Goal: Task Accomplishment & Management: Use online tool/utility

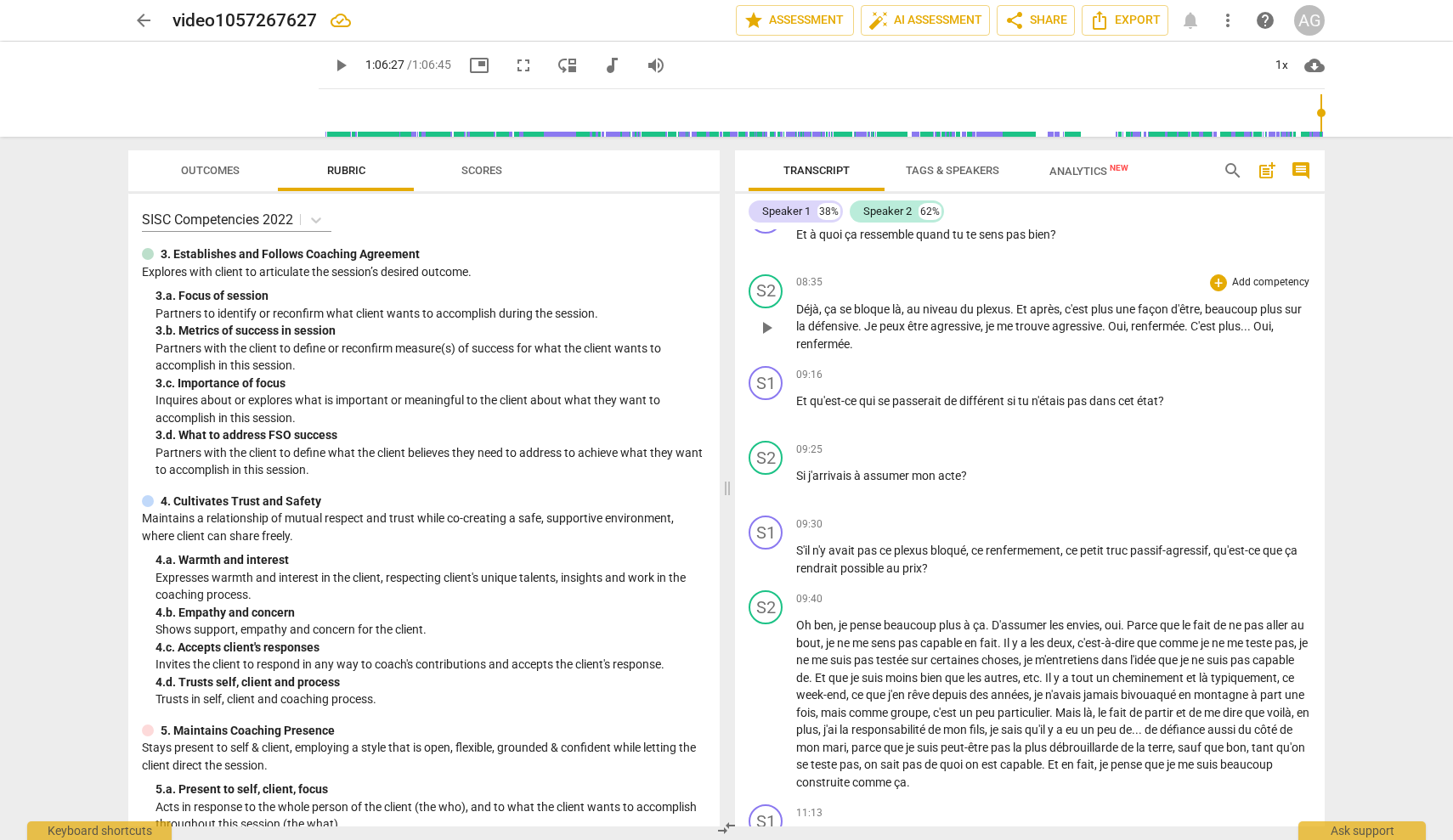
scroll to position [1716, 0]
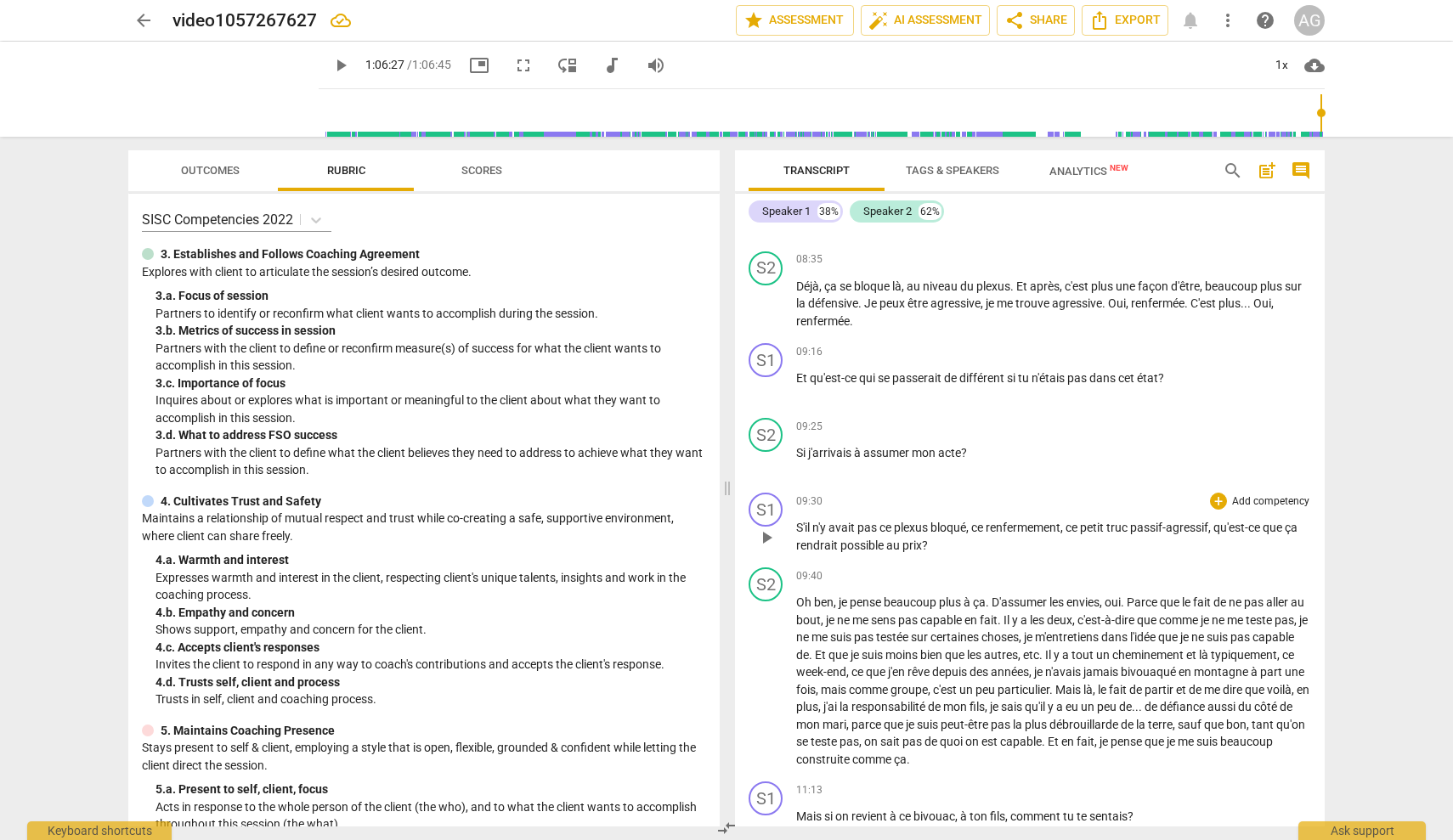
click at [771, 534] on span "play_arrow" at bounding box center [766, 537] width 21 height 21
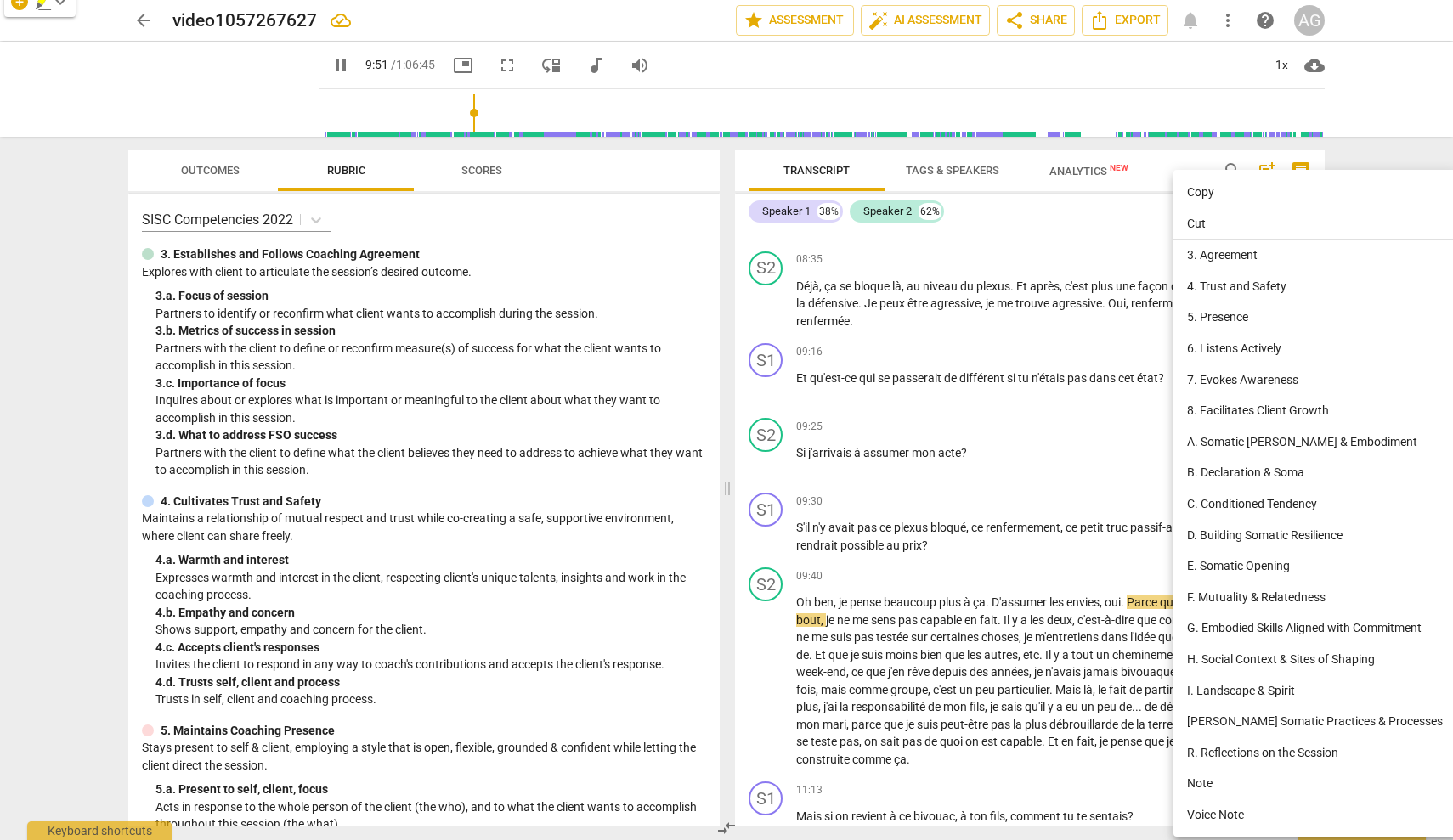
click at [771, 523] on div at bounding box center [726, 420] width 1453 height 840
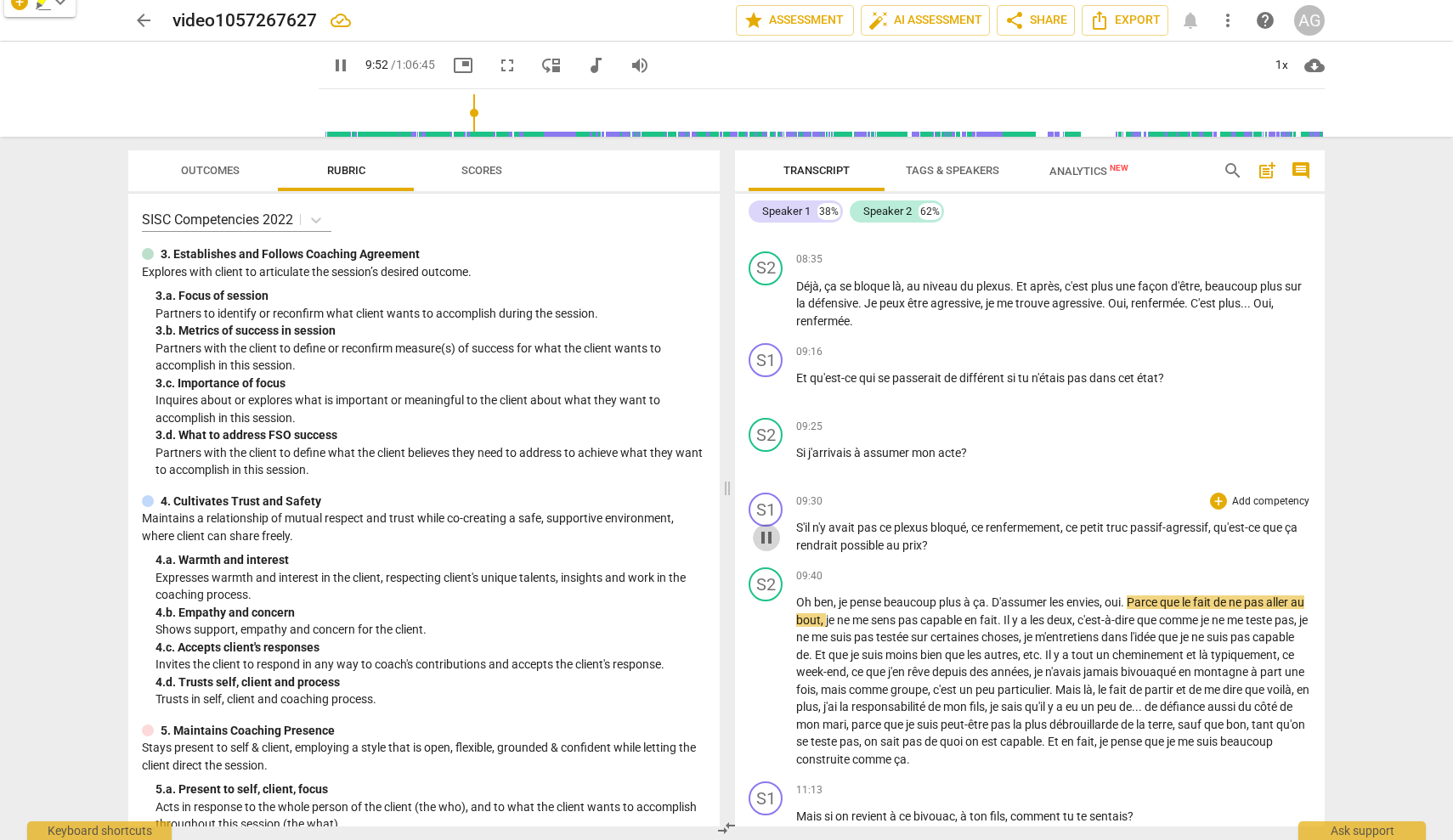
click at [766, 534] on span "pause" at bounding box center [766, 537] width 21 height 21
click at [766, 533] on span "play_arrow" at bounding box center [766, 537] width 21 height 21
drag, startPoint x: 906, startPoint y: 545, endPoint x: 939, endPoint y: 544, distance: 33.0
click at [862, 544] on p "S'il n'y avait pas ce plexus bloqué , ce renfermement , ce petit truc passif-ag…" at bounding box center [1054, 536] width 515 height 35
type input "586"
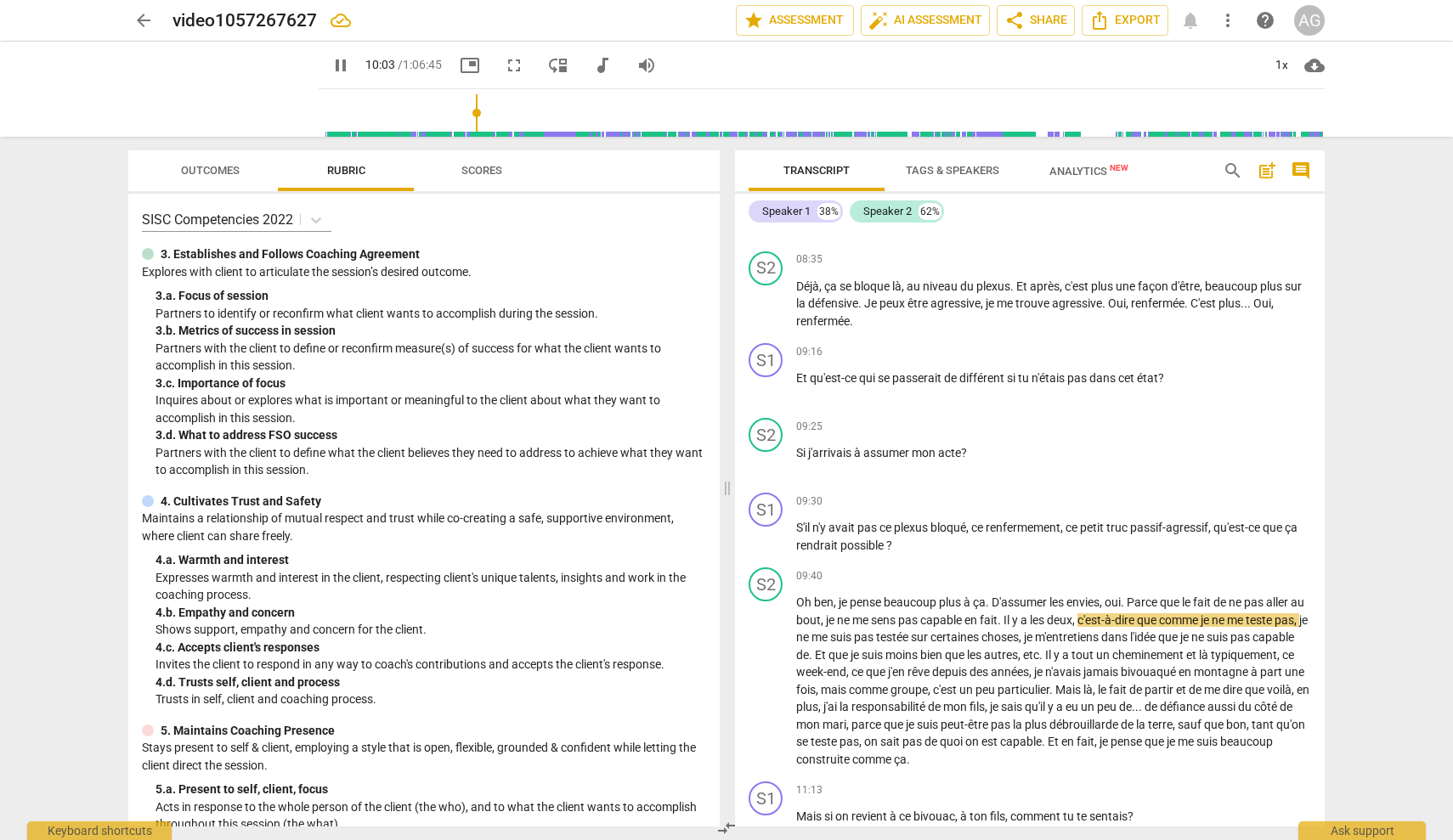
drag, startPoint x: 321, startPoint y: 67, endPoint x: 330, endPoint y: 72, distance: 10.3
click at [331, 67] on span "pause" at bounding box center [341, 65] width 21 height 21
type input "604"
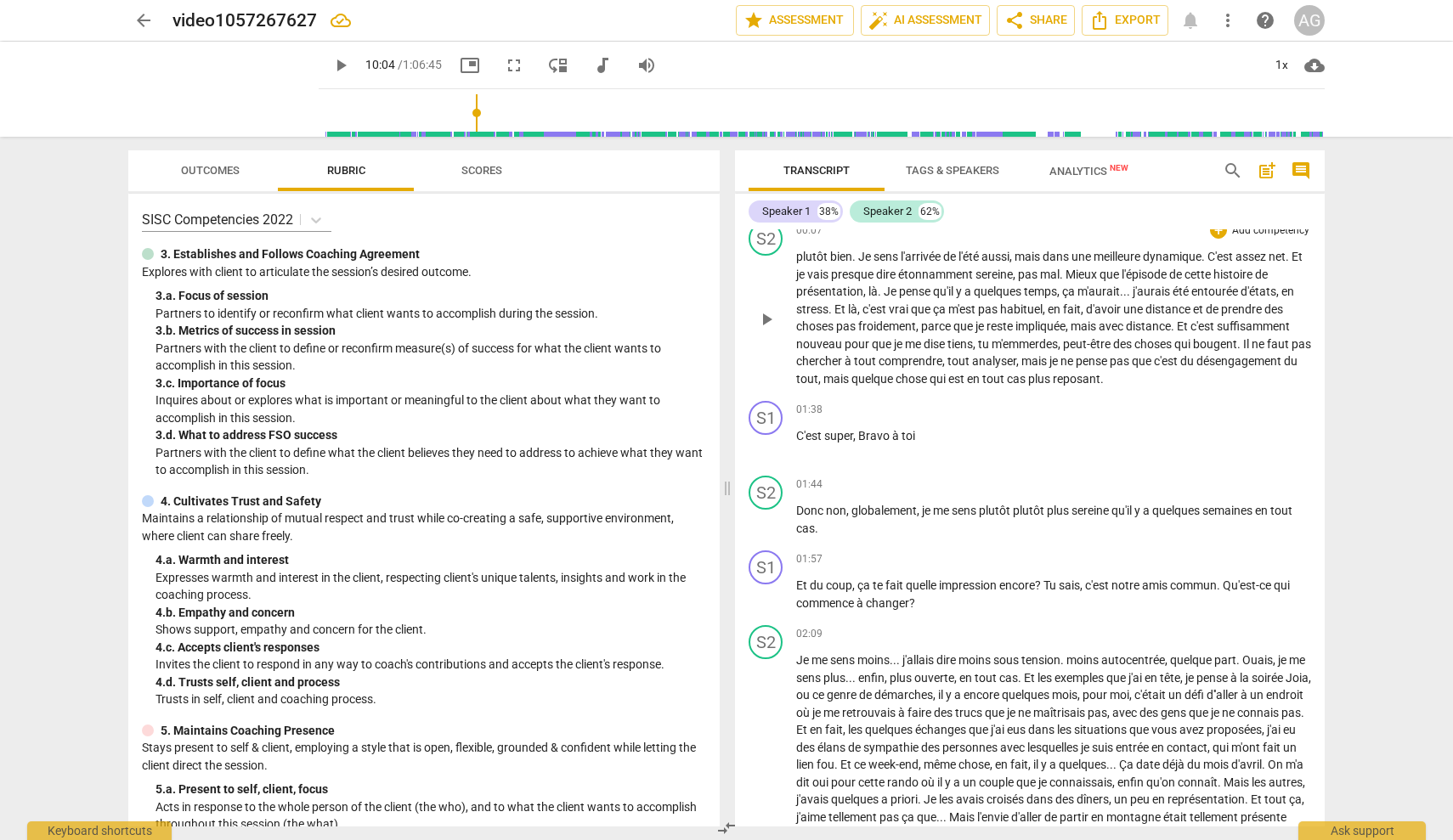
scroll to position [101, 0]
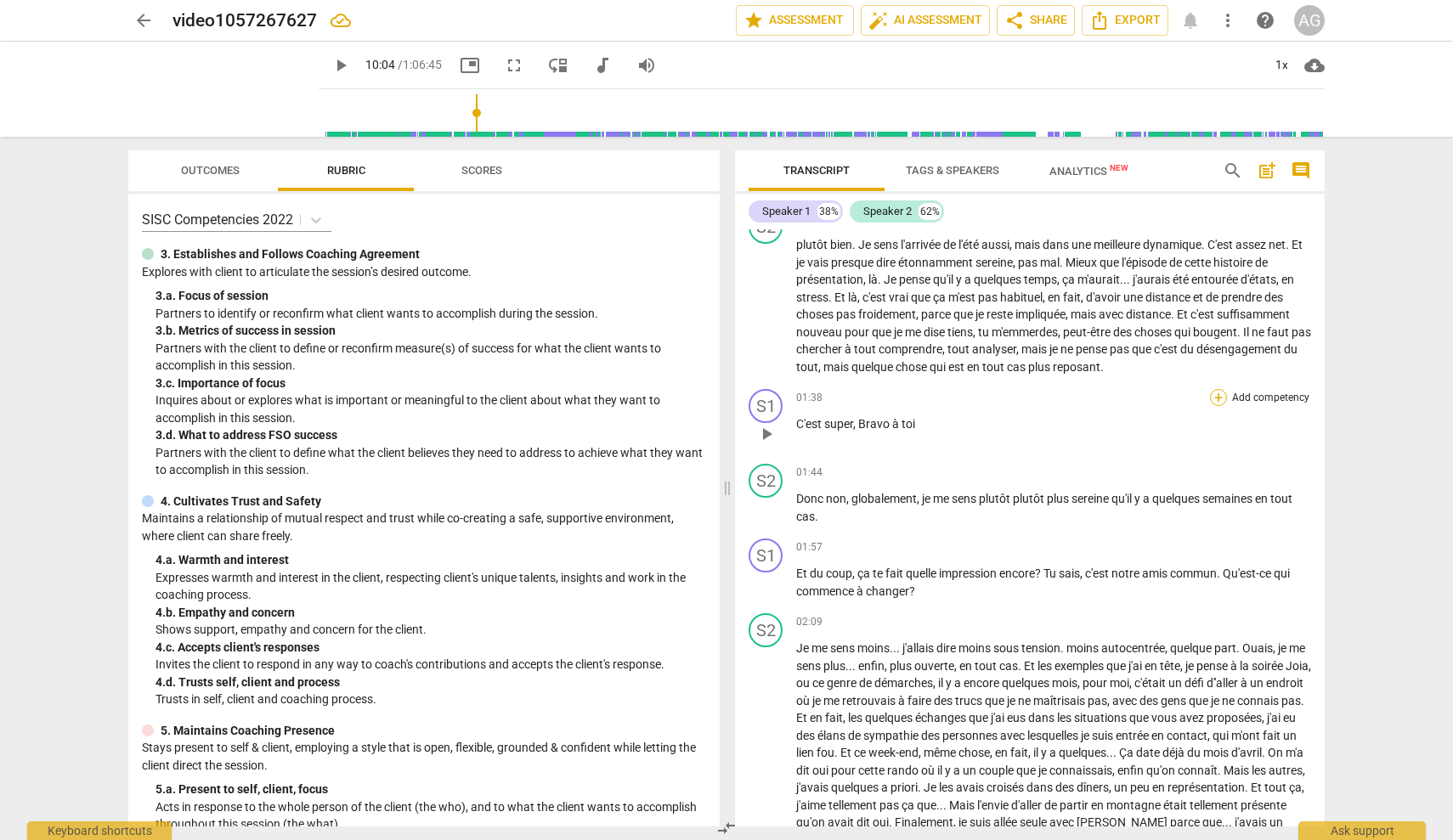
click at [862, 395] on div "+" at bounding box center [1218, 397] width 17 height 17
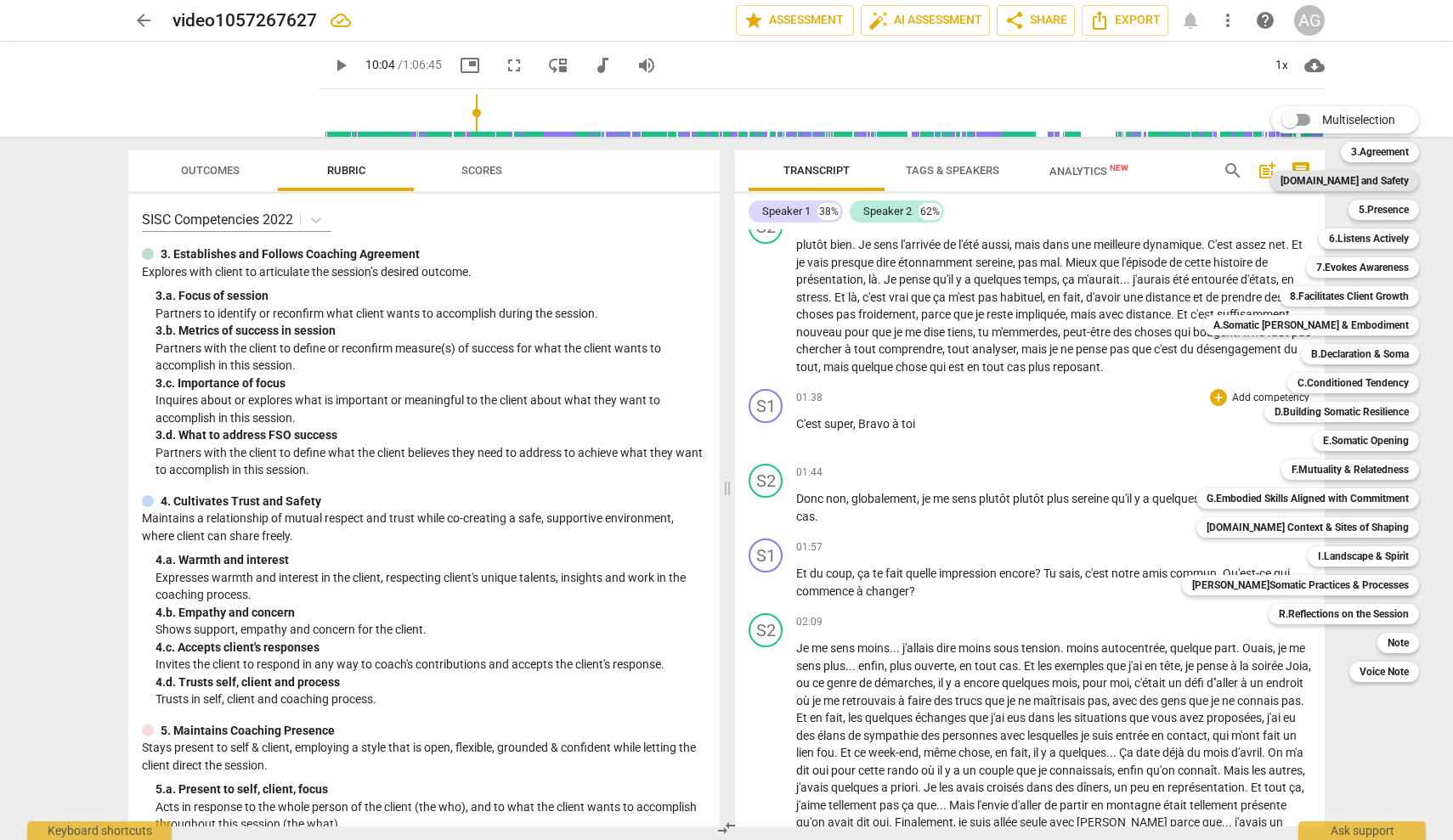
click at [862, 181] on b "[DOMAIN_NAME] and Safety" at bounding box center [1344, 180] width 128 height 21
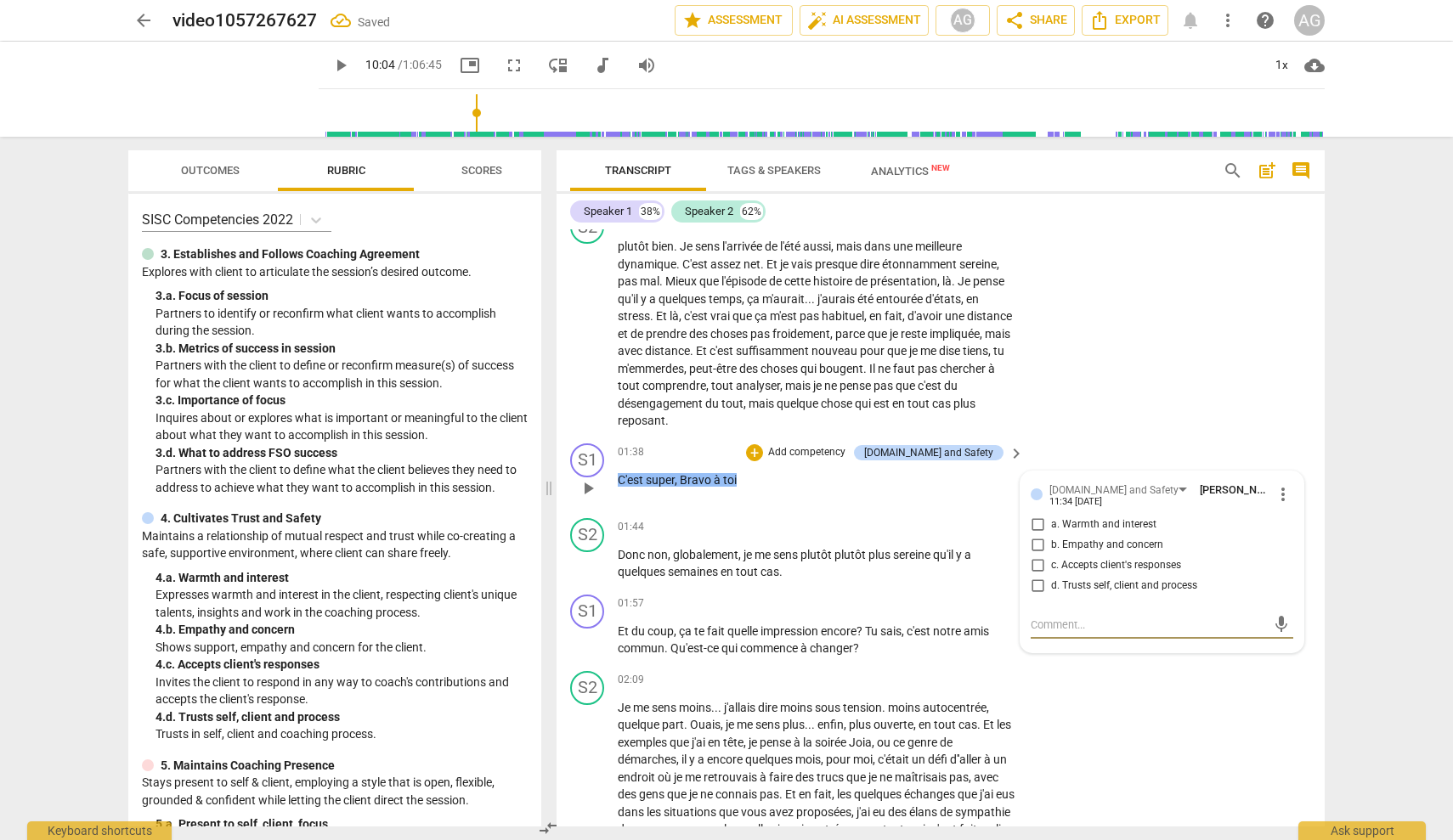
drag, startPoint x: 1053, startPoint y: 514, endPoint x: 1063, endPoint y: 518, distance: 10.8
click at [862, 517] on span "a. Warmth and interest" at bounding box center [1104, 524] width 105 height 15
click at [862, 515] on input "a. Warmth and interest" at bounding box center [1037, 525] width 27 height 21
checkbox input "true"
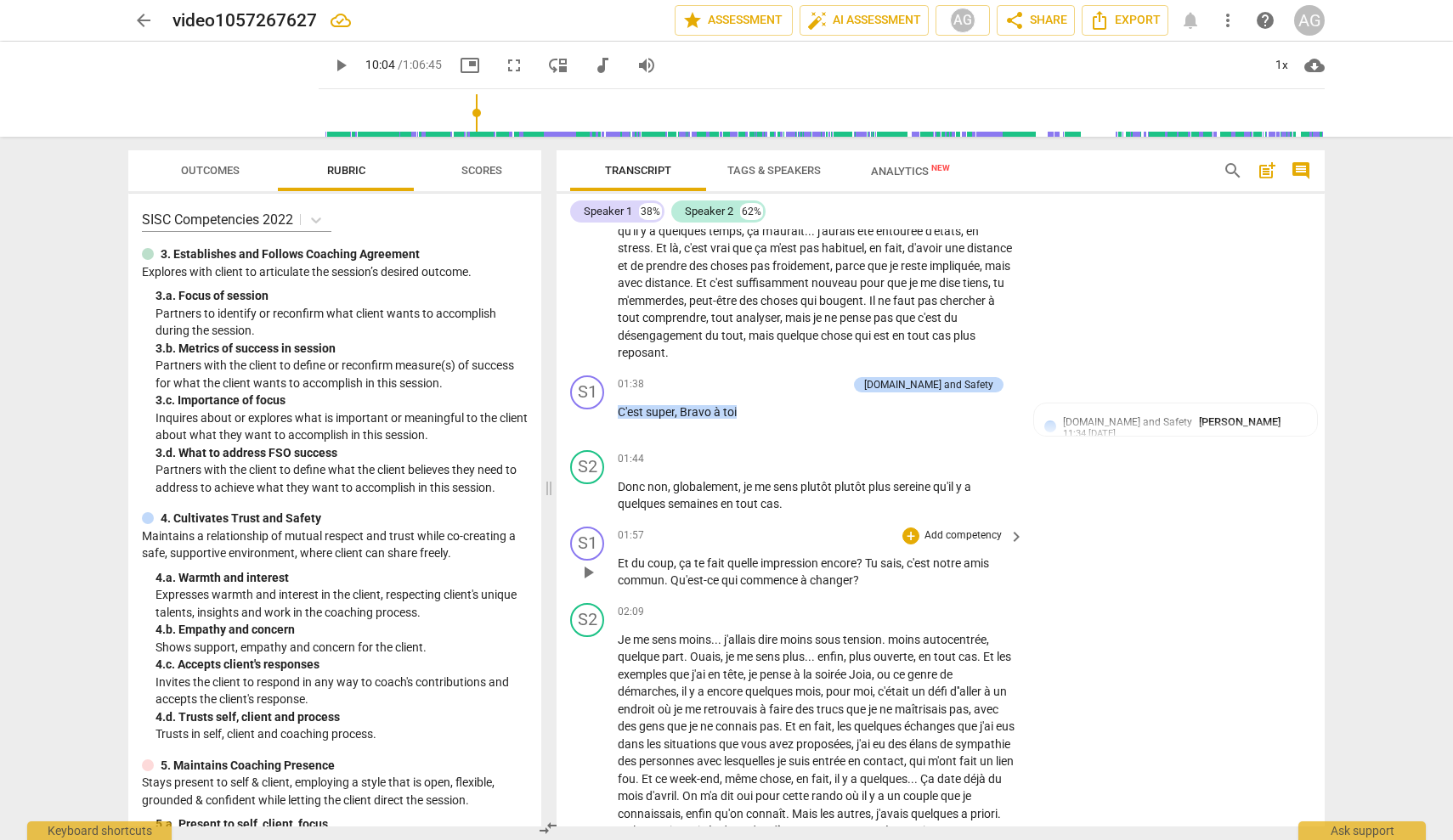
scroll to position [171, 0]
click at [862, 526] on p "Add competency" at bounding box center [962, 533] width 80 height 15
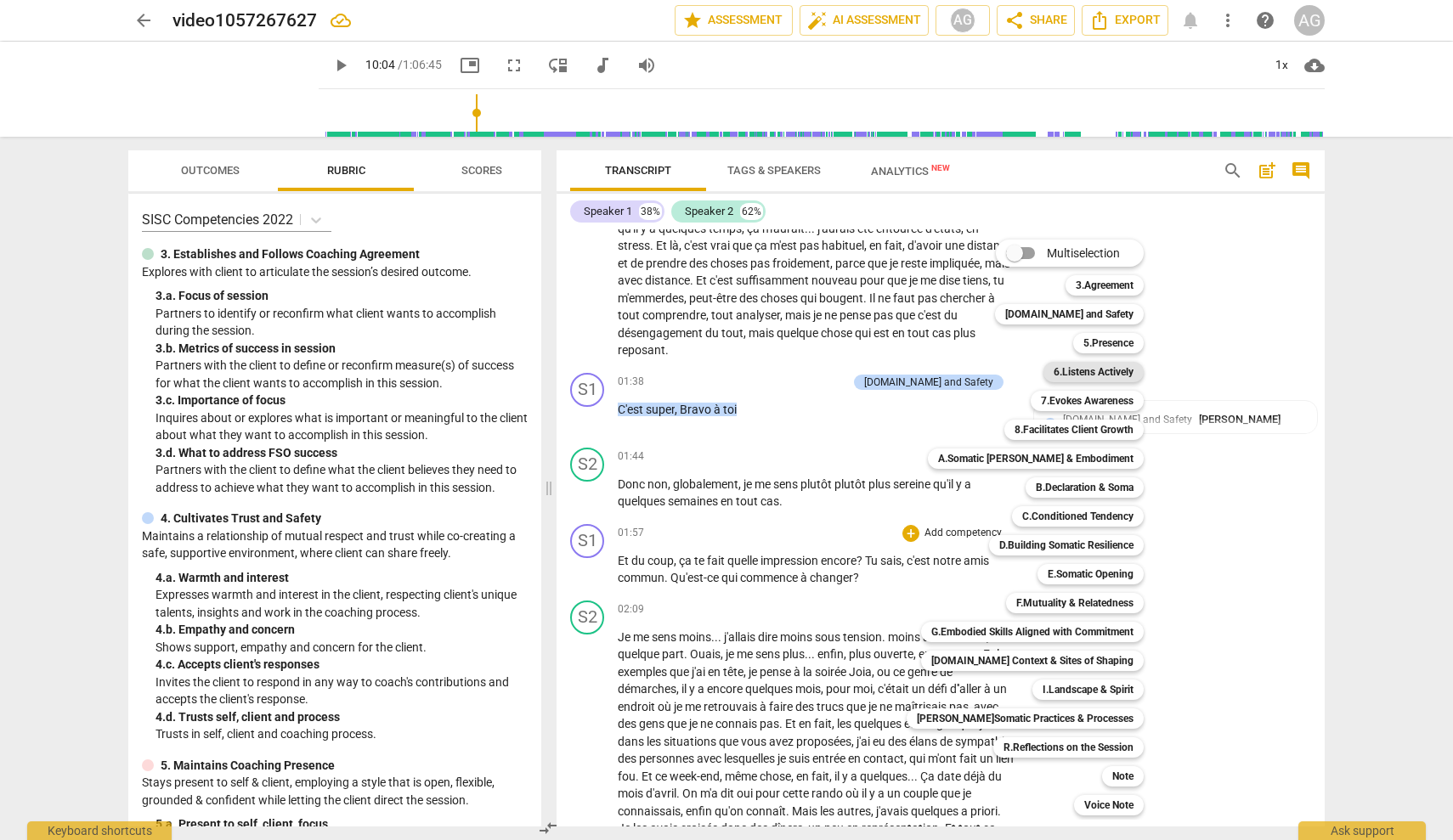
click at [862, 371] on b "6.Listens Actively" at bounding box center [1093, 371] width 80 height 21
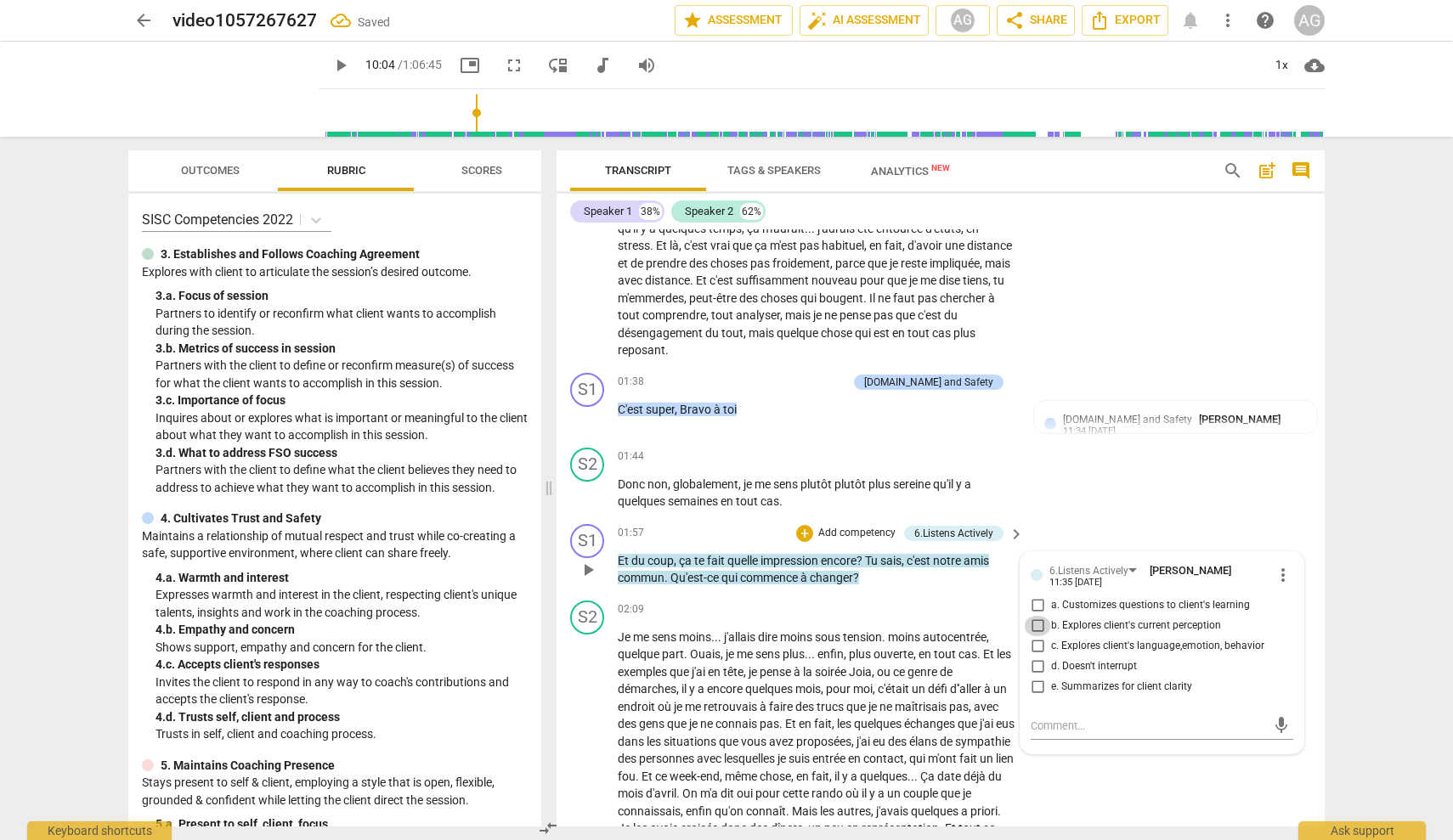
click at [862, 621] on input "b. Explores client's current perception" at bounding box center [1037, 626] width 27 height 21
checkbox input "true"
click at [862, 765] on div "S2 play_arrow pause 02:09 + Add competency keyboard_arrow_right Je me sens moin…" at bounding box center [941, 832] width 768 height 477
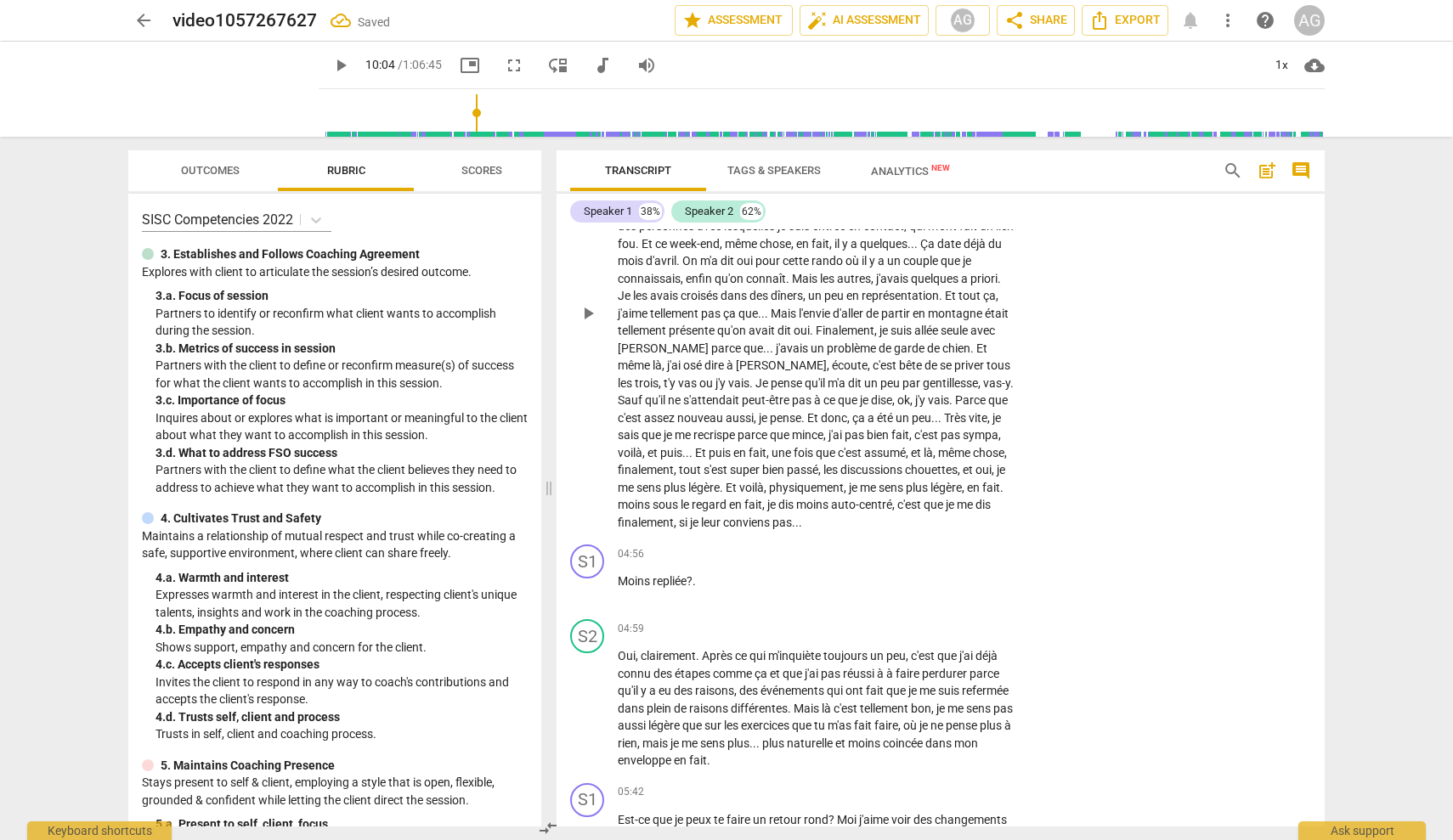
scroll to position [724, 0]
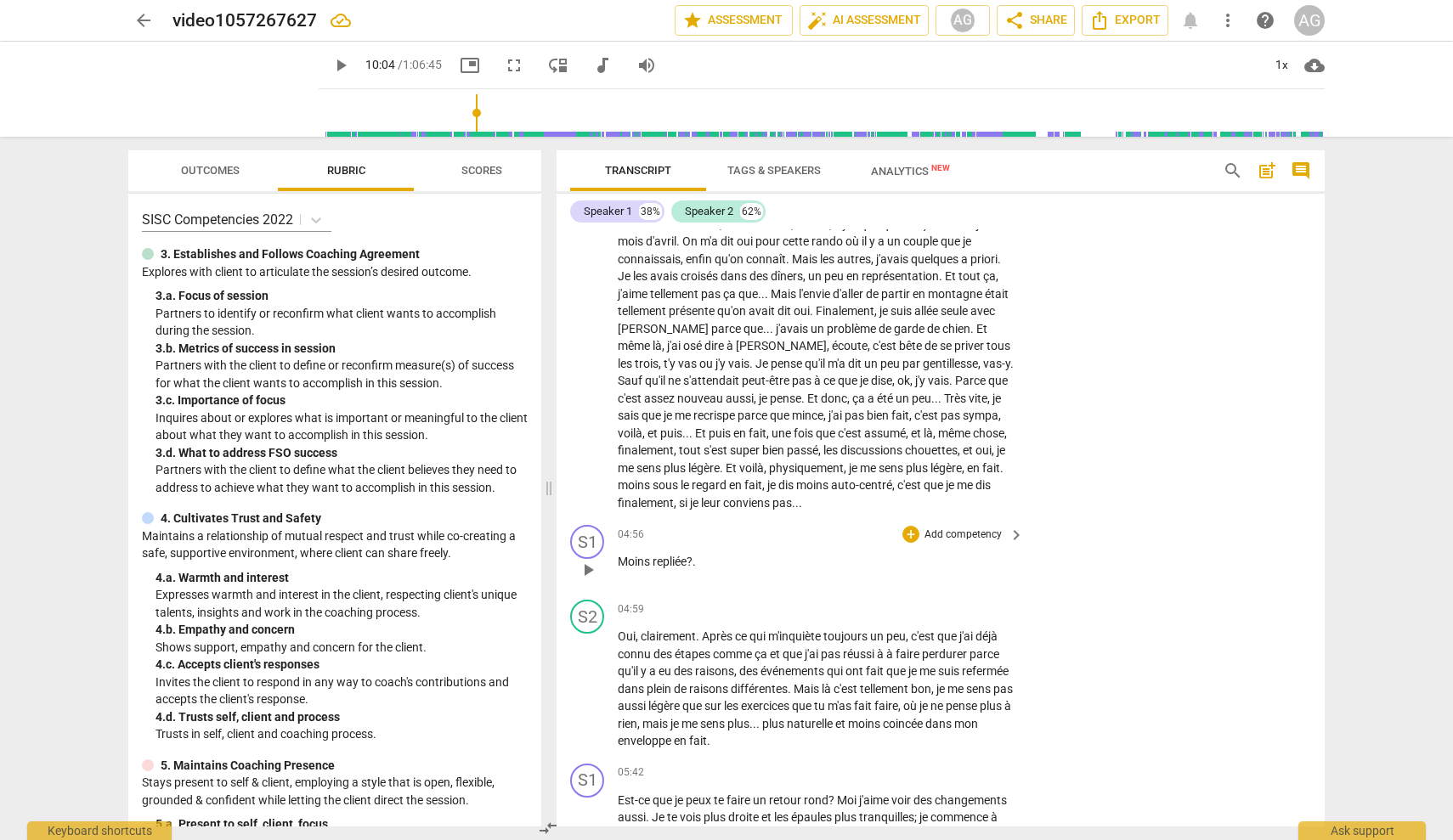
click at [862, 534] on p "Add competency" at bounding box center [962, 534] width 80 height 15
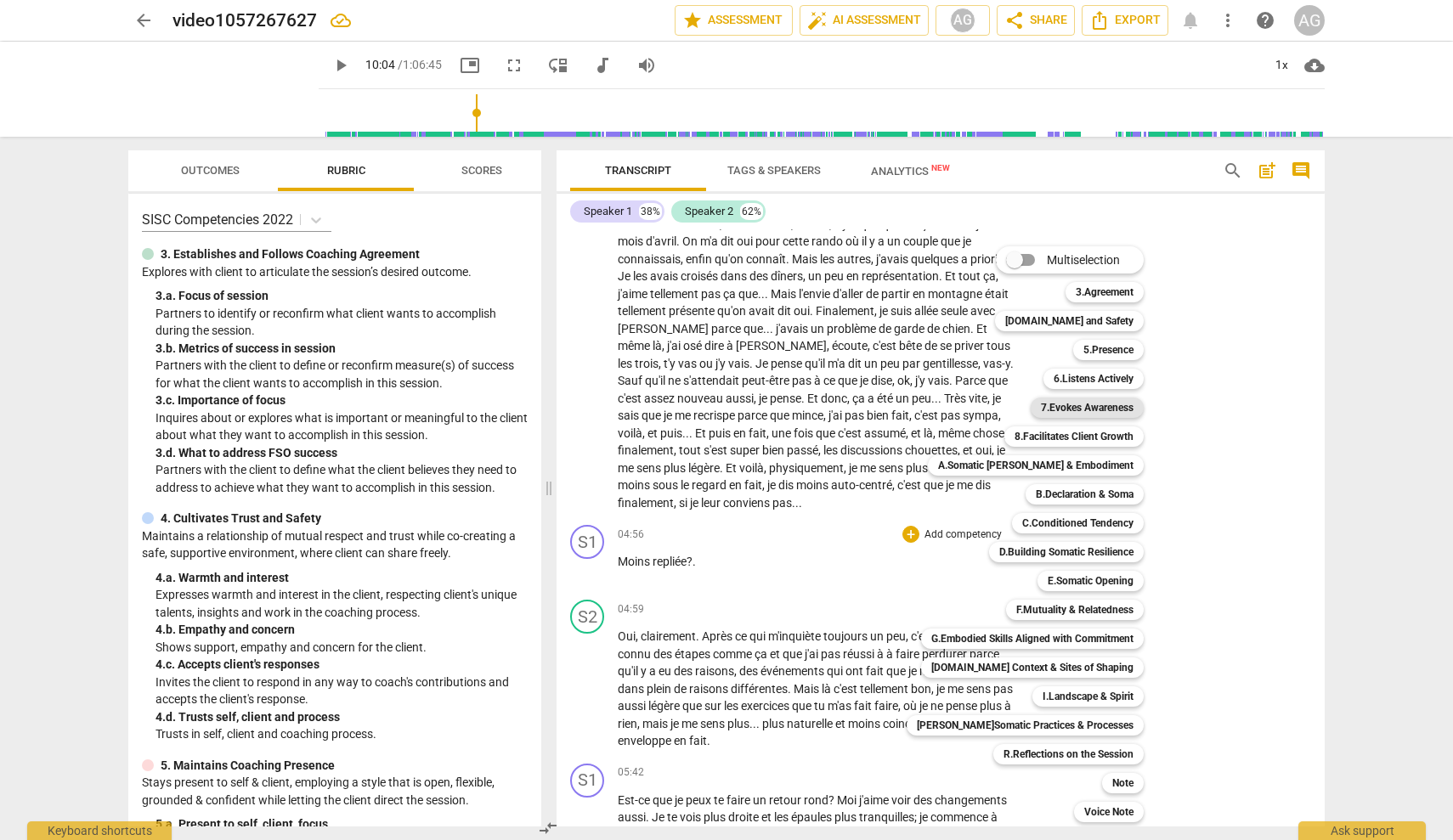
click at [862, 400] on b "7.Evokes Awareness" at bounding box center [1086, 407] width 92 height 21
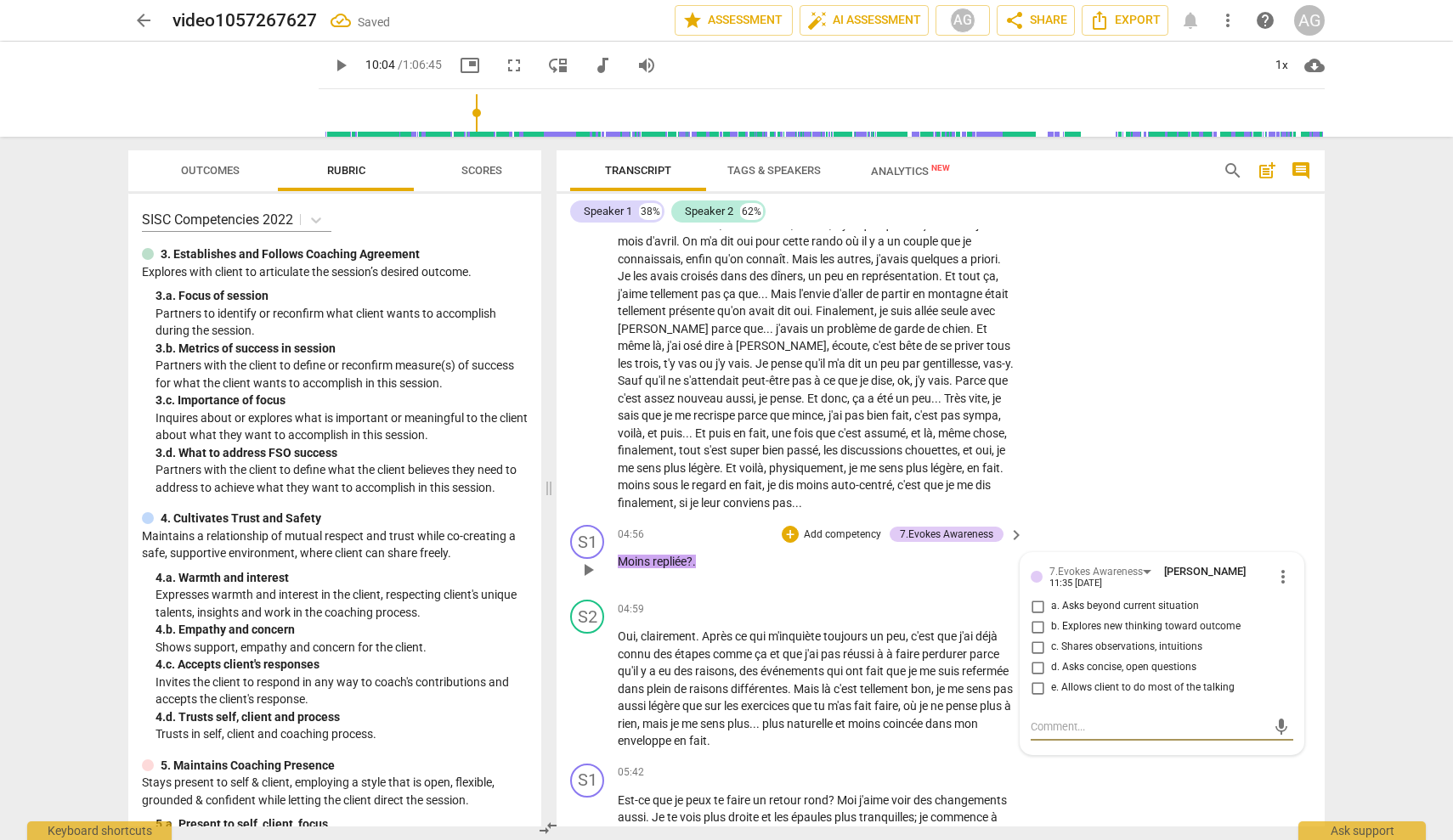
click at [862, 645] on span "c. Shares observations, intuitions" at bounding box center [1127, 647] width 152 height 15
click at [862, 645] on input "c. Shares observations, intuitions" at bounding box center [1037, 647] width 27 height 21
checkbox input "true"
click at [862, 460] on div "S2 play_arrow pause 02:09 + Add competency keyboard_arrow_right Je me sens moin…" at bounding box center [941, 280] width 768 height 477
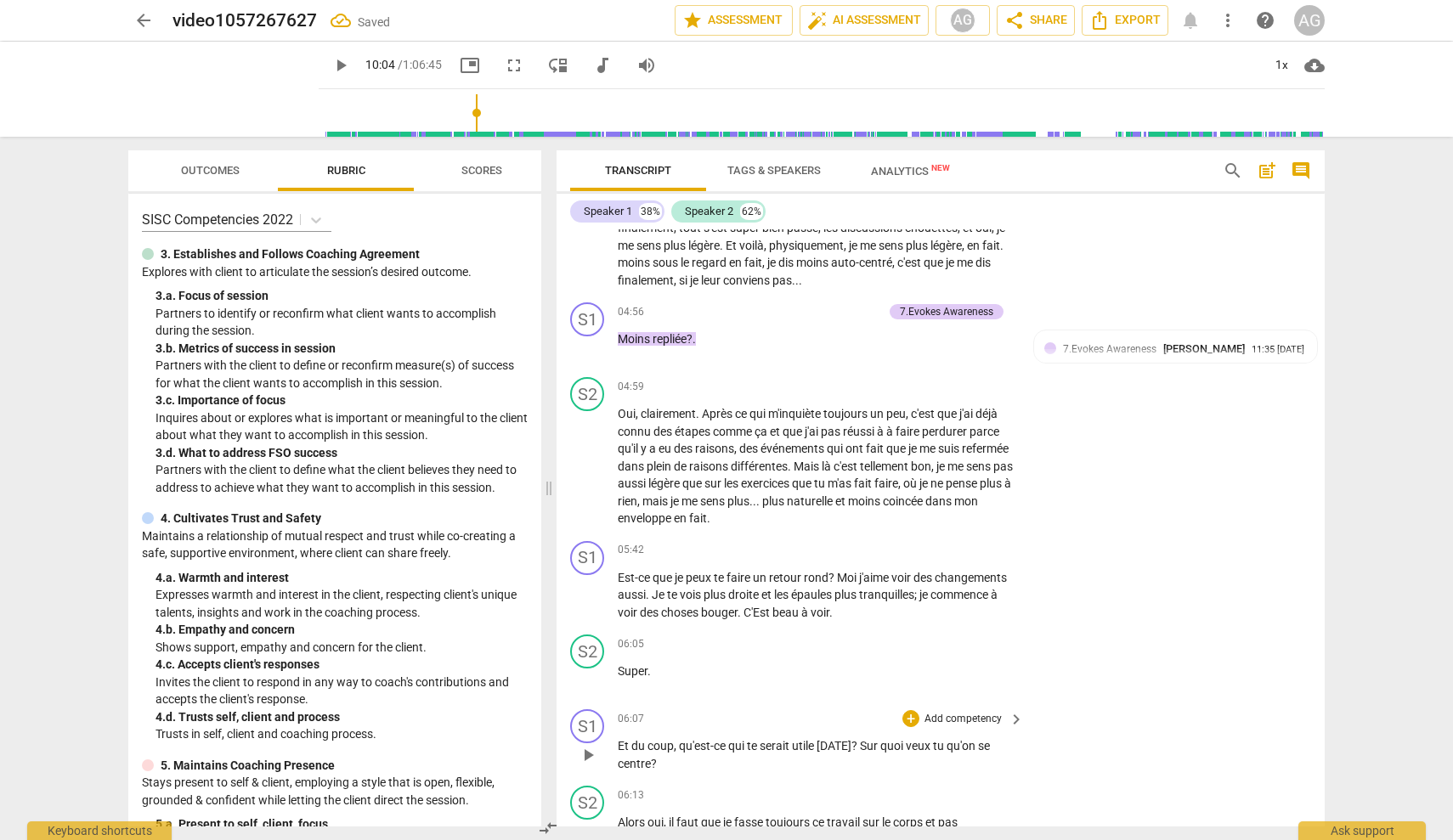
scroll to position [959, 0]
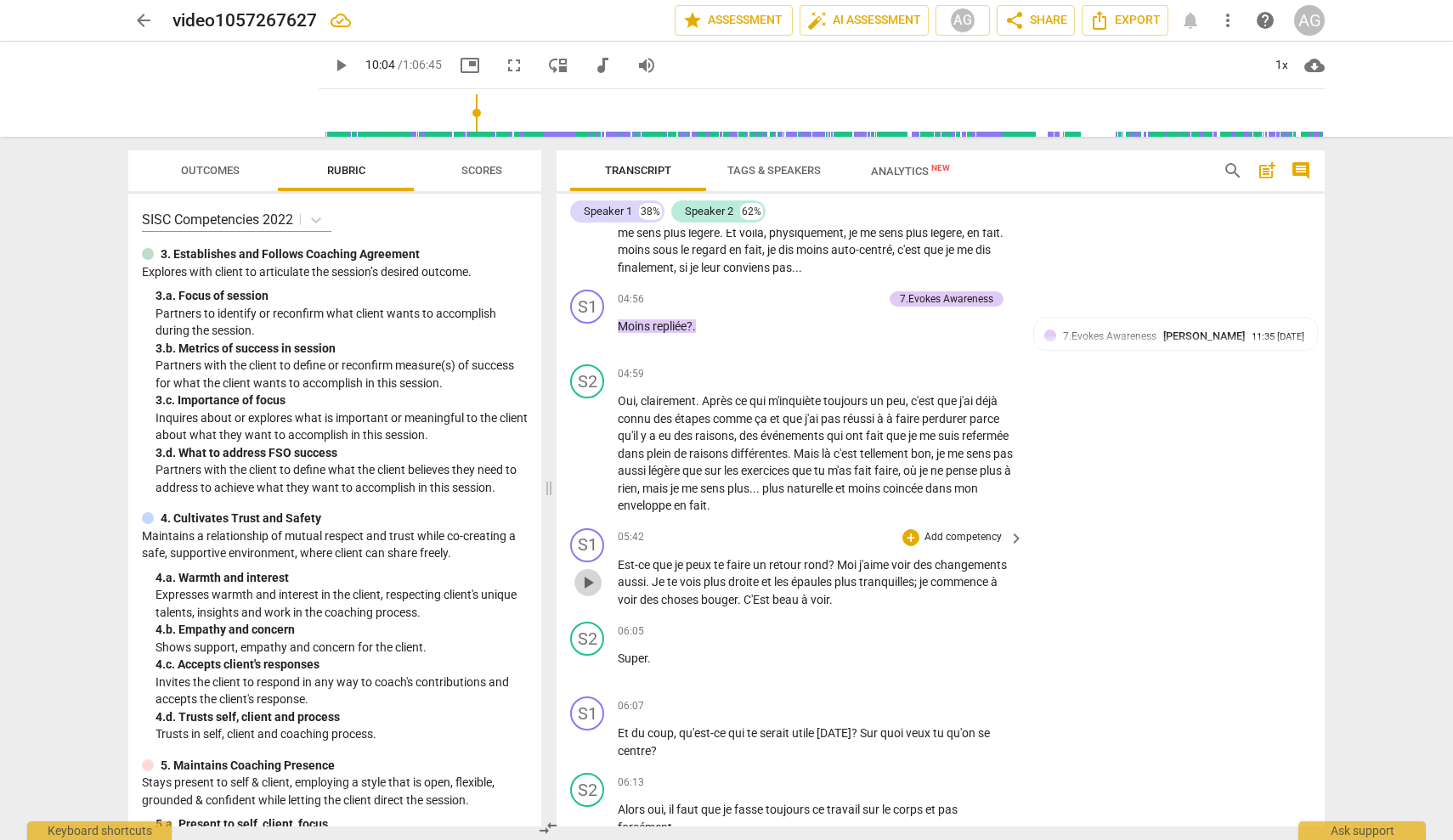
click at [589, 583] on span "play_arrow" at bounding box center [588, 582] width 21 height 21
click at [589, 583] on span "pause" at bounding box center [588, 582] width 21 height 21
type input "353"
drag, startPoint x: 807, startPoint y: 566, endPoint x: 833, endPoint y: 564, distance: 26.1
click at [832, 564] on p "Est-ce que je peux te faire un retour rond ? Moi j'aime voir des changements au…" at bounding box center [816, 582] width 397 height 52
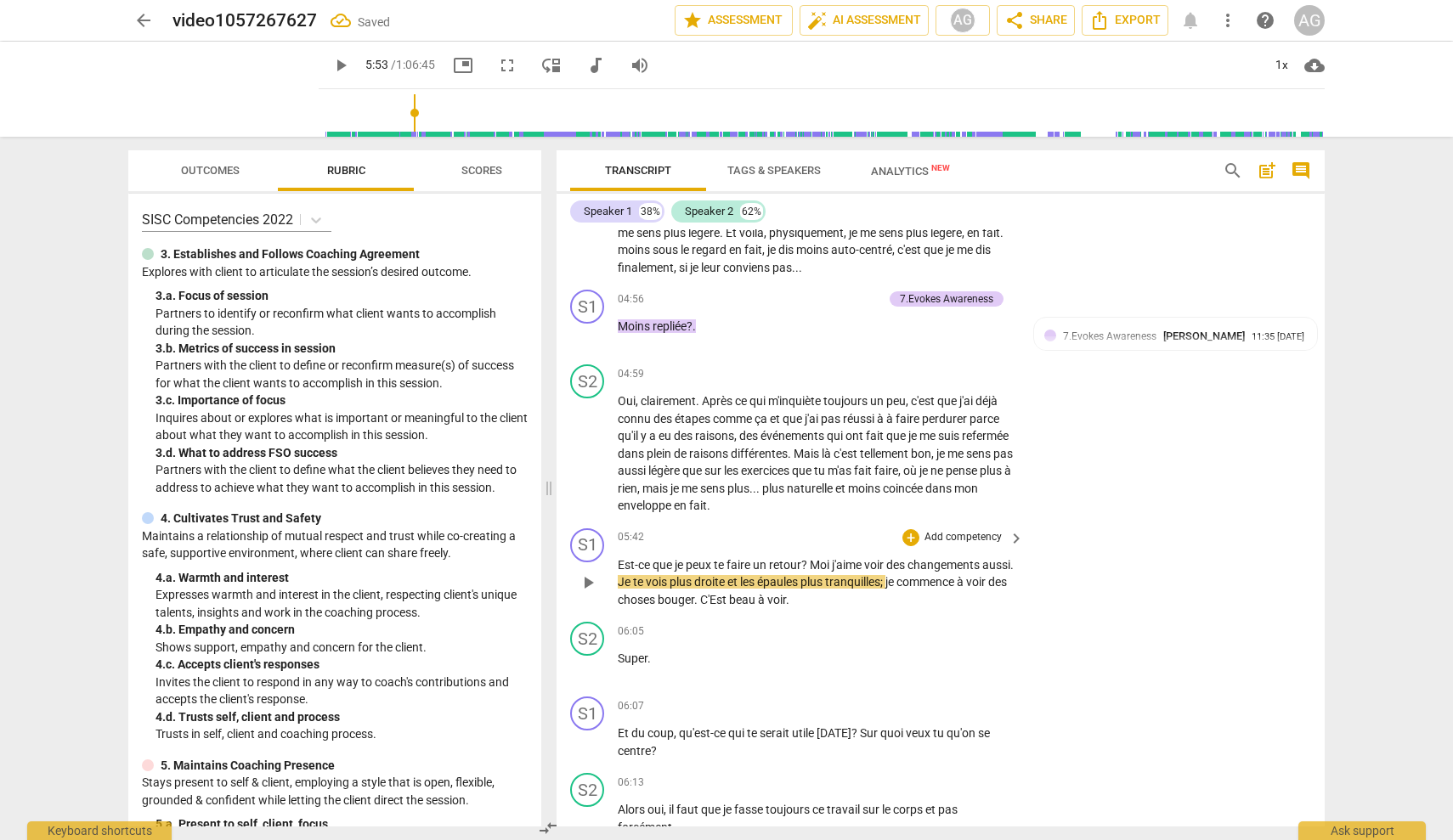
click at [862, 534] on p "Add competency" at bounding box center [962, 537] width 80 height 15
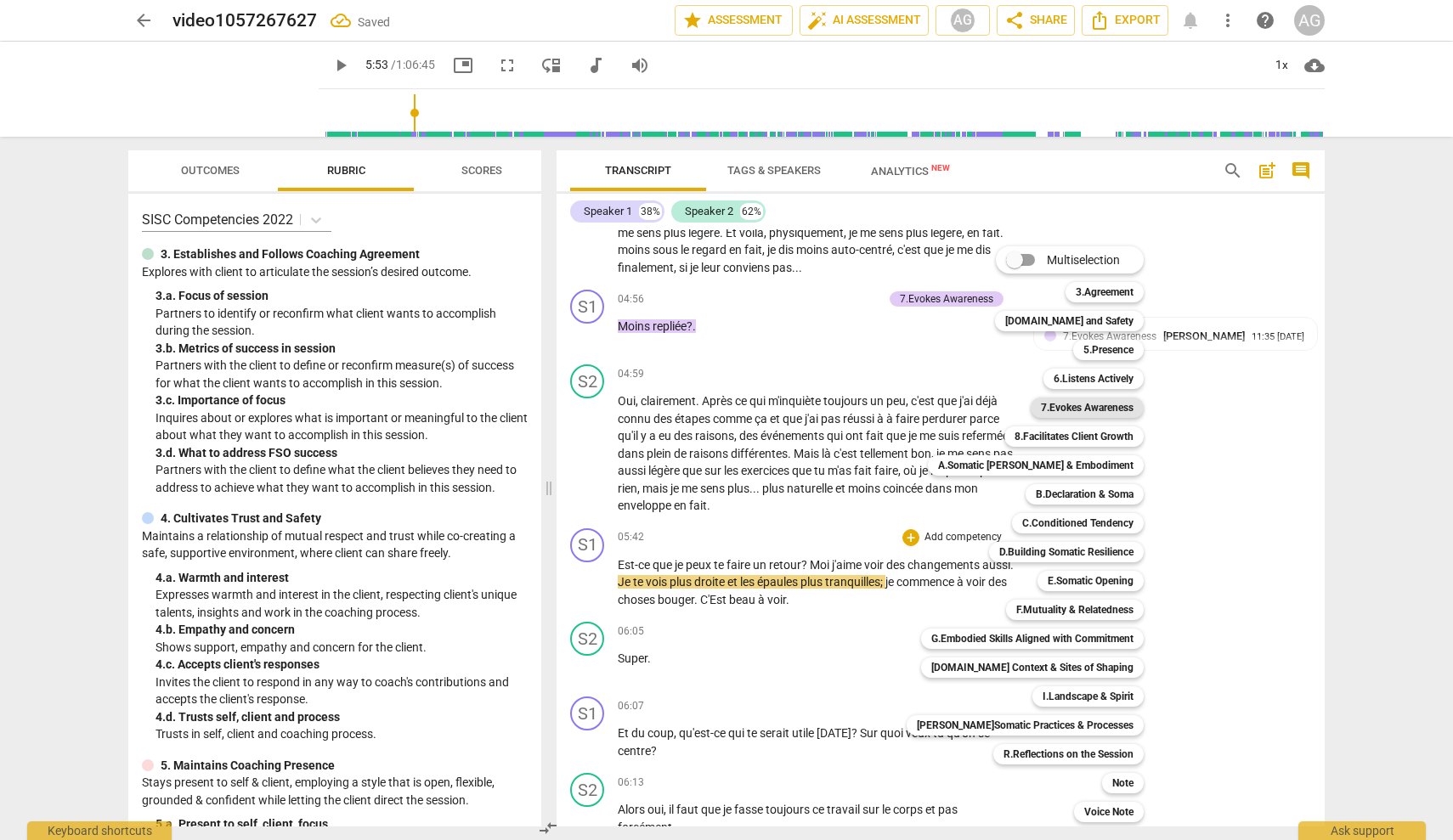
click at [862, 412] on b "7.Evokes Awareness" at bounding box center [1086, 407] width 92 height 21
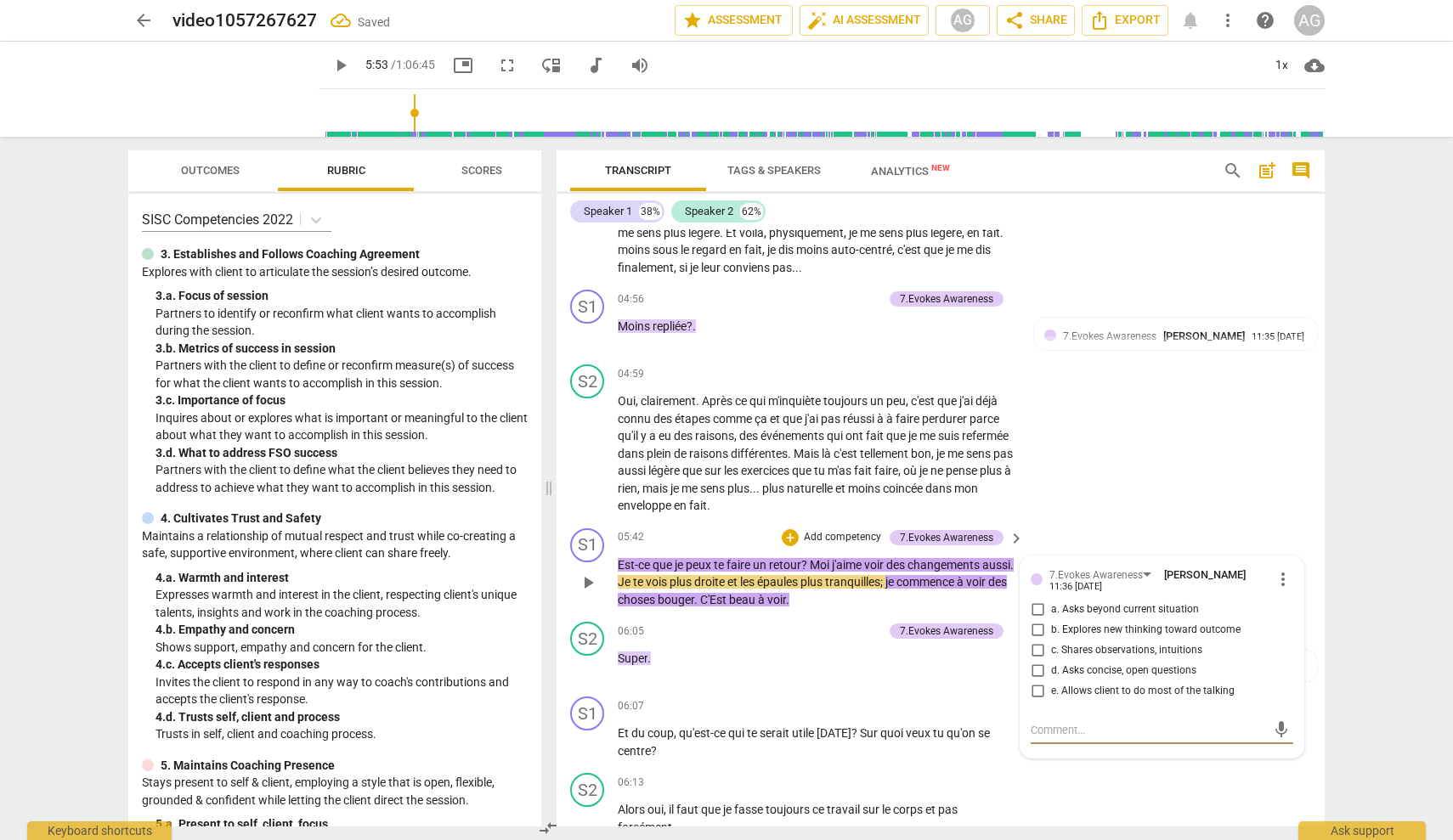
click at [862, 645] on input "c. Shares observations, intuitions" at bounding box center [1037, 651] width 27 height 21
checkbox input "true"
click at [862, 454] on div "S2 play_arrow pause 04:59 + Add competency keyboard_arrow_right Oui , clairemen…" at bounding box center [941, 439] width 768 height 163
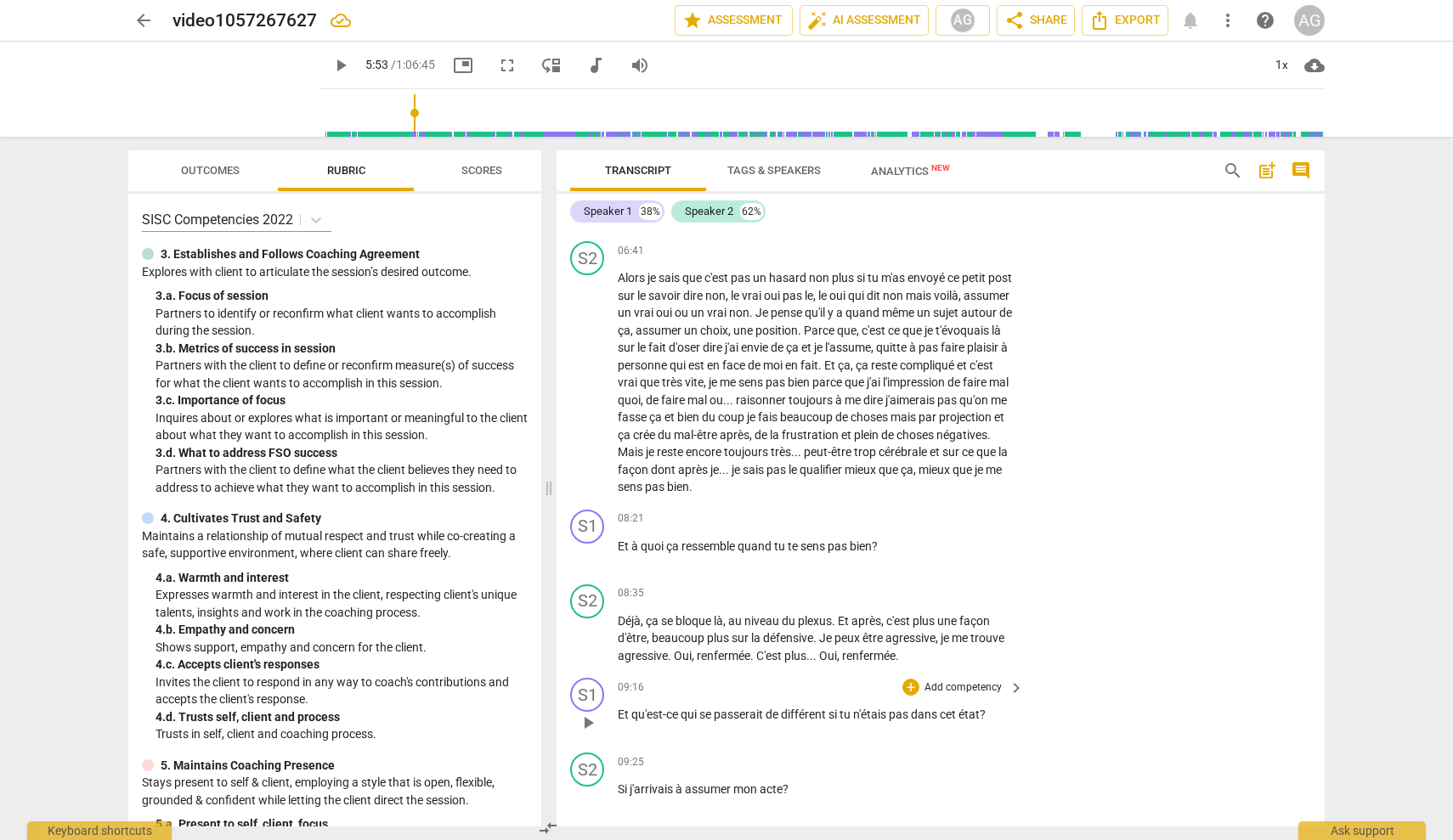
scroll to position [1684, 0]
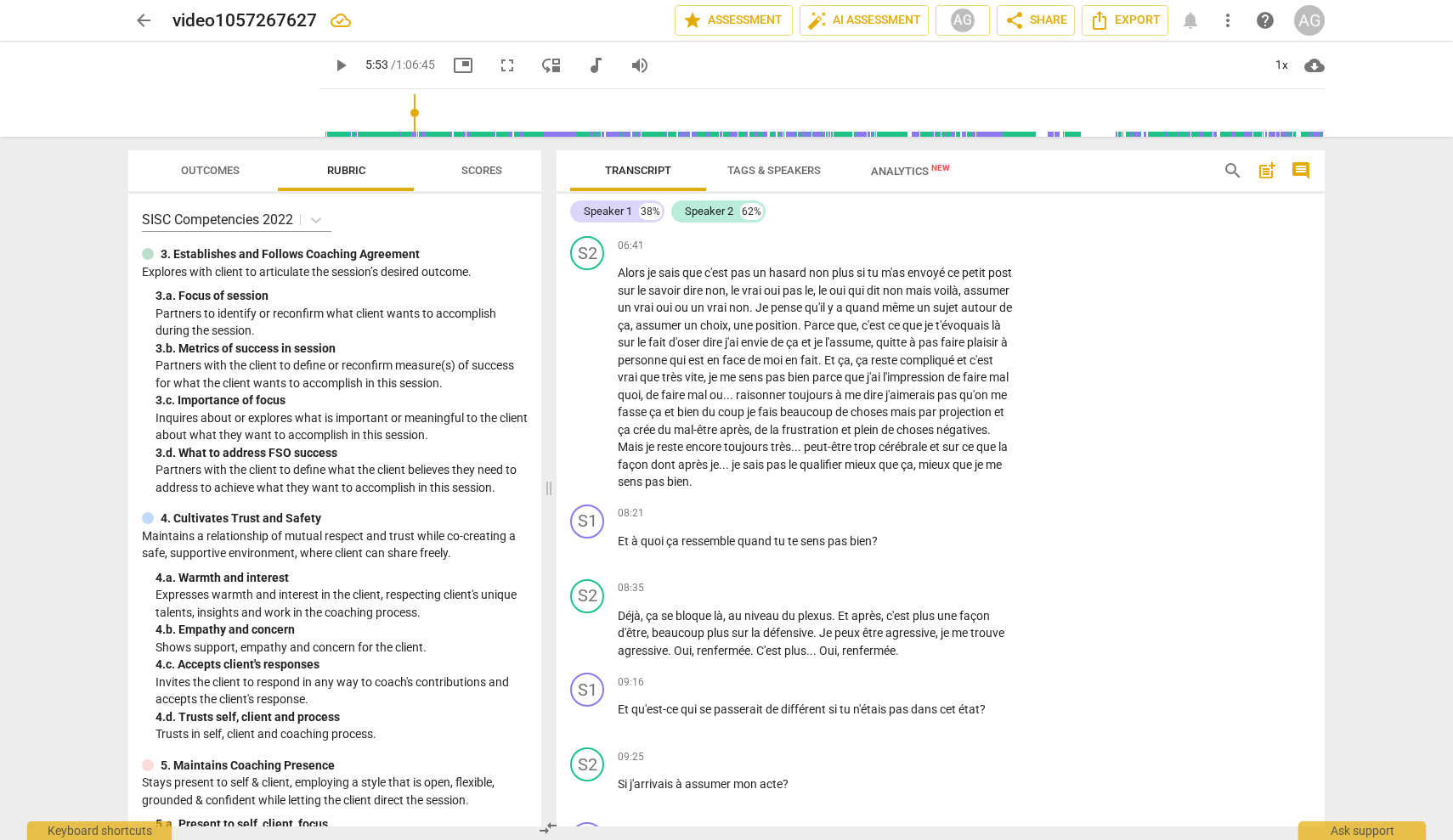
click at [862, 504] on span "keyboard_arrow_right" at bounding box center [1016, 514] width 21 height 21
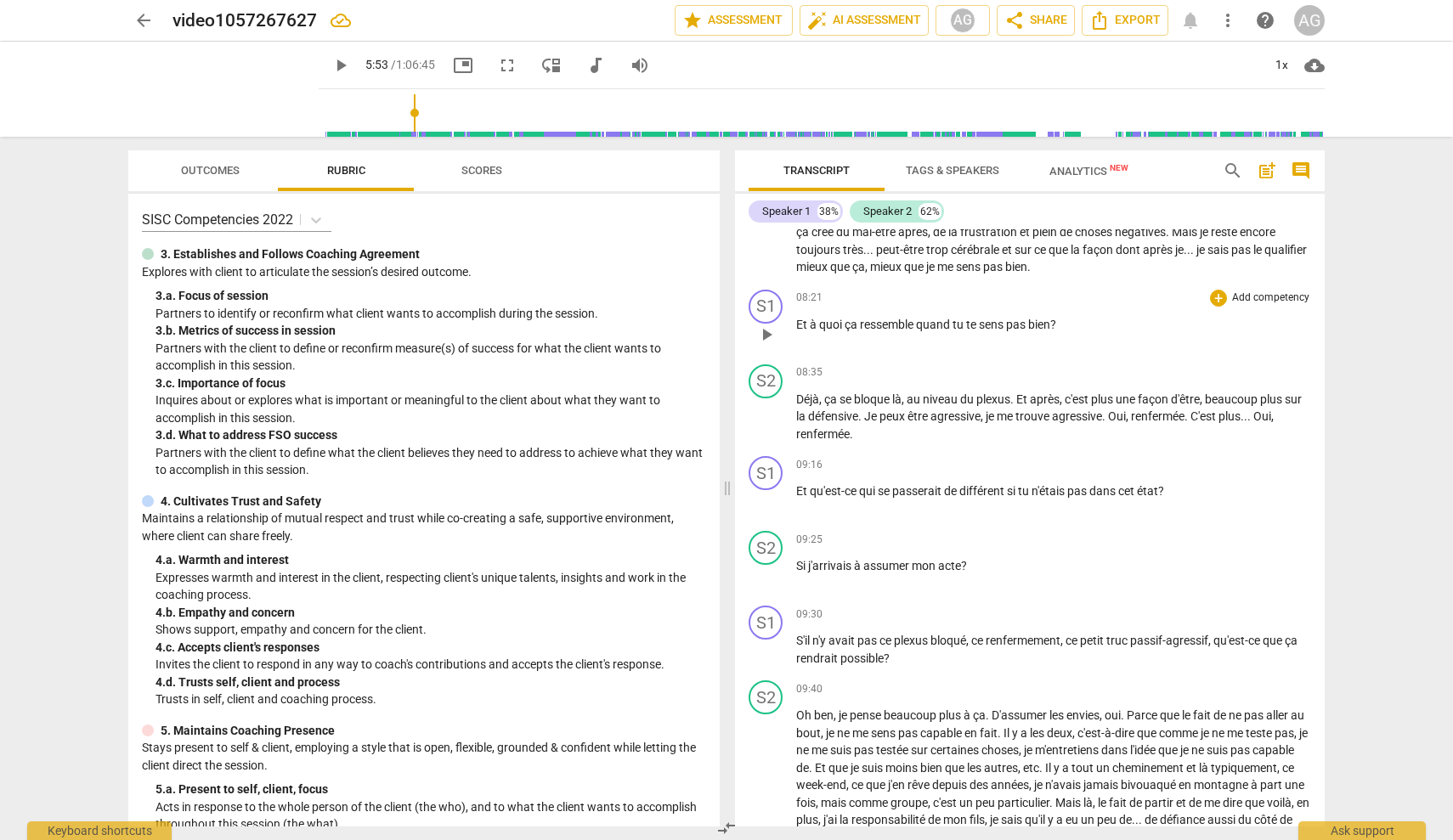
scroll to position [1597, 0]
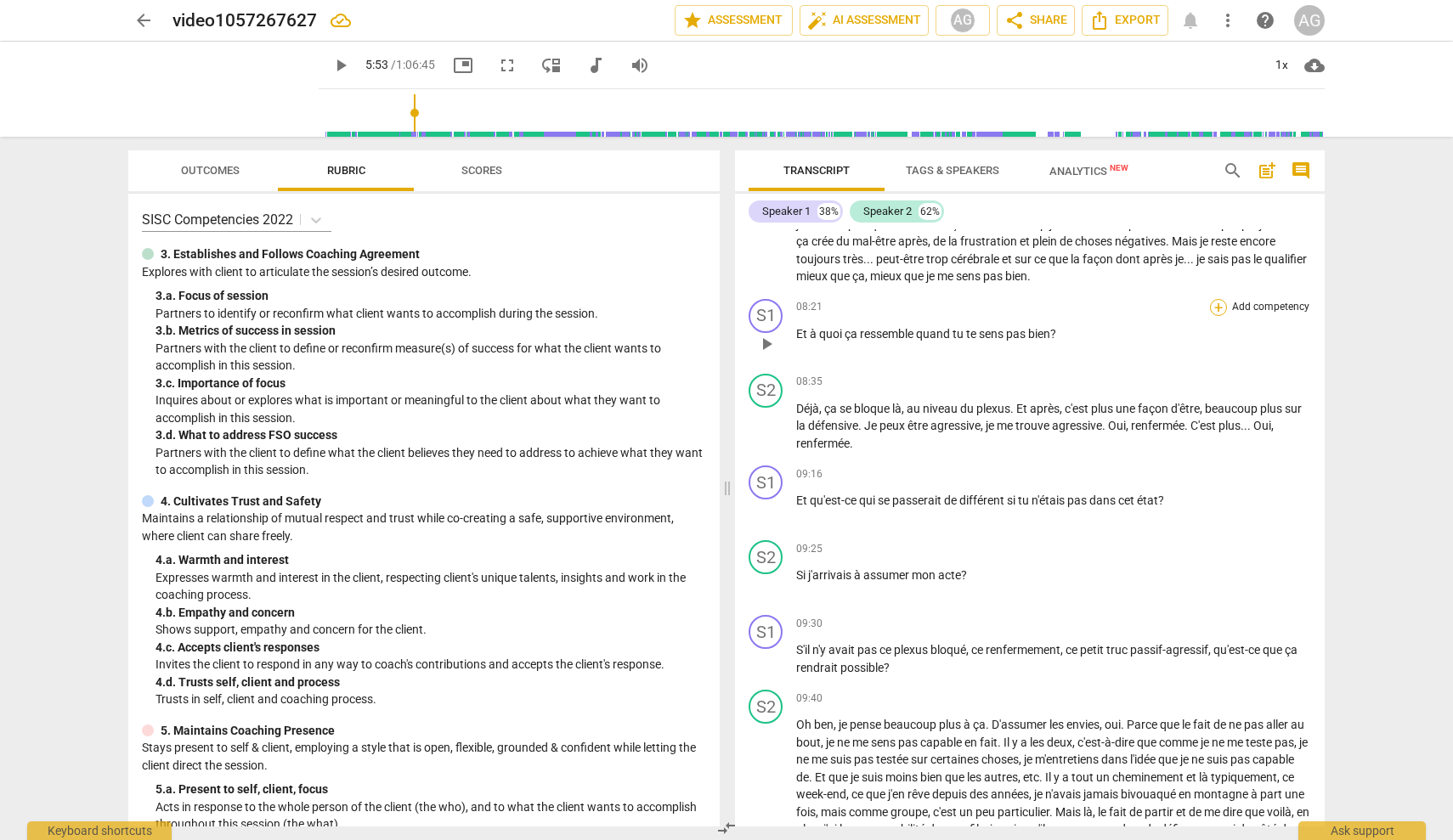
click at [862, 299] on div "+" at bounding box center [1218, 307] width 17 height 17
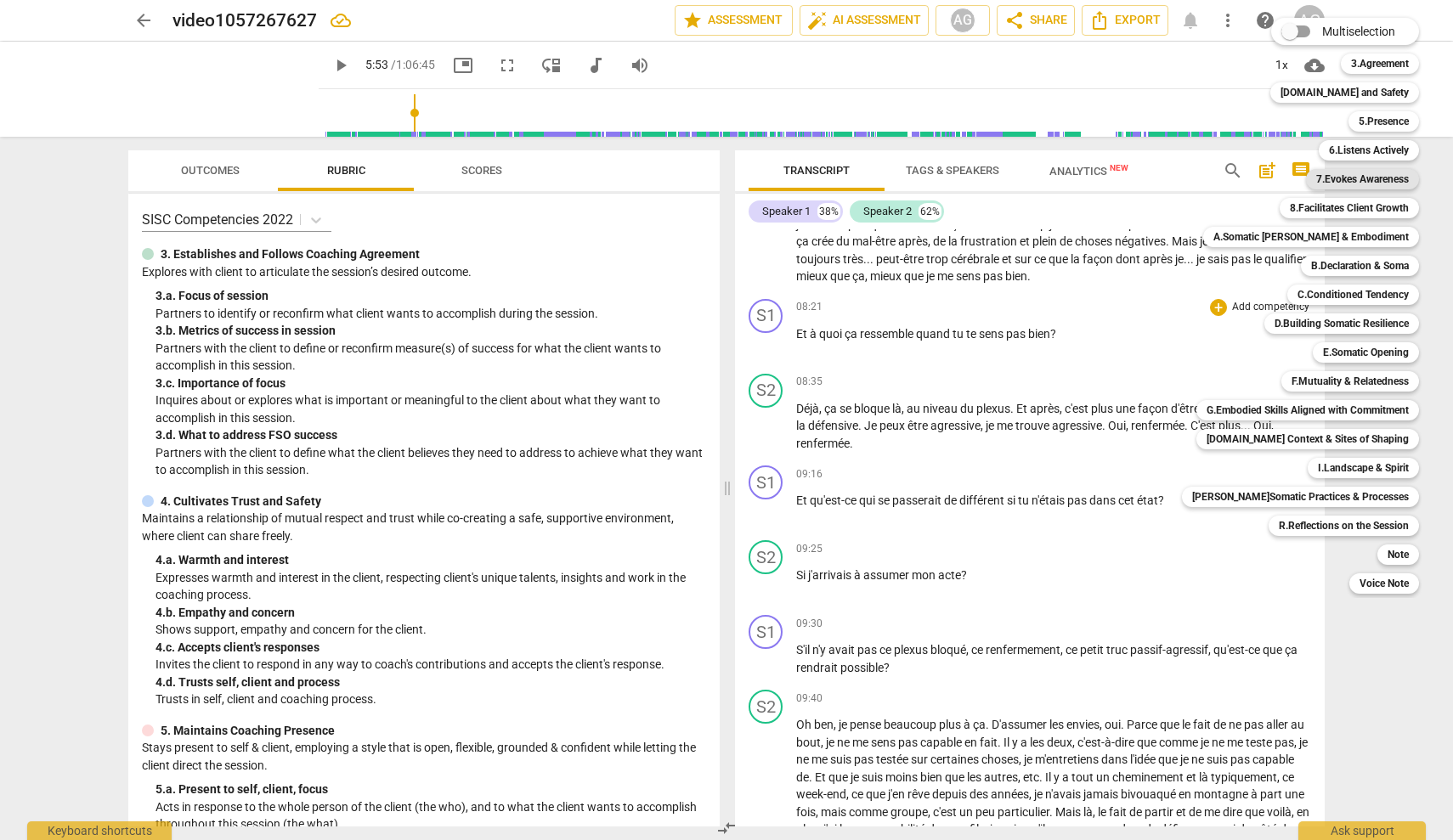
click at [862, 178] on b "7.Evokes Awareness" at bounding box center [1362, 179] width 92 height 21
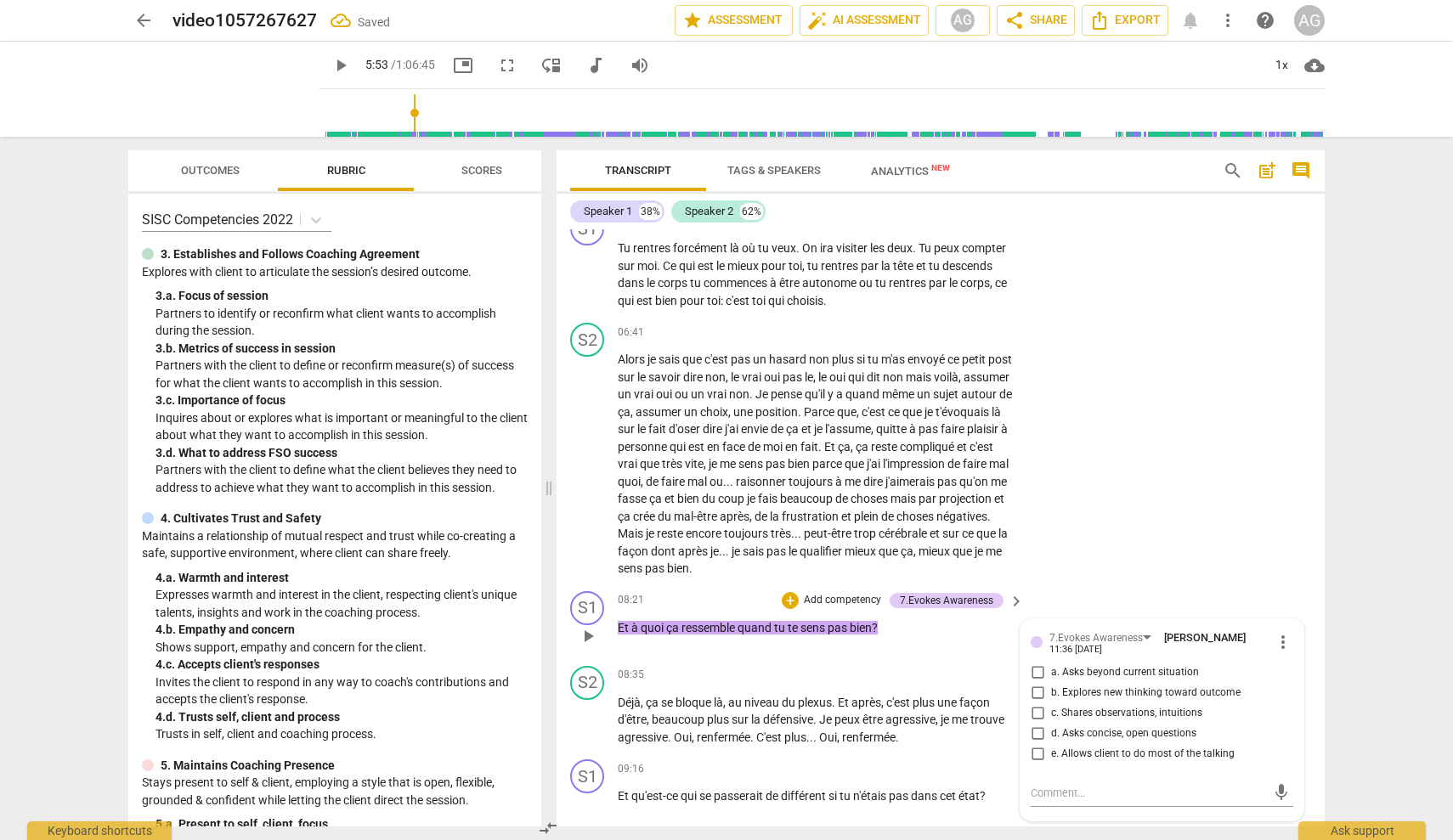
click at [862, 665] on span "a. Asks beyond current situation" at bounding box center [1125, 672] width 148 height 15
click at [862, 663] on input "a. Asks beyond current situation" at bounding box center [1037, 673] width 27 height 21
checkbox input "true"
click at [862, 440] on div "S2 play_arrow pause 06:41 + Add competency keyboard_arrow_right Alors je sais q…" at bounding box center [941, 450] width 768 height 268
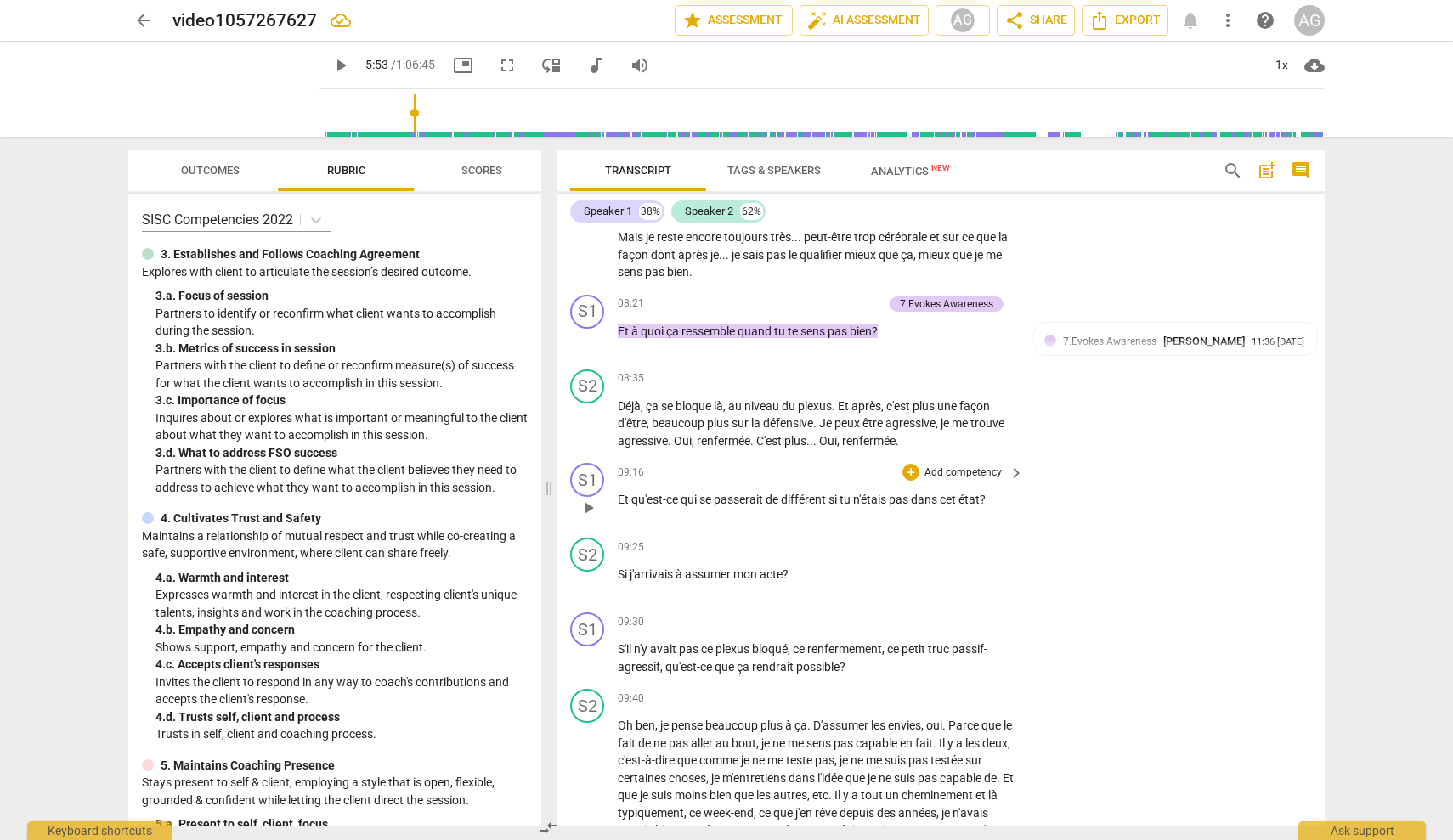
scroll to position [1894, 0]
click at [862, 465] on p "Add competency" at bounding box center [962, 472] width 80 height 15
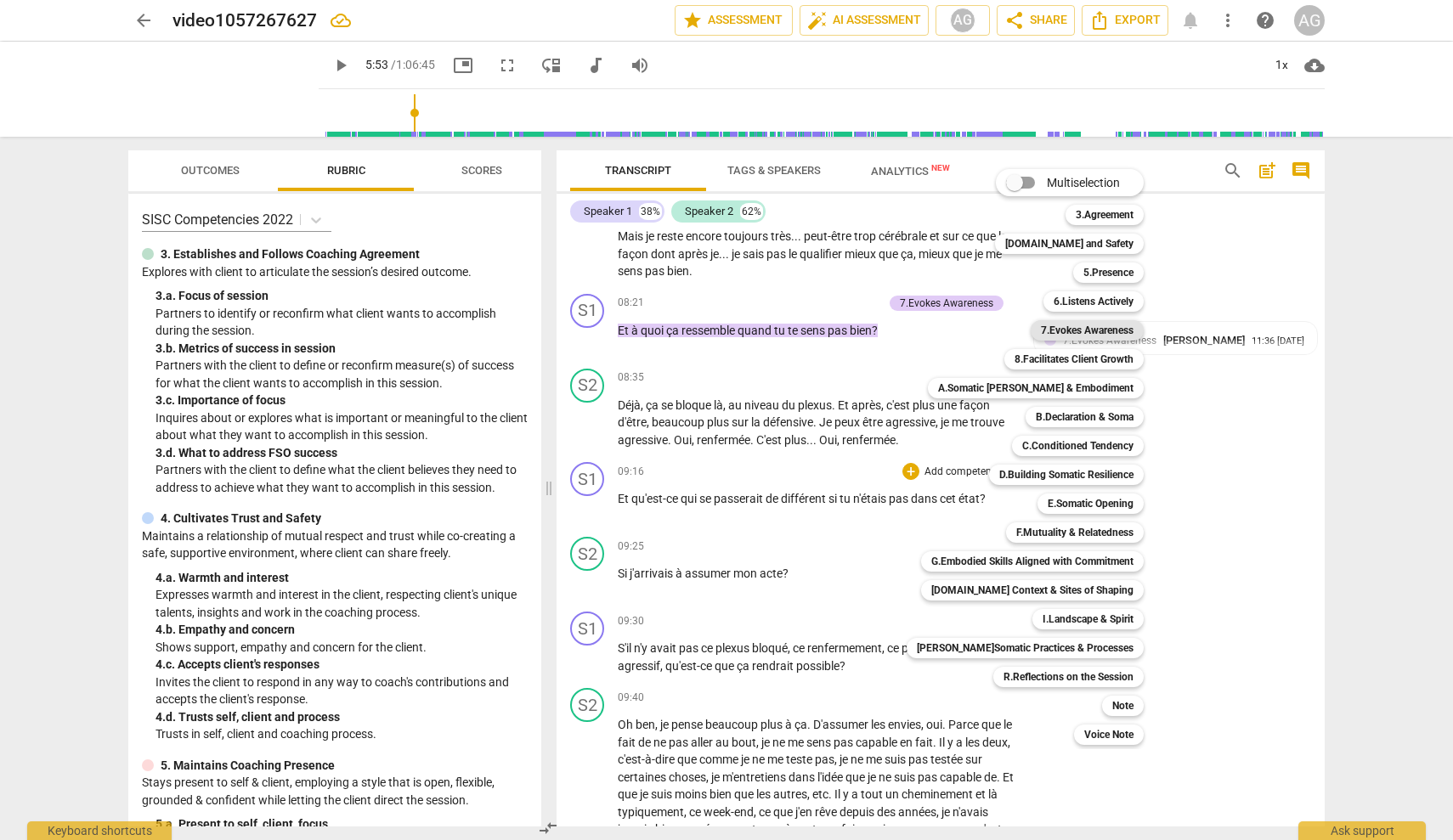
click at [862, 333] on b "7.Evokes Awareness" at bounding box center [1086, 330] width 92 height 21
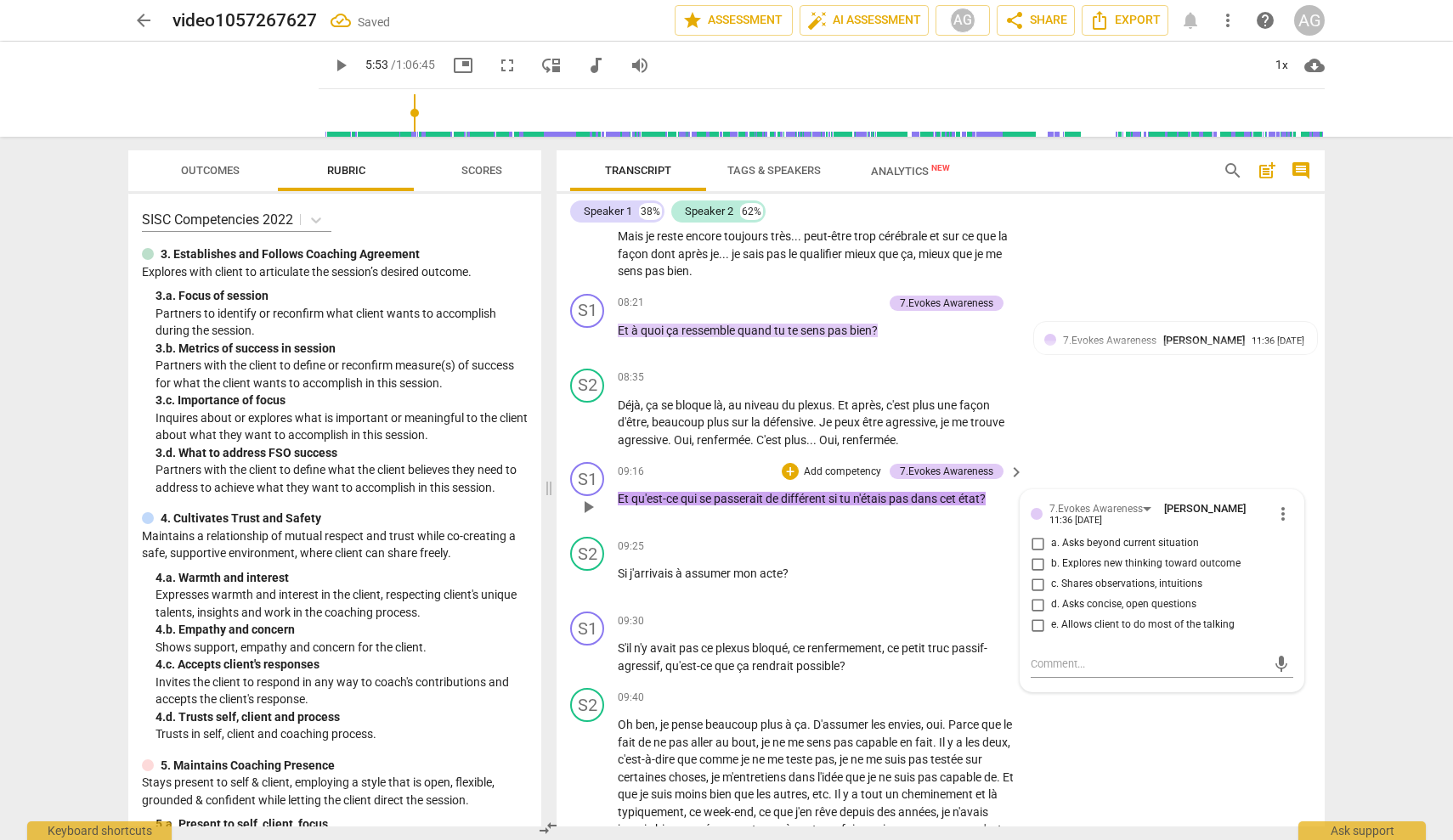
click at [862, 557] on span "b. Explores new thinking toward outcome" at bounding box center [1146, 564] width 189 height 15
click at [862, 554] on input "b. Explores new thinking toward outcome" at bounding box center [1037, 564] width 27 height 21
checkbox input "true"
click at [862, 713] on div "S2 play_arrow pause 09:40 + Add competency keyboard_arrow_right Oh ben , je pen…" at bounding box center [941, 806] width 768 height 251
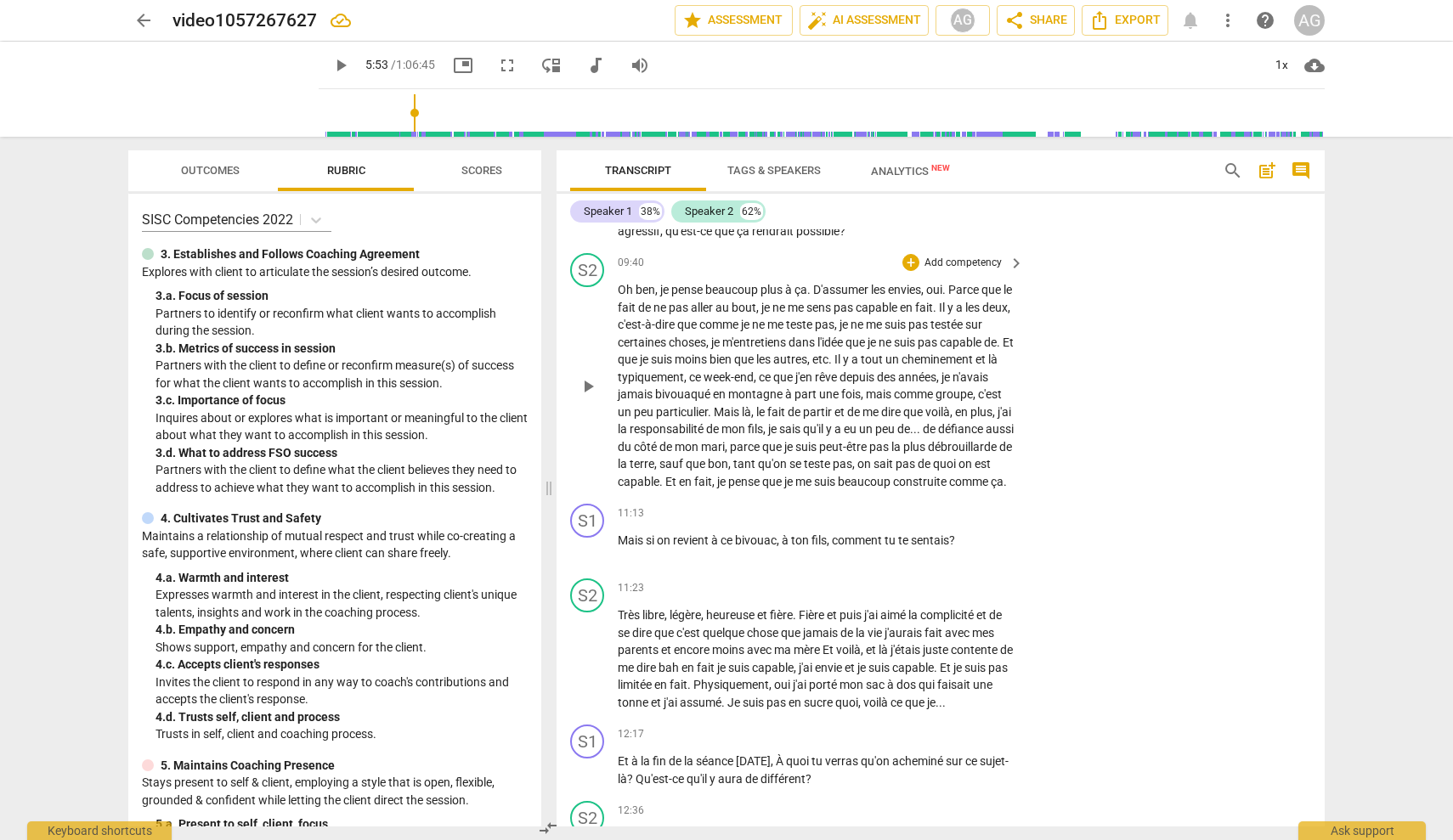
scroll to position [2437, 0]
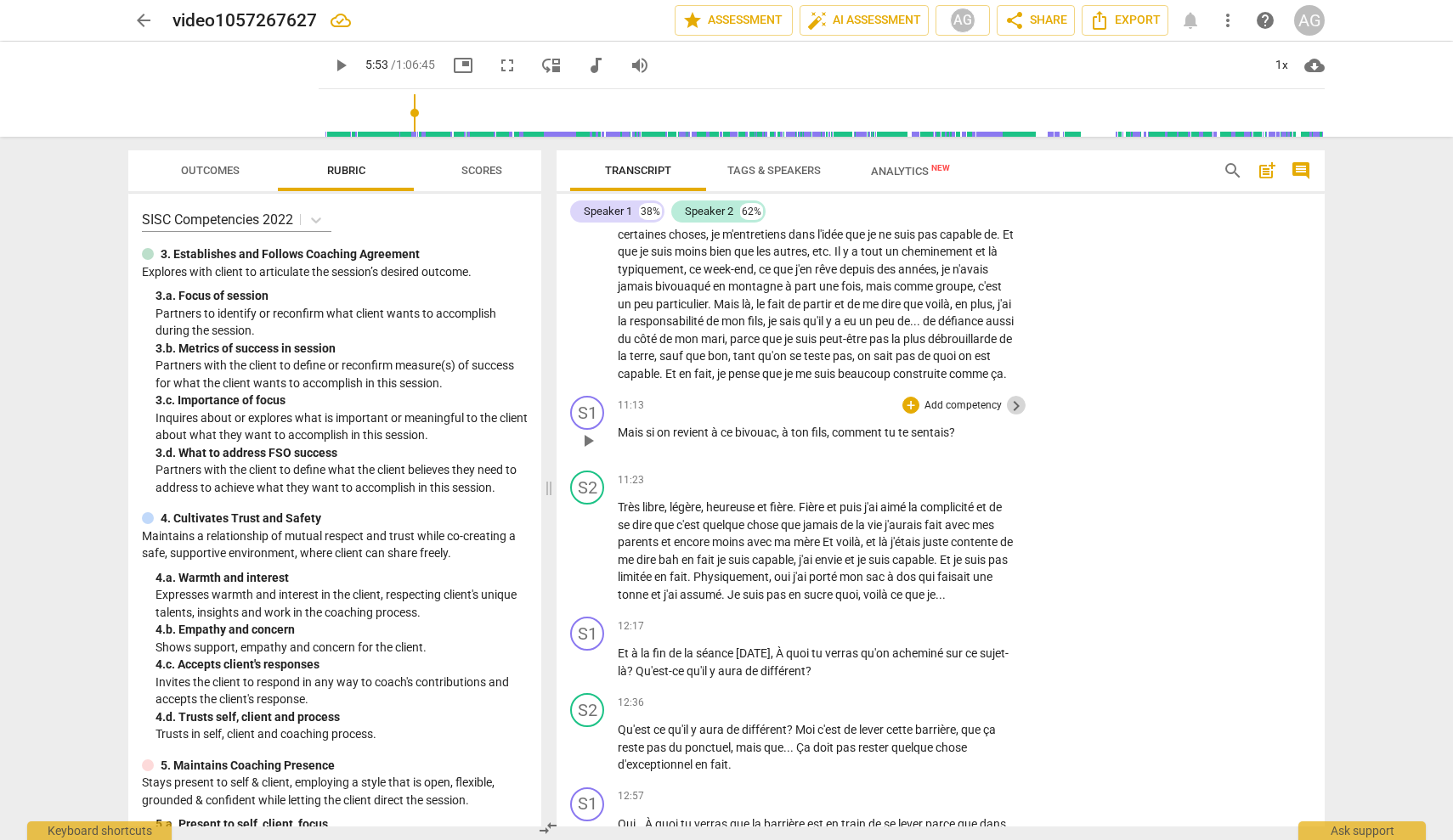
click at [862, 405] on span "keyboard_arrow_right" at bounding box center [1016, 406] width 21 height 21
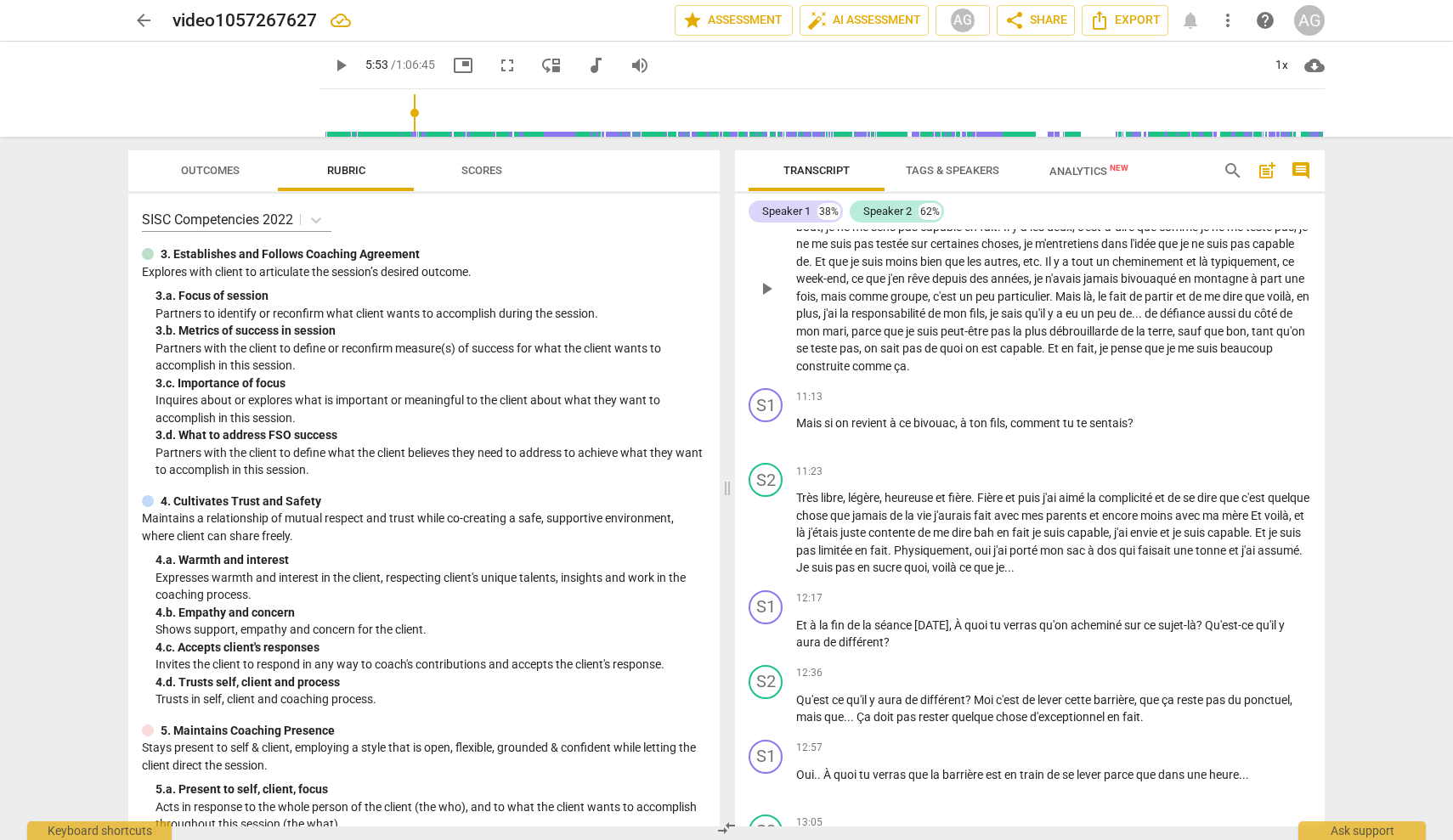
scroll to position [2115, 0]
click at [862, 385] on div "+" at bounding box center [1218, 393] width 17 height 17
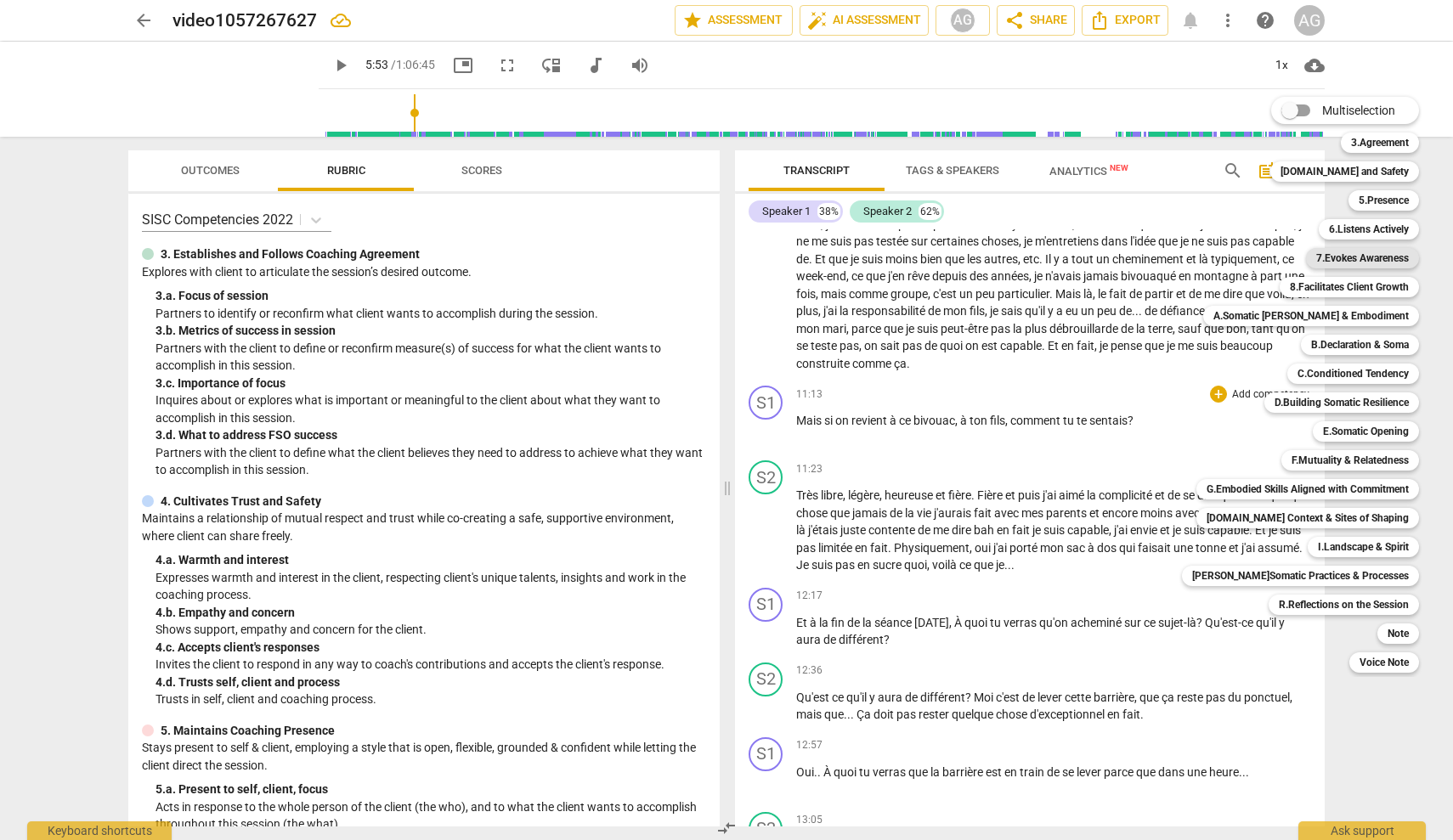
click at [862, 261] on b "7.Evokes Awareness" at bounding box center [1362, 258] width 92 height 21
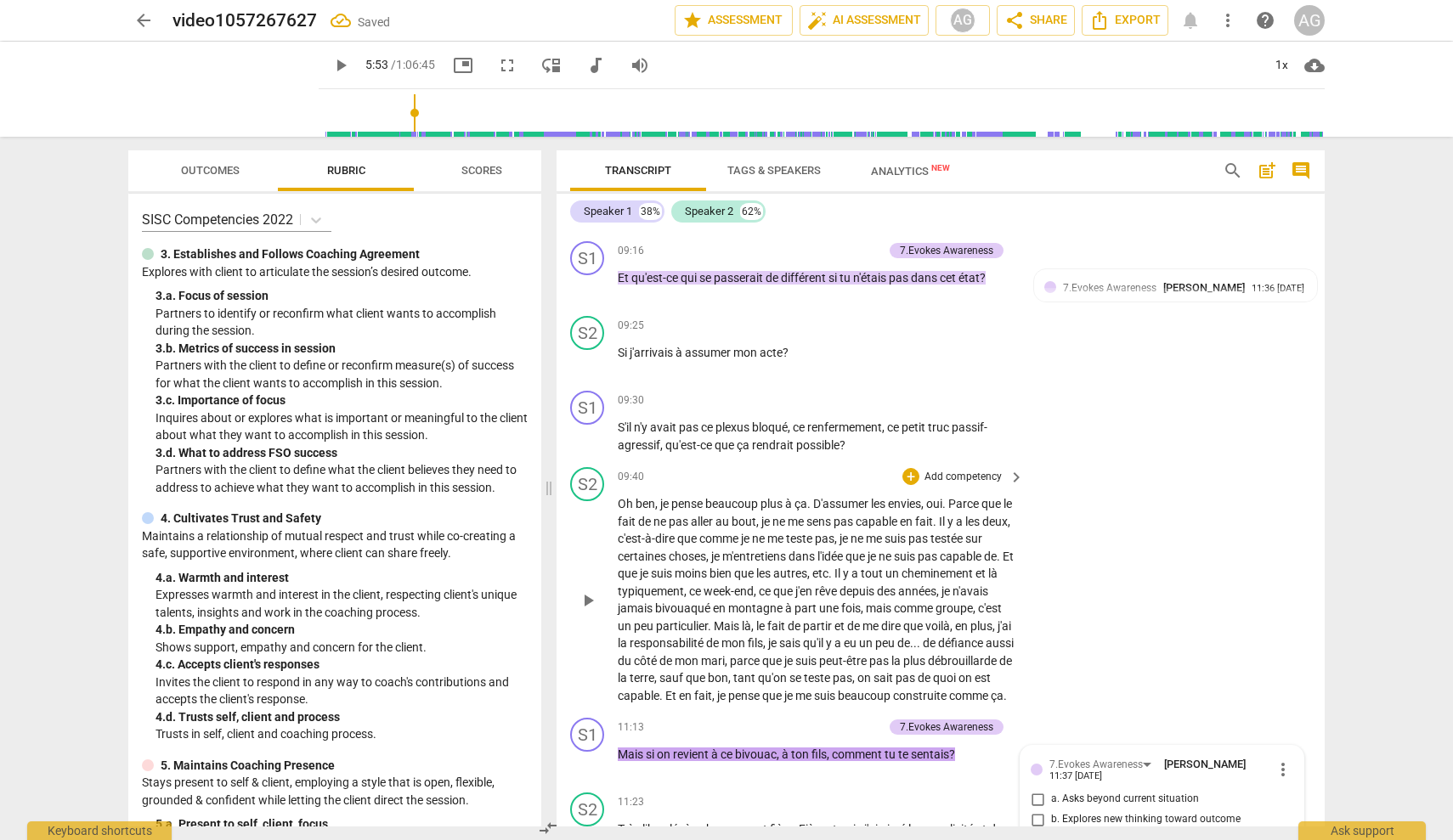
scroll to position [2502, 0]
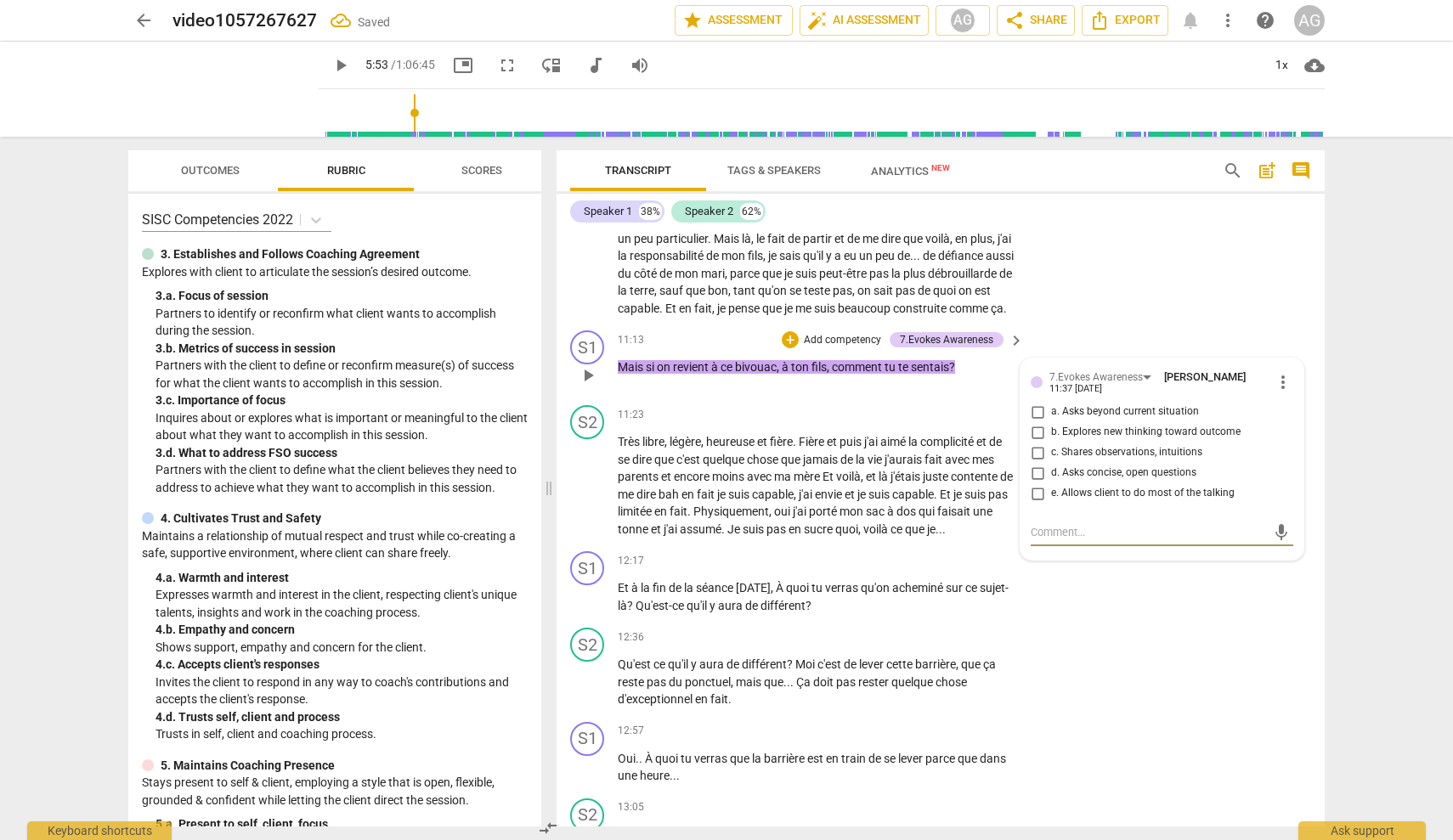
drag, startPoint x: 1055, startPoint y: 405, endPoint x: 1104, endPoint y: 429, distance: 54.6
click at [862, 405] on span "a. Asks beyond current situation" at bounding box center [1125, 411] width 148 height 15
click at [862, 405] on input "a. Asks beyond current situation" at bounding box center [1037, 412] width 27 height 21
checkbox input "true"
click at [862, 642] on div "S2 play_arrow pause 12:36 + Add competency keyboard_arrow_right Qu'est ce qu'il…" at bounding box center [941, 668] width 768 height 94
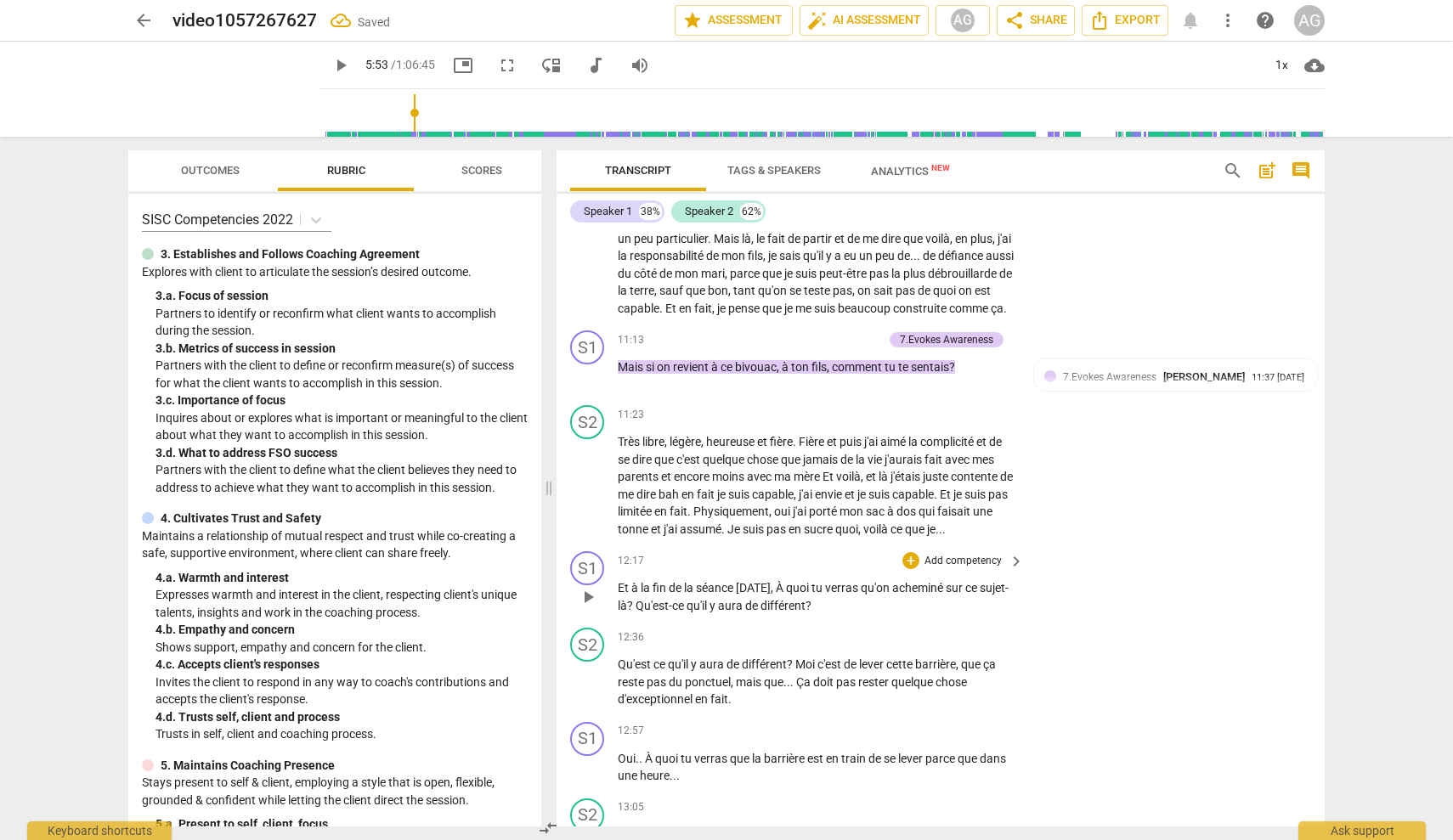
click at [862, 570] on p "Add competency" at bounding box center [962, 561] width 80 height 15
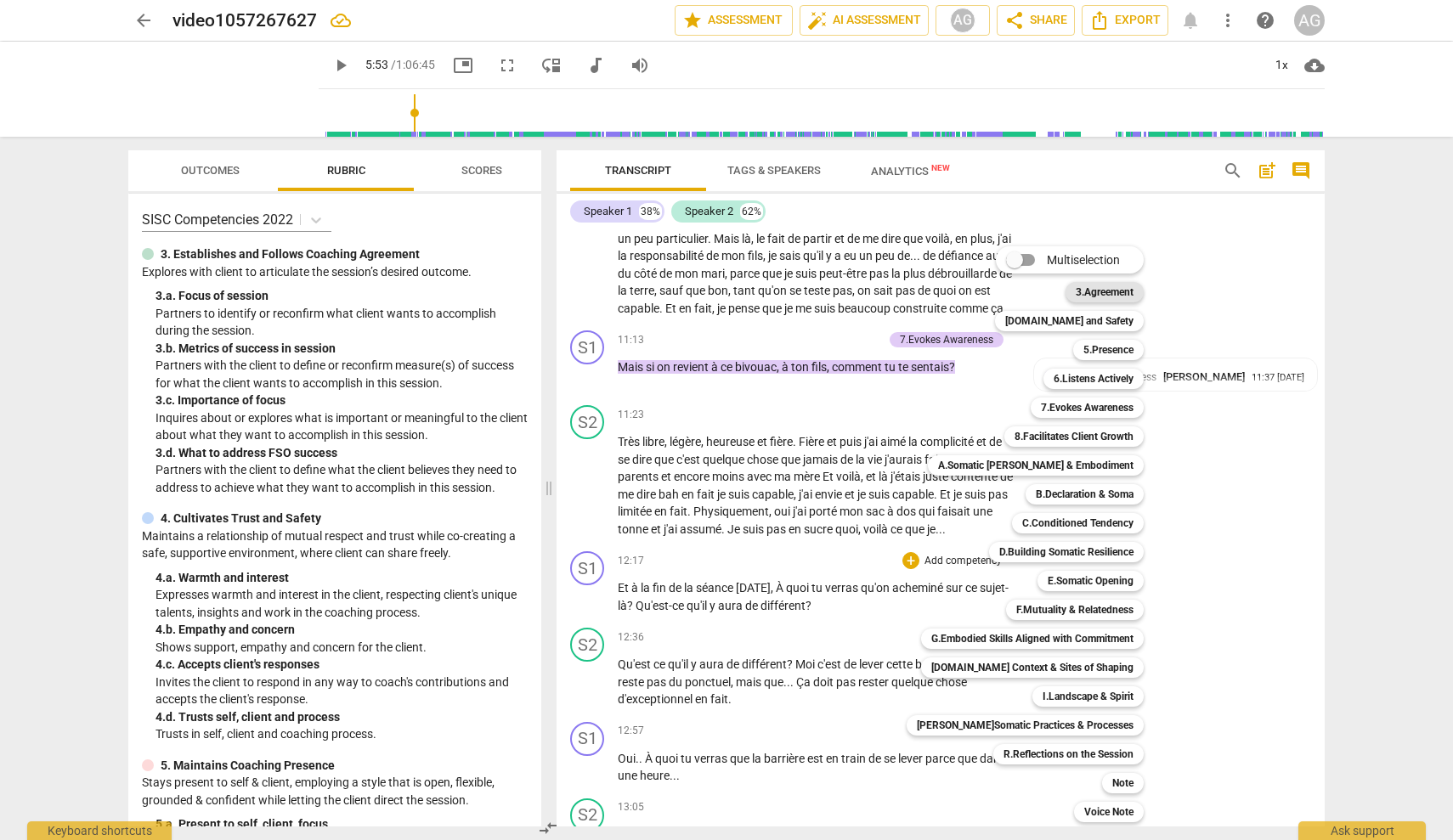
click at [862, 296] on b "3.Agreement" at bounding box center [1105, 292] width 57 height 21
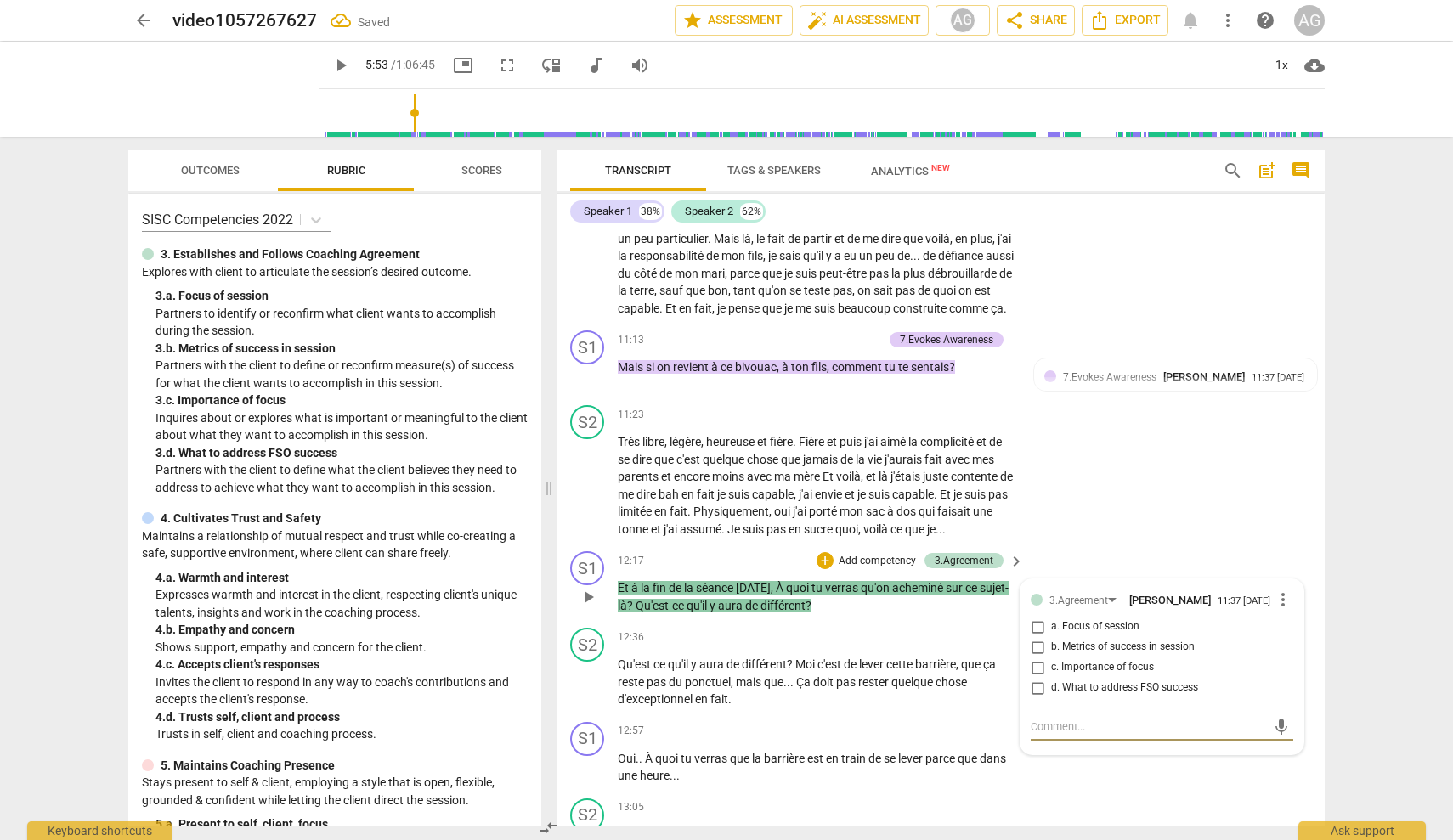
click at [862, 655] on span "b. Metrics of success in session" at bounding box center [1123, 647] width 144 height 15
click at [862, 658] on input "b. Metrics of success in session" at bounding box center [1037, 647] width 27 height 21
checkbox input "true"
click at [862, 481] on div "S2 play_arrow pause 11:23 + Add competency keyboard_arrow_right Très libre , lé…" at bounding box center [941, 471] width 768 height 146
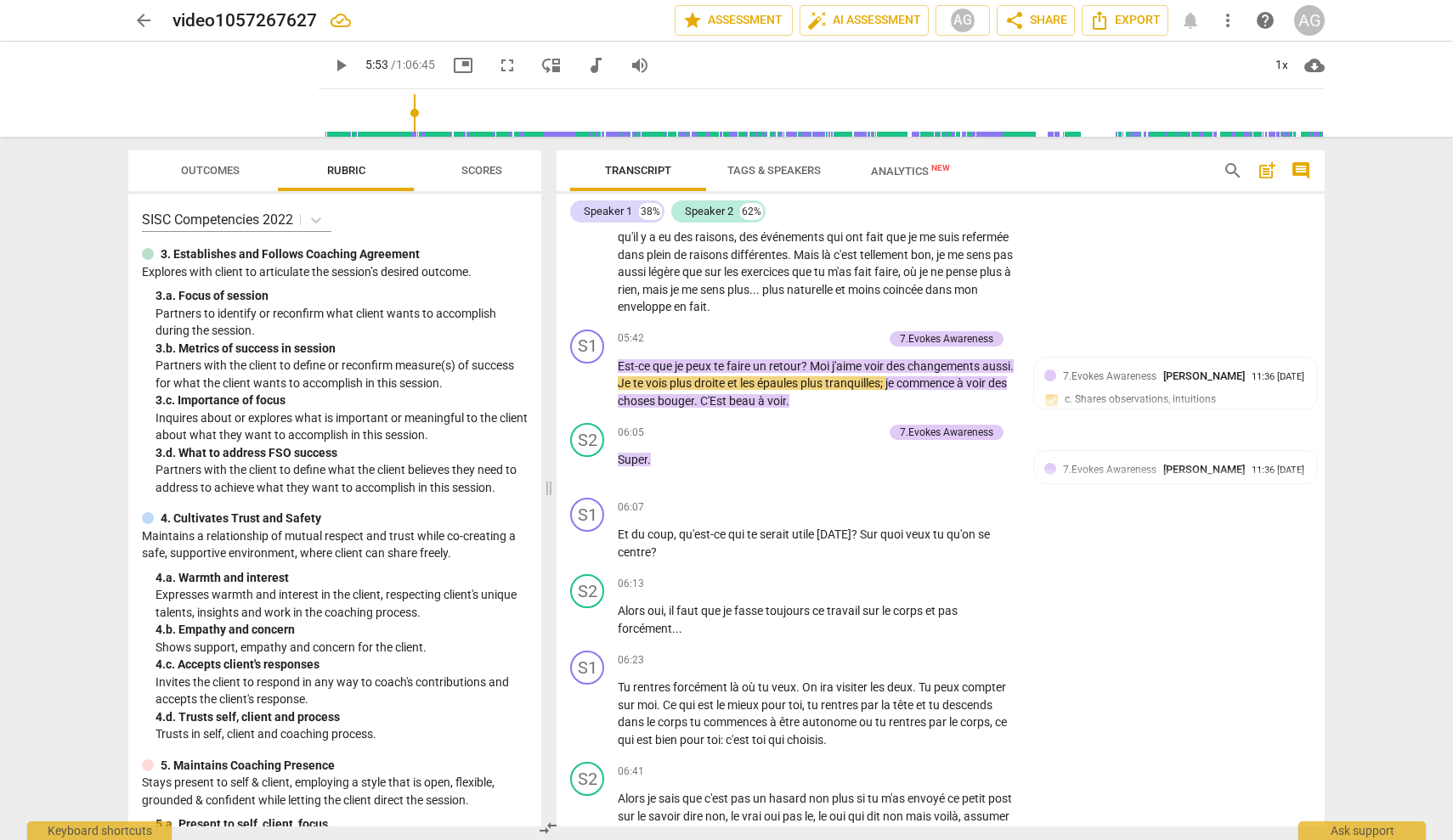
scroll to position [1160, 0]
click at [862, 502] on p "Add competency" at bounding box center [962, 504] width 80 height 15
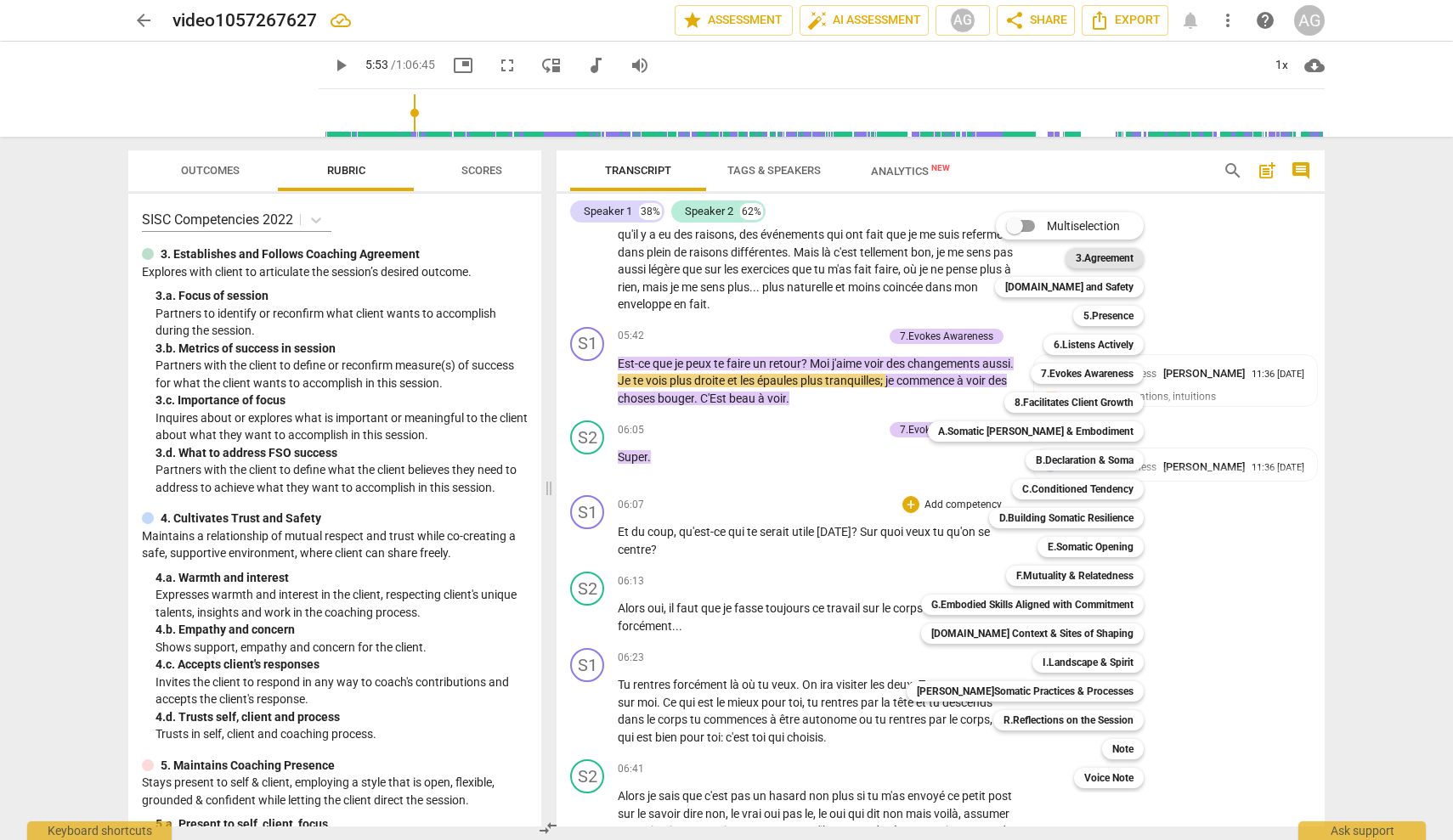
click at [862, 258] on b "3.Agreement" at bounding box center [1105, 258] width 57 height 21
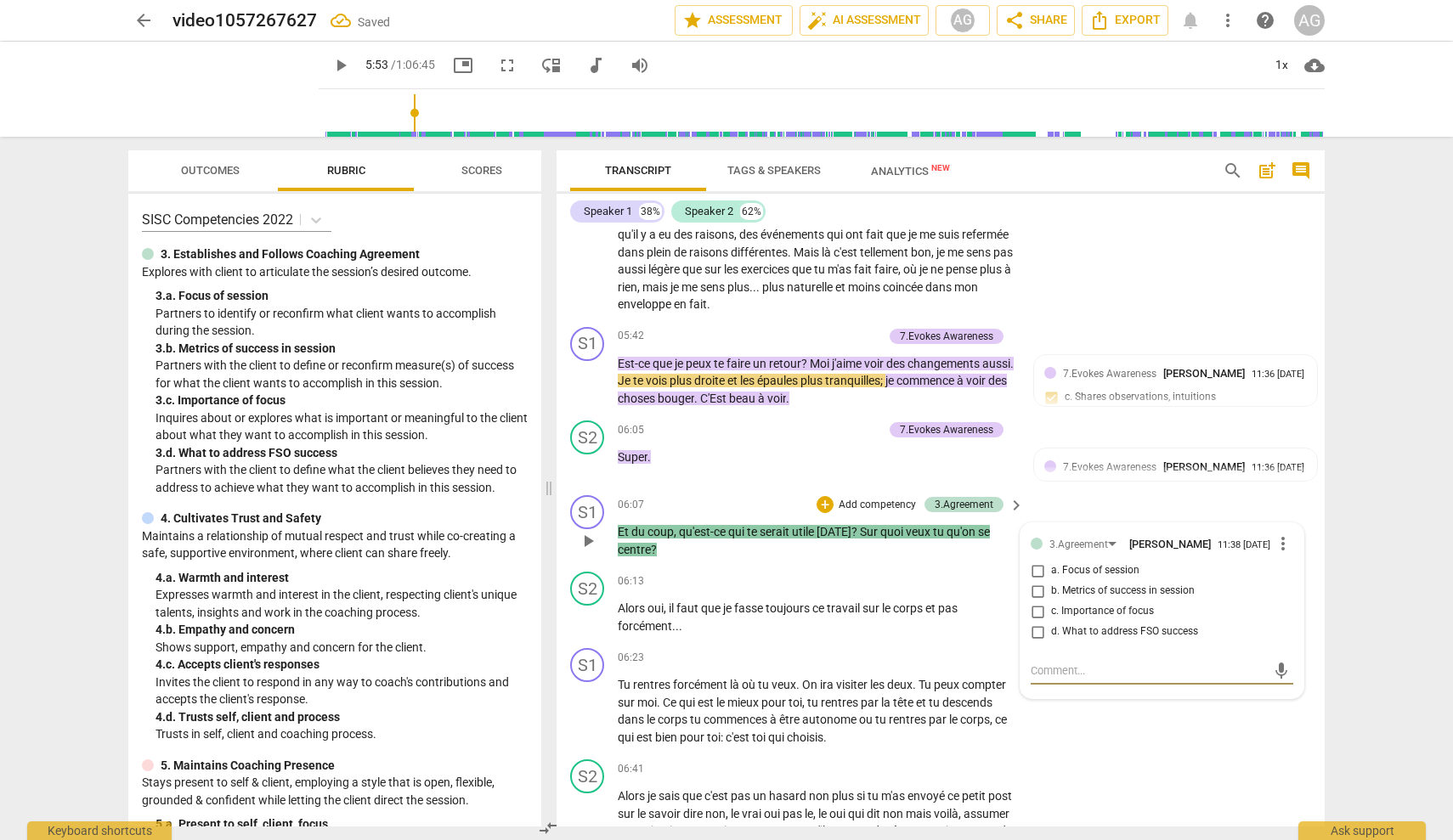
click at [862, 567] on span "a. Focus of session" at bounding box center [1095, 571] width 88 height 15
click at [862, 567] on input "a. Focus of session" at bounding box center [1037, 571] width 27 height 21
checkbox input "true"
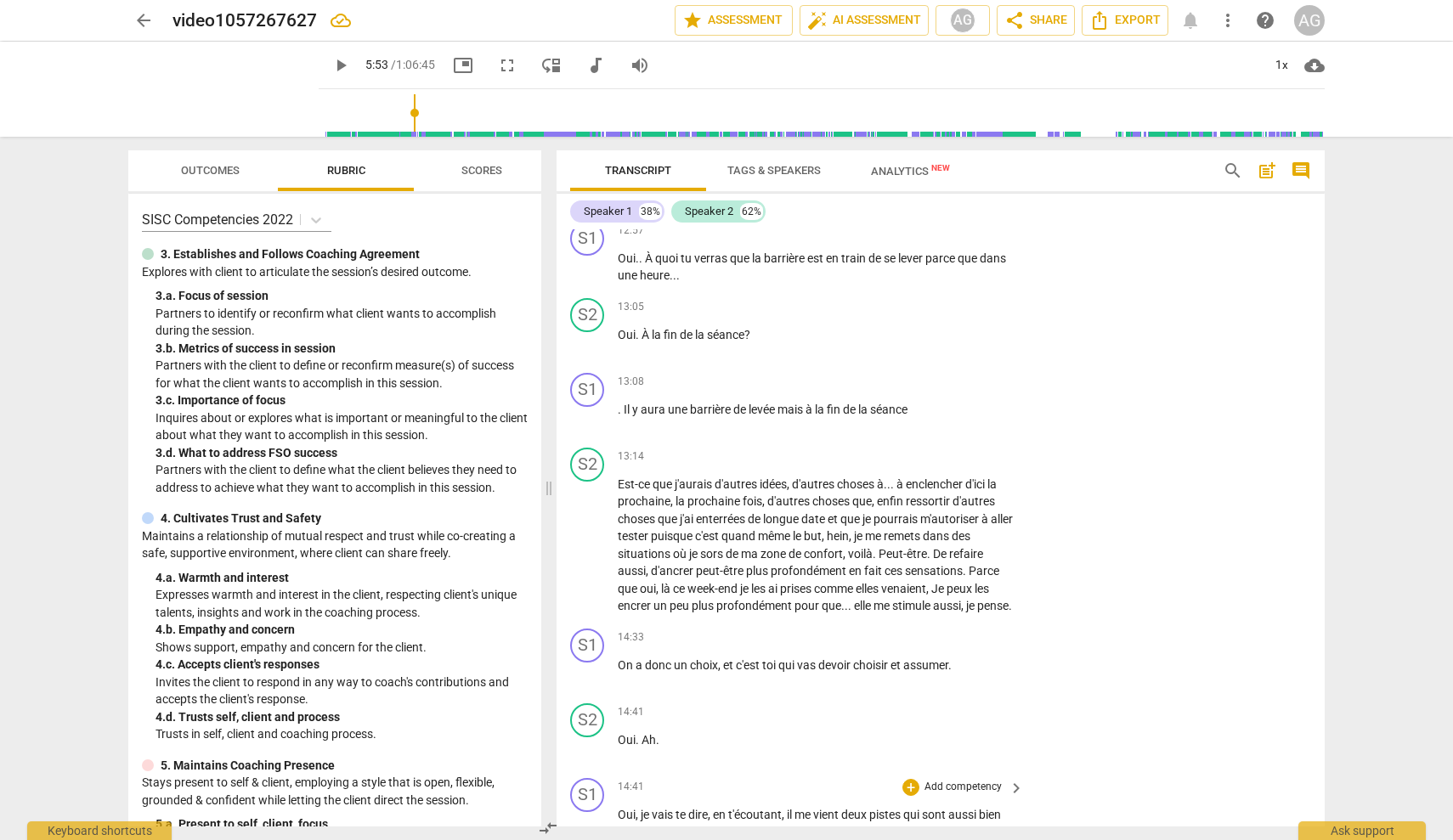
scroll to position [2995, 0]
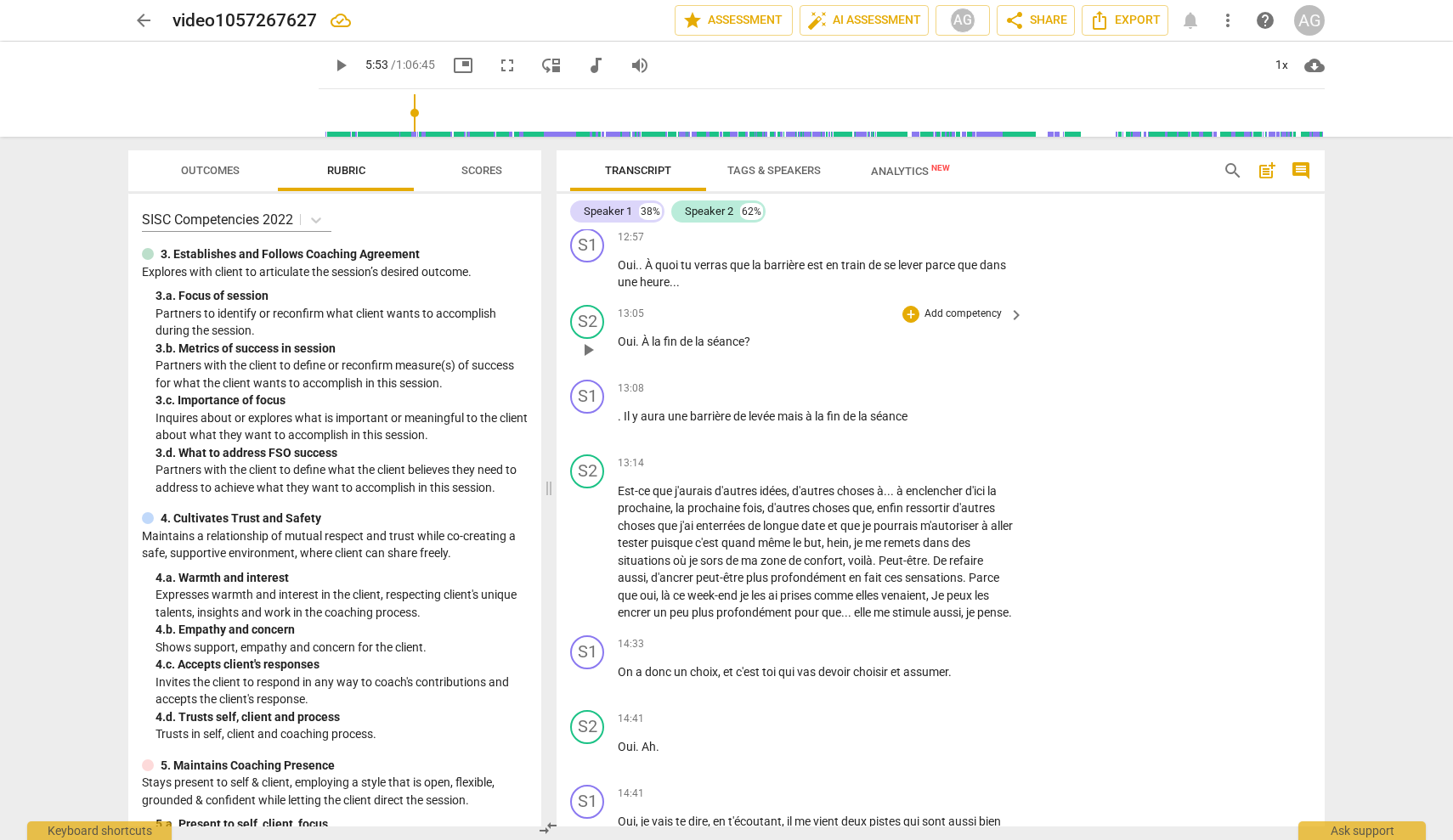
click at [862, 320] on p "Add competency" at bounding box center [962, 314] width 80 height 15
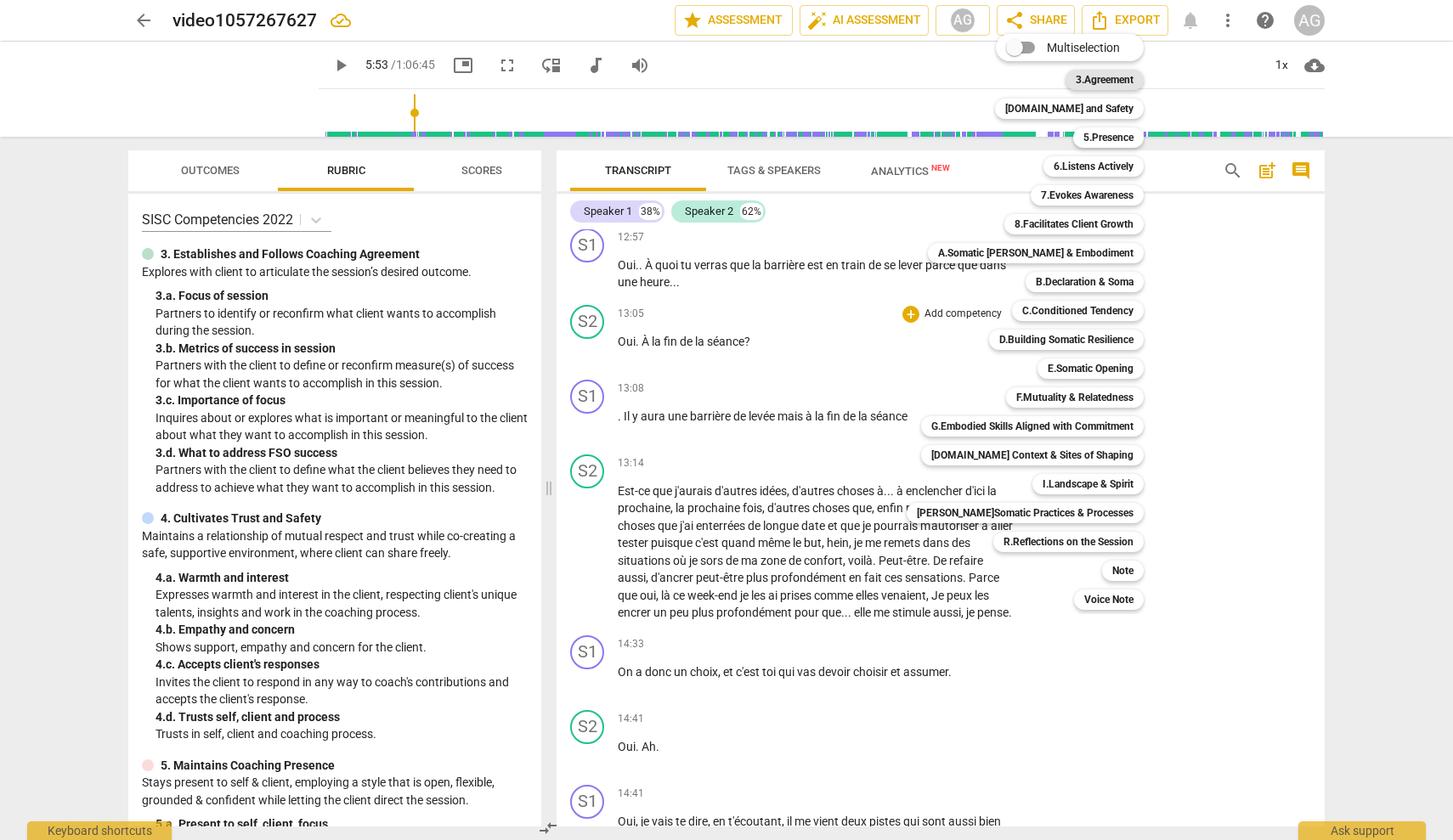
click at [862, 74] on b "3.Agreement" at bounding box center [1105, 79] width 57 height 21
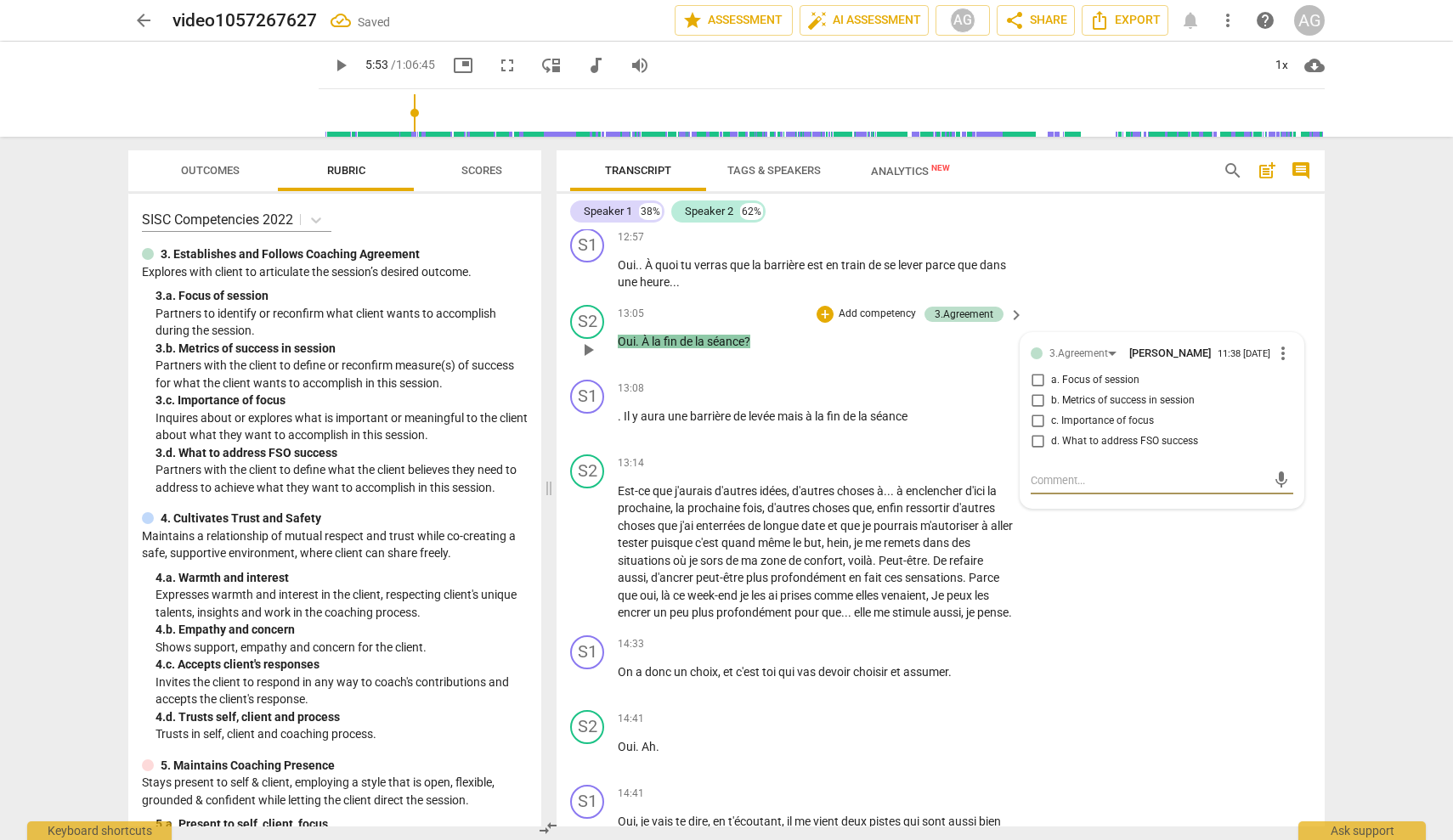
click at [862, 432] on input "c. Importance of focus" at bounding box center [1037, 421] width 27 height 21
checkbox input "true"
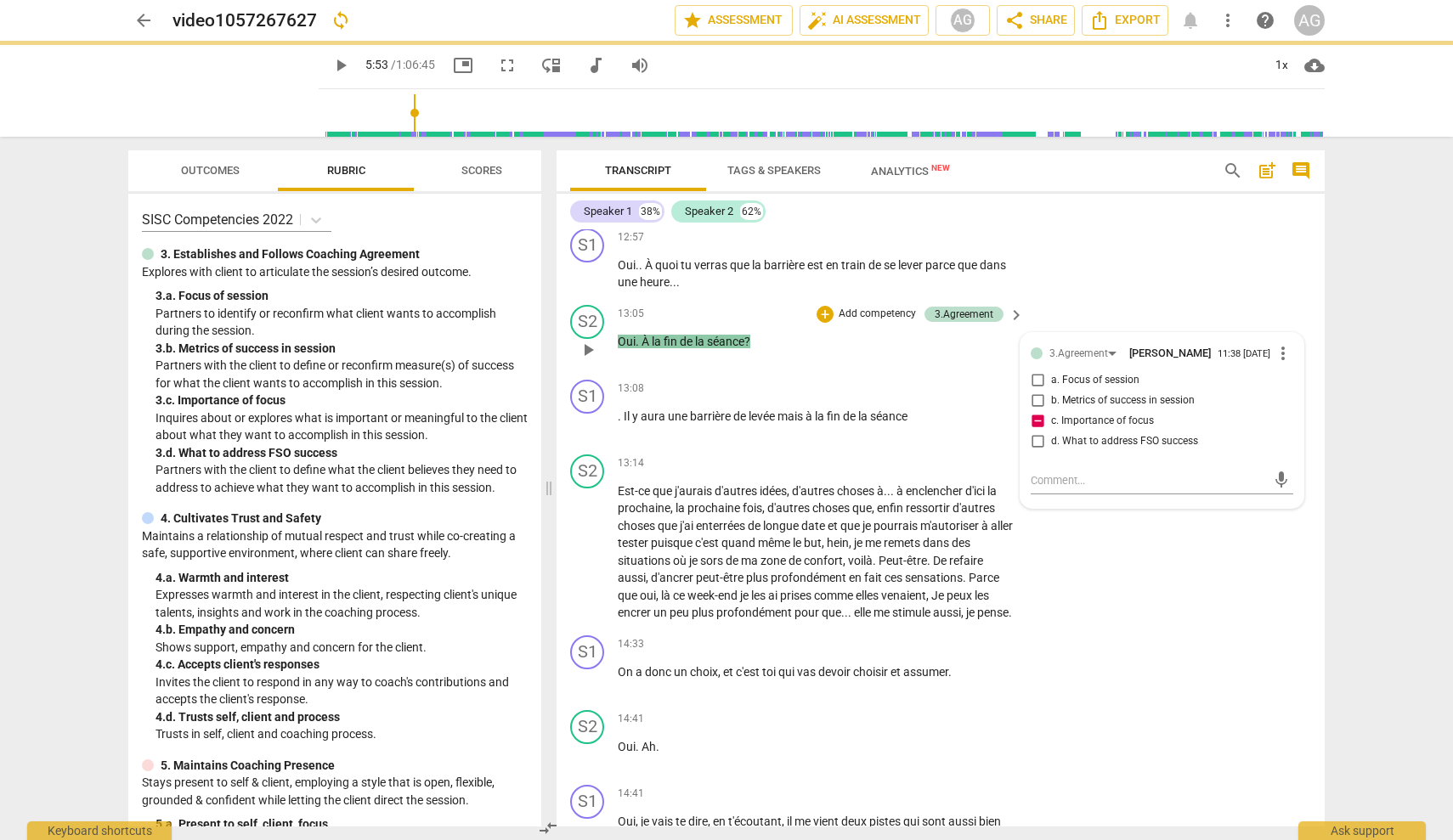
click at [862, 452] on input "d. What to address FSO success" at bounding box center [1037, 442] width 27 height 21
checkbox input "true"
click at [862, 582] on div "S2 play_arrow pause 13:14 + Add competency keyboard_arrow_right Est-ce que j'au…" at bounding box center [941, 538] width 768 height 181
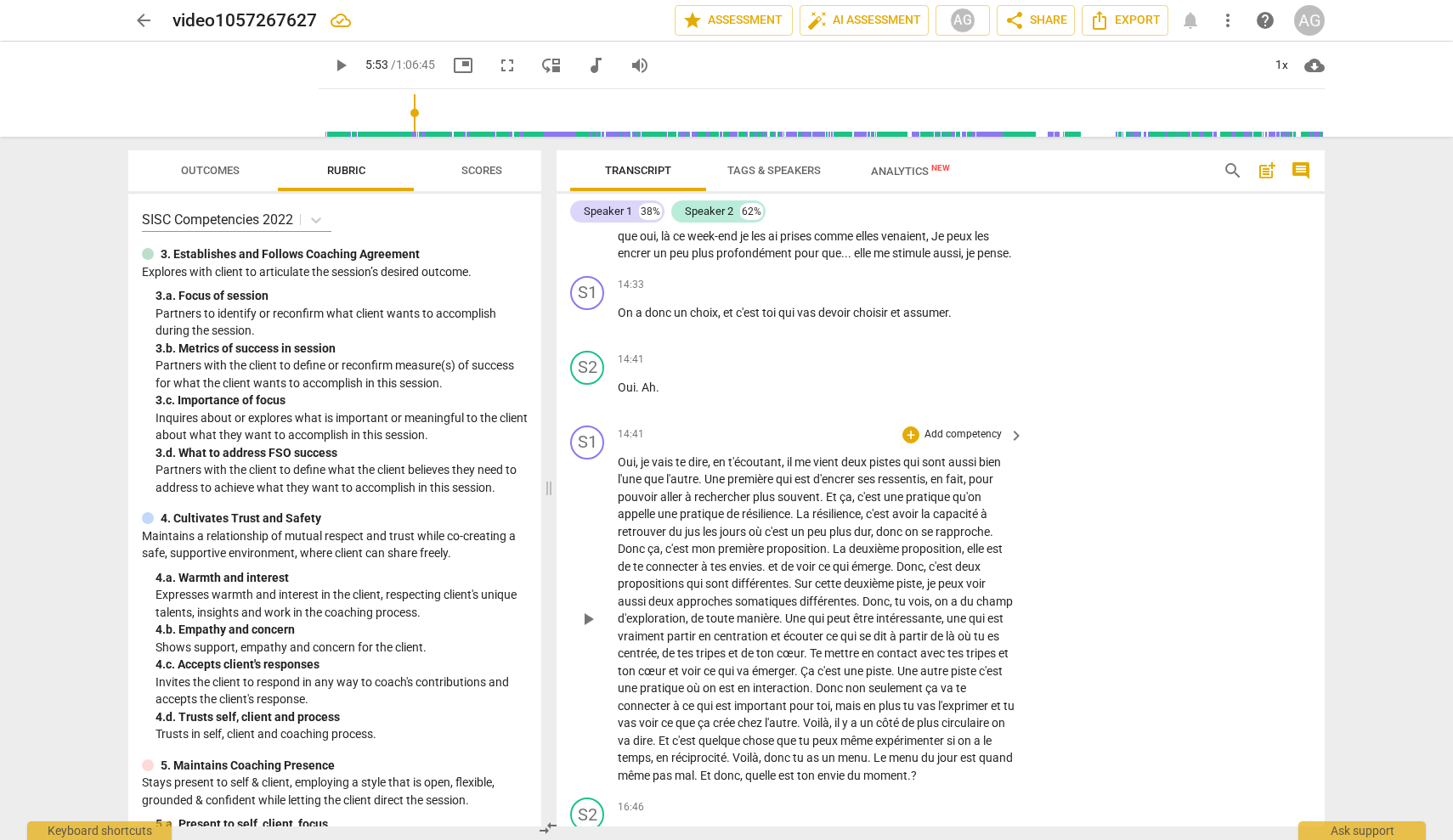
scroll to position [3358, 0]
click at [862, 439] on p "Add competency" at bounding box center [962, 431] width 80 height 15
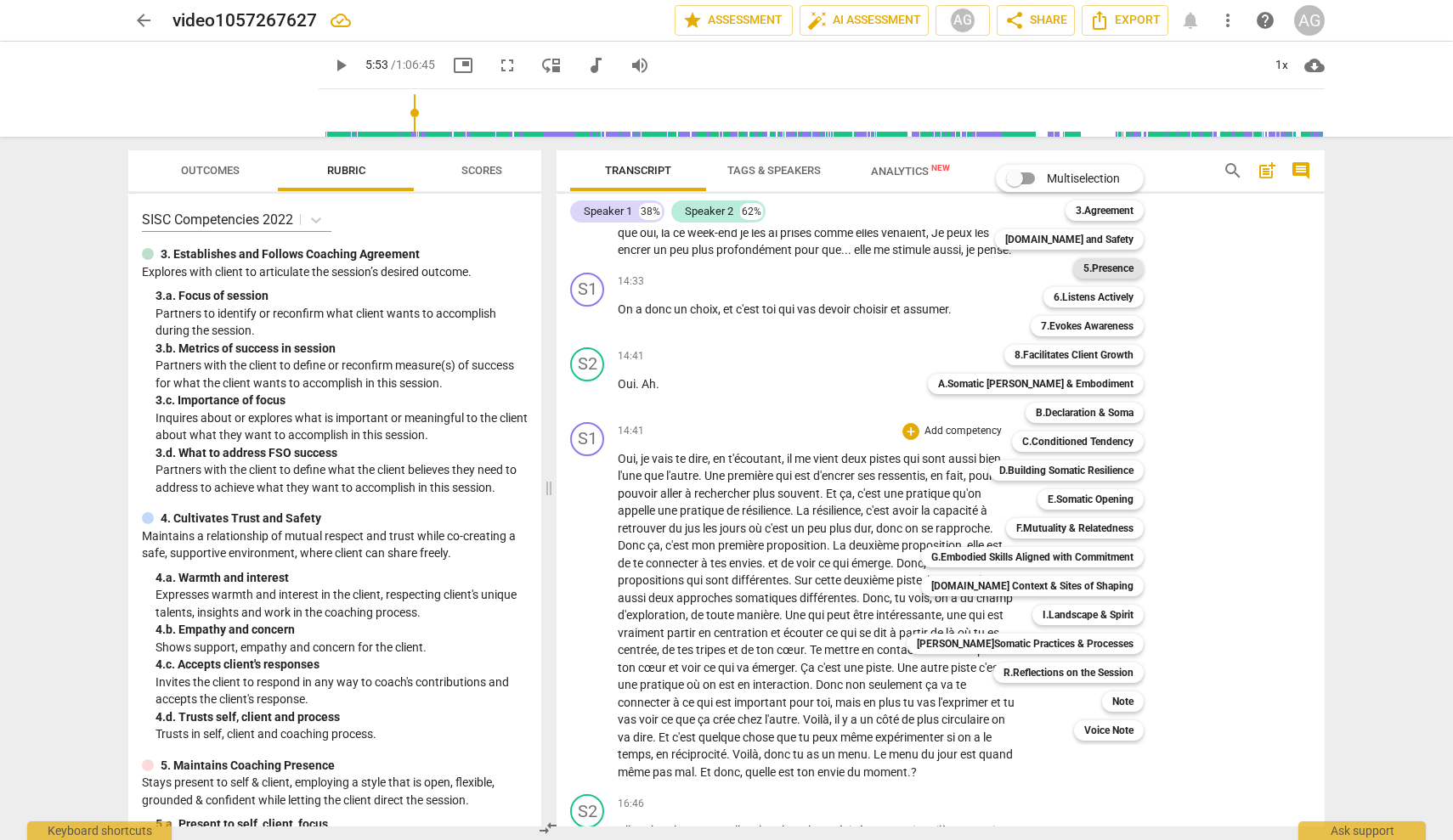
click at [862, 267] on b "5.Presence" at bounding box center [1108, 268] width 51 height 21
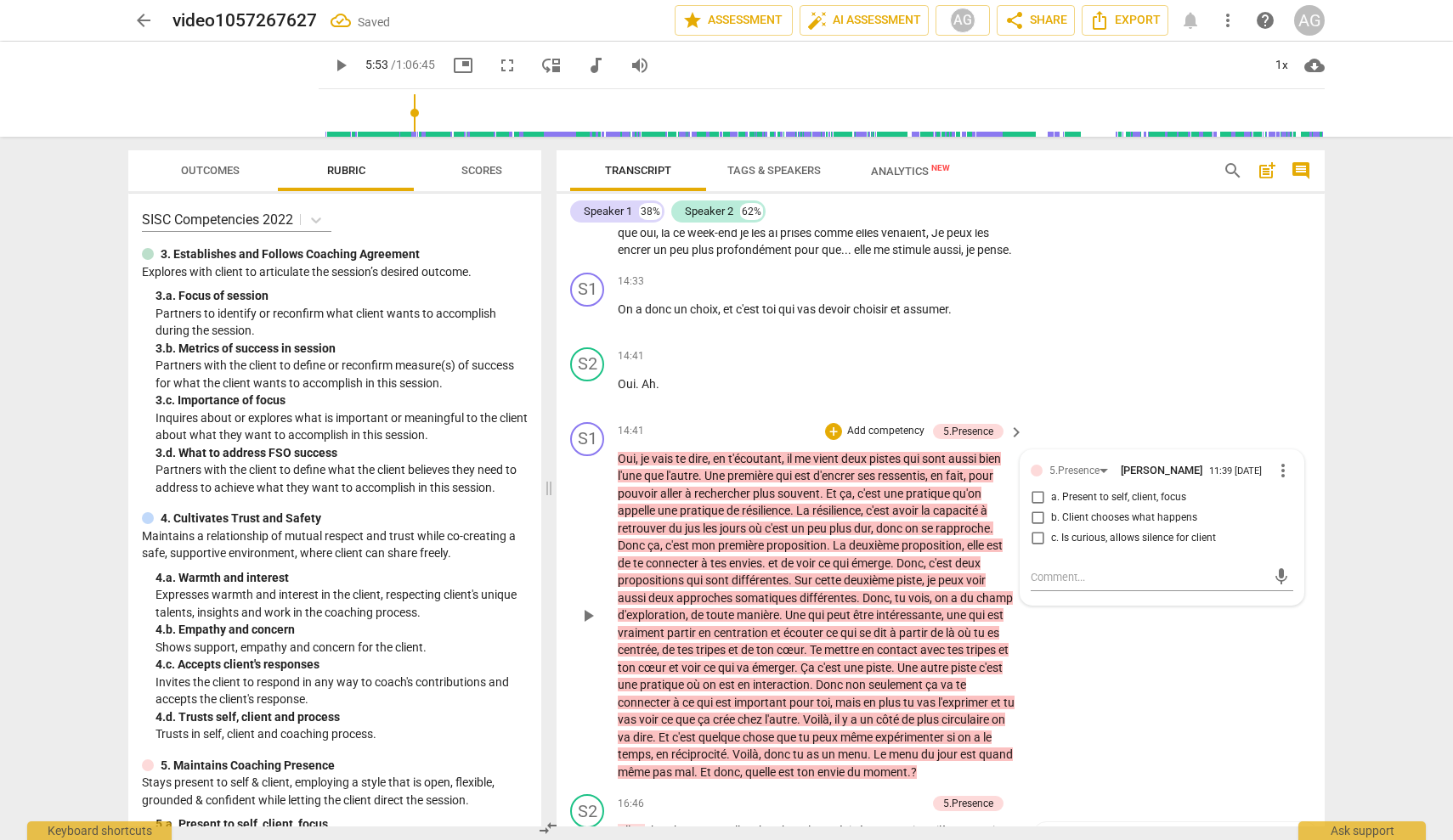
click at [862, 526] on span "b. Client chooses what happens" at bounding box center [1124, 517] width 146 height 15
click at [862, 528] on input "b. Client chooses what happens" at bounding box center [1037, 518] width 27 height 21
checkbox input "true"
click at [862, 697] on div "S1 play_arrow pause 14:41 + Add competency 5.Presence keyboard_arrow_right Oui …" at bounding box center [941, 601] width 768 height 372
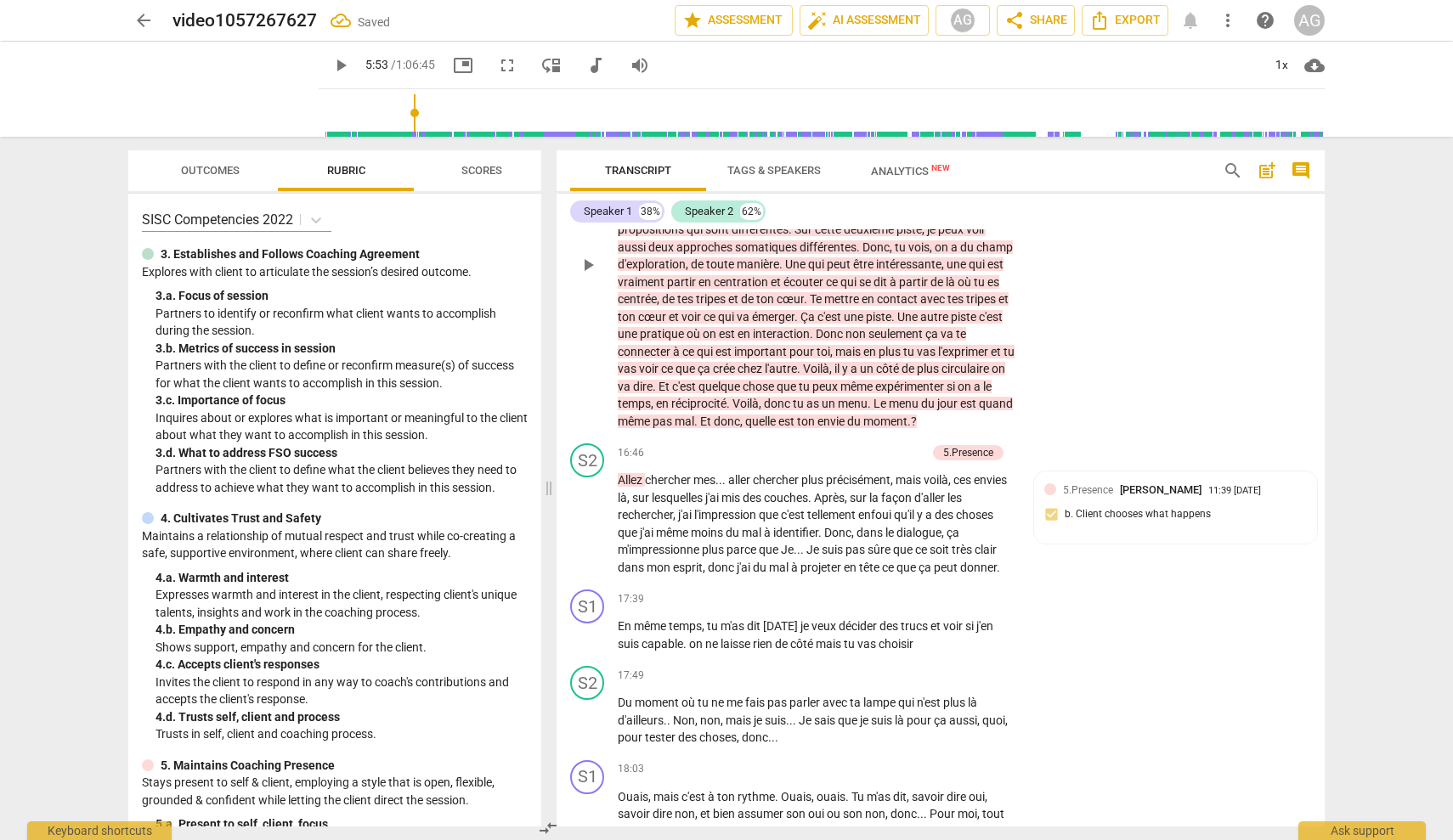
scroll to position [3715, 0]
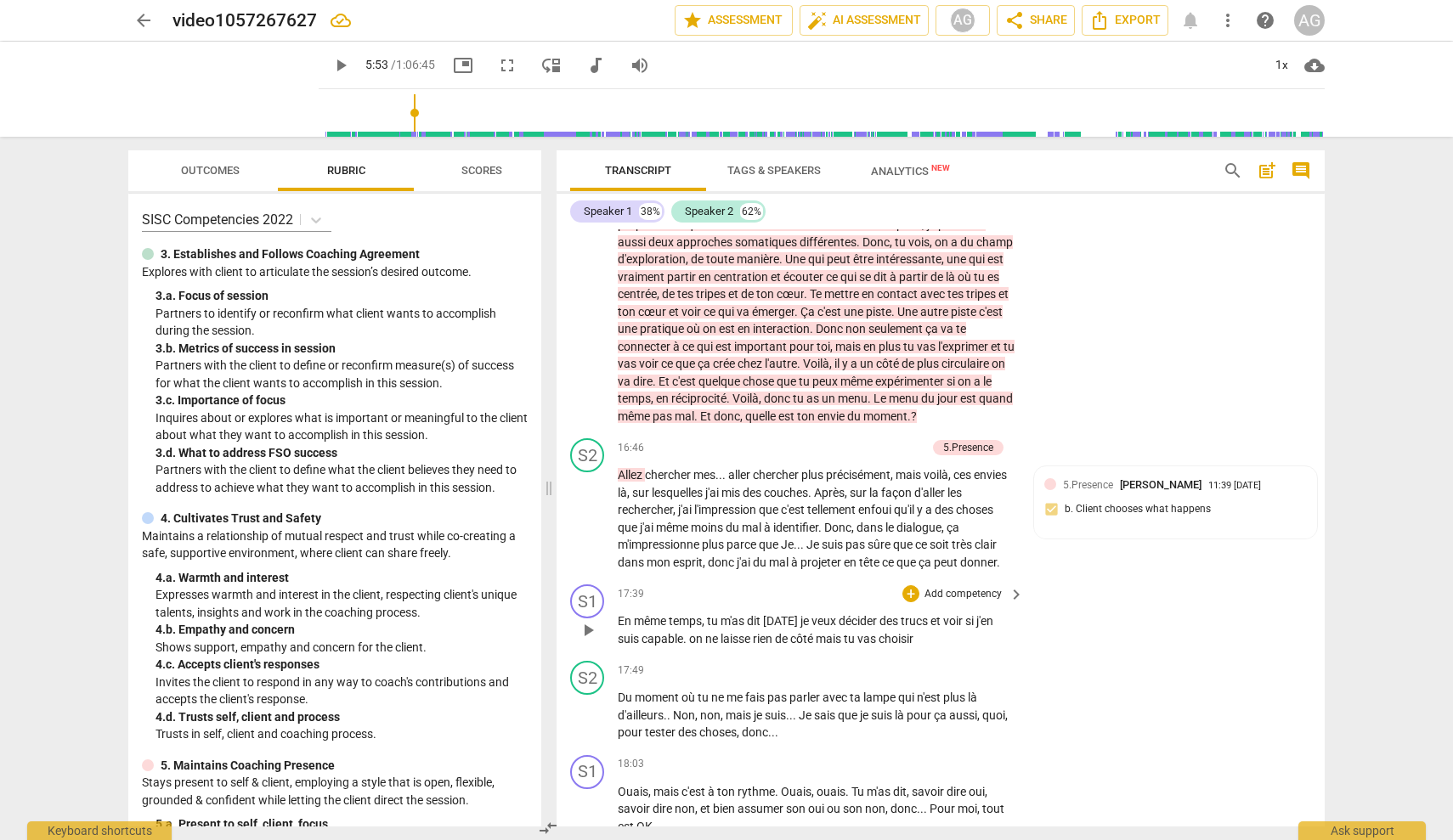
click at [862, 654] on div "S1 play_arrow pause 17:39 + Add competency keyboard_arrow_right En même temps ,…" at bounding box center [941, 615] width 768 height 76
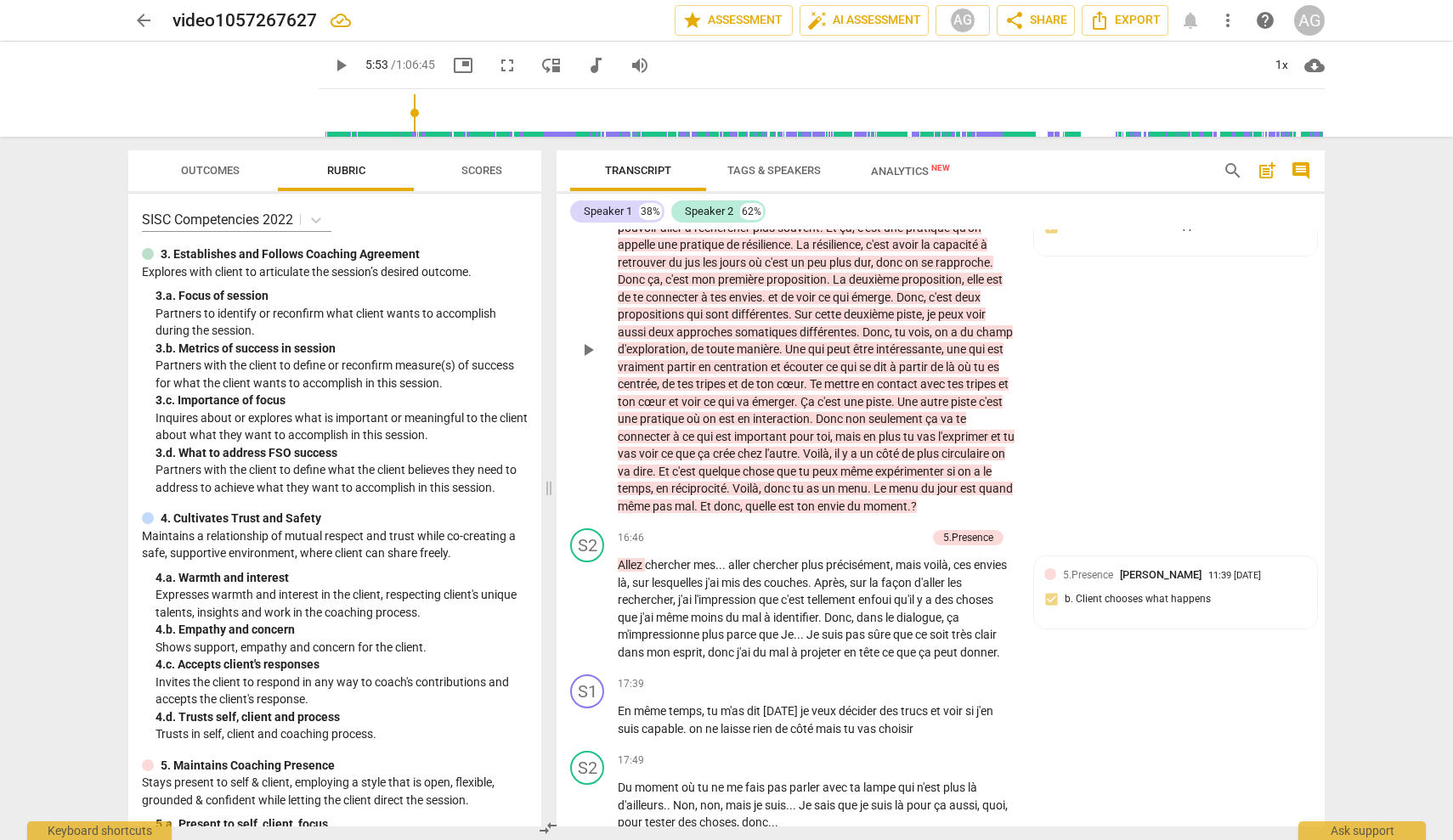
scroll to position [3626, 0]
click at [862, 543] on div "5.Presence" at bounding box center [968, 534] width 51 height 15
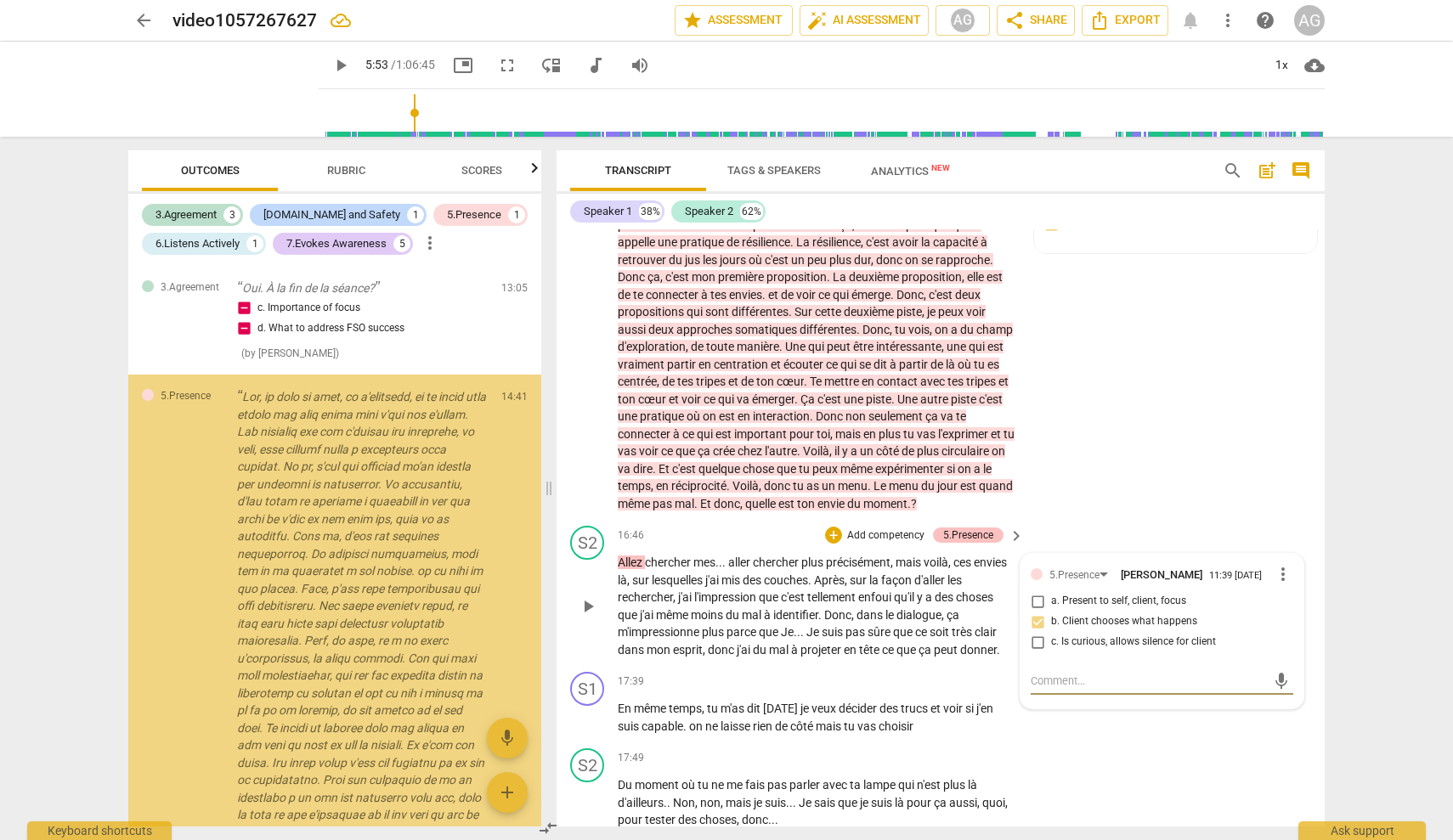
scroll to position [1125, 0]
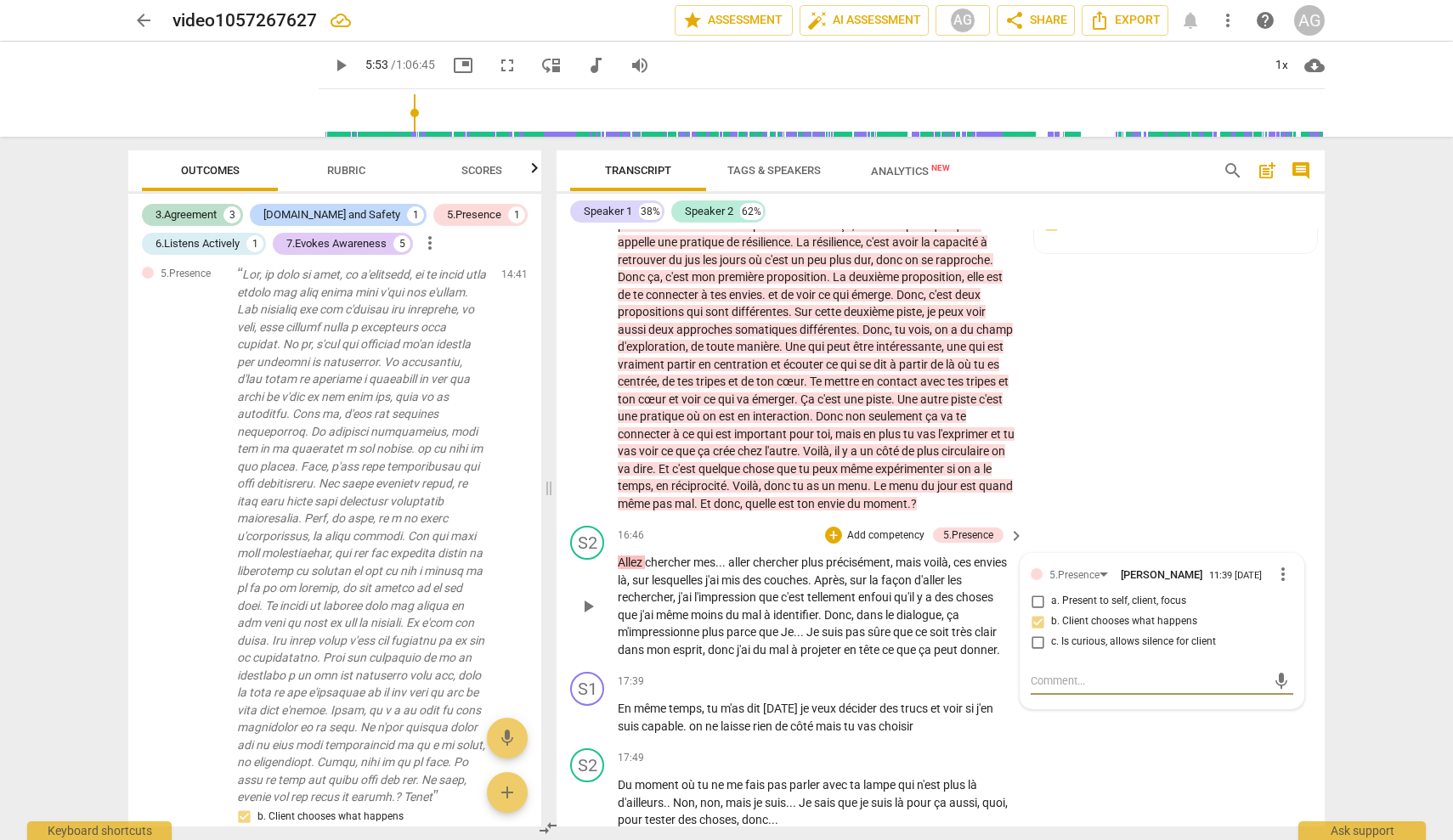
click at [862, 584] on span "more_vert" at bounding box center [1283, 574] width 21 height 21
click at [862, 635] on li "Delete" at bounding box center [1295, 639] width 58 height 33
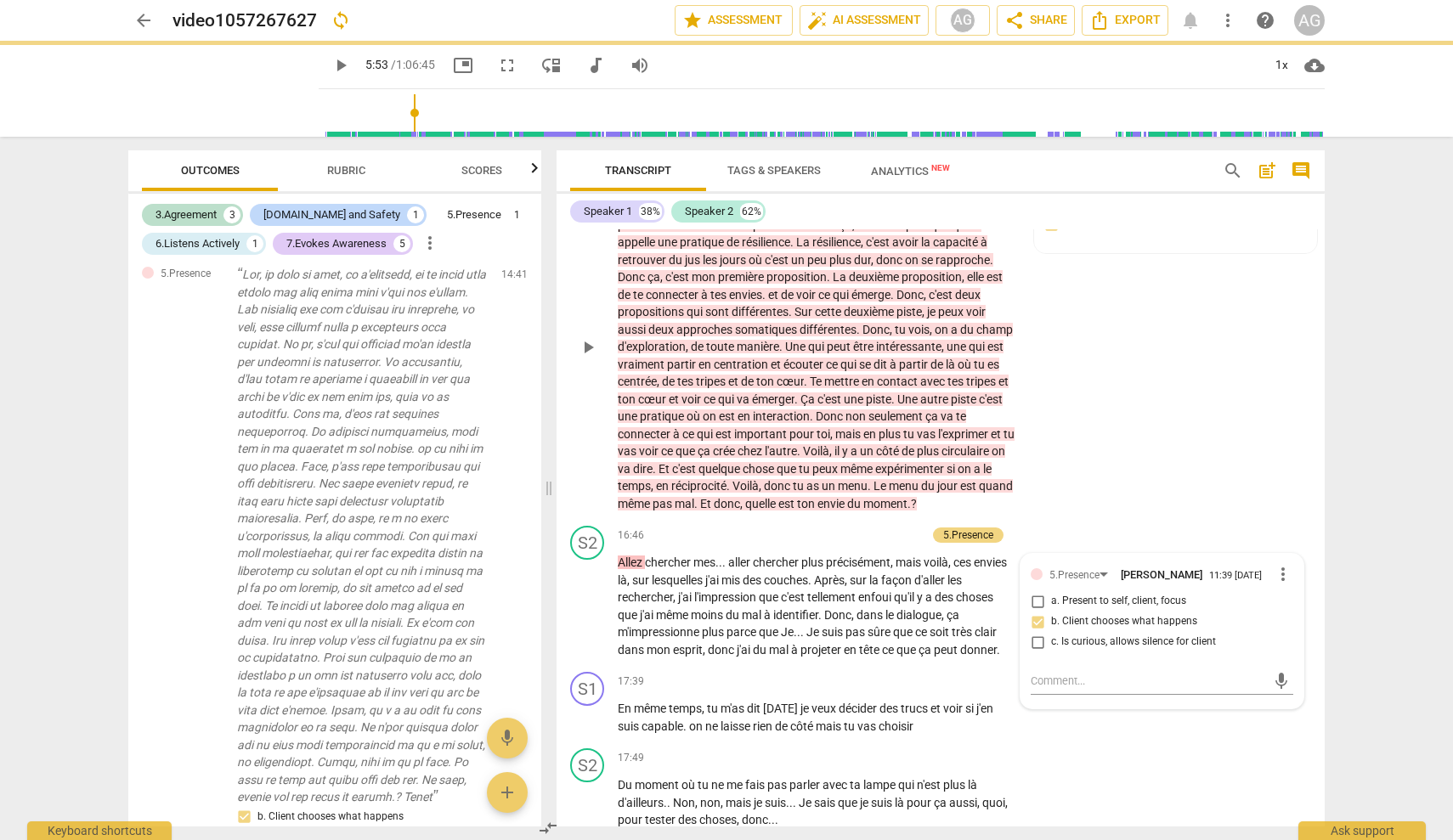
scroll to position [623, 0]
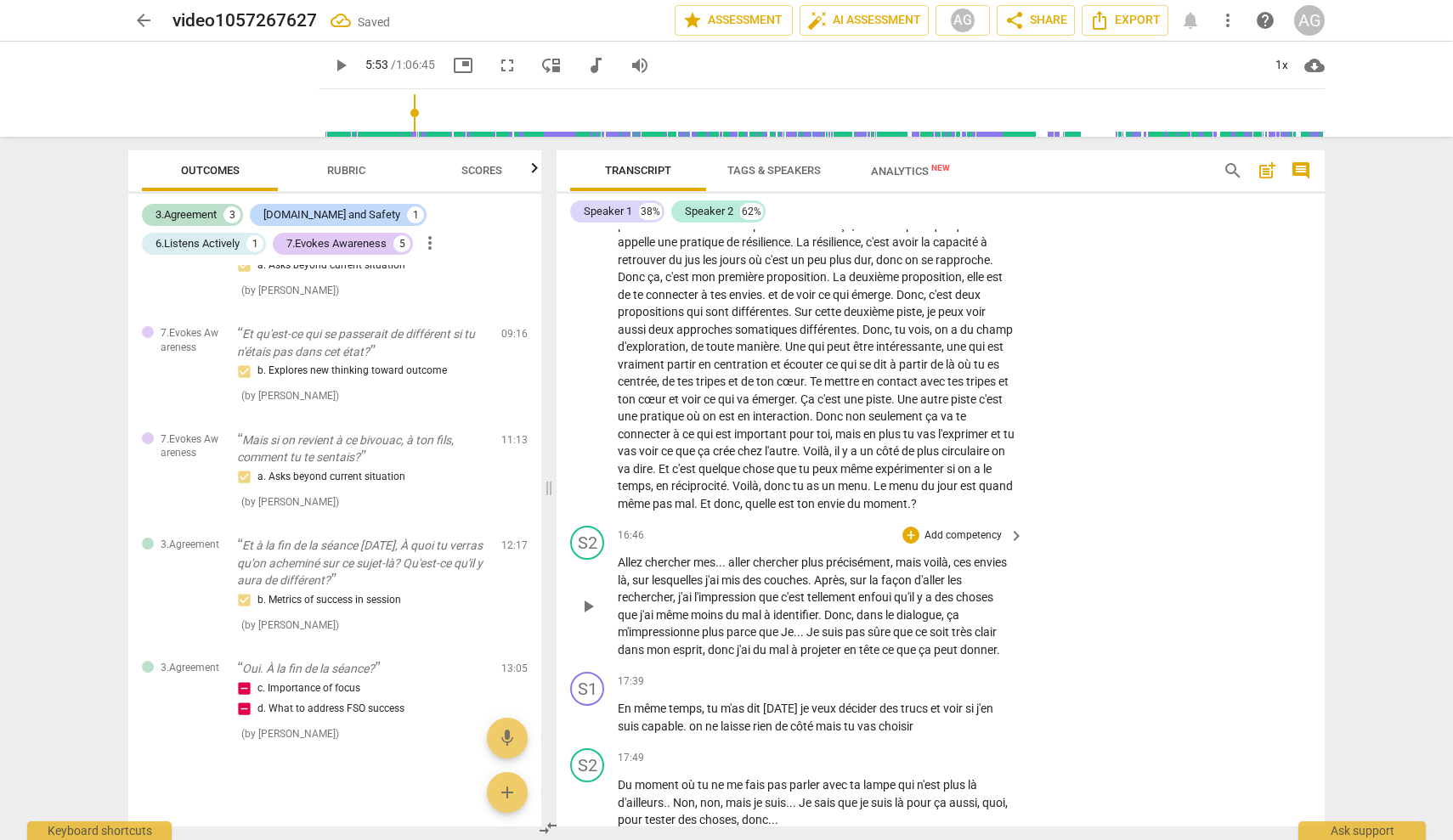
click at [862, 544] on p "Add competency" at bounding box center [962, 535] width 80 height 15
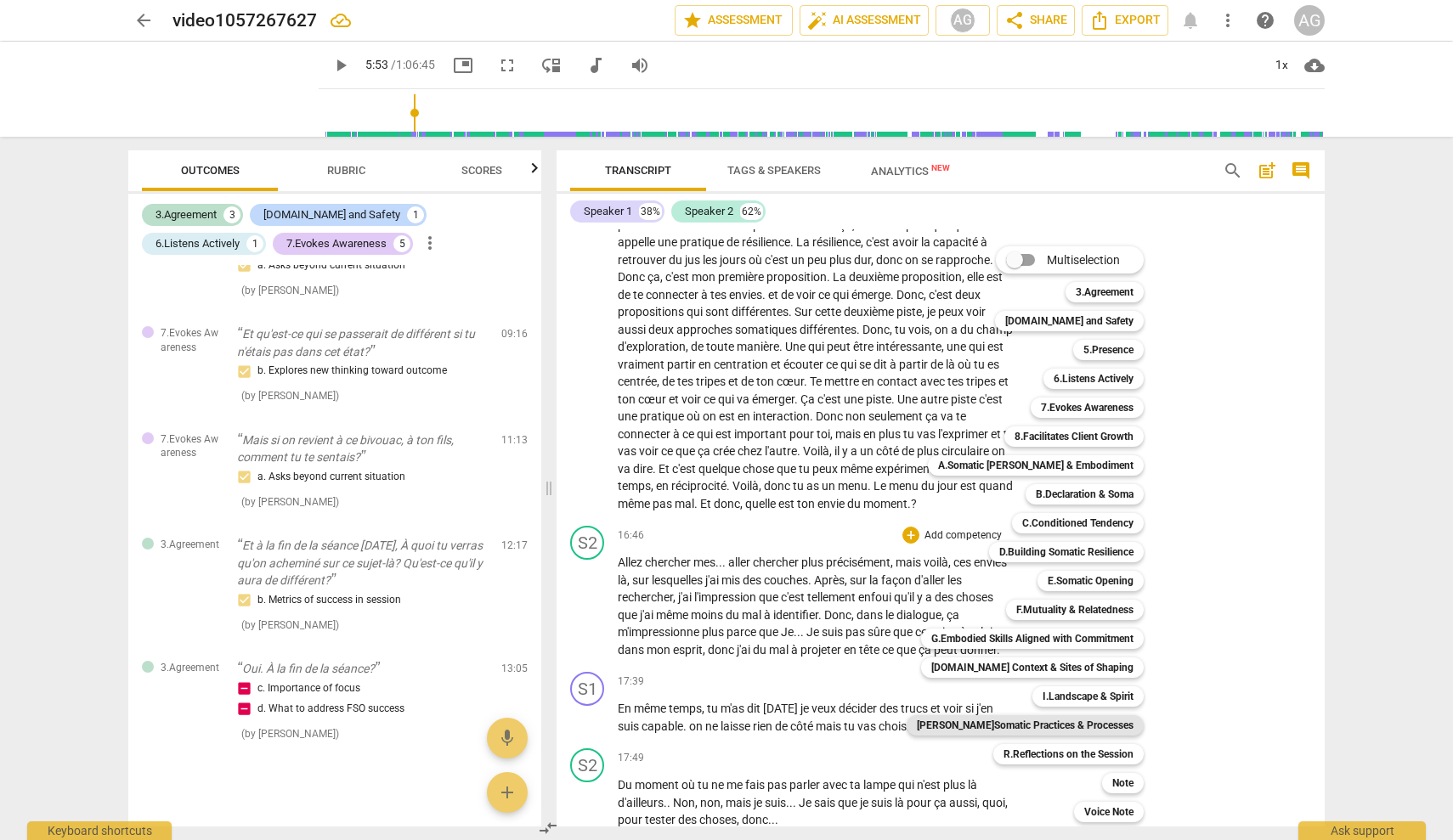
click at [862, 724] on b "[PERSON_NAME]Somatic Practices & Processes" at bounding box center [1025, 725] width 217 height 21
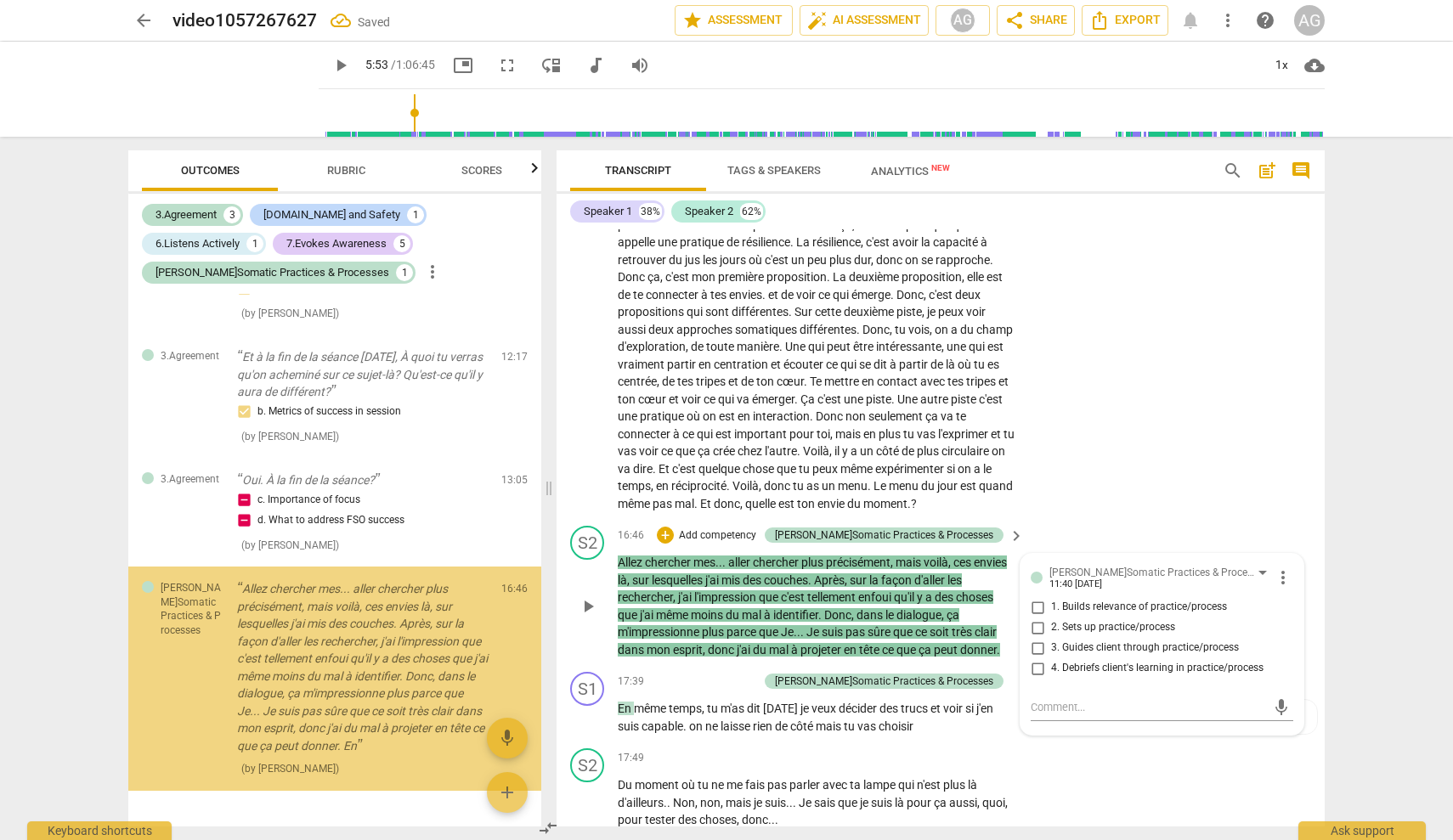
scroll to position [842, 0]
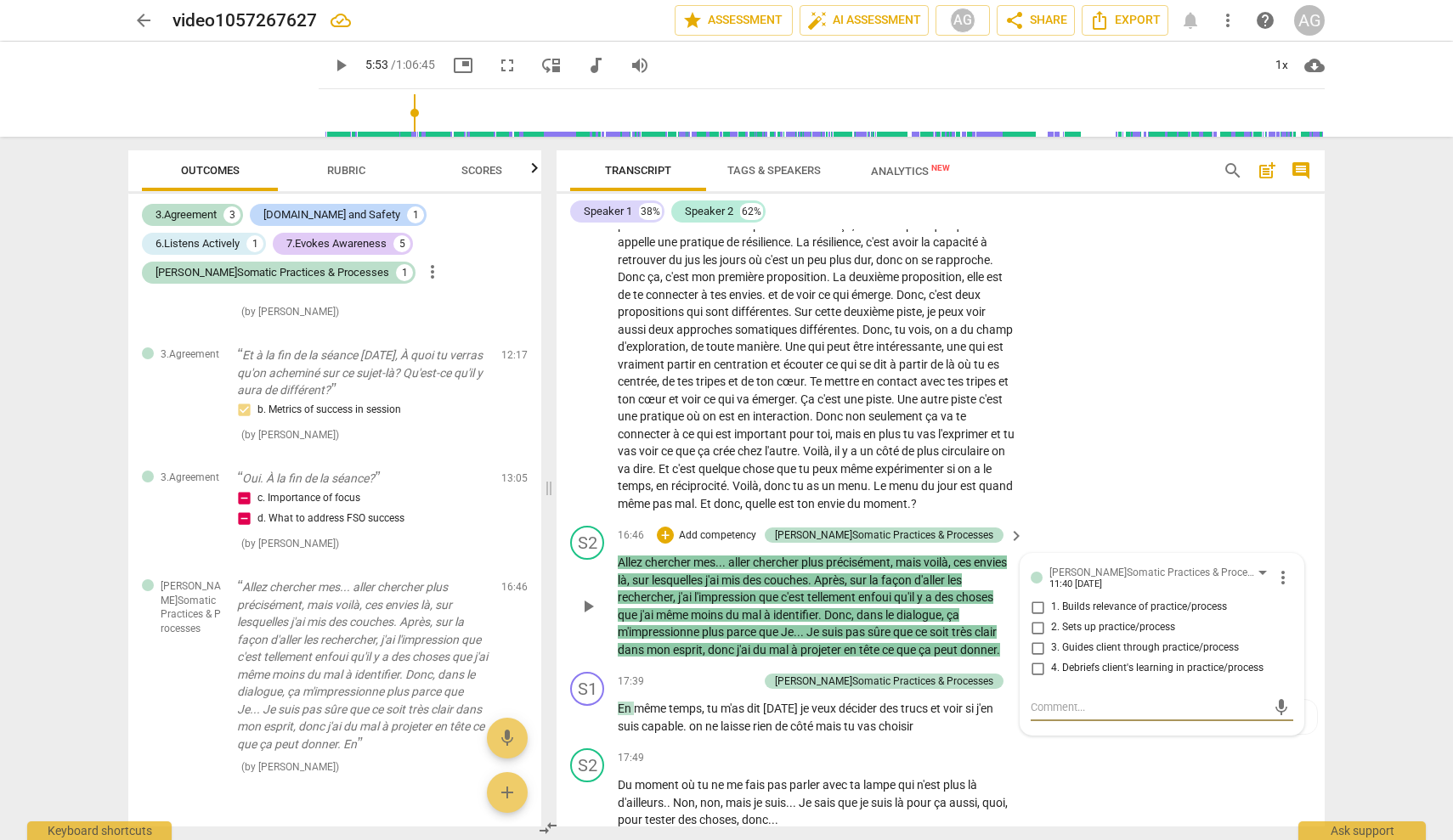
click at [862, 587] on span "more_vert" at bounding box center [1283, 578] width 21 height 21
click at [862, 637] on li "Delete" at bounding box center [1295, 639] width 58 height 33
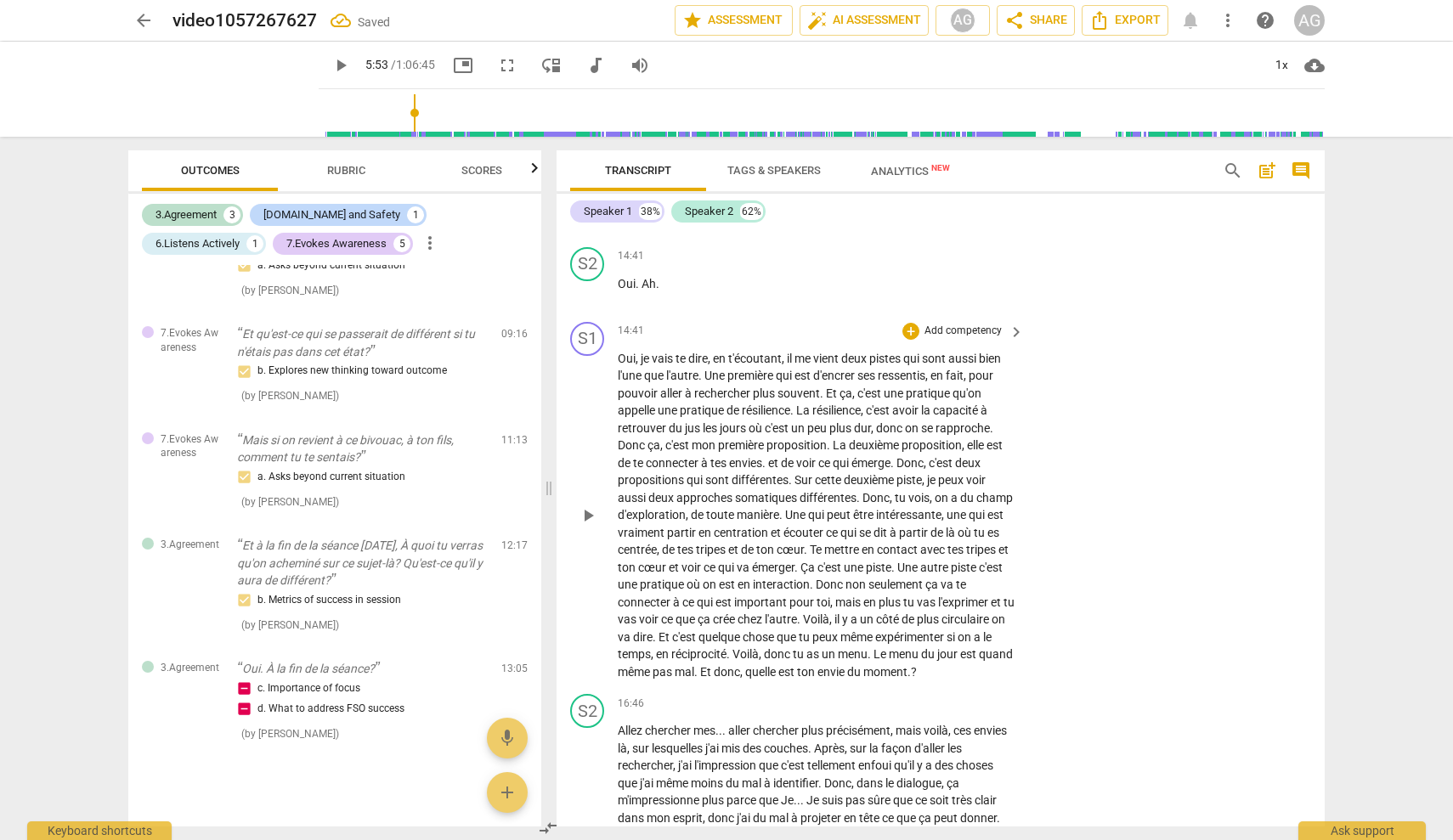
scroll to position [3458, 0]
click at [862, 340] on p "Add competency" at bounding box center [962, 332] width 80 height 15
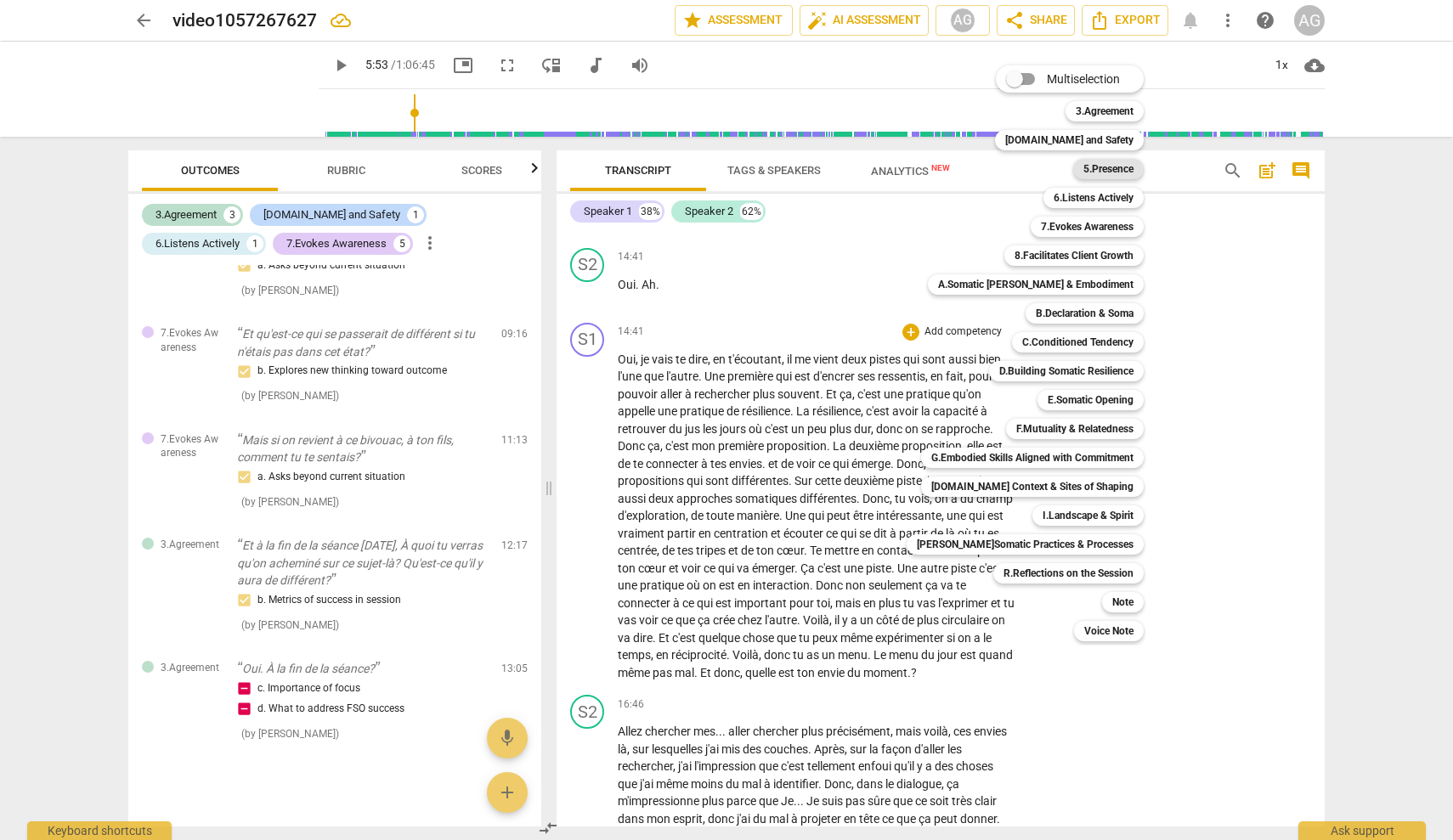
click at [862, 163] on b "5.Presence" at bounding box center [1108, 168] width 51 height 21
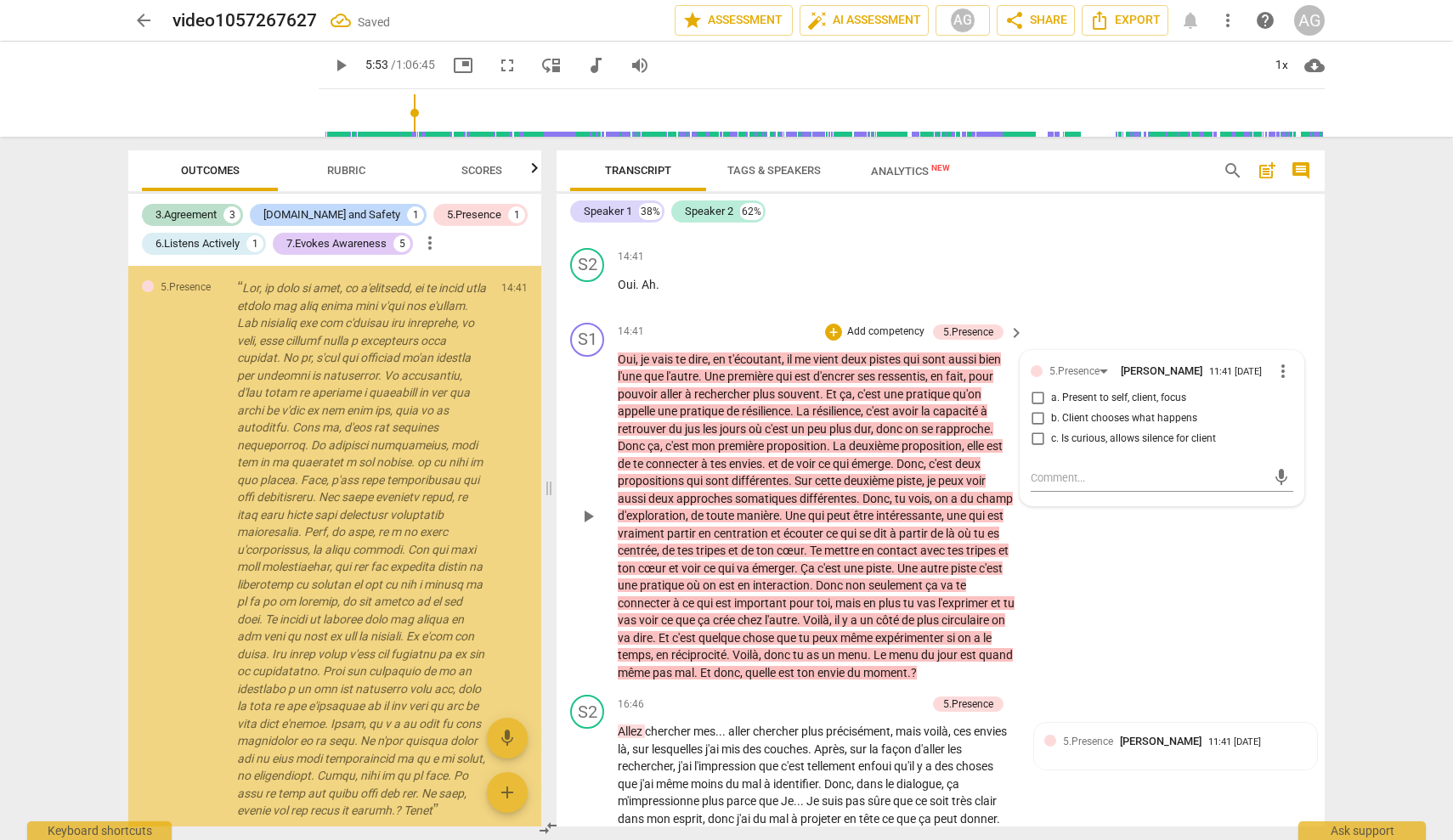
scroll to position [1115, 0]
drag, startPoint x: 1053, startPoint y: 444, endPoint x: 1119, endPoint y: 466, distance: 69.6
click at [862, 426] on span "b. Client chooses what happens" at bounding box center [1124, 418] width 146 height 15
click at [862, 429] on input "b. Client chooses what happens" at bounding box center [1037, 418] width 27 height 21
checkbox input "true"
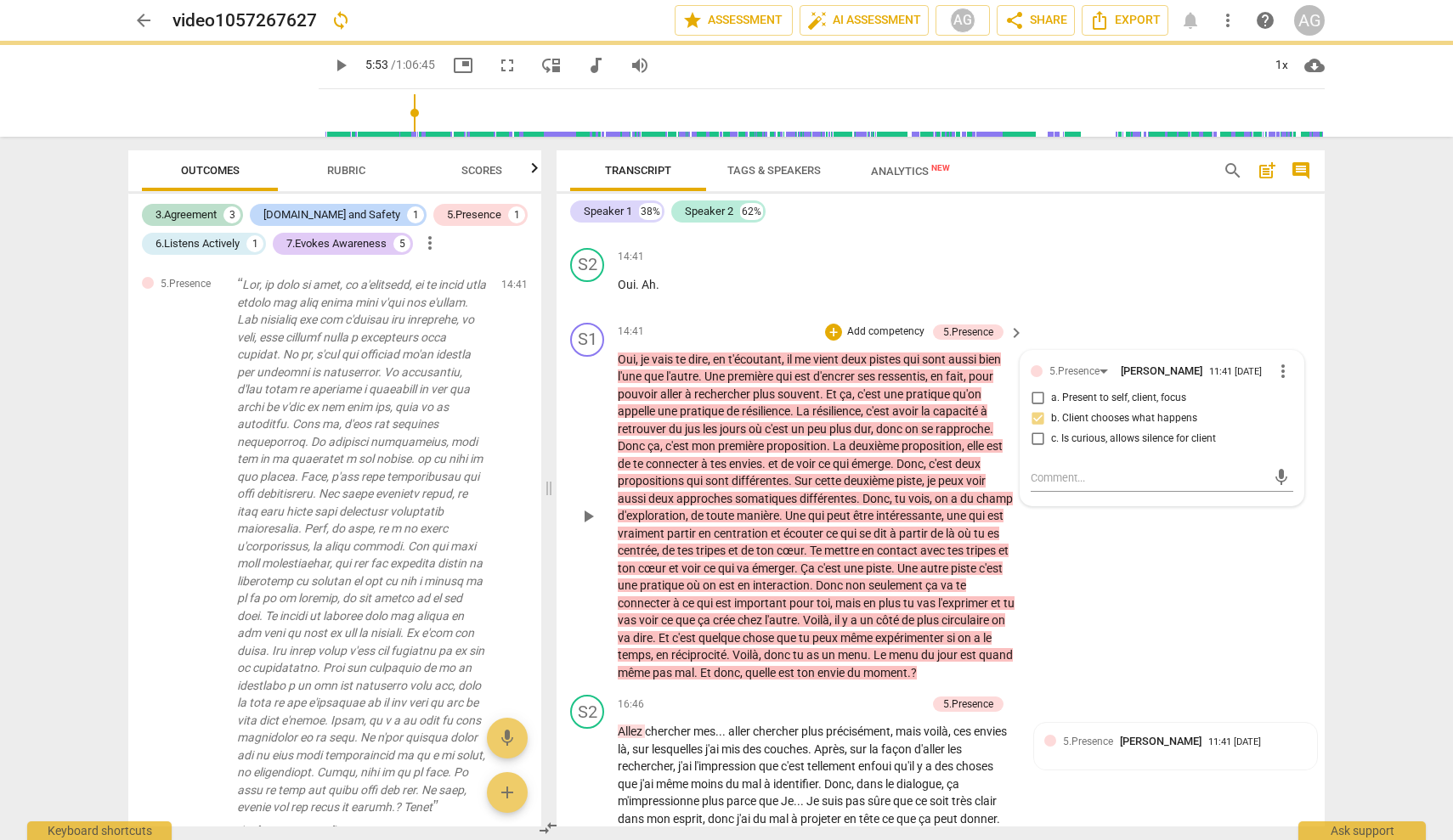
click at [862, 611] on div "S1 play_arrow pause 14:41 + Add competency 5.Presence keyboard_arrow_right Oui …" at bounding box center [941, 502] width 768 height 372
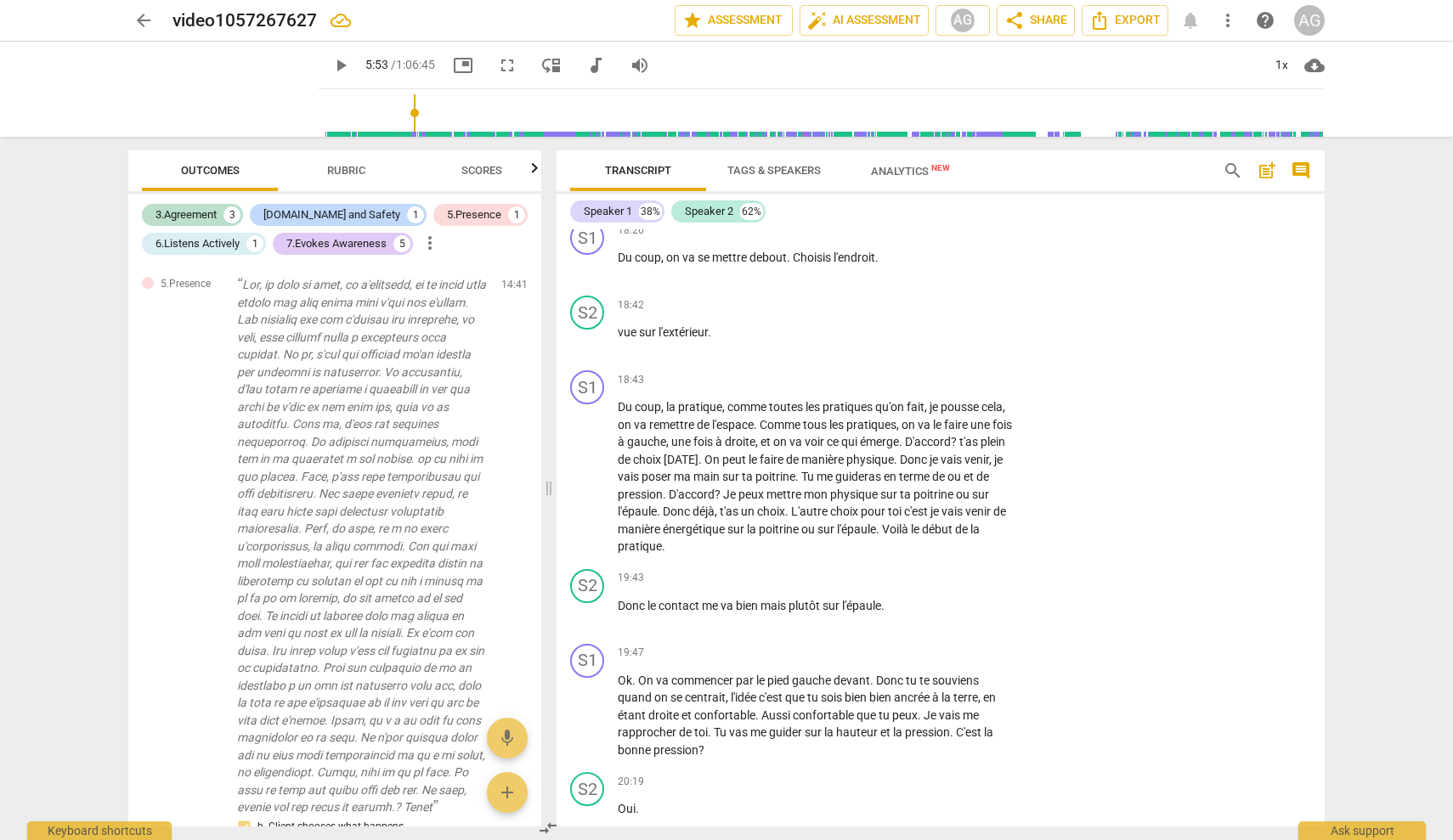
scroll to position [4422, 0]
click at [862, 582] on p "Add competency" at bounding box center [962, 575] width 80 height 15
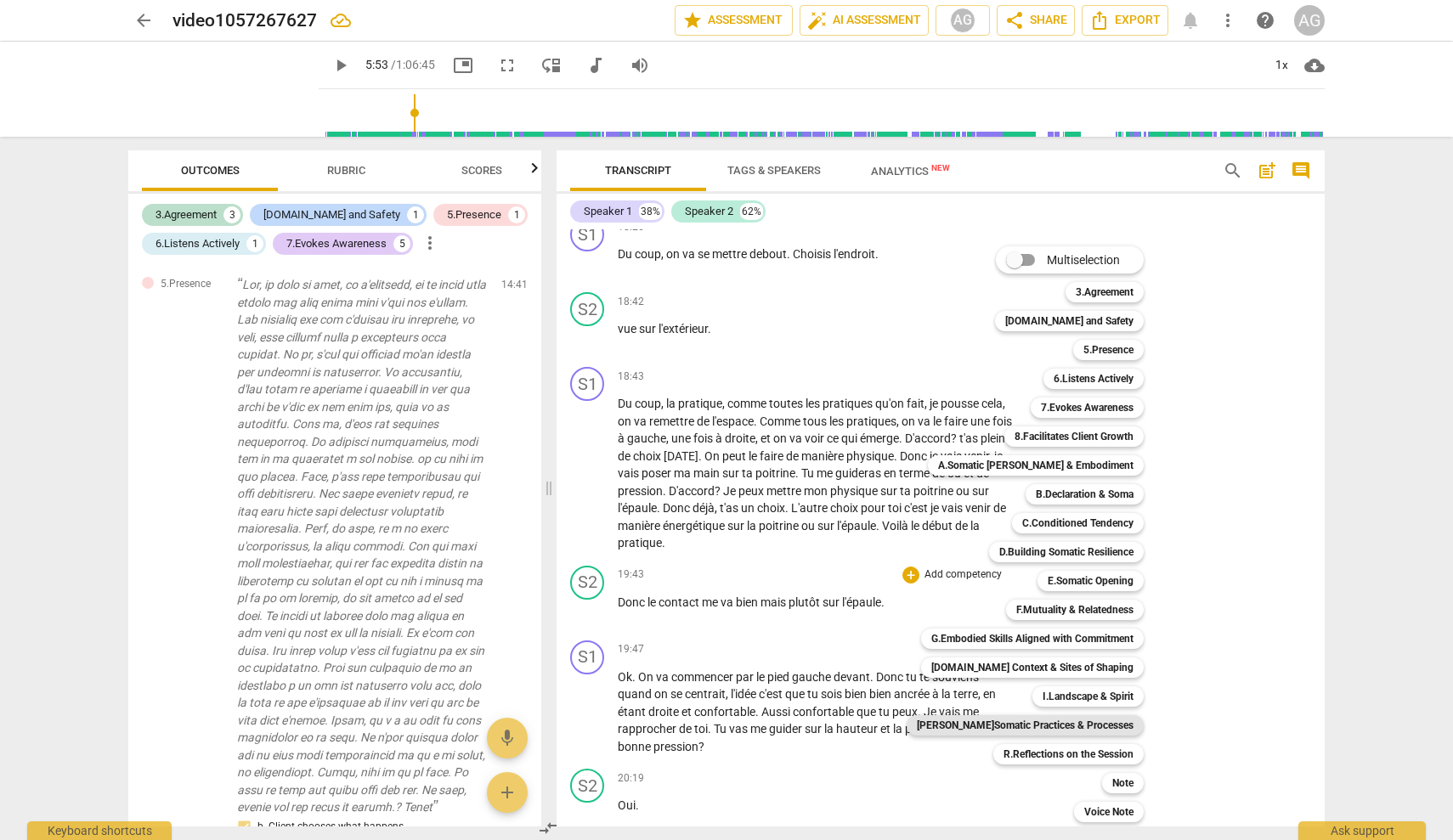
click at [862, 719] on b "[PERSON_NAME]Somatic Practices & Processes" at bounding box center [1025, 725] width 217 height 21
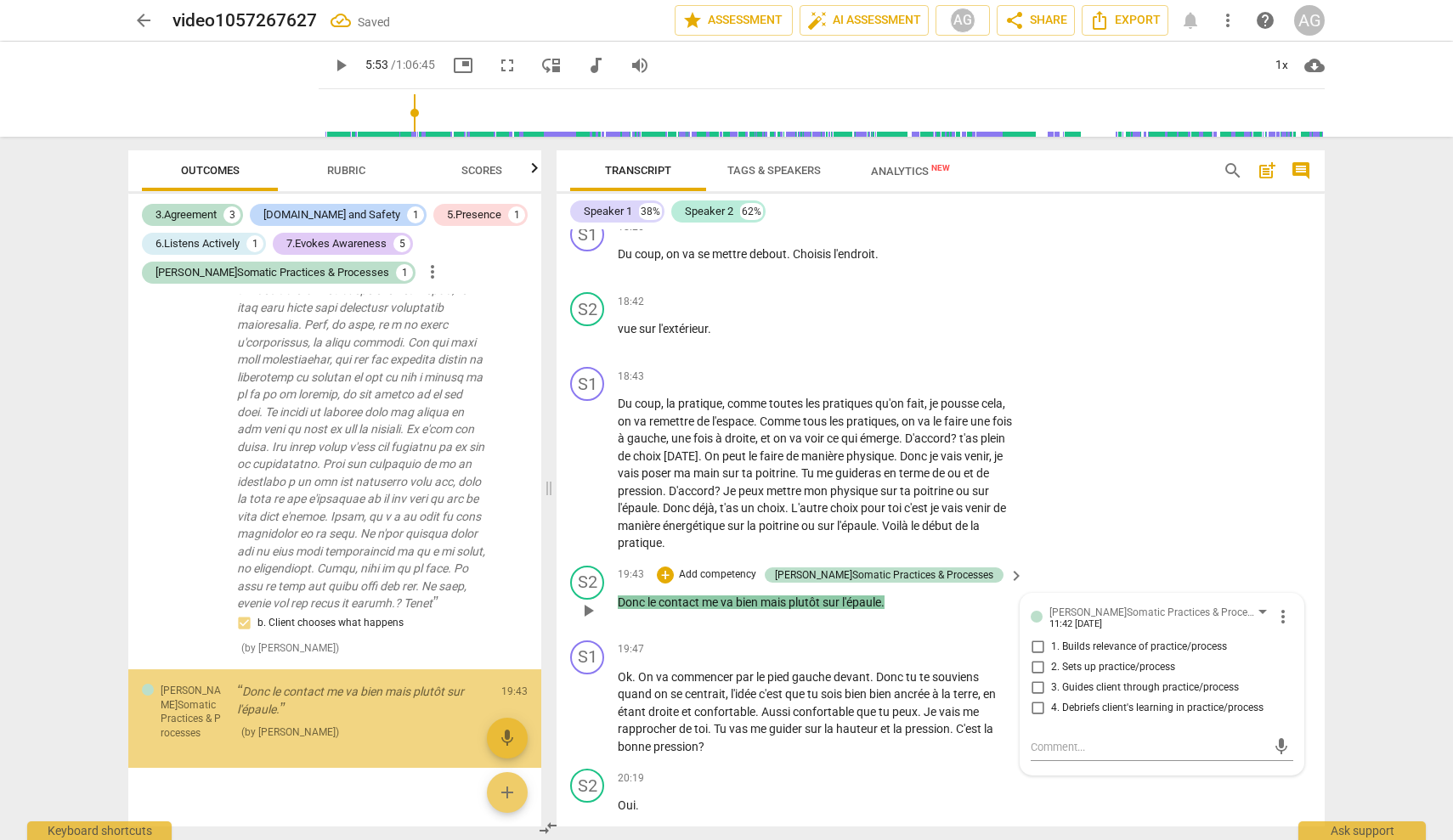
scroll to position [1349, 0]
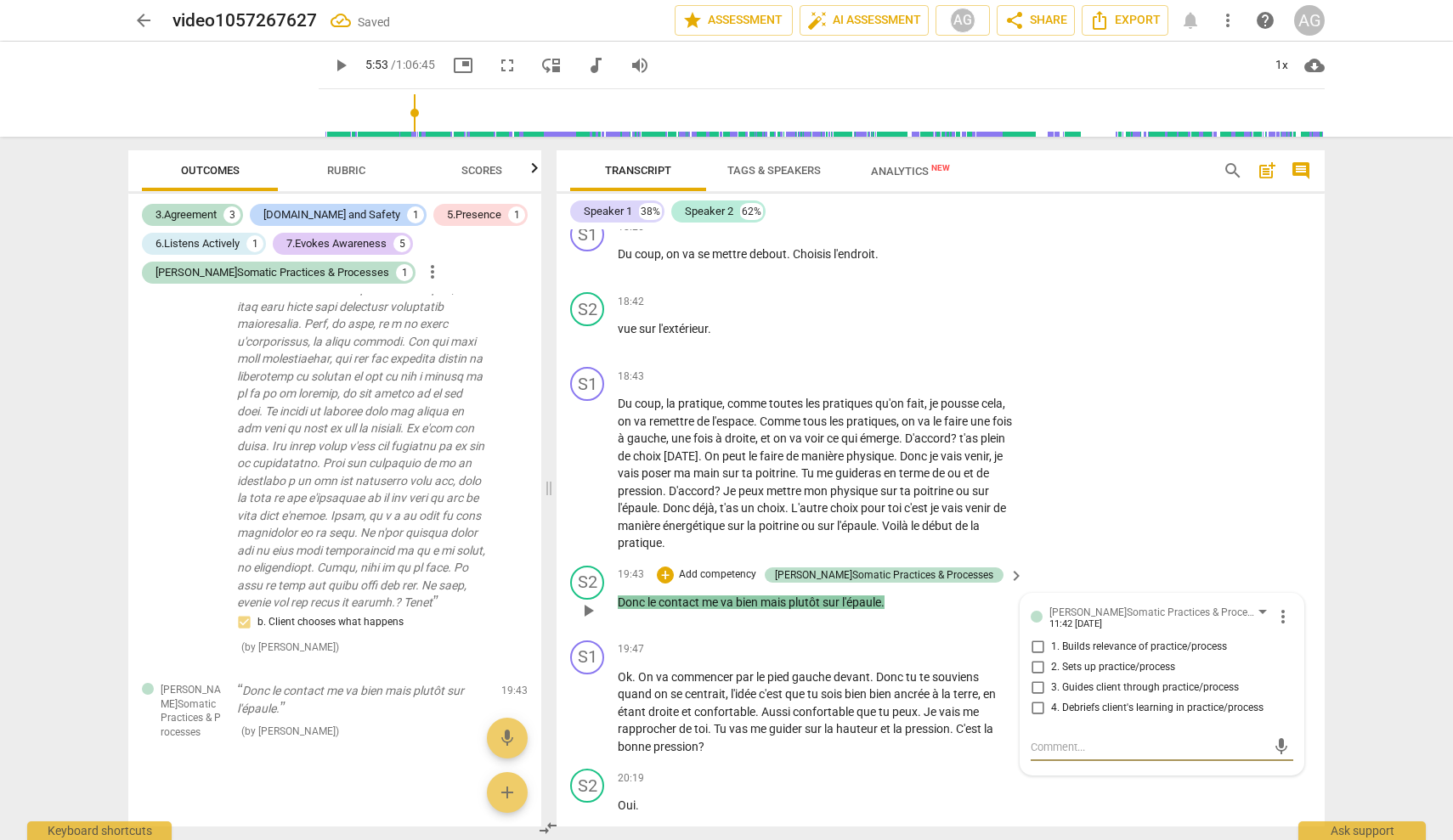
click at [862, 698] on input "3. Guides client through practice/process" at bounding box center [1037, 687] width 27 height 21
checkbox input "true"
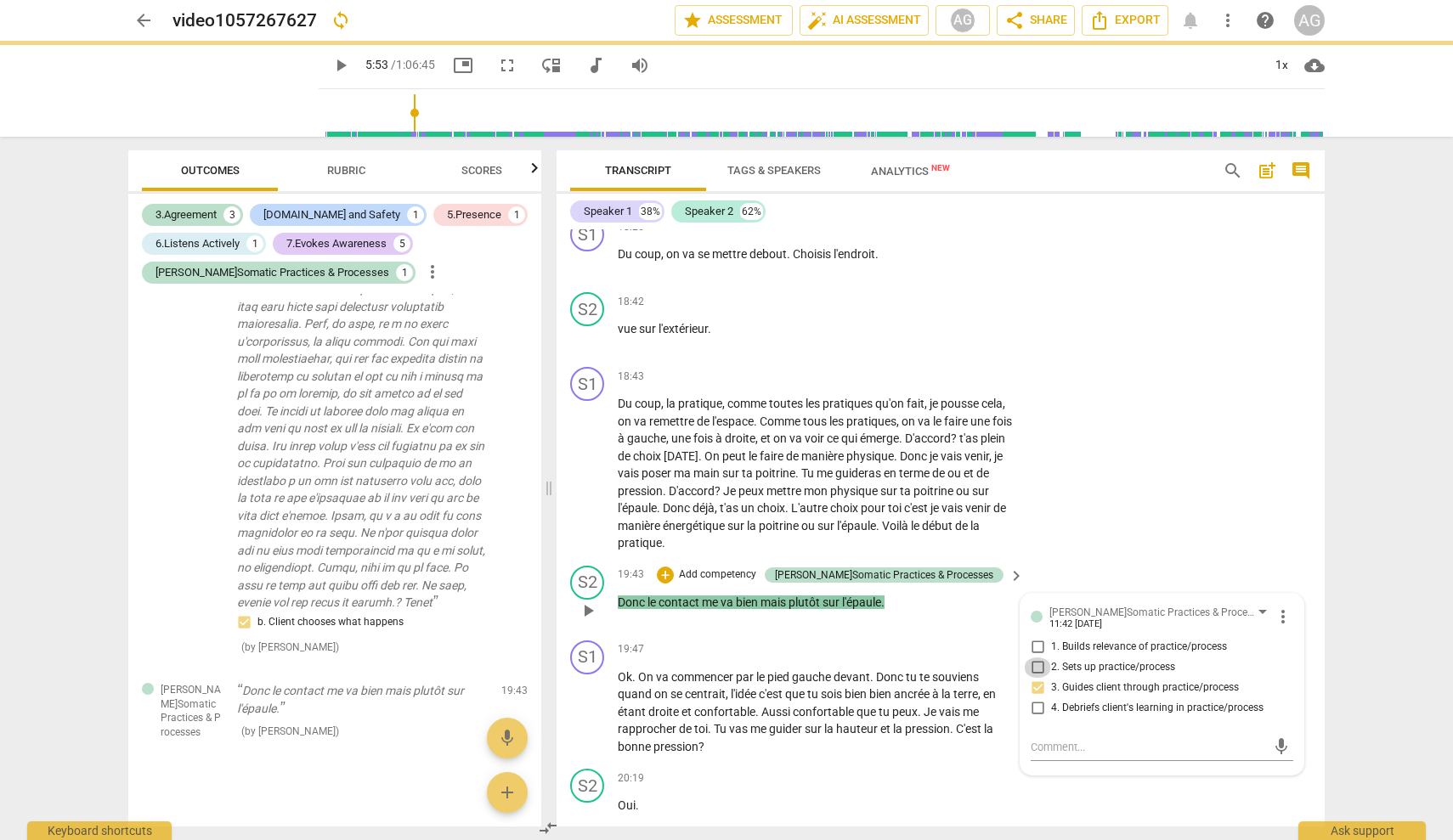
drag, startPoint x: 1041, startPoint y: 700, endPoint x: 1129, endPoint y: 733, distance: 94.0
click at [862, 678] on input "2. Sets up practice/process" at bounding box center [1037, 668] width 27 height 21
checkbox input "true"
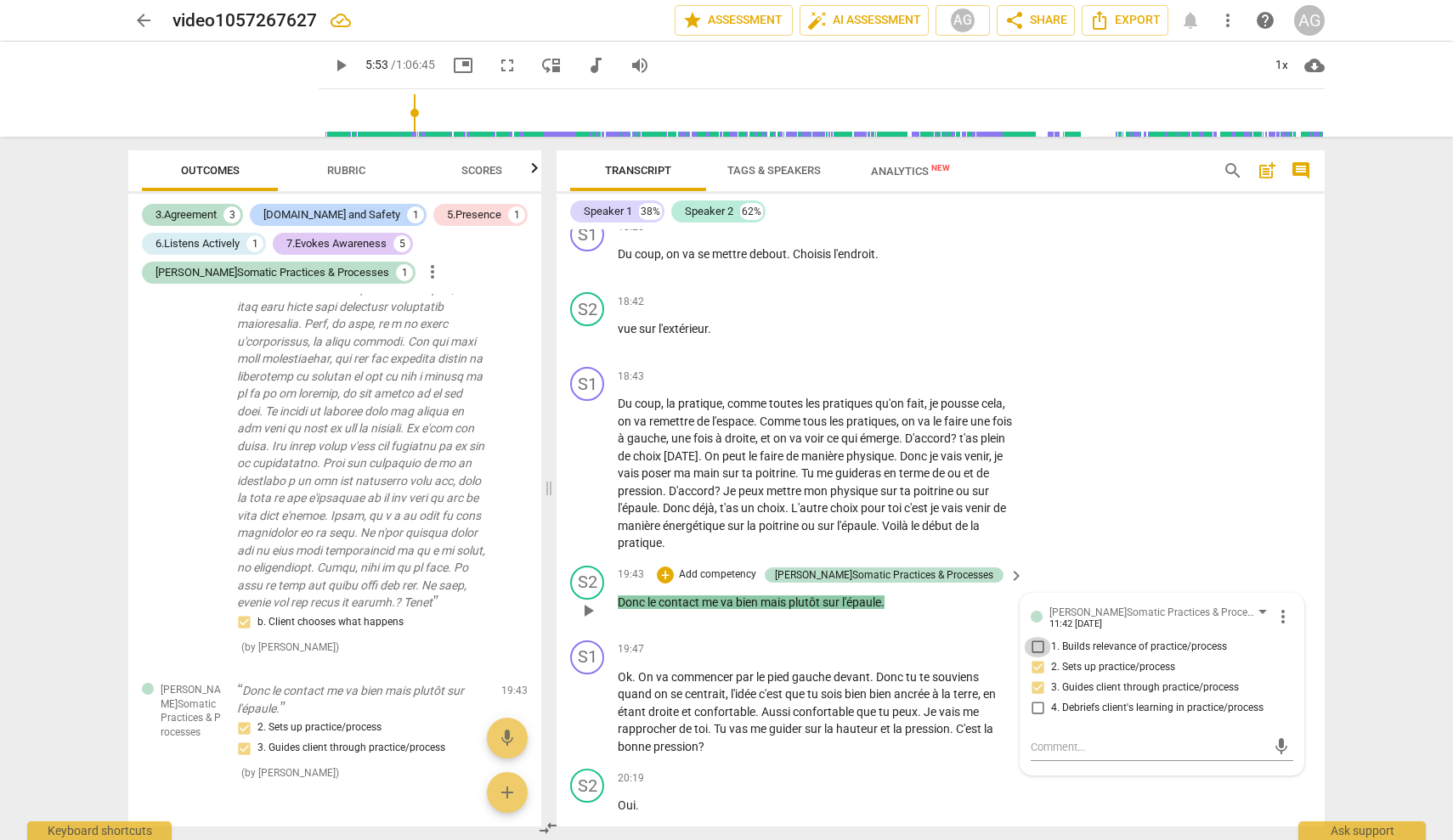
click at [862, 658] on input "1. Builds relevance of practice/process" at bounding box center [1037, 647] width 27 height 21
checkbox input "true"
click at [862, 755] on textarea at bounding box center [1149, 747] width 236 height 16
type textarea "R"
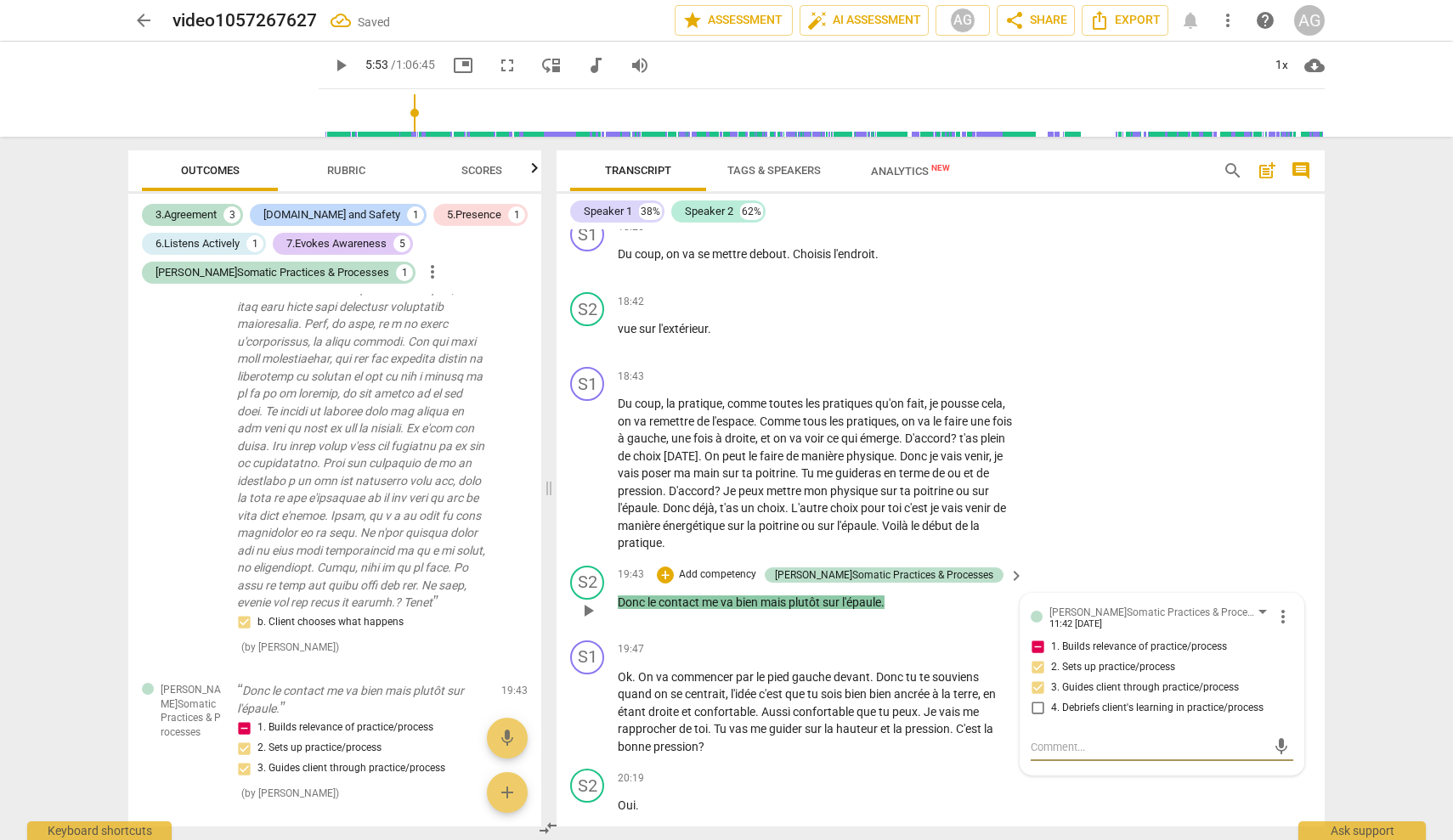
type textarea "R"
type textarea "RE"
type textarea "REL"
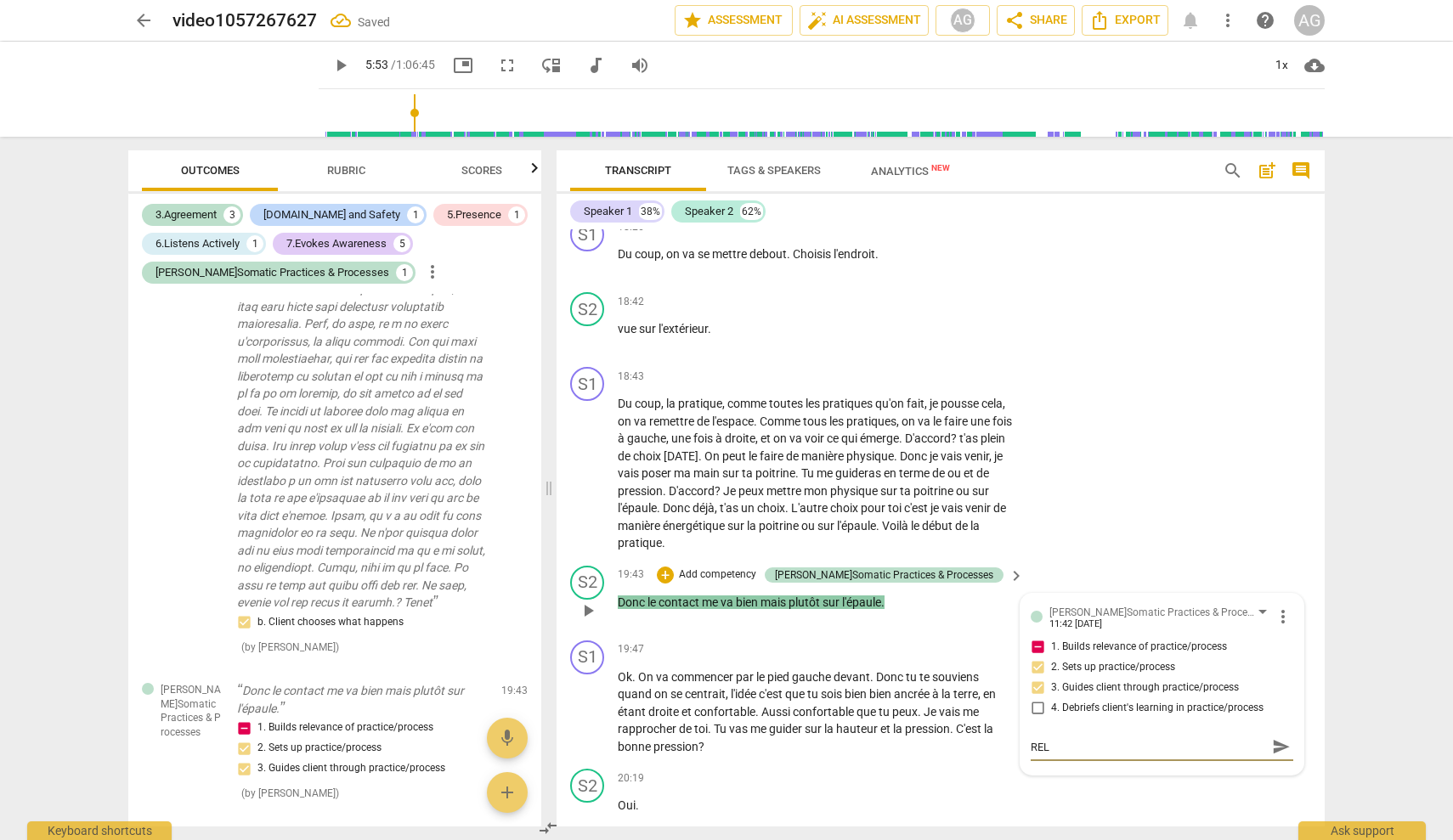
type textarea "RELE"
type textarea "RELEV"
type textarea "RELEVA"
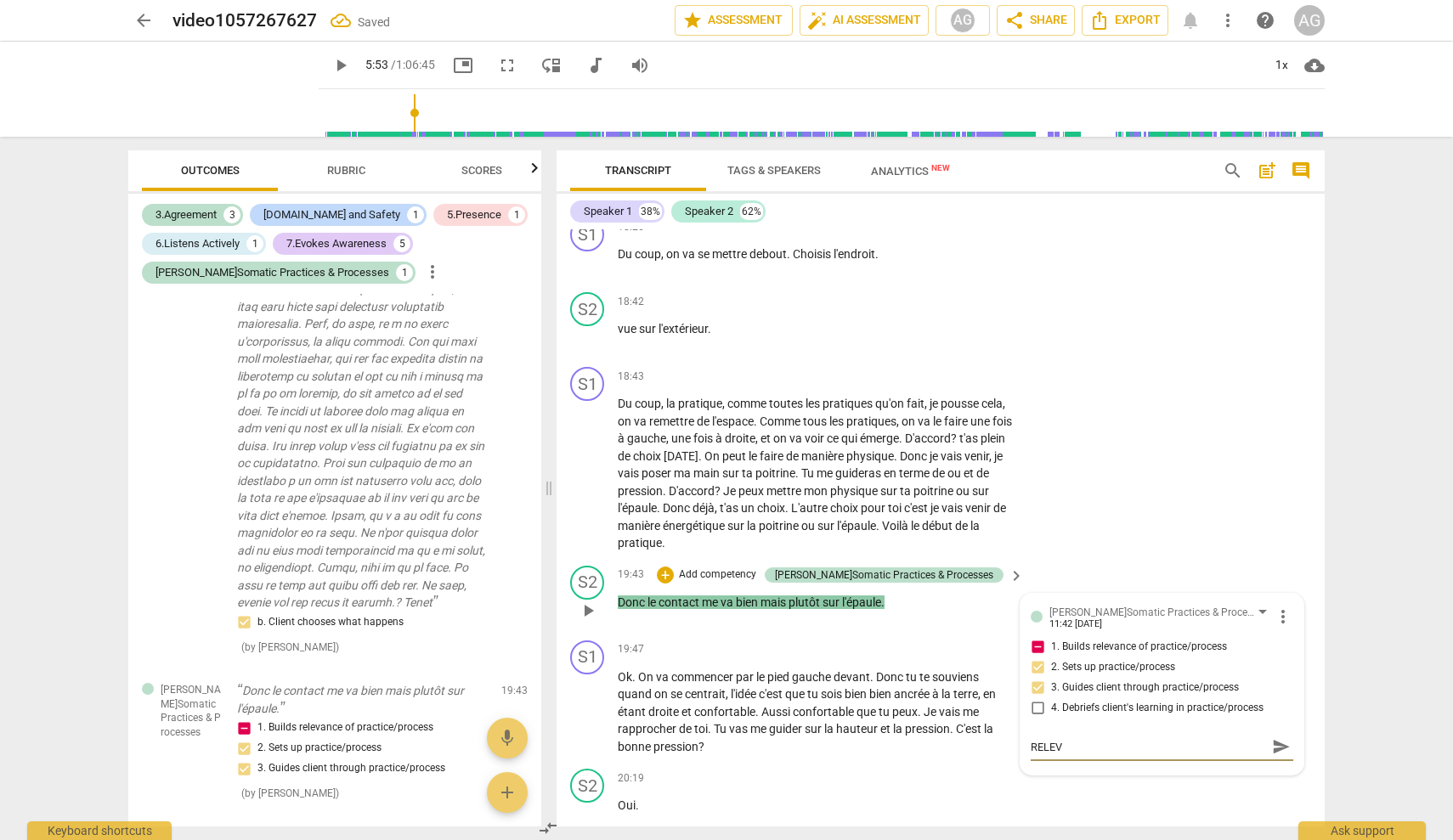
type textarea "RELEVA"
type textarea "RELEVAN"
type textarea "RELEVANC"
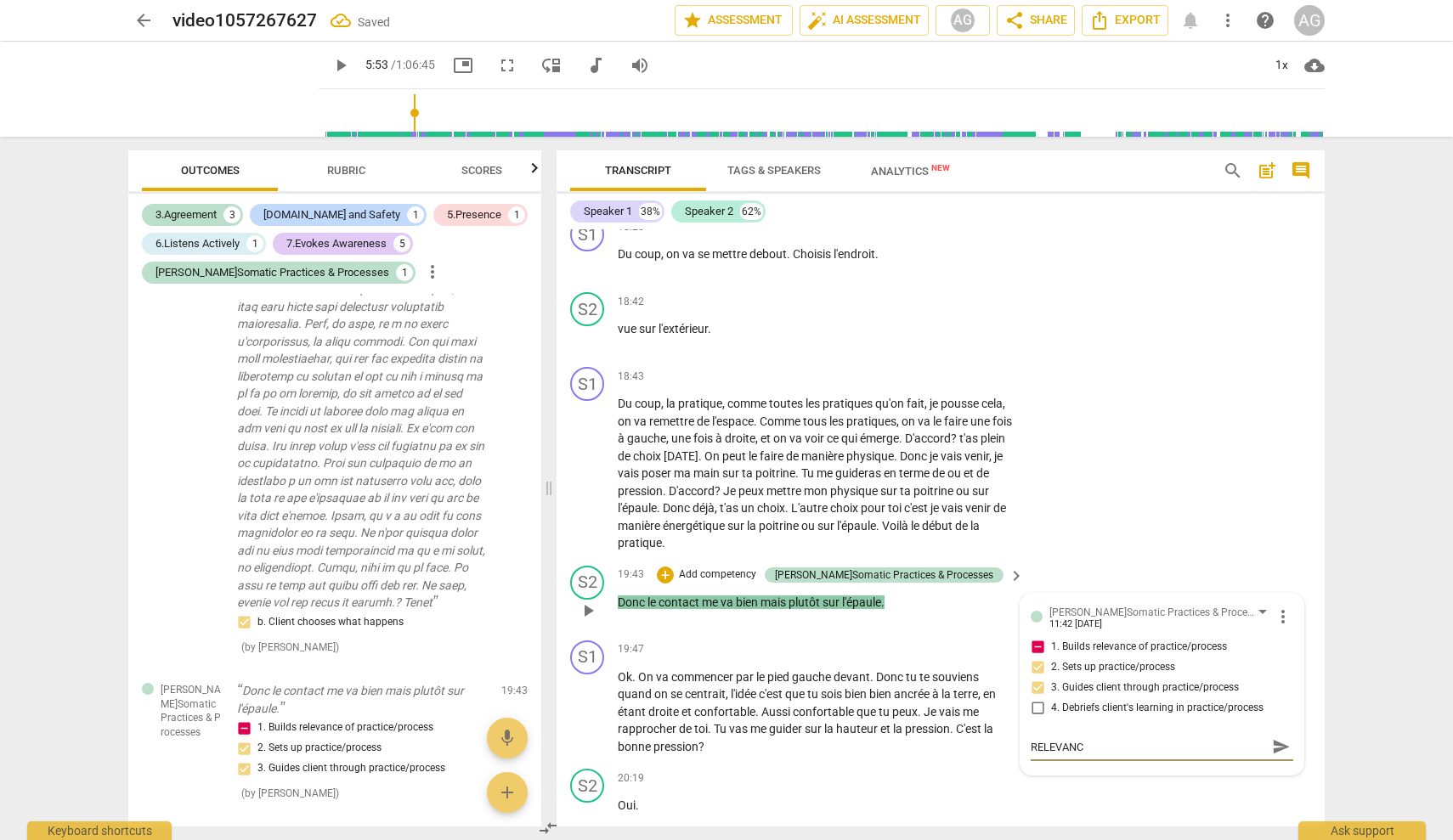
type textarea "RELEVANCE"
type textarea "RELEVANCE N"
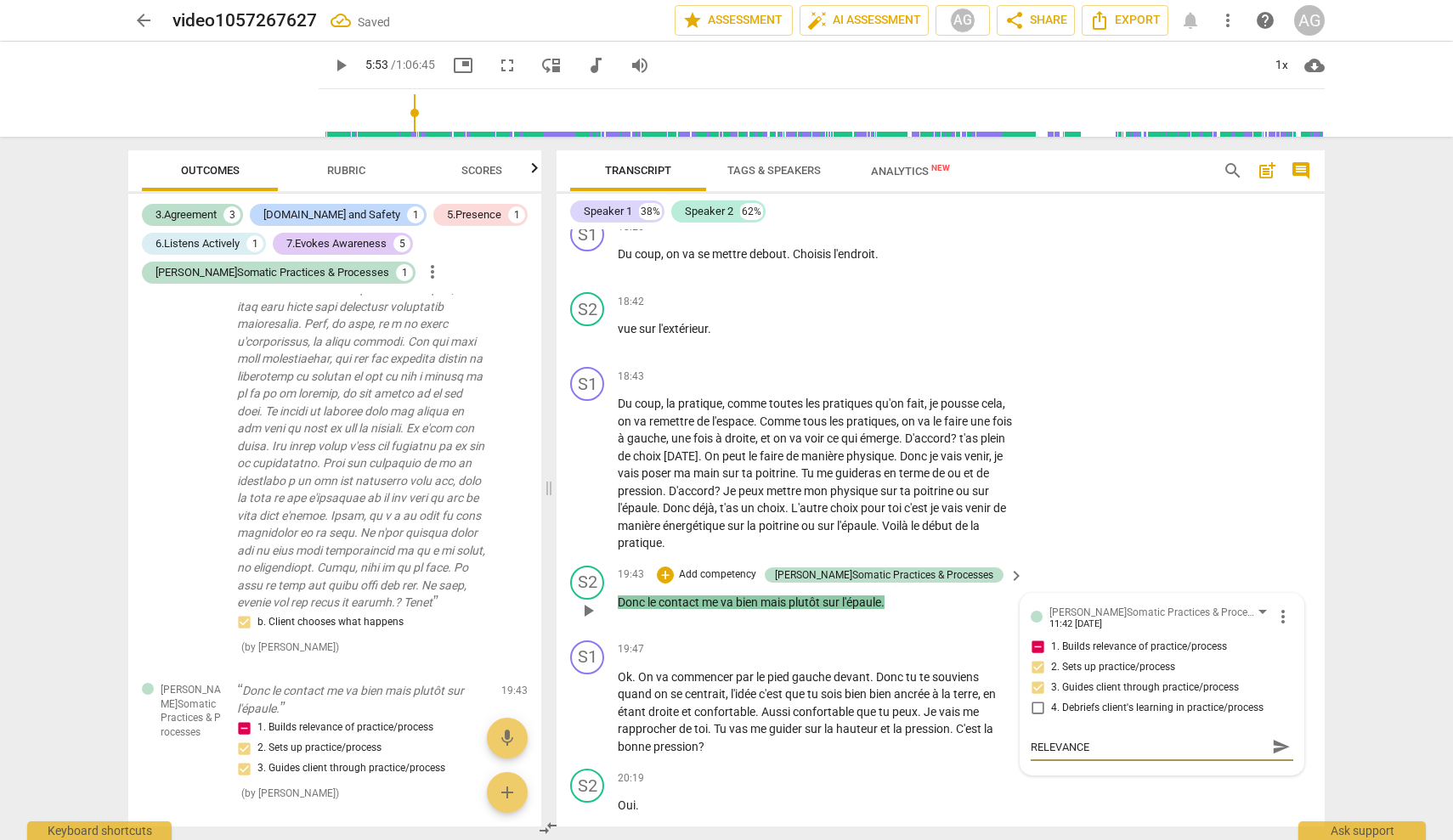
type textarea "RELEVANCE N"
type textarea "RELEVANCE NO"
type textarea "RELEVANCE NOT"
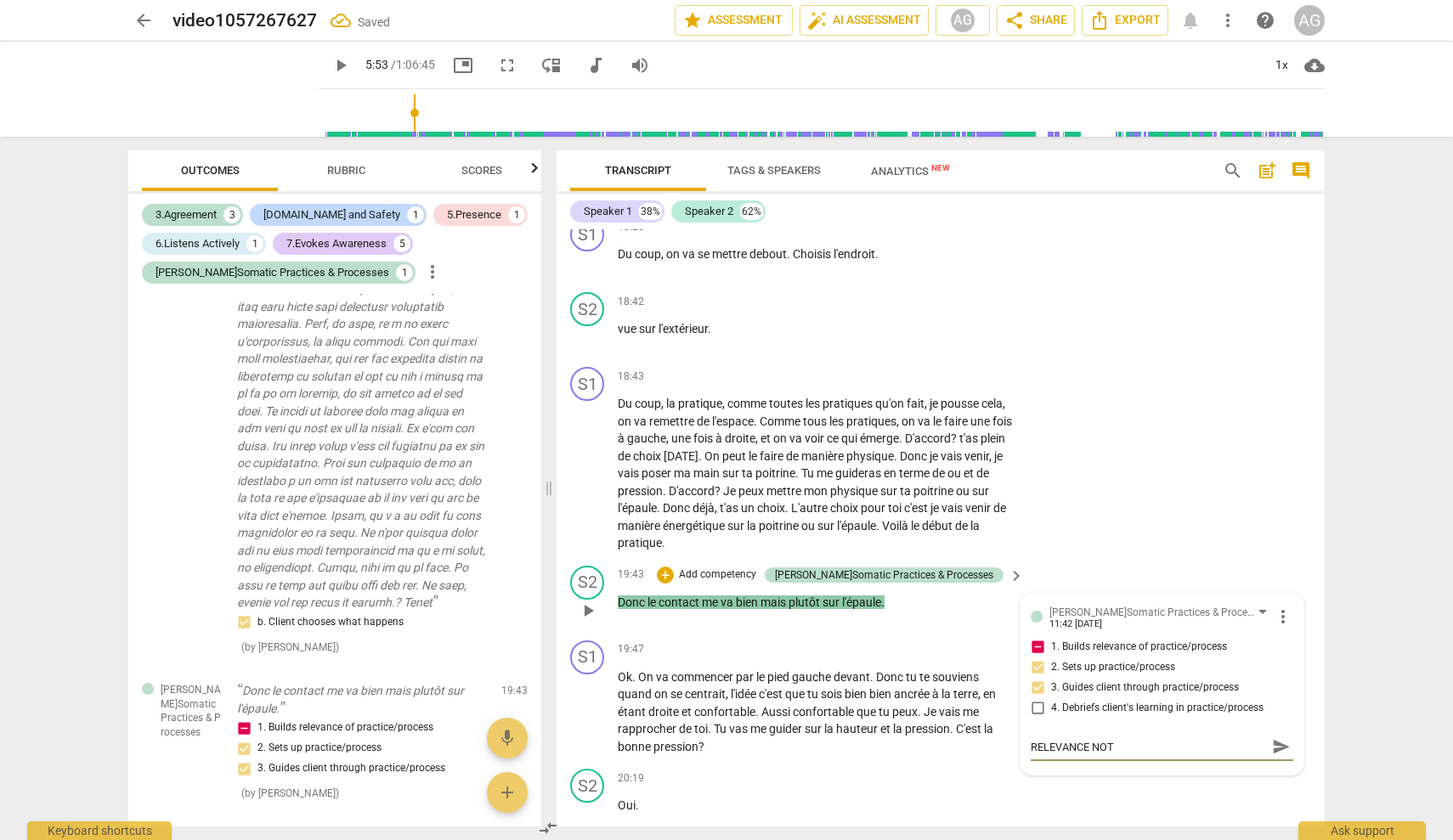
type textarea "RELEVANCE NOT"
type textarea "RELEVANCE NOT V"
type textarea "RELEVANCE NOT VE"
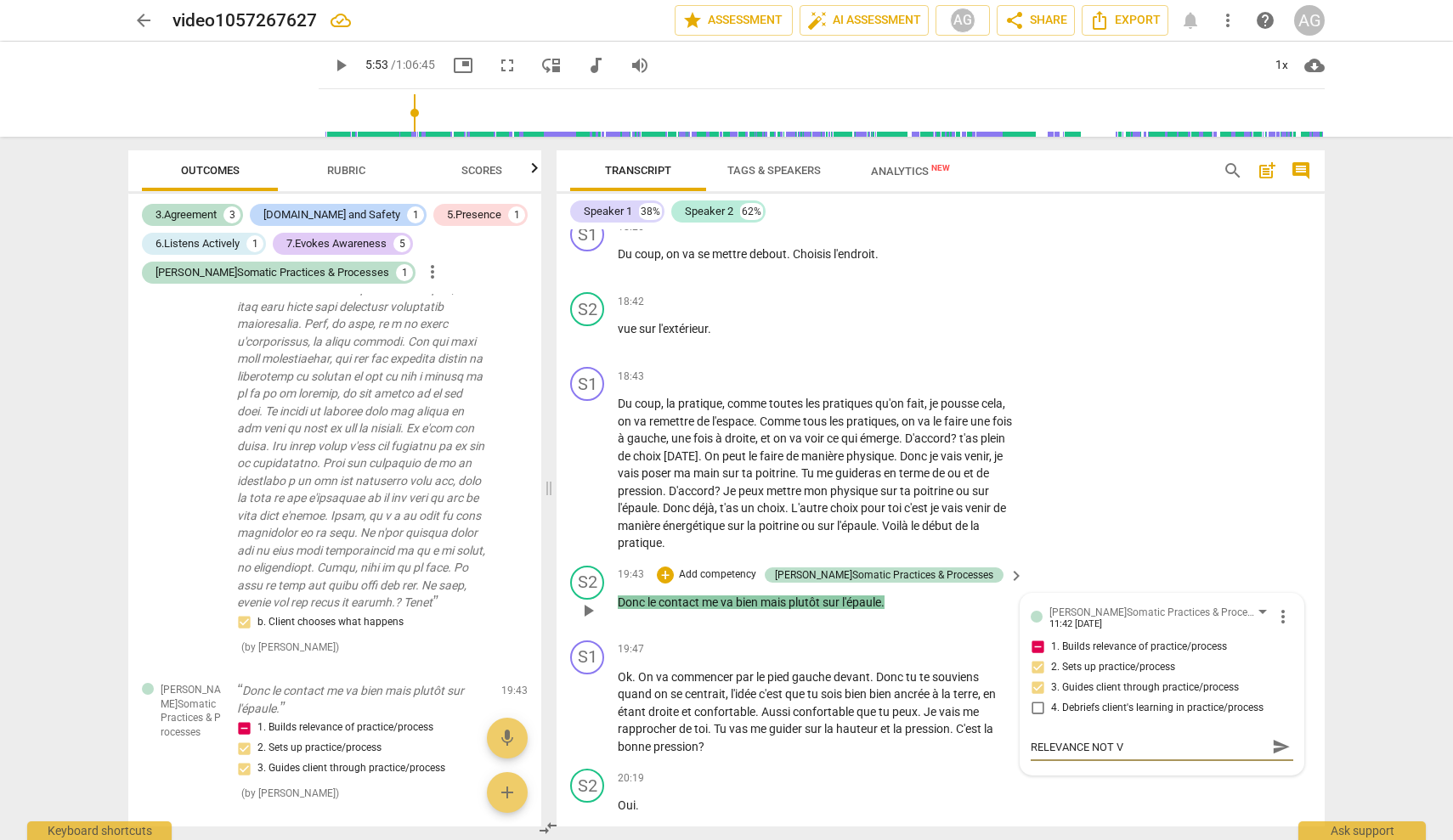
type textarea "RELEVANCE NOT VE"
type textarea "RELEVANCE NOT VER"
type textarea "RELEVANCE NOT VERY"
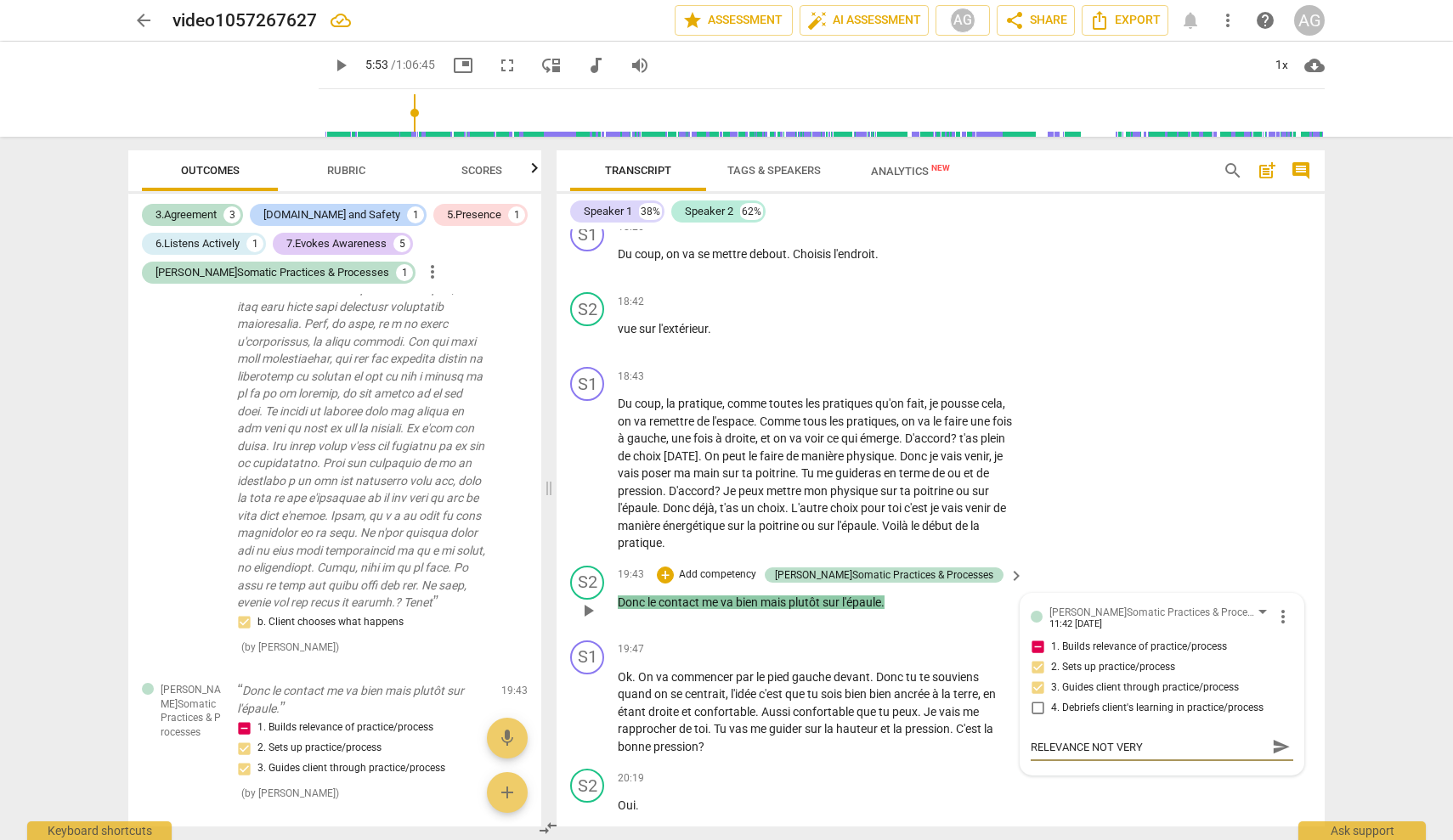
type textarea "RELEVANCE NOT VERY"
type textarea "RELEVANCE NOT VERY E"
type textarea "RELEVANCE NOT VERY EX"
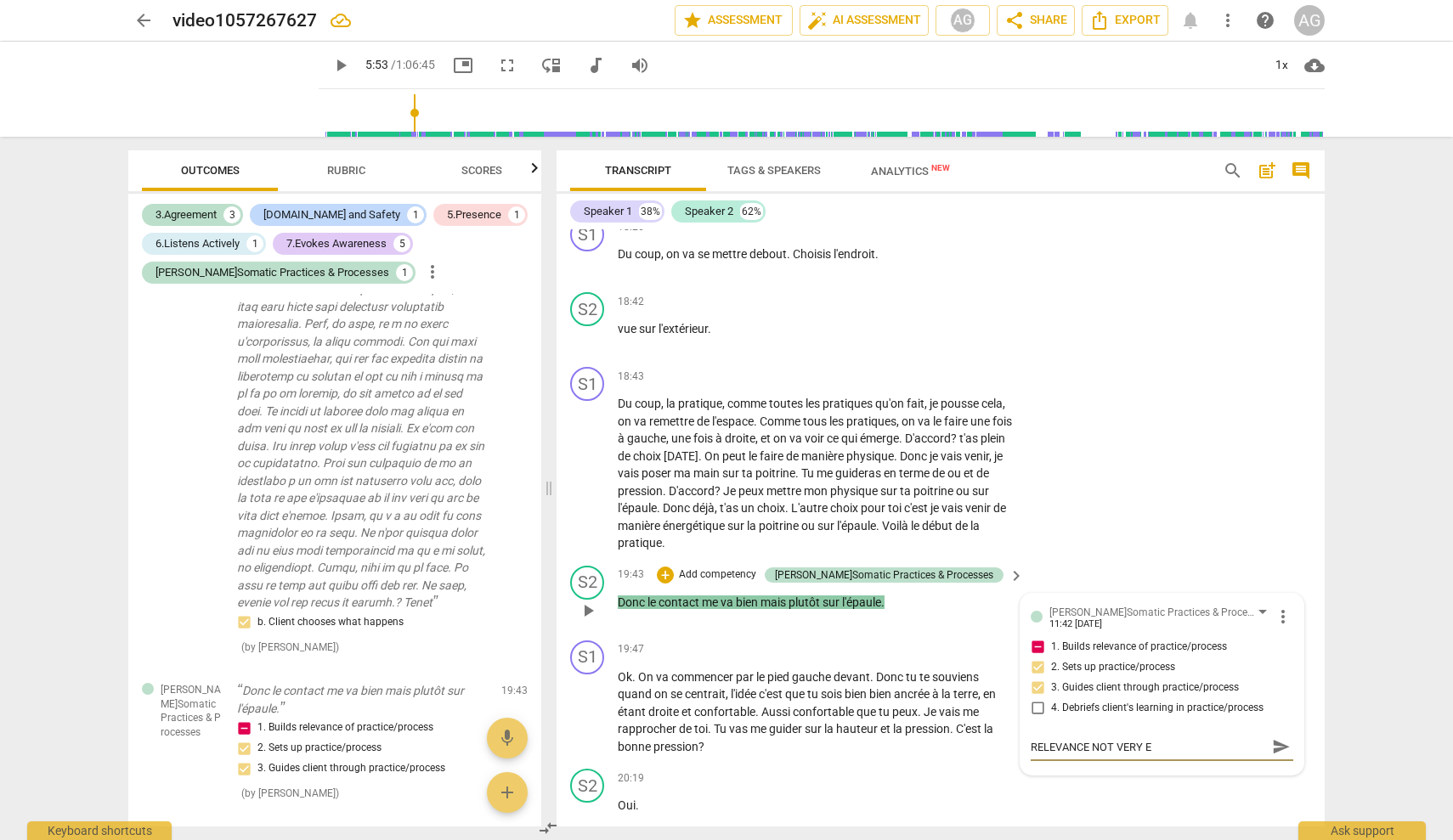
type textarea "RELEVANCE NOT VERY EX"
type textarea "RELEVANCE NOT VERY EXP"
type textarea "RELEVANCE NOT VERY EXPL"
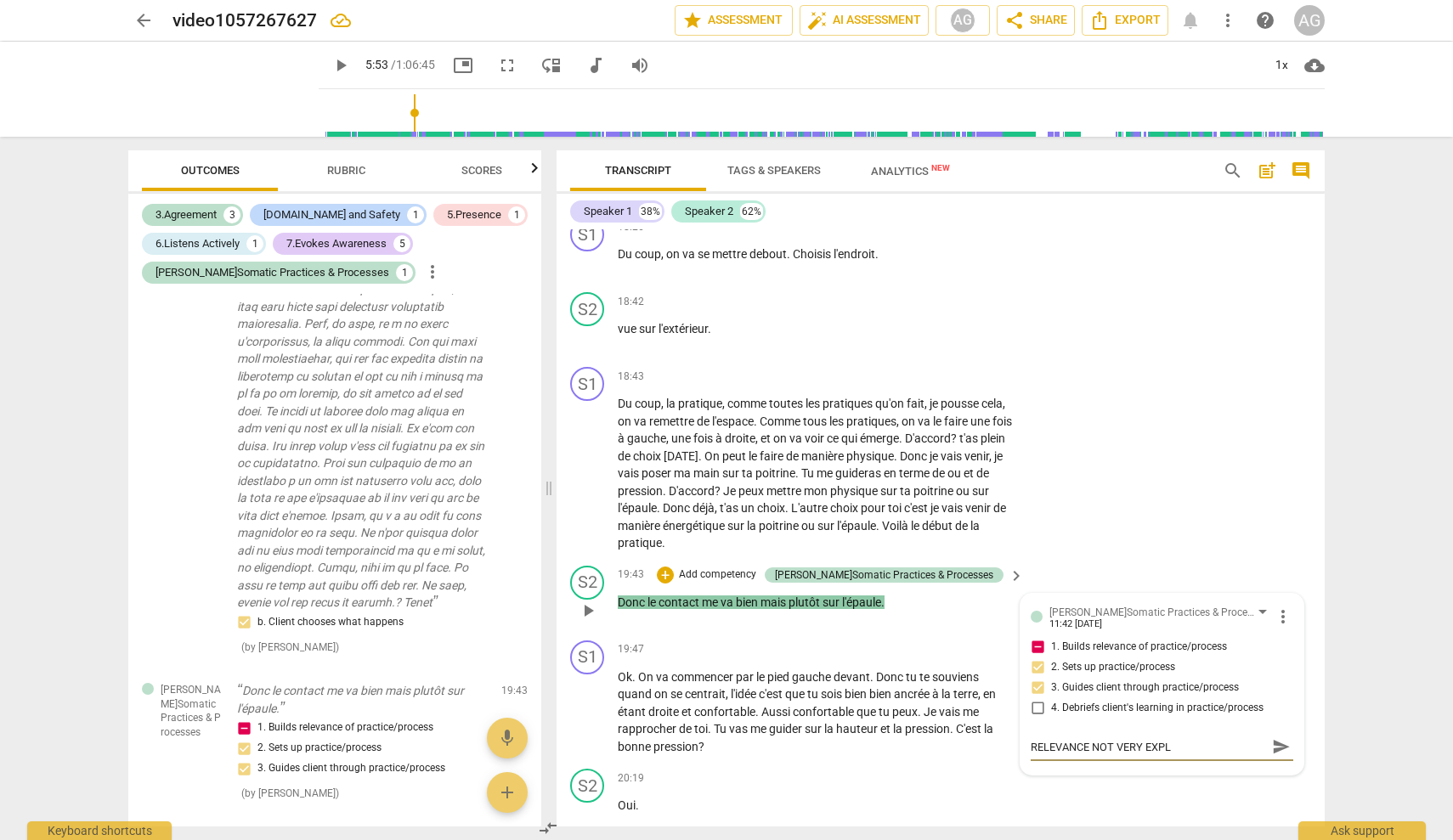
type textarea "RELEVANCE NOT VERY EXPLI"
type textarea "RELEVANCE NOT VERY EXPLIC"
type textarea "RELEVANCE NOT VERY EXPLICI"
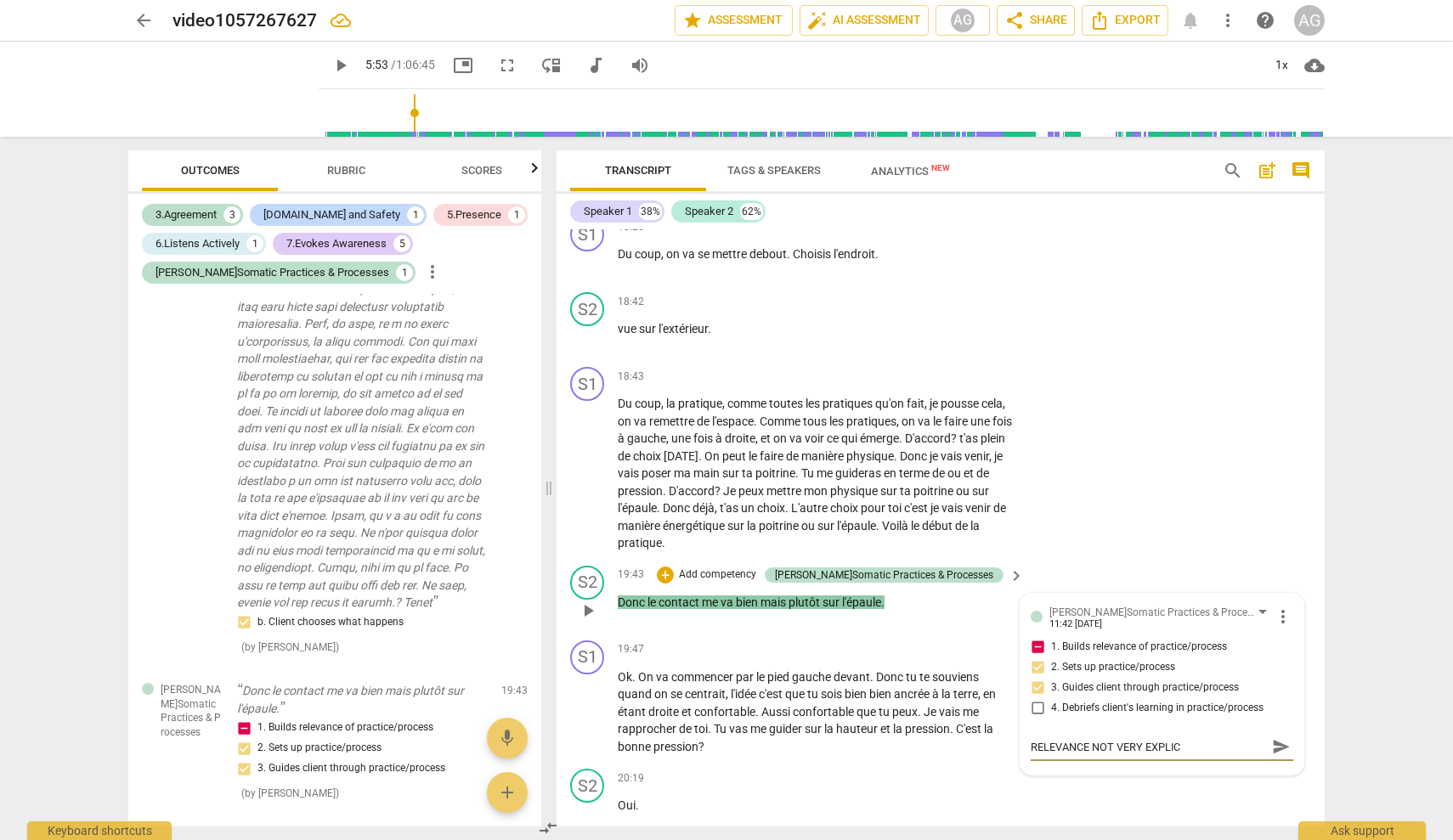
type textarea "RELEVANCE NOT VERY EXPLICI"
type textarea "RELEVANCE NOT VERY EXPLICIT"
click at [862, 559] on div "S1 play_arrow pause 18:43 + Add competency keyboard_arrow_right Du coup , la pr…" at bounding box center [941, 460] width 768 height 199
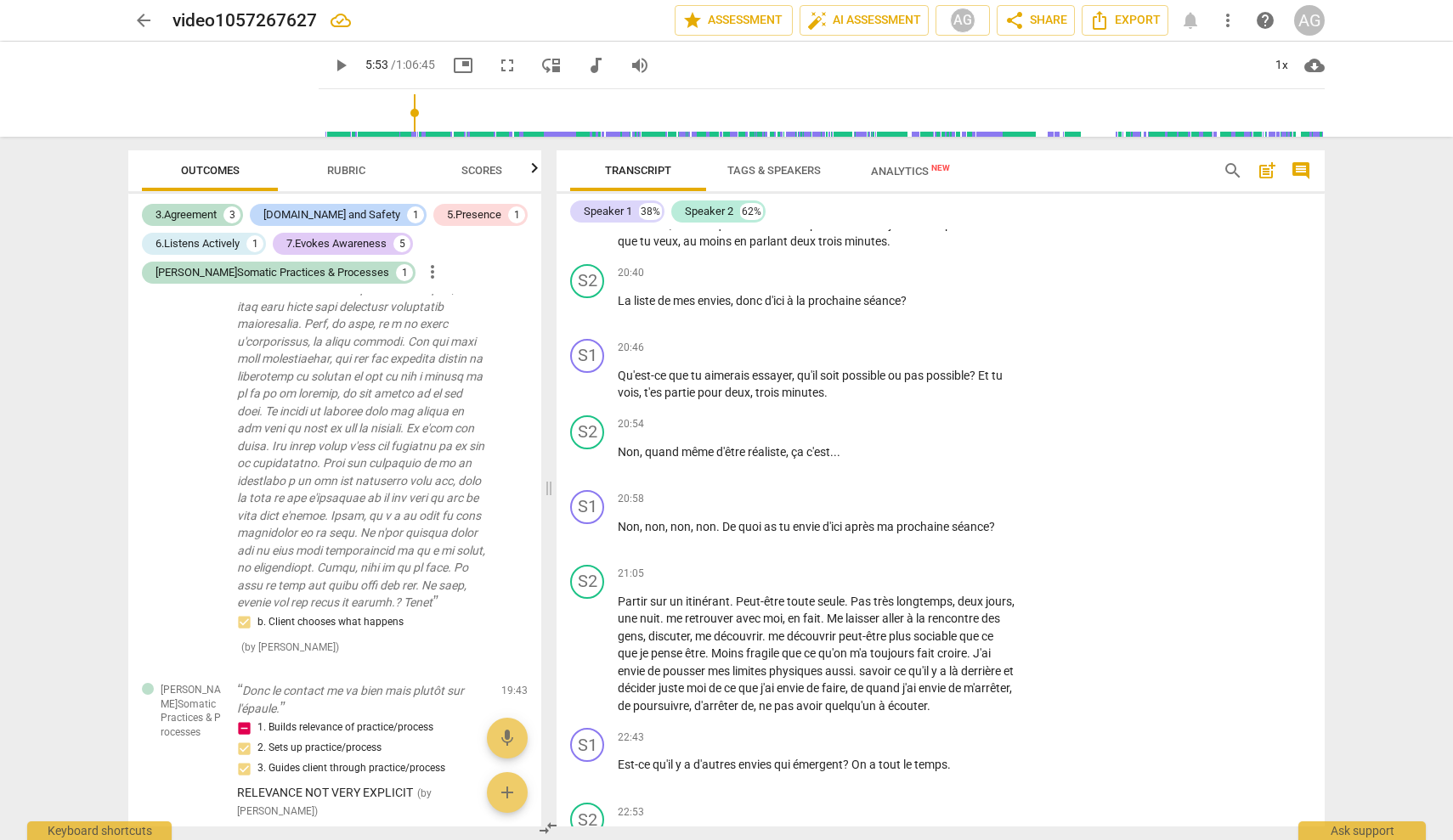
scroll to position [5097, 0]
click at [862, 580] on p "Add competency" at bounding box center [962, 572] width 80 height 15
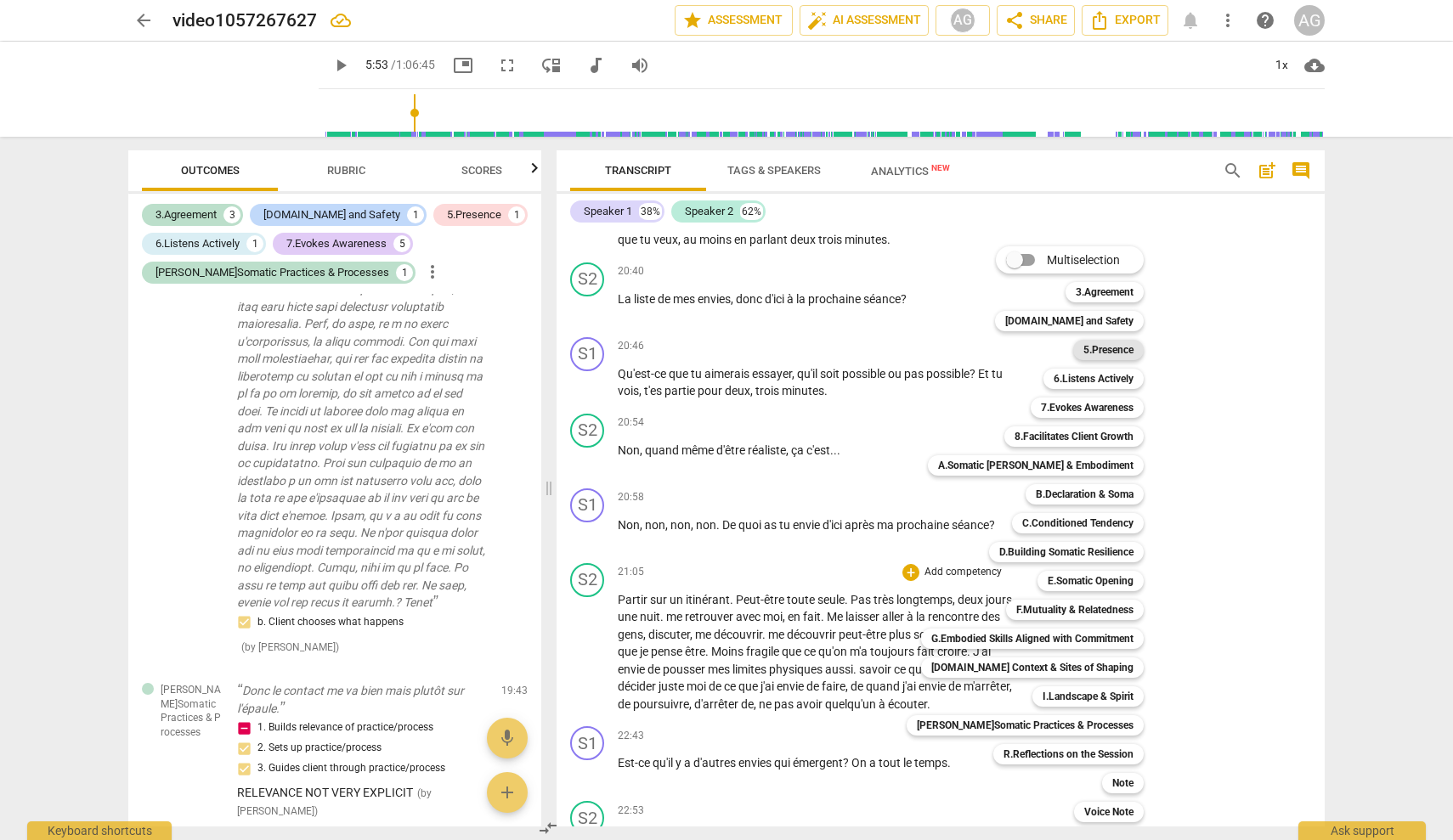
click at [862, 345] on b "5.Presence" at bounding box center [1108, 350] width 51 height 21
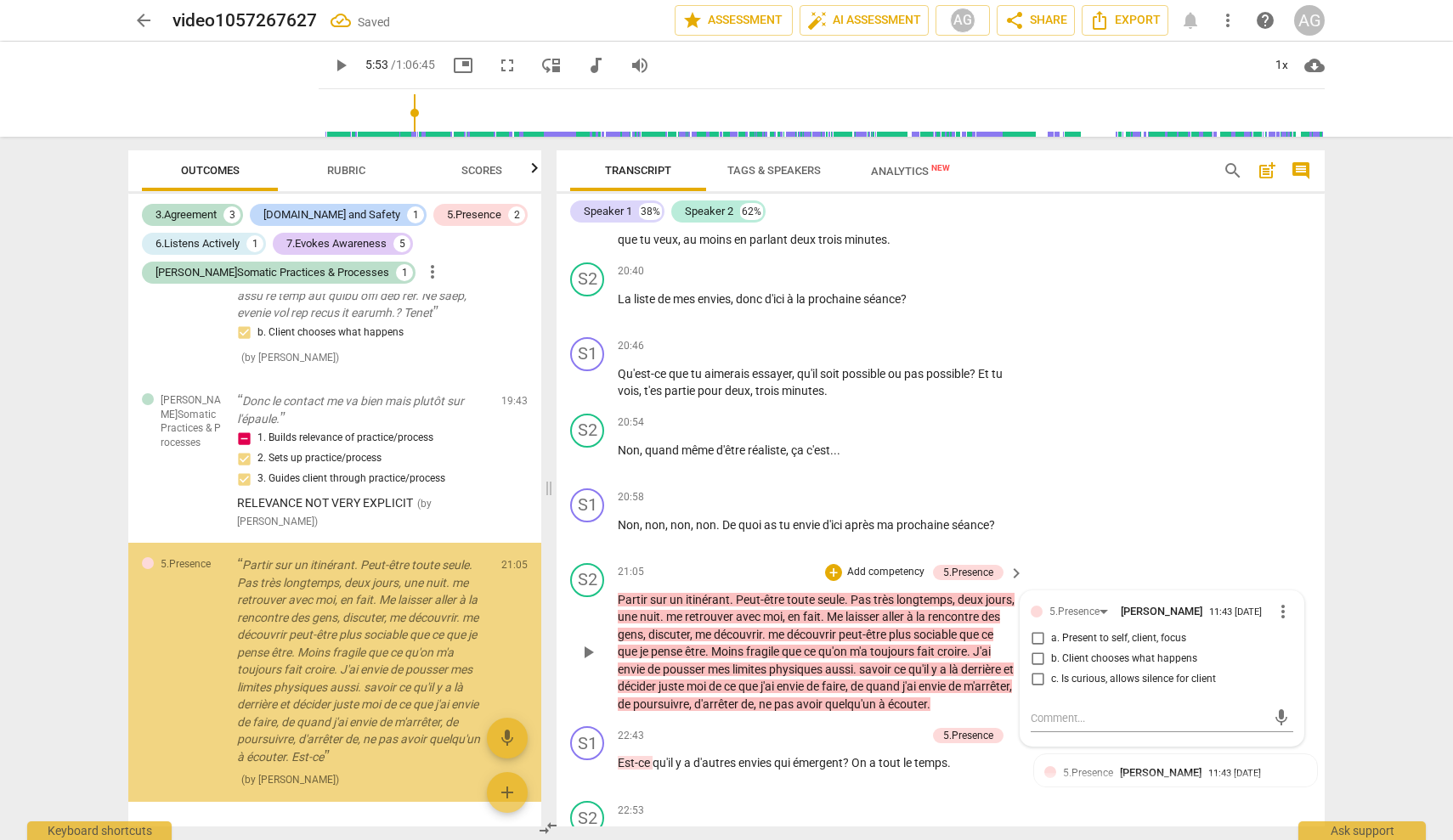
scroll to position [1681, 0]
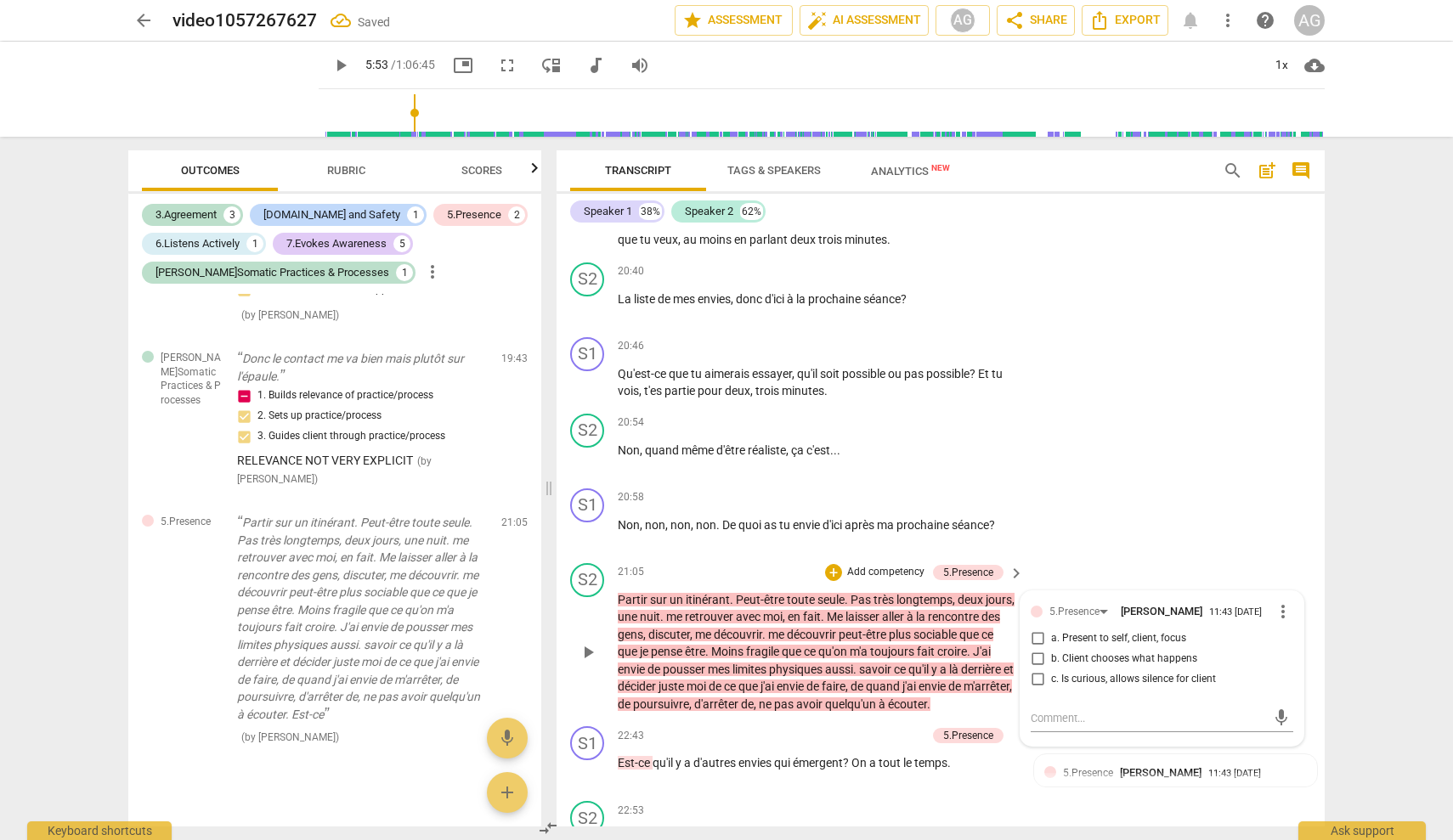
click at [862, 687] on span "c. Is curious, allows silence for client" at bounding box center [1134, 679] width 165 height 15
click at [862, 689] on input "c. Is curious, allows silence for client" at bounding box center [1037, 680] width 27 height 21
checkbox input "true"
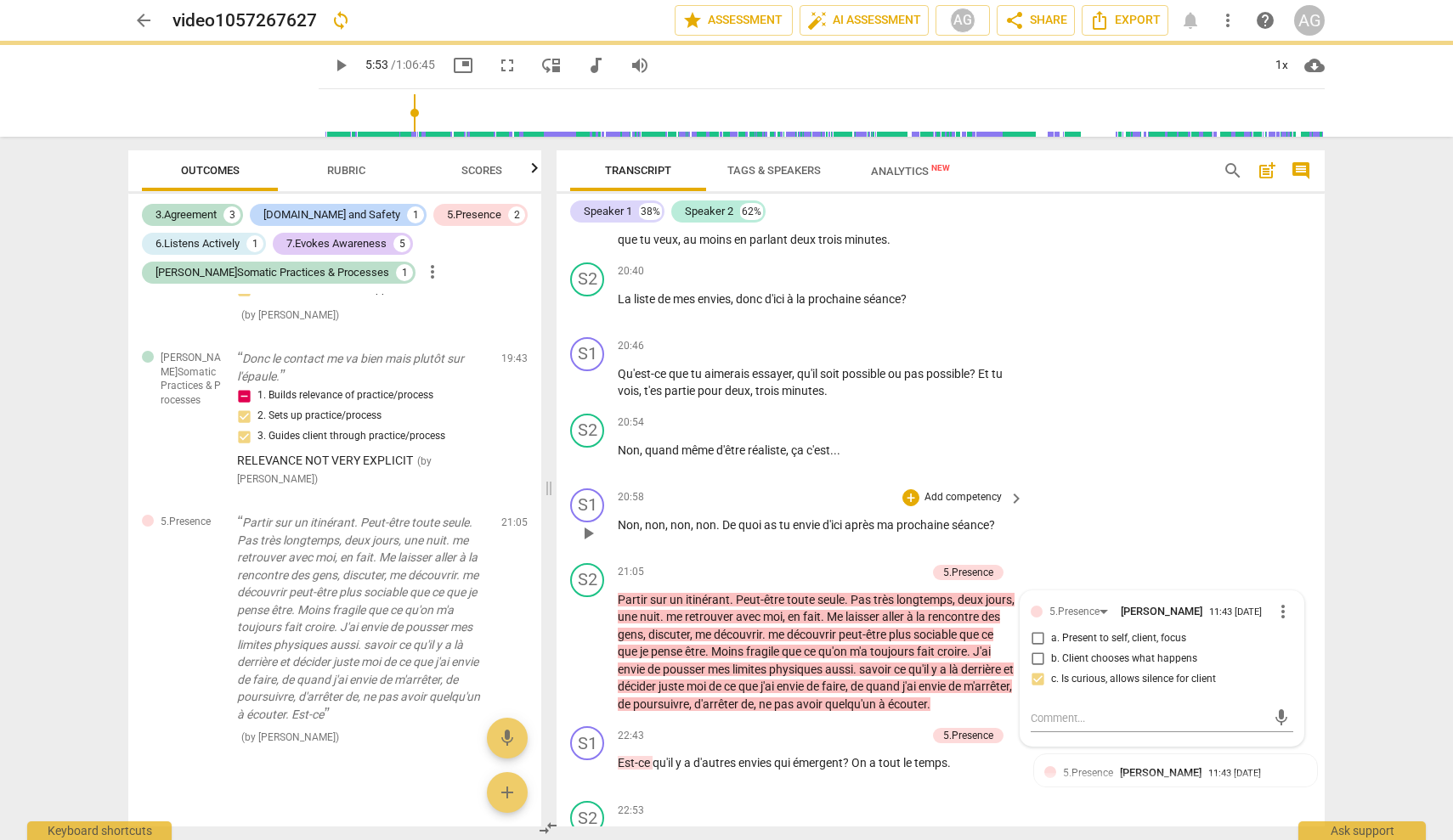
click at [862, 557] on div "S1 play_arrow pause 20:58 + Add competency keyboard_arrow_right Non , non , non…" at bounding box center [941, 518] width 768 height 74
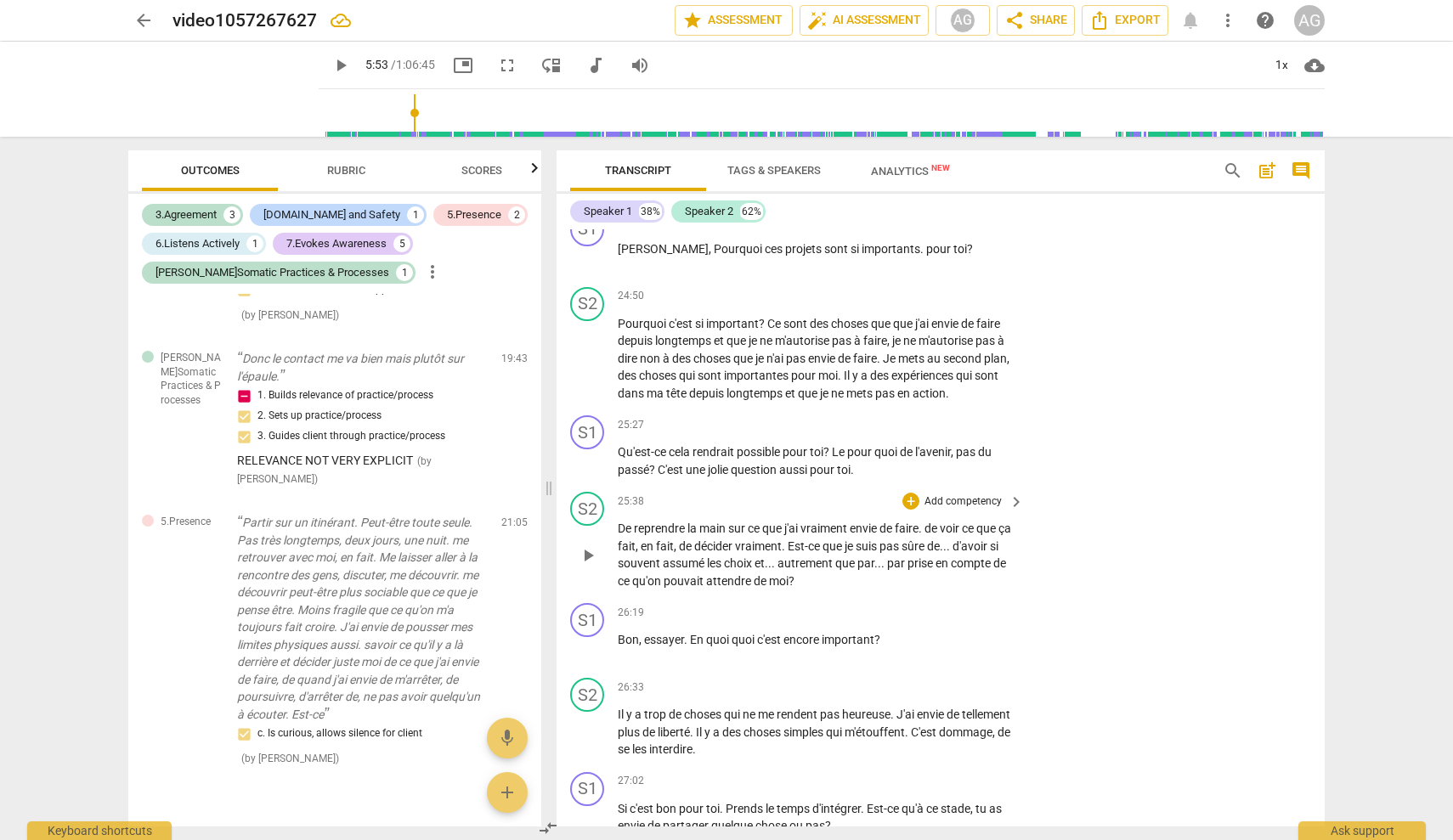
scroll to position [6344, 0]
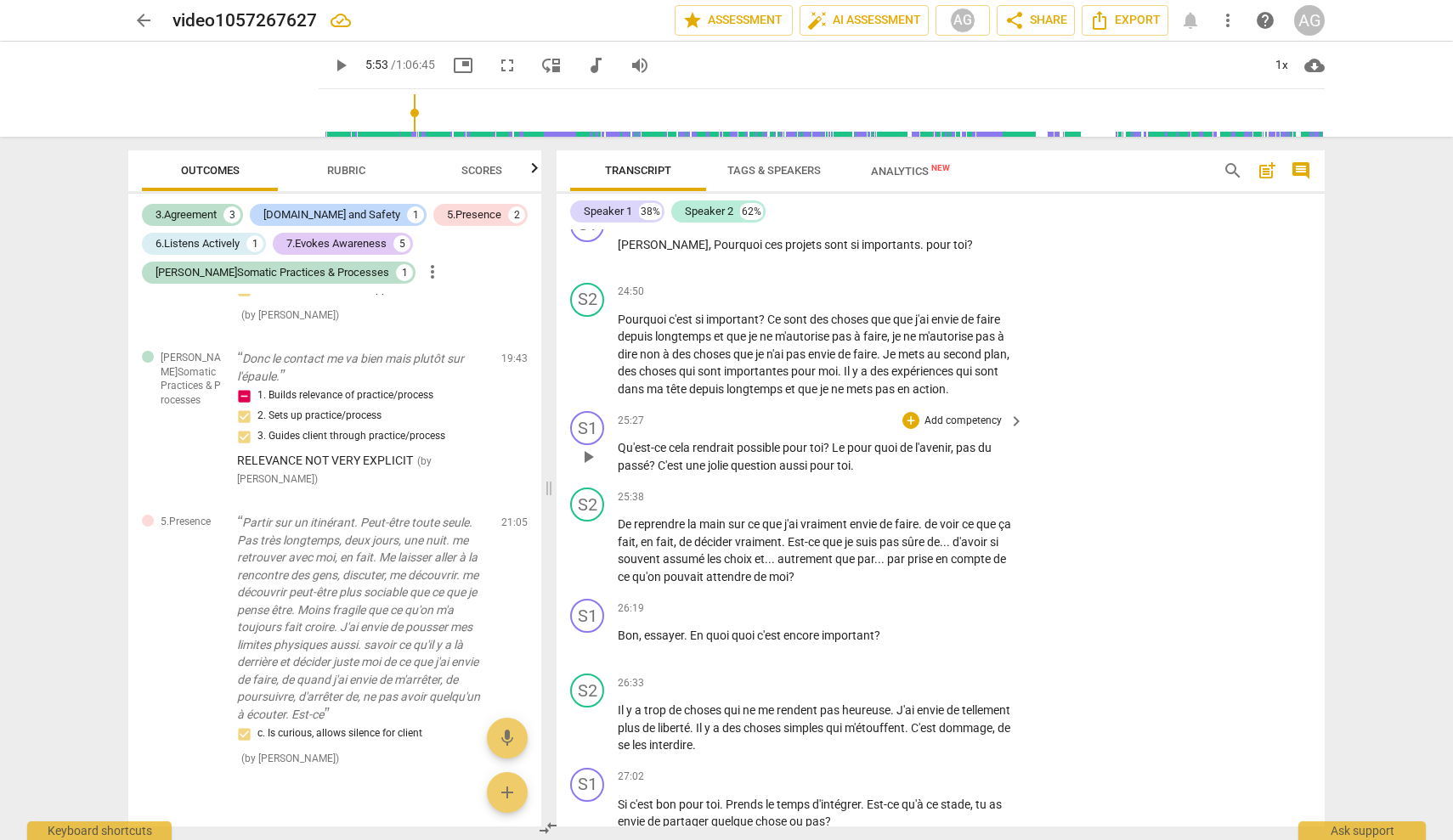
click at [862, 429] on p "Add competency" at bounding box center [962, 421] width 80 height 15
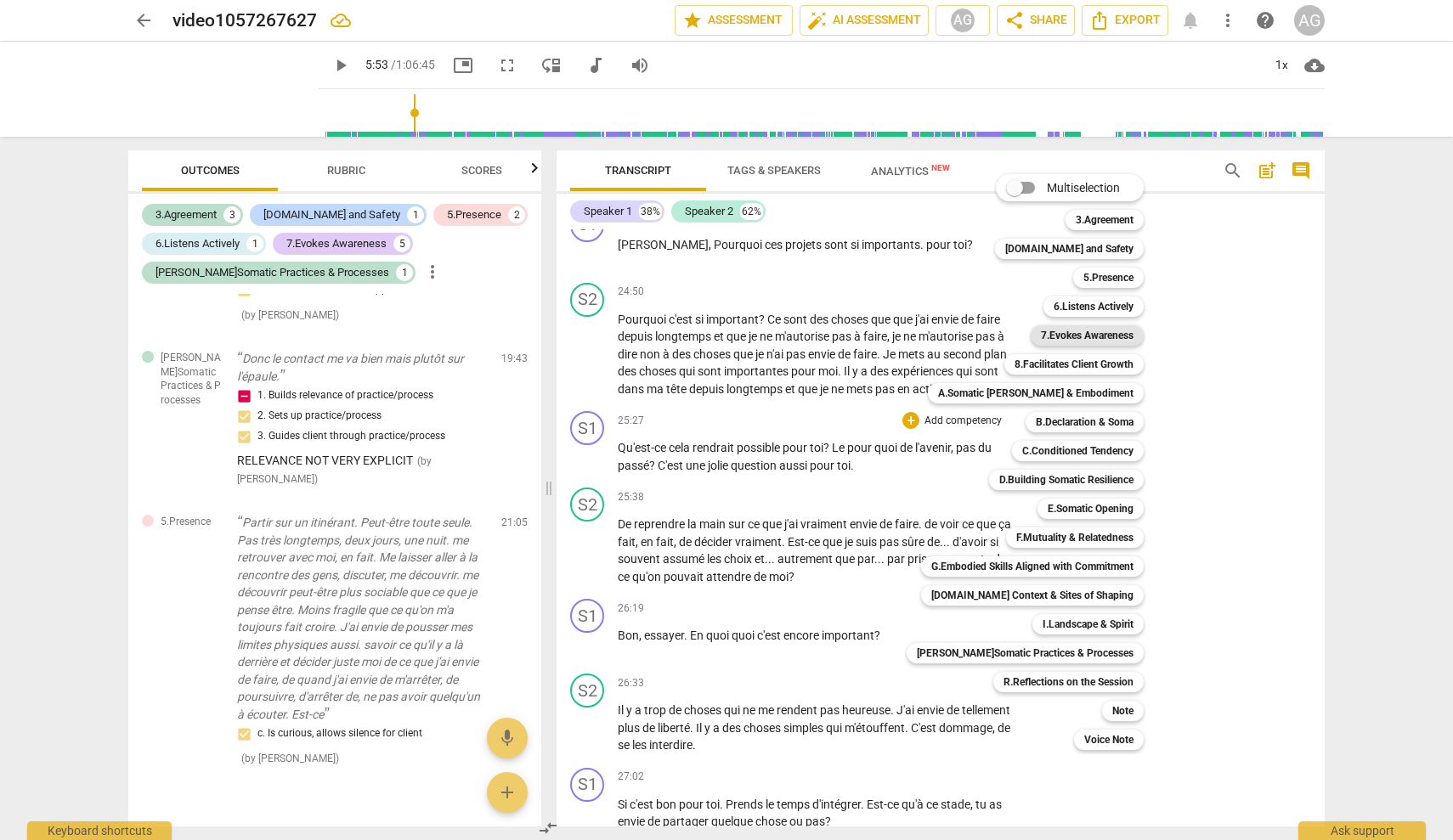
click at [862, 335] on b "7.Evokes Awareness" at bounding box center [1086, 335] width 92 height 21
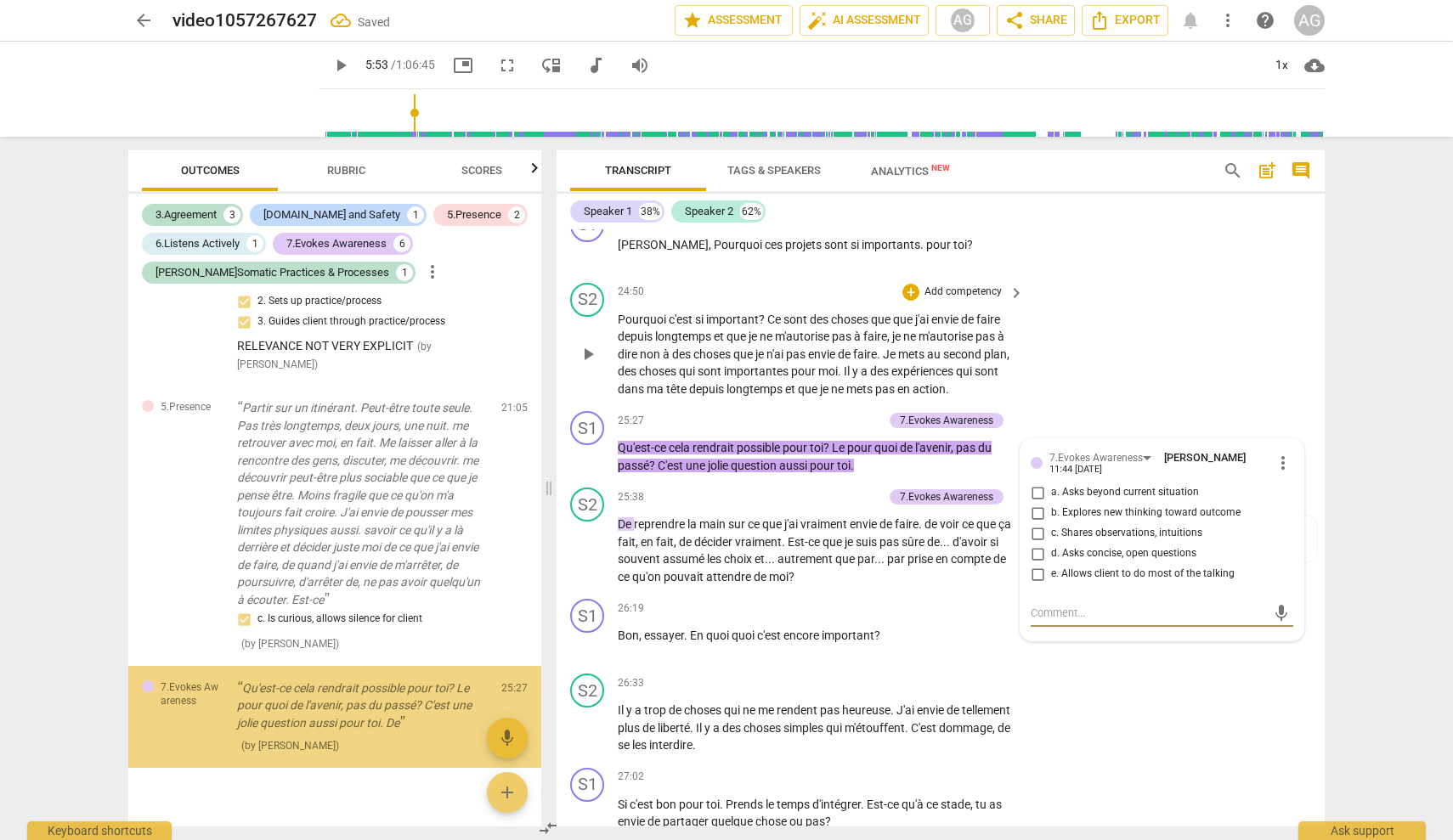
scroll to position [1803, 0]
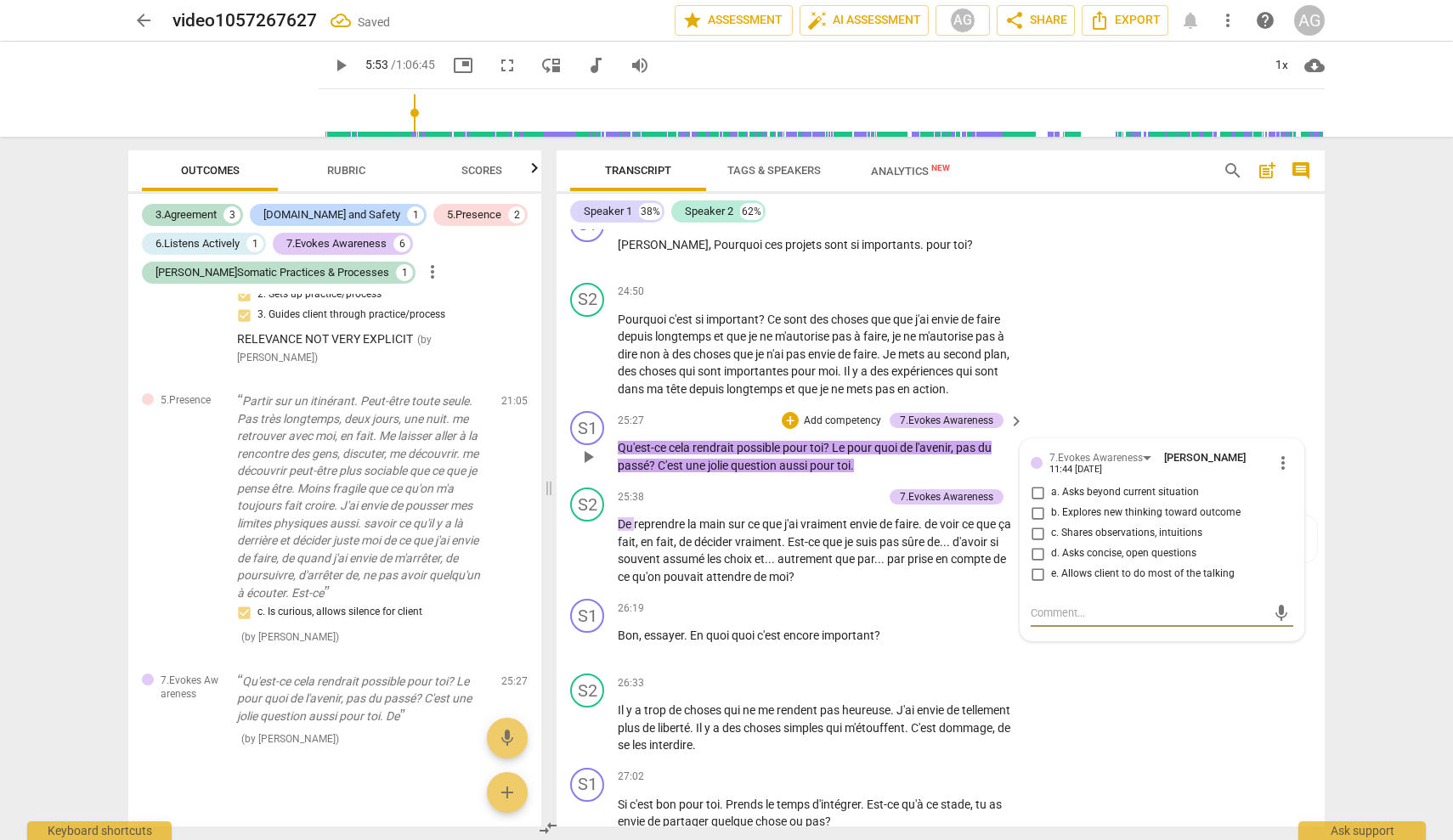
click at [862, 521] on span "b. Explores new thinking toward outcome" at bounding box center [1146, 512] width 189 height 15
click at [862, 523] on input "b. Explores new thinking toward outcome" at bounding box center [1037, 513] width 27 height 21
checkbox input "true"
click at [862, 760] on div "S2 play_arrow pause 26:33 + Add competency keyboard_arrow_right Il y a trop de …" at bounding box center [941, 713] width 768 height 94
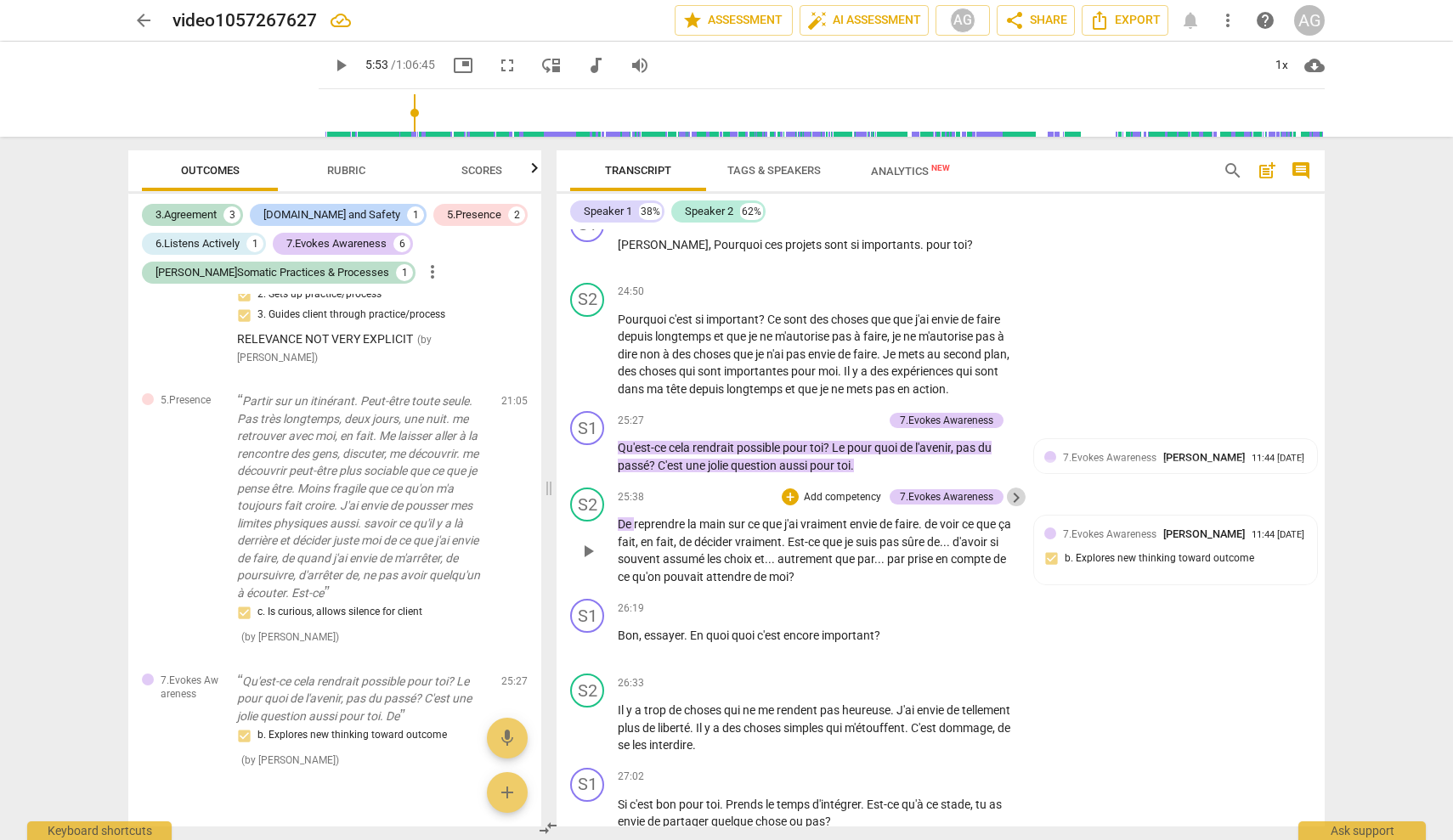
click at [862, 508] on span "keyboard_arrow_right" at bounding box center [1016, 497] width 21 height 21
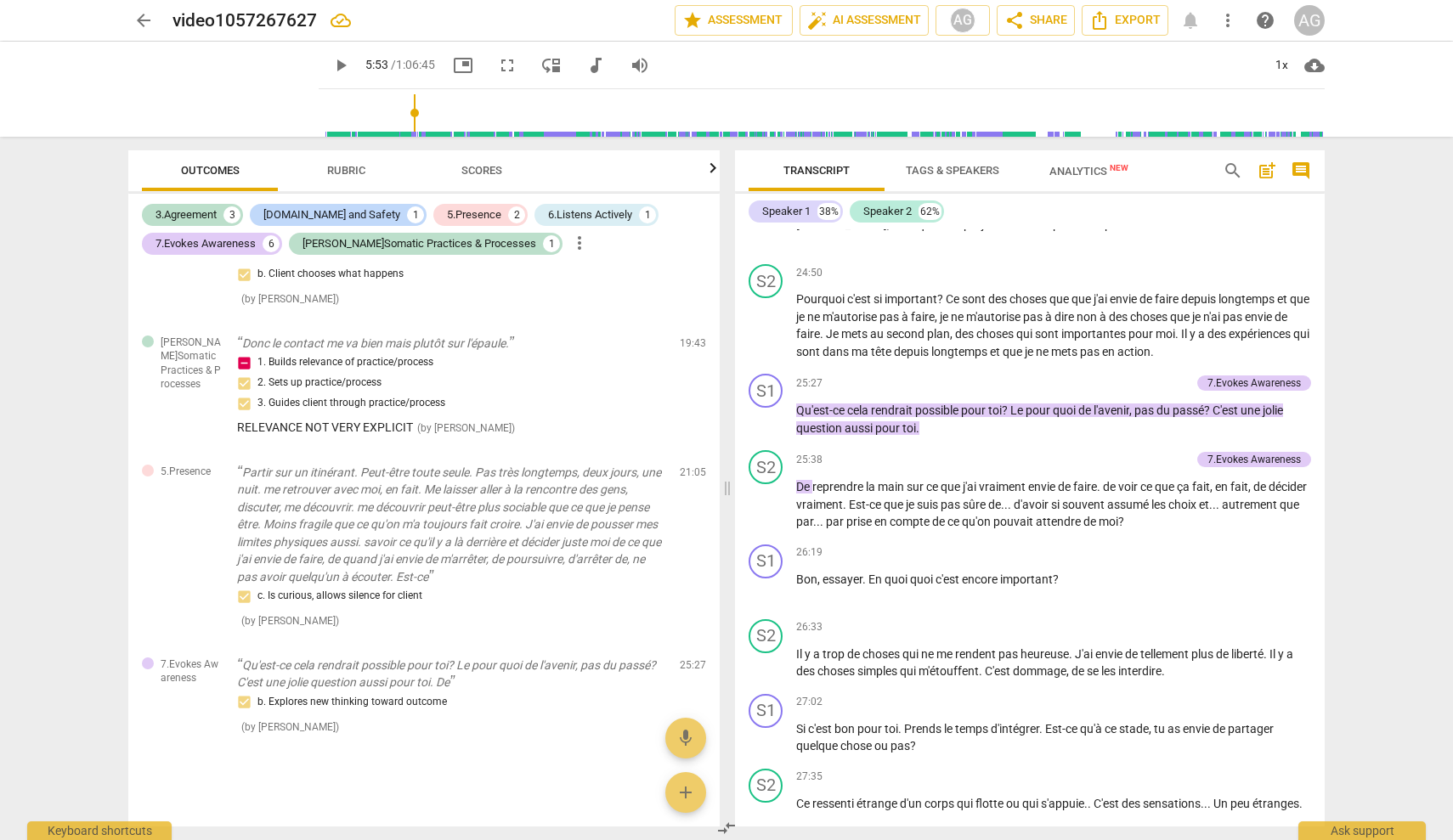
scroll to position [5747, 0]
click at [862, 450] on div "+" at bounding box center [1097, 458] width 17 height 17
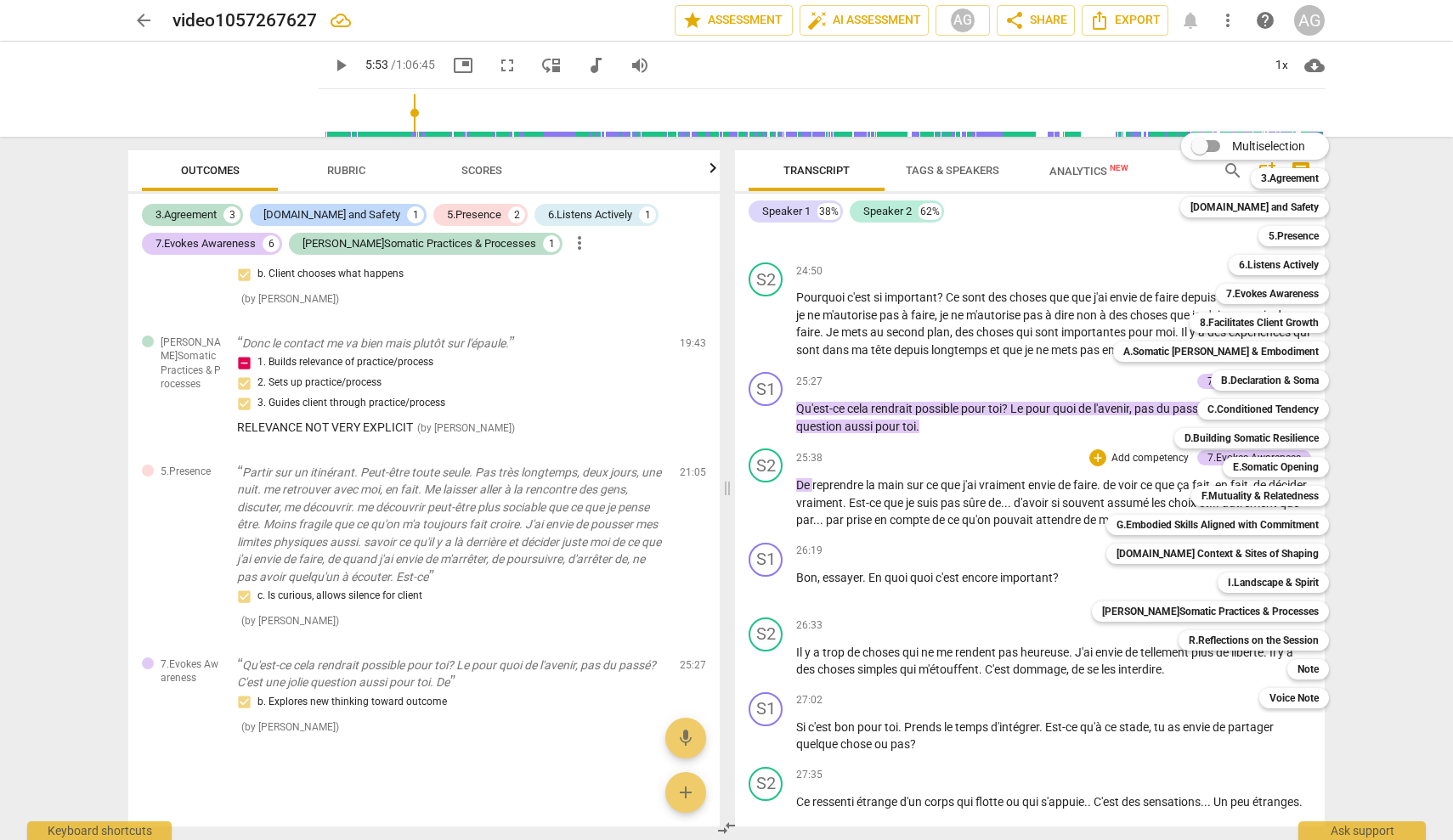
click at [862, 420] on div "Multiselection m 3.Agreement 1 [DOMAIN_NAME] and Safety 2 5.Presence 3 6.Listen…" at bounding box center [1223, 420] width 277 height 584
click at [862, 422] on div "Multiselection m 3.Agreement 1 [DOMAIN_NAME] and Safety 2 5.Presence 3 6.Listen…" at bounding box center [1223, 420] width 277 height 584
drag, startPoint x: 1112, startPoint y: 662, endPoint x: 1116, endPoint y: 652, distance: 10.8
click at [862, 662] on div "Multiselection m 3.Agreement 1 [DOMAIN_NAME] and Safety 2 5.Presence 3 6.Listen…" at bounding box center [1223, 420] width 277 height 584
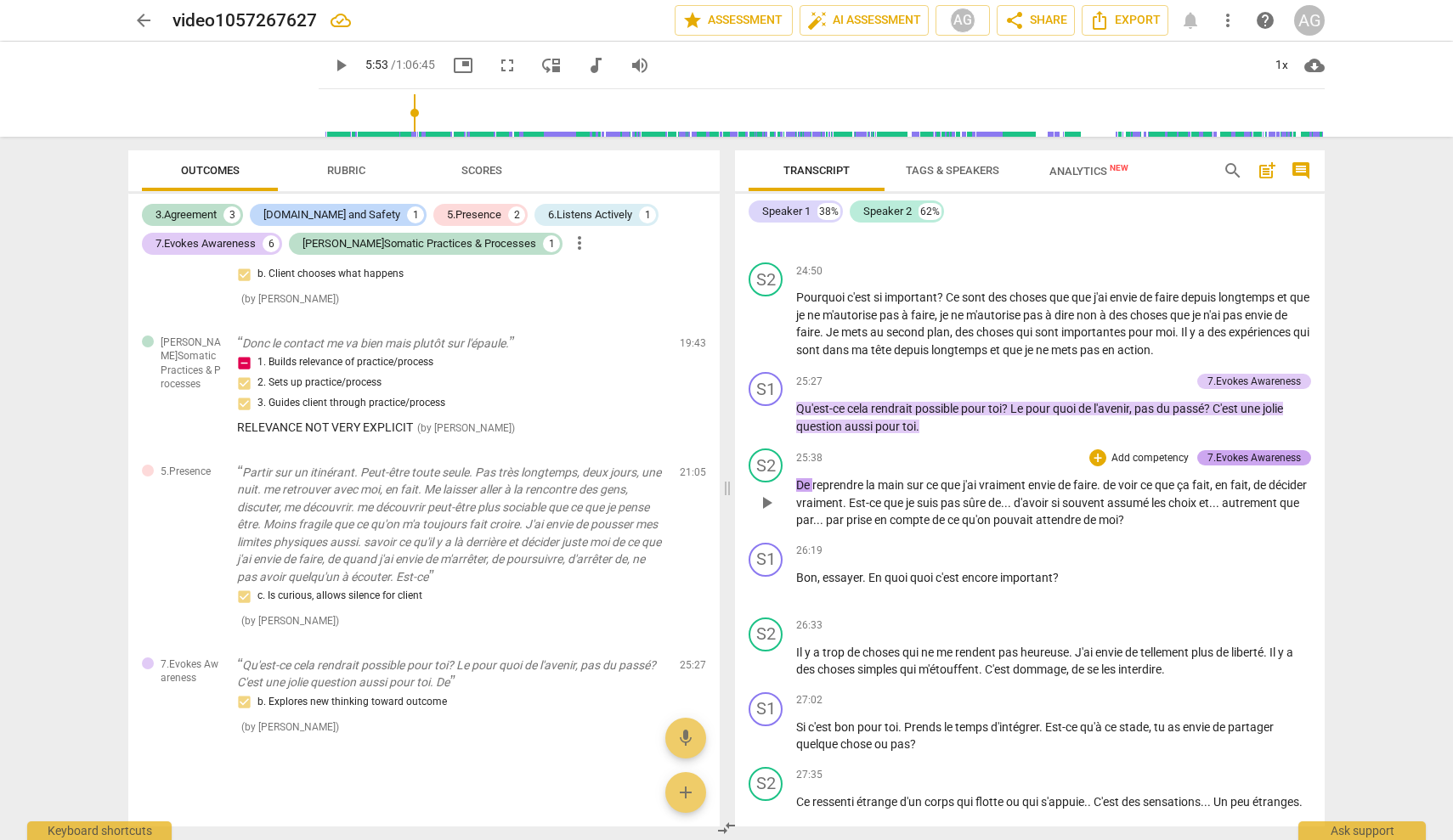
click at [862, 450] on div "7.Evokes Awareness" at bounding box center [1254, 457] width 93 height 15
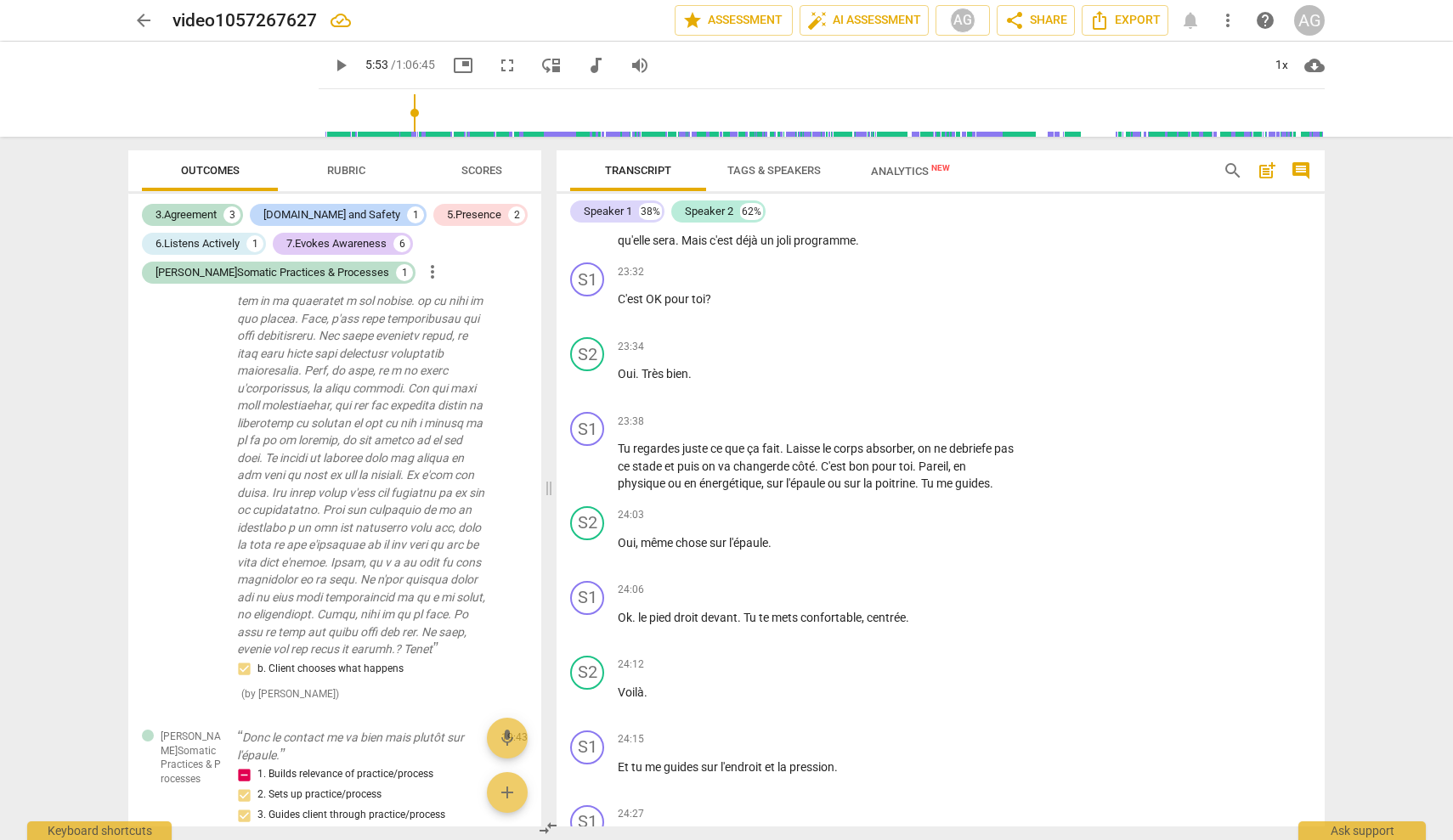
scroll to position [6546, 0]
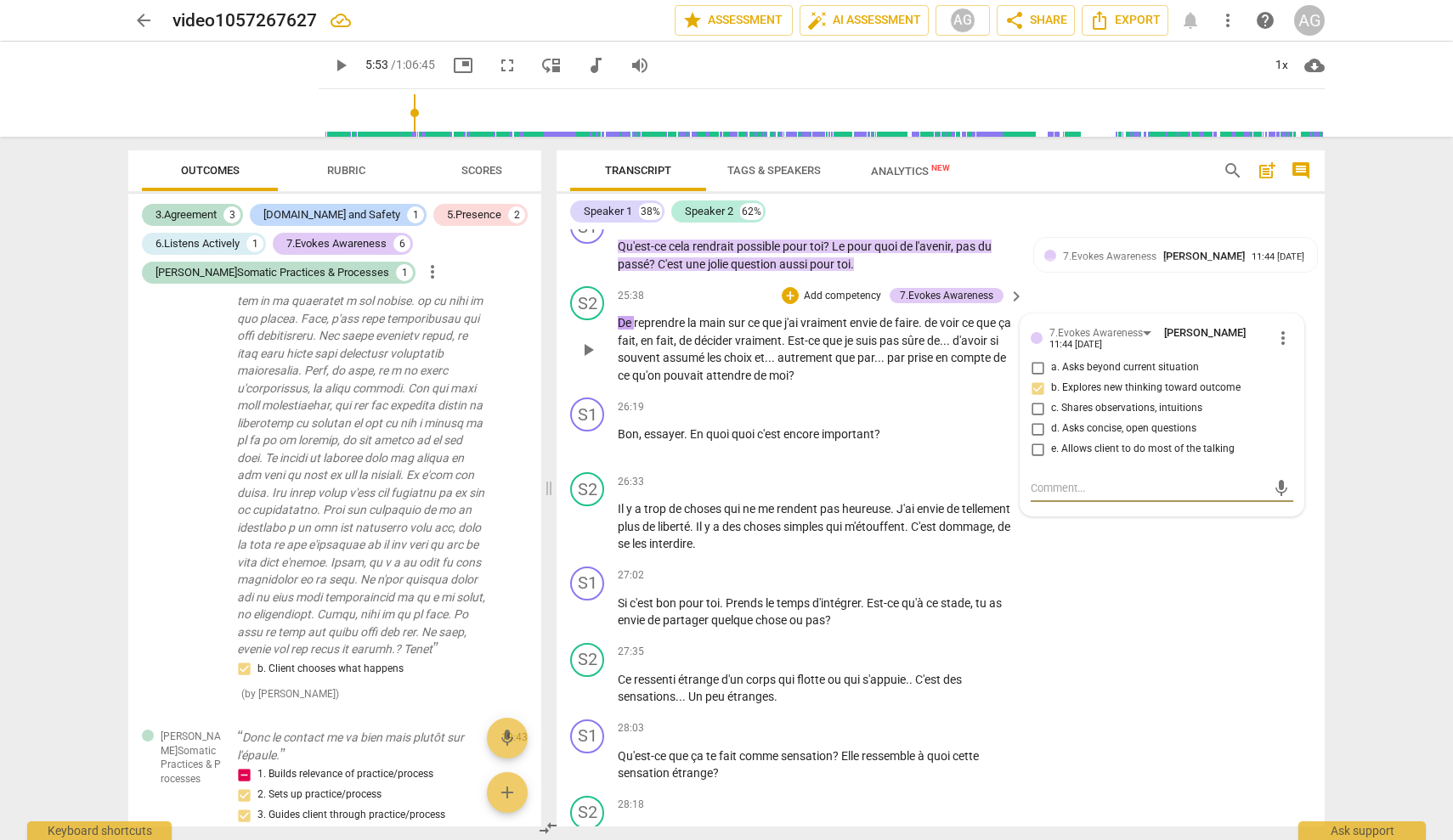
click at [862, 349] on span "more_vert" at bounding box center [1283, 338] width 21 height 21
click at [862, 401] on li "Delete" at bounding box center [1295, 410] width 58 height 33
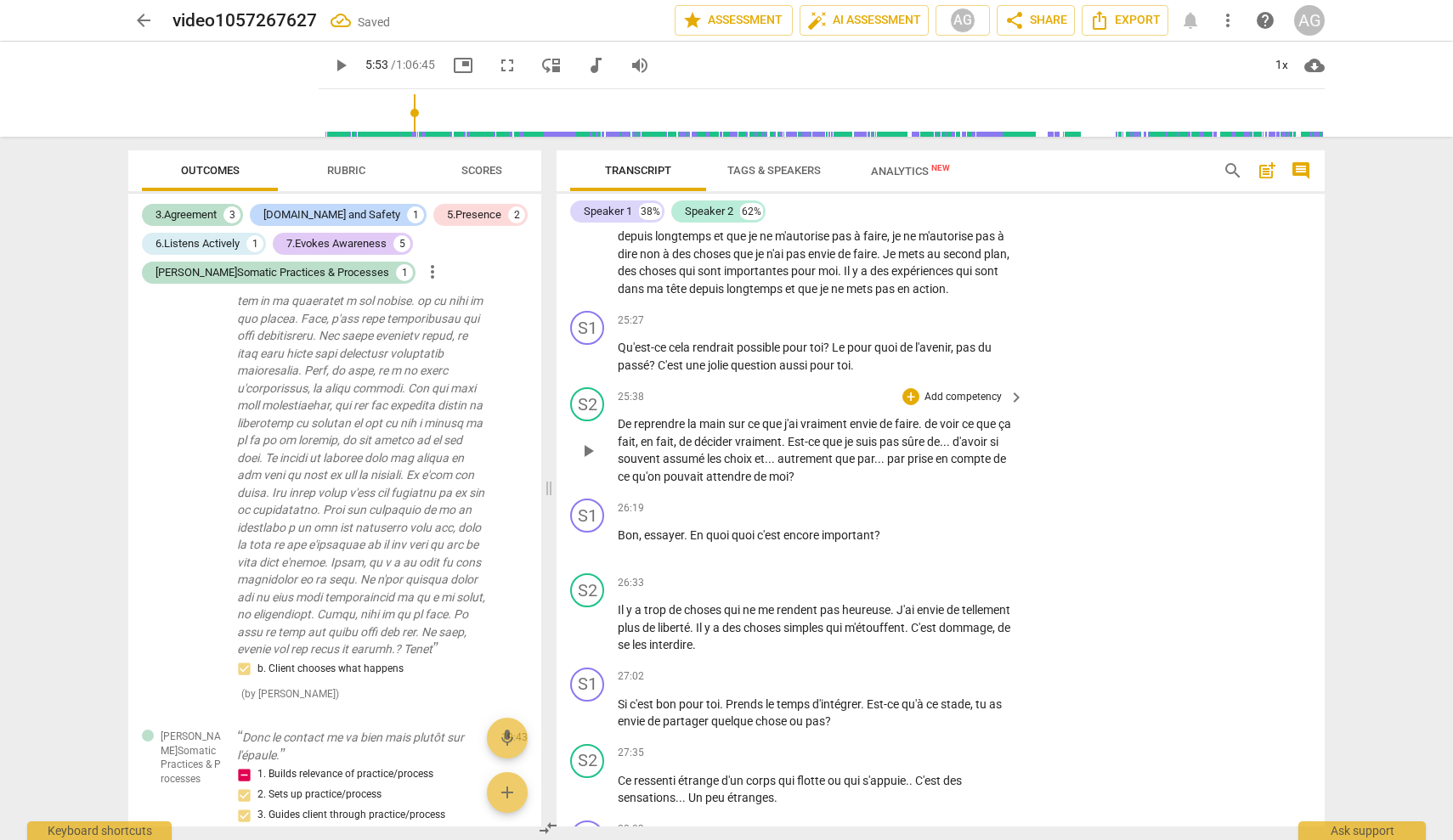
scroll to position [6440, 0]
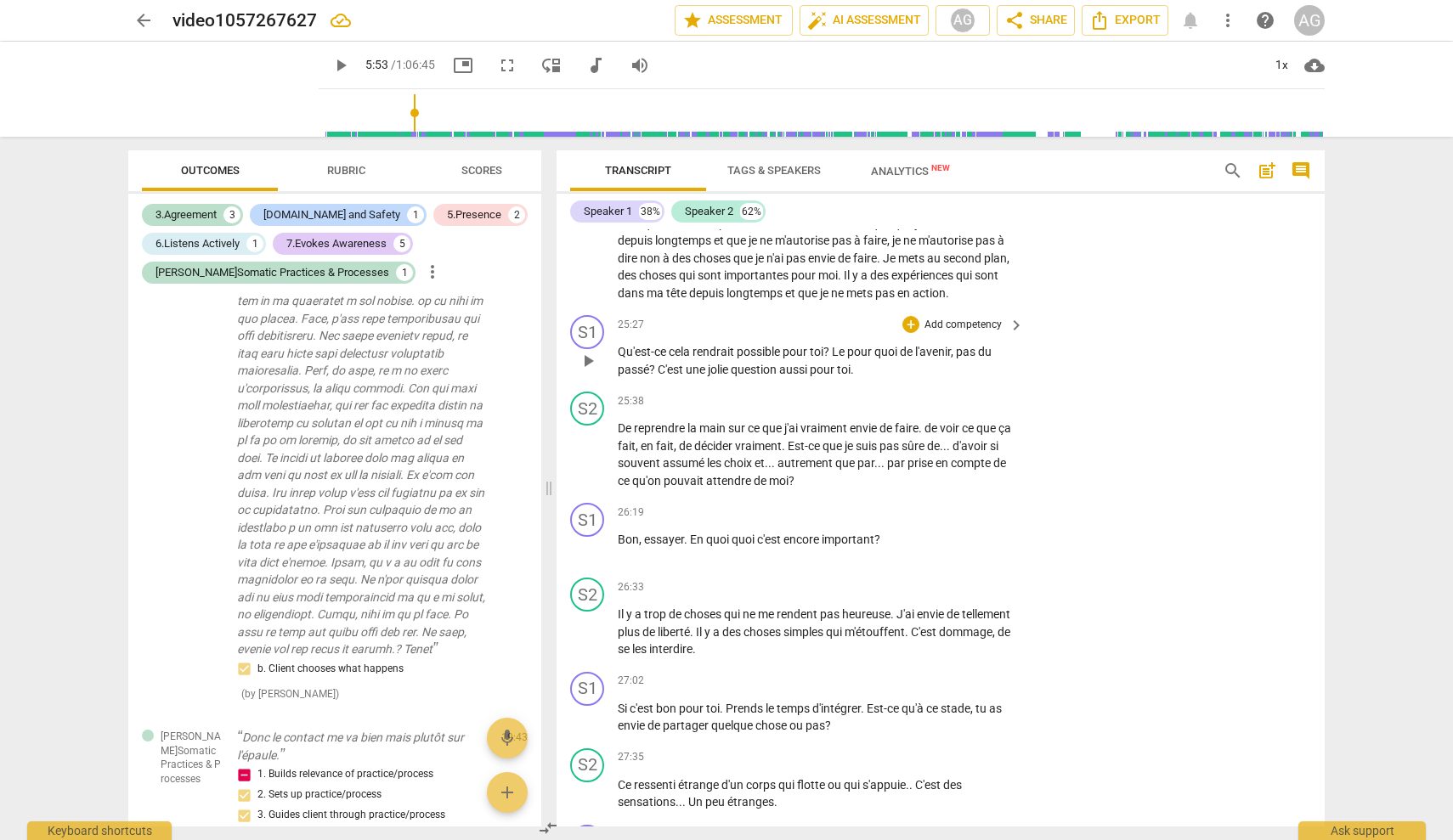
click at [862, 333] on p "Add competency" at bounding box center [962, 325] width 80 height 15
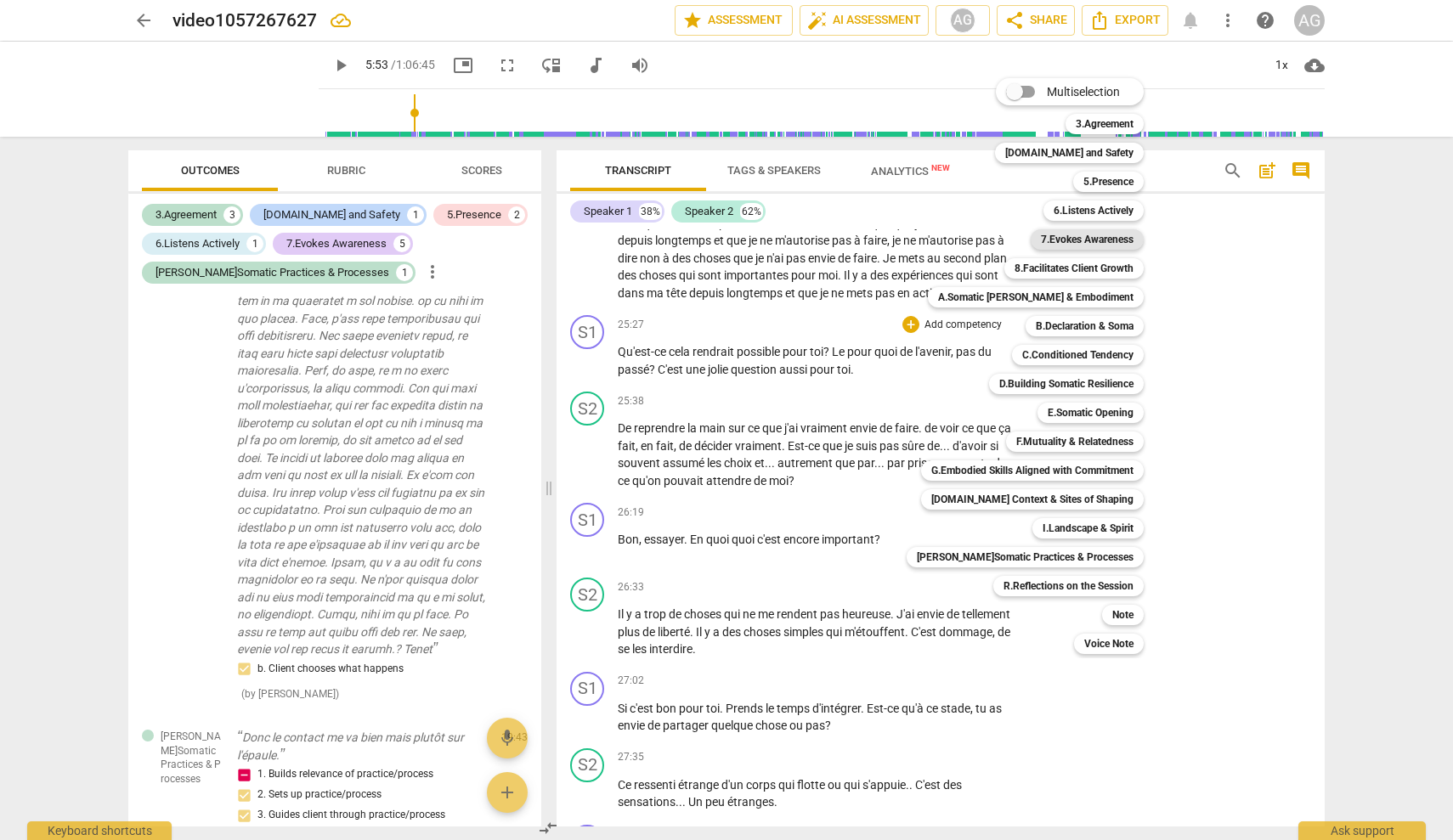
click at [862, 233] on b "7.Evokes Awareness" at bounding box center [1086, 240] width 92 height 21
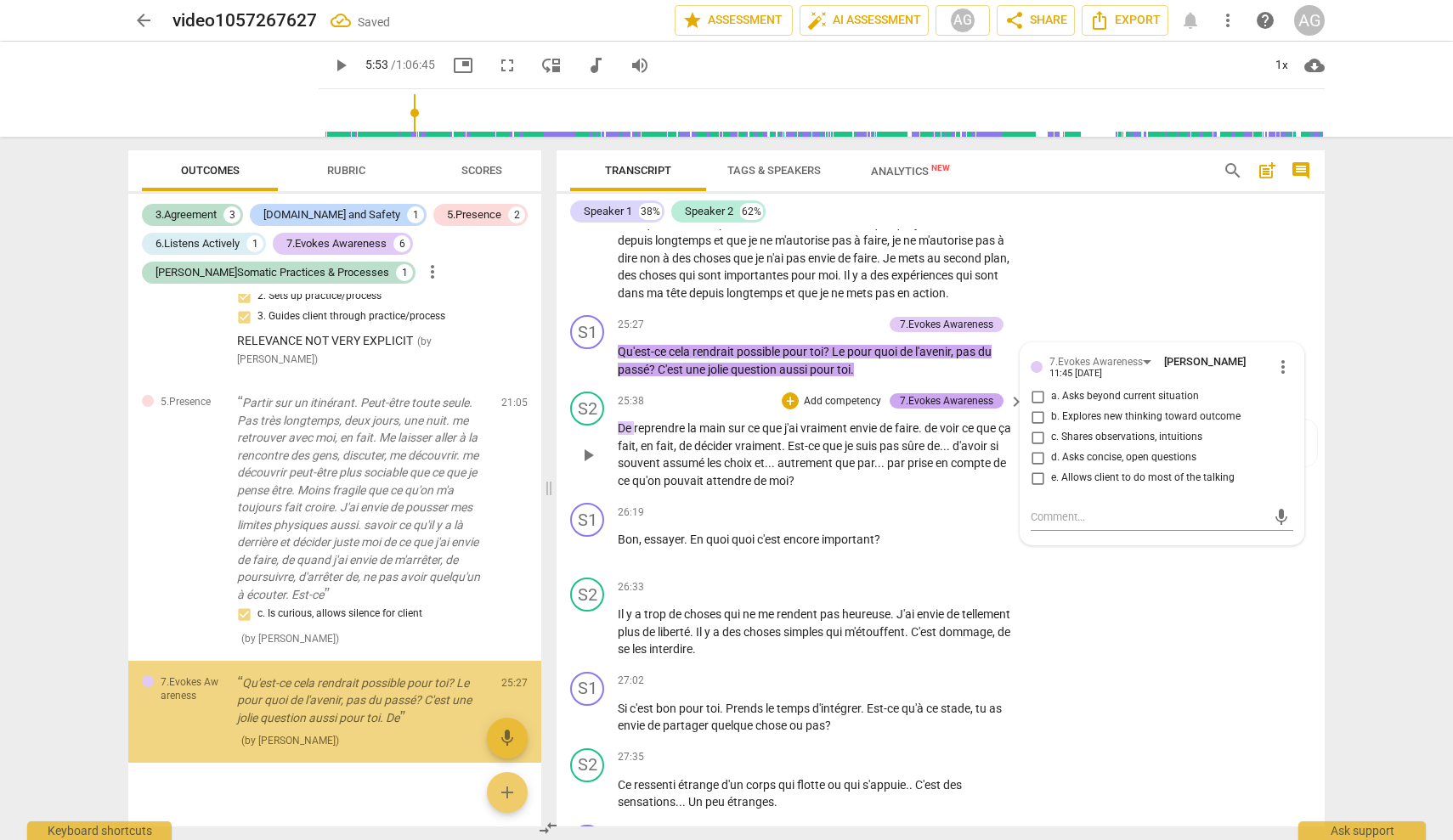
scroll to position [1803, 0]
drag, startPoint x: 1055, startPoint y: 455, endPoint x: 1087, endPoint y: 472, distance: 36.2
click at [862, 425] on span "b. Explores new thinking toward outcome" at bounding box center [1146, 416] width 189 height 15
click at [862, 427] on input "b. Explores new thinking toward outcome" at bounding box center [1037, 417] width 27 height 21
checkbox input "true"
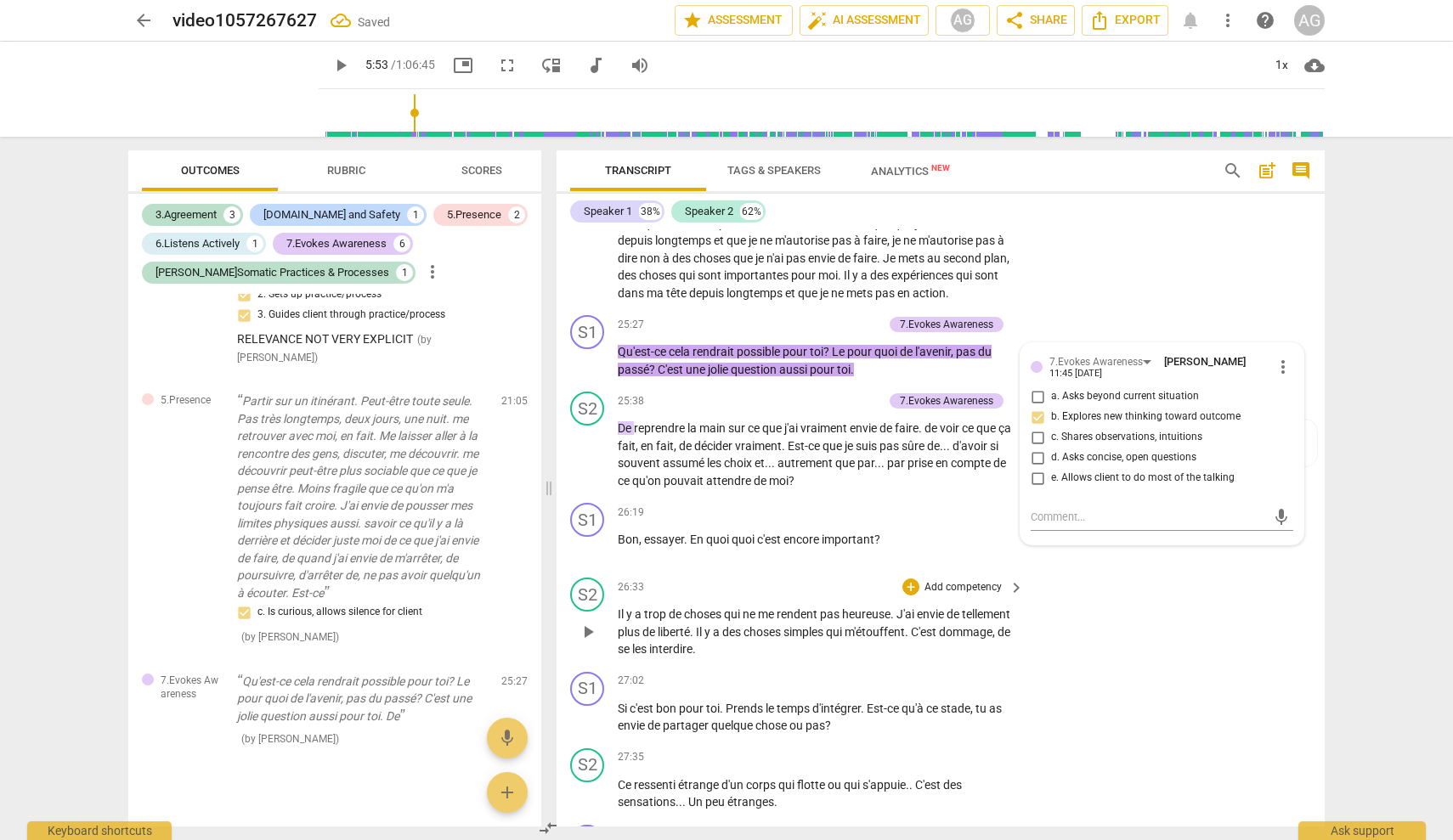
click at [862, 648] on div "S2 play_arrow pause 26:33 + Add competency keyboard_arrow_right Il y a trop de …" at bounding box center [941, 617] width 768 height 94
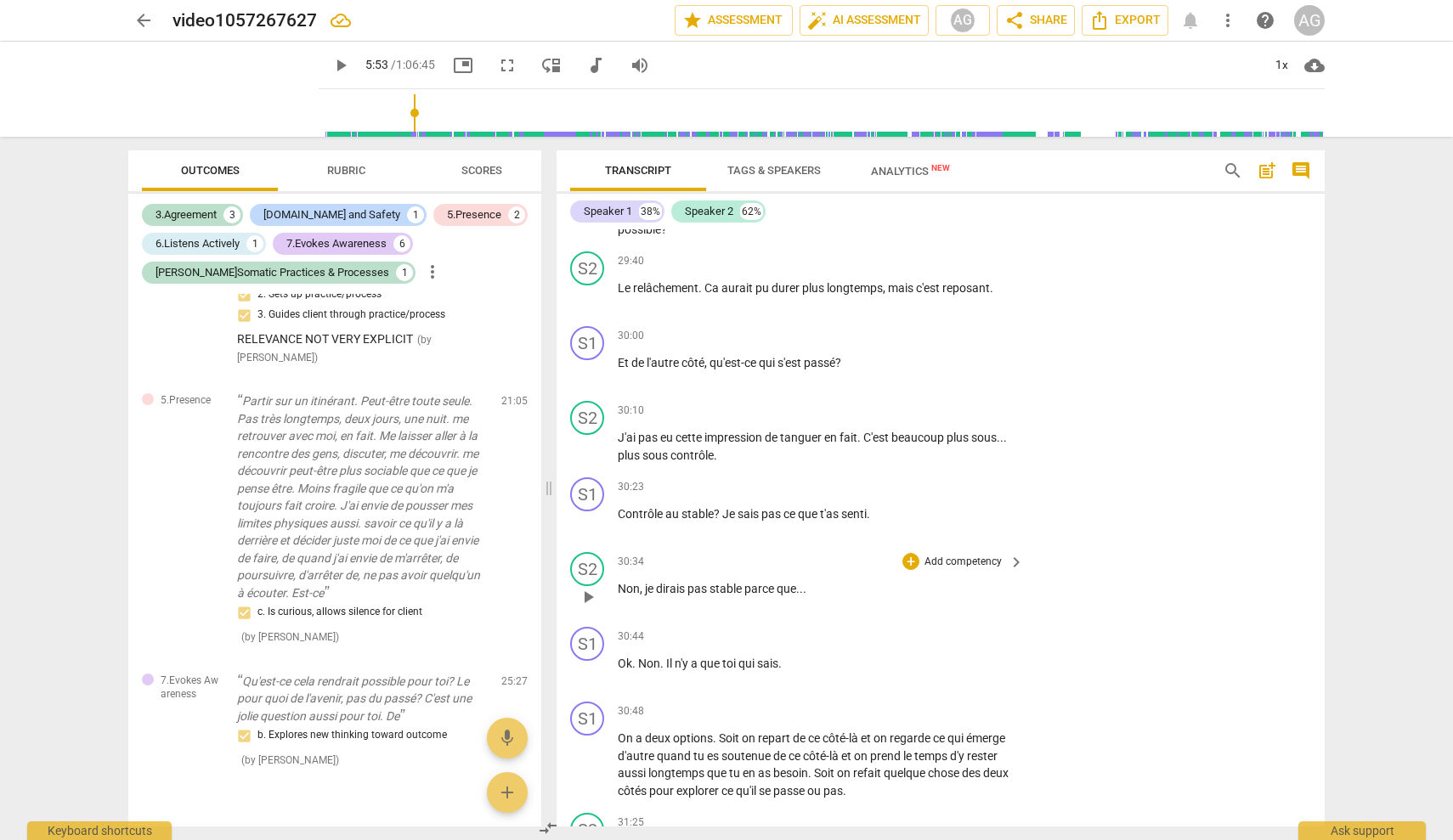
scroll to position [7729, 0]
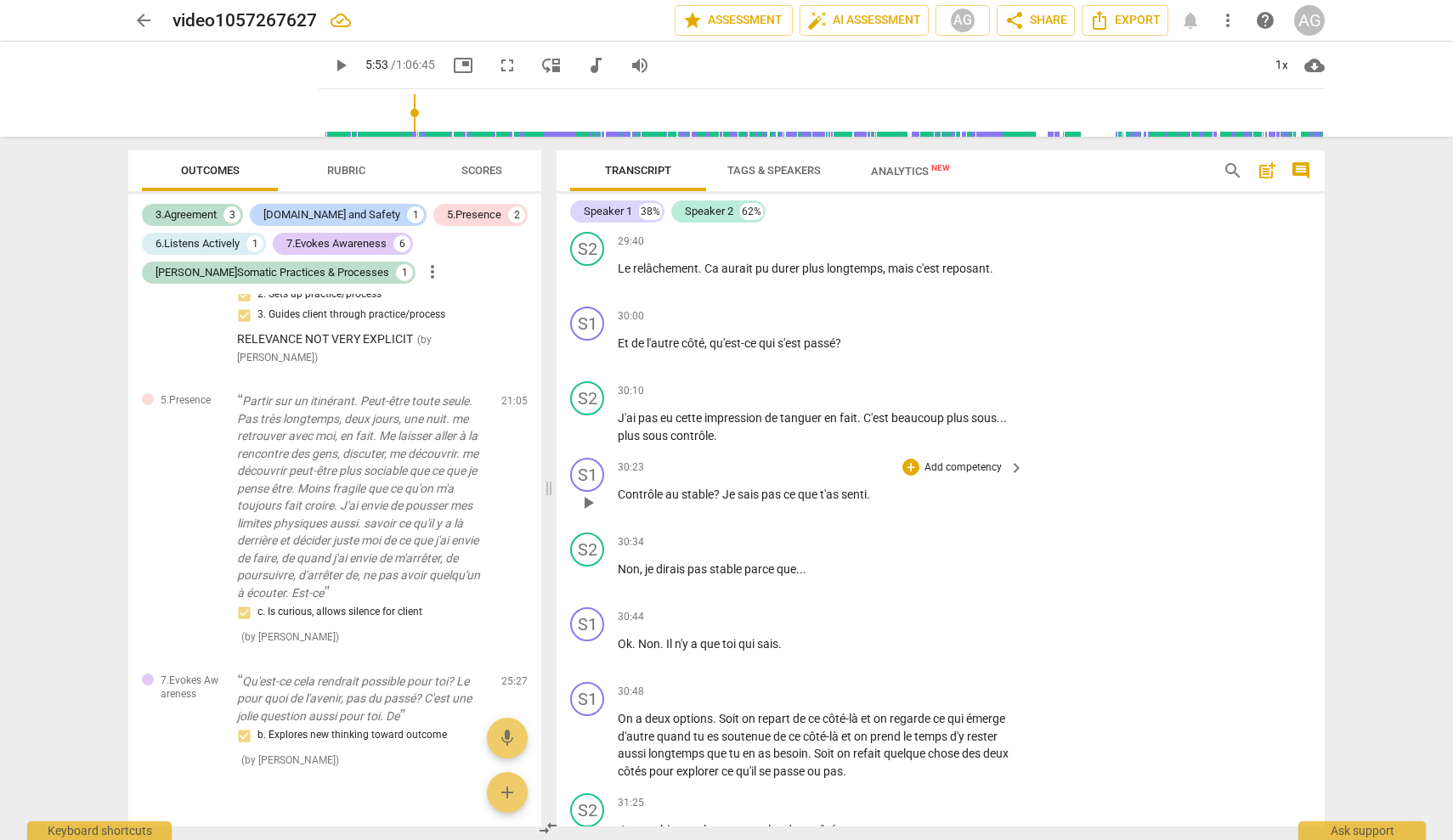
click at [862, 475] on p "Add competency" at bounding box center [962, 468] width 80 height 15
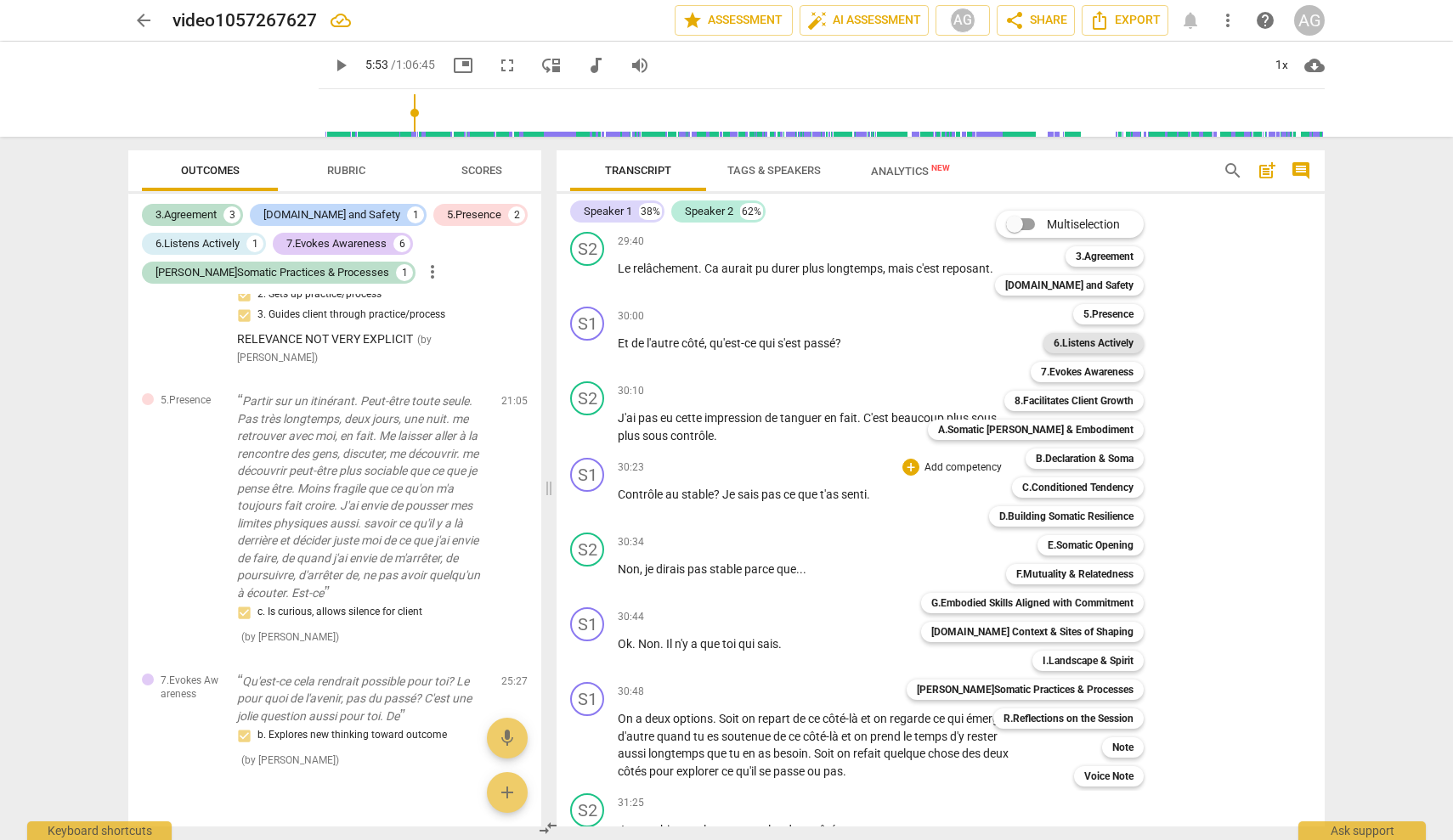
click at [862, 347] on b "6.Listens Actively" at bounding box center [1093, 343] width 80 height 21
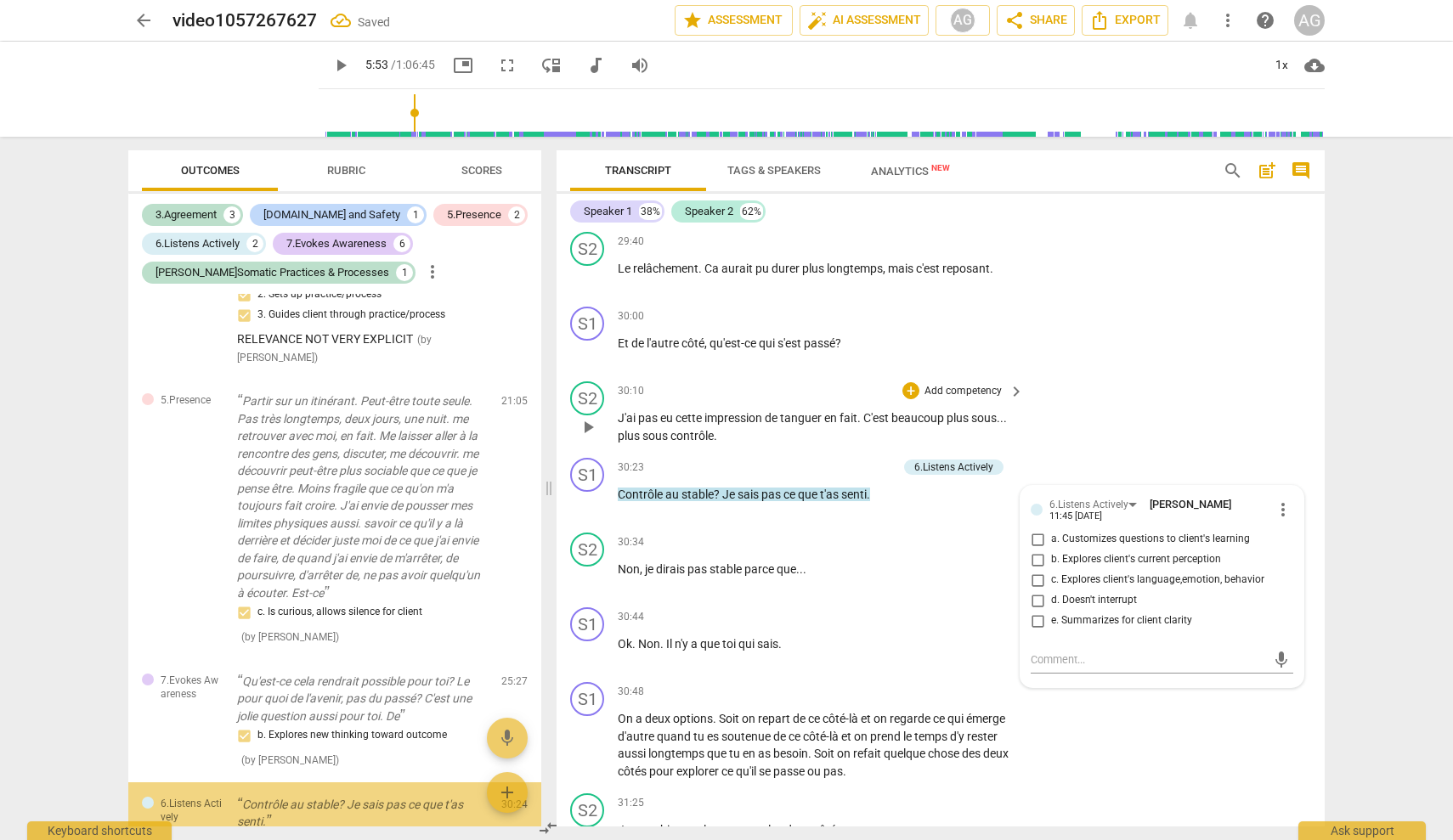
scroll to position [1907, 0]
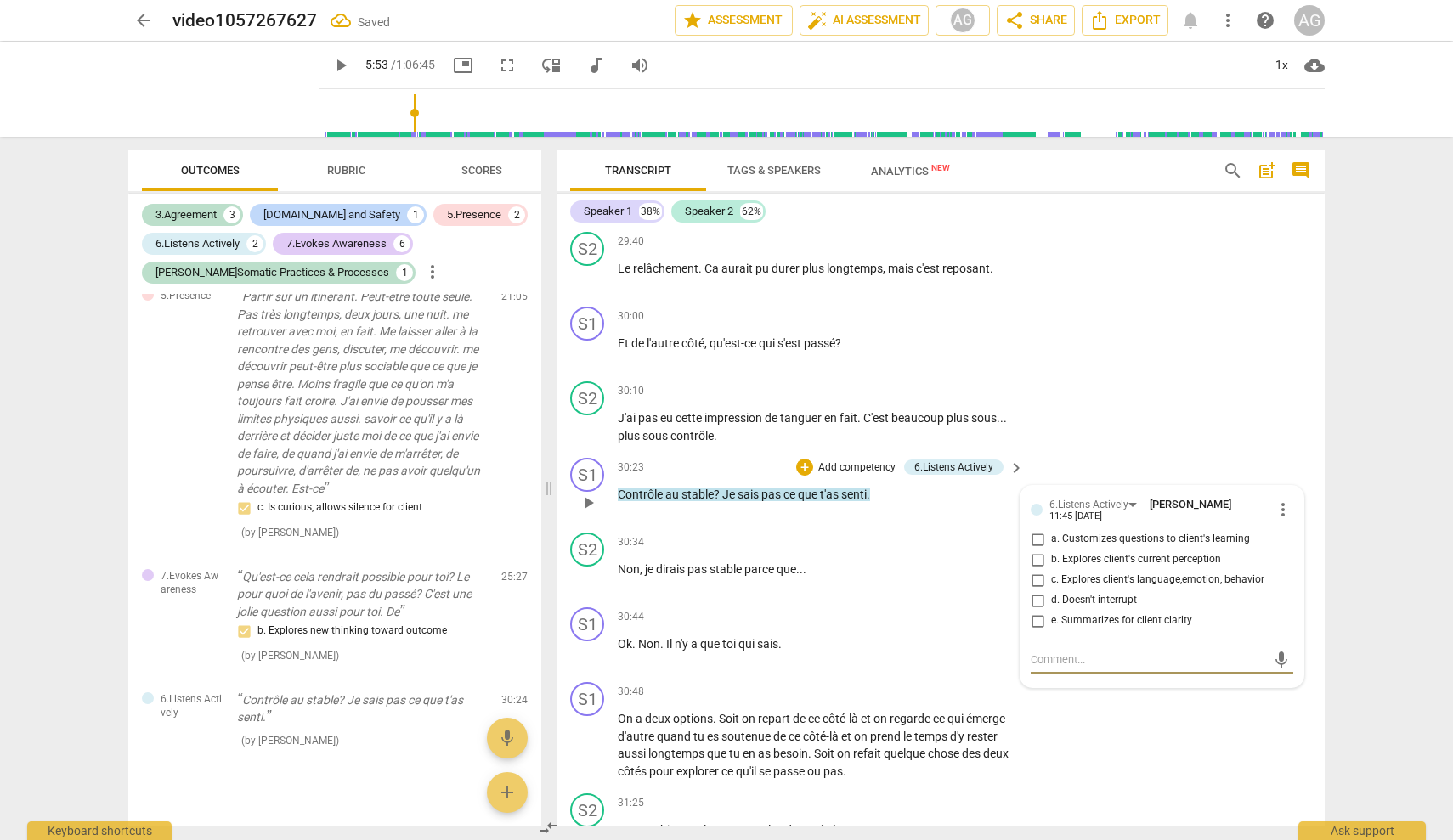
click at [862, 629] on span "e. Summarizes for client clarity" at bounding box center [1122, 620] width 141 height 15
click at [862, 631] on input "e. Summarizes for client clarity" at bounding box center [1037, 621] width 27 height 21
checkbox input "true"
click at [862, 756] on div "S1 play_arrow pause 30:48 + Add competency keyboard_arrow_right On a deux optio…" at bounding box center [941, 731] width 768 height 111
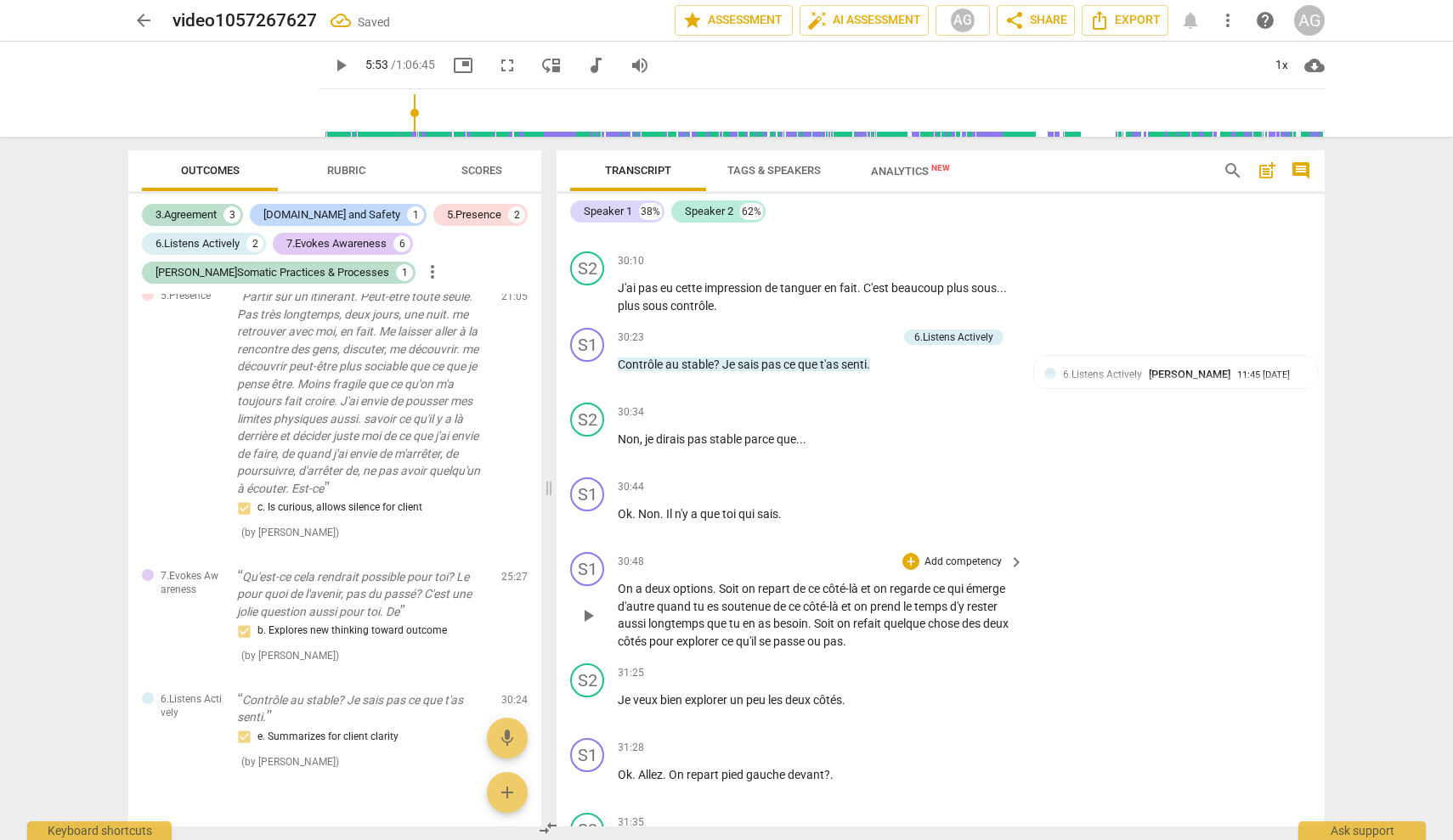
scroll to position [7901, 0]
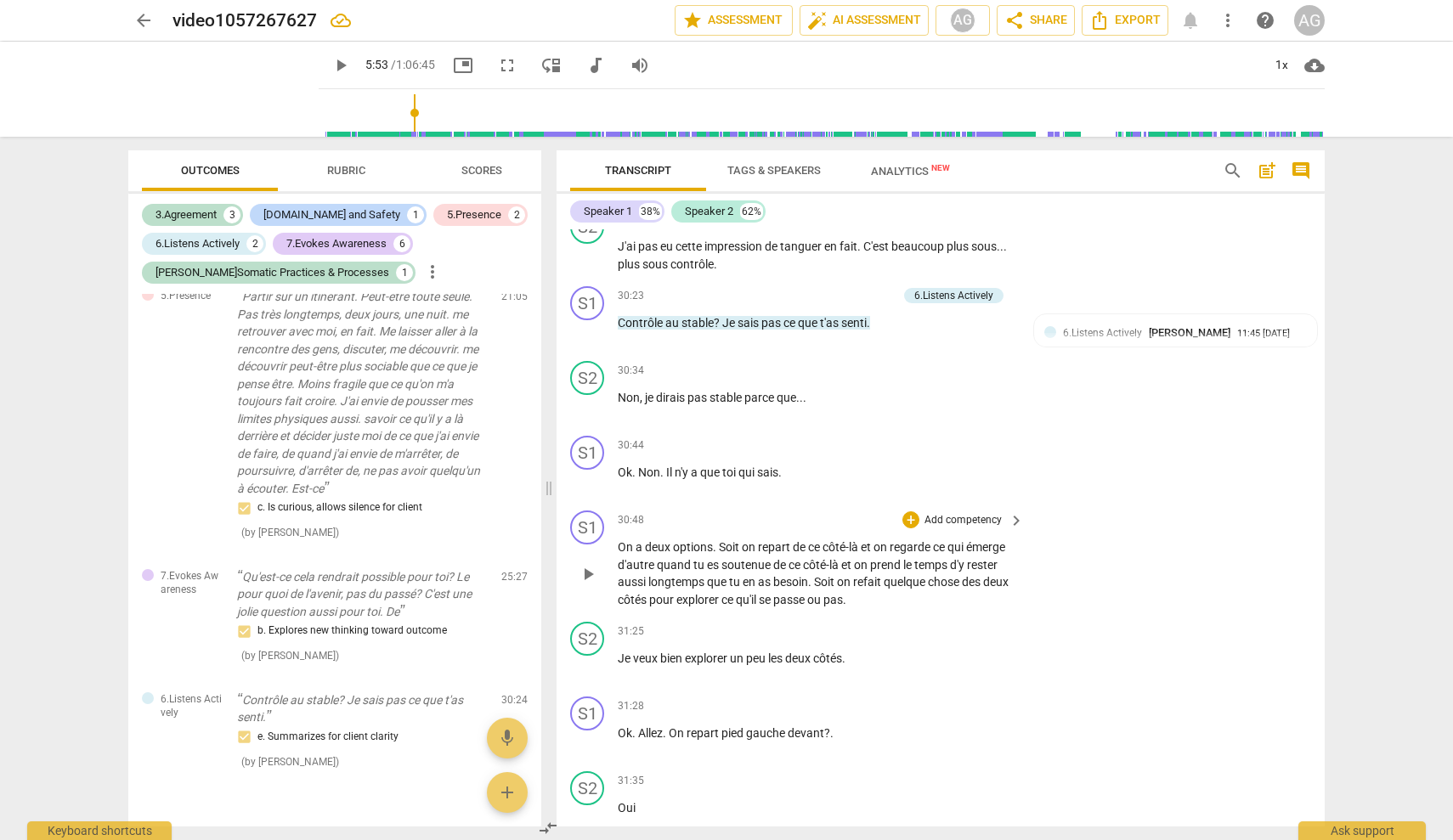
click at [862, 528] on p "Add competency" at bounding box center [962, 520] width 80 height 15
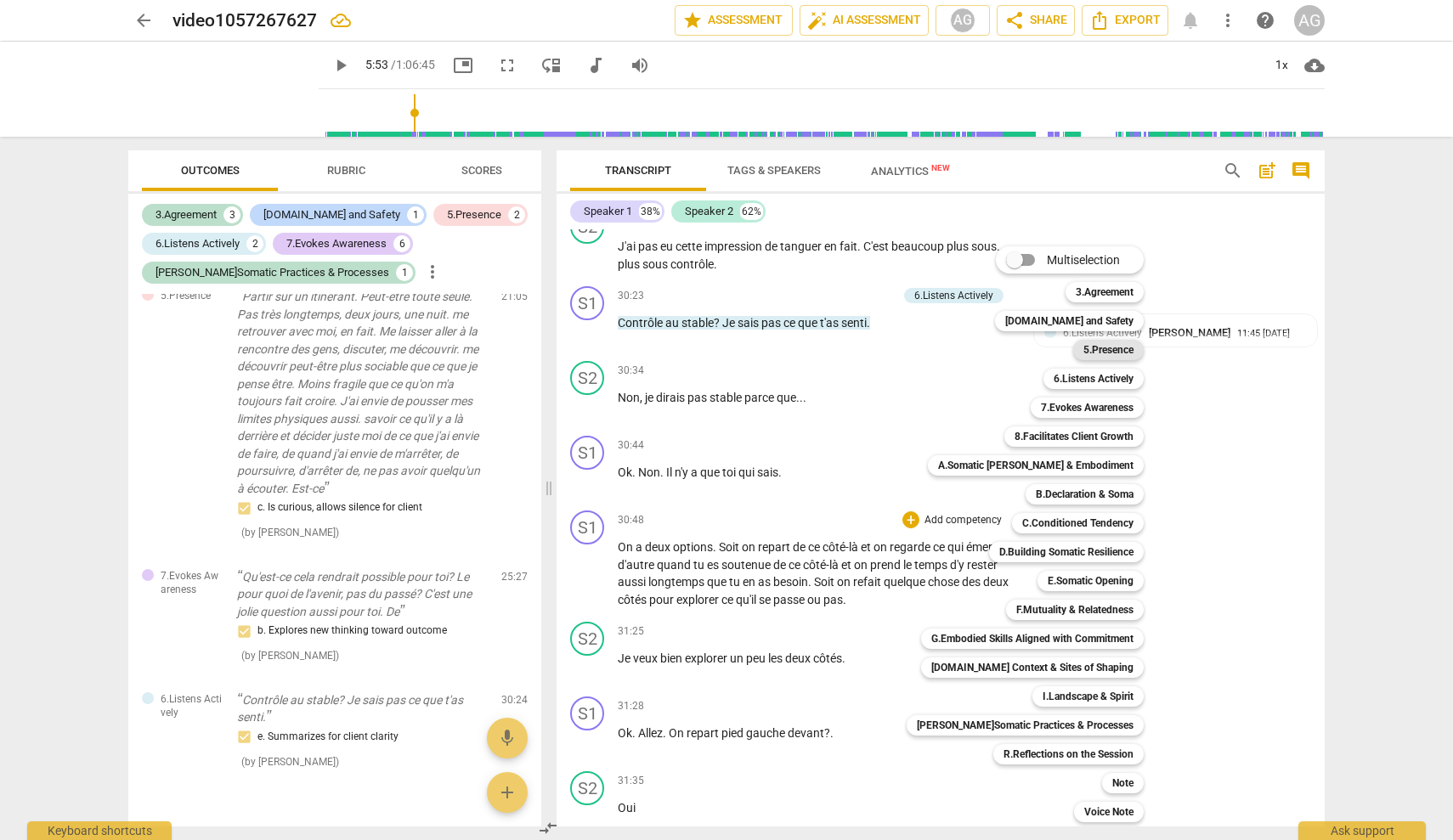
click at [862, 353] on b "5.Presence" at bounding box center [1108, 350] width 51 height 21
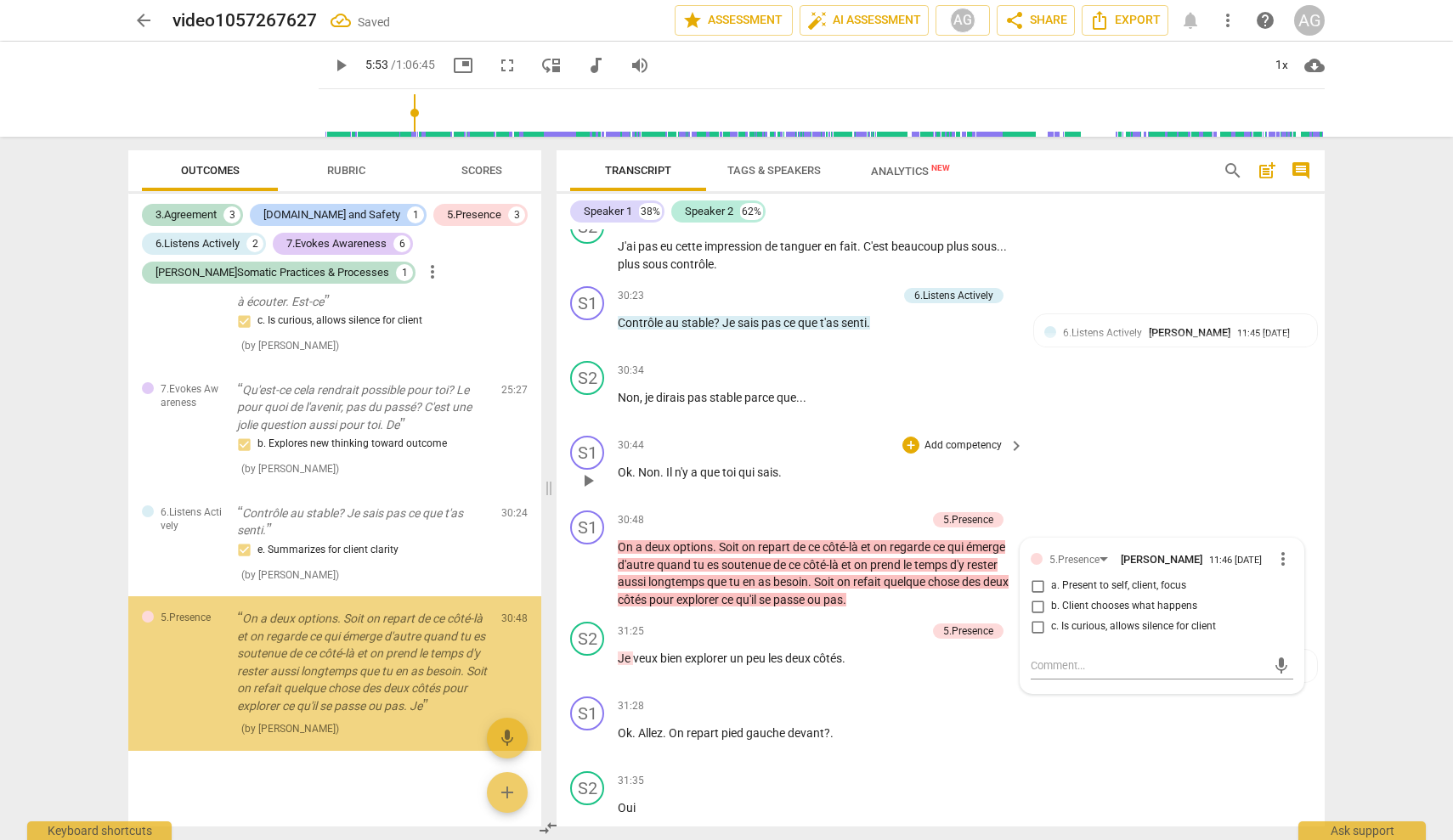
scroll to position [2096, 0]
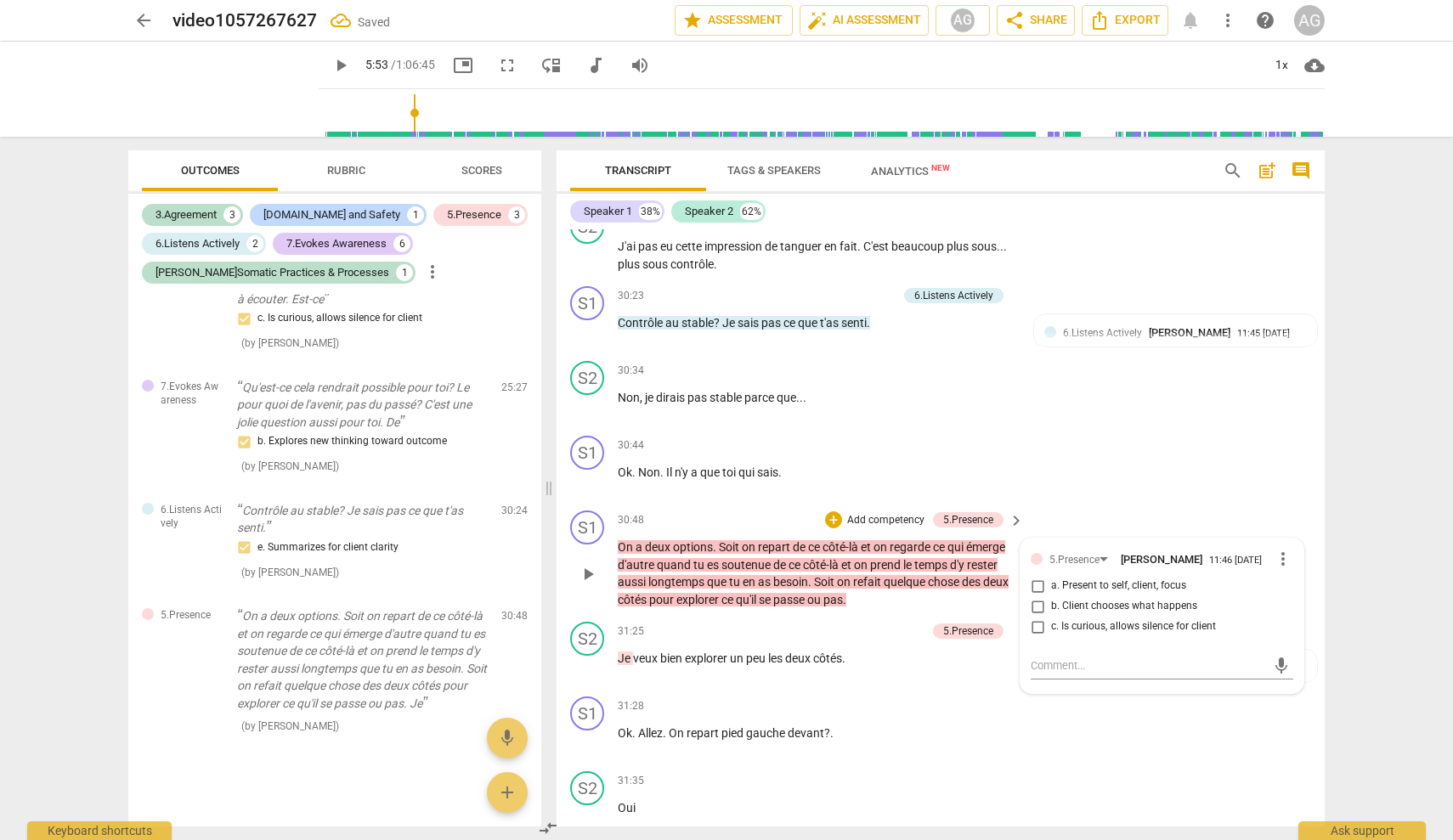
click at [862, 614] on span "b. Client chooses what happens" at bounding box center [1124, 606] width 146 height 15
click at [862, 617] on input "b. Client chooses what happens" at bounding box center [1037, 606] width 27 height 21
checkbox input "true"
click at [862, 765] on div "S1 play_arrow pause 31:28 + Add competency keyboard_arrow_right Ok . Allez . On…" at bounding box center [941, 726] width 768 height 74
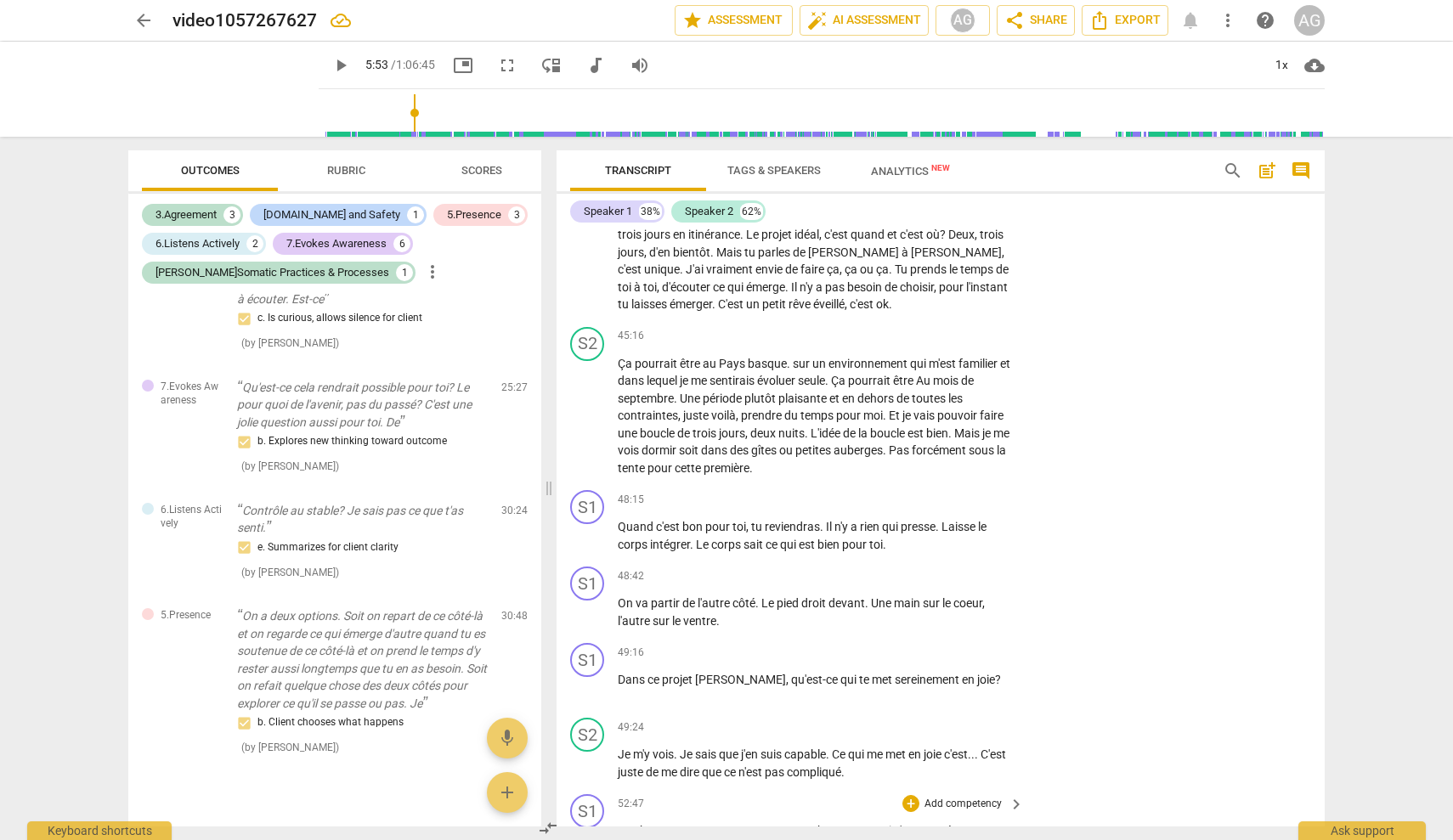
scroll to position [12609, 0]
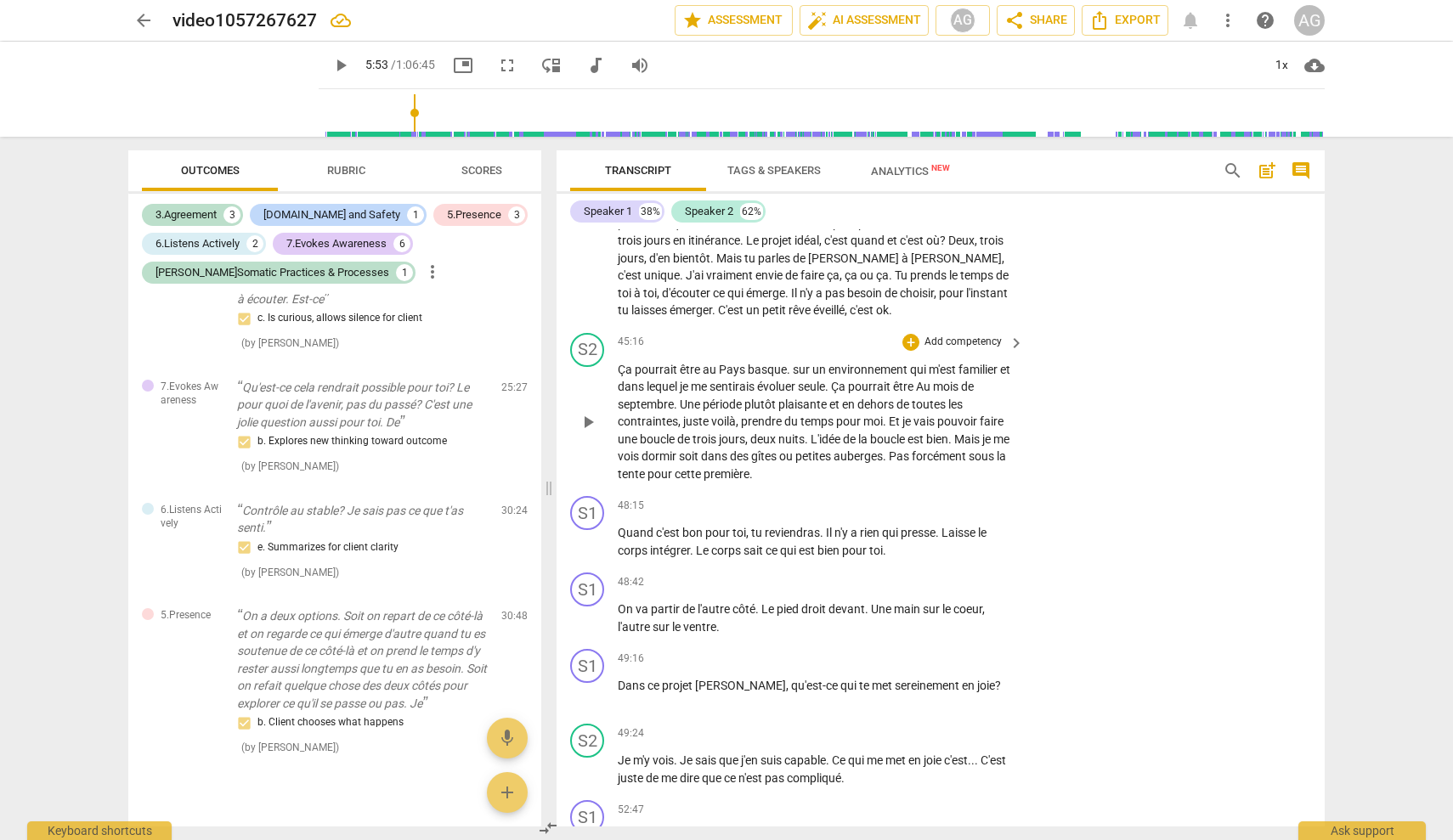
click at [862, 343] on p "Add competency" at bounding box center [962, 342] width 80 height 15
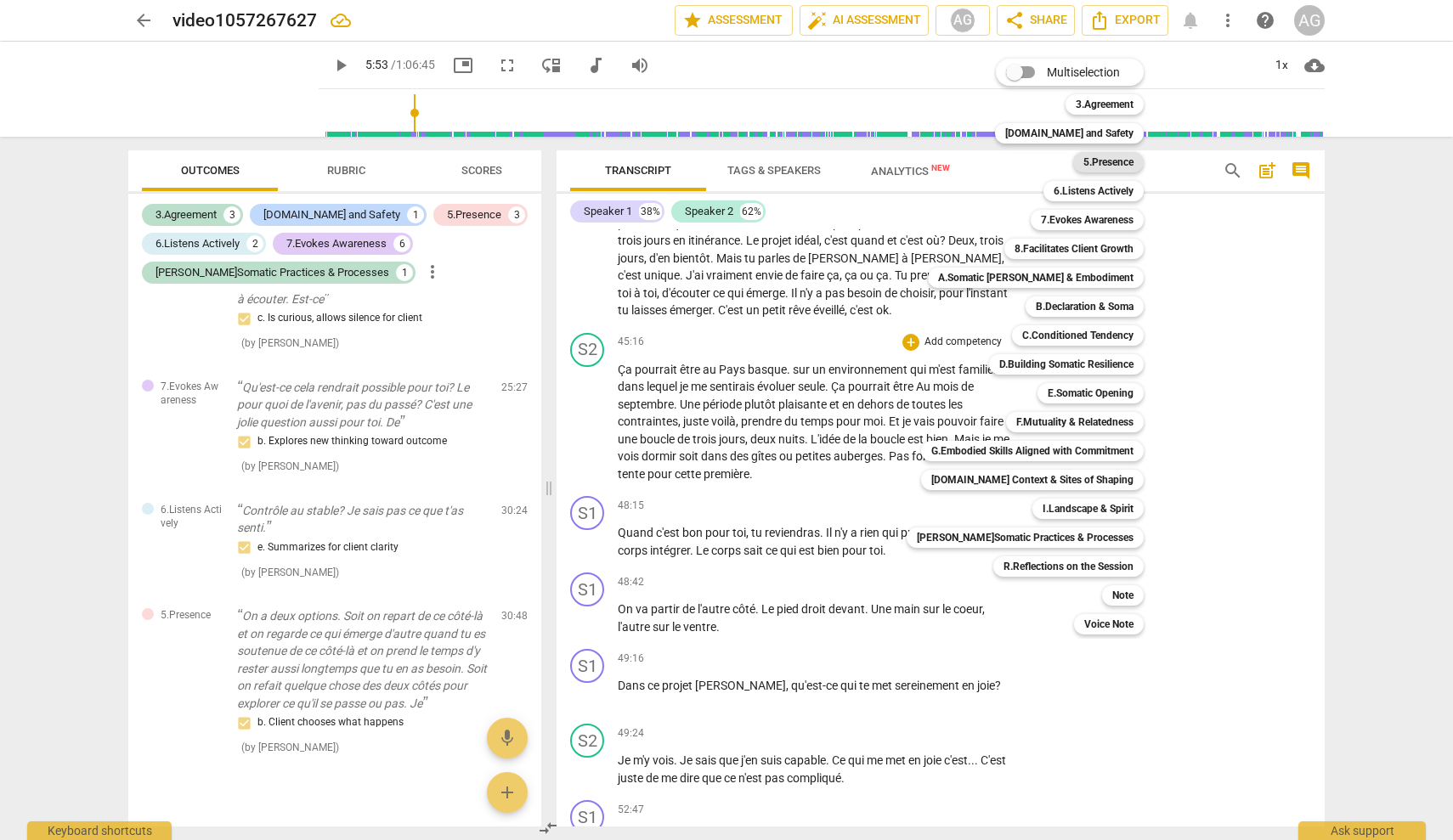
click at [862, 158] on b "5.Presence" at bounding box center [1108, 161] width 51 height 21
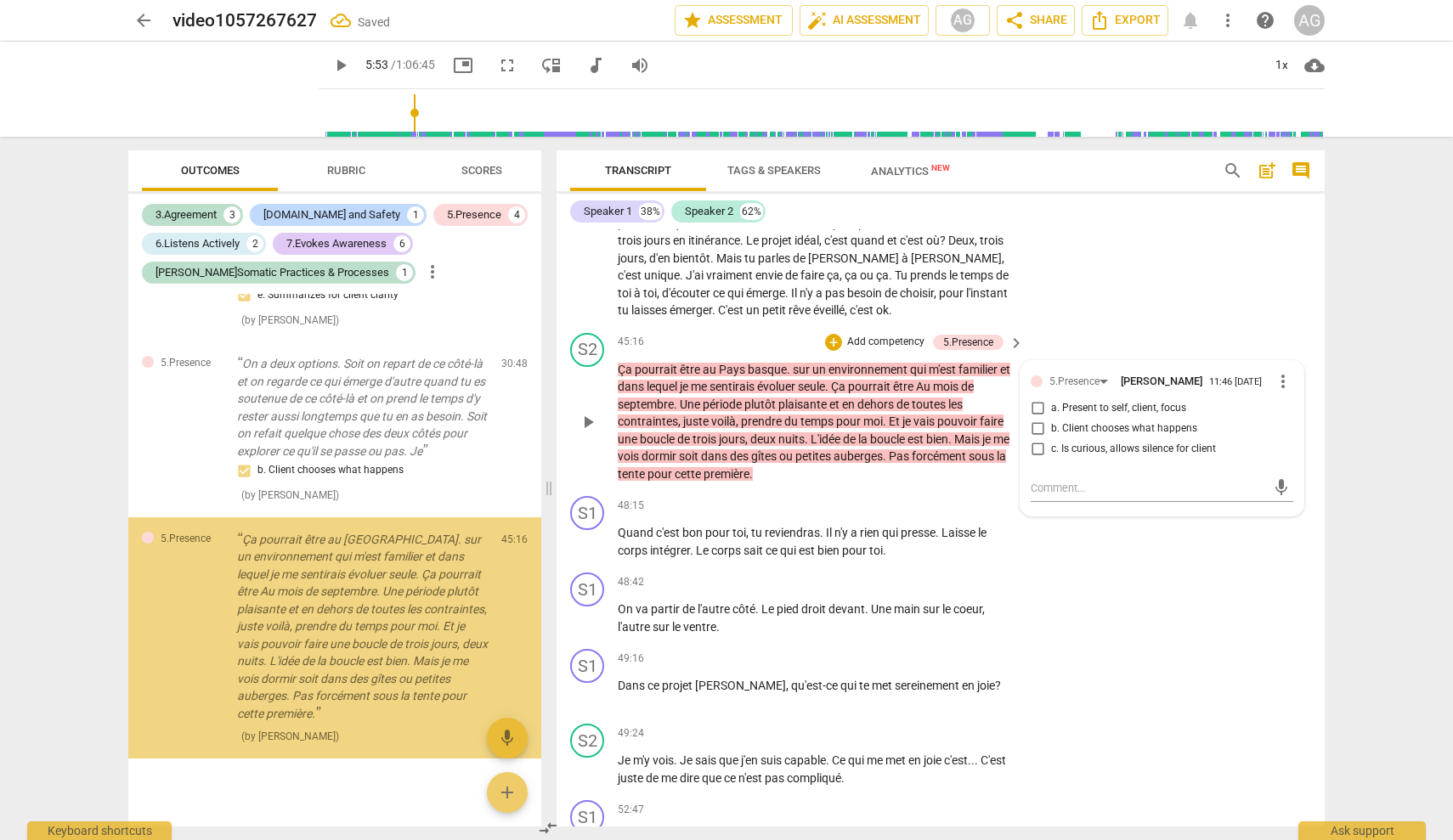
scroll to position [2354, 0]
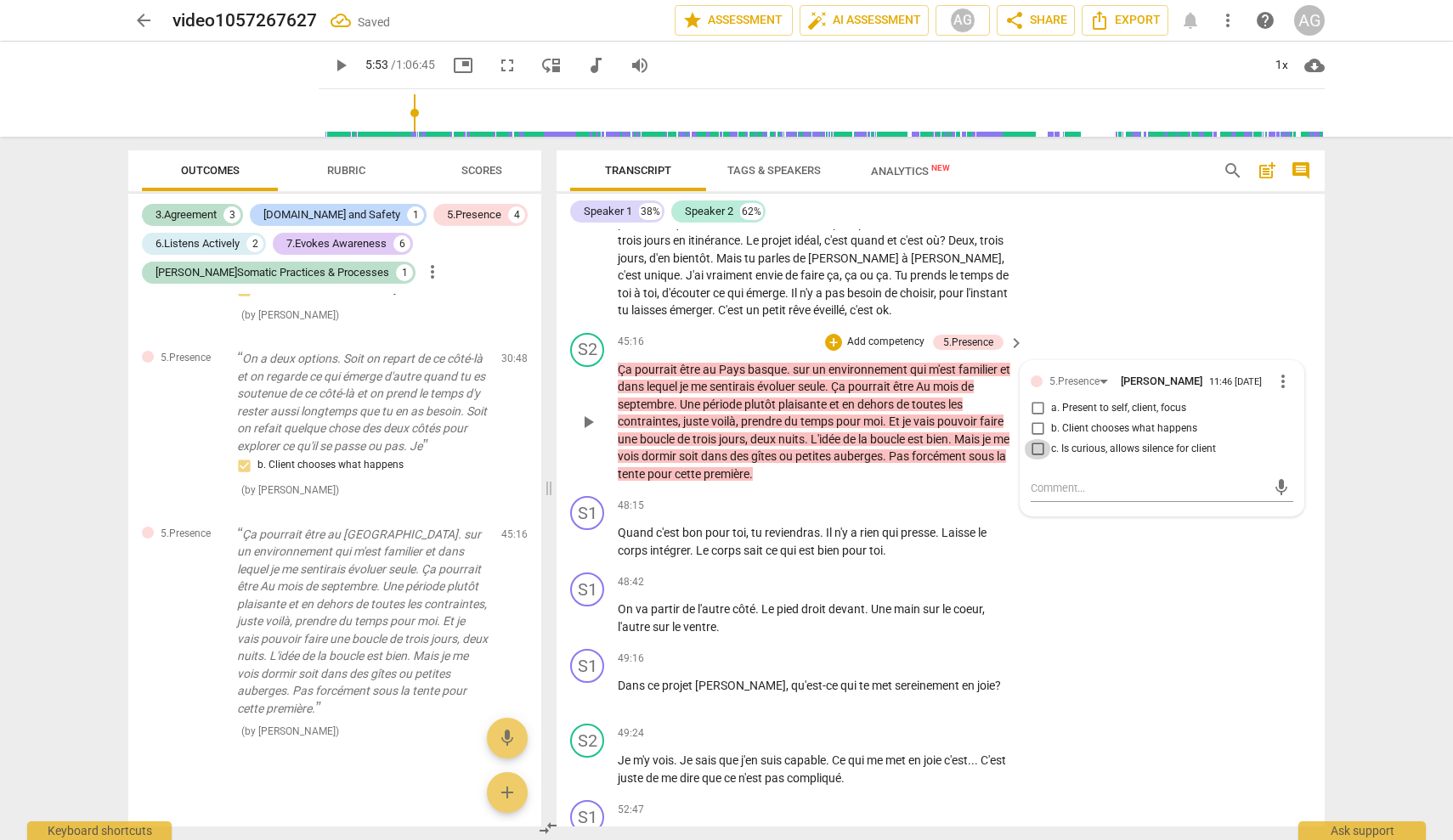
click at [862, 460] on input "c. Is curious, allows silence for client" at bounding box center [1037, 449] width 27 height 21
checkbox input "true"
click at [862, 569] on div "S1 play_arrow pause 48:42 + Add competency keyboard_arrow_right On va partir de…" at bounding box center [941, 603] width 768 height 76
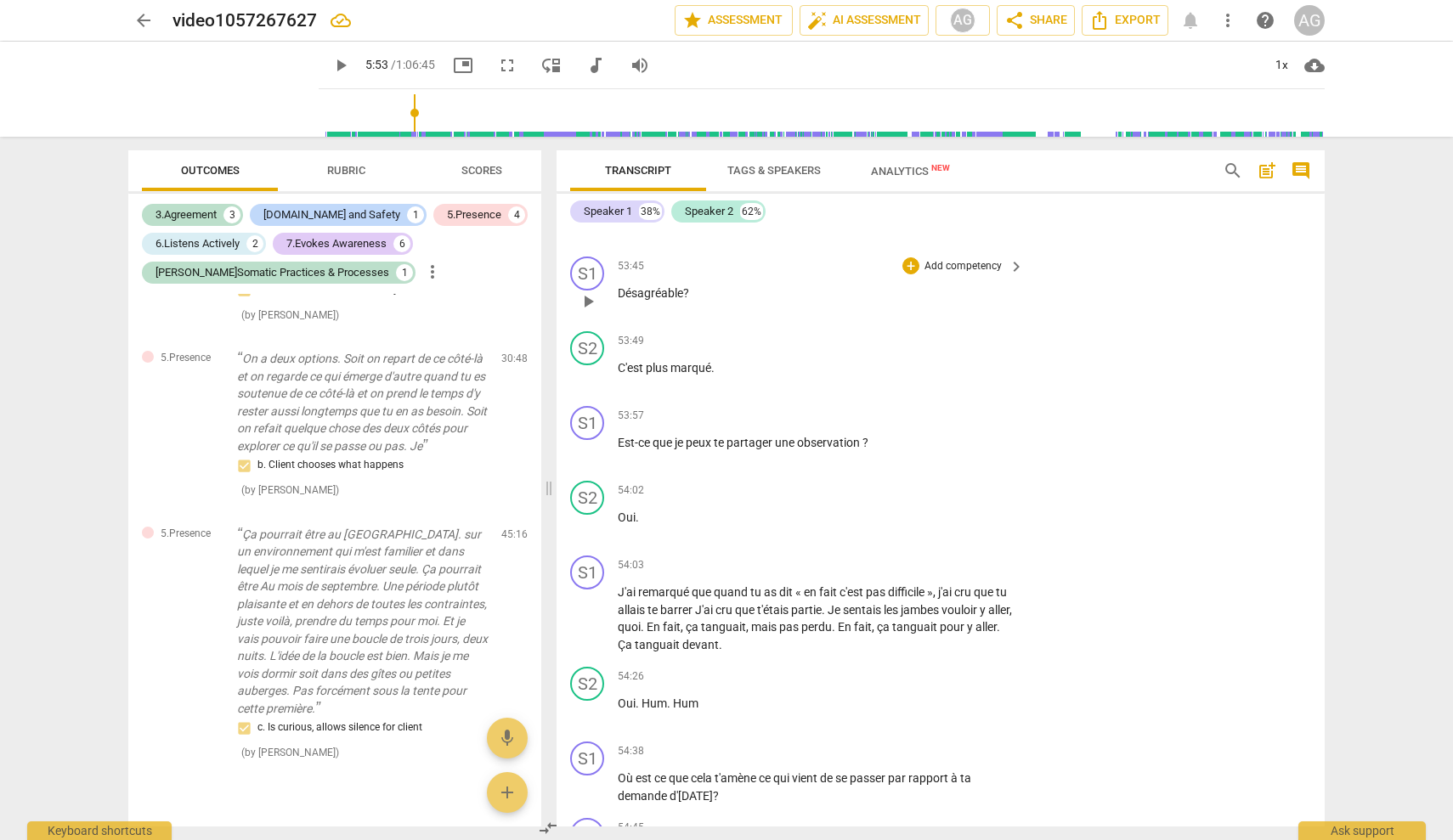
scroll to position [13456, 0]
click at [862, 557] on p "Add competency" at bounding box center [962, 561] width 80 height 15
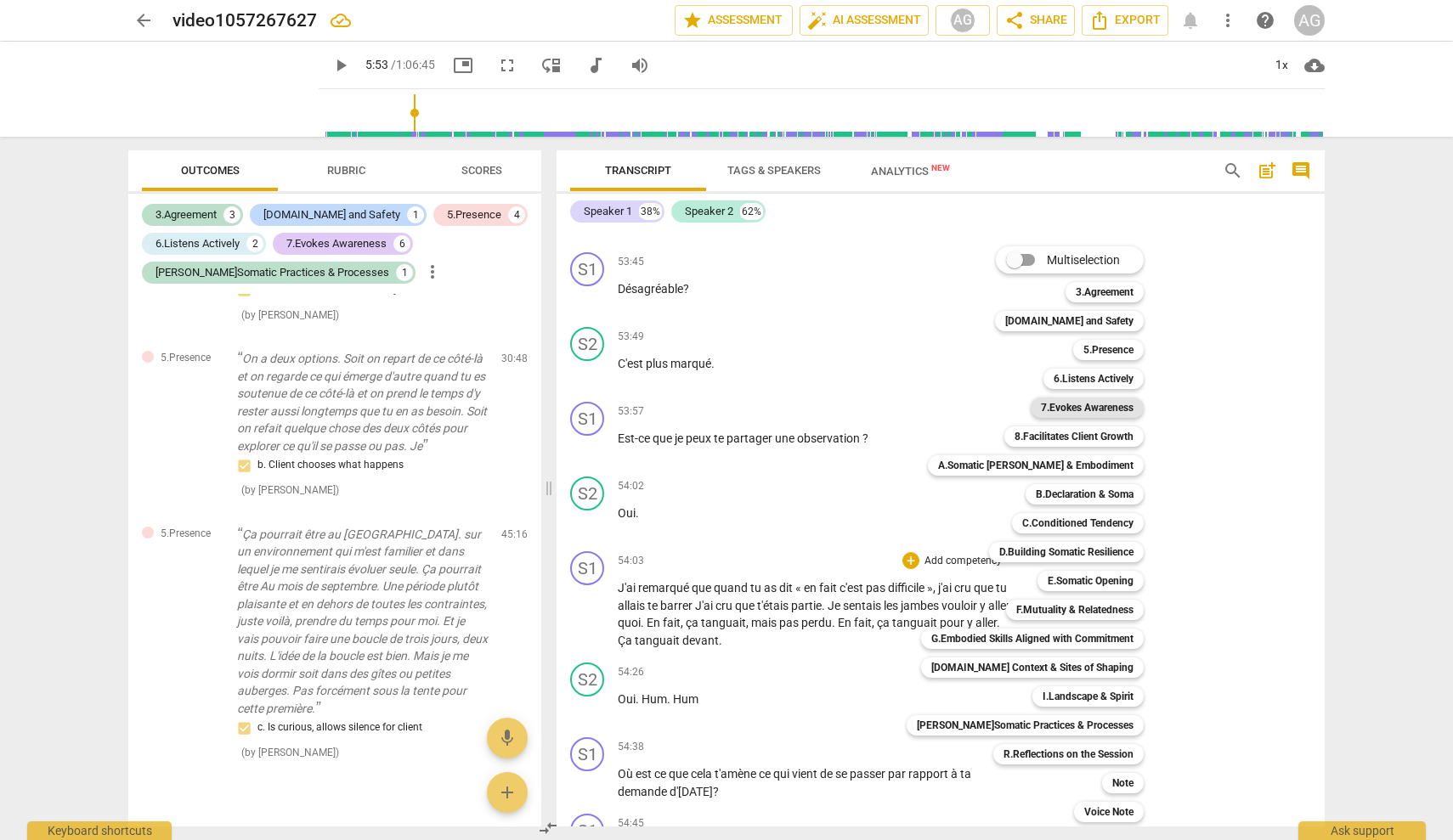
click at [862, 403] on b "7.Evokes Awareness" at bounding box center [1086, 407] width 92 height 21
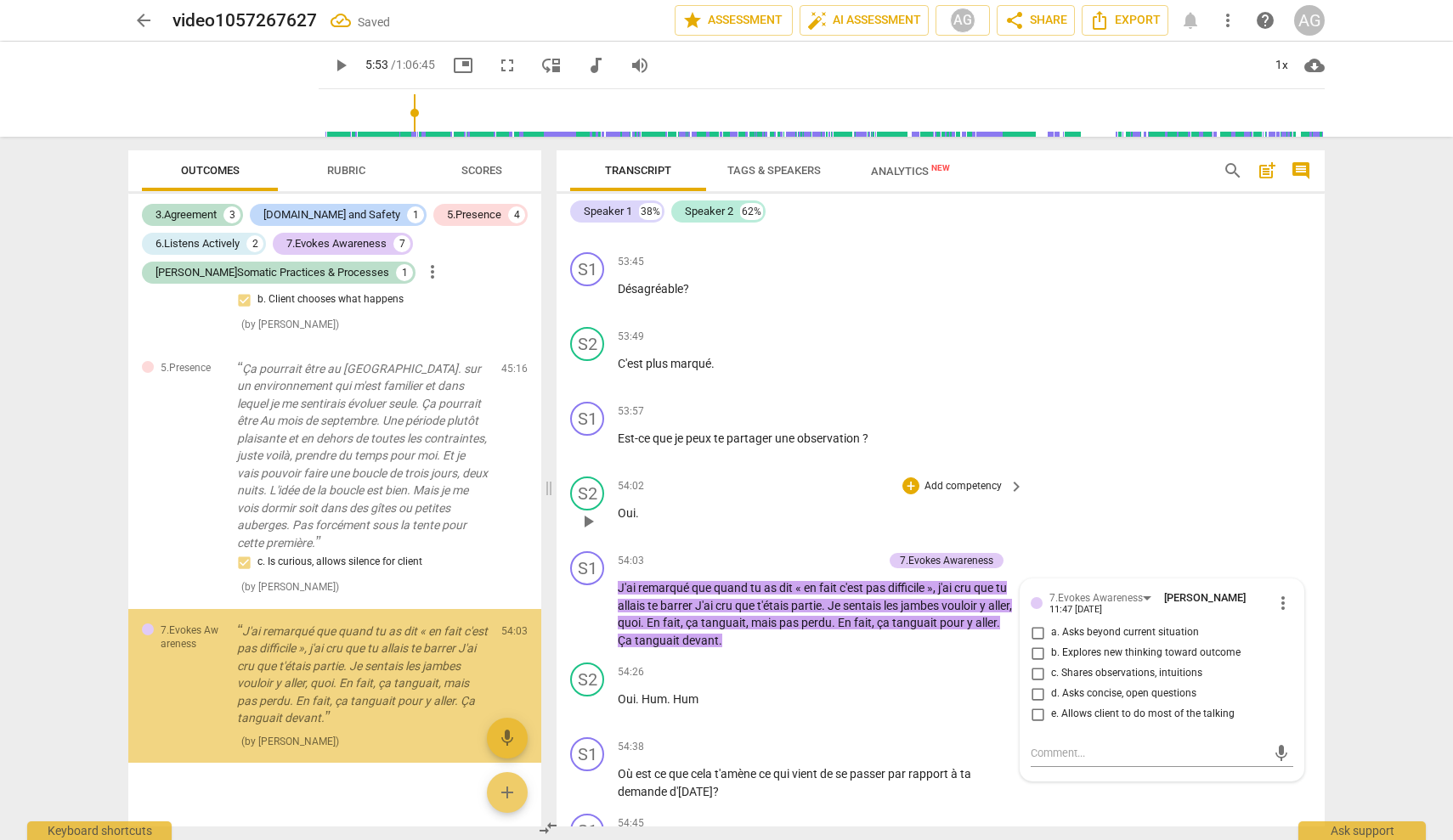
scroll to position [2526, 0]
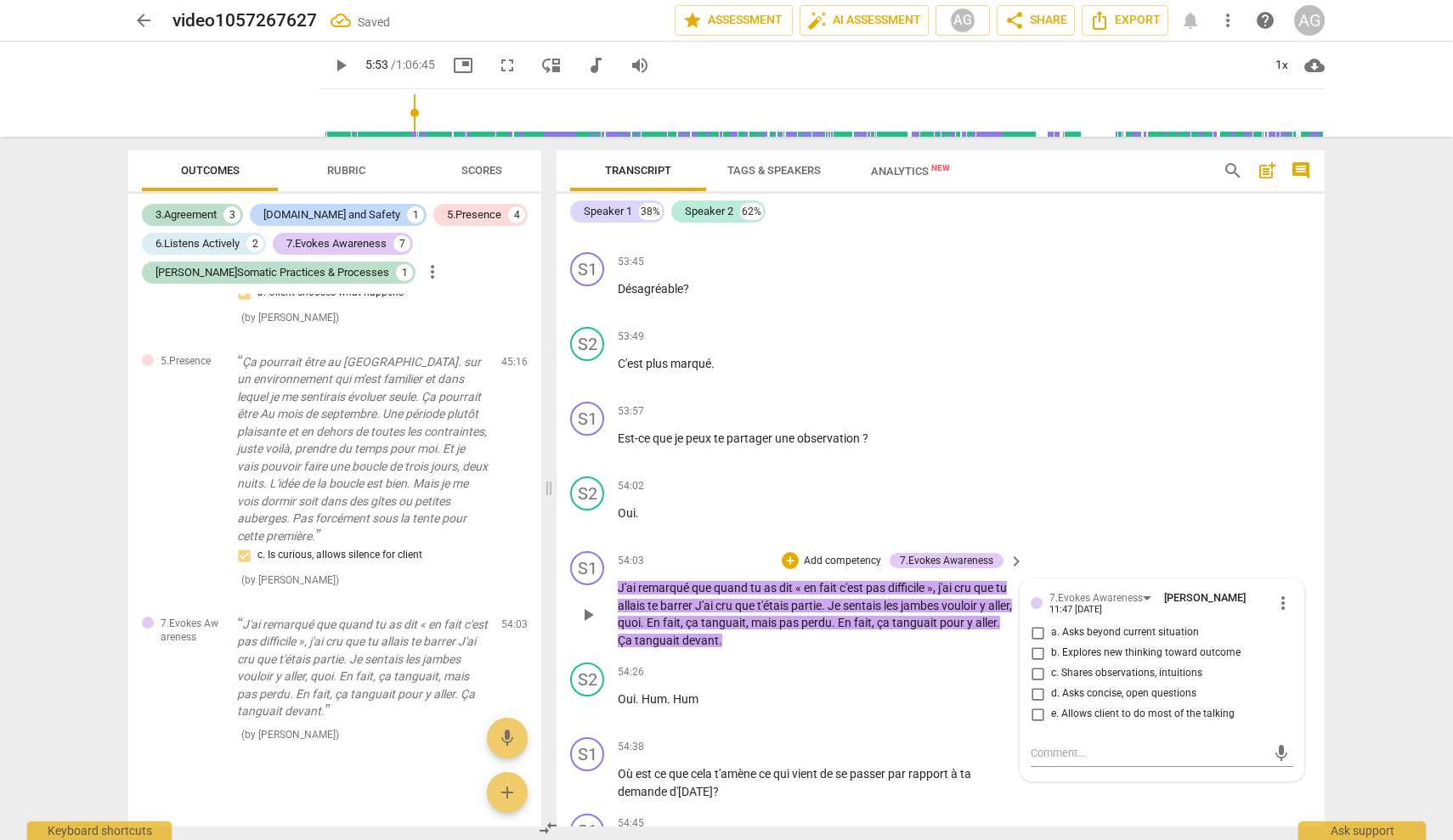
click at [862, 672] on span "c. Shares observations, intuitions" at bounding box center [1127, 673] width 152 height 15
click at [862, 672] on input "c. Shares observations, intuitions" at bounding box center [1037, 674] width 27 height 21
checkbox input "true"
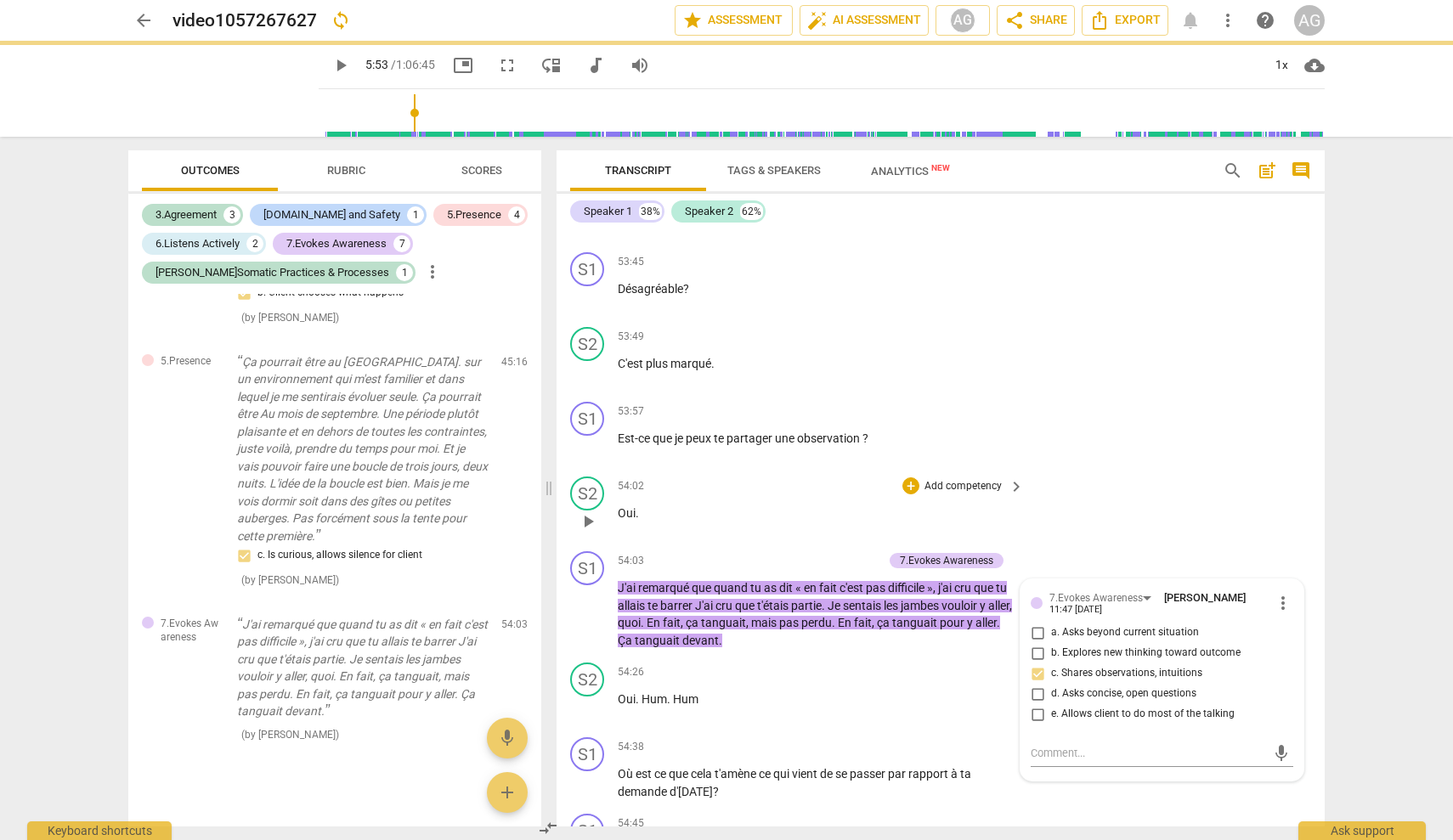
click at [862, 478] on div "S2 play_arrow pause 54:02 + Add competency keyboard_arrow_right Oui ." at bounding box center [941, 506] width 768 height 74
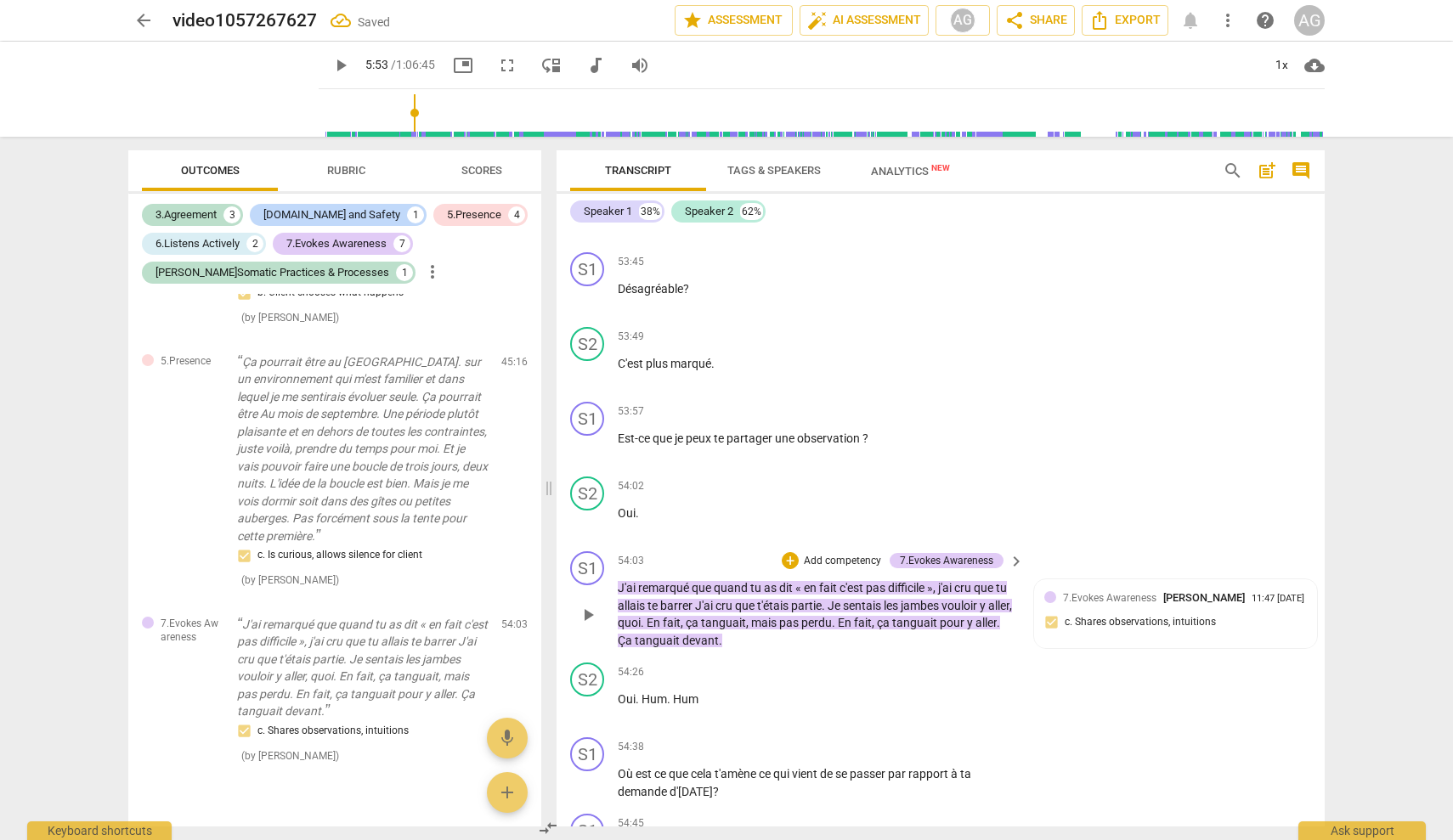
click at [836, 557] on p "Add competency" at bounding box center [841, 561] width 80 height 15
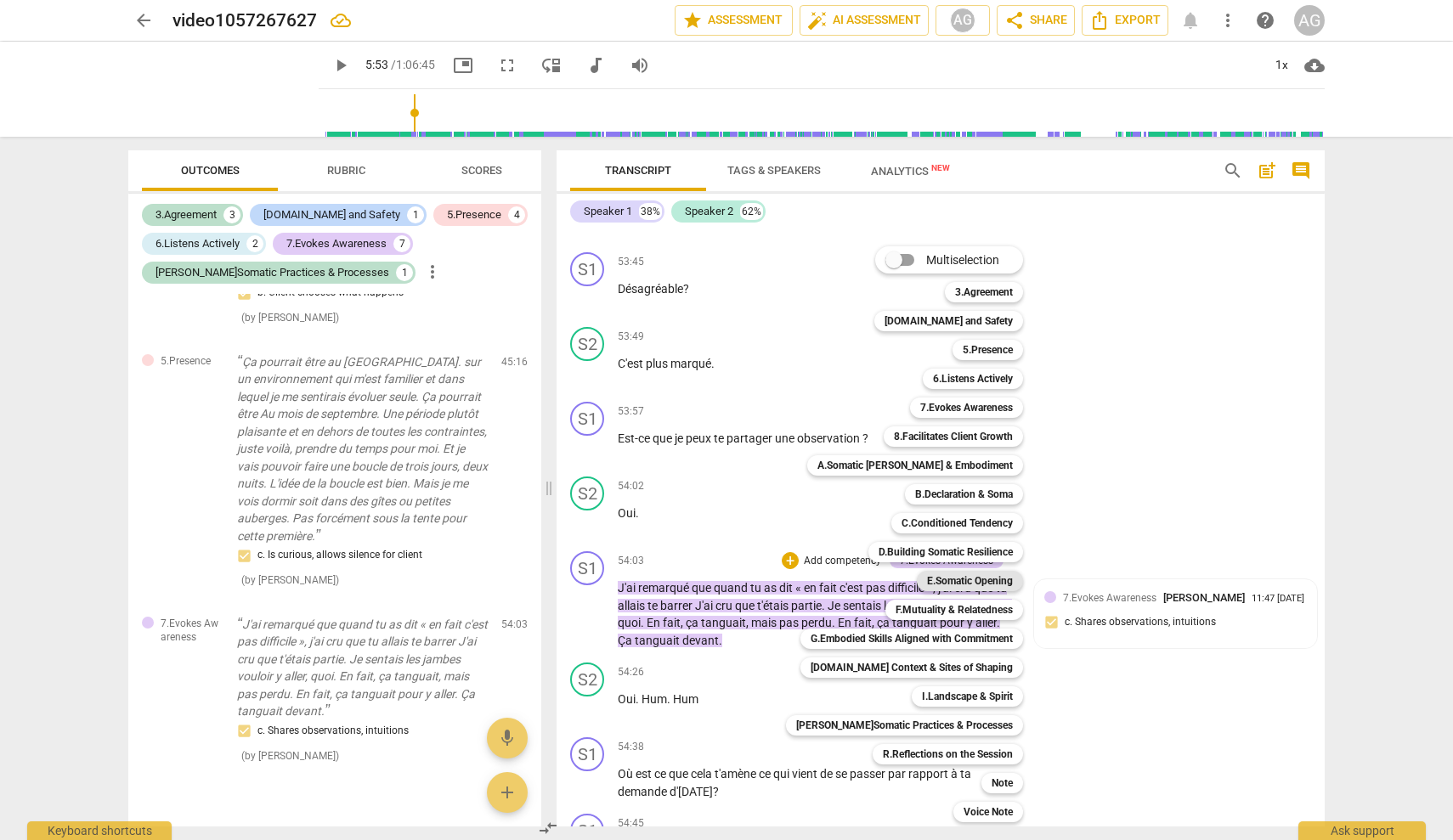
click at [862, 578] on b "E.Somatic Opening" at bounding box center [969, 580] width 86 height 21
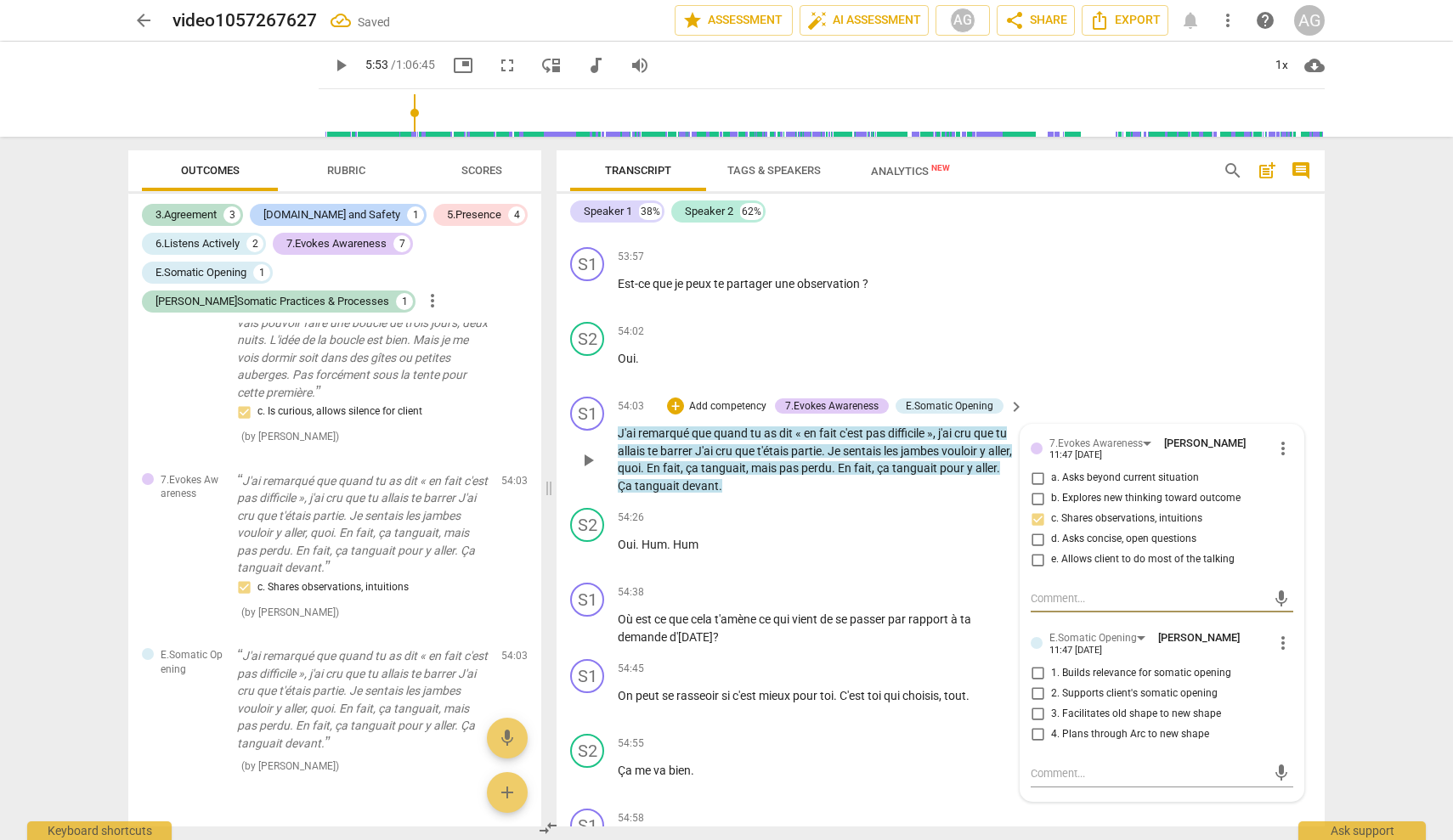
scroll to position [13613, 0]
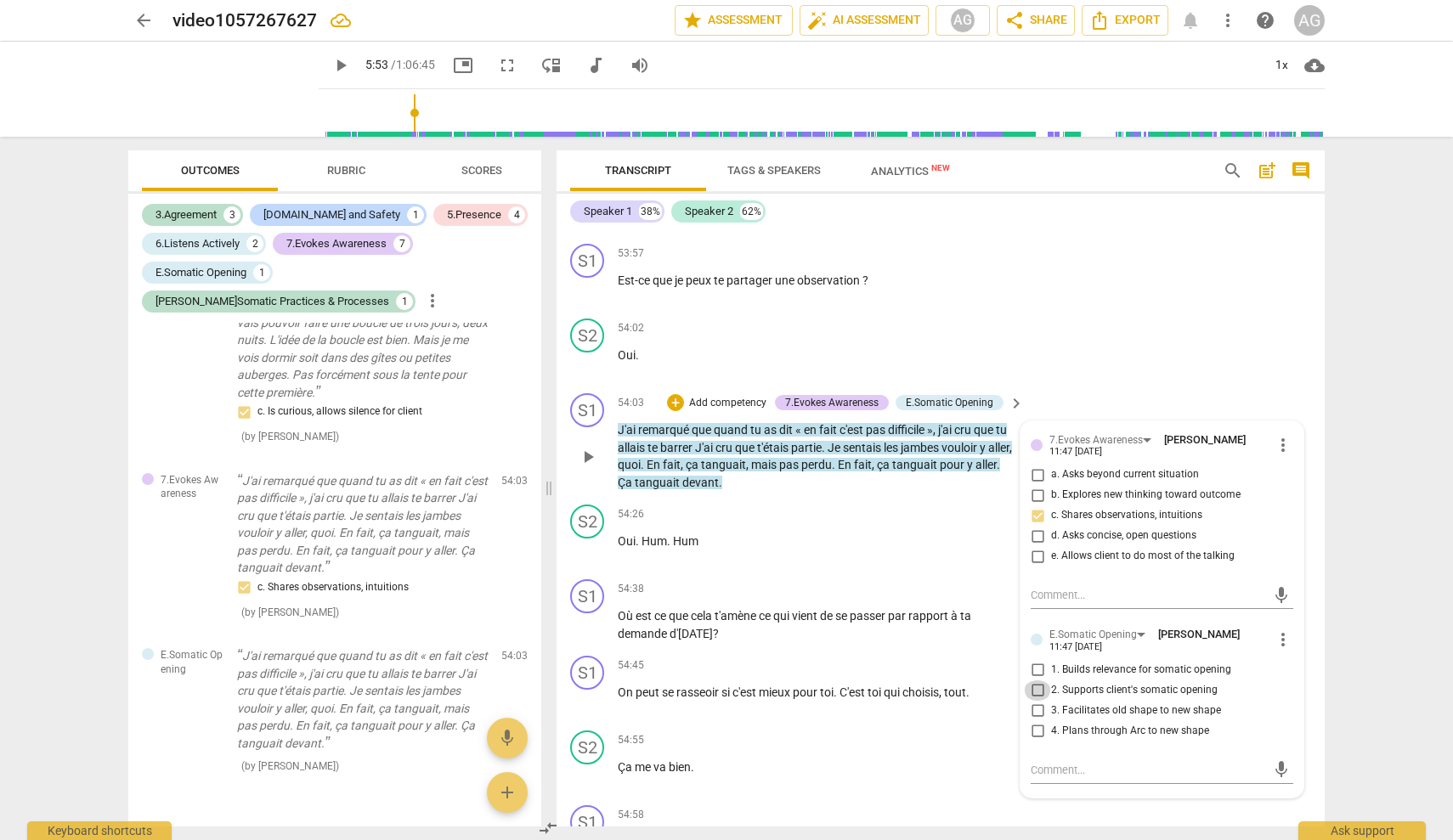
click at [862, 682] on input "2. Supports client's somatic opening" at bounding box center [1037, 690] width 27 height 21
checkbox input "true"
click at [862, 765] on textarea at bounding box center [1149, 770] width 236 height 16
type textarea "M"
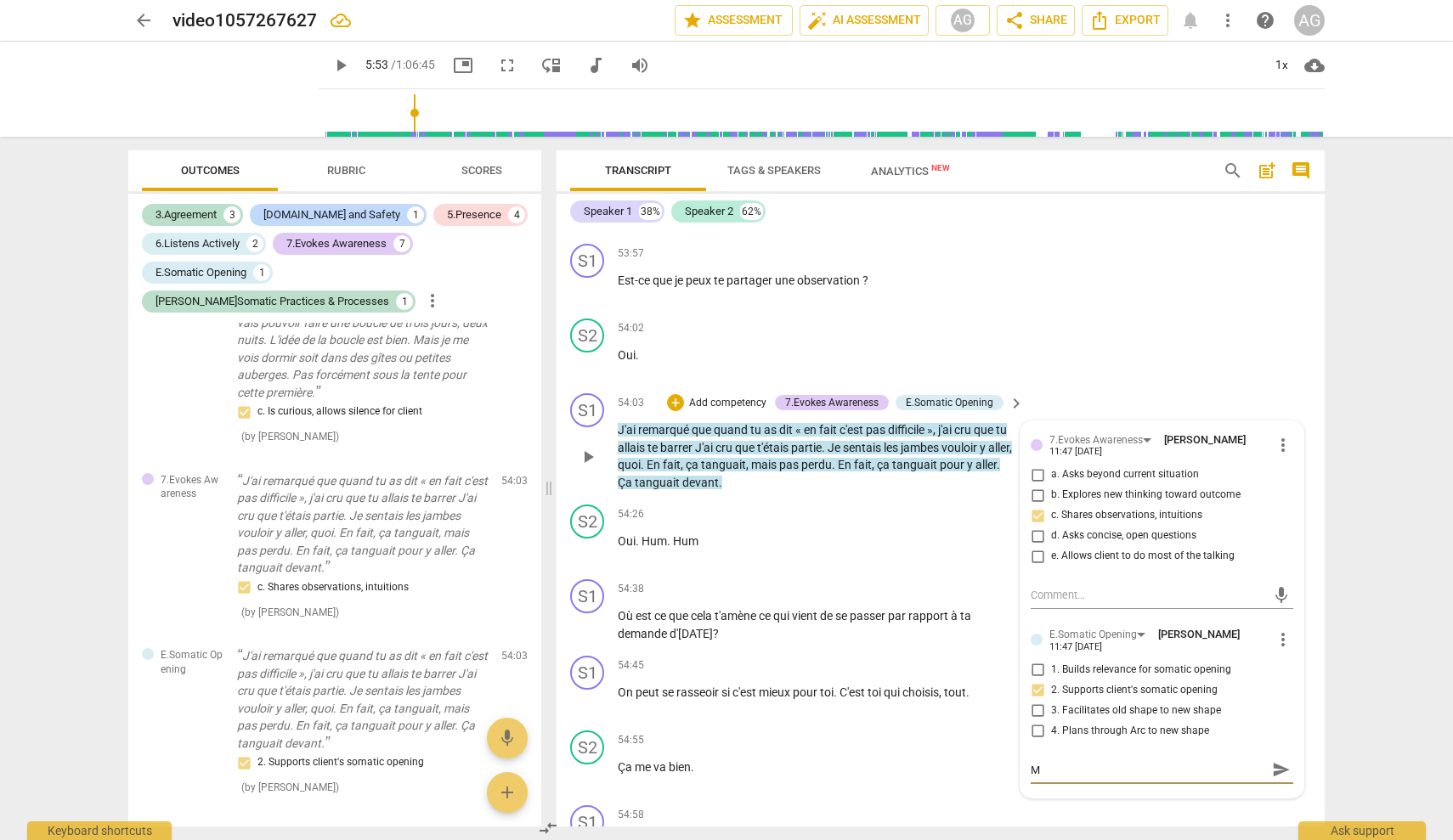
type textarea "MO"
type textarea "MOV"
type textarea "MOVE"
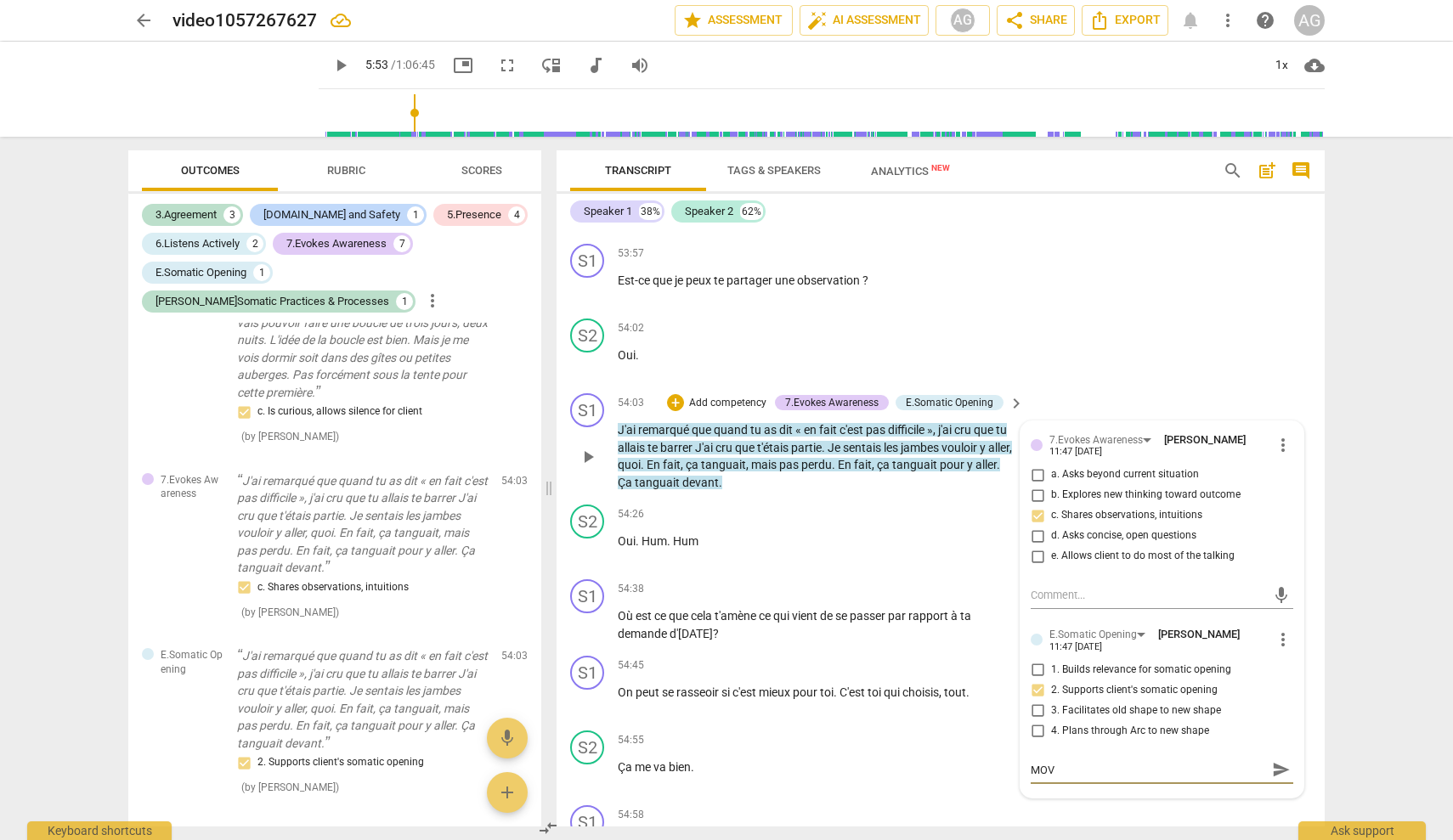
type textarea "MOVE"
type textarea "MOVEM"
type textarea "MOVEME"
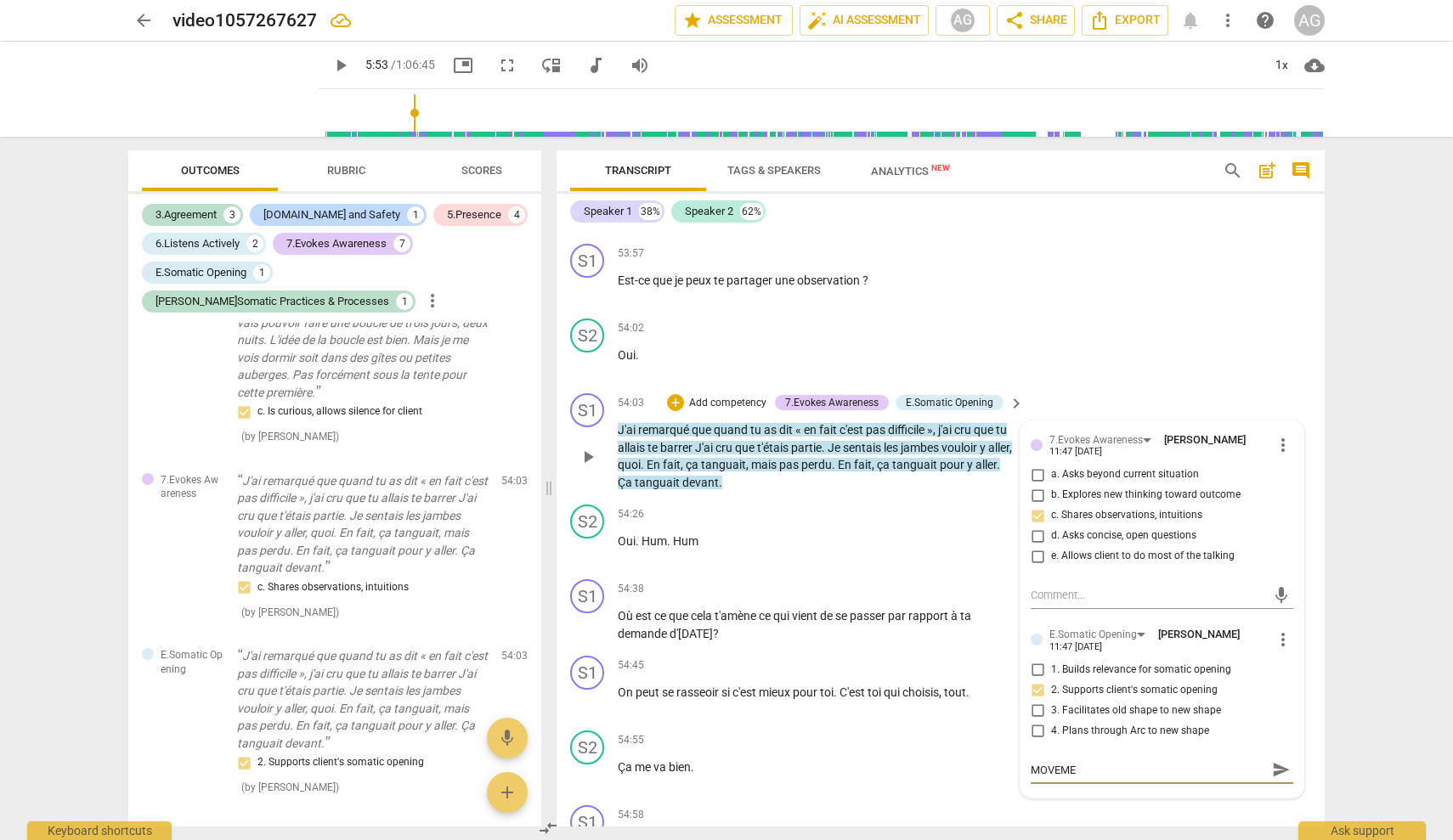
type textarea "MOVEMEN"
type textarea "MOVEMENT"
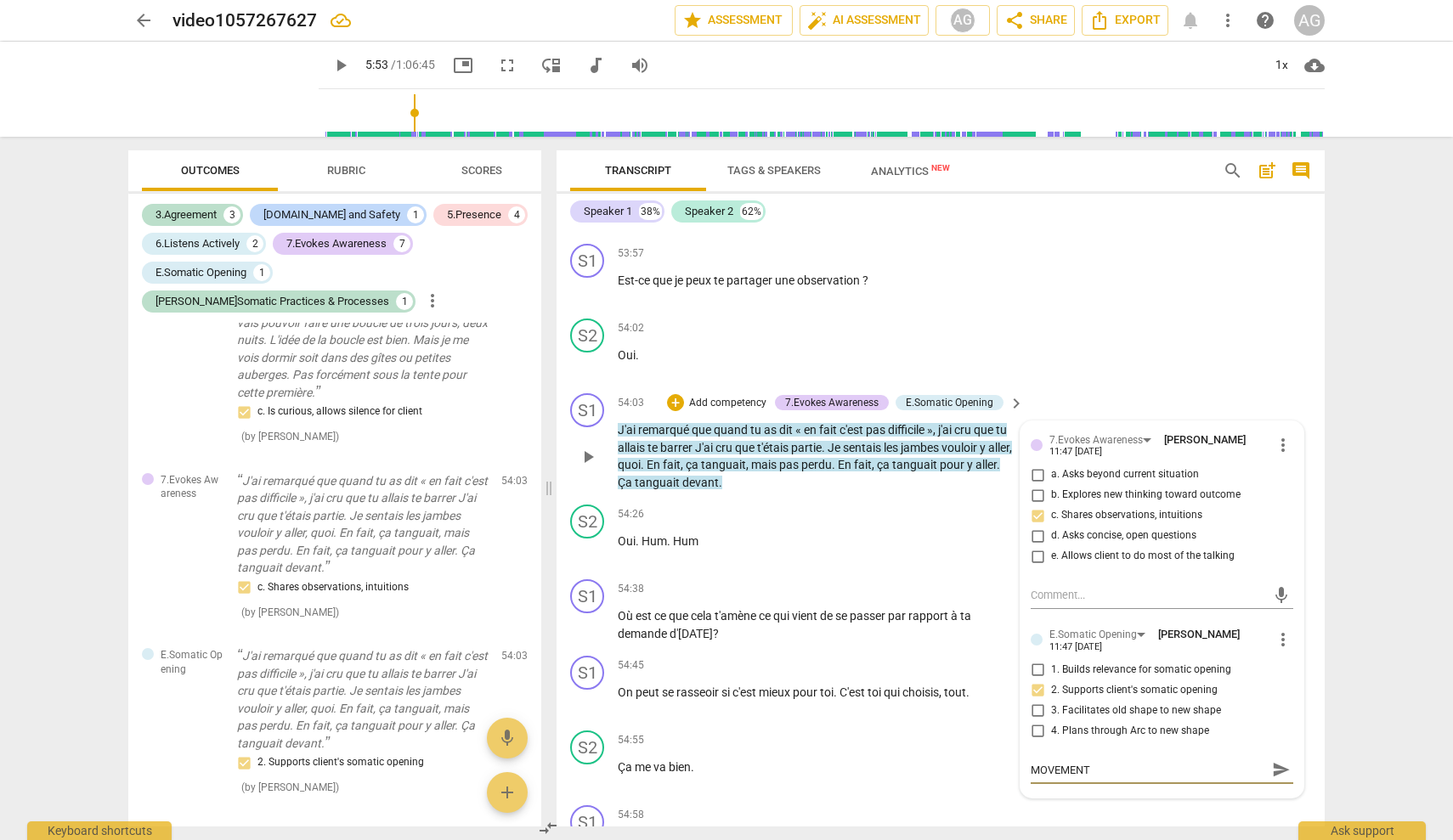
type textarea "MOVEMENT"
type textarea "MOVEMENT I"
type textarea "MOVEMENT IS"
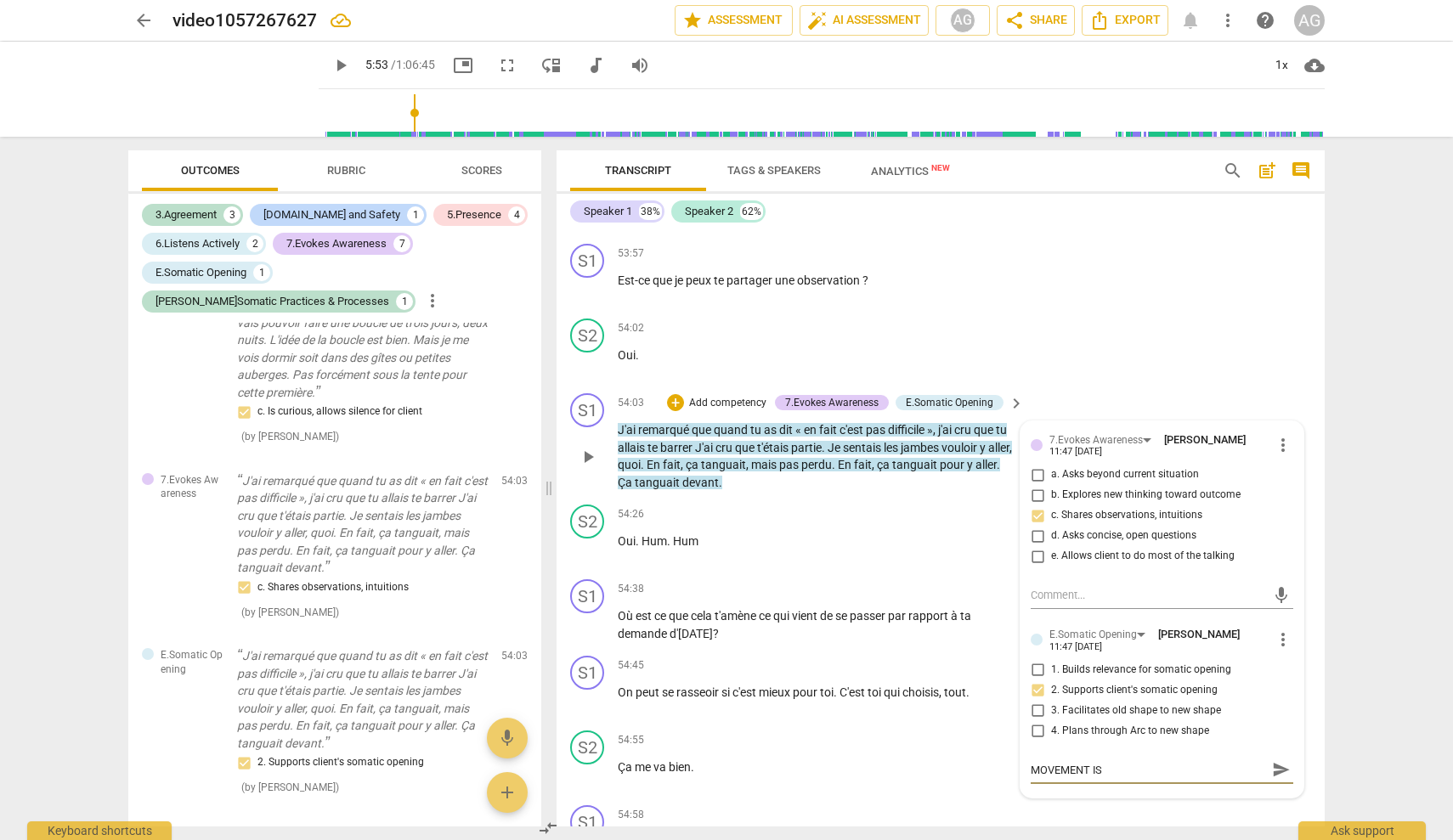
type textarea "MOVEMENT IS"
type textarea "MOVEMENT IS V"
type textarea "MOVEMENT IS [GEOGRAPHIC_DATA]"
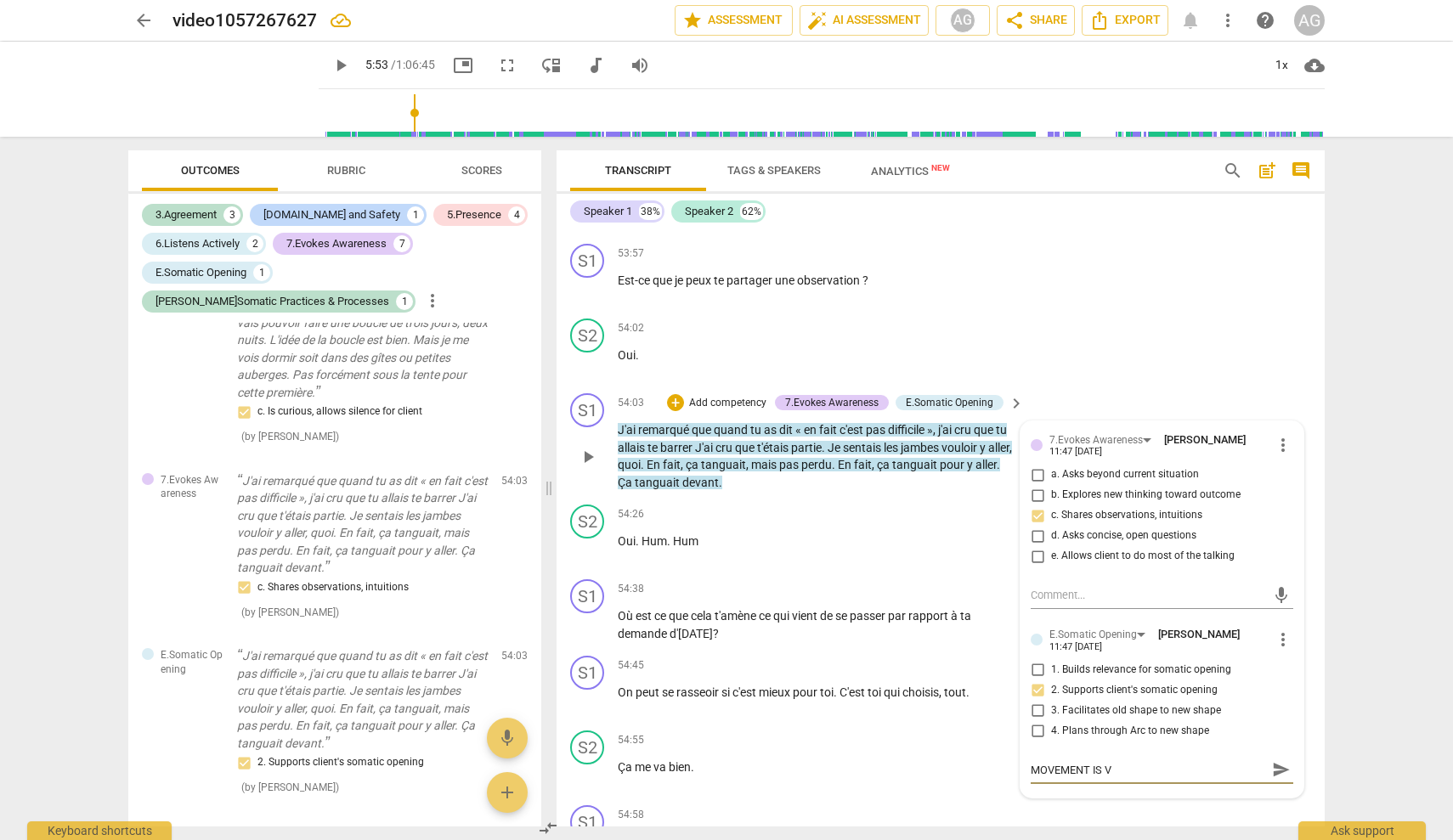
type textarea "MOVEMENT IS [GEOGRAPHIC_DATA]"
type textarea "MOVEMENT IS V"
type textarea "MOVEMENT IS"
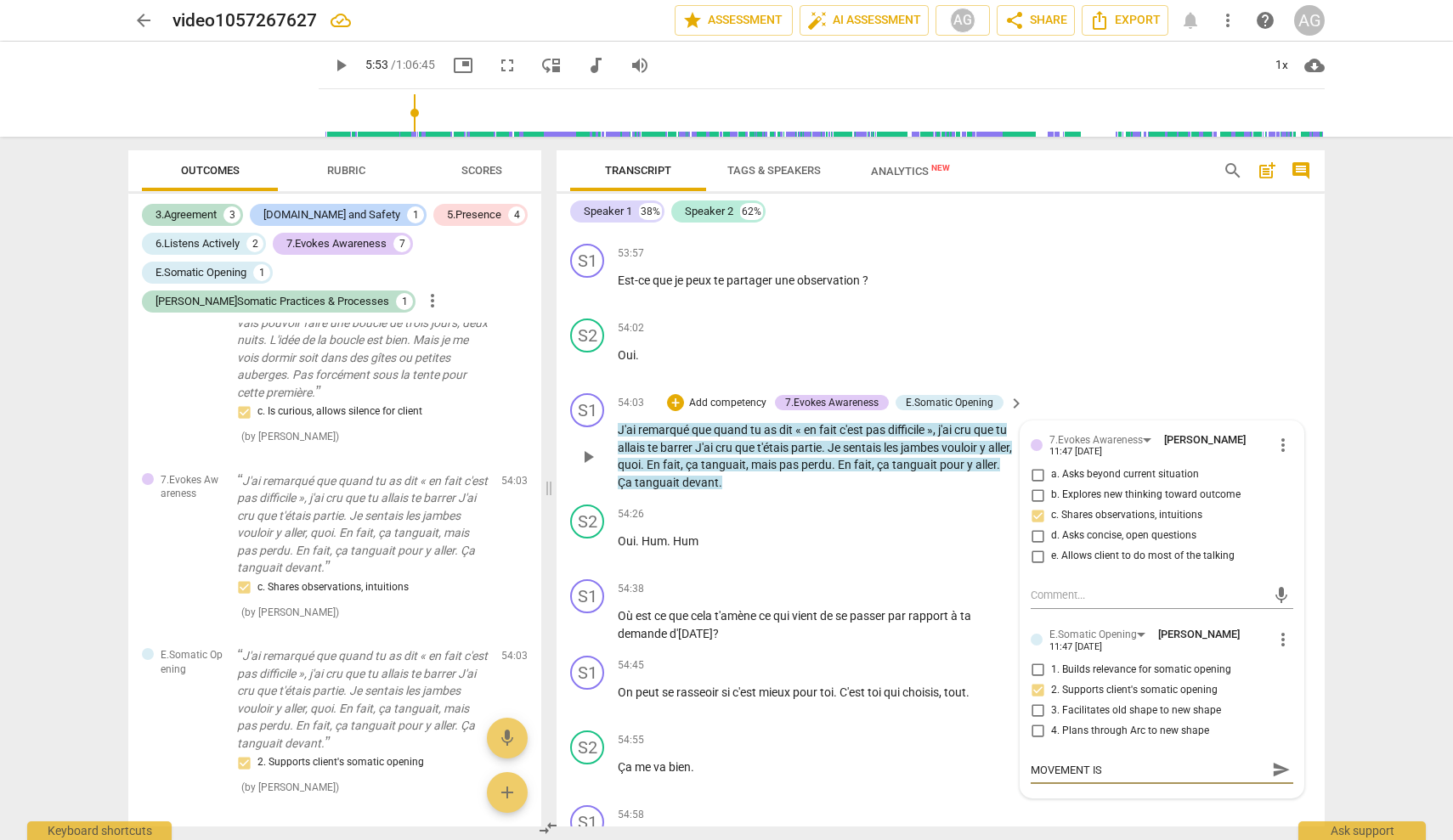
type textarea "MOVEMENT IS"
type textarea "MOVEMENT I"
type textarea "MOVEMENT"
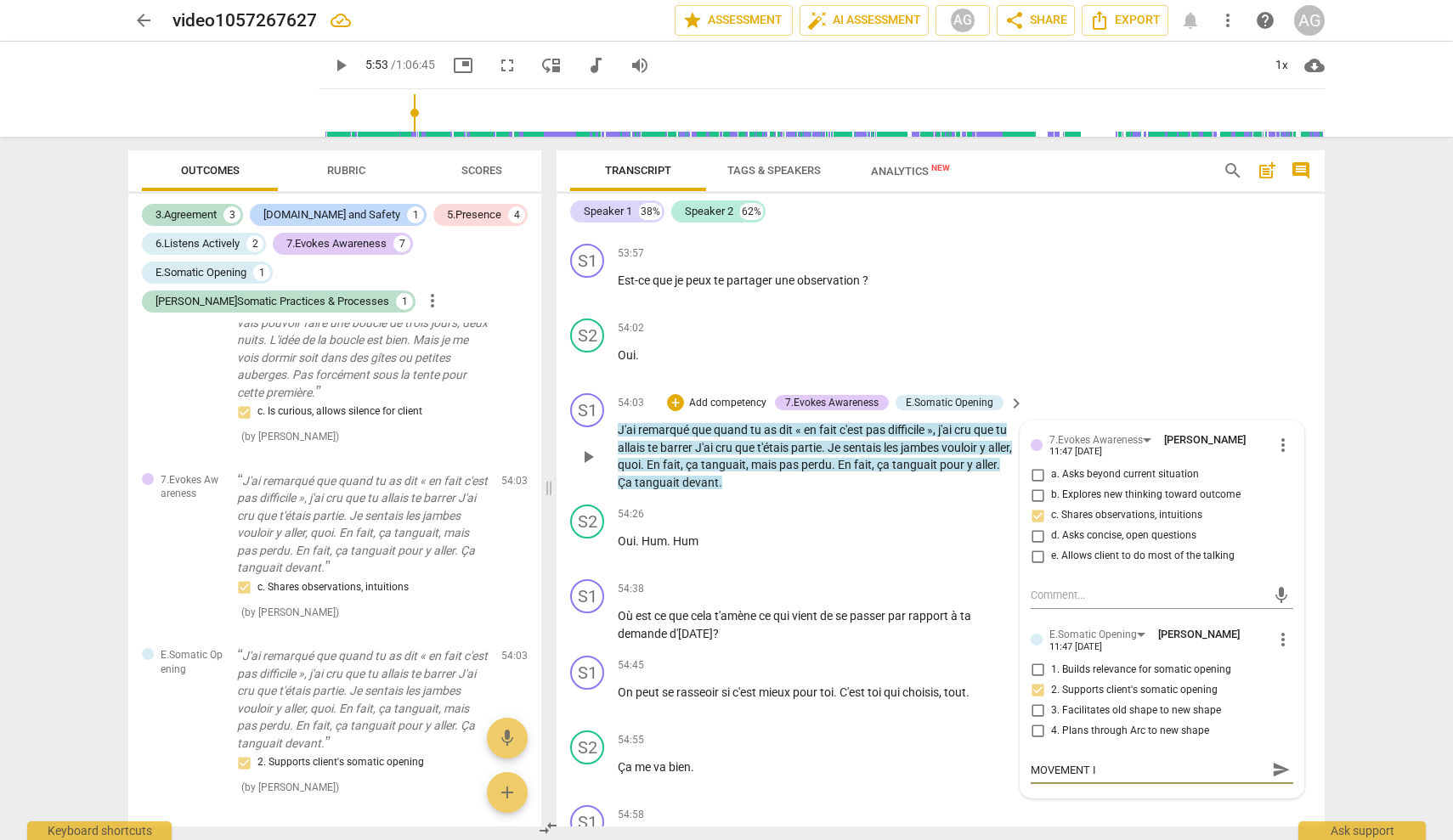
type textarea "MOVEMENT"
type textarea "MOVEMENT i"
type textarea "MOVEMENT is"
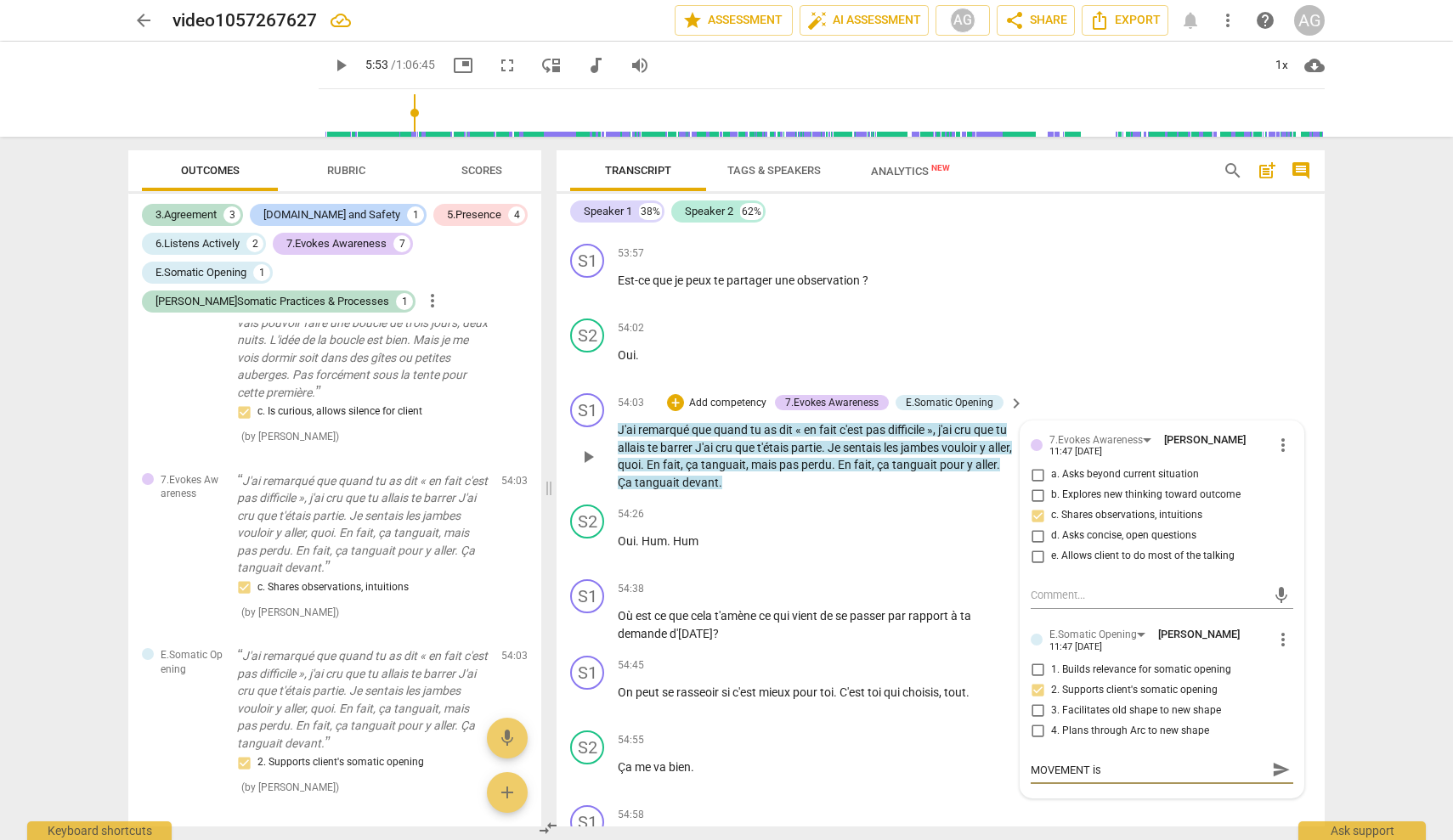
type textarea "MOVEMENT is"
type textarea "MOVEMENT is b"
type textarea "MOVEMENT is ba"
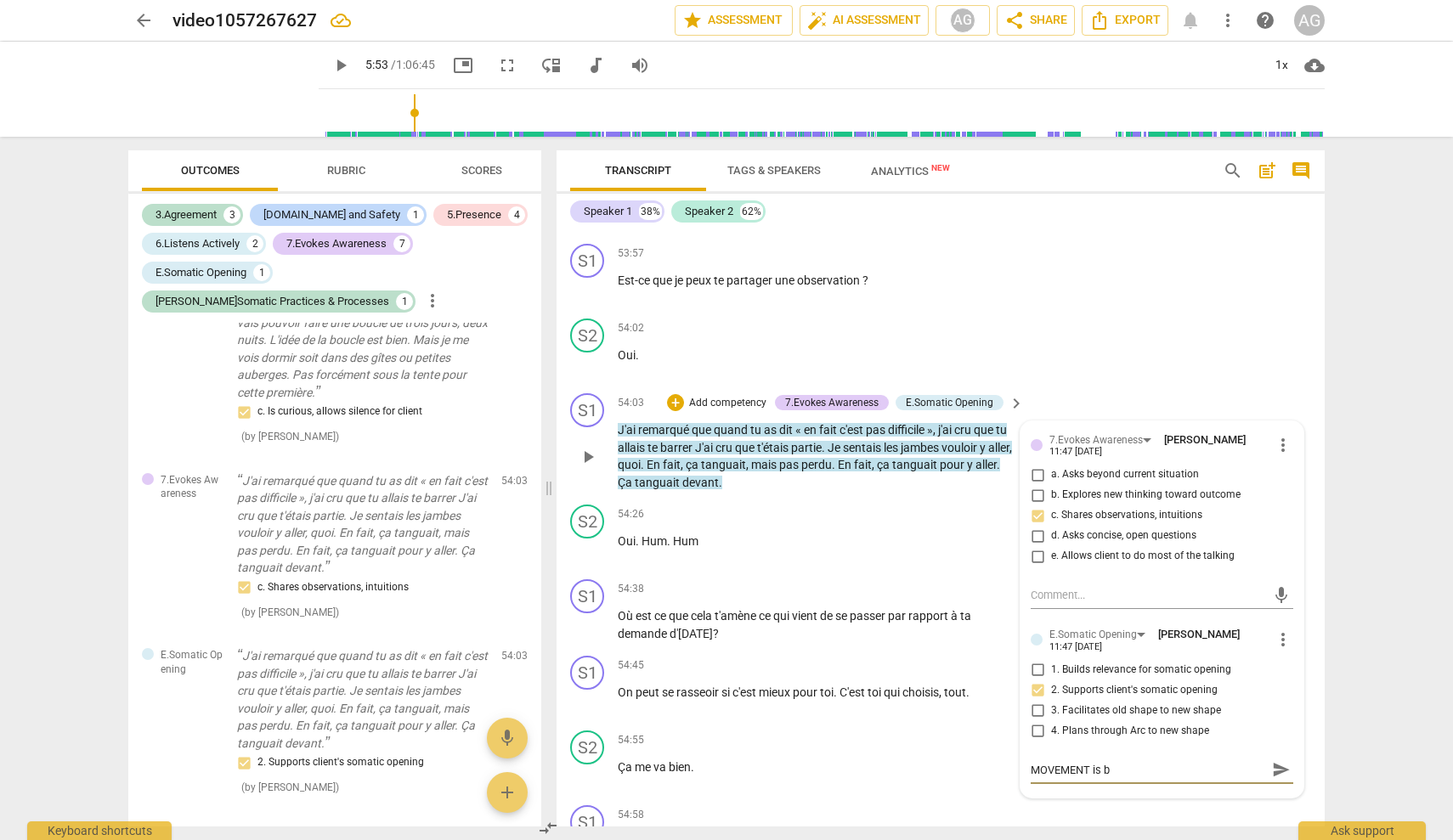
type textarea "MOVEMENT is ba"
type textarea "MOVEMENT is bac"
type textarea "MOVEMENT is back"
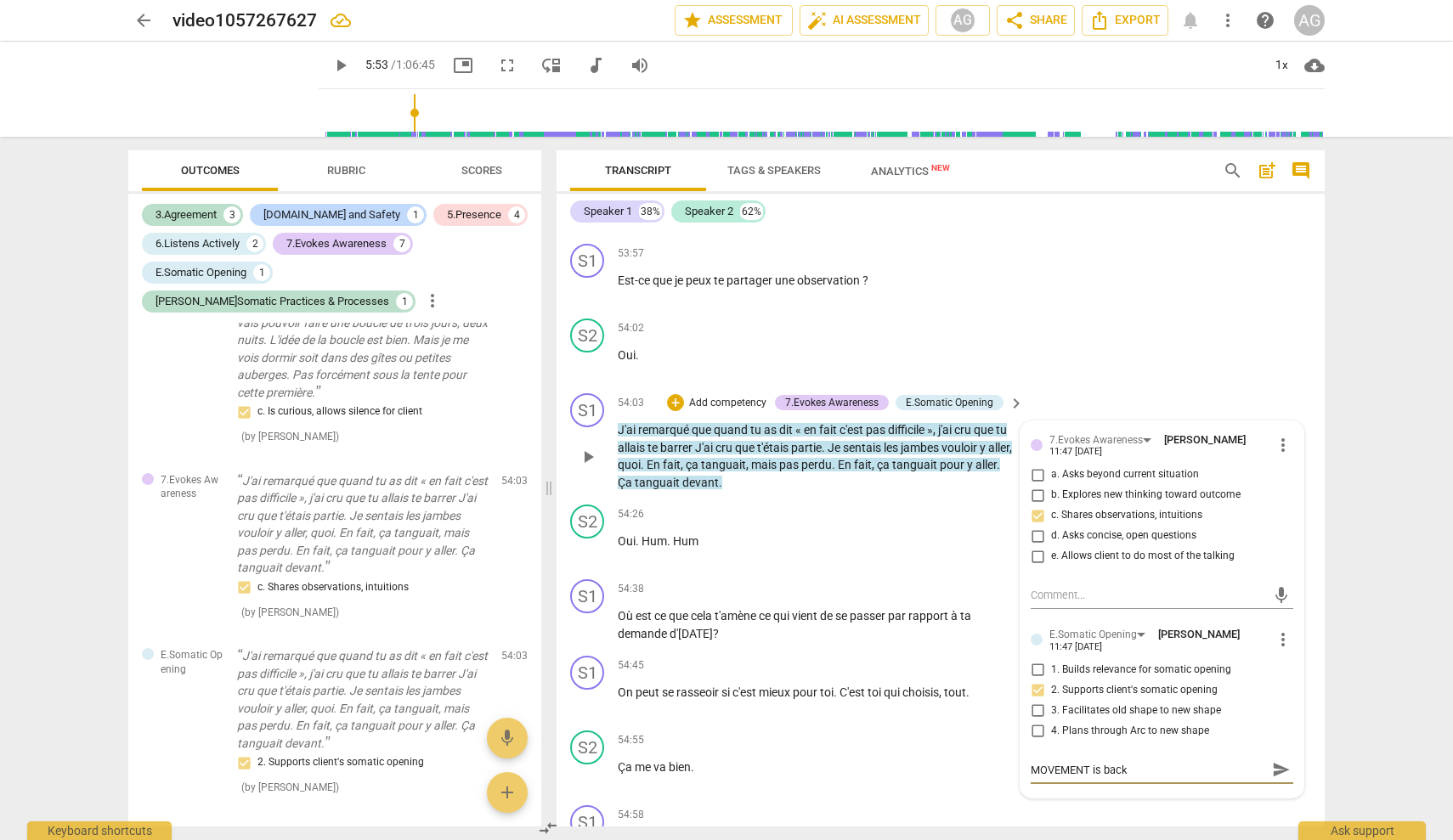
type textarea "MOVEMENT is back"
type textarea "MOVEMENT is back i"
type textarea "MOVEMENT is back in"
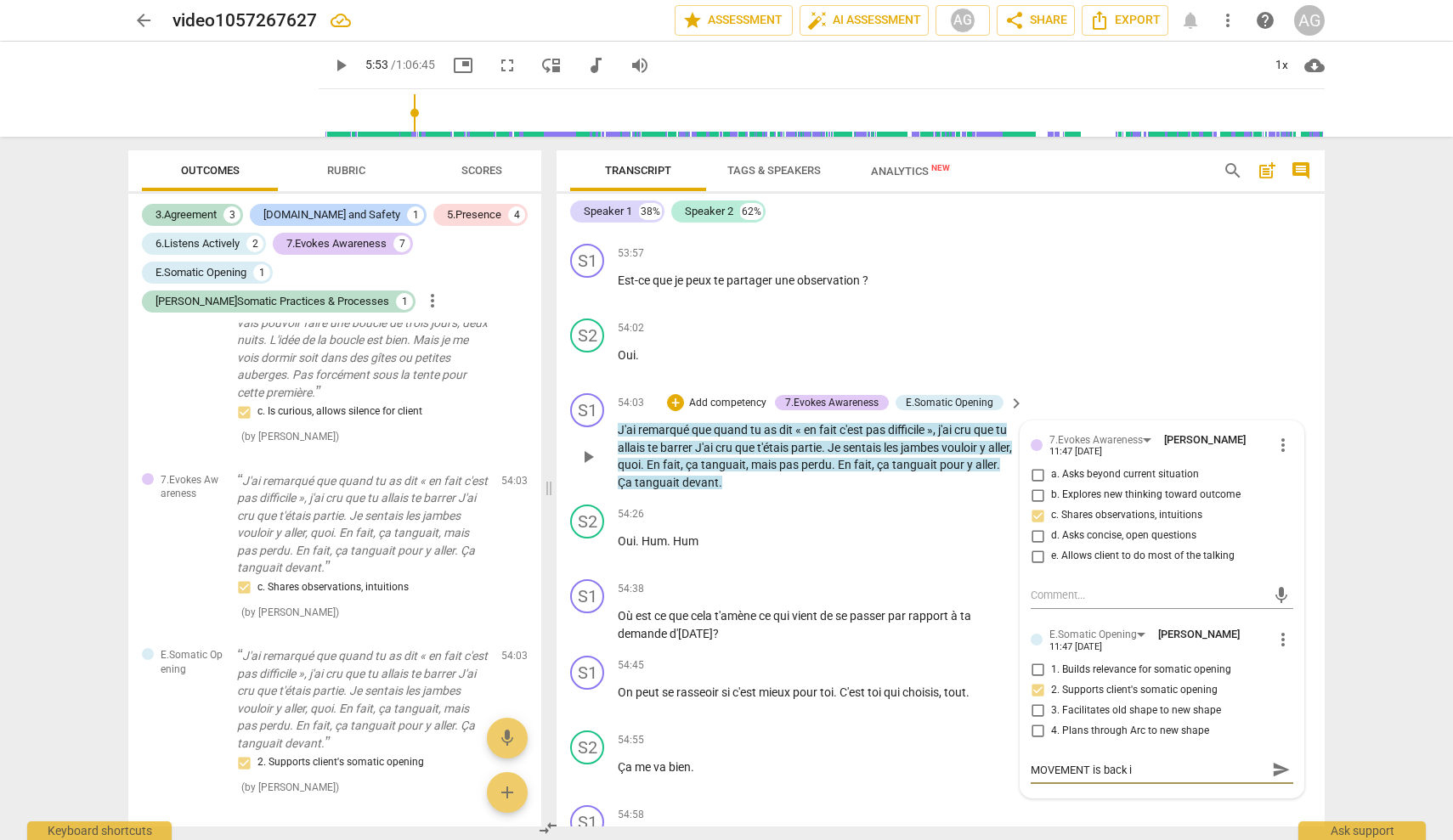
type textarea "MOVEMENT is back in"
type textarea "MOVEMENT is back in t"
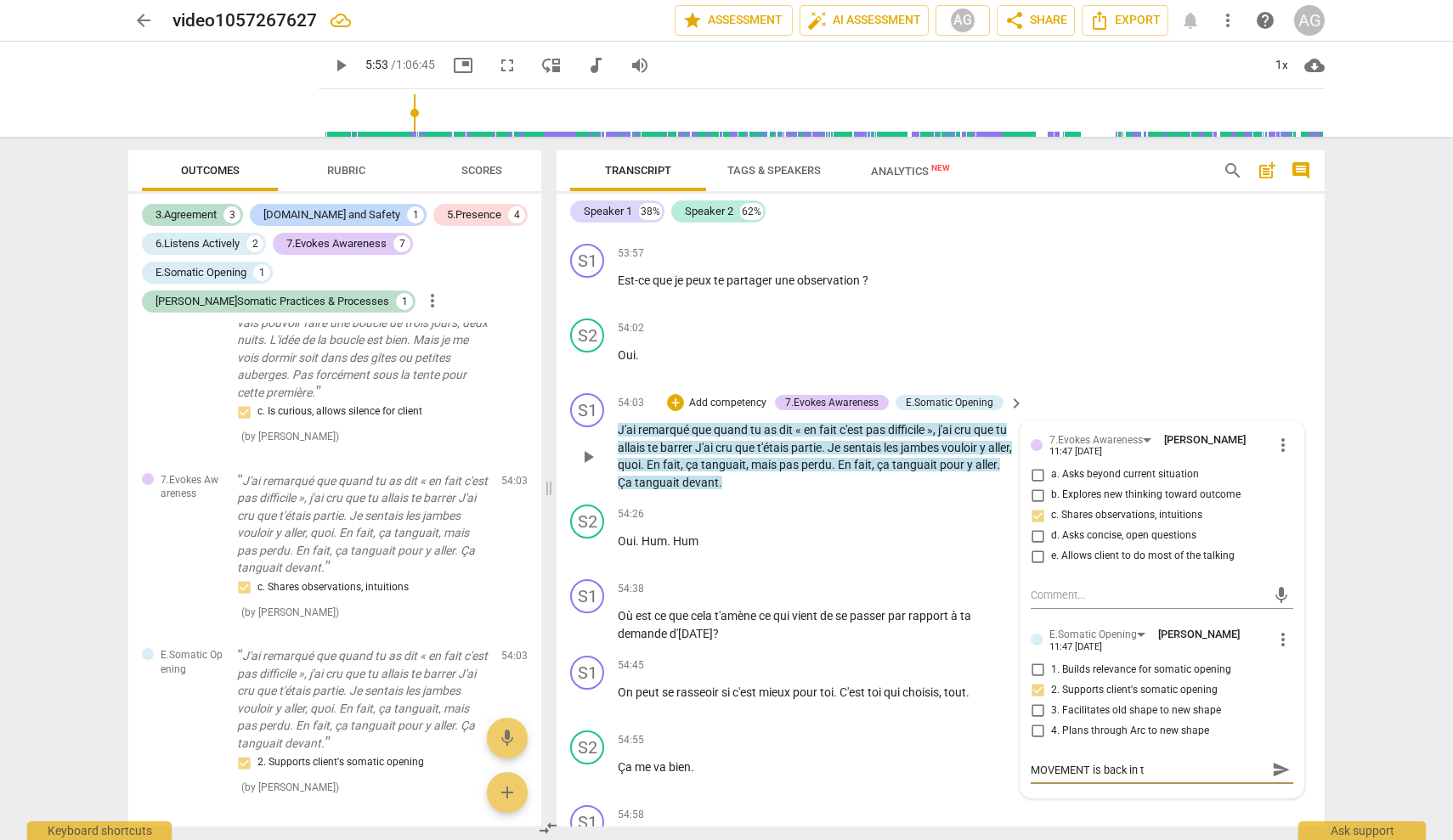
type textarea "MOVEMENT is back in th"
type textarea "MOVEMENT is back in the"
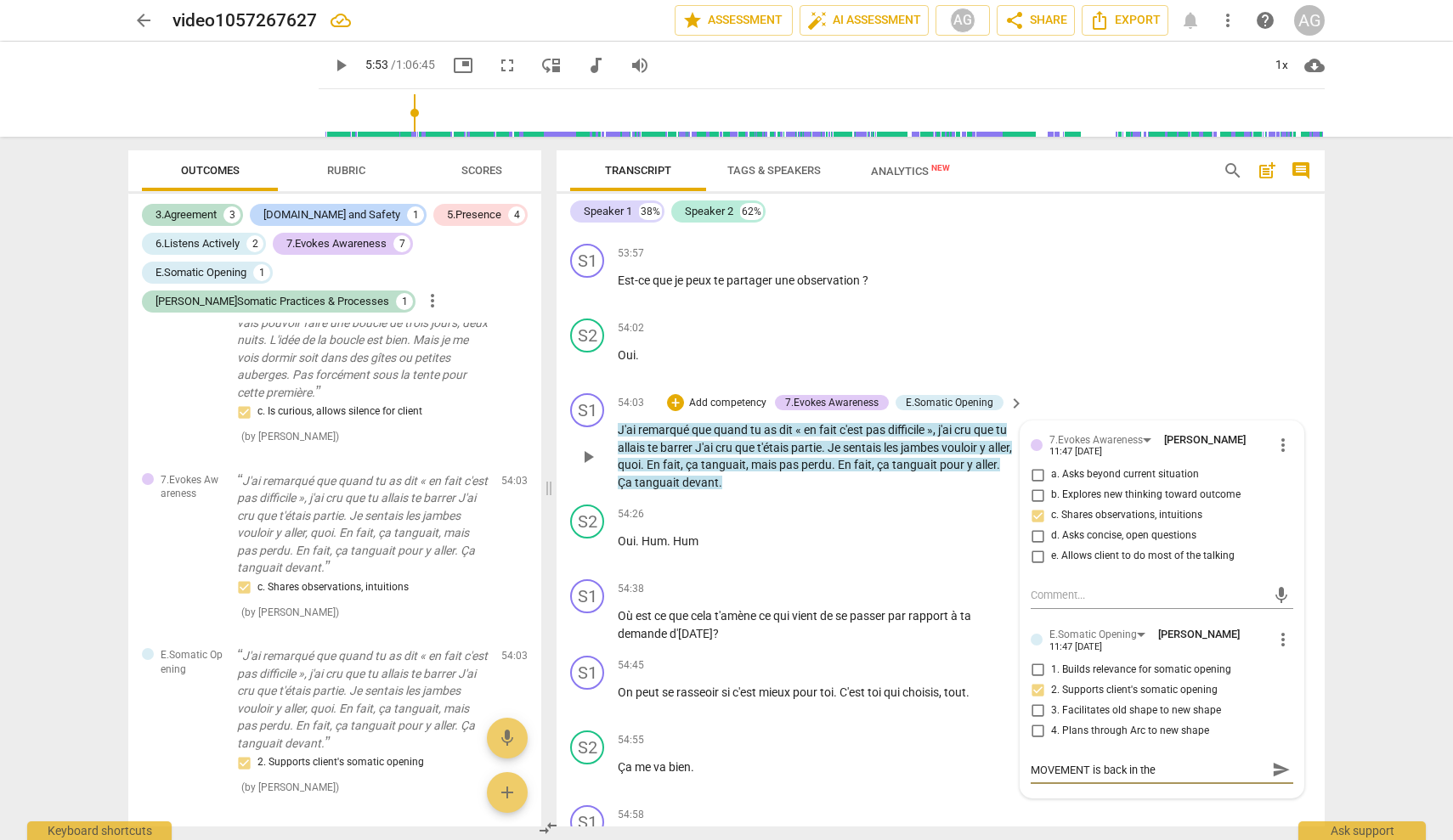
type textarea "MOVEMENT is back in the"
type textarea "MOVEMENT is back in the b"
type textarea "MOVEMENT is back in the bo"
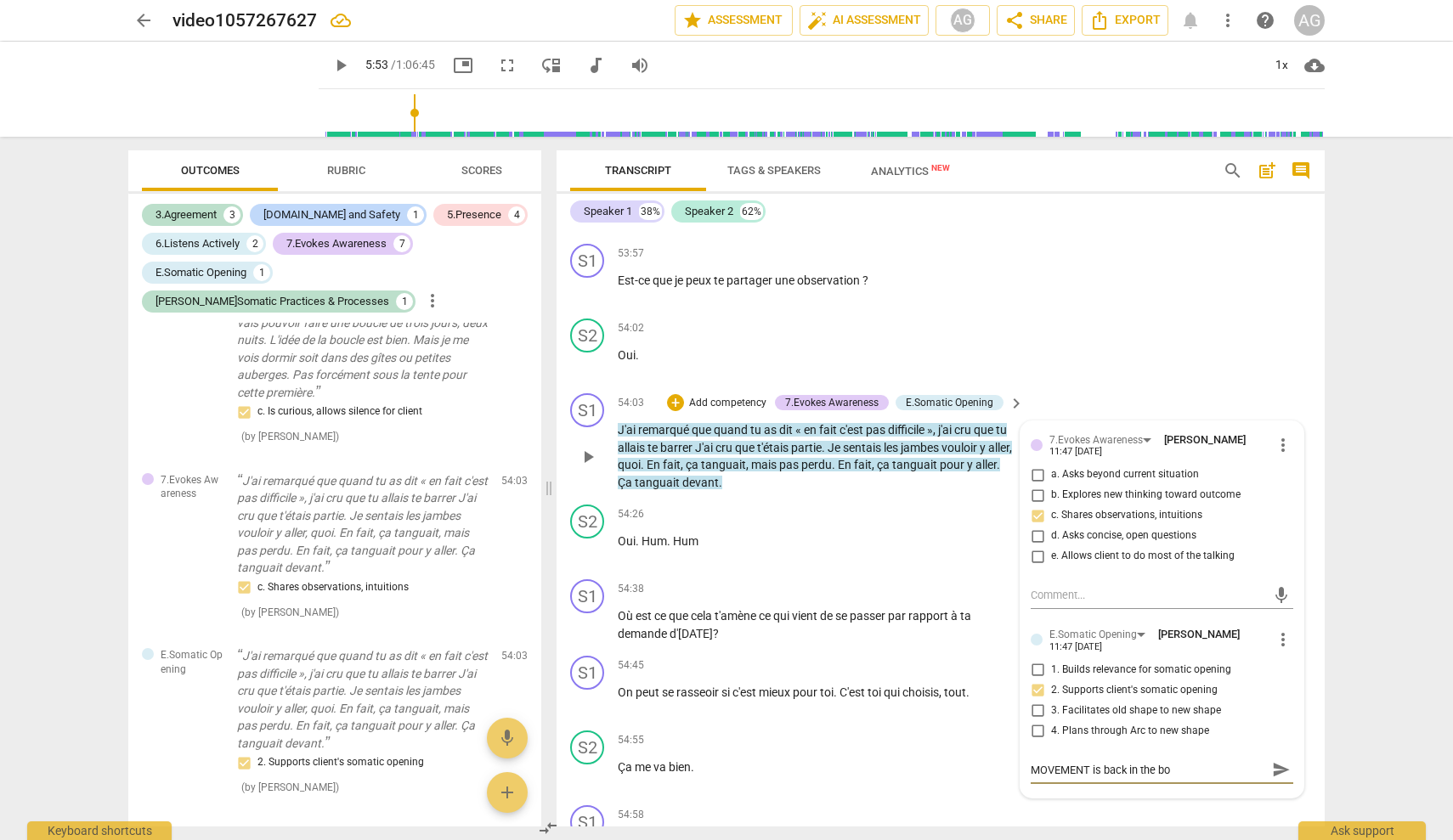
type textarea "MOVEMENT is back in the bod"
type textarea "MOVEMENT is back in the body"
click at [862, 765] on div "54:55 + Add competency keyboard_arrow_right Ça me va bien ." at bounding box center [822, 761] width 408 height 61
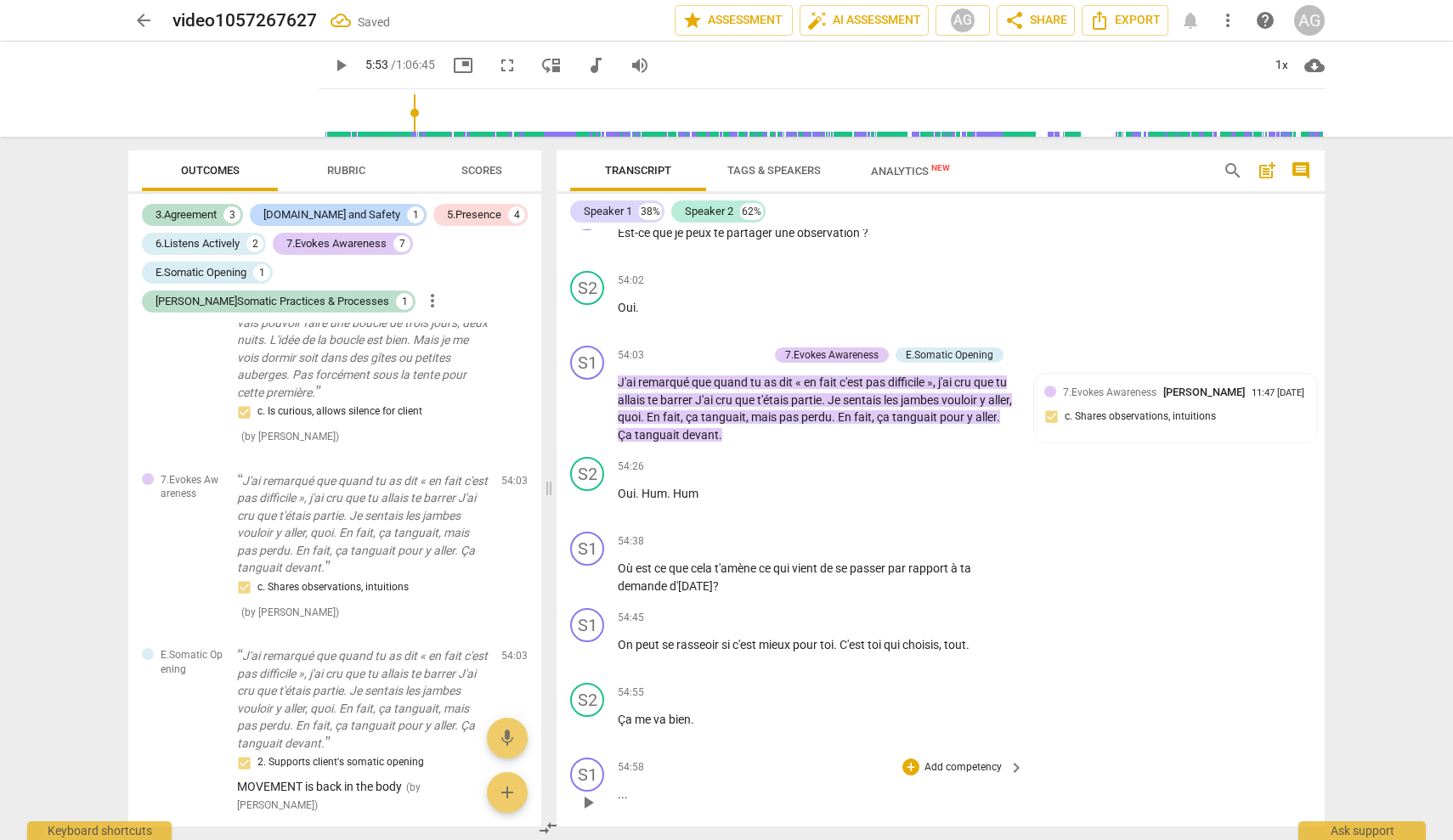
scroll to position [13663, 0]
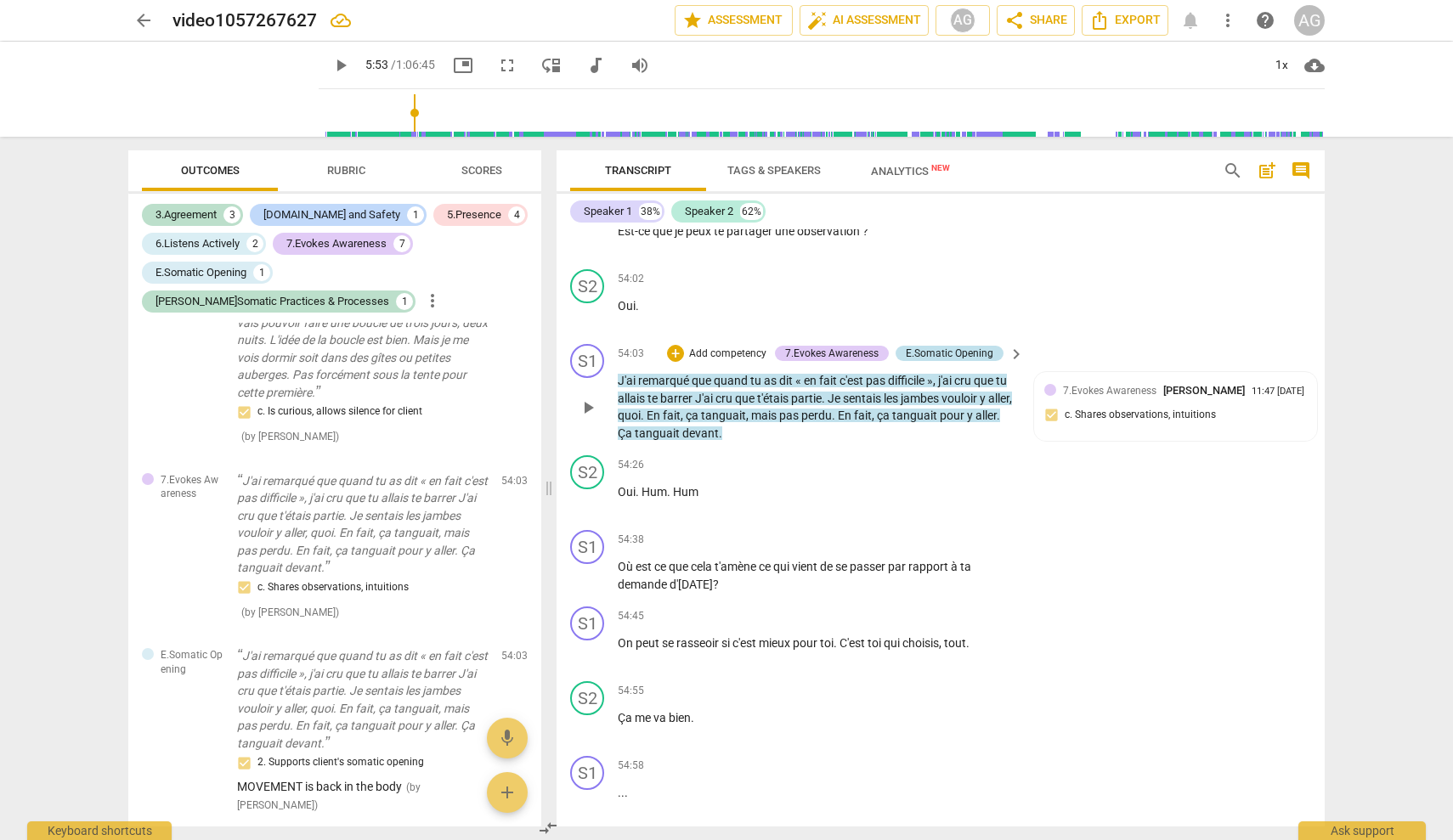
click at [862, 346] on div "E.Somatic Opening" at bounding box center [950, 353] width 87 height 15
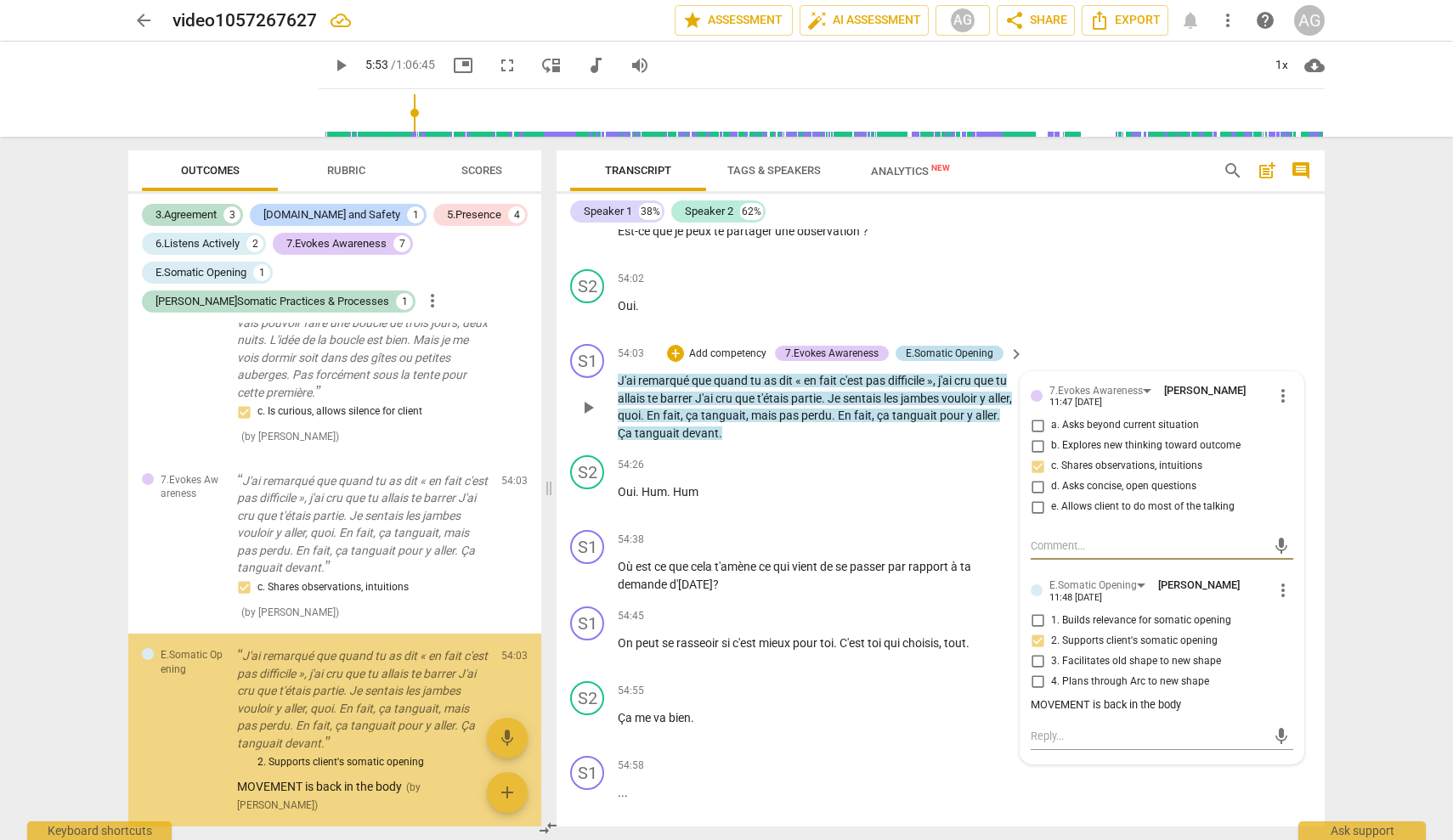
scroll to position [2737, 0]
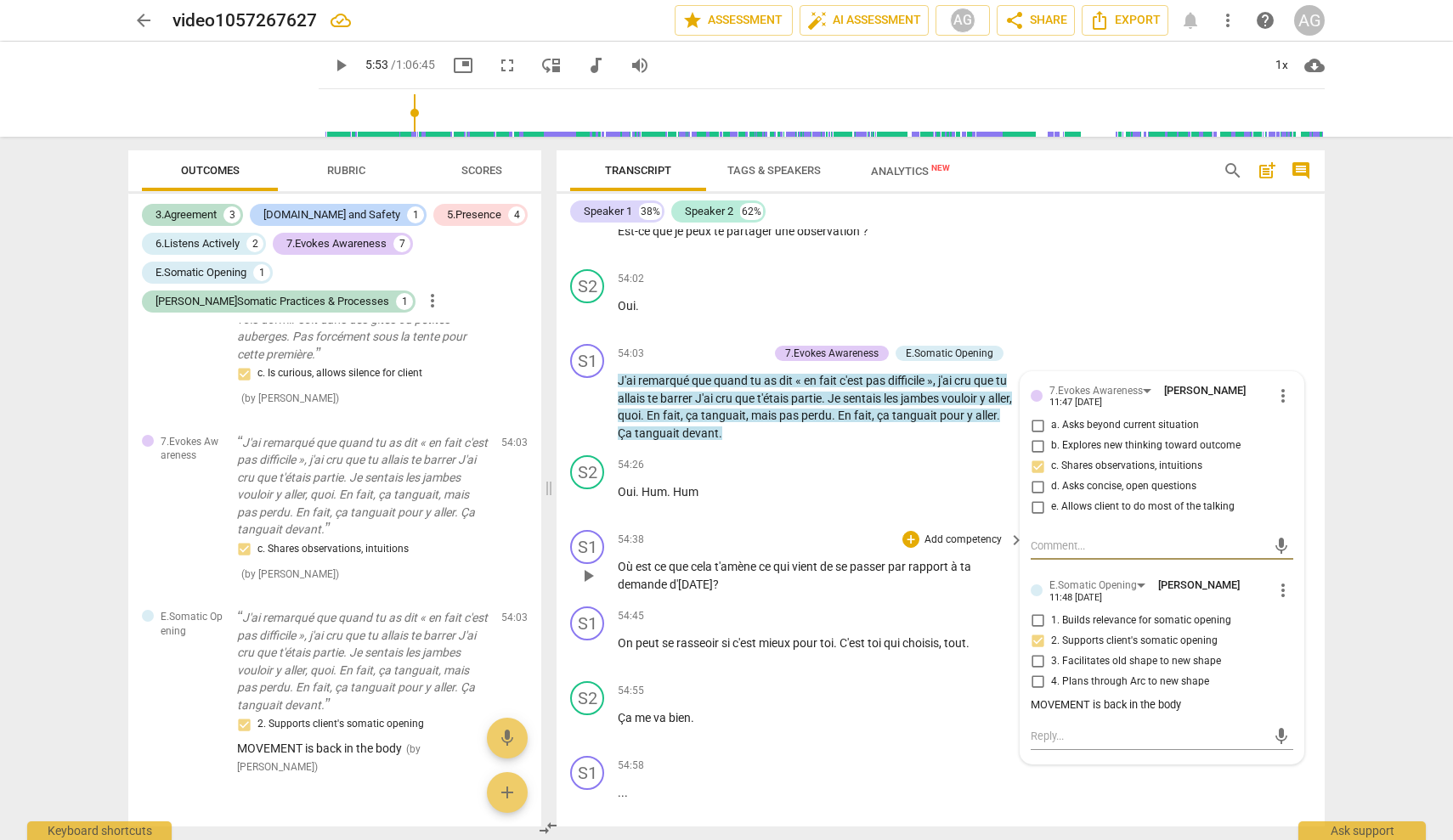
click at [862, 533] on p "Add competency" at bounding box center [962, 540] width 80 height 15
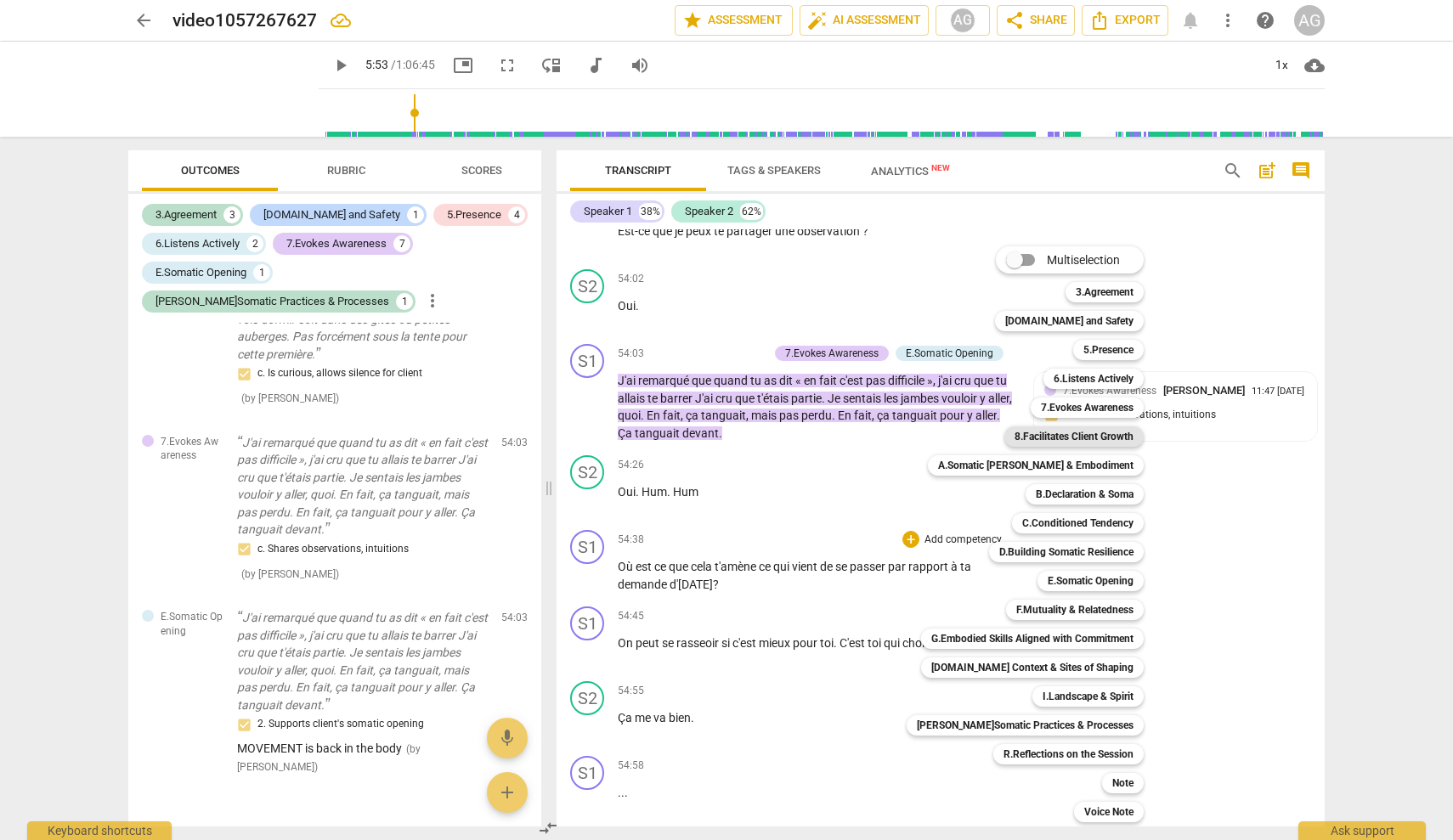
click at [862, 436] on b "8.Facilitates Client Growth" at bounding box center [1074, 436] width 119 height 21
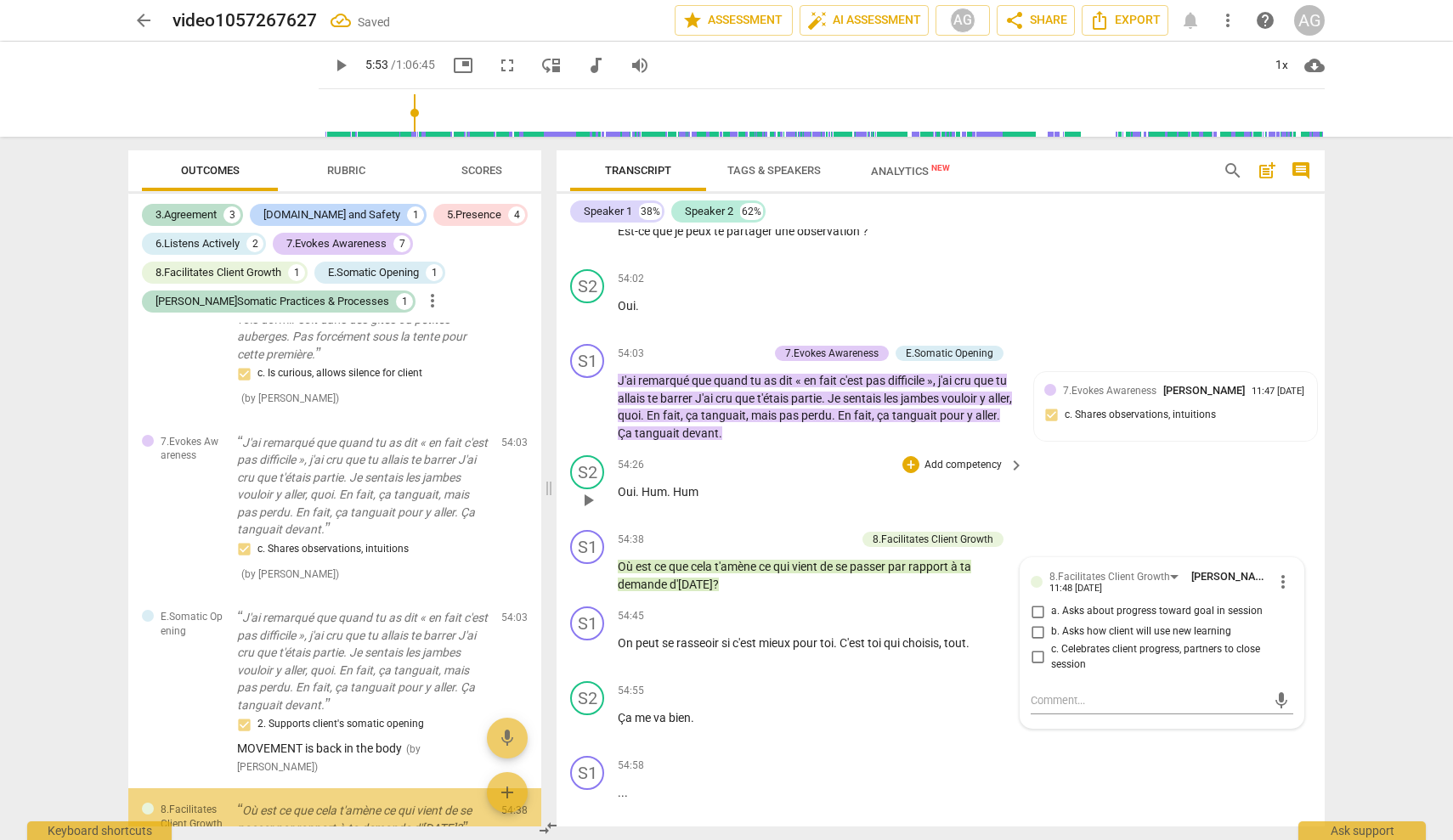
scroll to position [2866, 0]
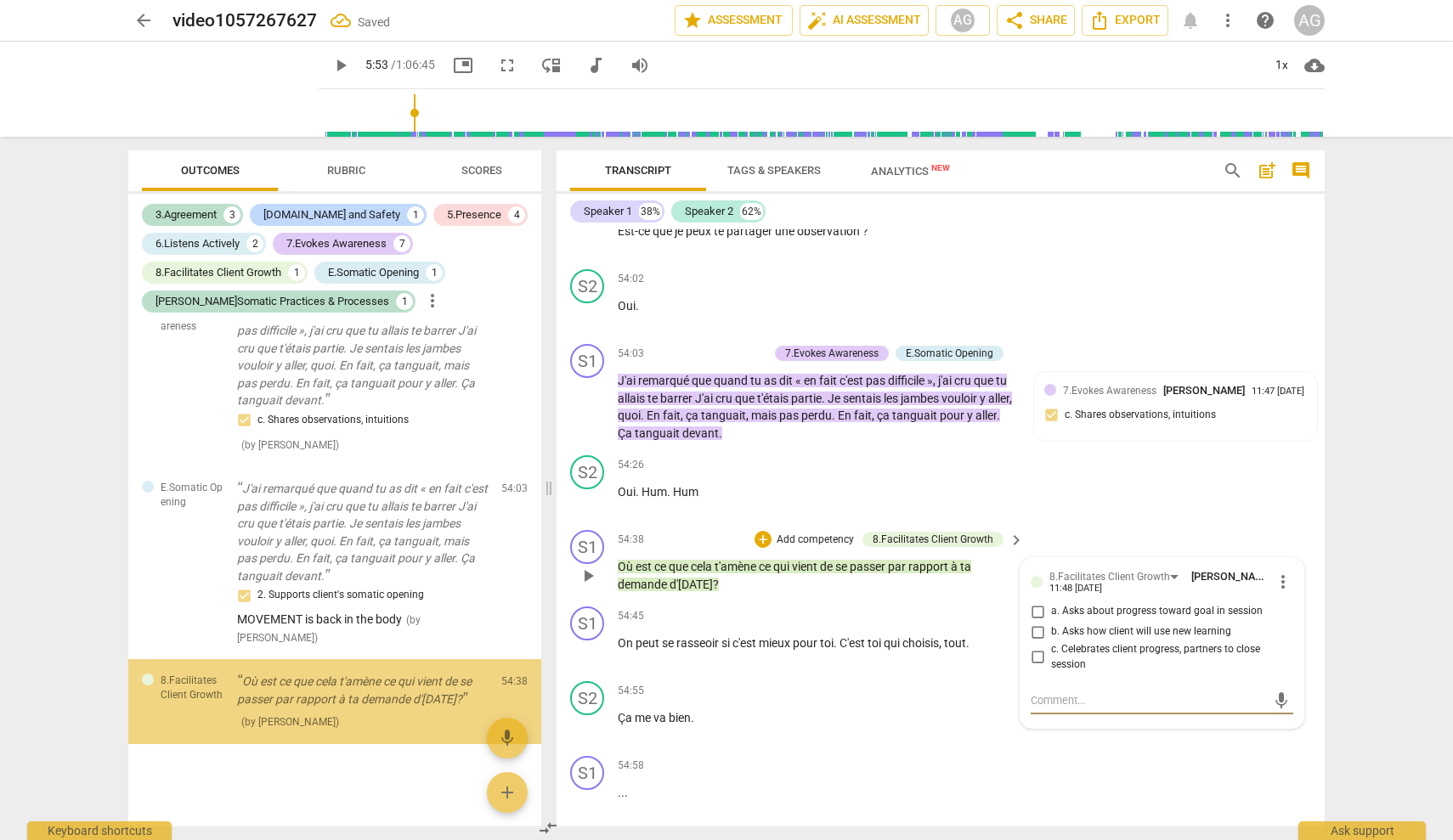
click at [862, 604] on span "a. Asks about progress toward goal in session" at bounding box center [1158, 611] width 212 height 15
click at [862, 602] on input "a. Asks about progress toward goal in session" at bounding box center [1037, 611] width 27 height 21
checkbox input "true"
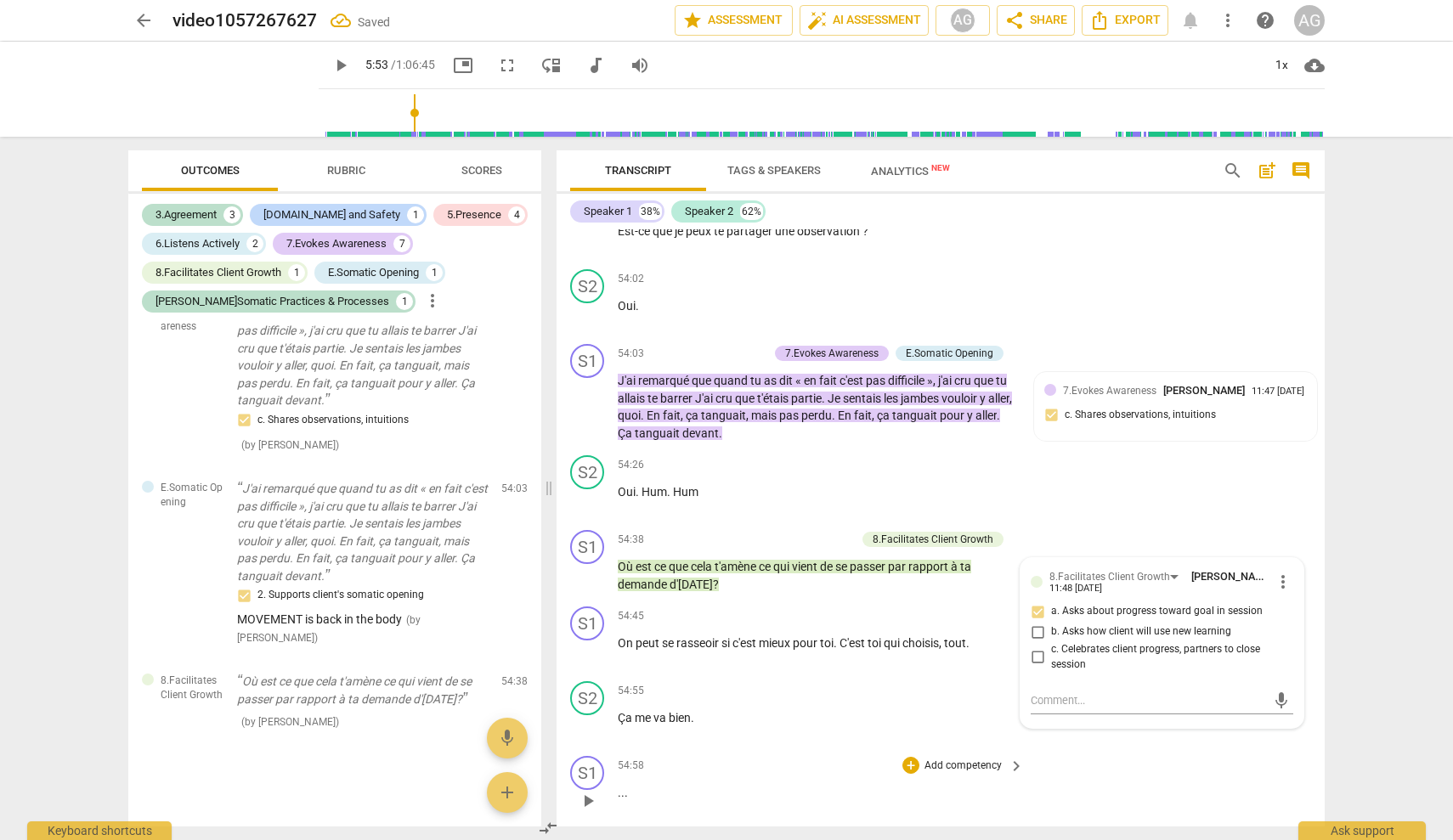
click at [862, 765] on div "S1 play_arrow pause 54:58 + Add competency keyboard_arrow_right . . ." at bounding box center [941, 786] width 768 height 74
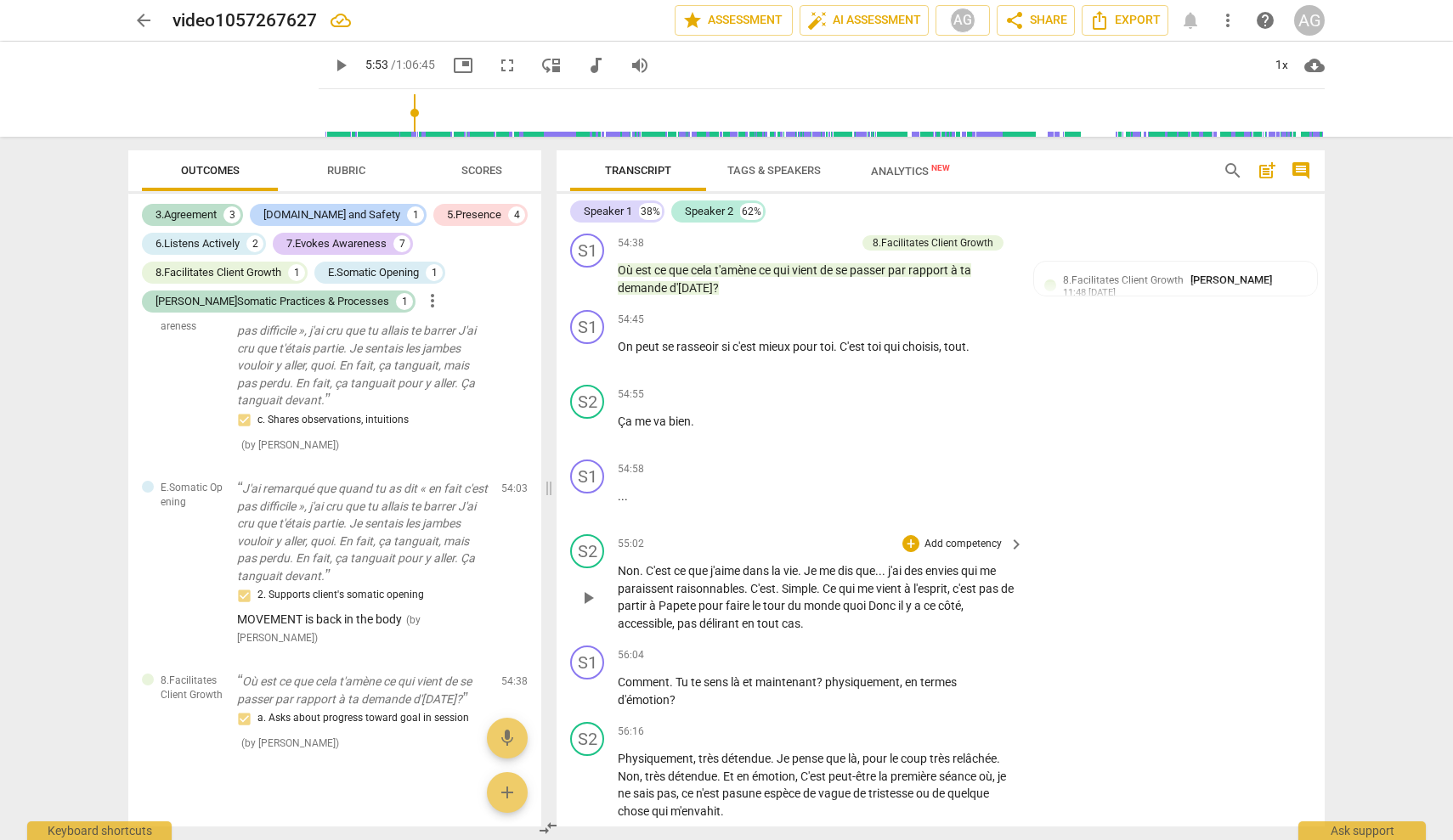
scroll to position [13960, 0]
click at [862, 648] on p "Add competency" at bounding box center [962, 654] width 80 height 15
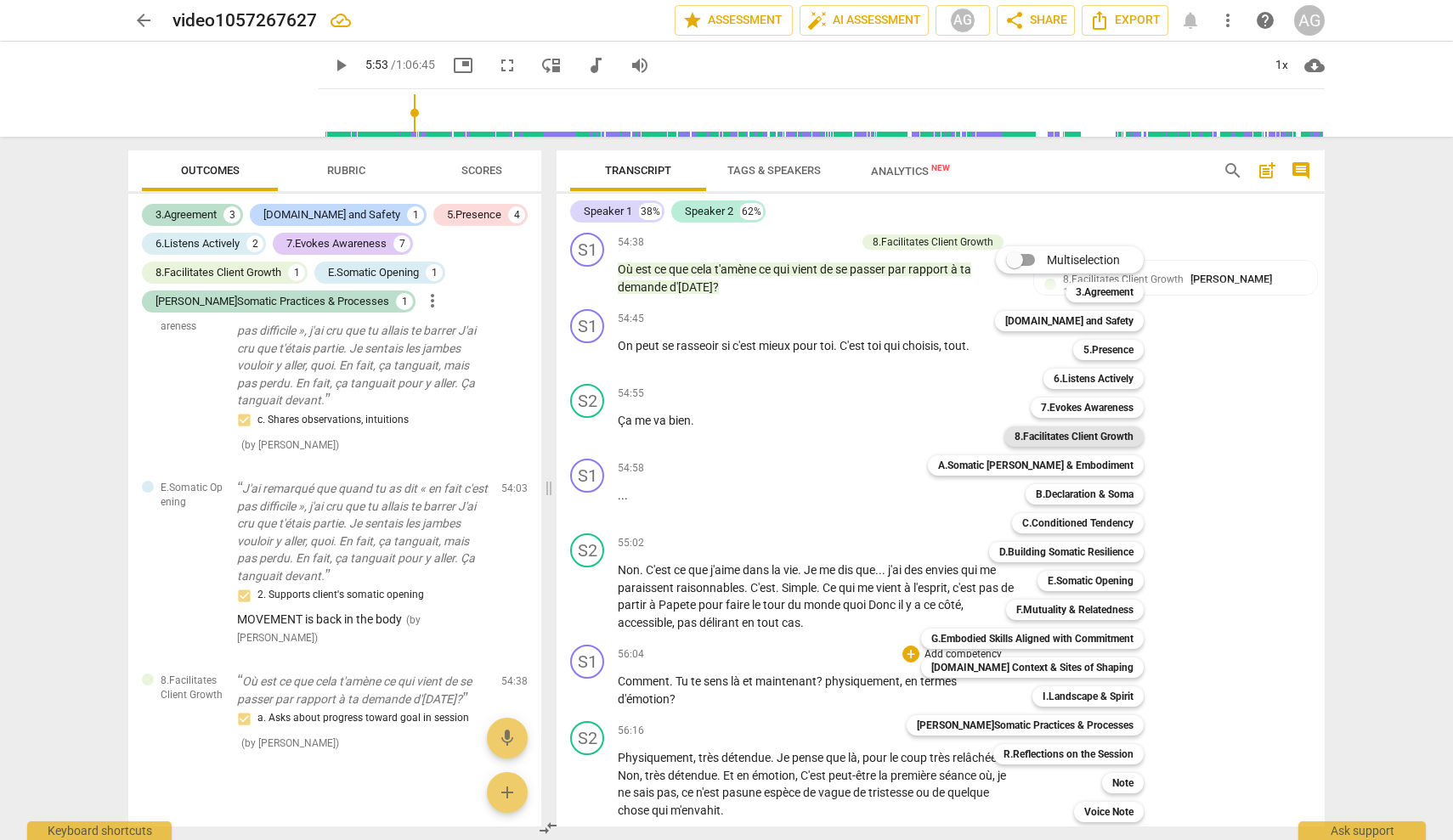
click at [862, 442] on b "8.Facilitates Client Growth" at bounding box center [1074, 436] width 119 height 21
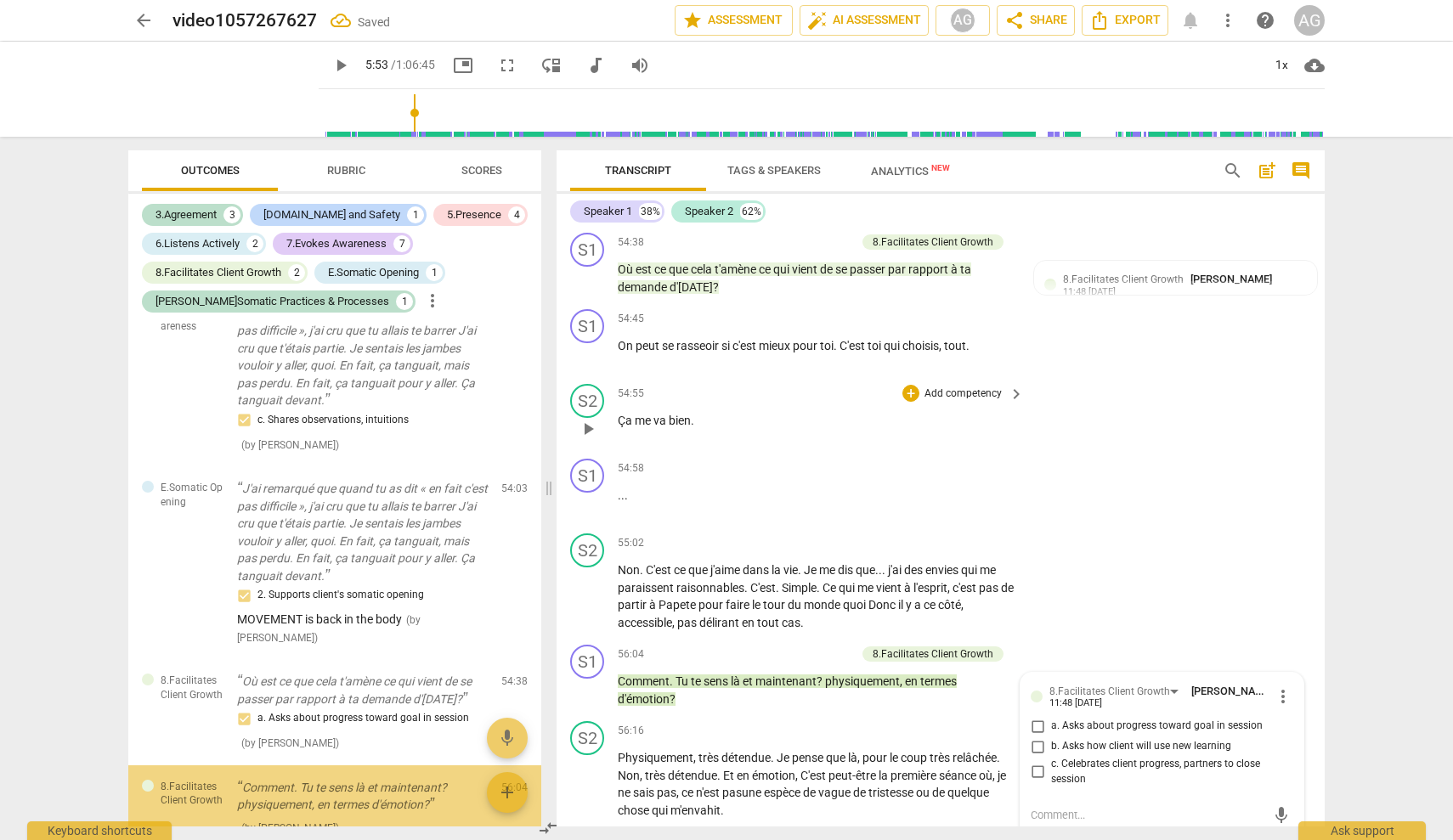
scroll to position [2971, 0]
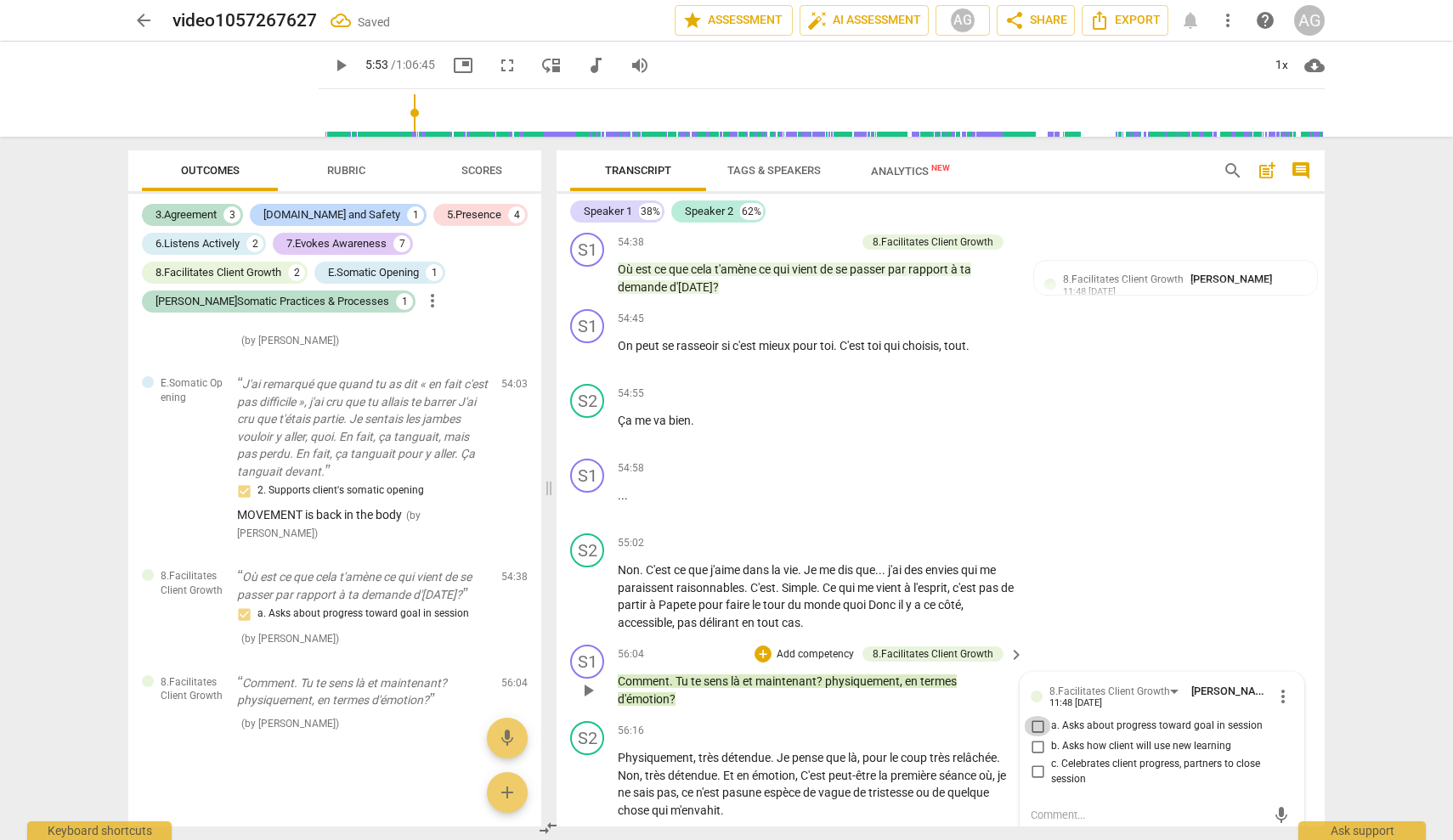
drag, startPoint x: 1039, startPoint y: 718, endPoint x: 1129, endPoint y: 665, distance: 104.4
click at [862, 718] on input "a. Asks about progress toward goal in session" at bounding box center [1037, 726] width 27 height 21
checkbox input "true"
click at [862, 570] on div "S2 play_arrow pause 55:02 + Add competency keyboard_arrow_right Non . C'est ce …" at bounding box center [941, 582] width 768 height 111
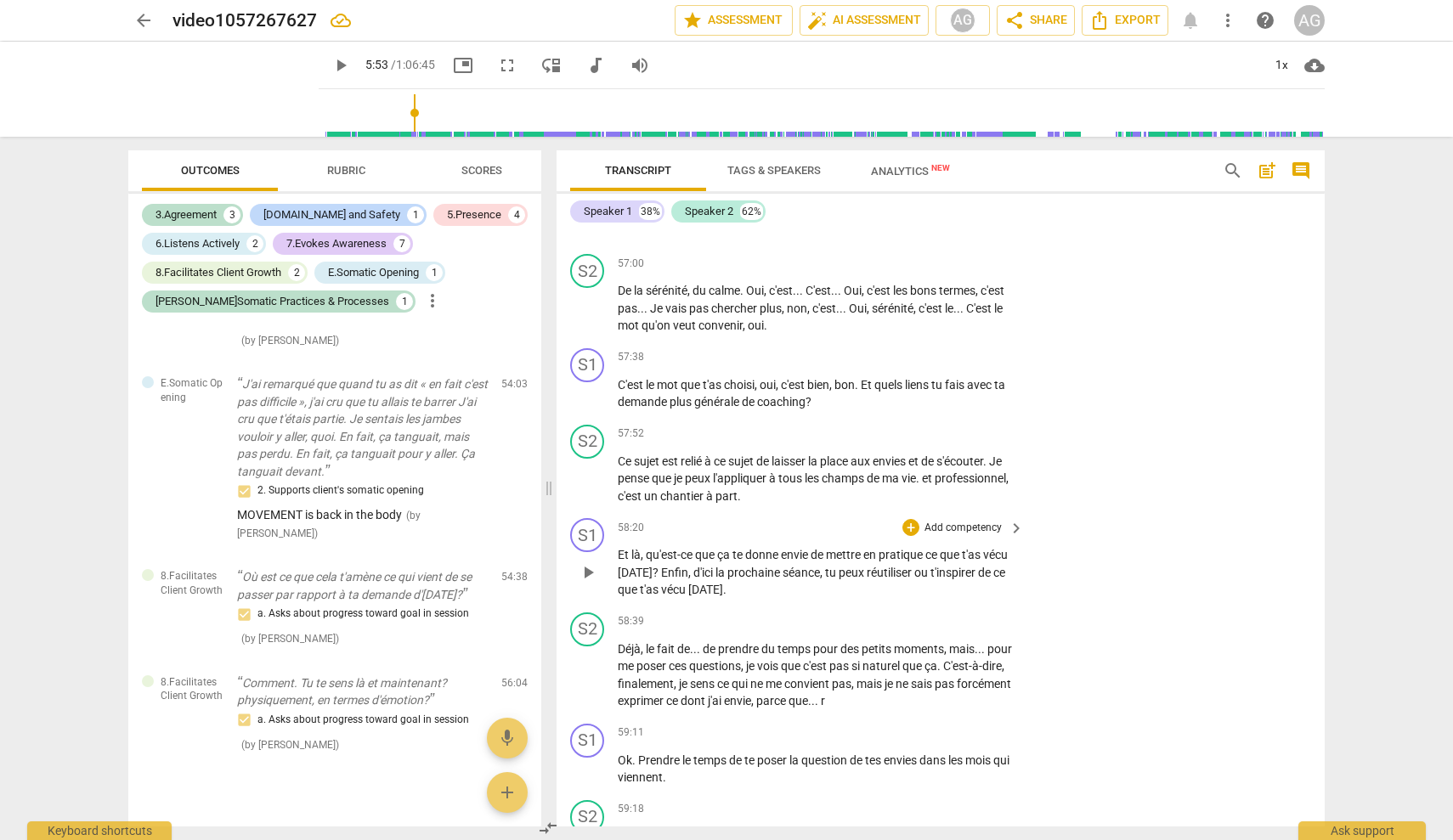
scroll to position [14619, 0]
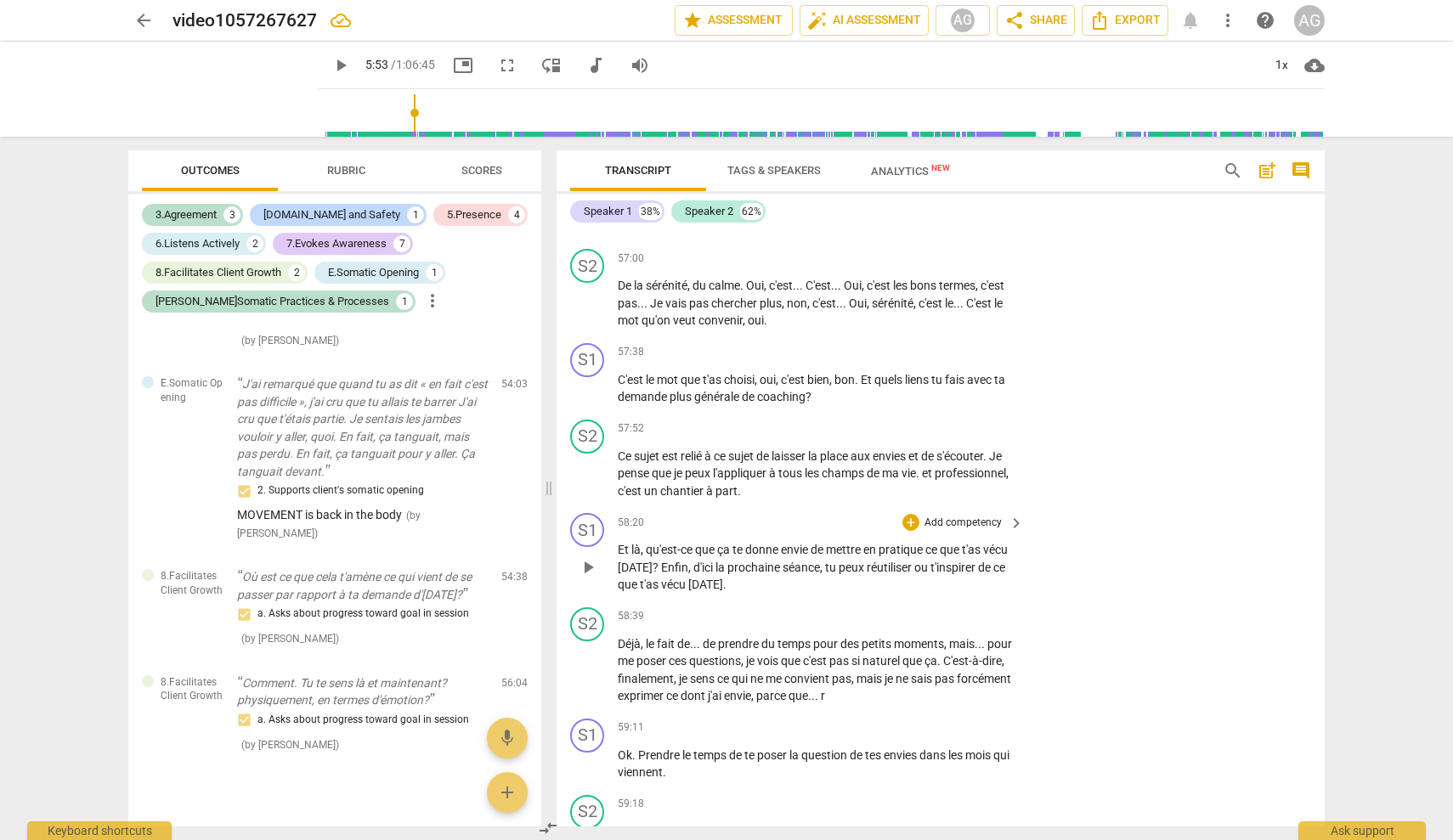
click at [862, 515] on p "Add competency" at bounding box center [962, 522] width 80 height 15
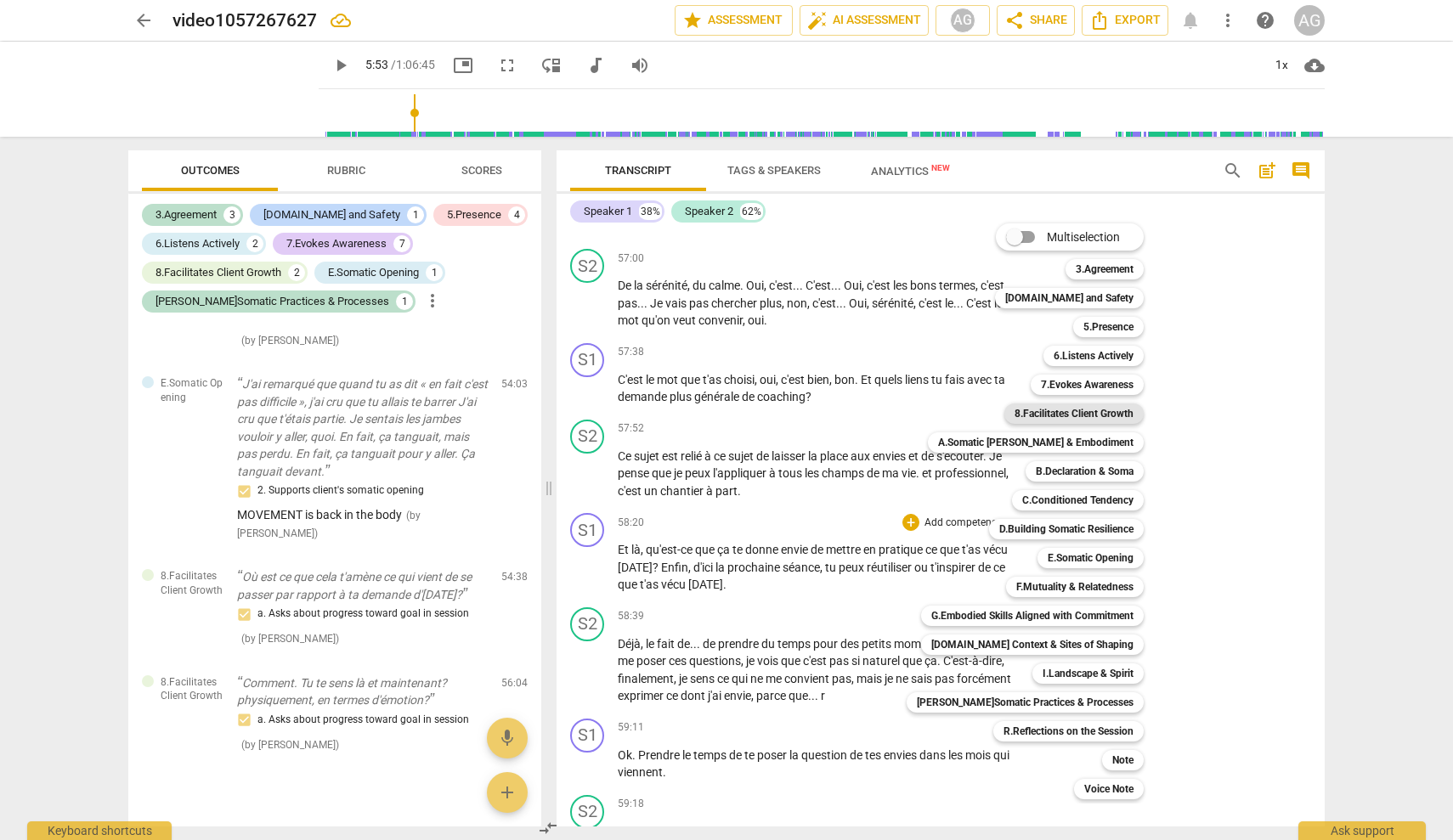
click at [862, 406] on b "8.Facilitates Client Growth" at bounding box center [1074, 413] width 119 height 21
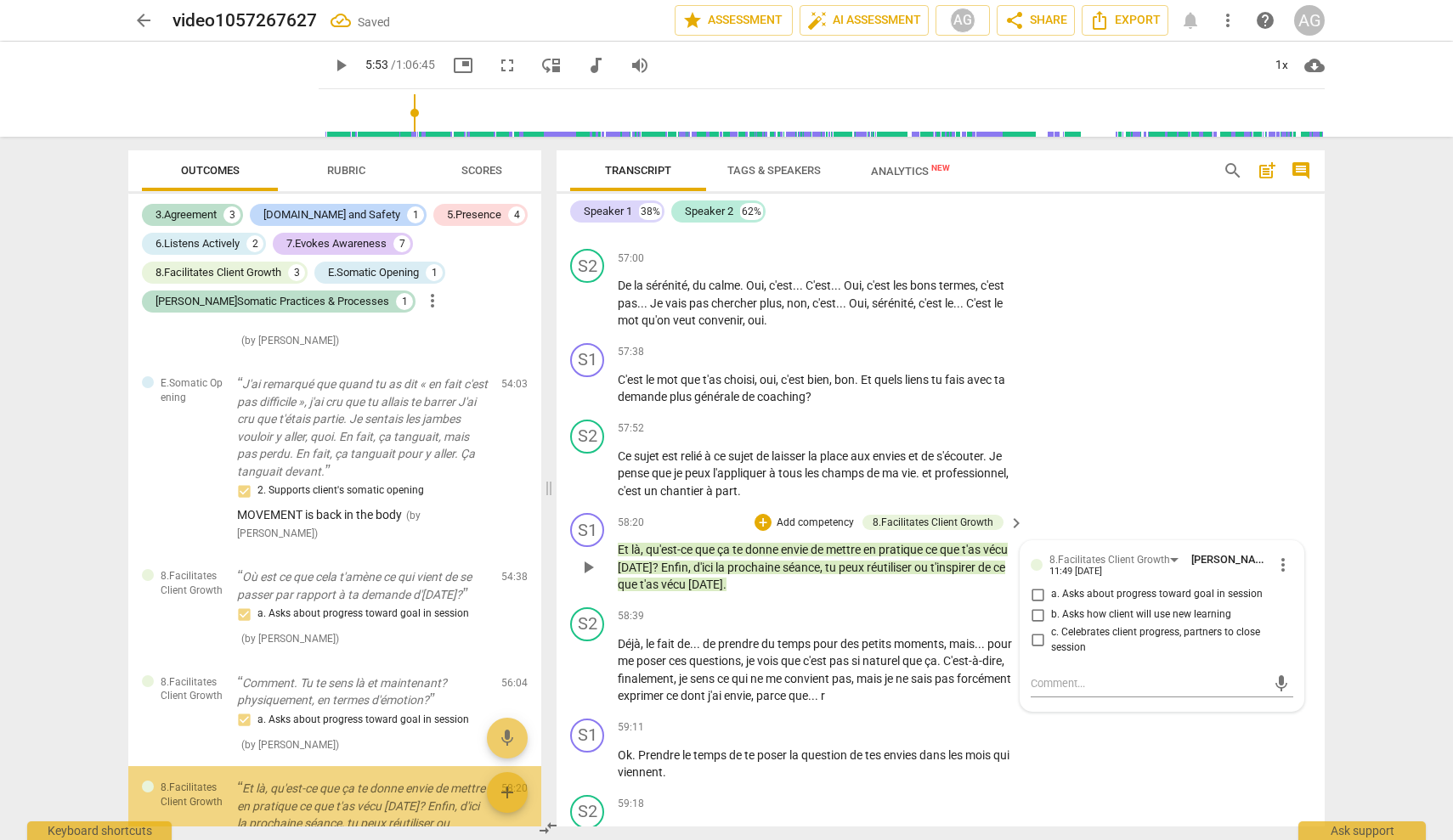
scroll to position [3125, 0]
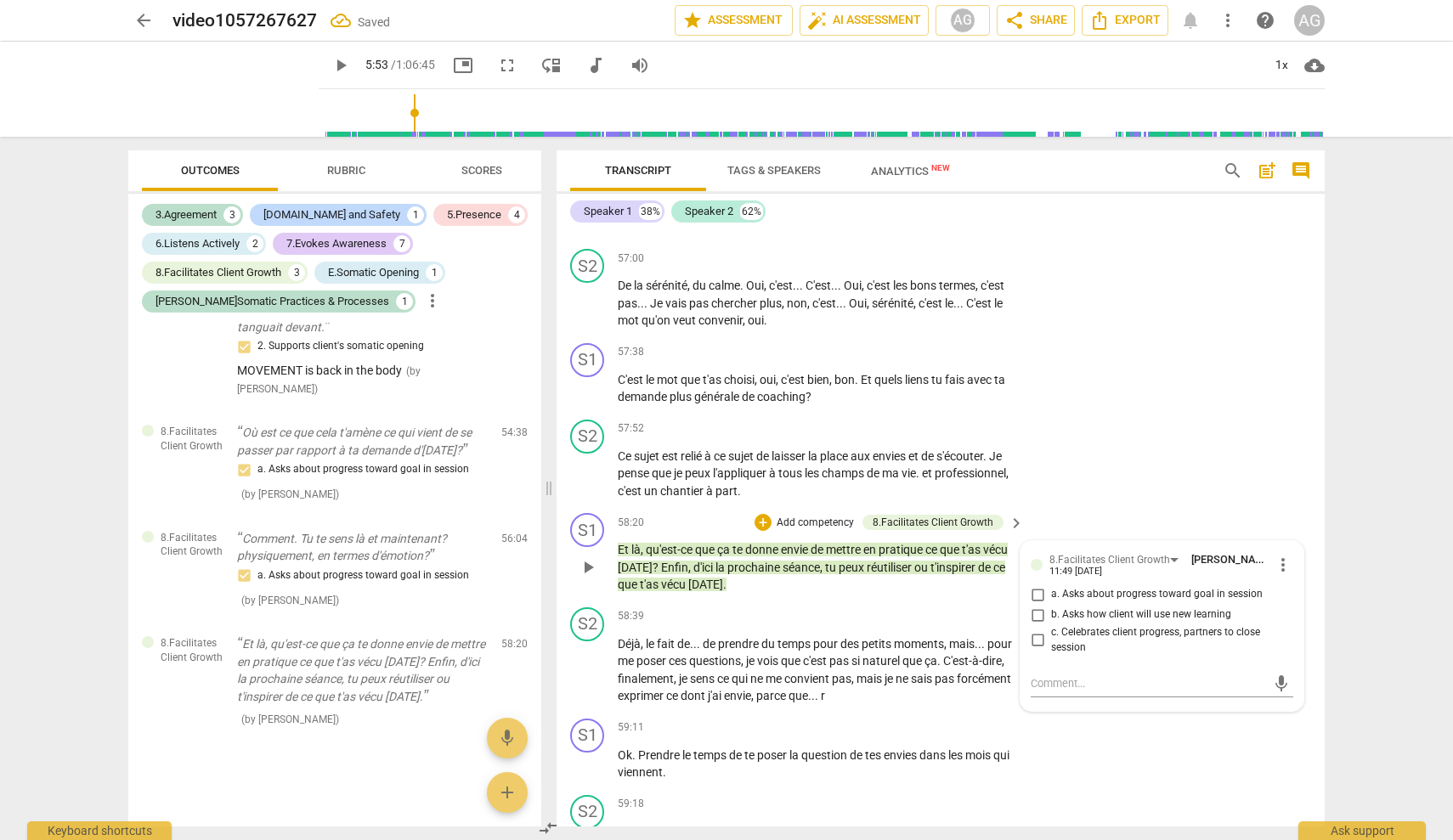
click at [862, 607] on span "b. Asks how client will use new learning" at bounding box center [1142, 614] width 180 height 15
click at [862, 605] on input "b. Asks how client will use new learning" at bounding box center [1037, 615] width 27 height 21
checkbox input "true"
click at [862, 765] on div "S2 play_arrow pause 59:18 + Add competency keyboard_arrow_right oui ." at bounding box center [941, 825] width 768 height 74
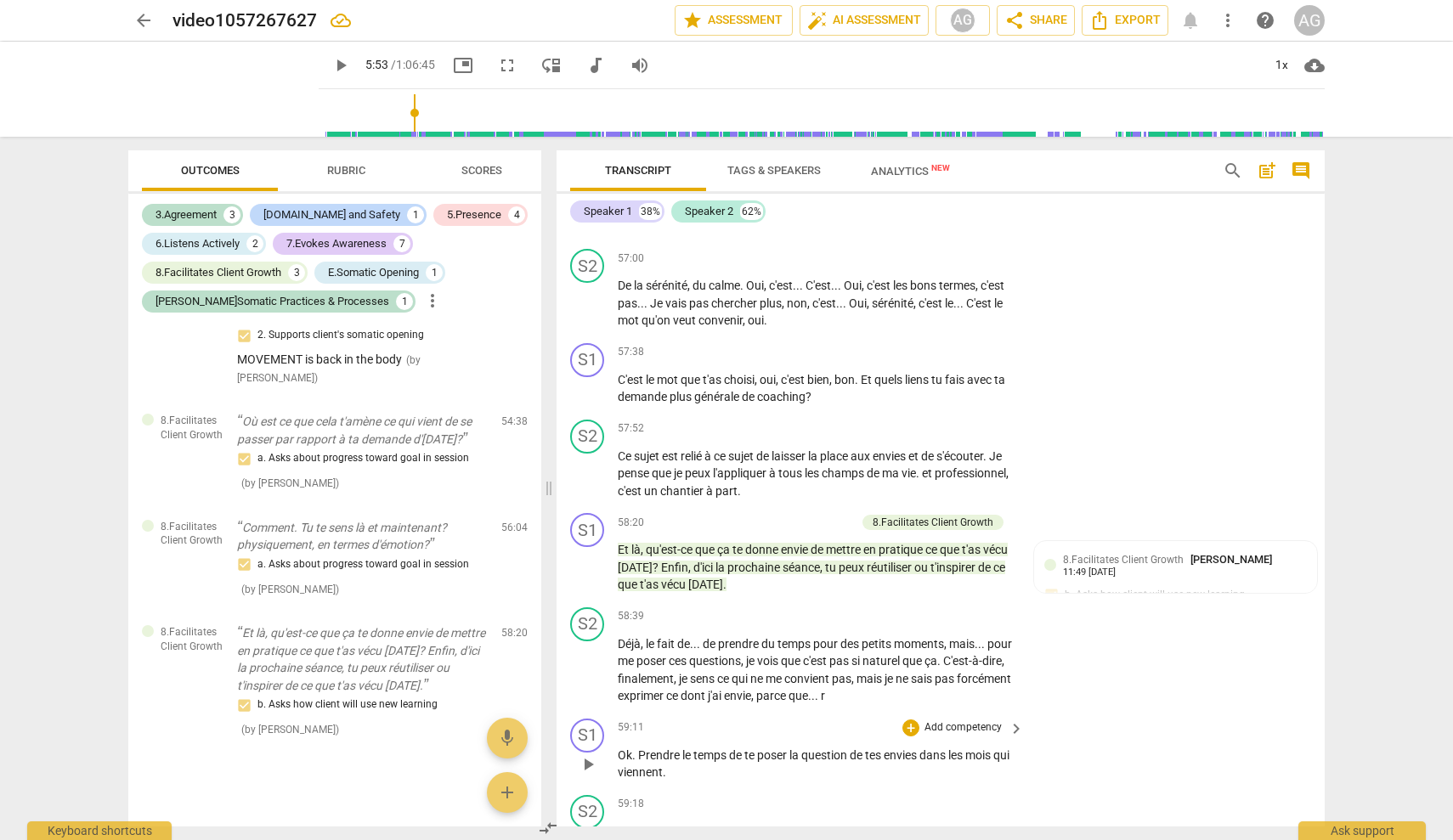
click at [862, 719] on div "+ Add competency" at bounding box center [953, 727] width 101 height 17
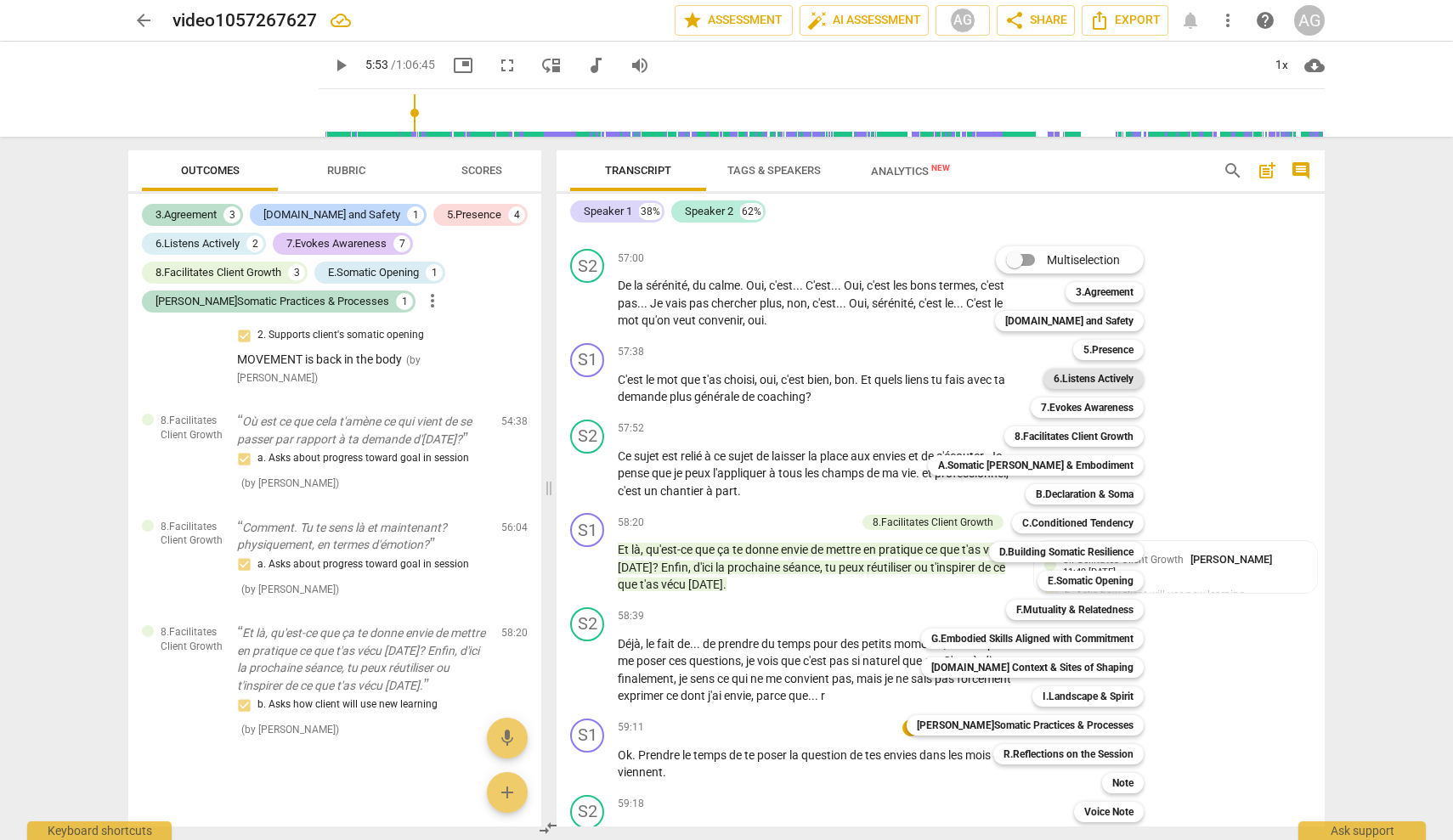
click at [862, 381] on b "6.Listens Actively" at bounding box center [1093, 378] width 80 height 21
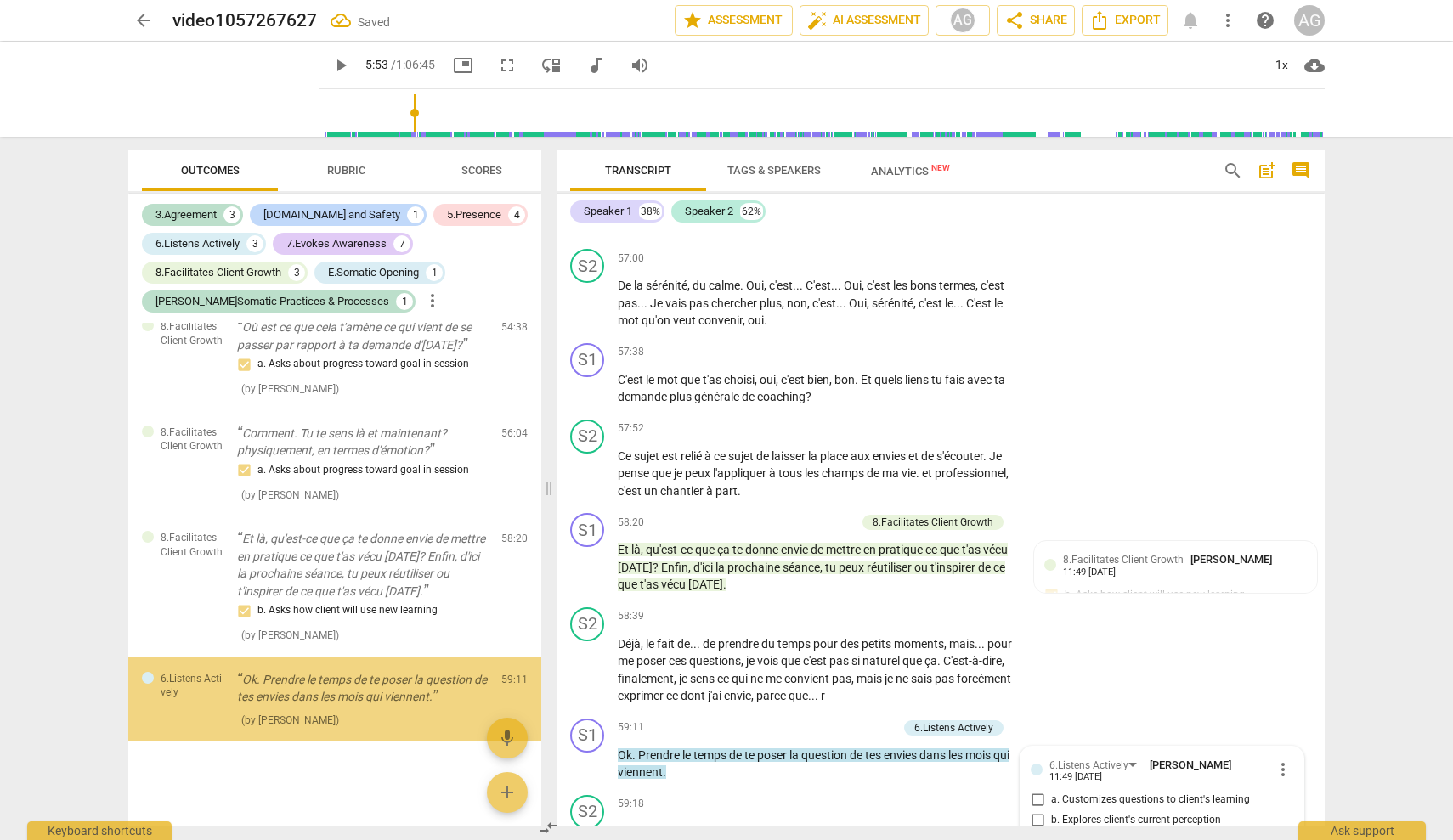
scroll to position [14996, 0]
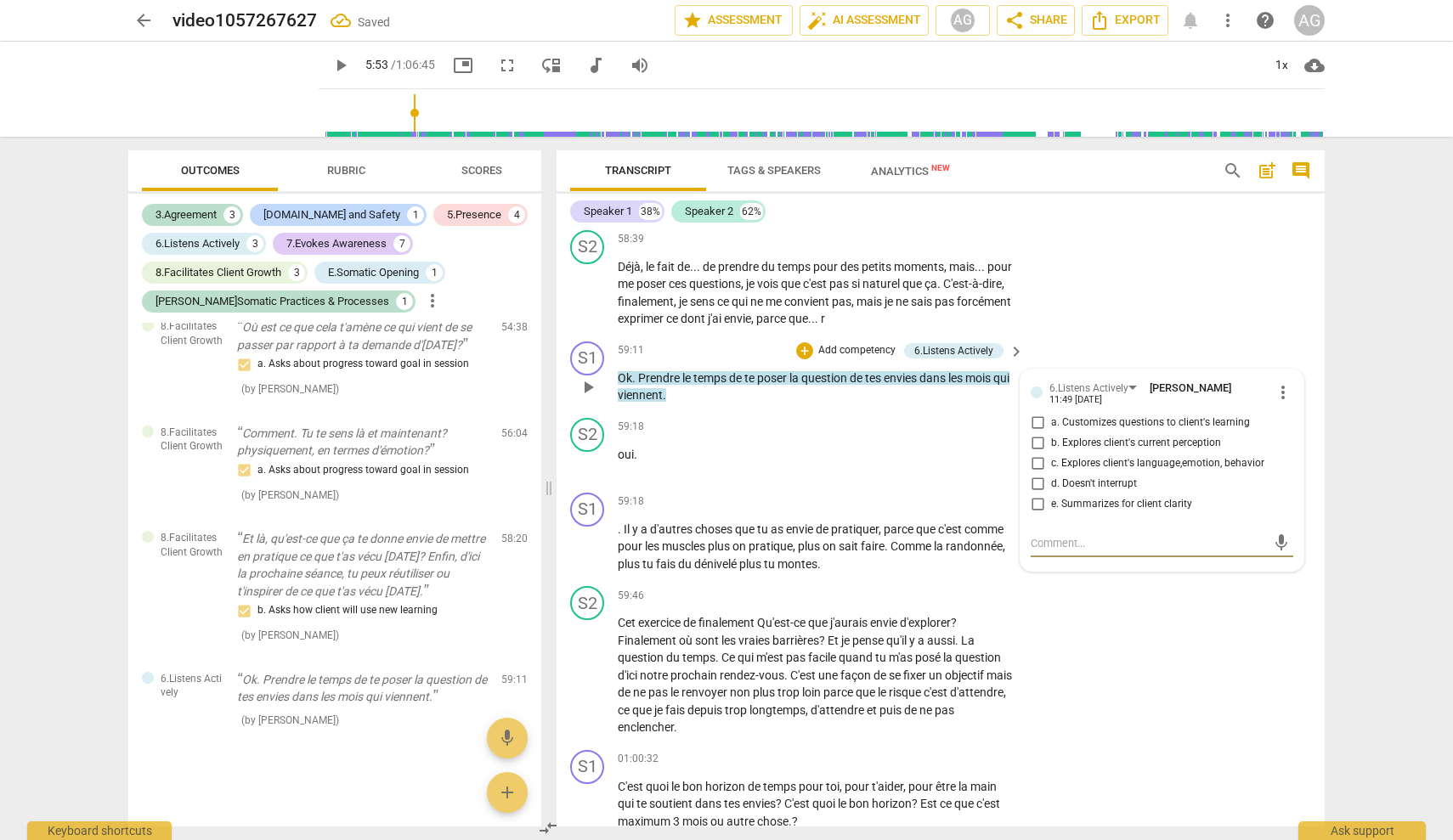
drag, startPoint x: 1043, startPoint y: 488, endPoint x: 1053, endPoint y: 496, distance: 12.8
click at [862, 494] on input "e. Summarizes for client clarity" at bounding box center [1037, 504] width 27 height 21
checkbox input "true"
click at [862, 700] on div "S2 play_arrow pause 59:46 + Add competency keyboard_arrow_right Cet exercice de…" at bounding box center [941, 661] width 768 height 163
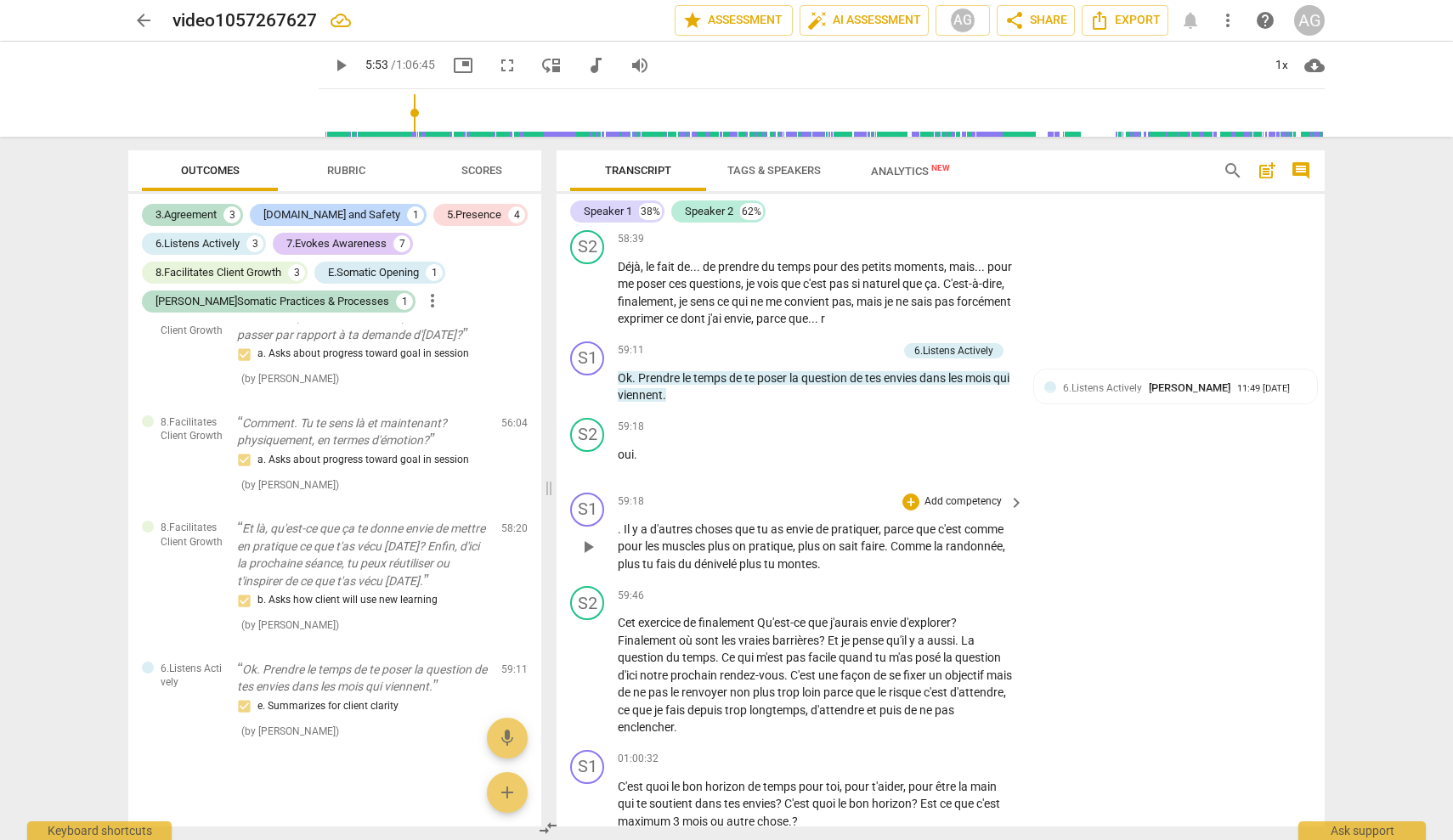
click at [862, 494] on p "Add competency" at bounding box center [962, 501] width 80 height 15
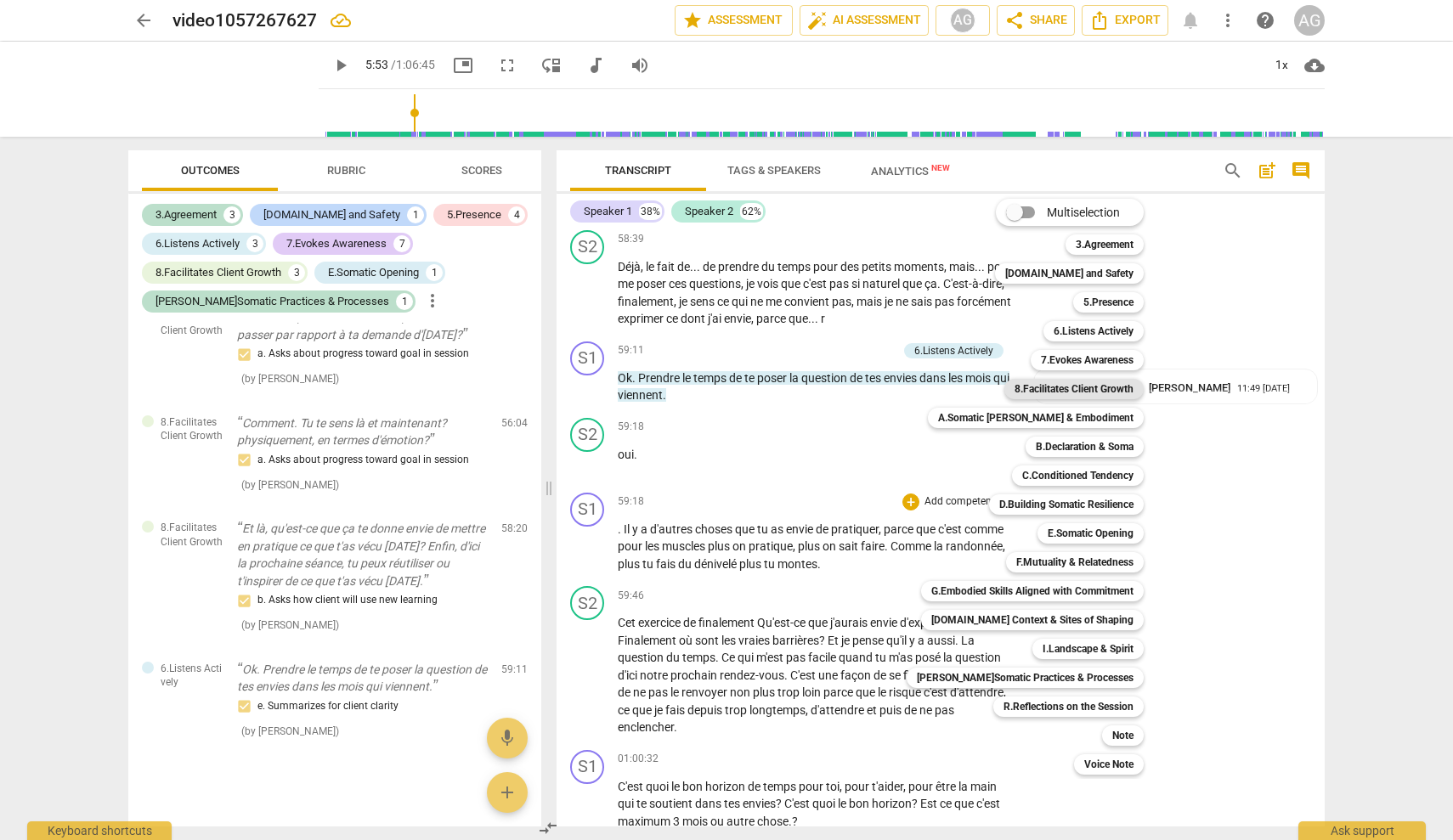
click at [862, 386] on b "8.Facilitates Client Growth" at bounding box center [1074, 388] width 119 height 21
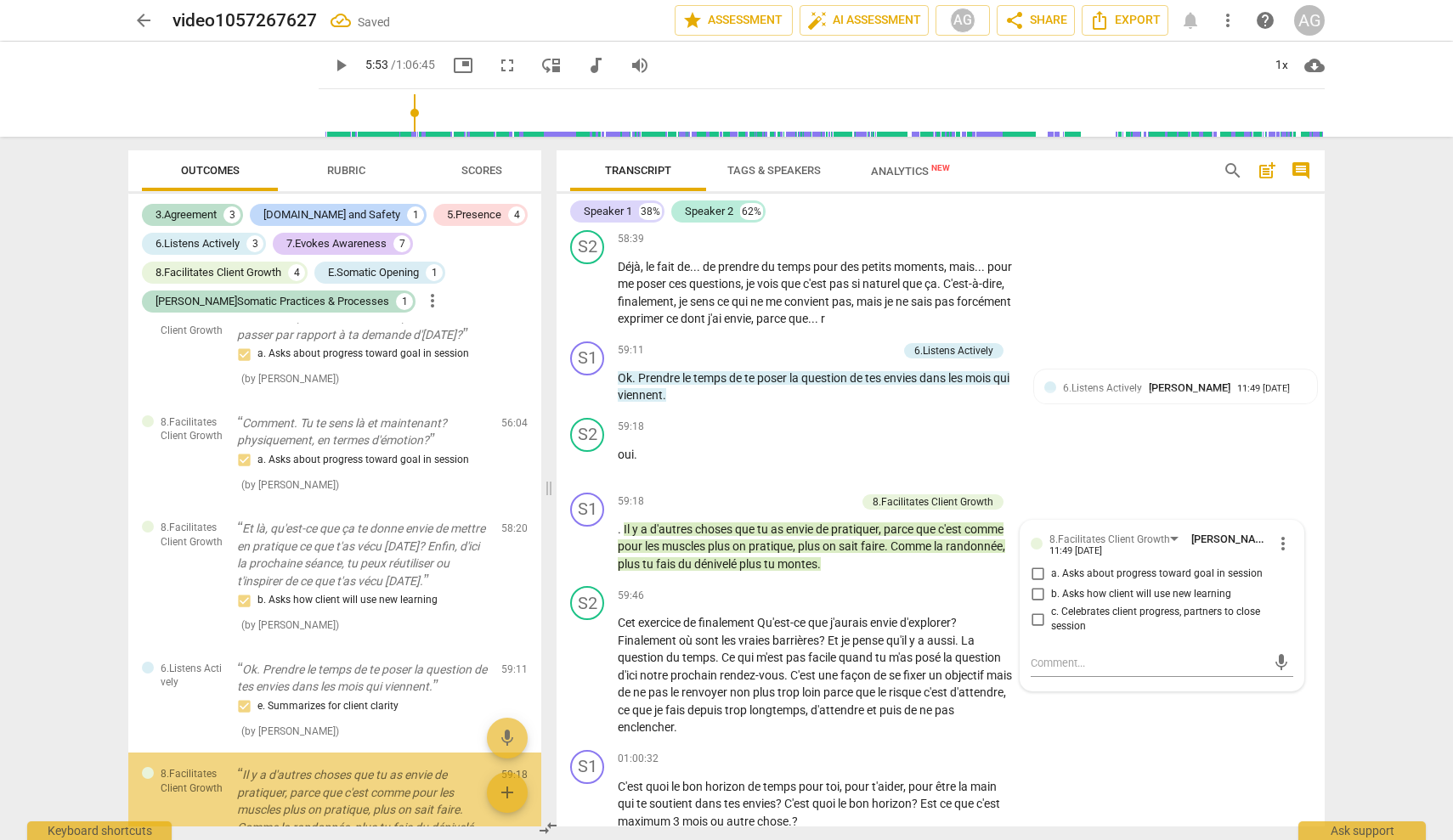
scroll to position [3386, 0]
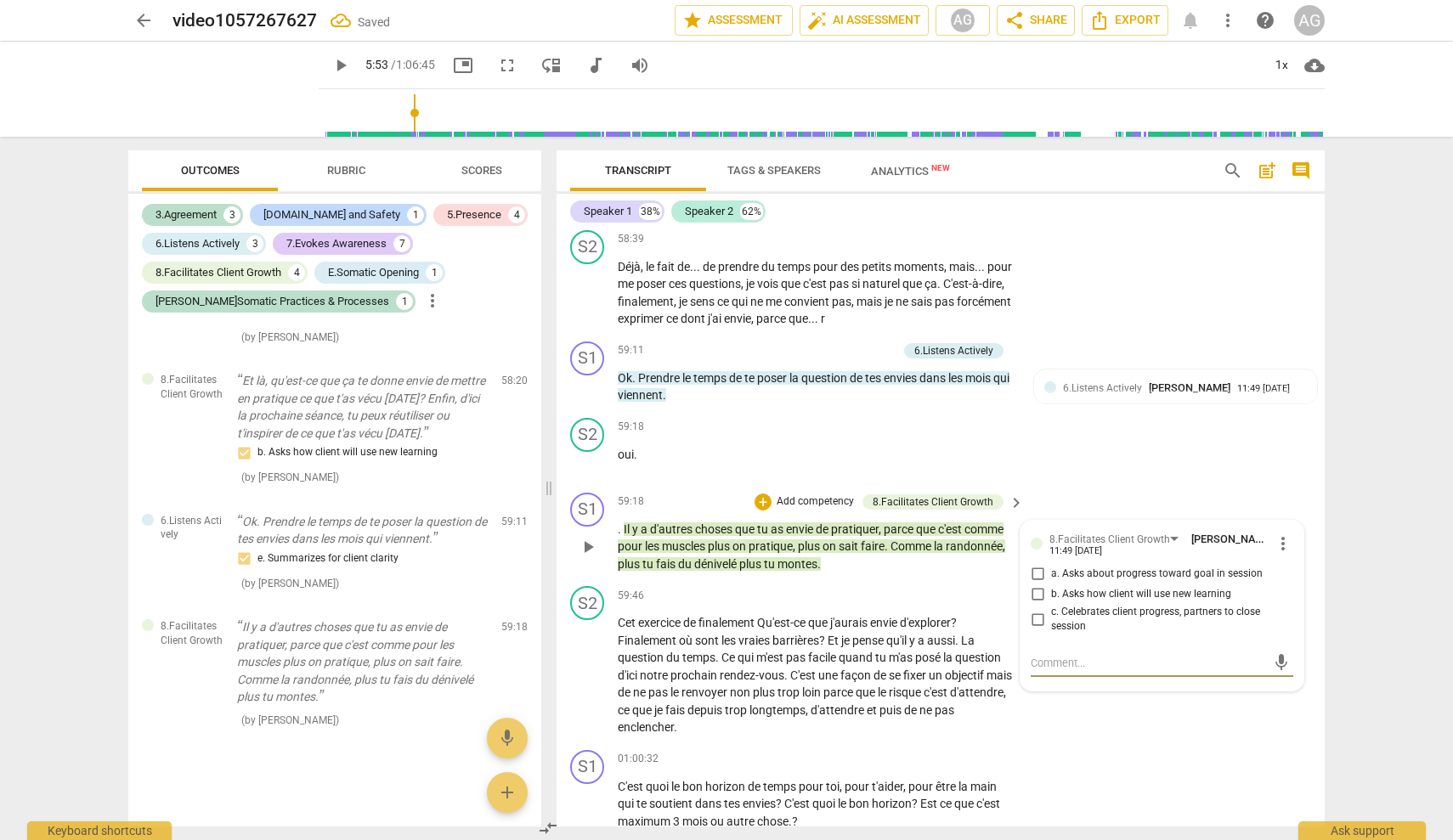
click at [862, 587] on span "b. Asks how client will use new learning" at bounding box center [1142, 594] width 180 height 15
click at [862, 584] on input "b. Asks how client will use new learning" at bounding box center [1037, 594] width 27 height 21
checkbox input "true"
click at [862, 743] on div "S1 play_arrow pause 01:00:32 + Add competency keyboard_arrow_right C'est quoi l…" at bounding box center [941, 789] width 768 height 94
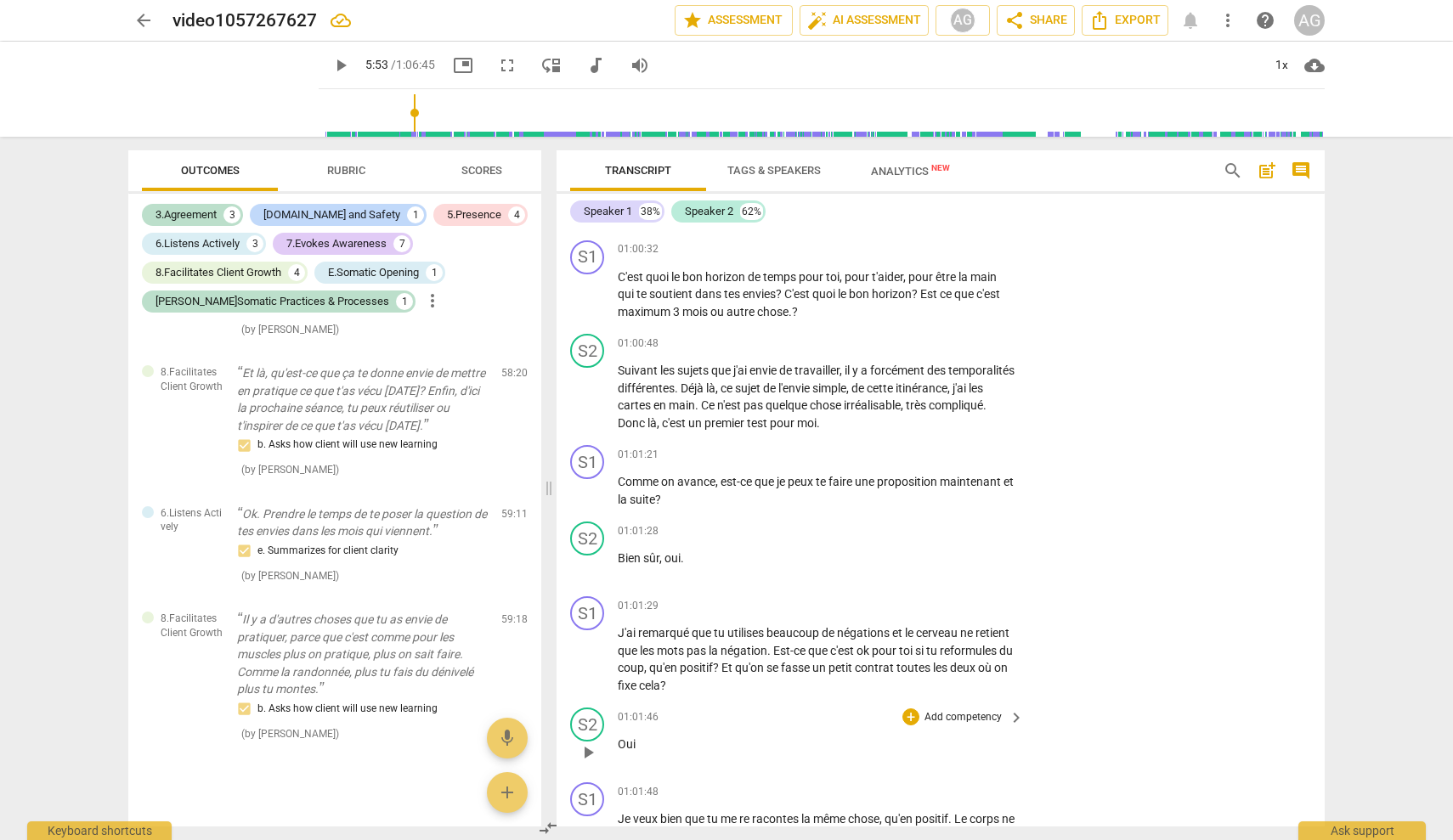
scroll to position [15559, 0]
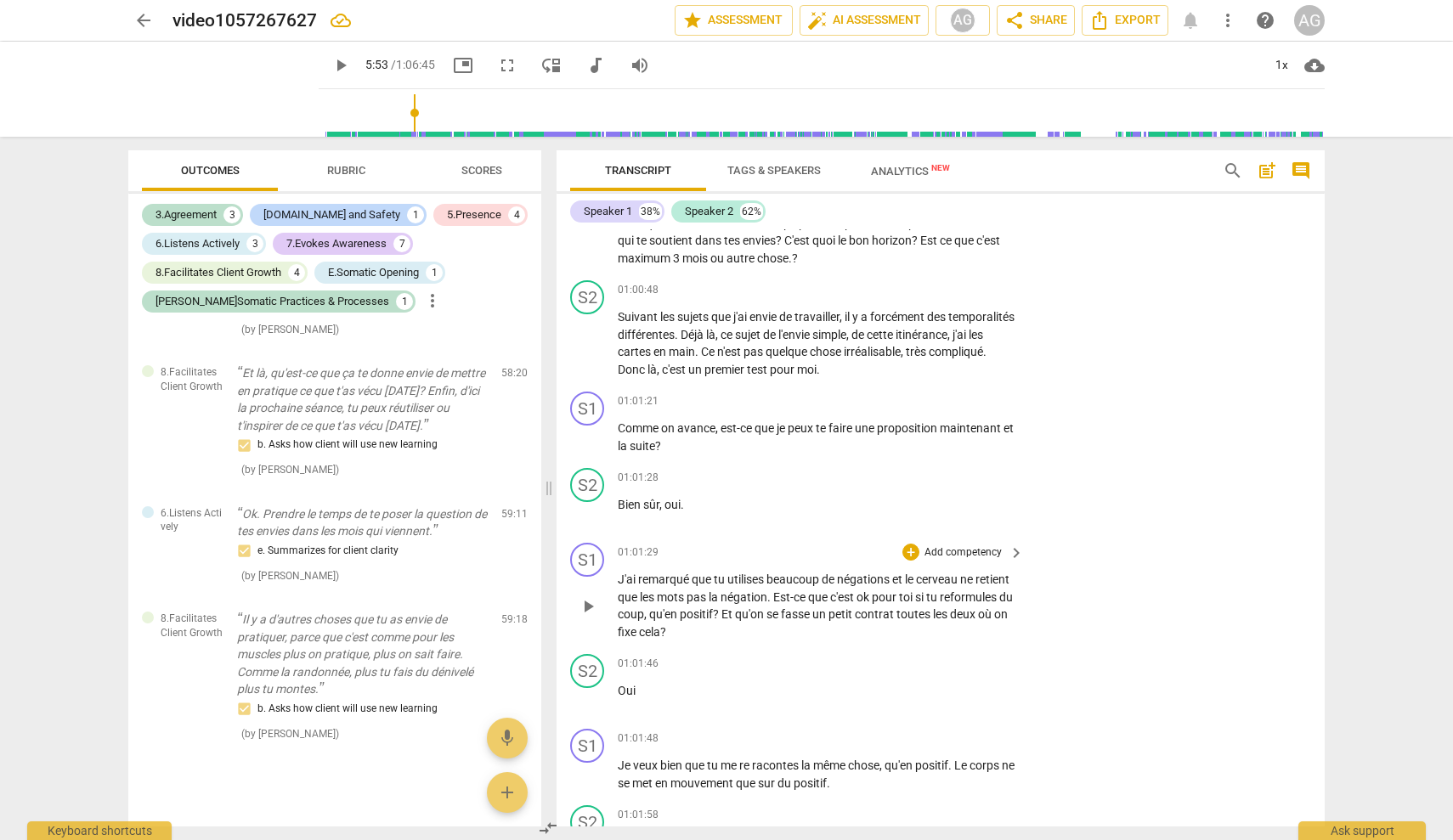
click at [862, 544] on div "+ Add competency" at bounding box center [953, 552] width 101 height 17
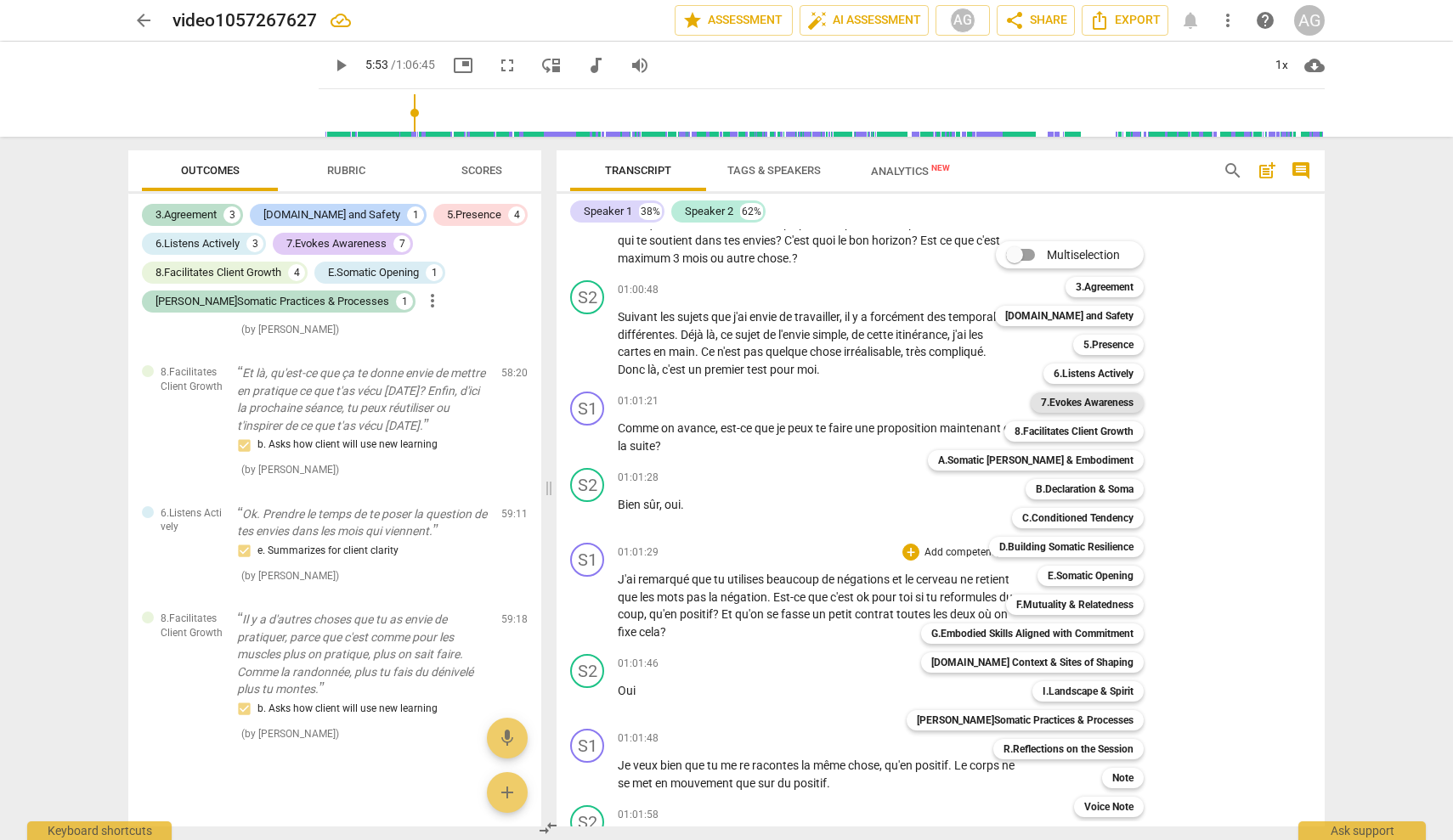
click at [862, 407] on b "7.Evokes Awareness" at bounding box center [1086, 402] width 92 height 21
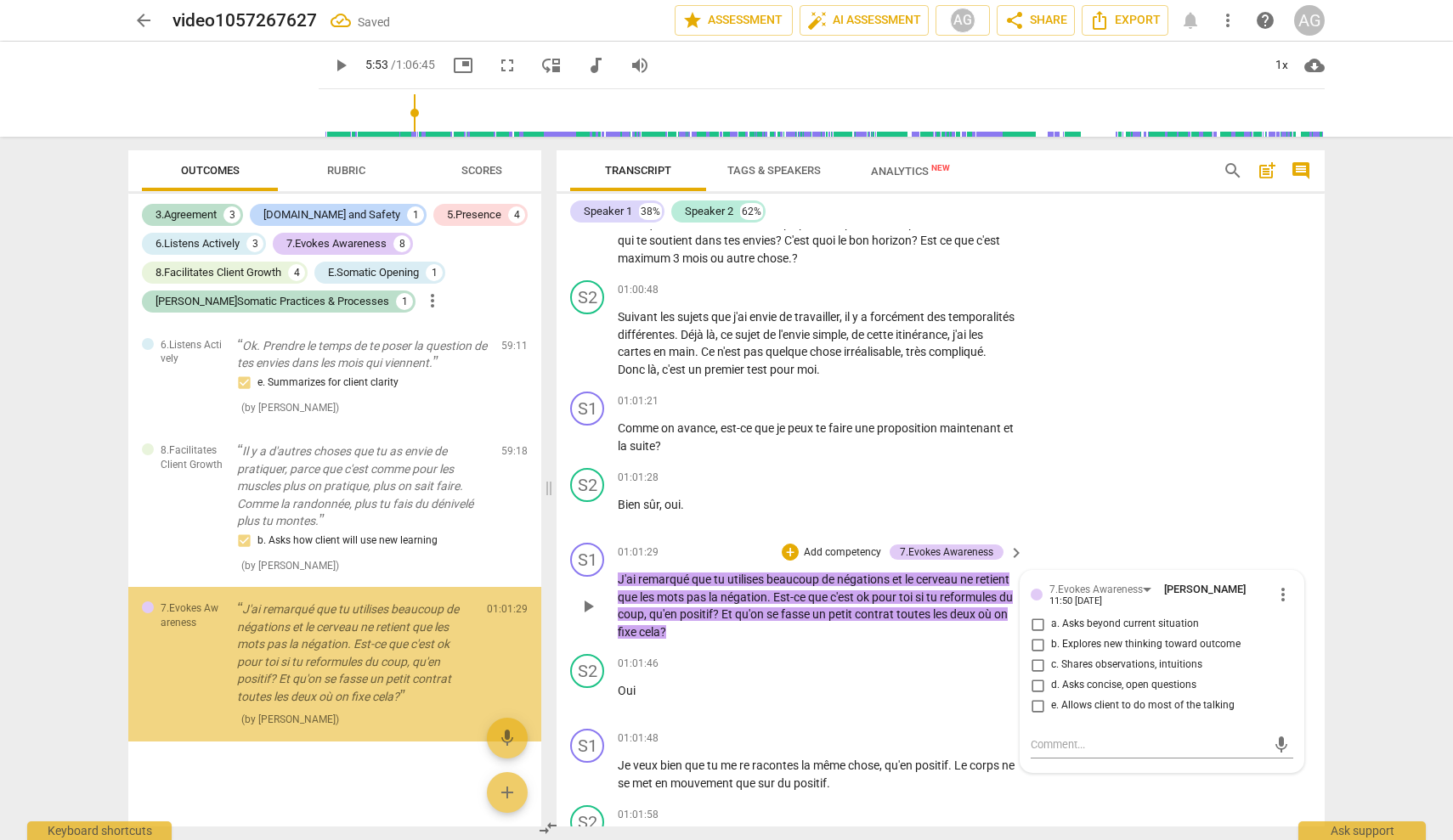
scroll to position [3558, 0]
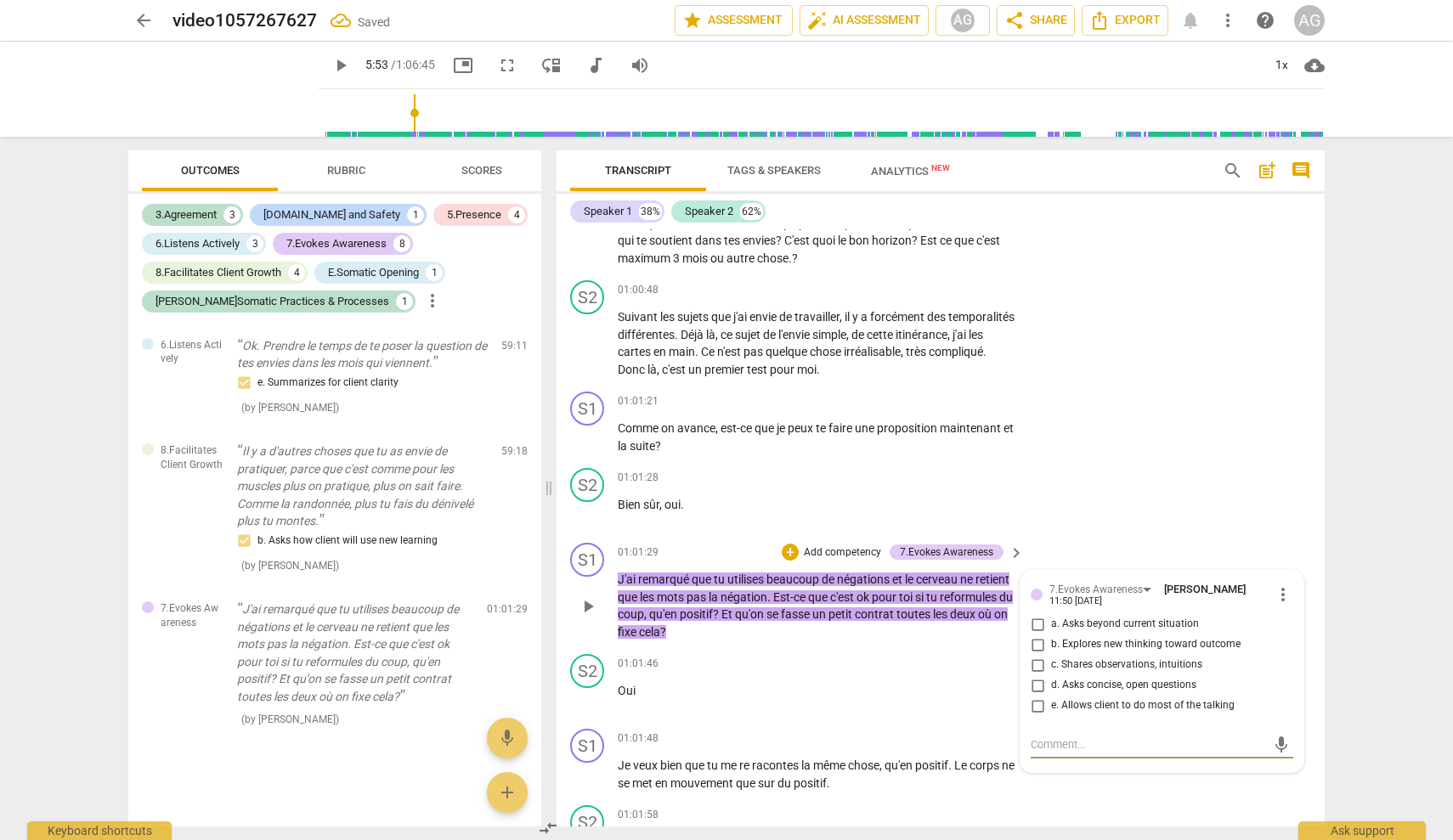
click at [862, 655] on input "c. Shares observations, intuitions" at bounding box center [1037, 665] width 27 height 21
checkbox input "true"
click at [862, 480] on div "S2 play_arrow pause 01:01:28 + Add competency keyboard_arrow_right Bien sûr , o…" at bounding box center [941, 498] width 768 height 74
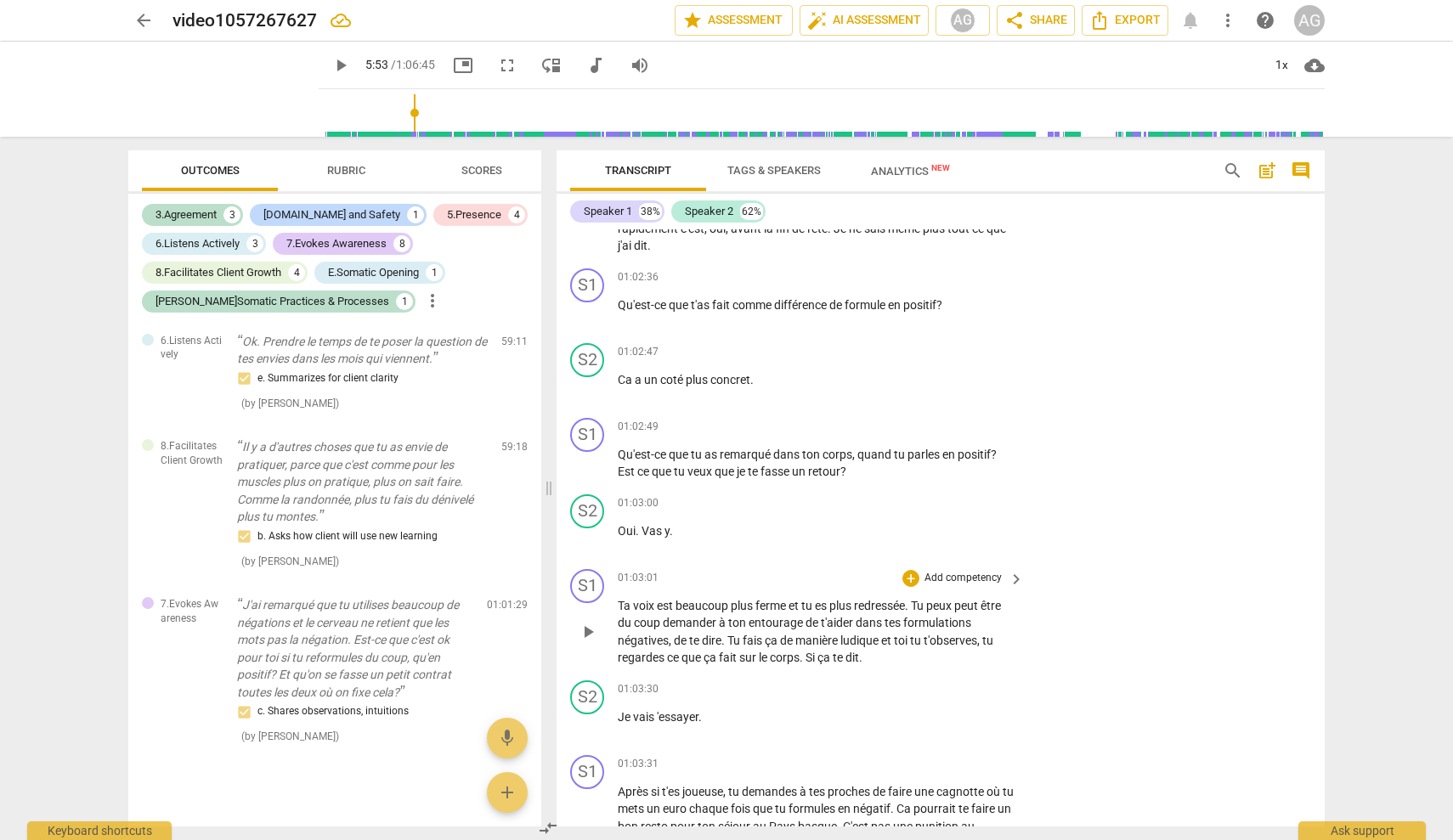
scroll to position [16192, 0]
click at [862, 570] on p "Add competency" at bounding box center [962, 577] width 80 height 15
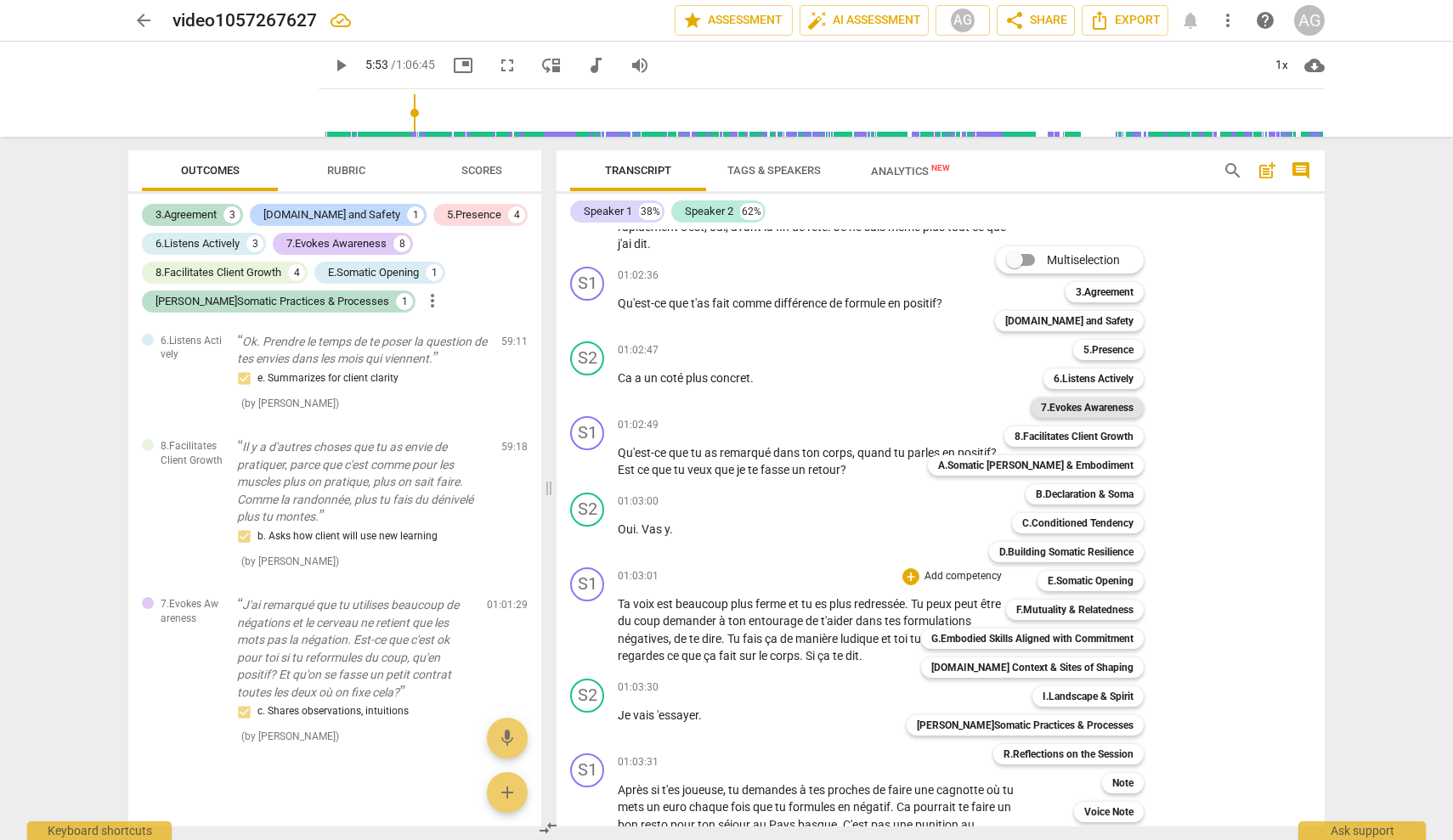
click at [862, 404] on b "7.Evokes Awareness" at bounding box center [1086, 407] width 92 height 21
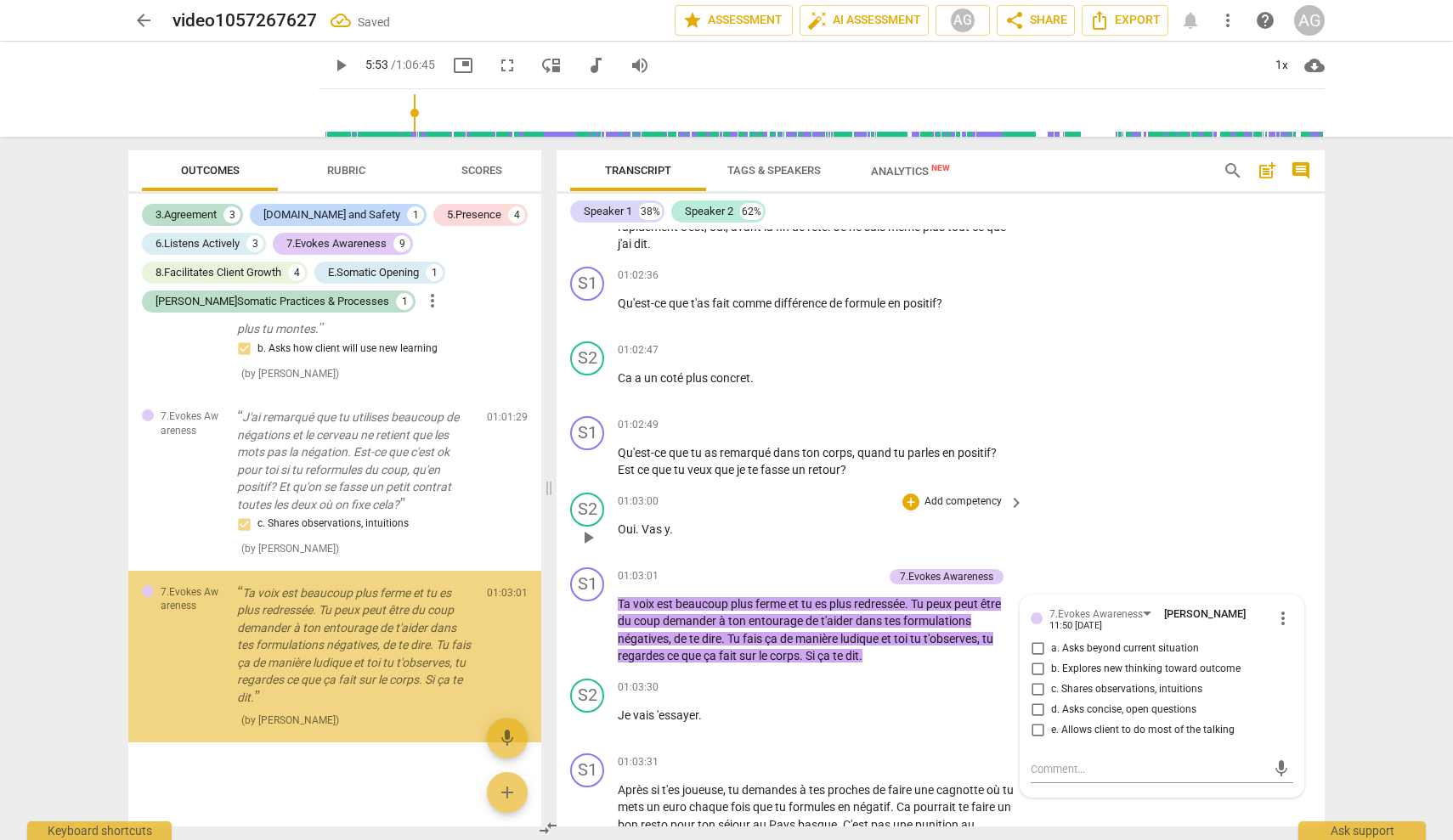
scroll to position [3747, 0]
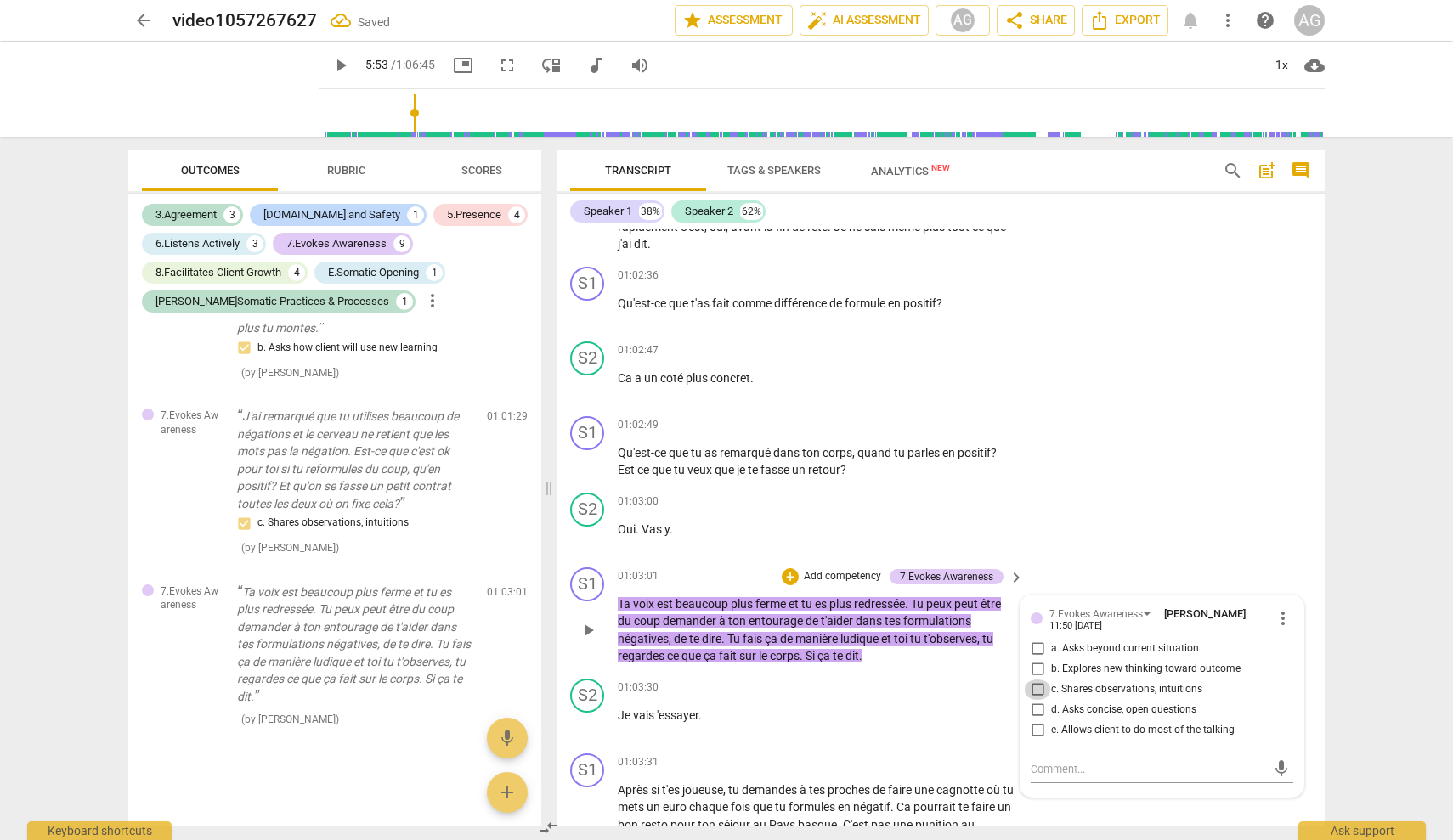
click at [862, 680] on input "c. Shares observations, intuitions" at bounding box center [1037, 689] width 27 height 21
checkbox input "true"
click at [862, 444] on div "S1 play_arrow pause 01:02:49 + Add competency keyboard_arrow_right Qu'est-ce qu…" at bounding box center [941, 447] width 768 height 76
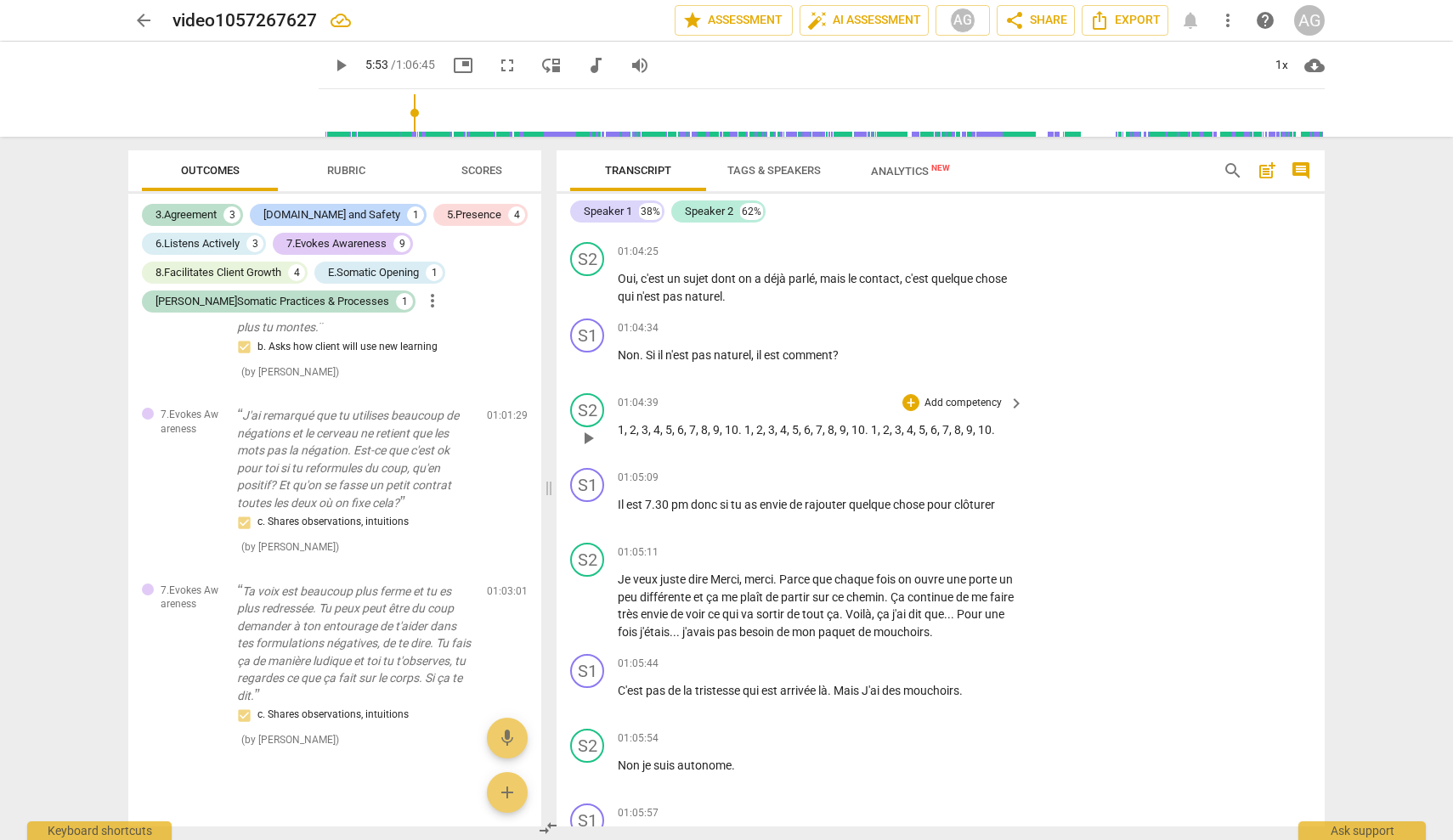
scroll to position [17282, 0]
click at [862, 470] on p "Add competency" at bounding box center [962, 476] width 80 height 15
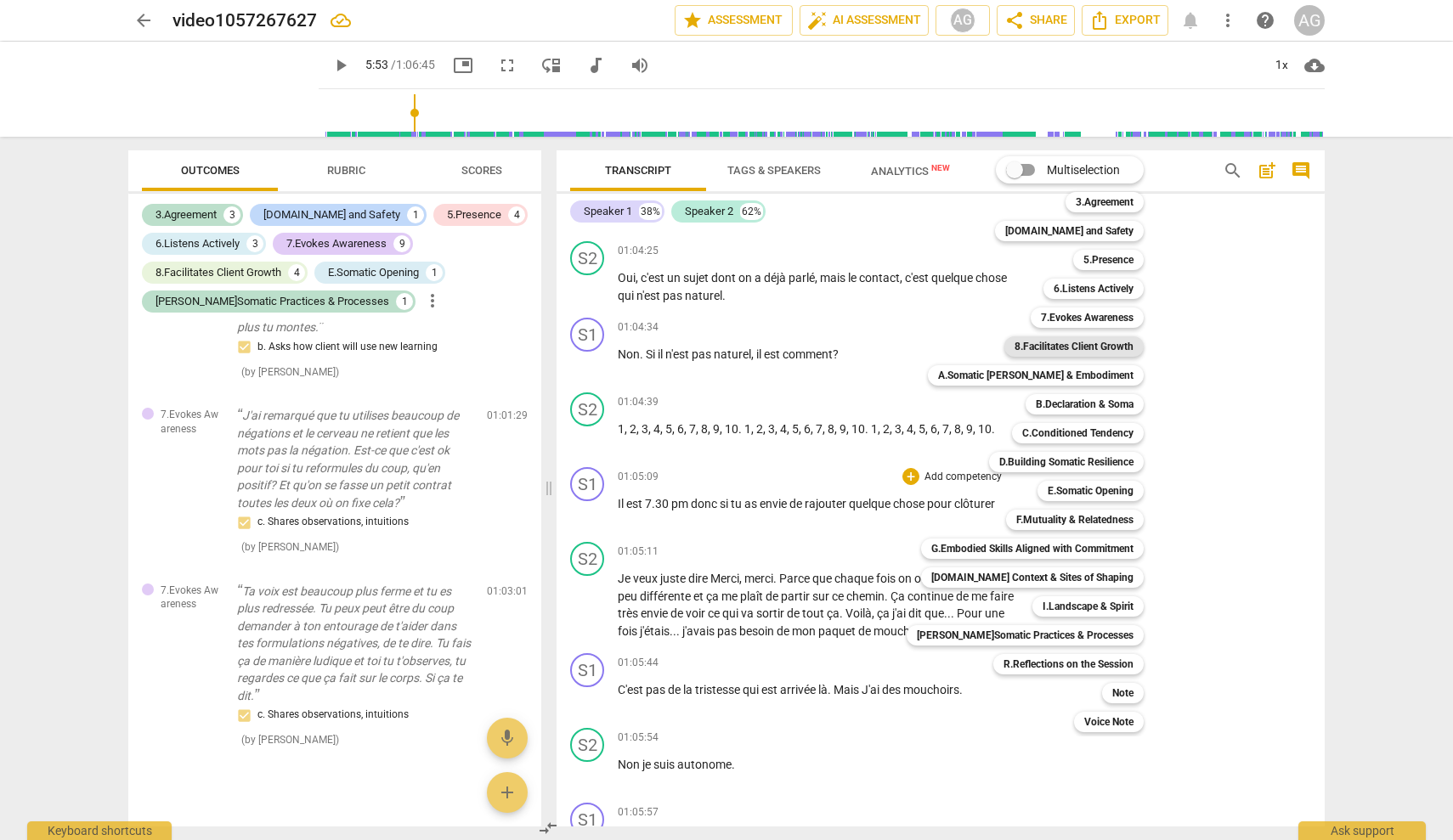
click at [862, 350] on b "8.Facilitates Client Growth" at bounding box center [1074, 347] width 119 height 21
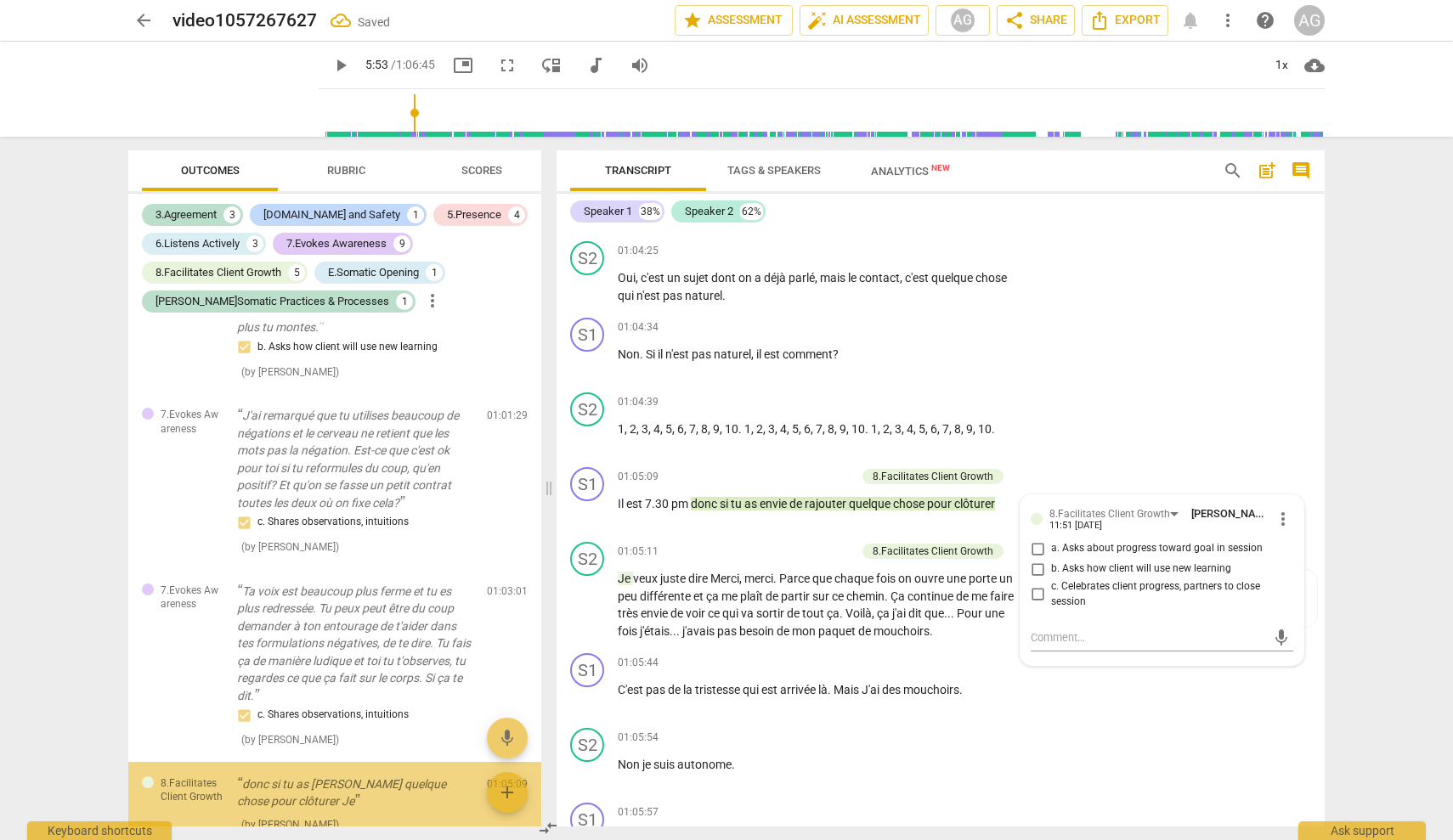
scroll to position [3852, 0]
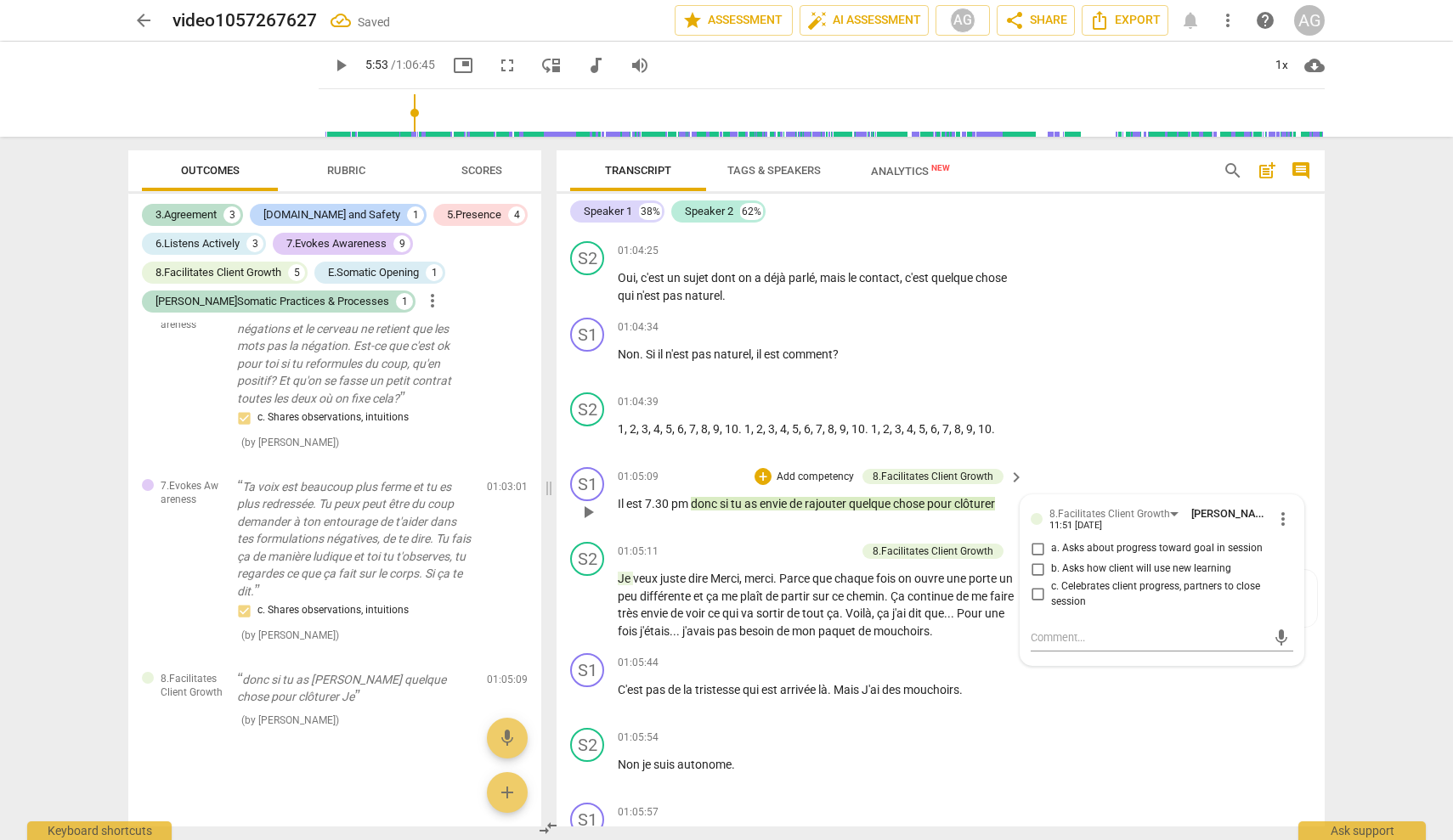
drag, startPoint x: 1082, startPoint y: 549, endPoint x: 1157, endPoint y: 572, distance: 78.4
click at [862, 579] on span "c. Celebrates client progress, partners to close session" at bounding box center [1170, 594] width 236 height 30
click at [862, 584] on input "c. Celebrates client progress, partners to close session" at bounding box center [1037, 594] width 27 height 21
checkbox input "true"
click at [862, 724] on div "S2 play_arrow pause 01:05:54 + Add competency keyboard_arrow_right Non je suis …" at bounding box center [941, 758] width 768 height 74
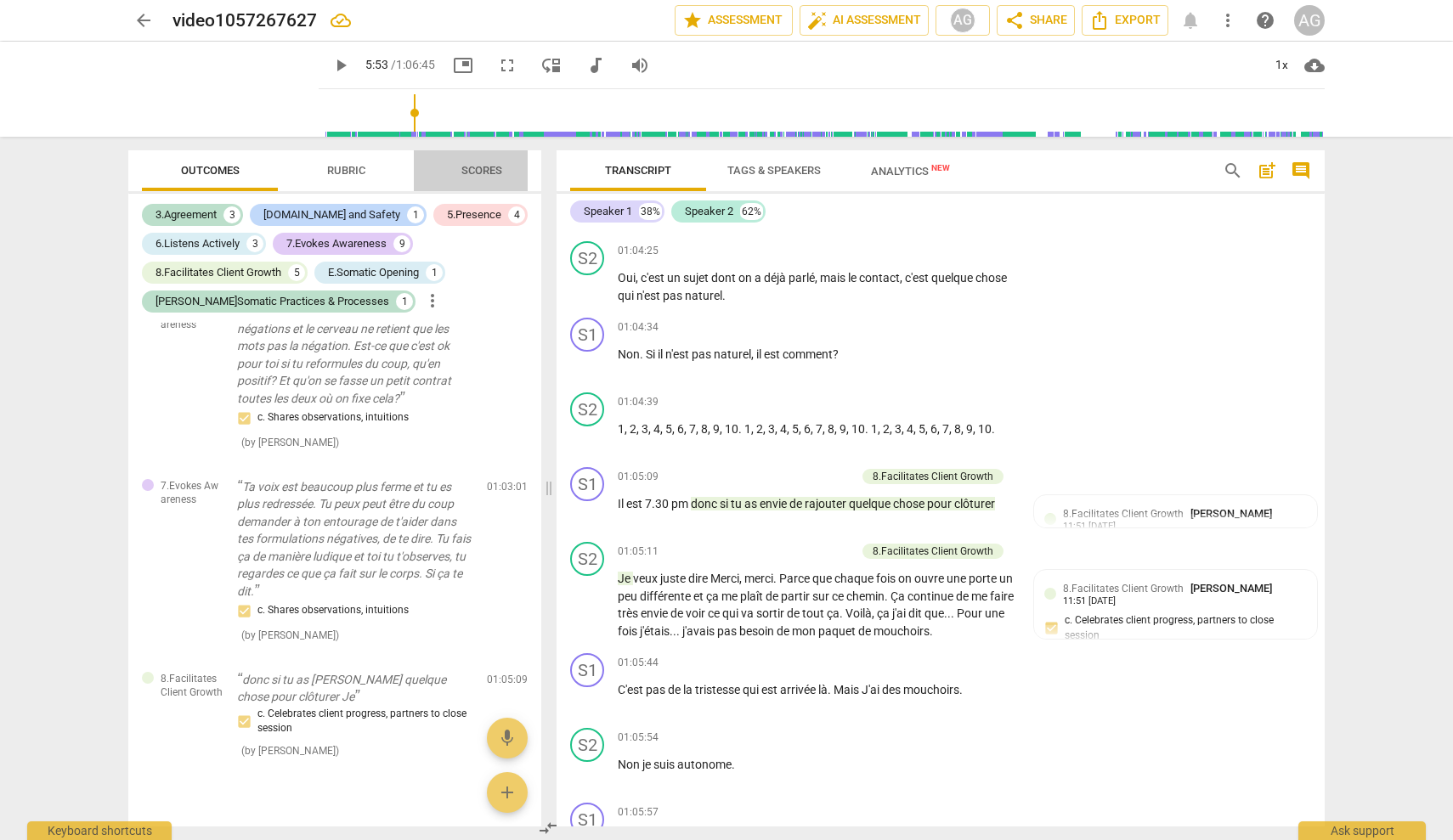
click at [489, 165] on span "Scores" at bounding box center [482, 169] width 41 height 13
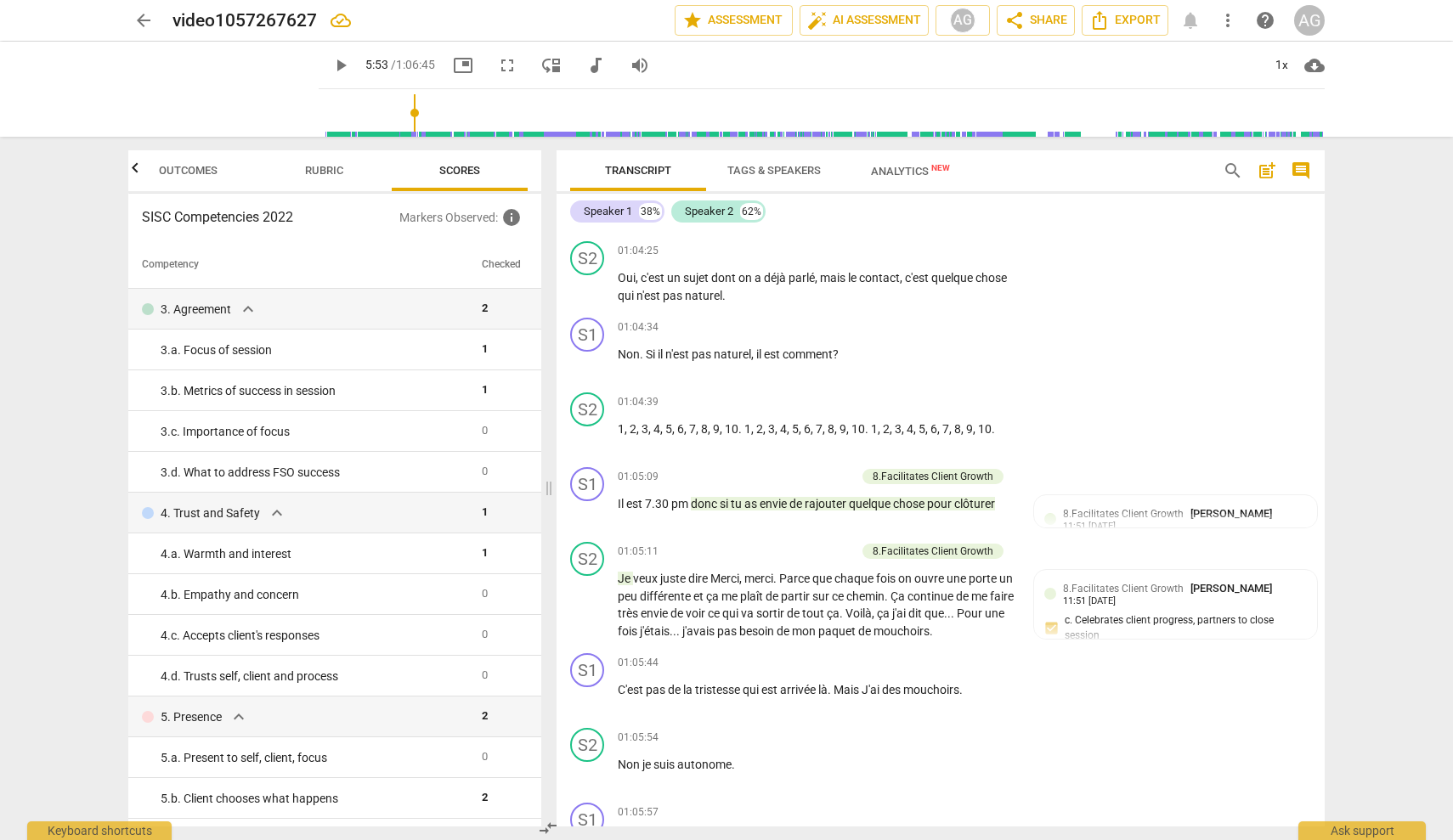
scroll to position [0, 0]
click at [329, 162] on span "Rubric" at bounding box center [324, 170] width 79 height 23
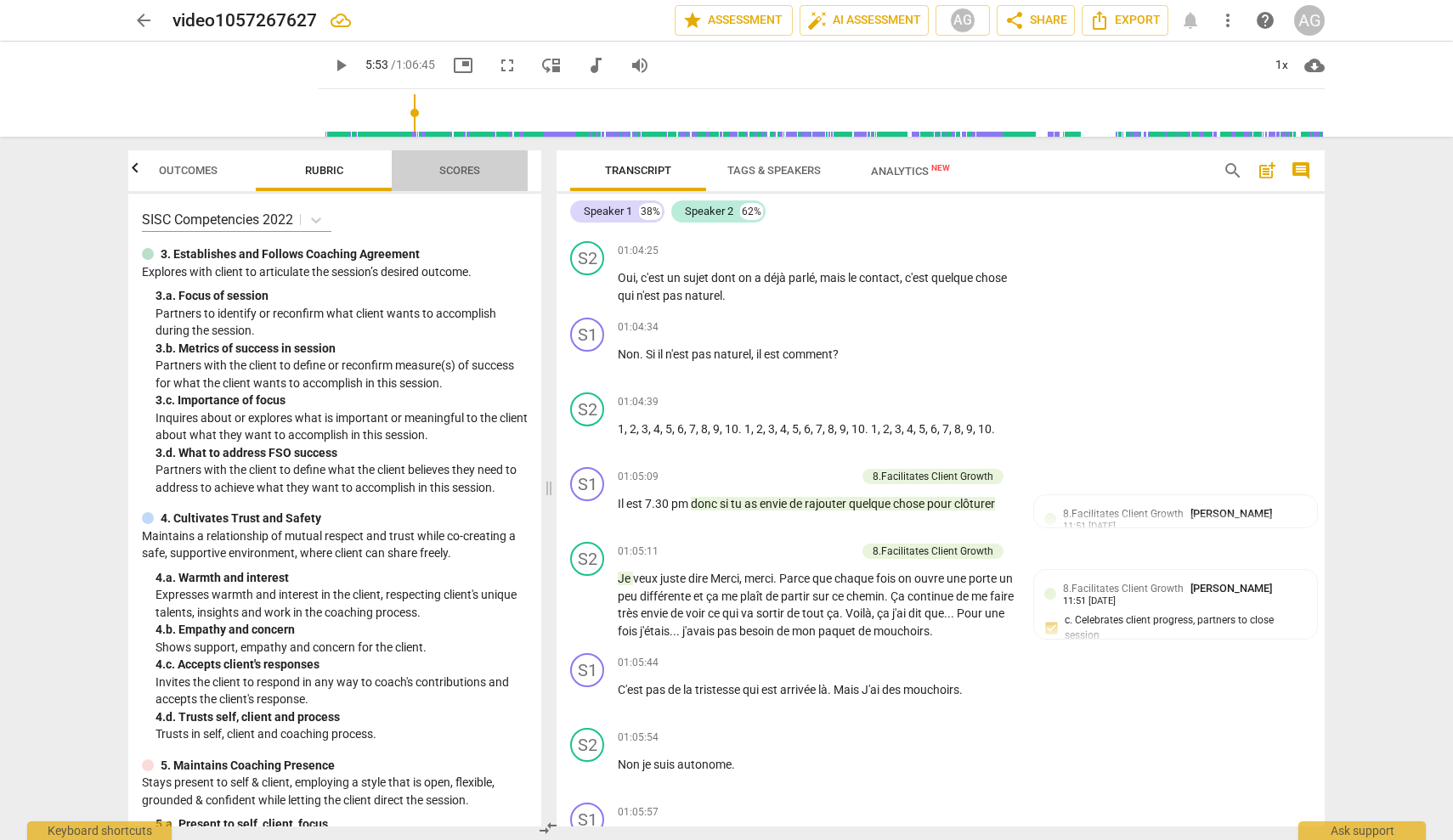
click at [449, 171] on span "Scores" at bounding box center [459, 169] width 41 height 13
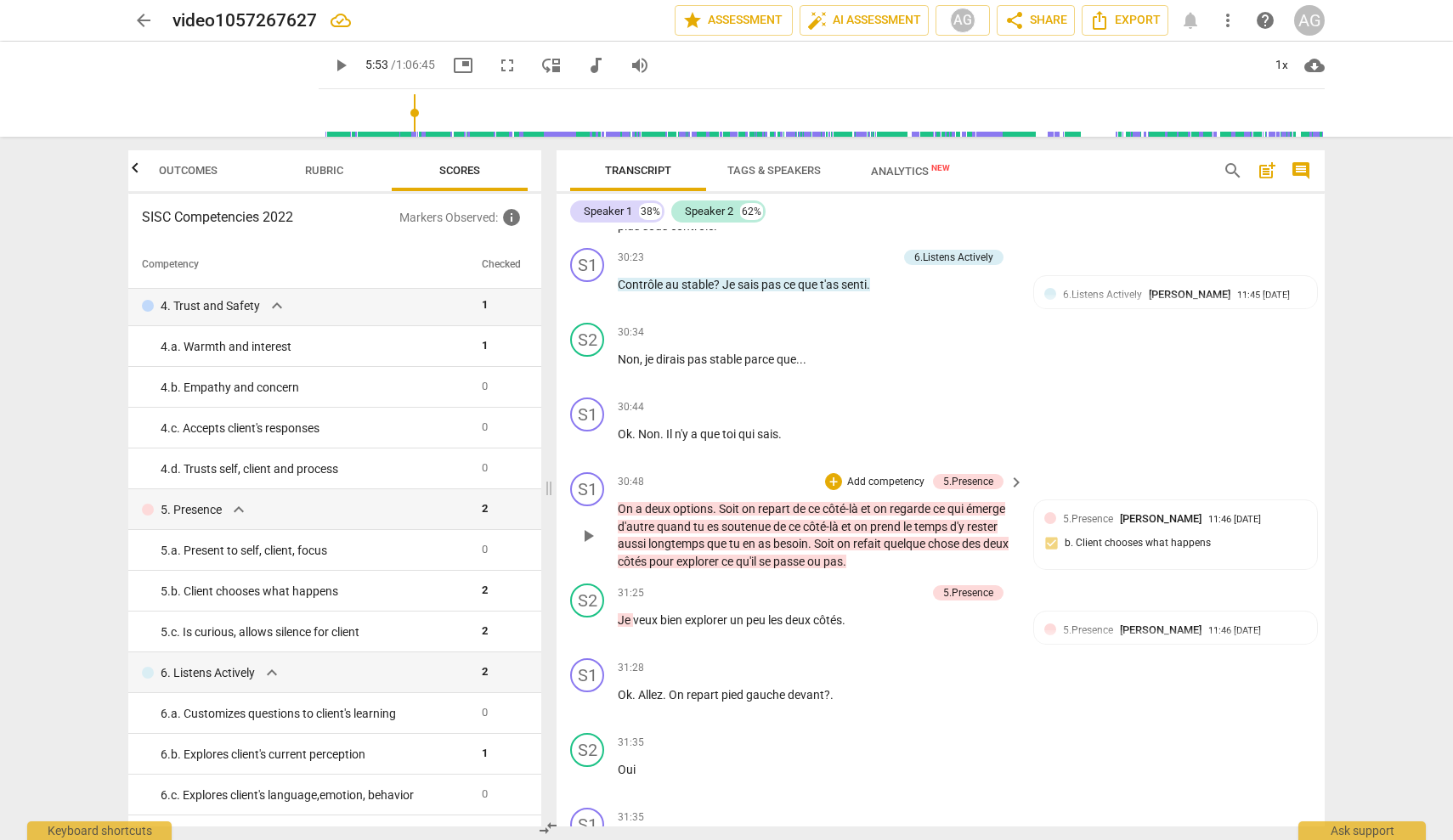
scroll to position [7924, 0]
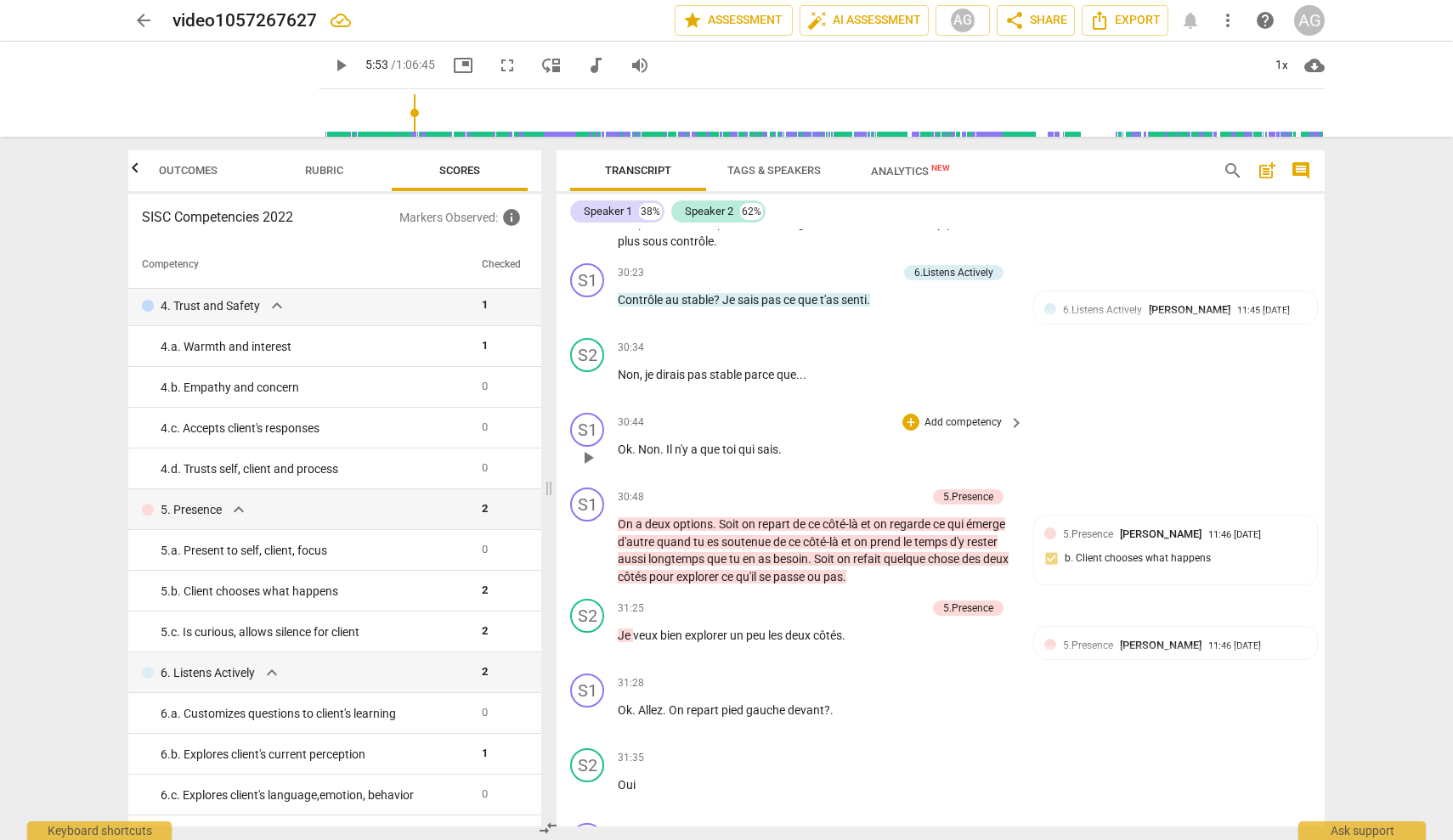
click at [862, 431] on p "Add competency" at bounding box center [962, 422] width 80 height 15
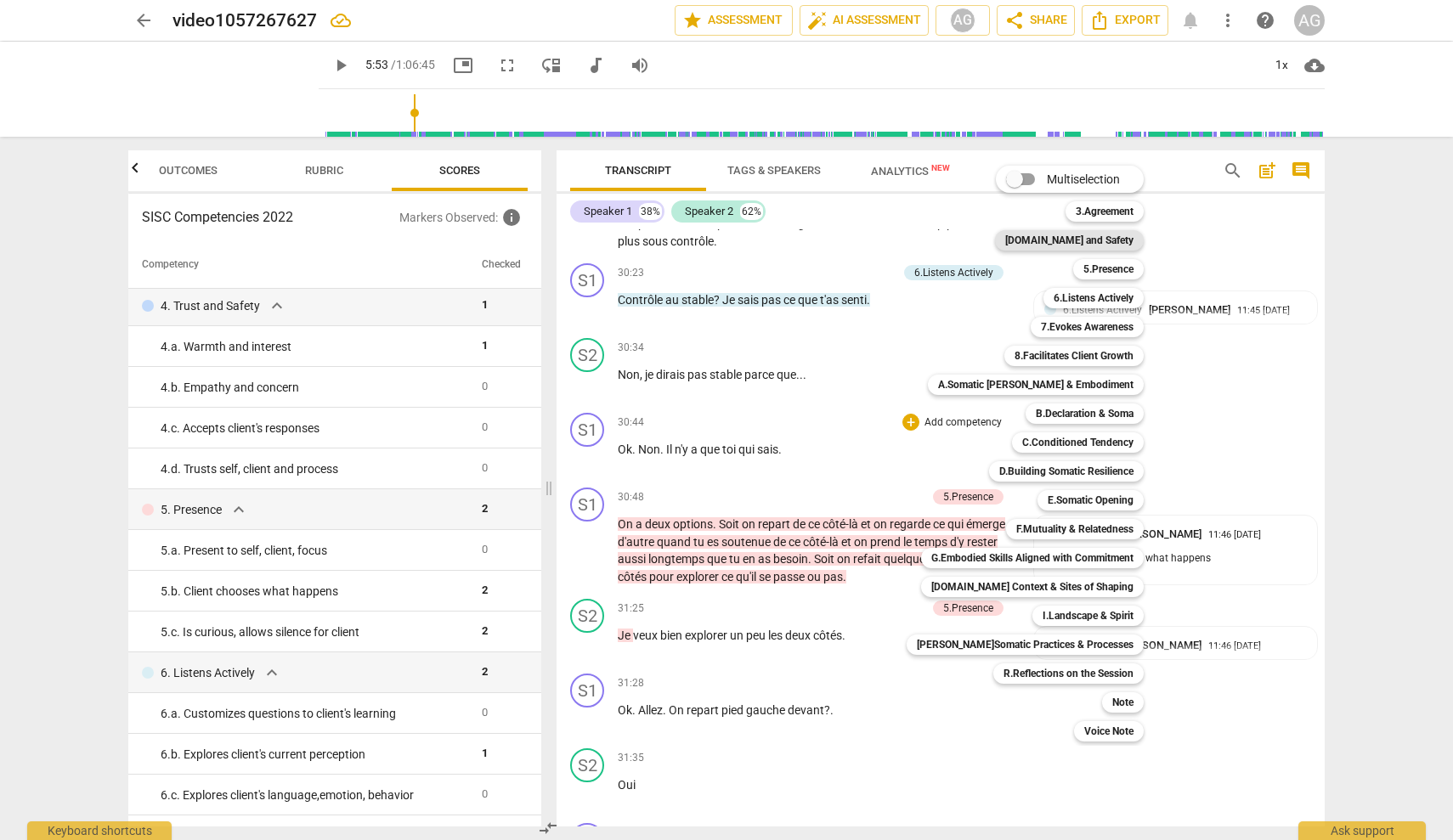
click at [862, 245] on b "[DOMAIN_NAME] and Safety" at bounding box center [1068, 240] width 128 height 21
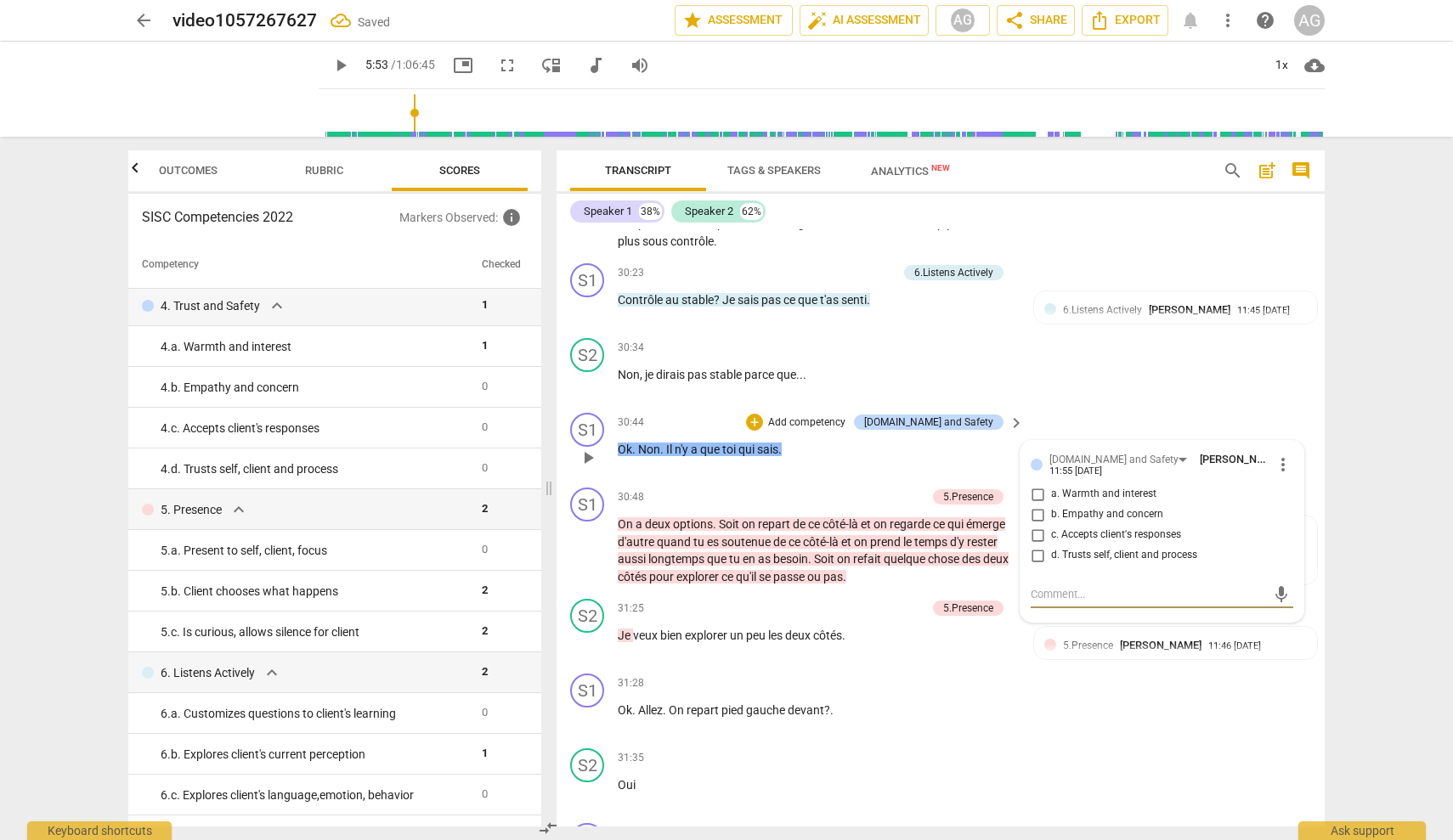
drag, startPoint x: 1054, startPoint y: 565, endPoint x: 1067, endPoint y: 570, distance: 13.9
click at [862, 543] on span "c. Accepts client's responses" at bounding box center [1116, 534] width 130 height 15
click at [862, 545] on input "c. Accepts client's responses" at bounding box center [1037, 535] width 27 height 21
checkbox input "true"
click at [862, 742] on div "S1 play_arrow pause 31:28 + Add competency keyboard_arrow_right Ok . Allez . On…" at bounding box center [941, 703] width 768 height 74
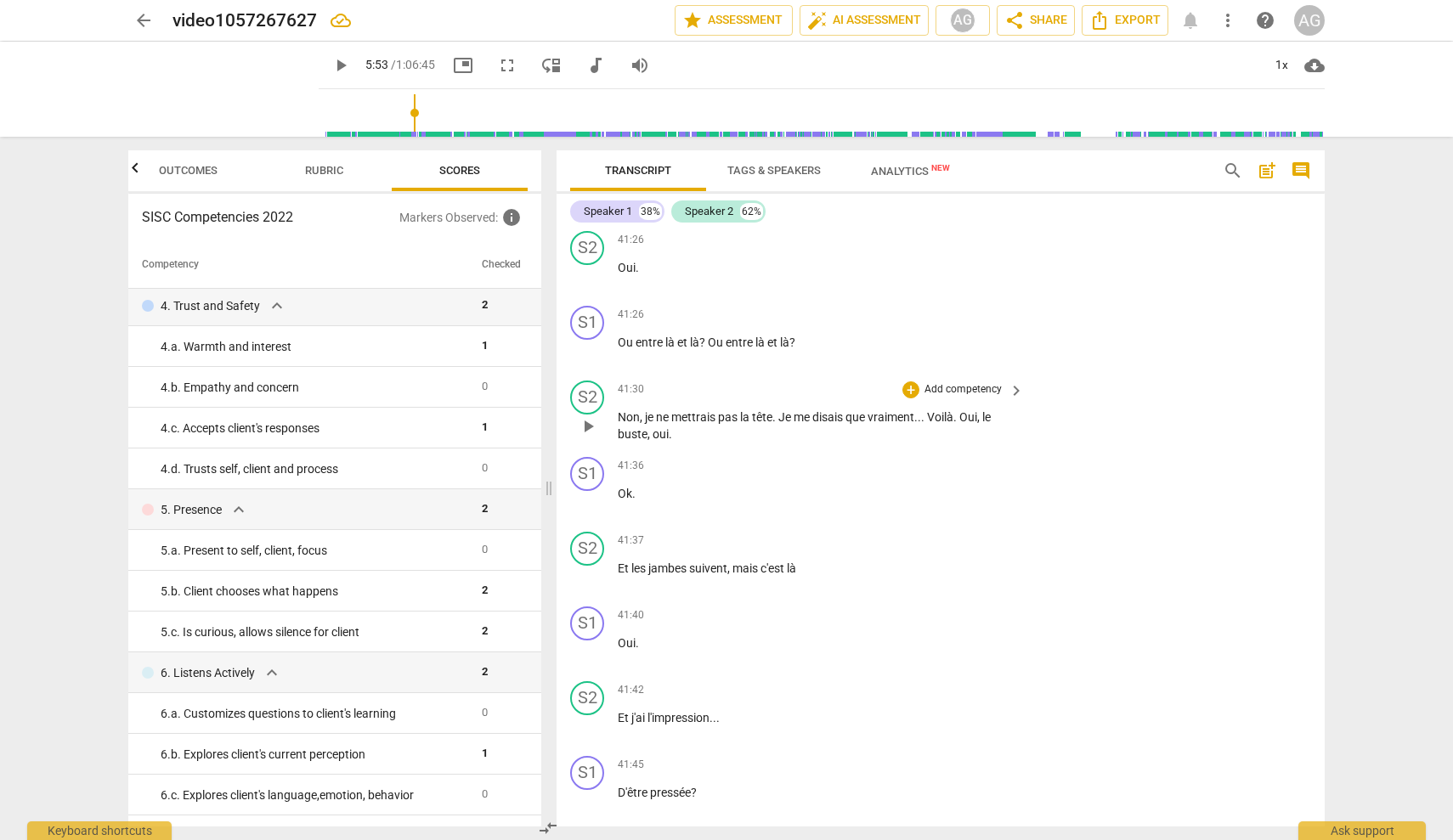
scroll to position [11297, 0]
click at [862, 472] on p "Add competency" at bounding box center [962, 464] width 80 height 15
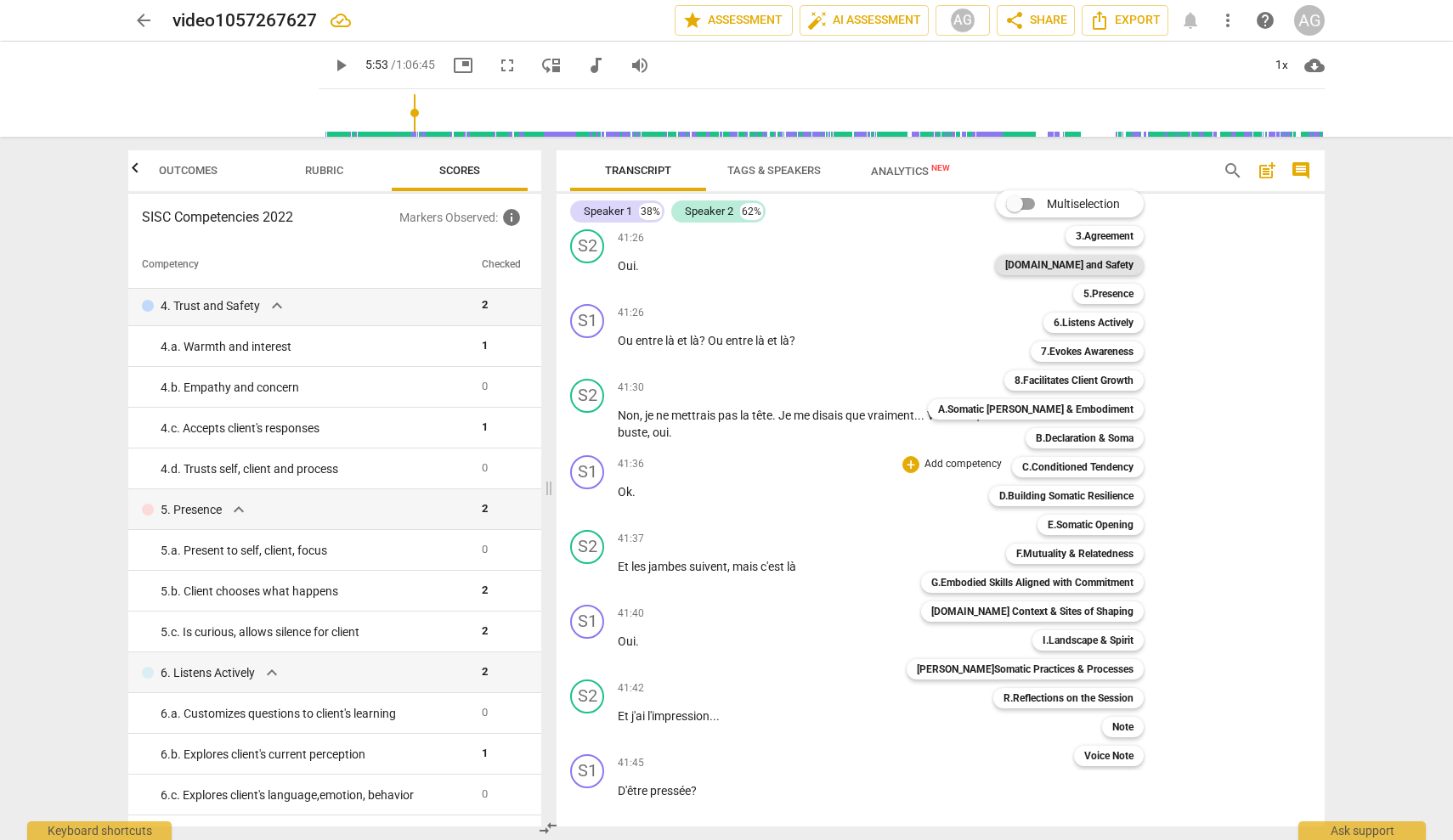
click at [862, 265] on b "[DOMAIN_NAME] and Safety" at bounding box center [1068, 264] width 128 height 21
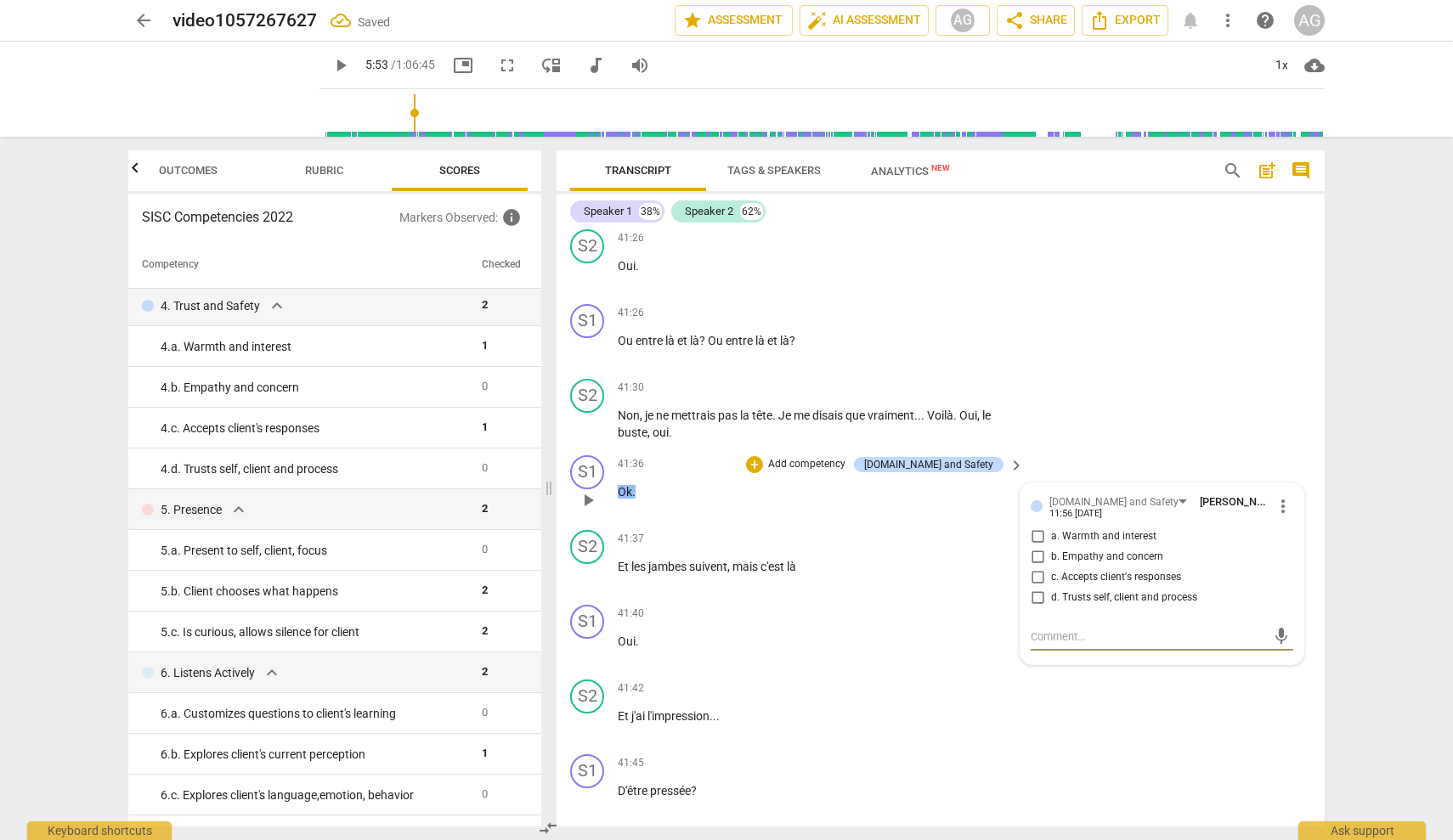
click at [862, 584] on span "c. Accepts client's responses" at bounding box center [1116, 577] width 130 height 15
click at [862, 584] on input "c. Accepts client's responses" at bounding box center [1037, 578] width 27 height 21
checkbox input "true"
click at [862, 716] on div "41:42 + Add competency keyboard_arrow_right Et j'ai l'impression . . ." at bounding box center [822, 710] width 408 height 61
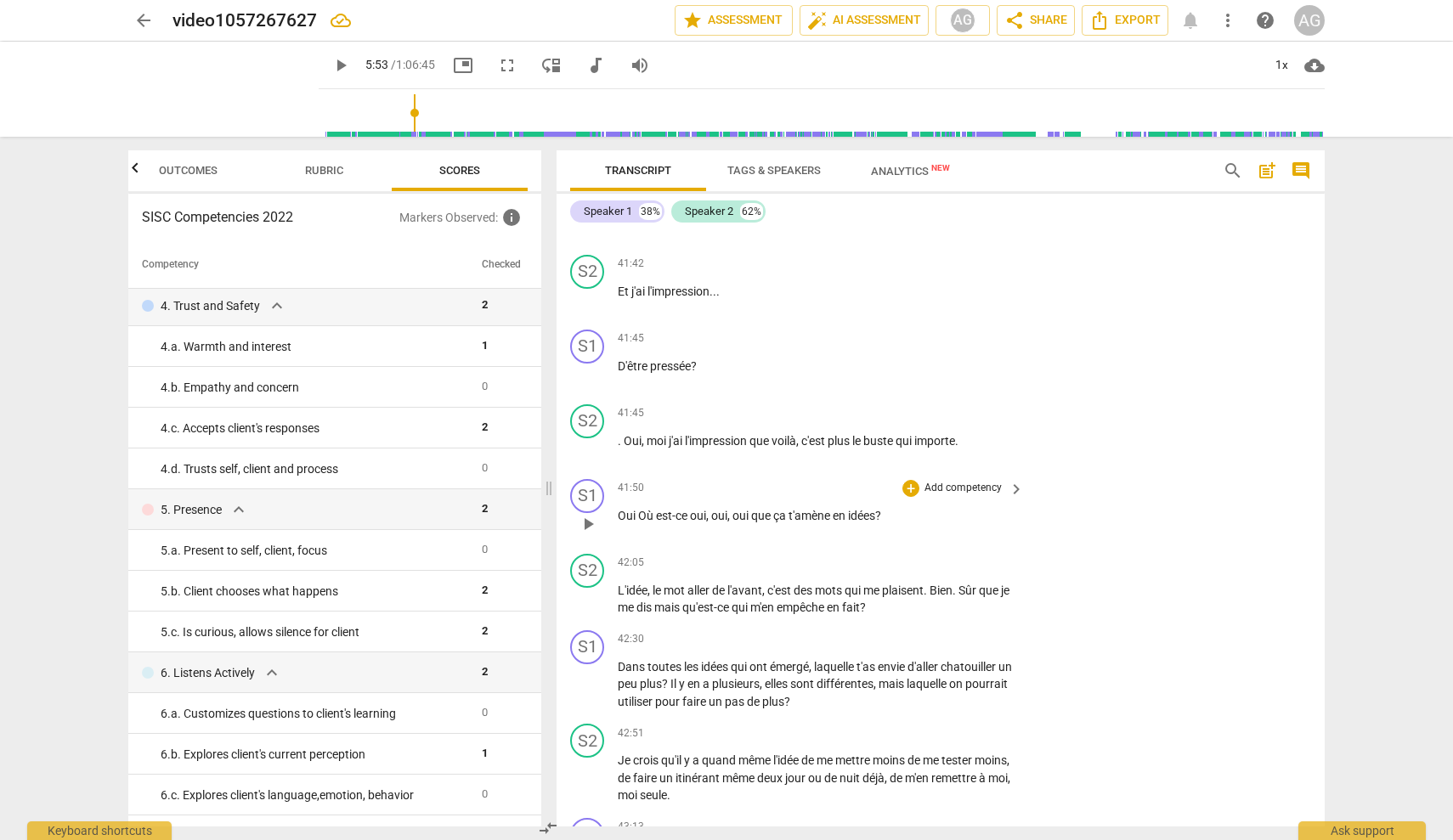
scroll to position [11723, 0]
click at [862, 495] on p "Add competency" at bounding box center [962, 486] width 80 height 15
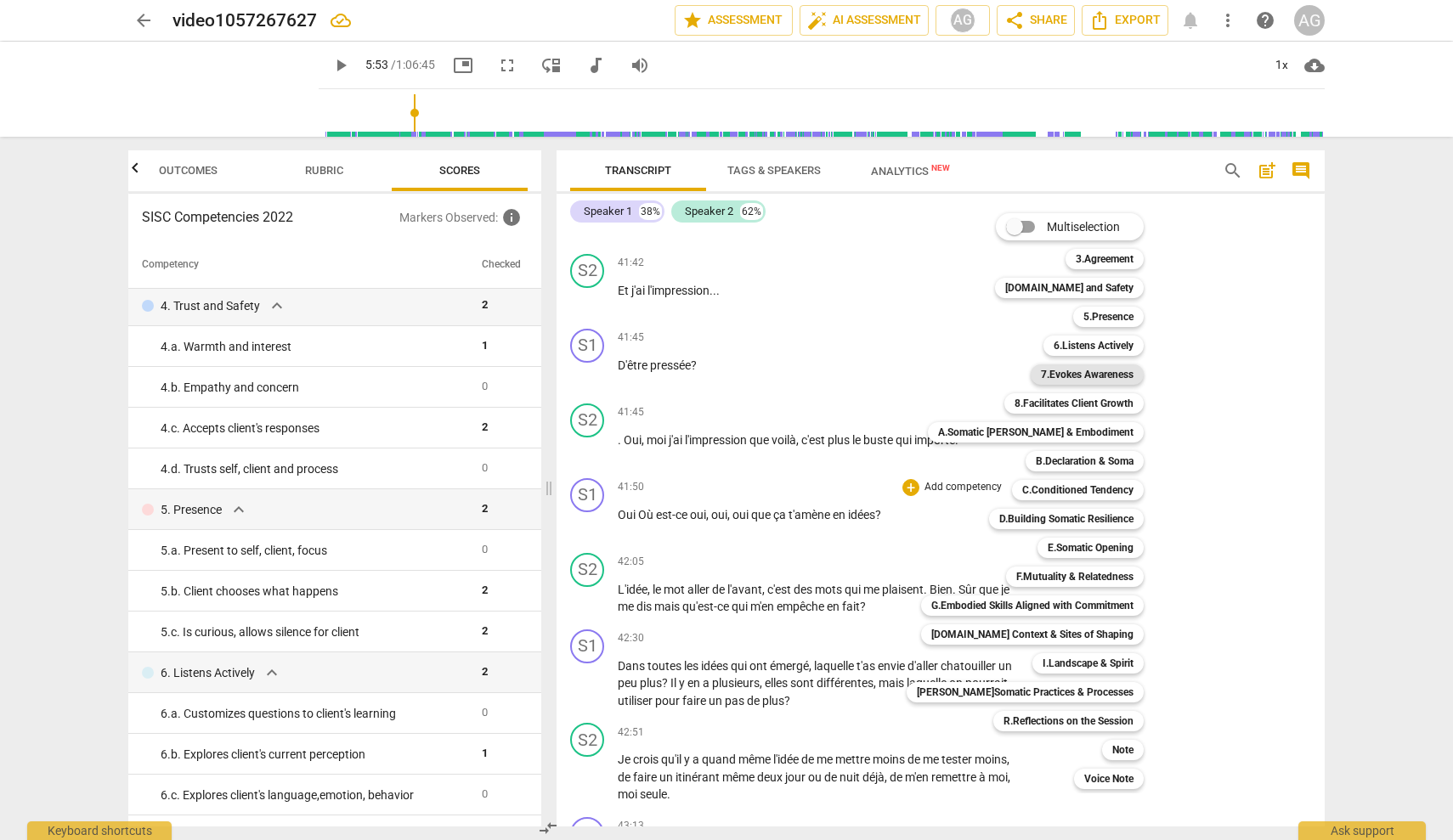
click at [862, 375] on b "7.Evokes Awareness" at bounding box center [1086, 374] width 92 height 21
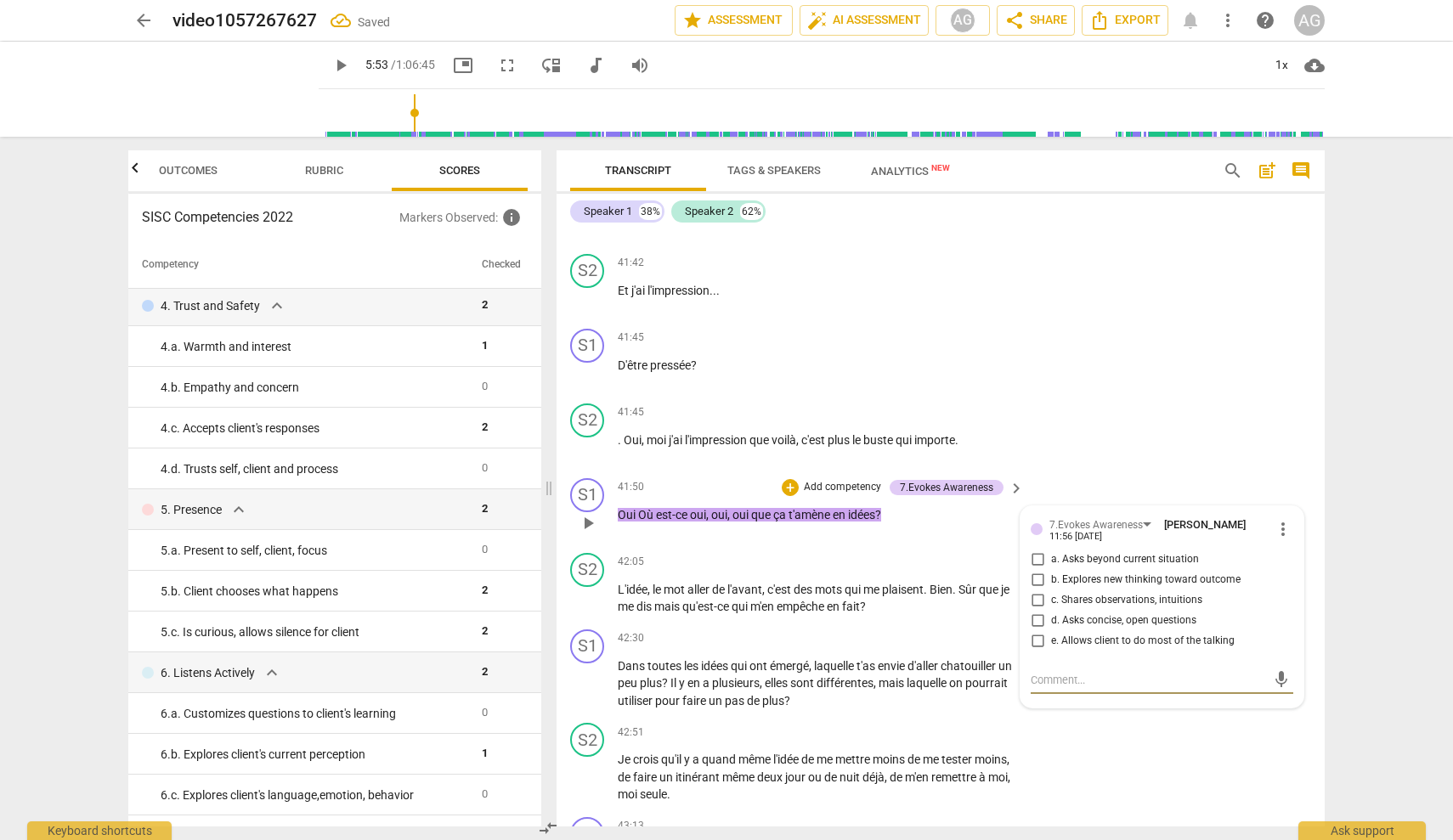
click at [862, 568] on span "a. Asks beyond current situation" at bounding box center [1125, 559] width 148 height 15
click at [862, 570] on input "a. Asks beyond current situation" at bounding box center [1037, 560] width 27 height 21
checkbox input "true"
click at [862, 738] on div "S2 play_arrow pause 42:51 + Add competency keyboard_arrow_right Je crois qu'il …" at bounding box center [941, 763] width 768 height 94
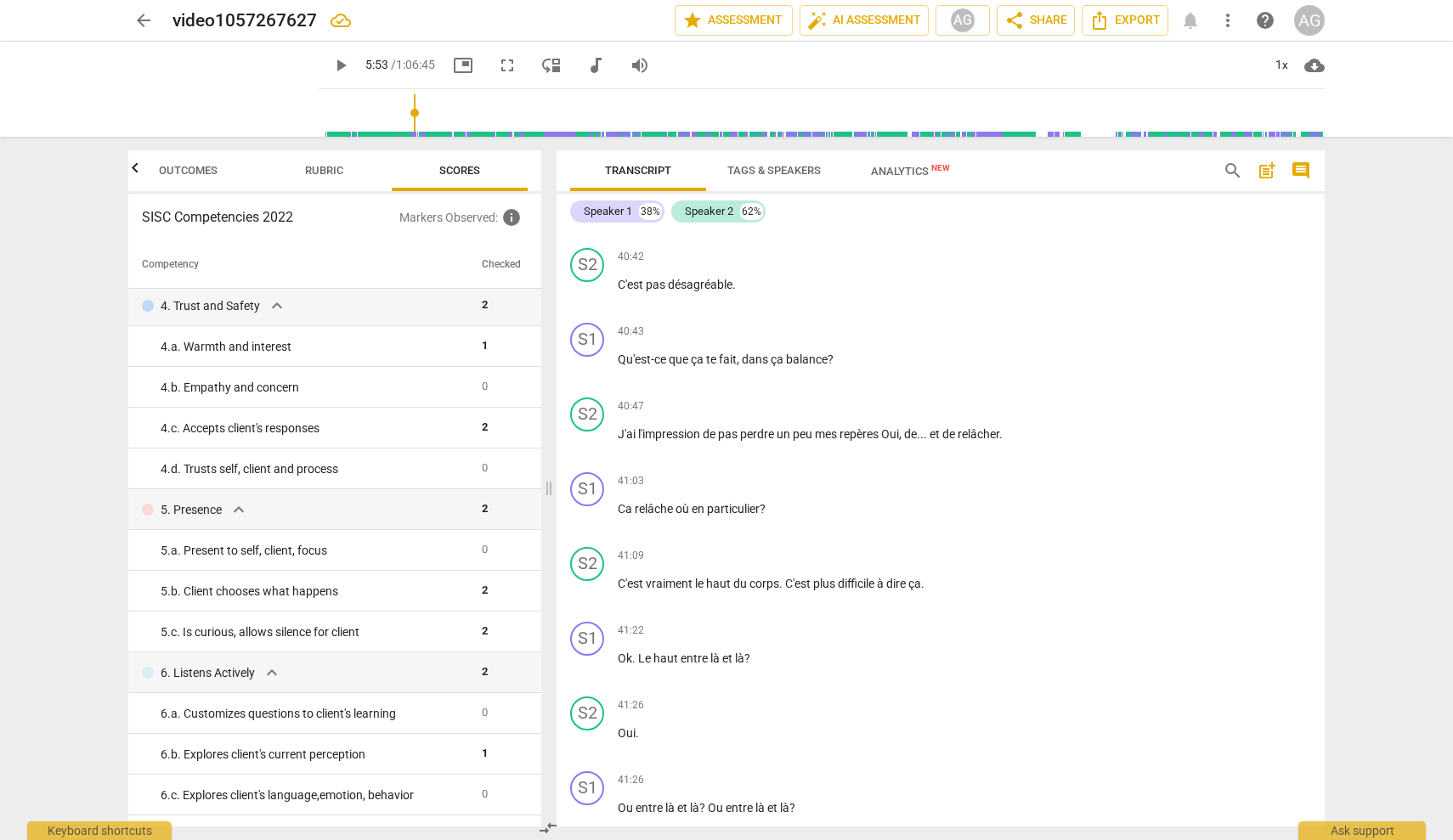
scroll to position [10829, 0]
drag, startPoint x: 768, startPoint y: 376, endPoint x: 746, endPoint y: 375, distance: 22.0
click at [746, 368] on span "dans" at bounding box center [756, 362] width 29 height 14
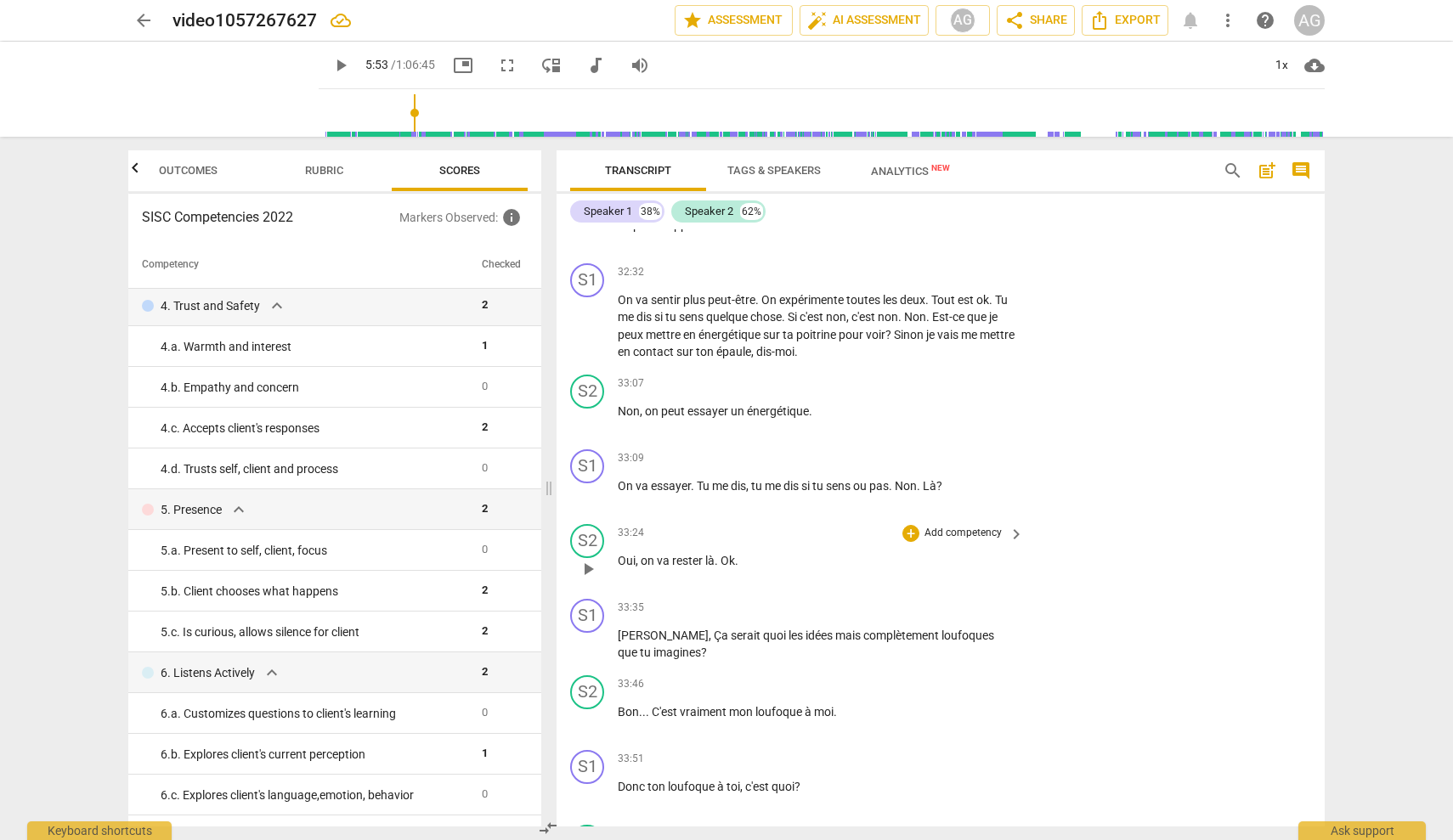
scroll to position [8948, 0]
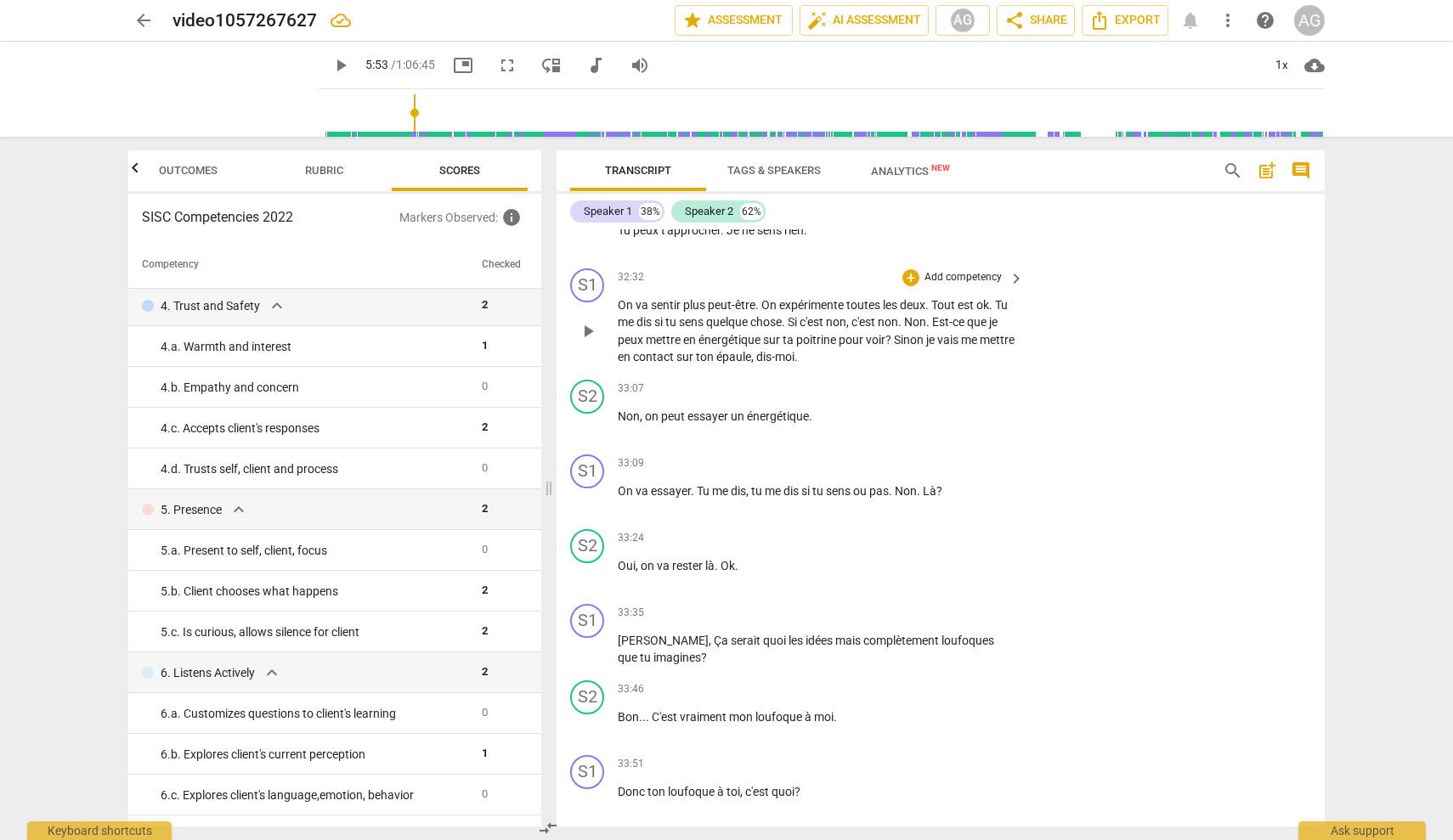
click at [862, 285] on p "Add competency" at bounding box center [962, 277] width 80 height 15
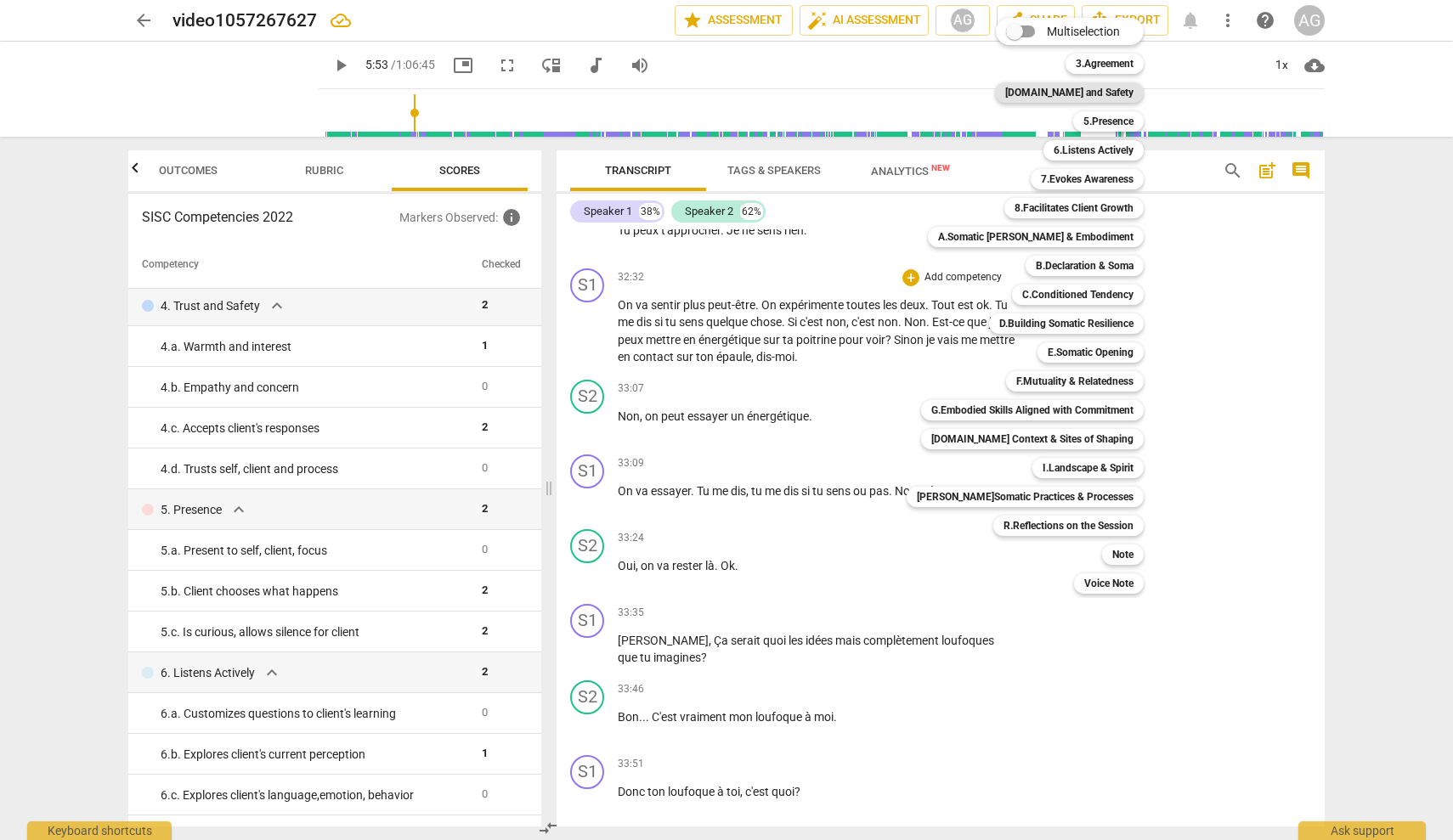
click at [862, 86] on b "[DOMAIN_NAME] and Safety" at bounding box center [1068, 92] width 128 height 21
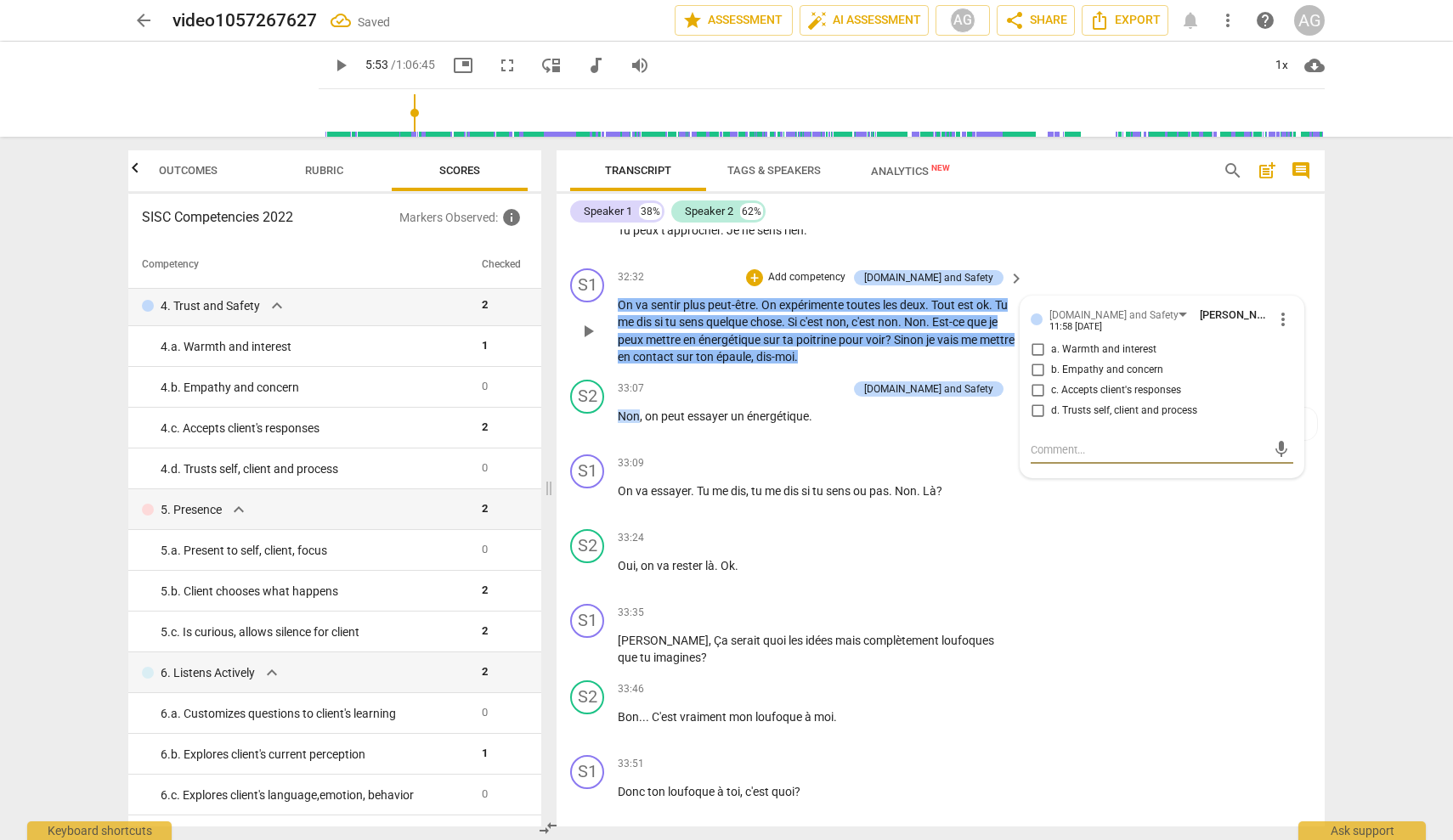
drag, startPoint x: 1051, startPoint y: 433, endPoint x: 1123, endPoint y: 466, distance: 79.2
click at [862, 419] on span "d. Trusts self, client and process" at bounding box center [1124, 410] width 146 height 15
click at [862, 421] on input "d. Trusts self, client and process" at bounding box center [1037, 411] width 27 height 21
checkbox input "true"
click at [862, 569] on div "S2 play_arrow pause 33:24 + Add competency keyboard_arrow_right Oui , on va res…" at bounding box center [941, 559] width 768 height 74
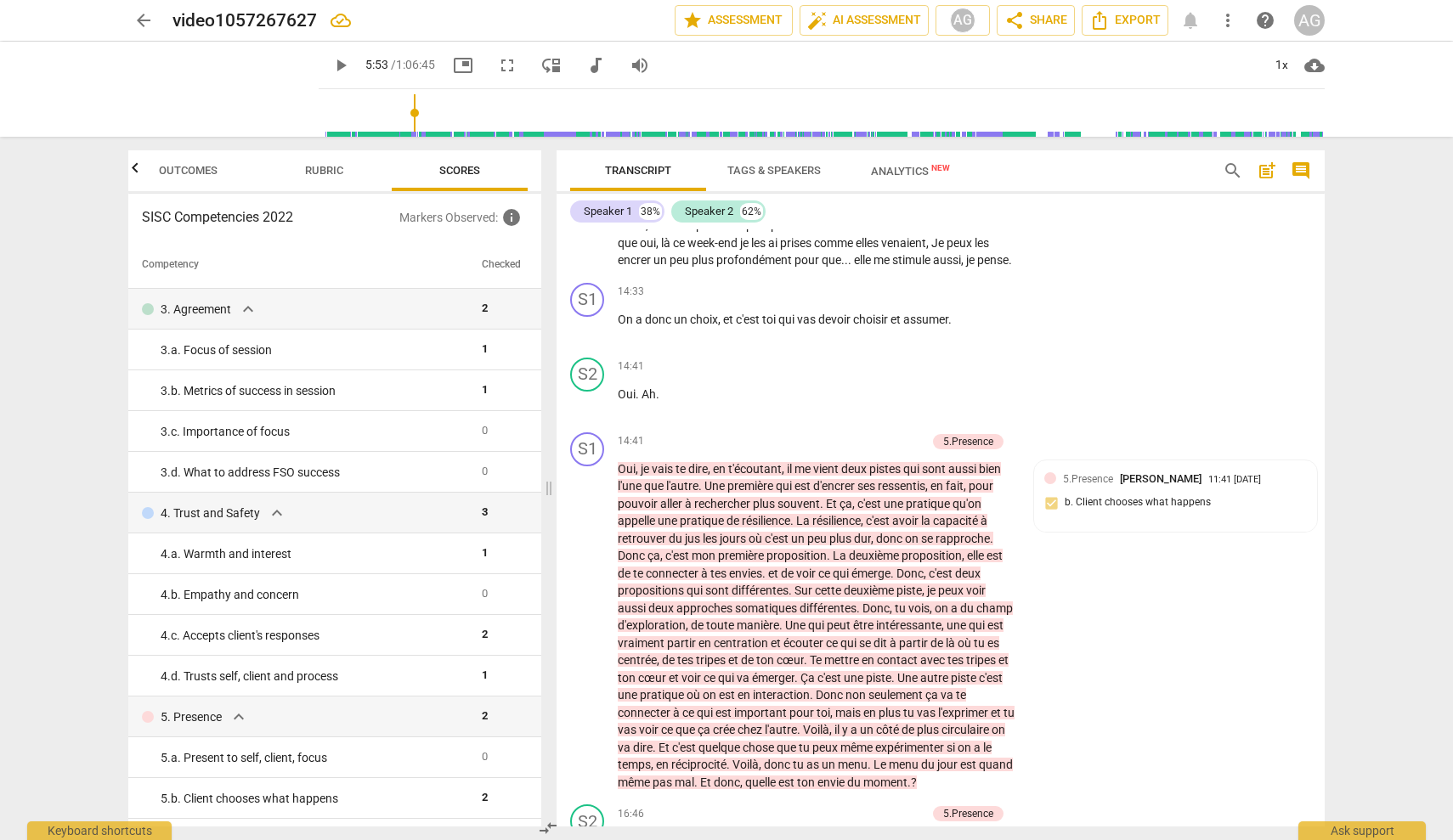
scroll to position [3396, 0]
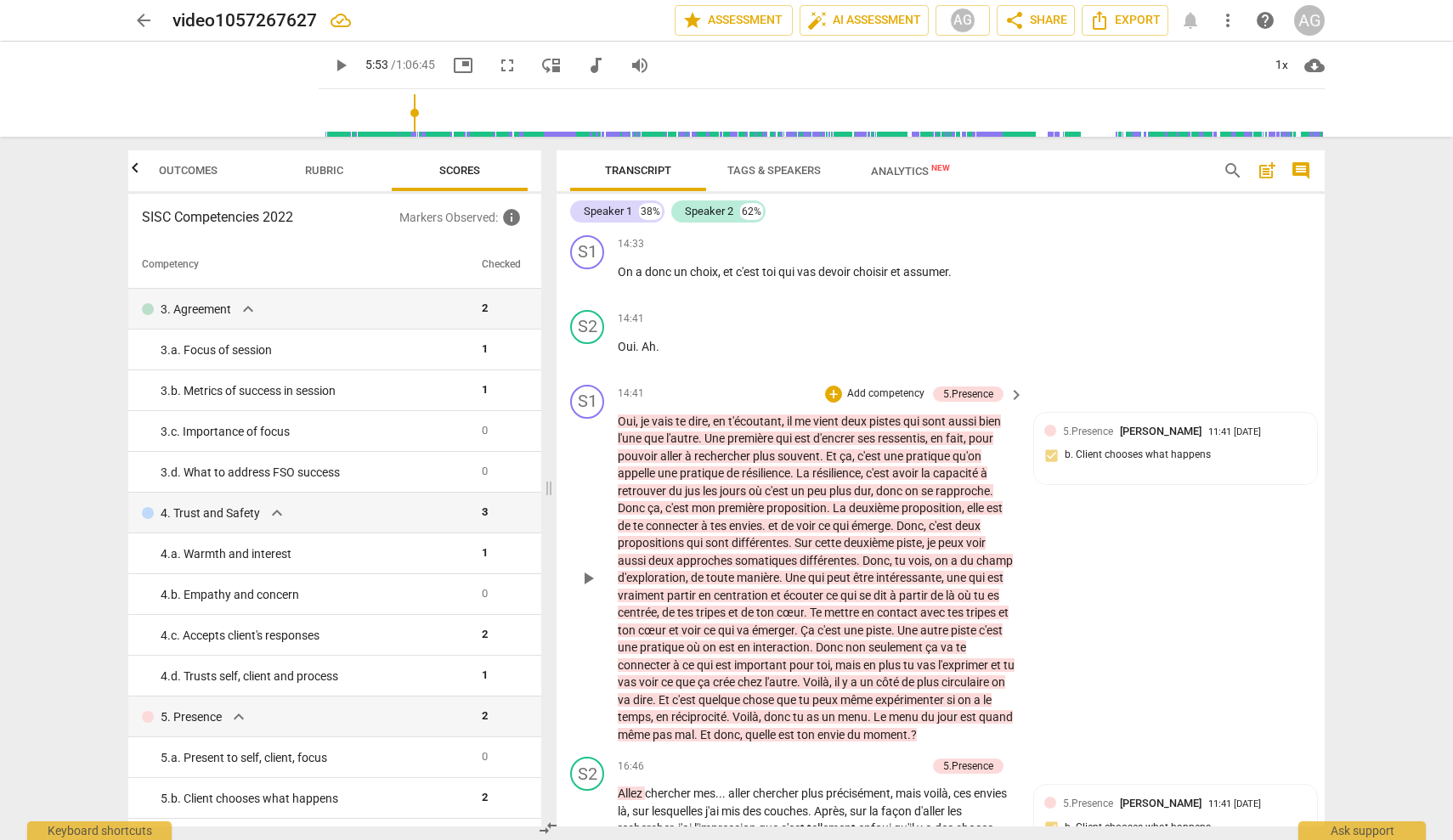
click at [862, 402] on p "Add competency" at bounding box center [885, 393] width 80 height 15
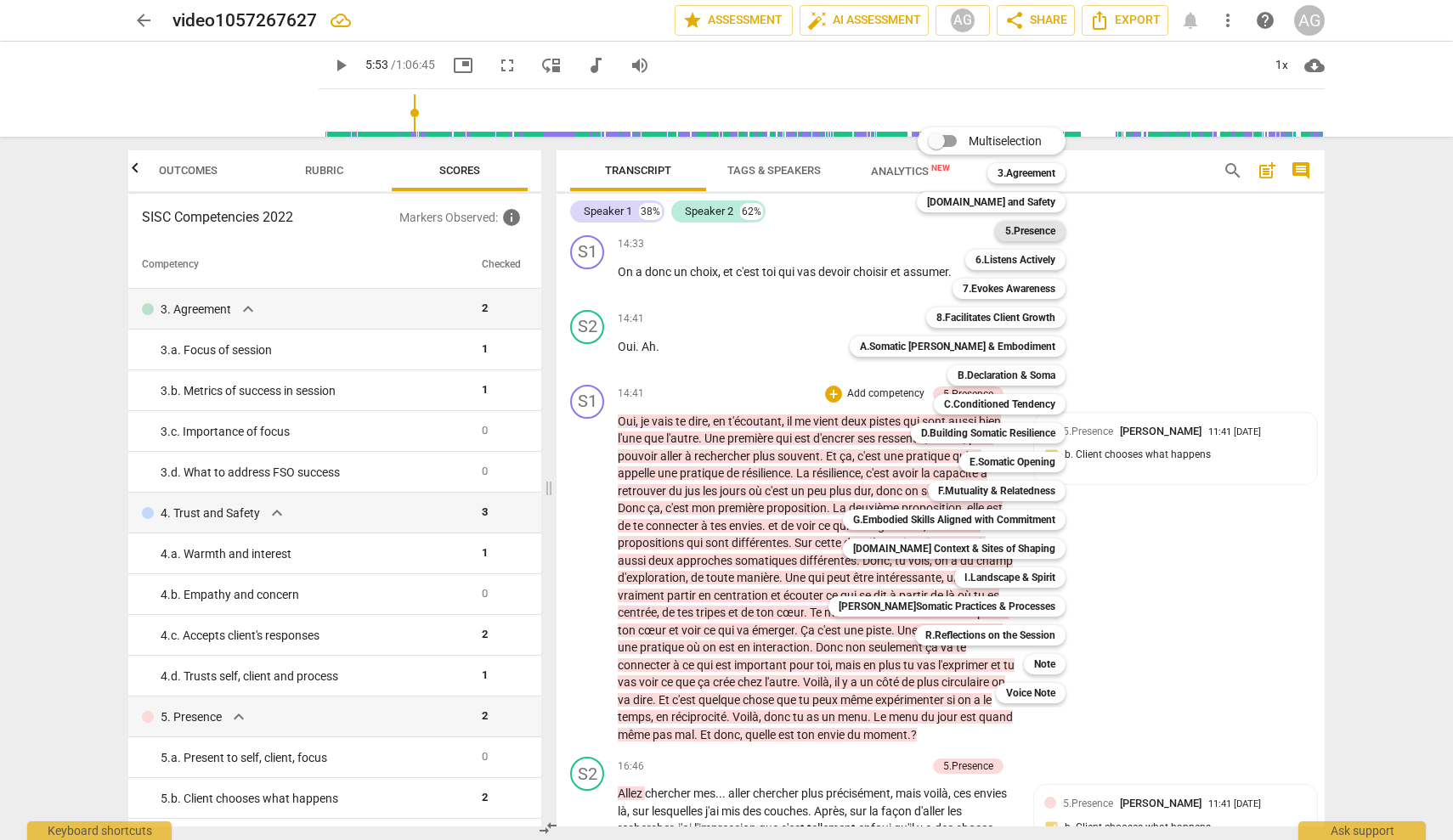
click at [862, 231] on b "5.Presence" at bounding box center [1030, 231] width 51 height 21
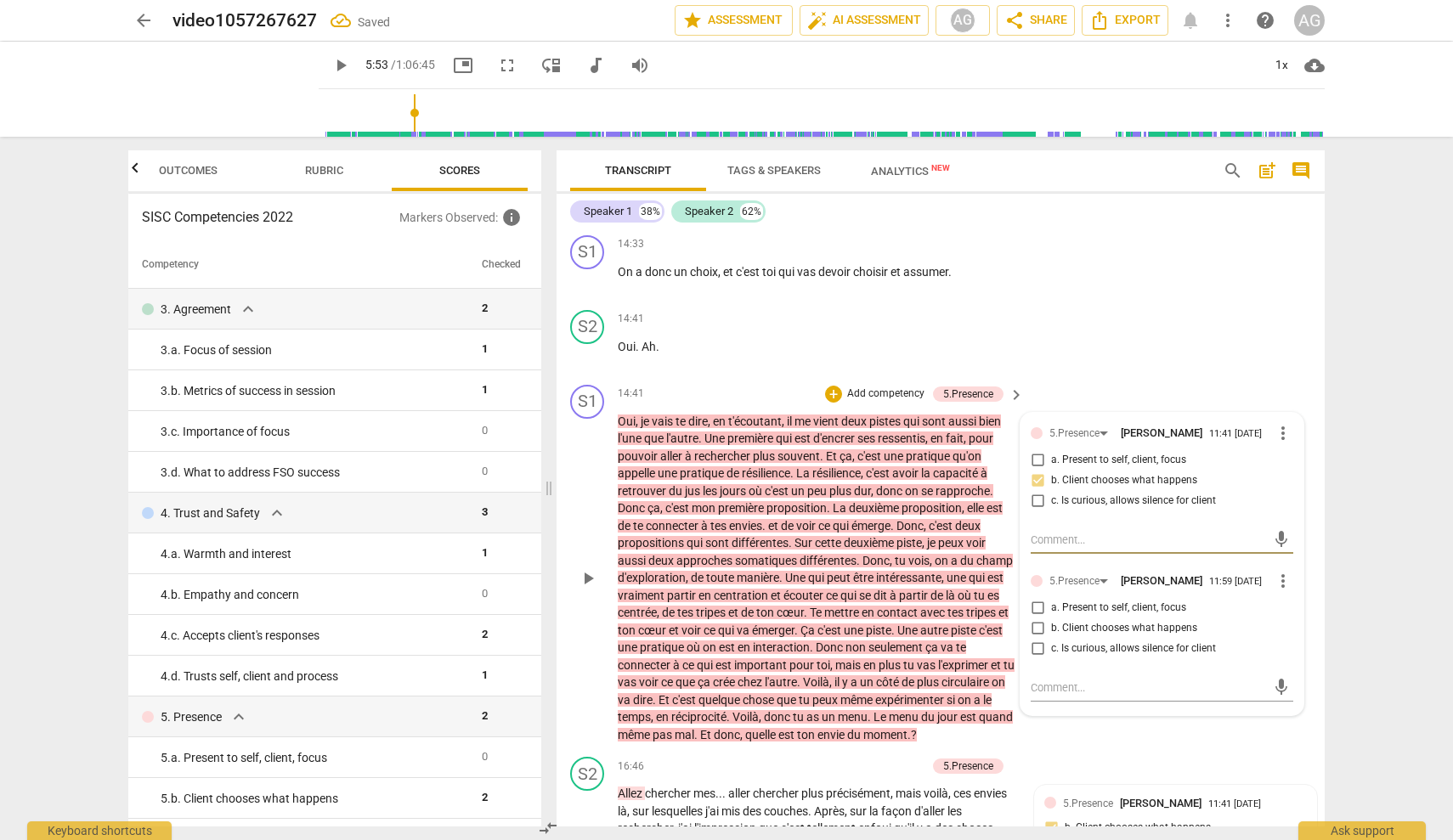
click at [862, 618] on input "a. Present to self, client, focus" at bounding box center [1037, 608] width 27 height 21
checkbox input "true"
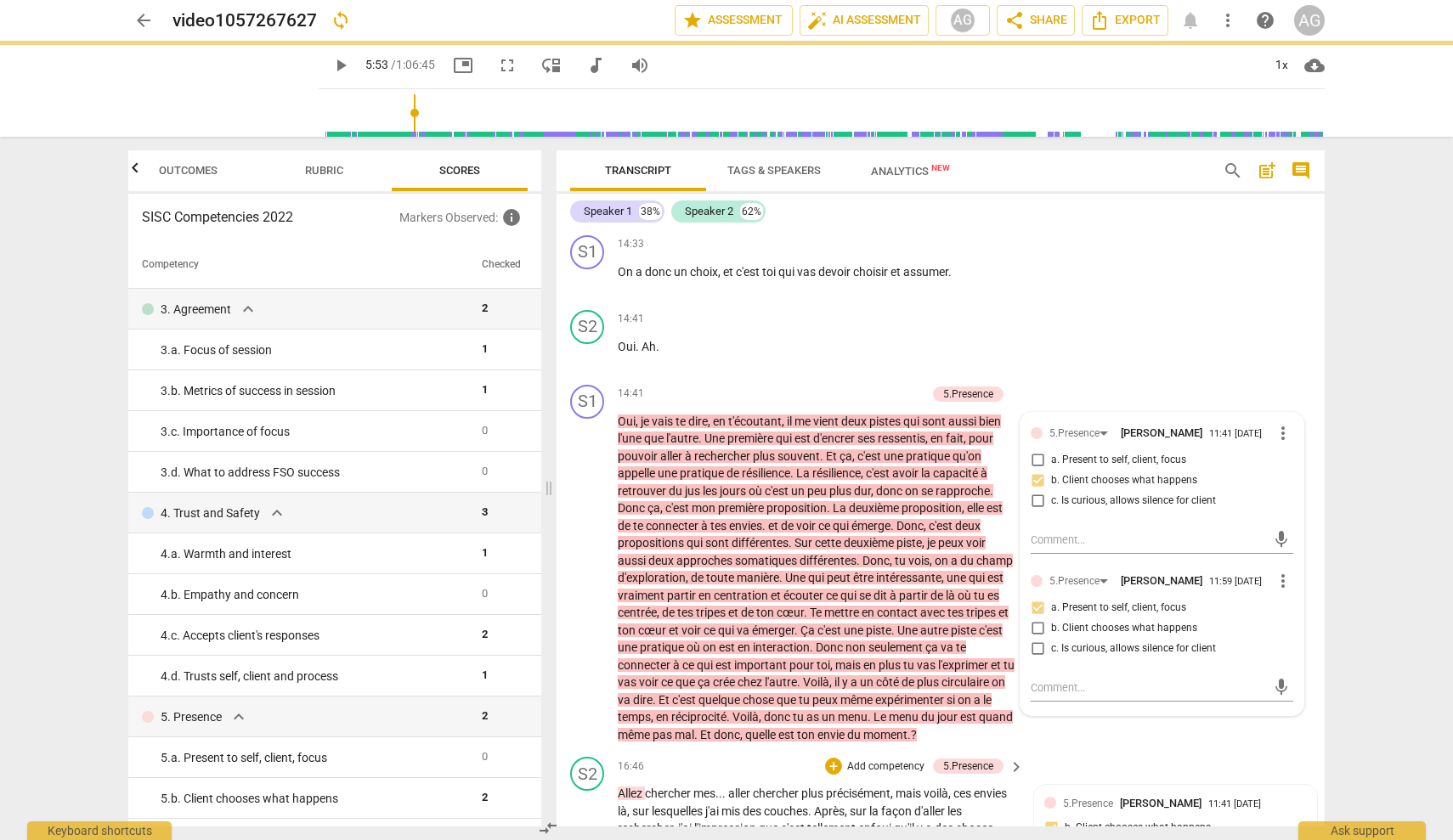
click at [862, 765] on div "S2 play_arrow pause 16:46 + Add competency 5.Presence keyboard_arrow_right Alle…" at bounding box center [941, 822] width 768 height 146
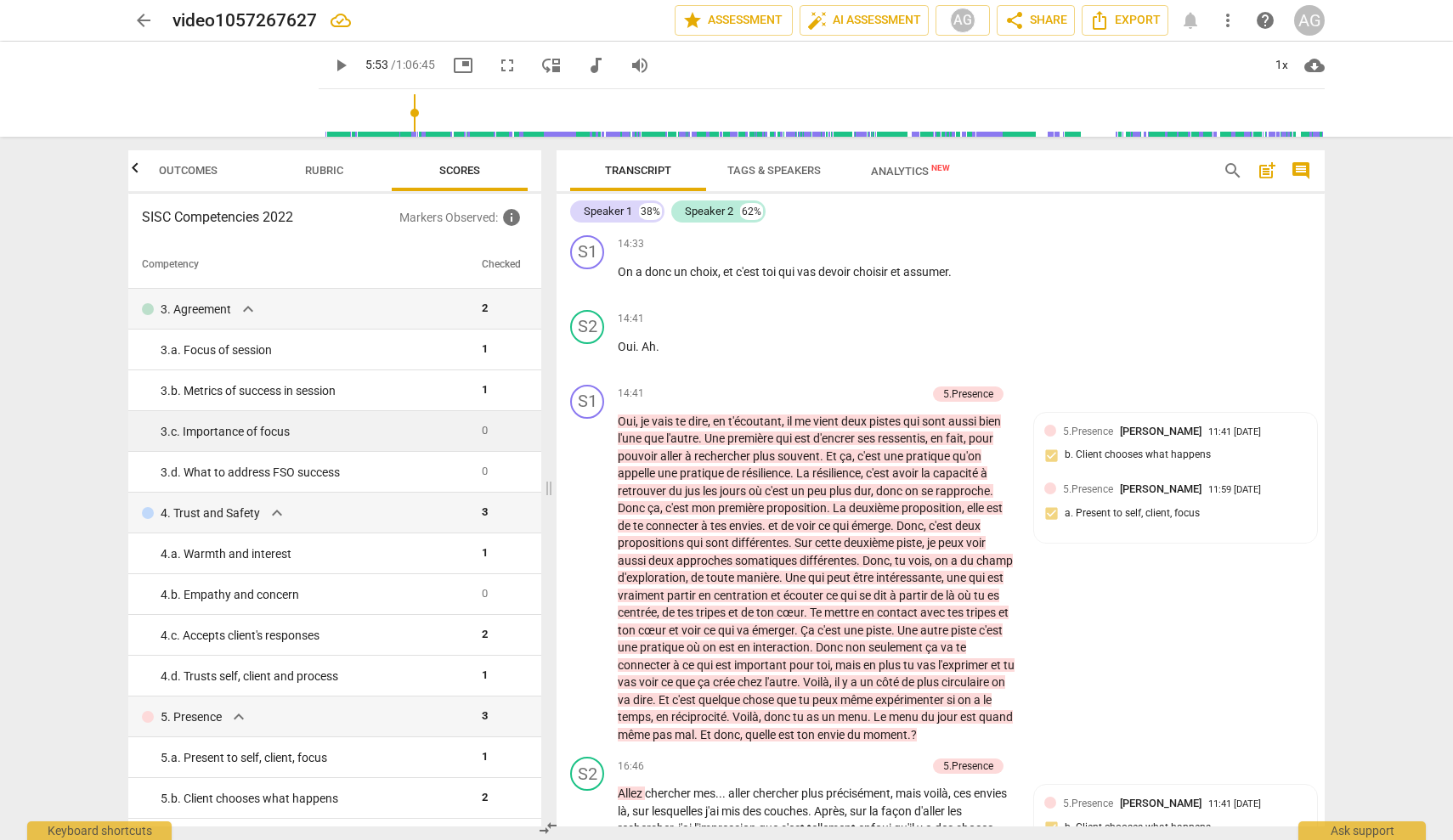
click at [442, 438] on div "3. c. Importance of focus" at bounding box center [314, 432] width 307 height 18
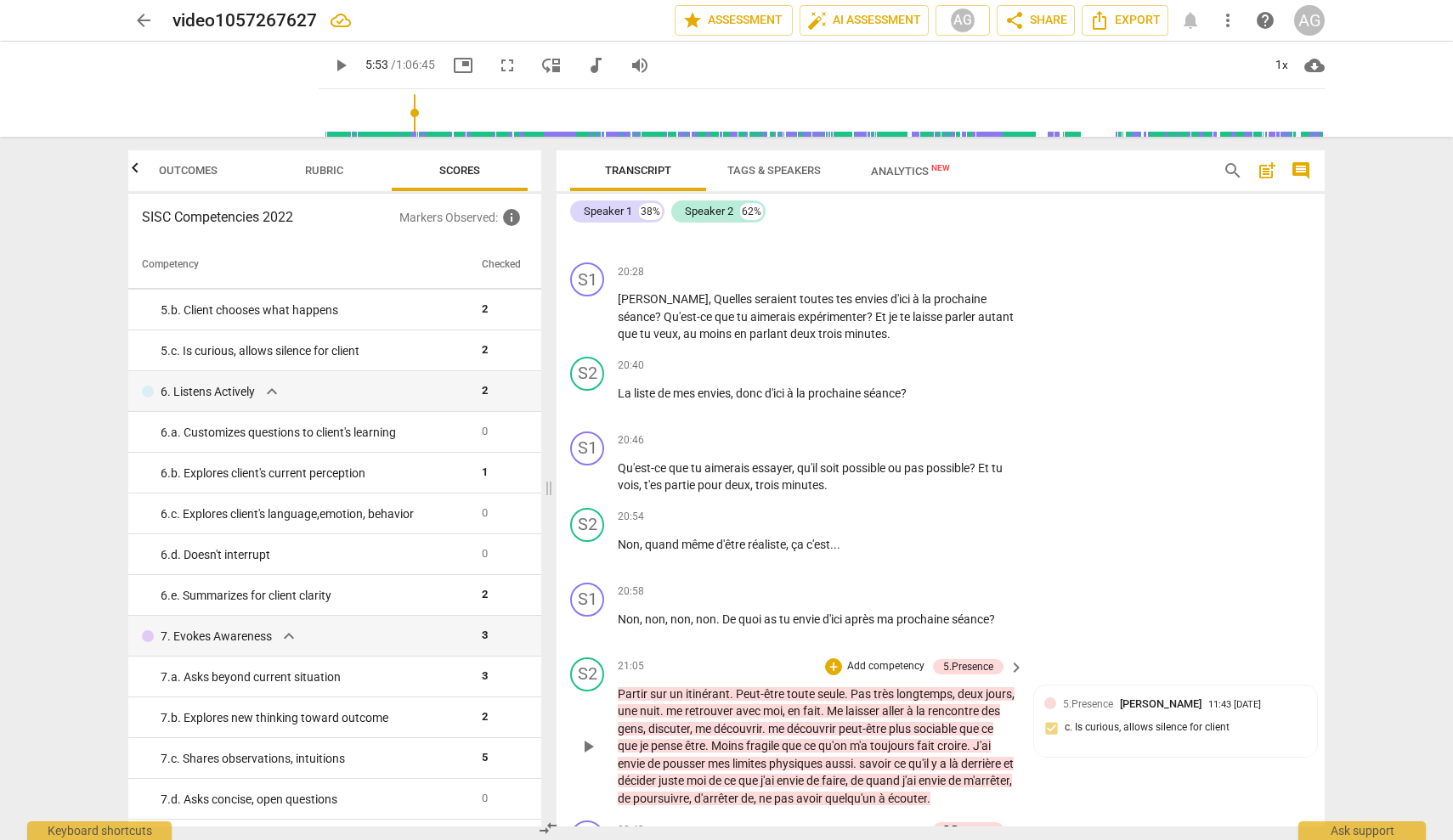
scroll to position [4995, 0]
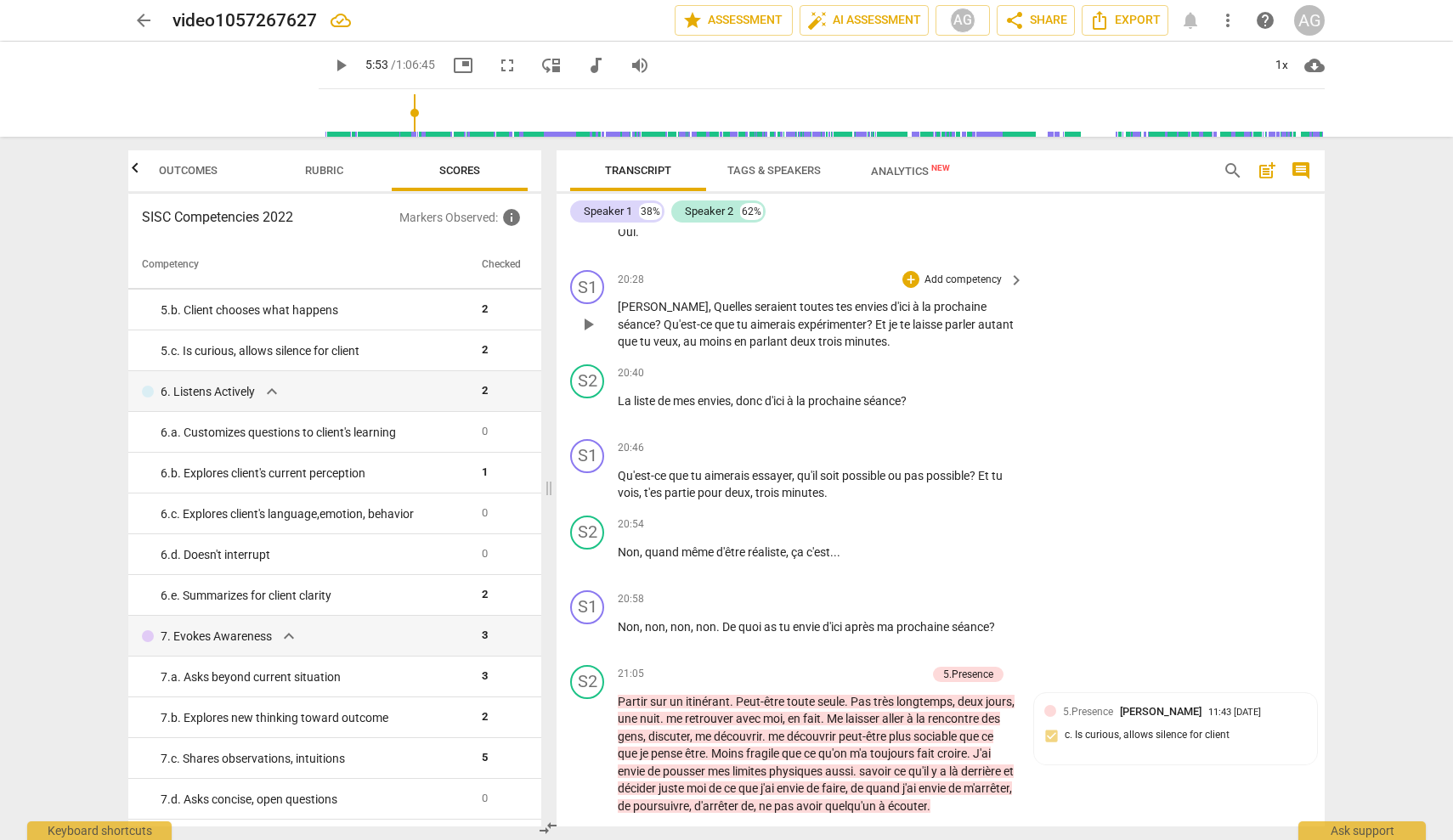
click at [862, 288] on p "Add competency" at bounding box center [962, 279] width 80 height 15
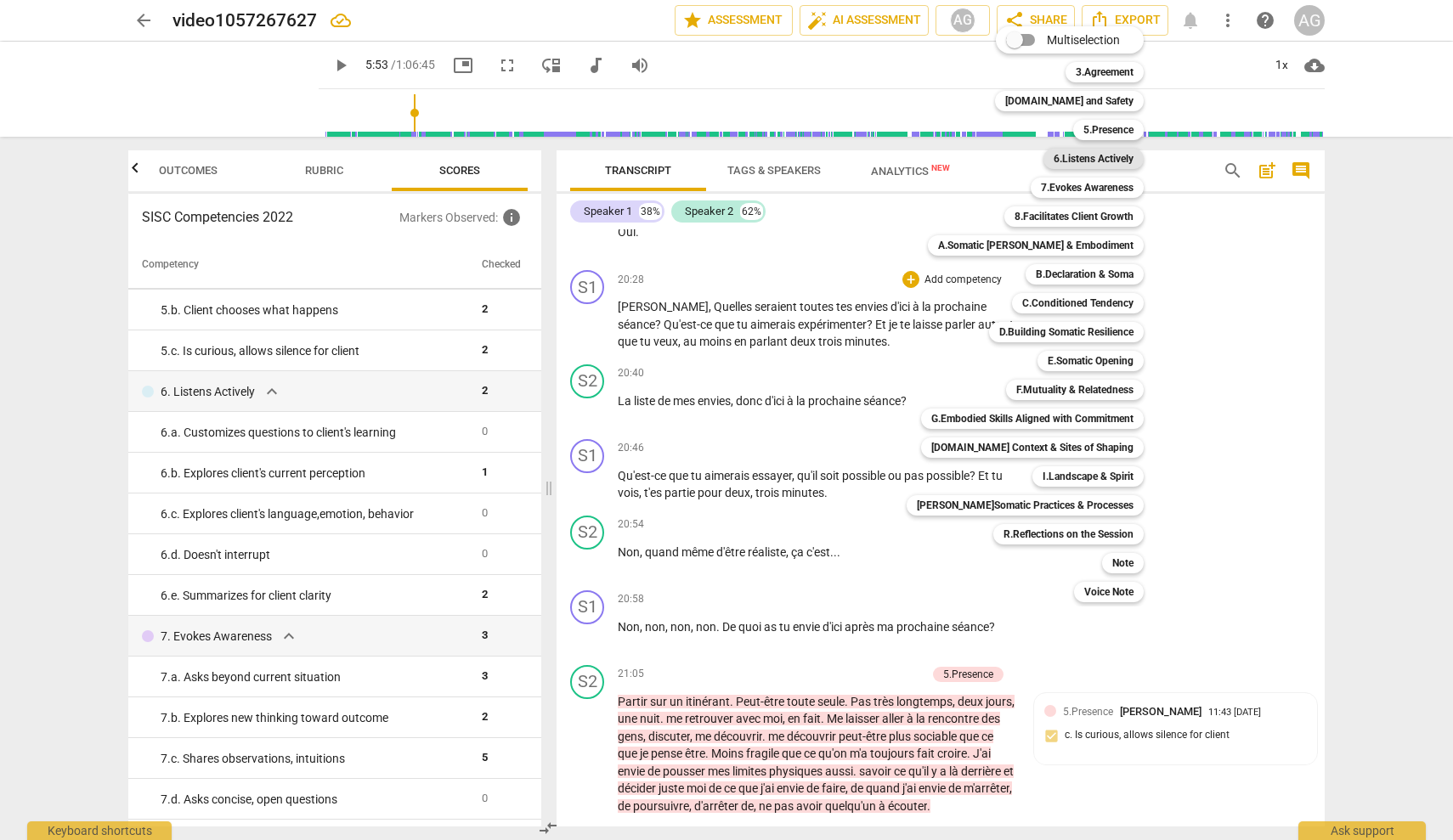
click at [862, 161] on b "6.Listens Actively" at bounding box center [1093, 158] width 80 height 21
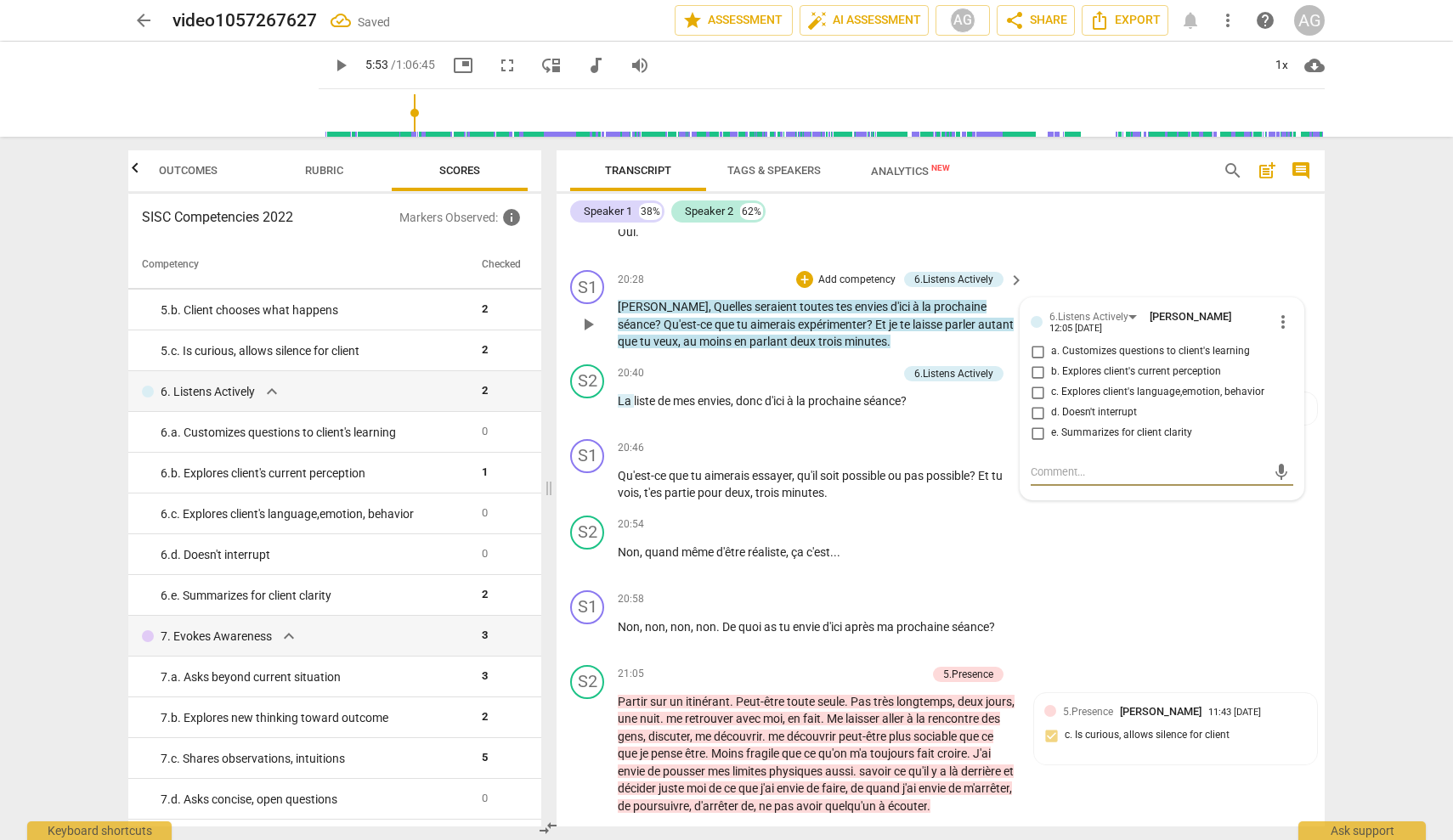
click at [862, 360] on span "a. Customizes questions to client's learning" at bounding box center [1151, 351] width 199 height 15
click at [862, 362] on input "a. Customizes questions to client's learning" at bounding box center [1037, 352] width 27 height 21
checkbox input "true"
click at [862, 583] on div "S2 play_arrow pause 20:54 + Add competency keyboard_arrow_right Non , quand mêm…" at bounding box center [941, 546] width 768 height 74
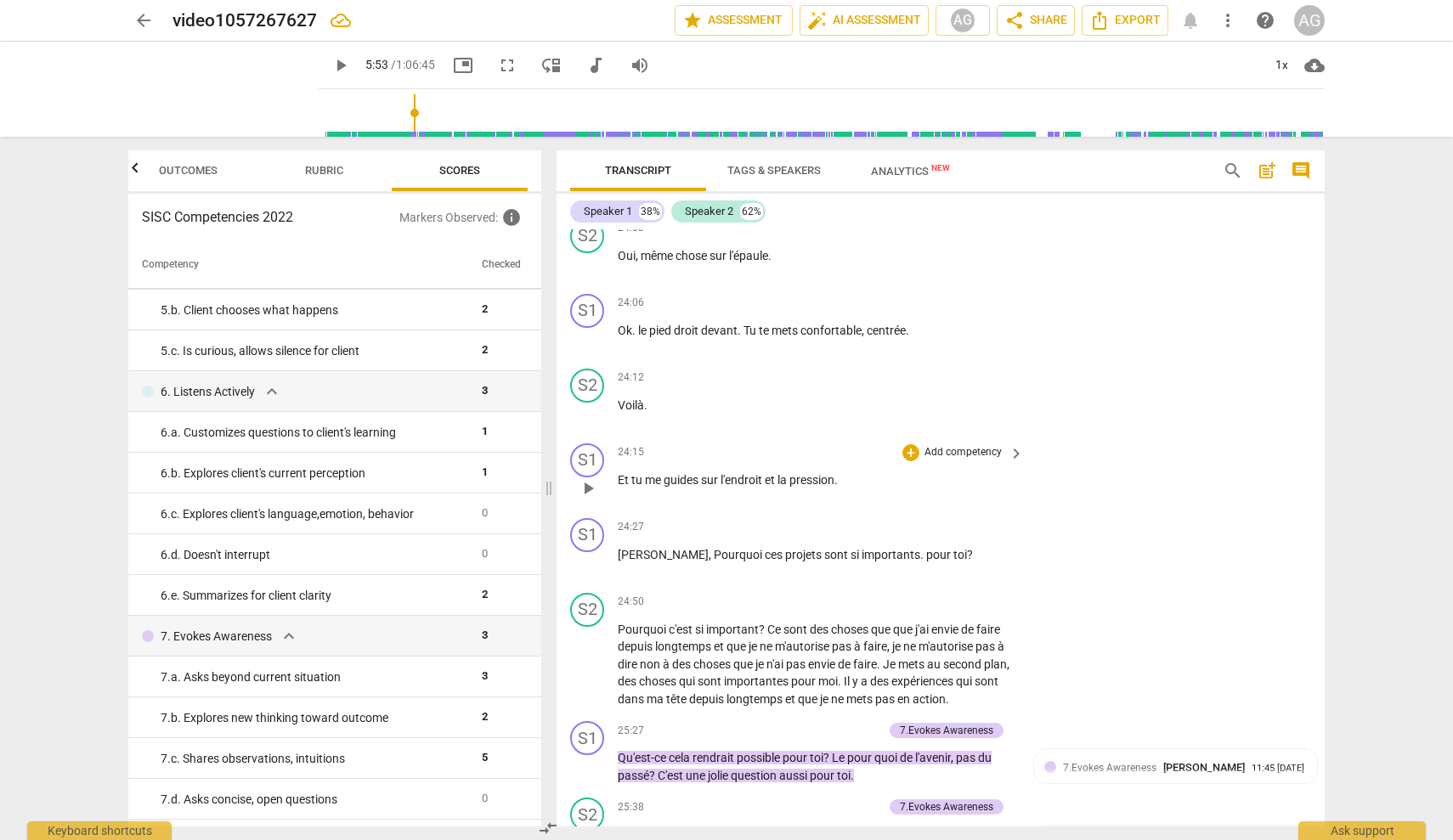
scroll to position [6039, 0]
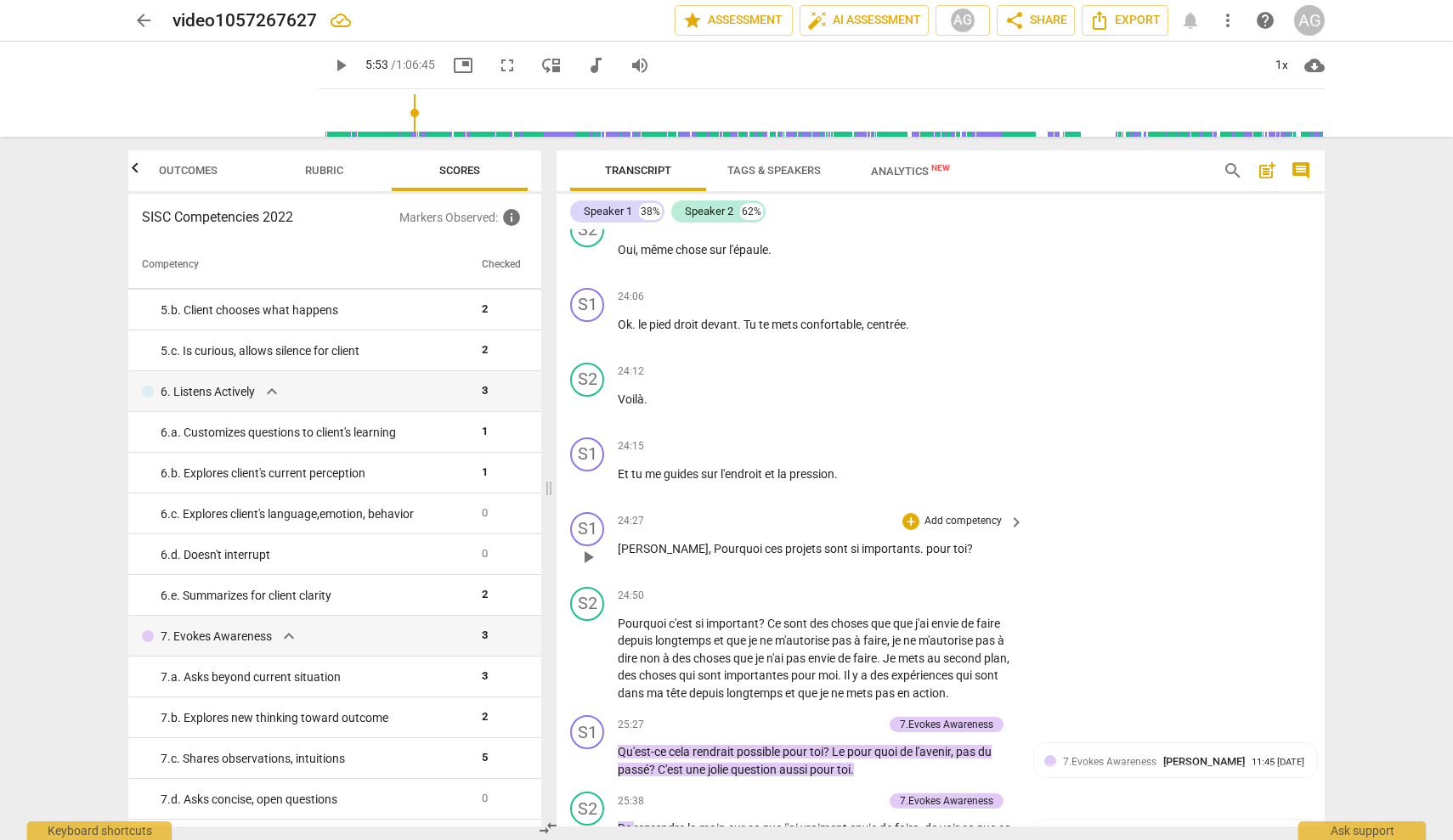
click at [862, 529] on p "Add competency" at bounding box center [962, 521] width 80 height 15
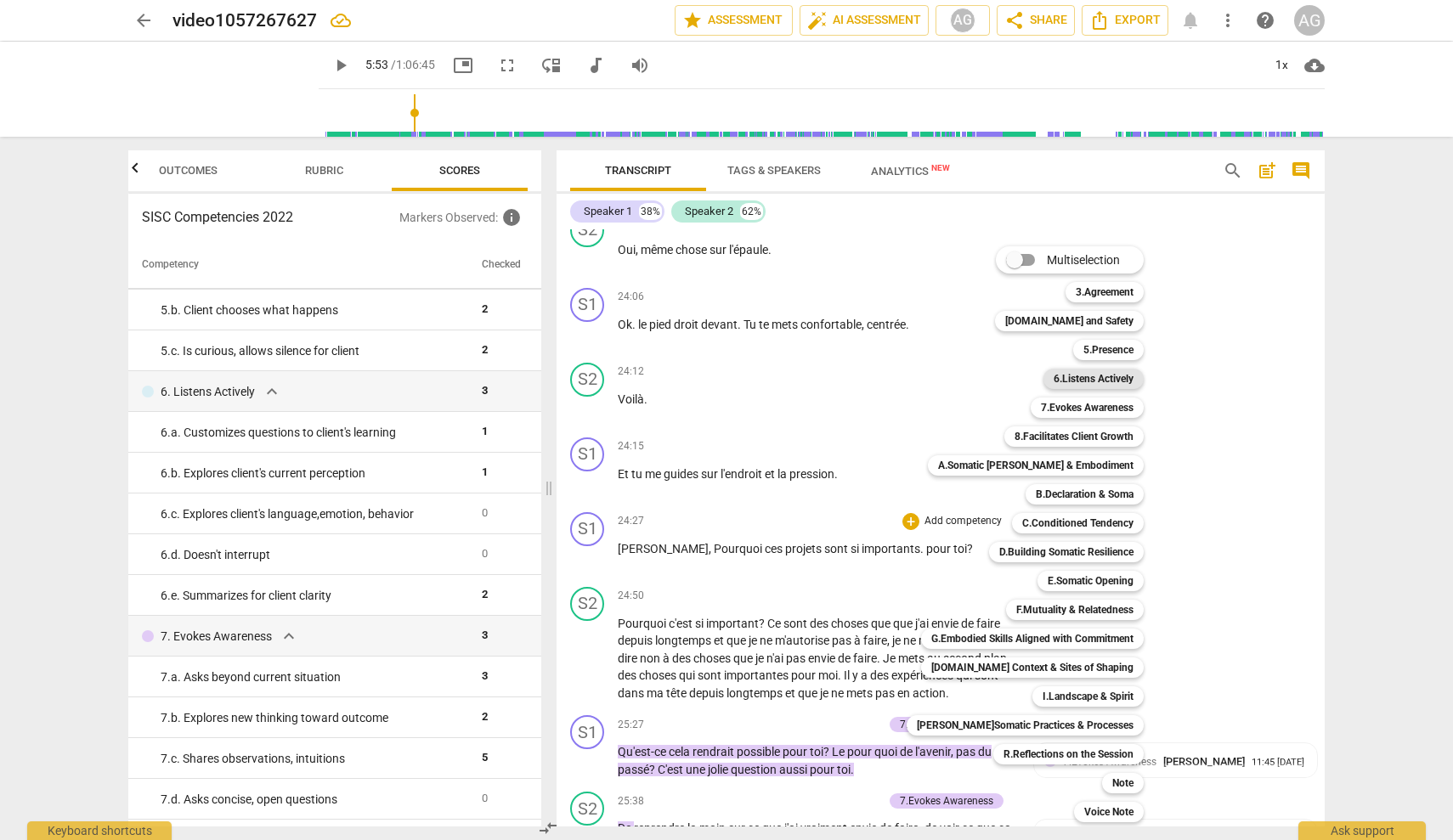
click at [862, 380] on b "6.Listens Actively" at bounding box center [1093, 378] width 80 height 21
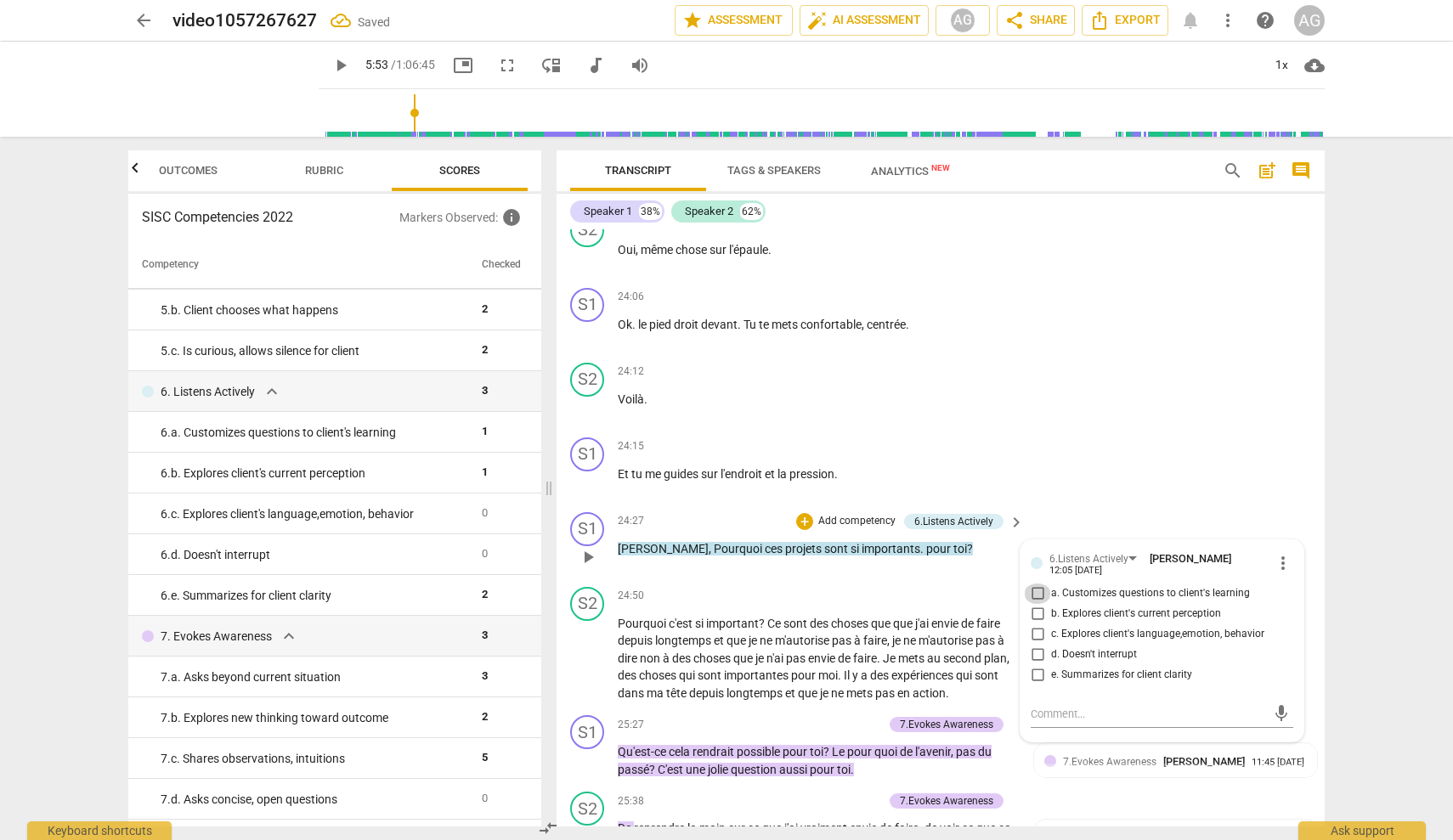
click at [862, 604] on input "a. Customizes questions to client's learning" at bounding box center [1037, 593] width 27 height 21
checkbox input "true"
click at [862, 416] on div "S2 play_arrow pause 24:12 + Add competency keyboard_arrow_right Voilà ." at bounding box center [941, 392] width 768 height 74
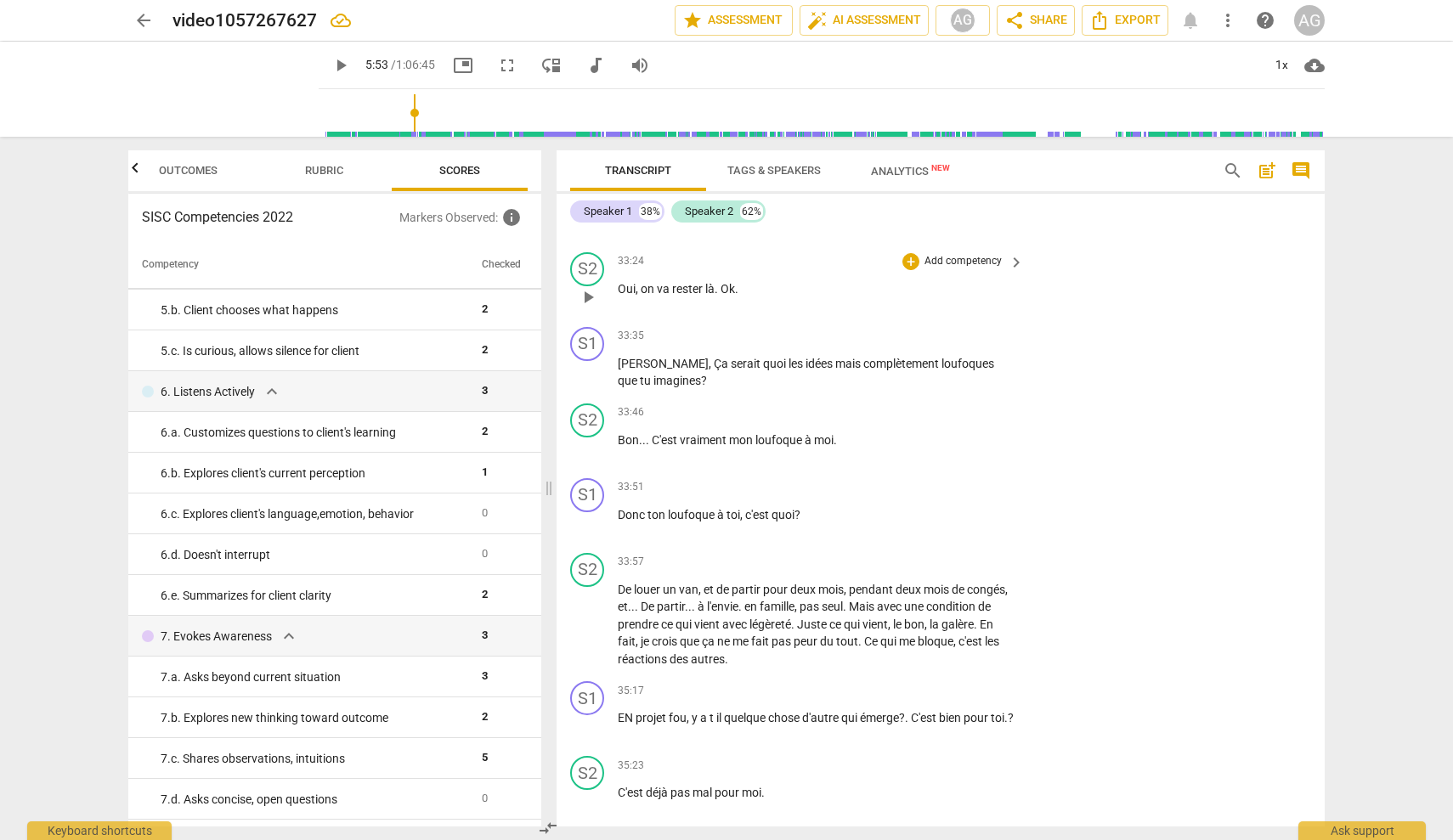
scroll to position [9229, 0]
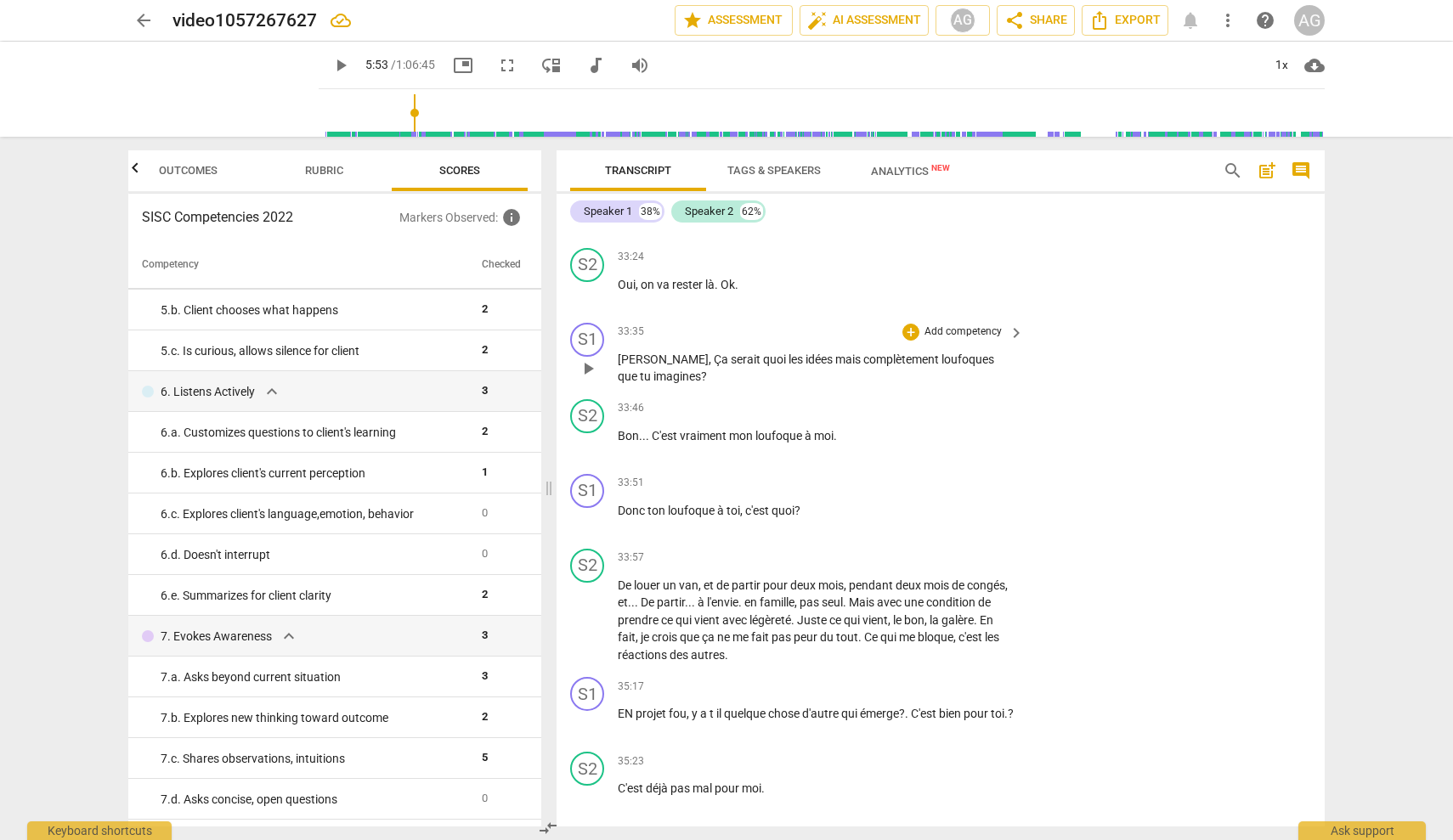
click at [862, 340] on p "Add competency" at bounding box center [962, 332] width 80 height 15
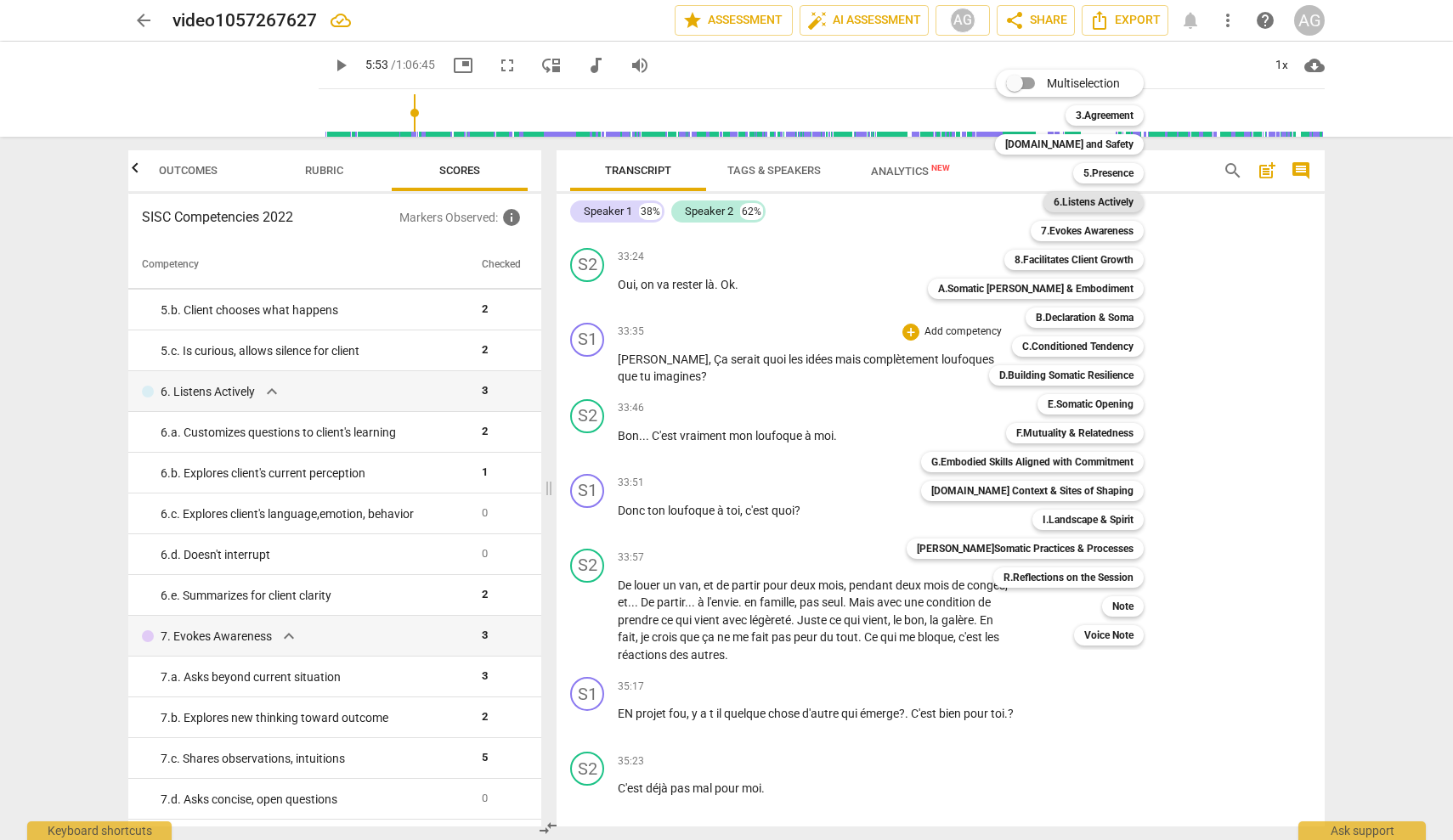
click at [862, 200] on b "6.Listens Actively" at bounding box center [1093, 202] width 80 height 21
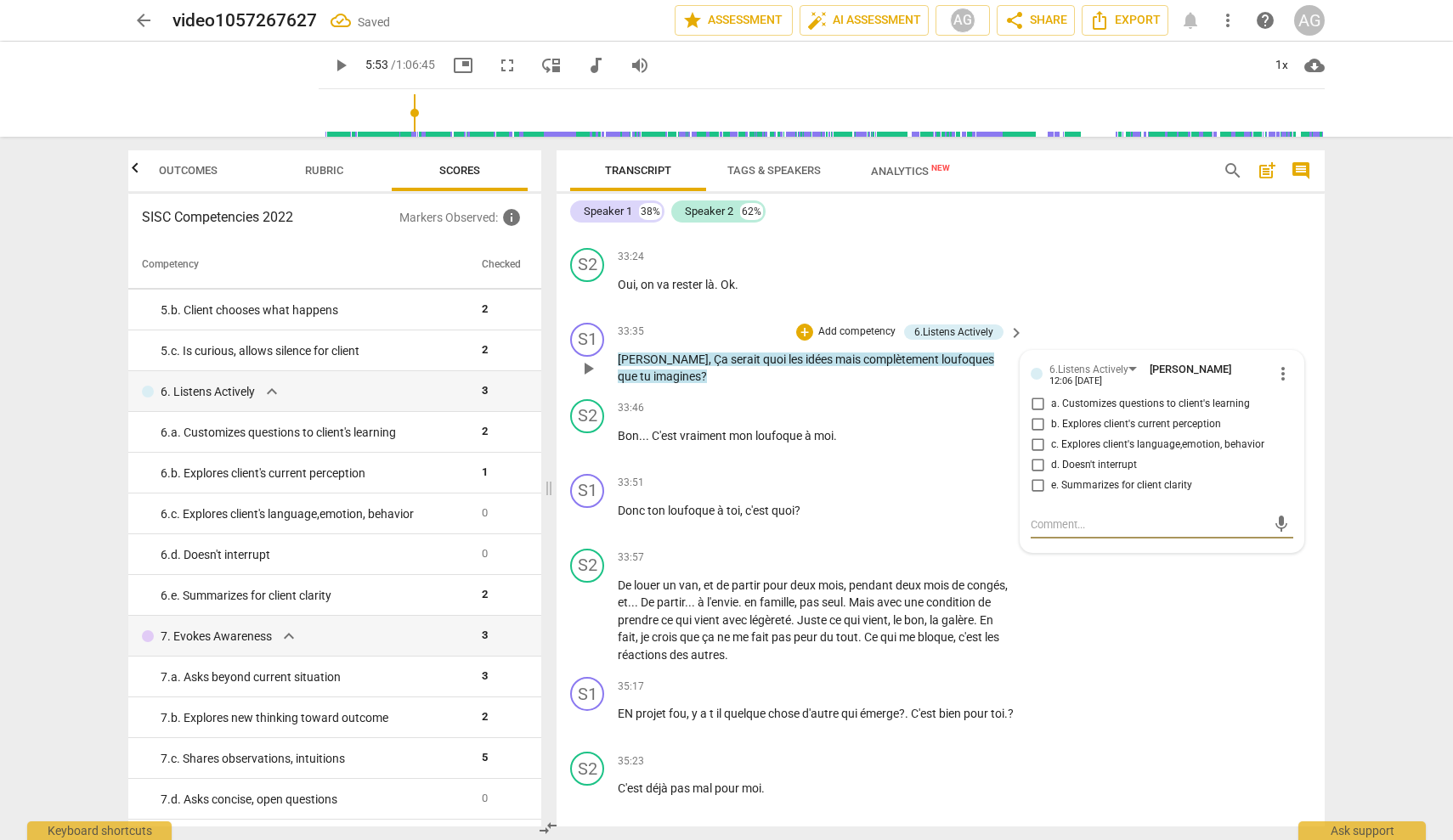
click at [862, 412] on span "a. Customizes questions to client's learning" at bounding box center [1151, 403] width 199 height 15
click at [862, 414] on input "a. Customizes questions to client's learning" at bounding box center [1037, 404] width 27 height 21
checkbox input "true"
click at [862, 316] on div "S2 play_arrow pause 33:24 + Add competency keyboard_arrow_right Oui , on va res…" at bounding box center [941, 278] width 768 height 74
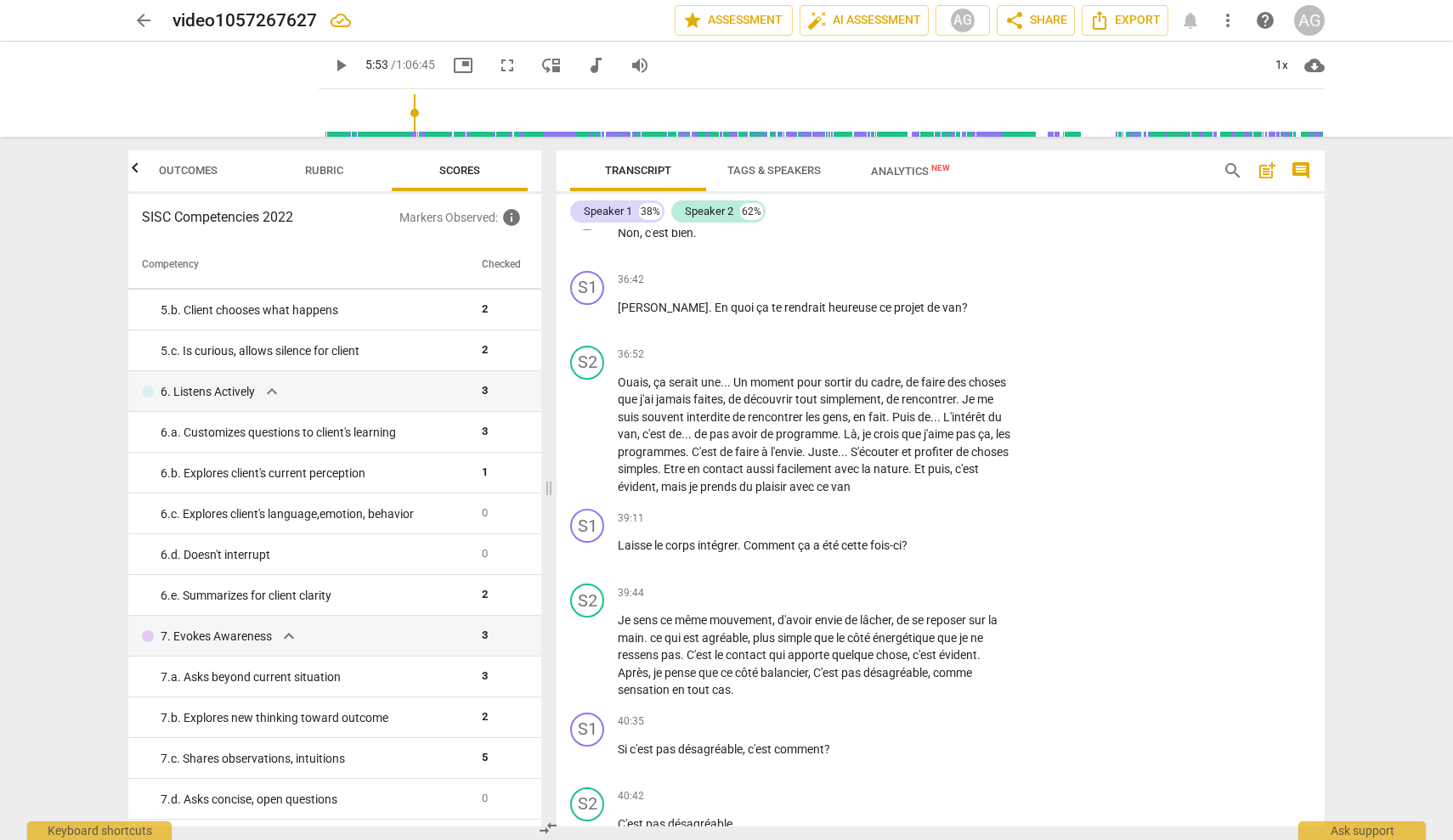
scroll to position [10292, 0]
click at [862, 287] on p "Add competency" at bounding box center [962, 278] width 80 height 15
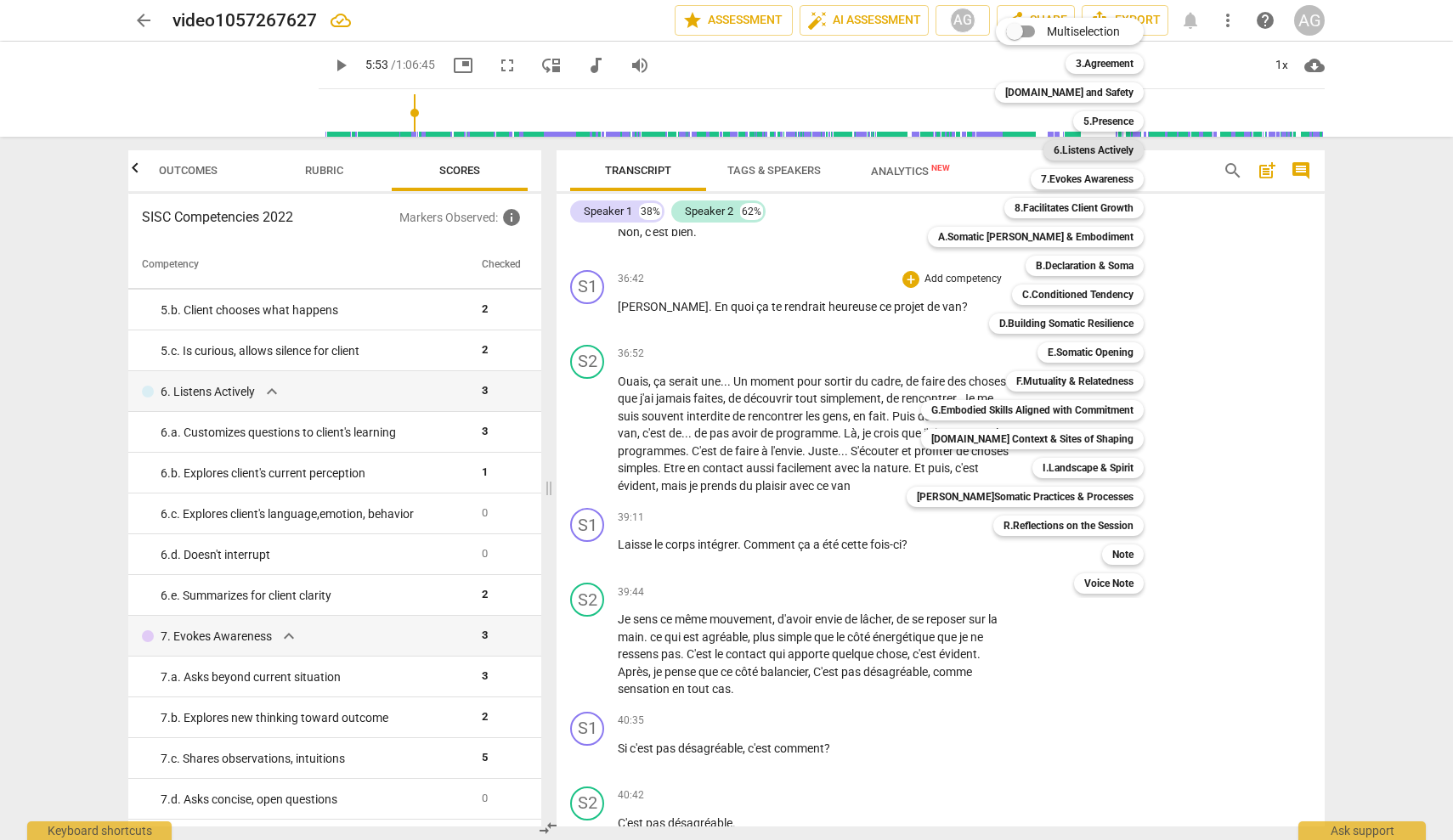
click at [862, 146] on b "6.Listens Actively" at bounding box center [1093, 150] width 80 height 21
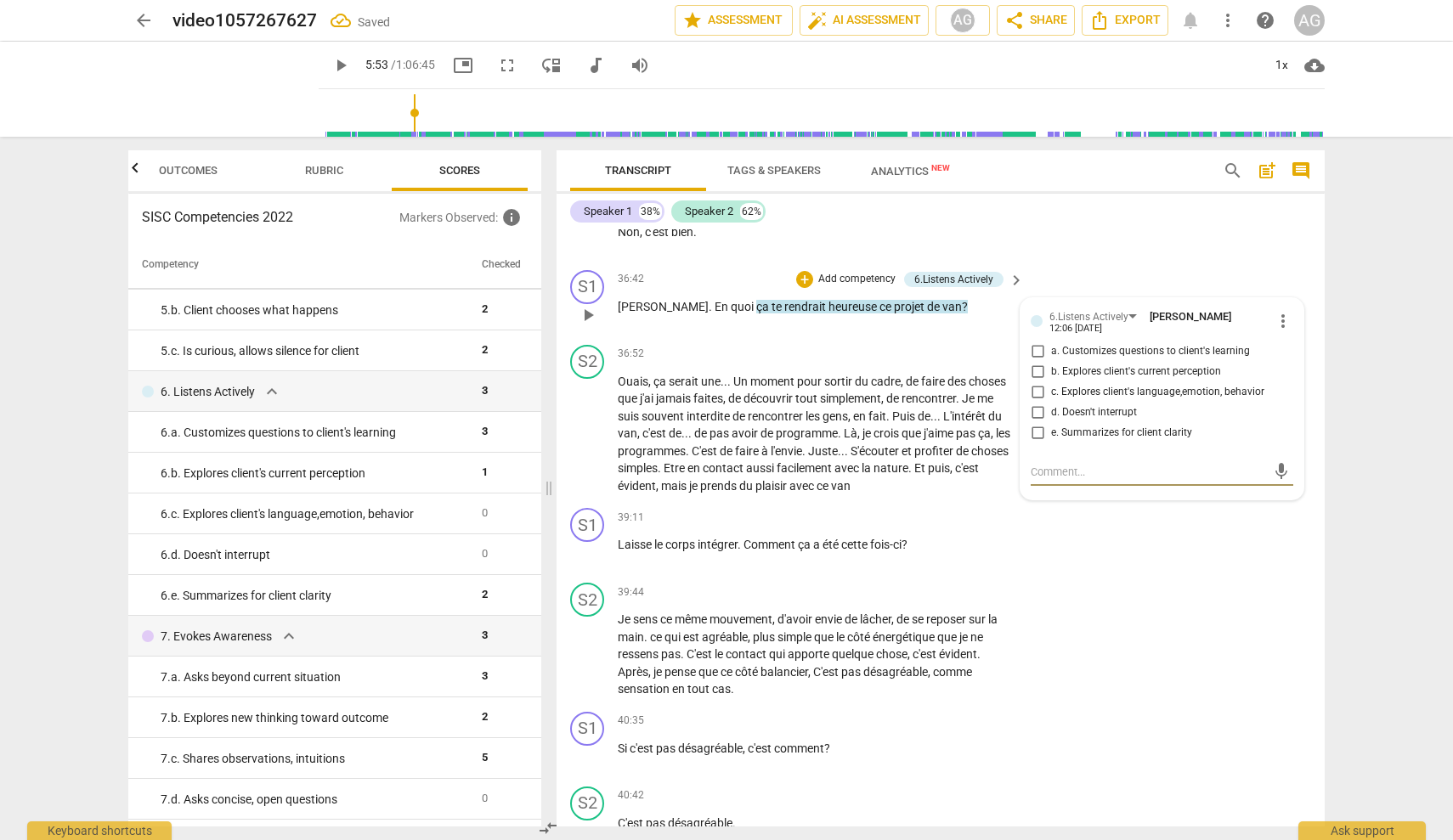
click at [862, 360] on span "a. Customizes questions to client's learning" at bounding box center [1151, 351] width 199 height 15
click at [862, 362] on input "a. Customizes questions to client's learning" at bounding box center [1037, 352] width 27 height 21
checkbox input "true"
click at [862, 611] on div "S2 play_arrow pause 39:44 + Add competency keyboard_arrow_right Je sens ce même…" at bounding box center [941, 640] width 768 height 129
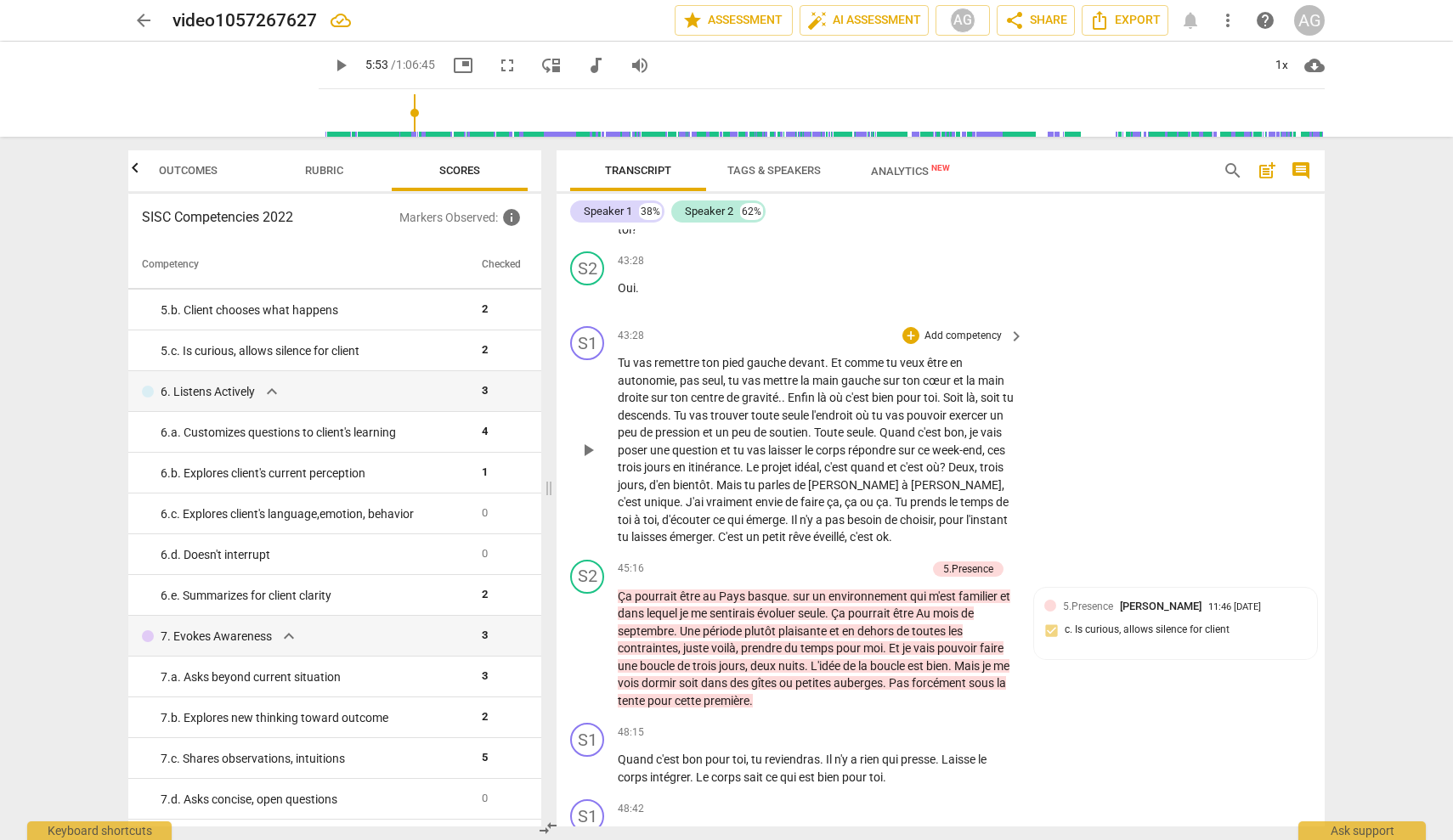
scroll to position [12384, 0]
click at [862, 343] on p "Add competency" at bounding box center [962, 334] width 80 height 15
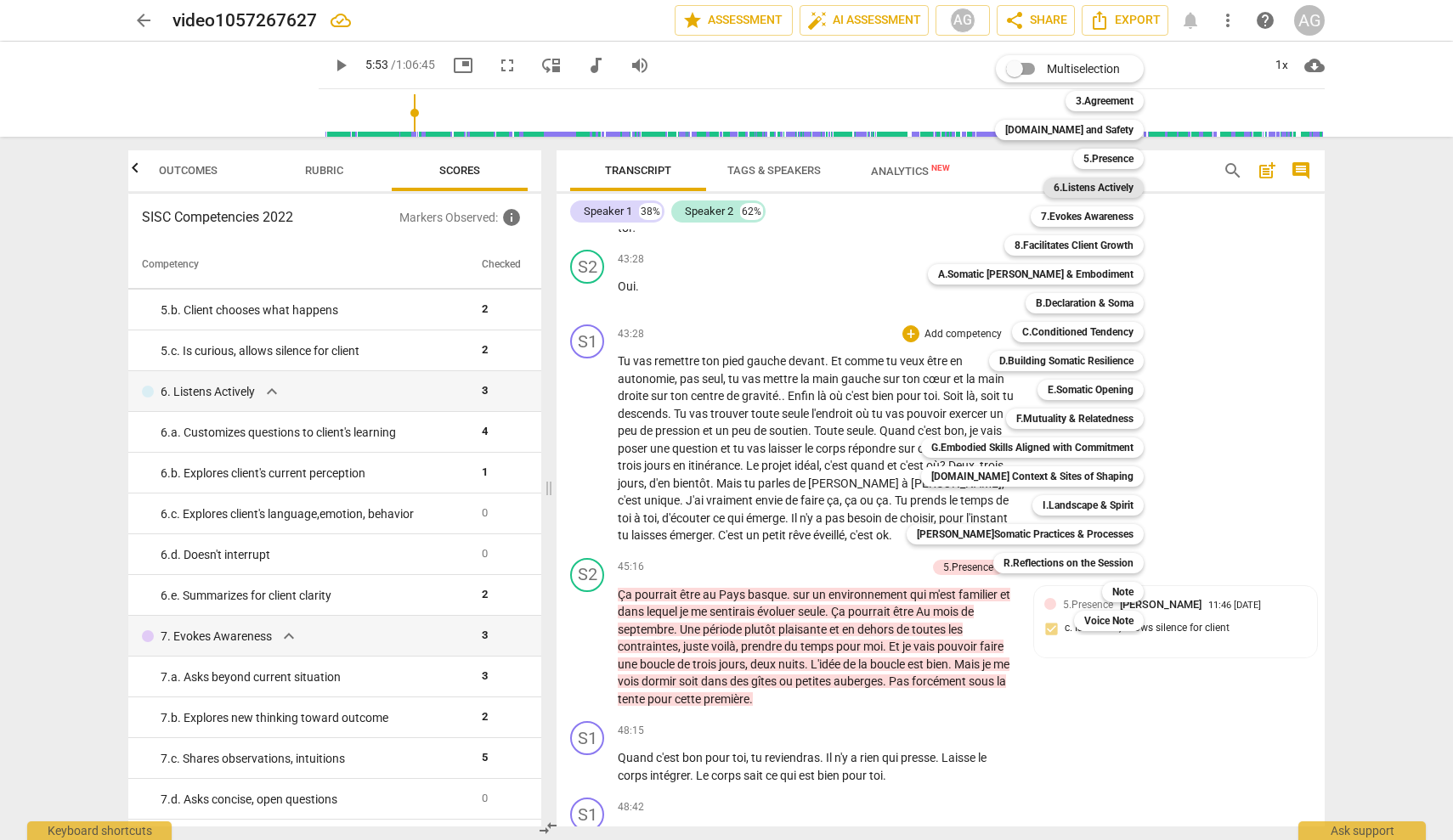
click at [862, 188] on b "6.Listens Actively" at bounding box center [1093, 187] width 80 height 21
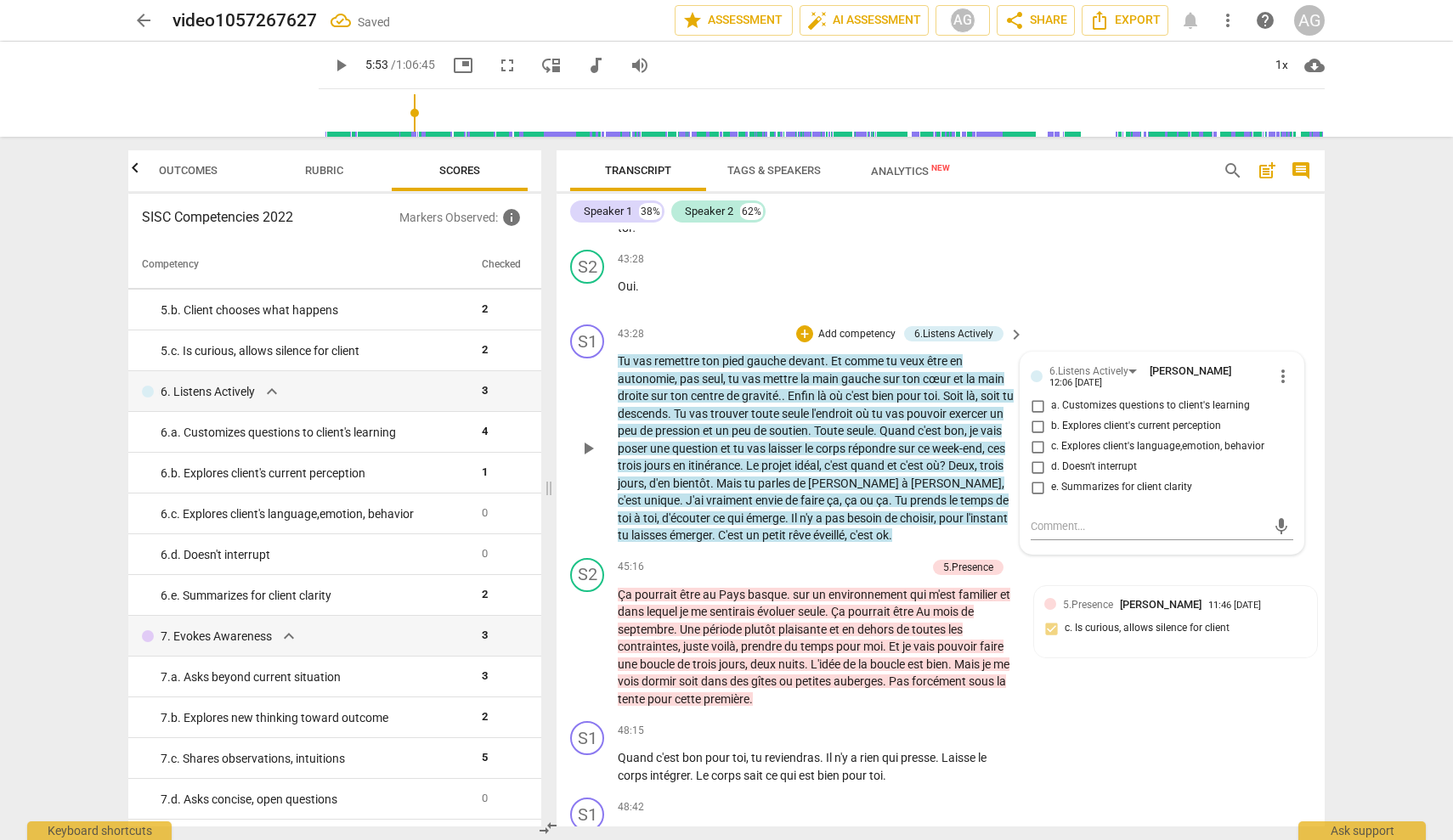
click at [862, 408] on span "a. Customizes questions to client's learning" at bounding box center [1151, 405] width 199 height 15
click at [862, 408] on input "a. Customizes questions to client's learning" at bounding box center [1037, 406] width 27 height 21
checkbox input "true"
click at [862, 272] on div "S2 play_arrow pause 43:28 + Add competency keyboard_arrow_right Oui ." at bounding box center [941, 279] width 768 height 74
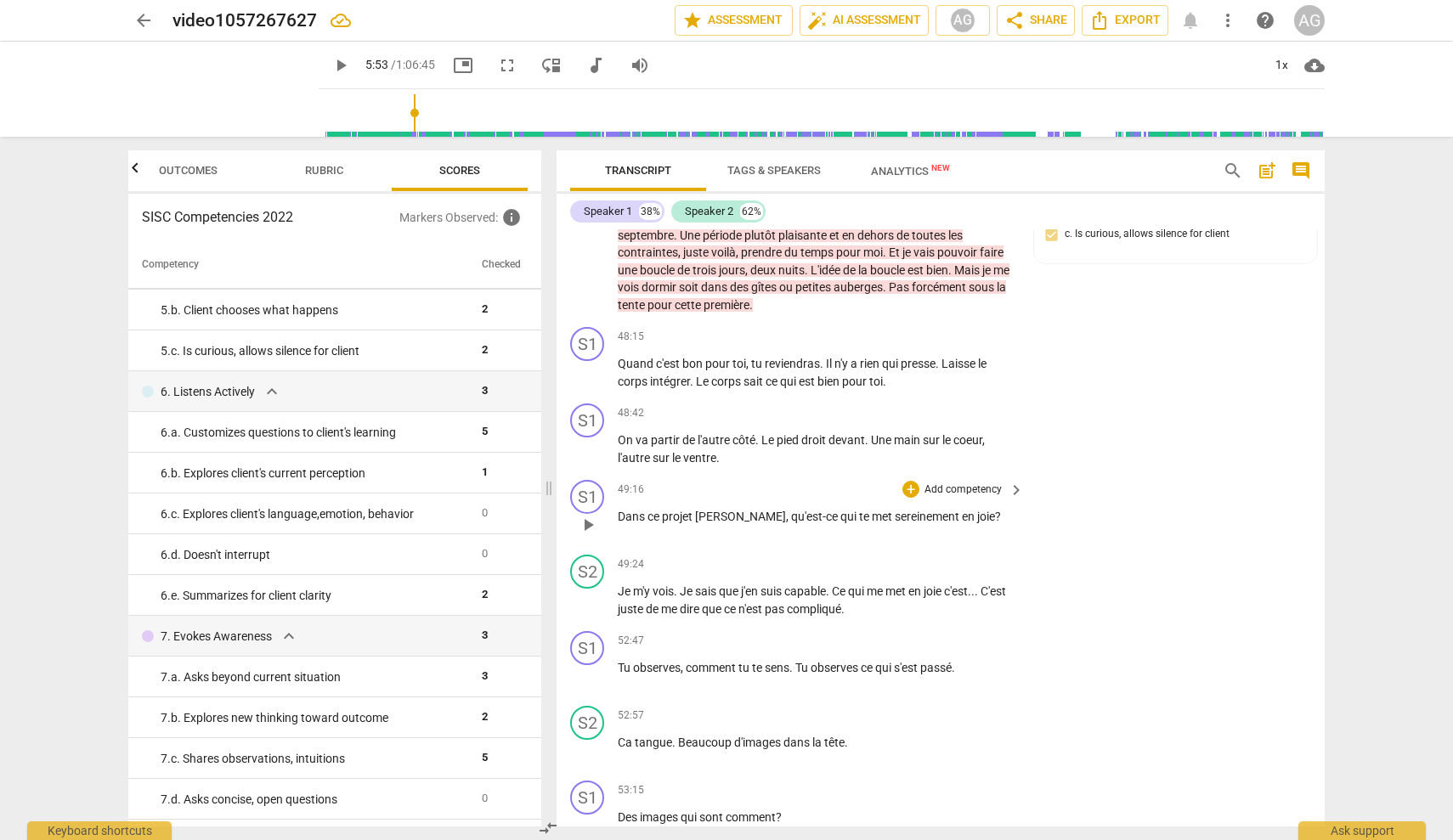
scroll to position [12773, 0]
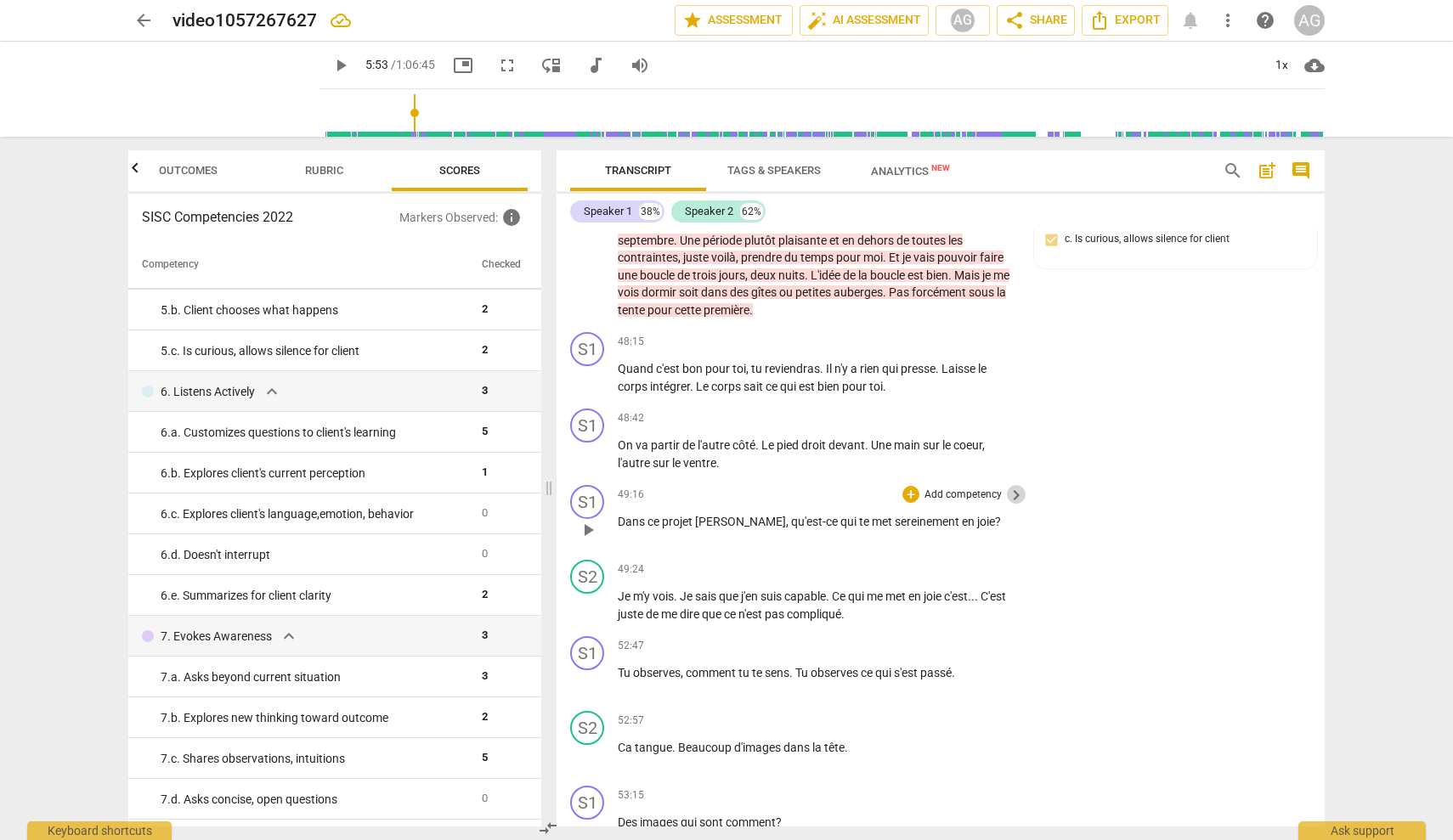
click at [862, 491] on span "keyboard_arrow_right" at bounding box center [1016, 495] width 21 height 21
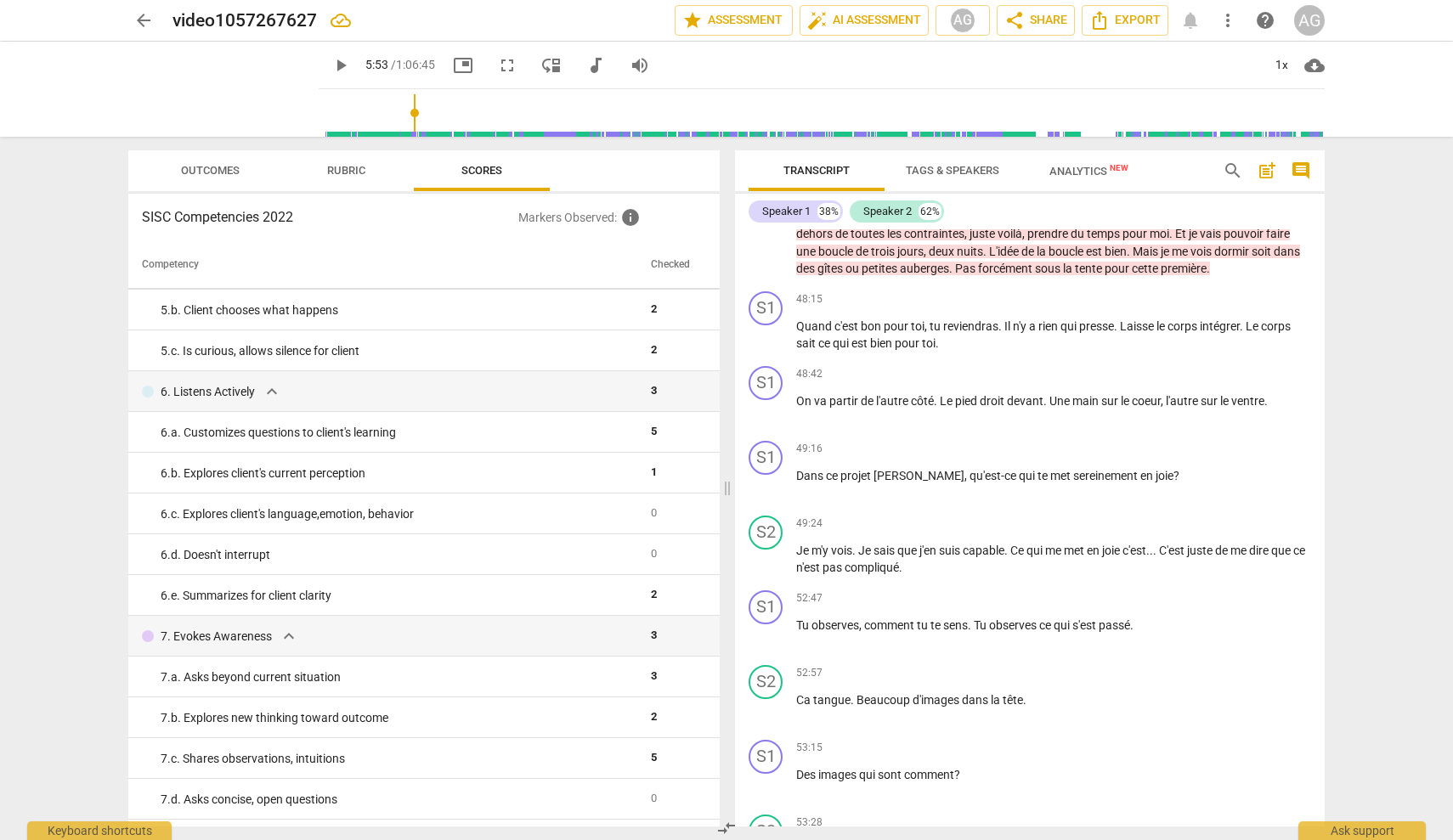
scroll to position [11847, 0]
click at [862, 440] on div "+" at bounding box center [1218, 448] width 17 height 17
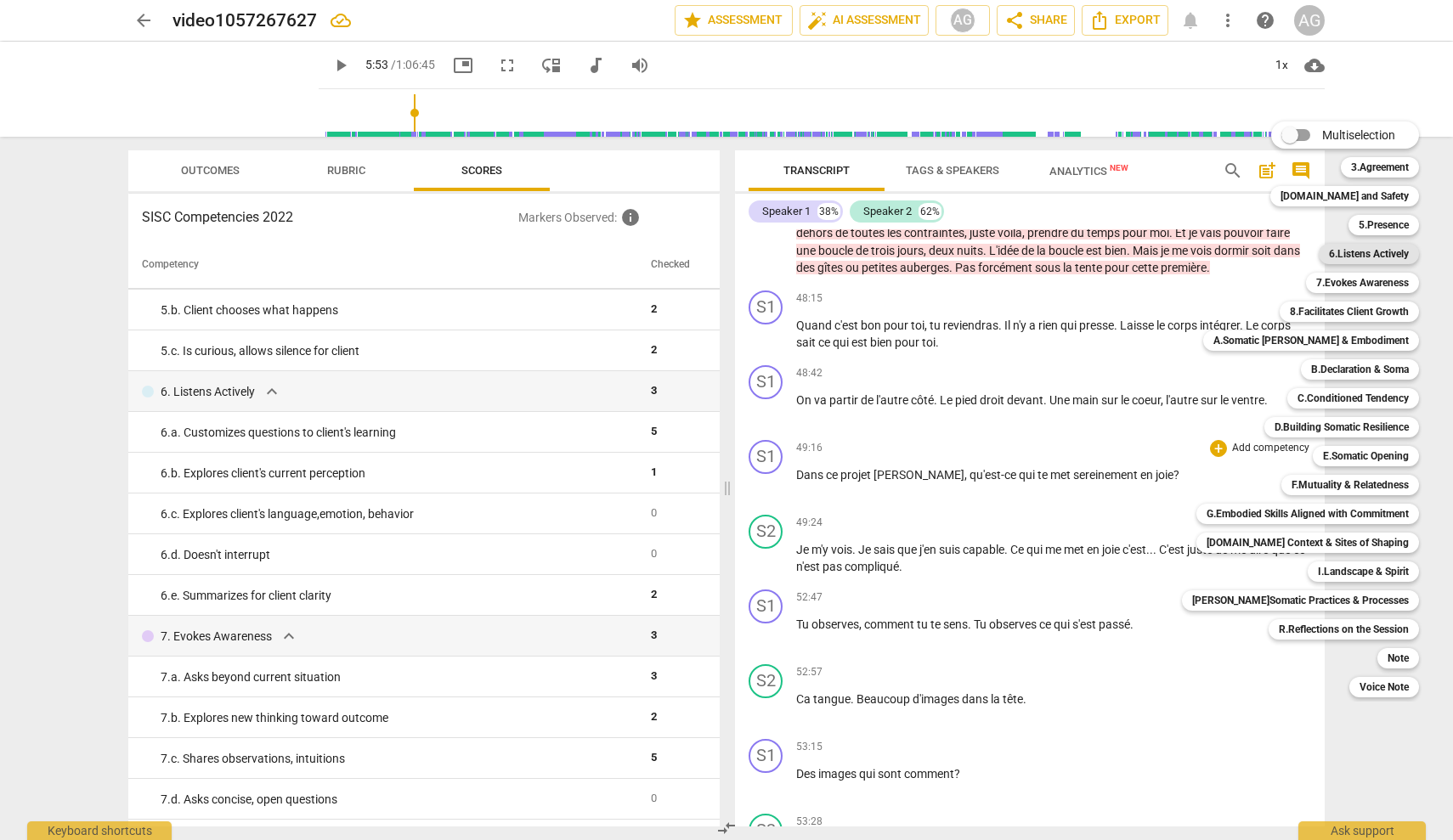
click at [862, 258] on b "6.Listens Actively" at bounding box center [1369, 254] width 80 height 21
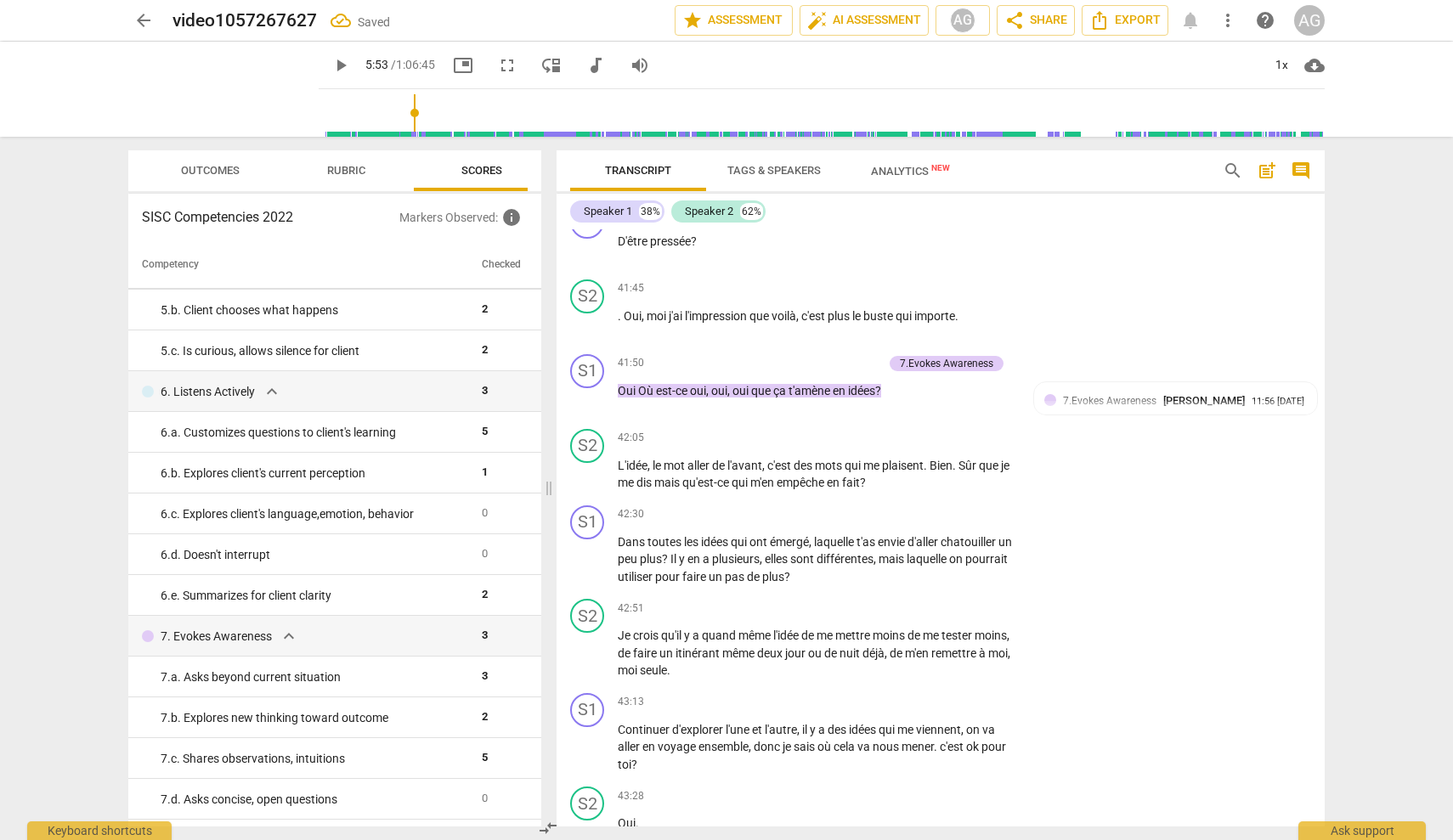
scroll to position [12931, 0]
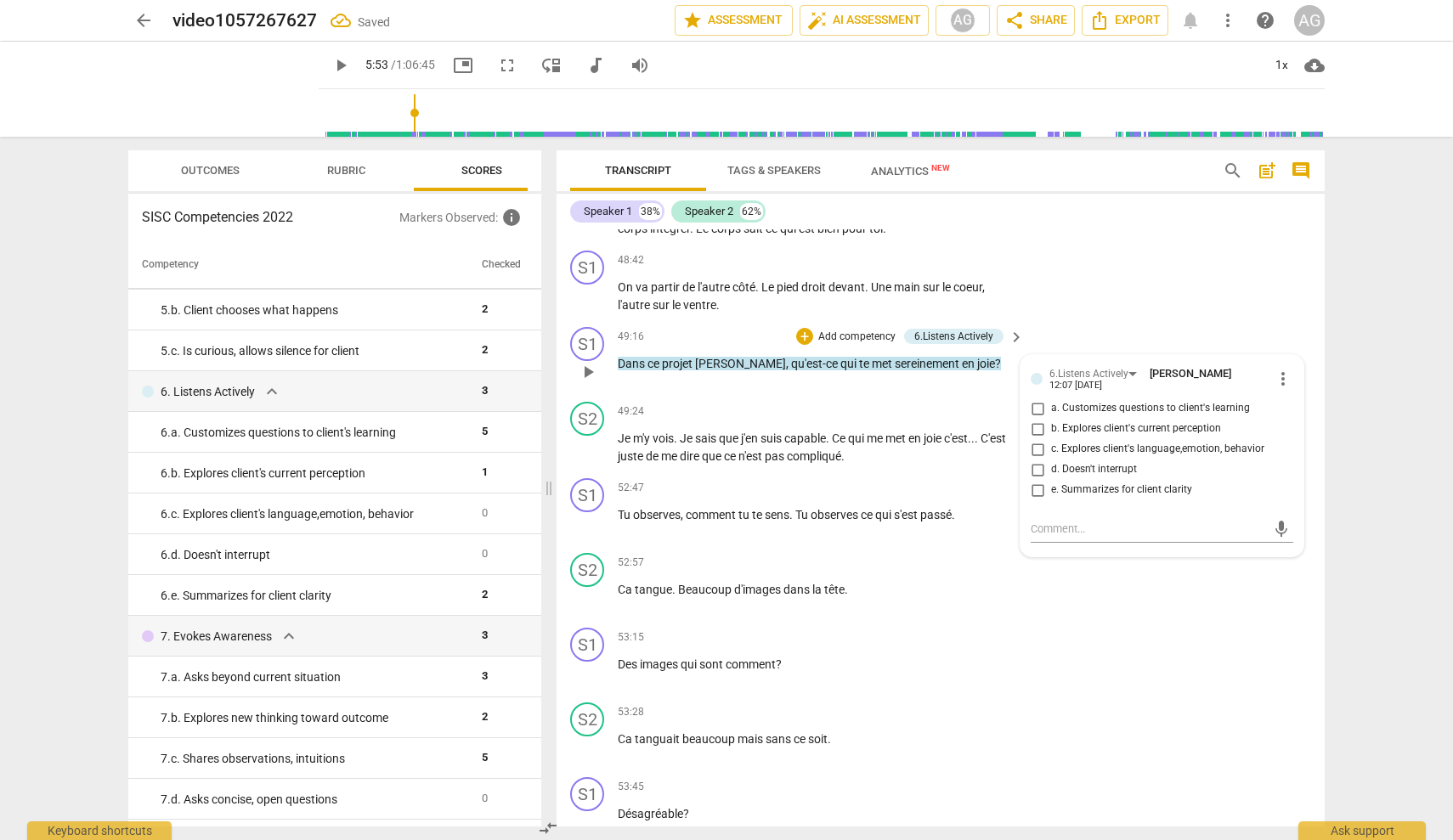
drag, startPoint x: 1070, startPoint y: 403, endPoint x: 1096, endPoint y: 414, distance: 28.2
click at [862, 404] on span "a. Customizes questions to client's learning" at bounding box center [1151, 408] width 199 height 15
click at [862, 404] on input "a. Customizes questions to client's learning" at bounding box center [1037, 408] width 27 height 21
checkbox input "true"
click at [862, 624] on div "S1 play_arrow pause 53:15 + Add competency keyboard_arrow_right Des images qui …" at bounding box center [941, 658] width 768 height 74
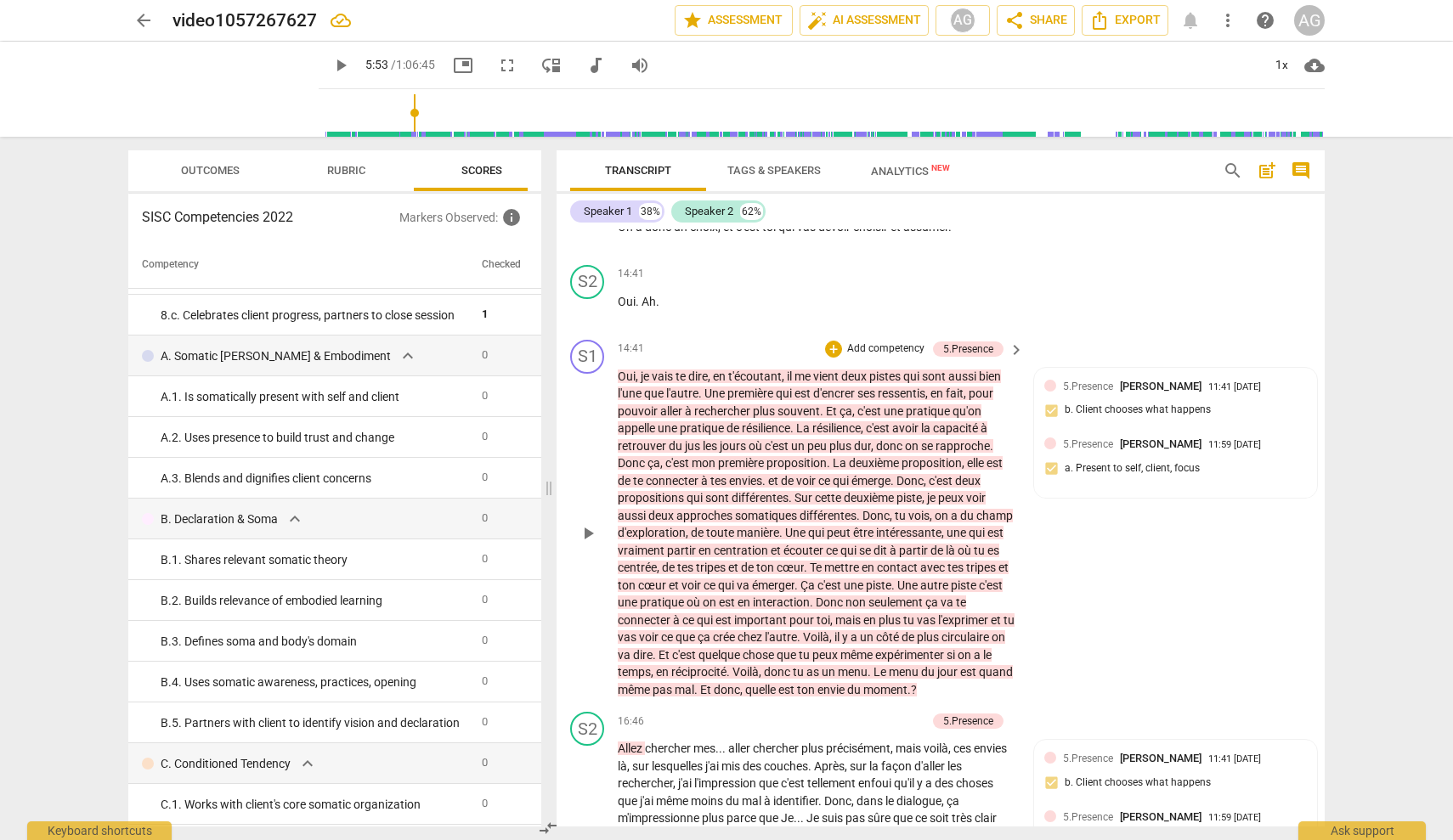
scroll to position [3438, 0]
click at [861, 361] on div "+ Add competency" at bounding box center [876, 351] width 101 height 17
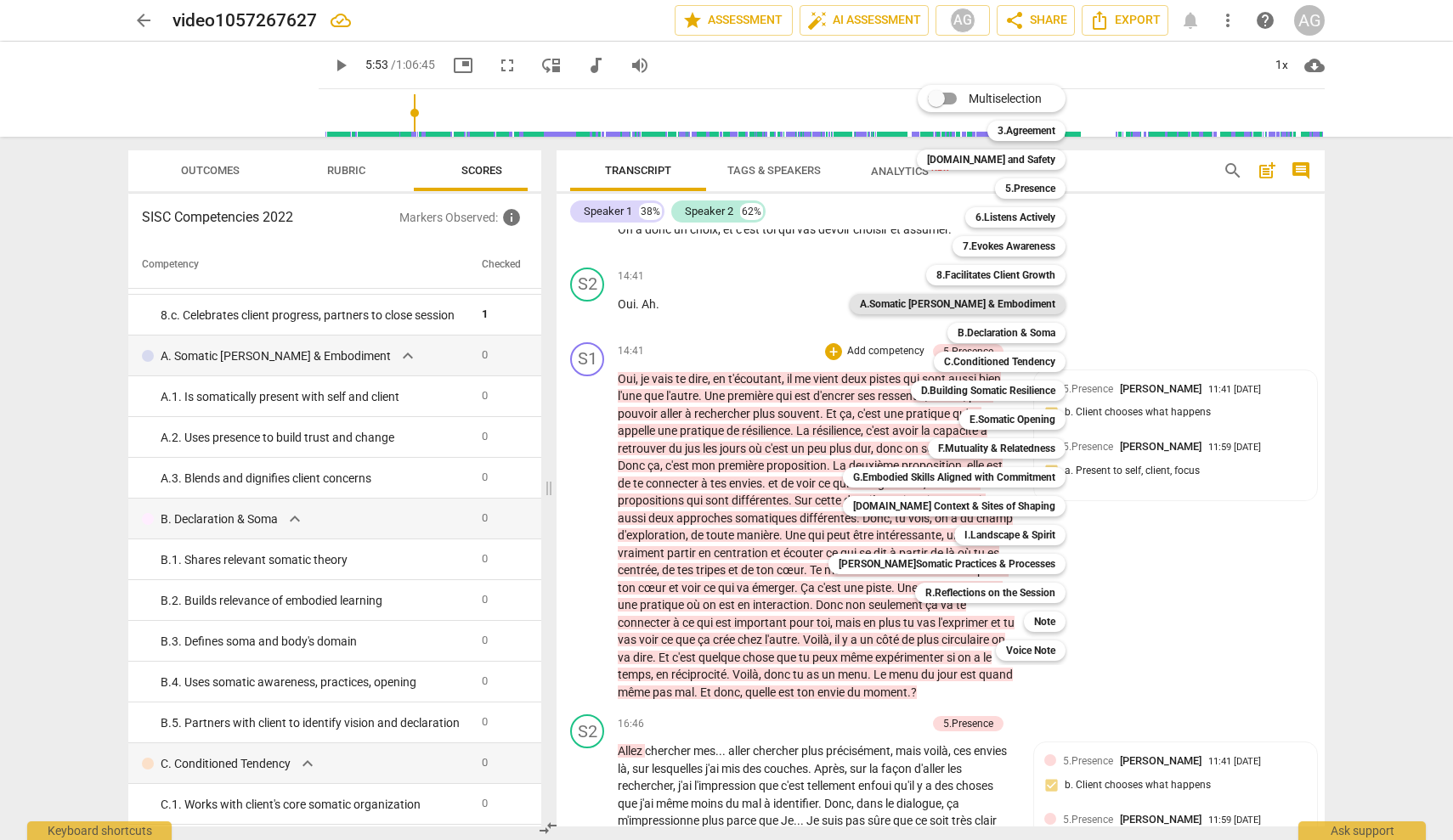
click at [862, 296] on b "A.Somatic [PERSON_NAME] & Embodiment" at bounding box center [957, 304] width 195 height 21
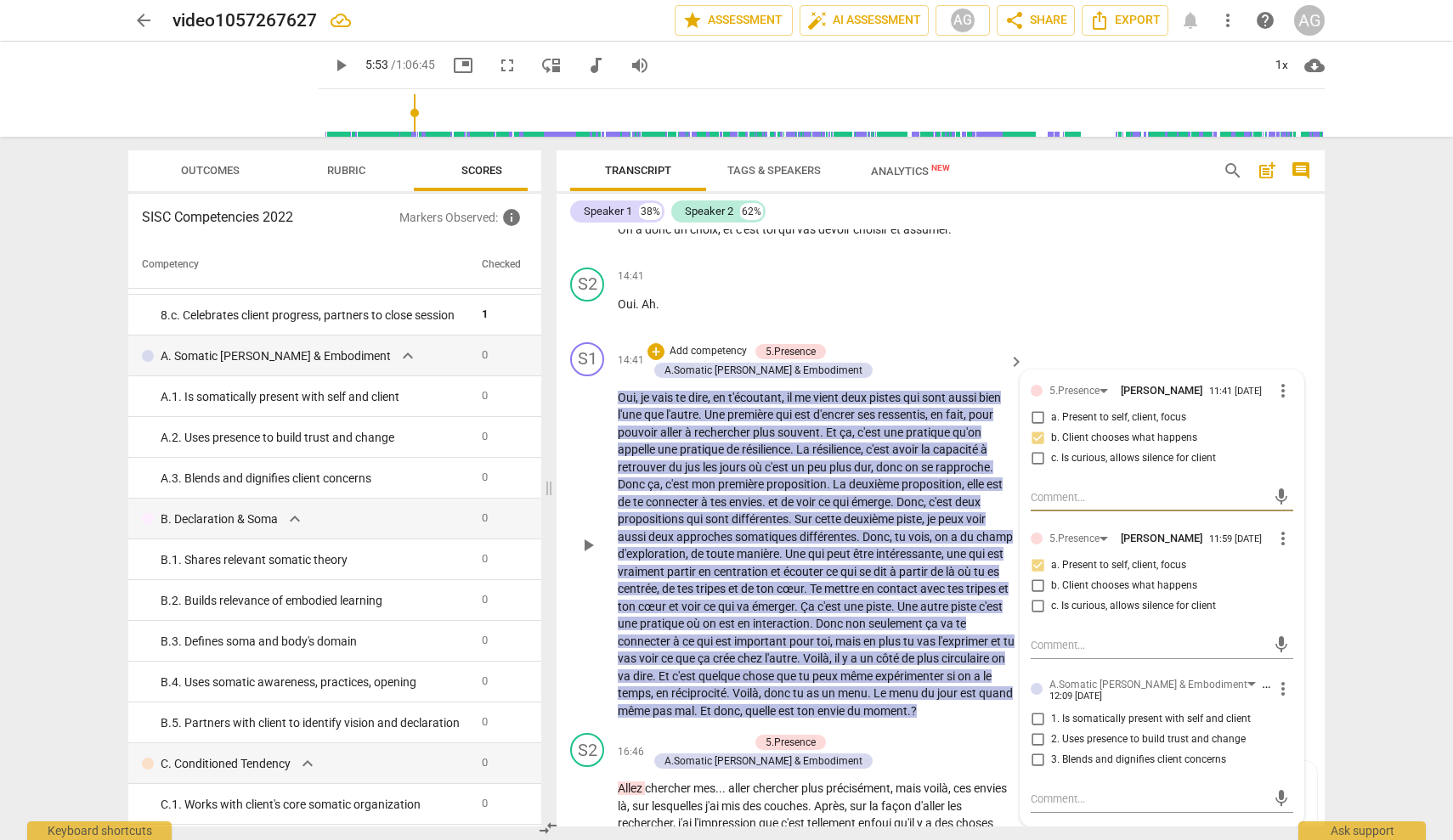
click at [862, 727] on span "1. Is somatically present with self and client" at bounding box center [1152, 719] width 200 height 15
click at [862, 730] on input "1. Is somatically present with self and client" at bounding box center [1037, 719] width 27 height 21
checkbox input "true"
click at [862, 326] on div "S2 play_arrow pause 14:41 + Add competency keyboard_arrow_right Oui . Ah ." at bounding box center [941, 297] width 768 height 74
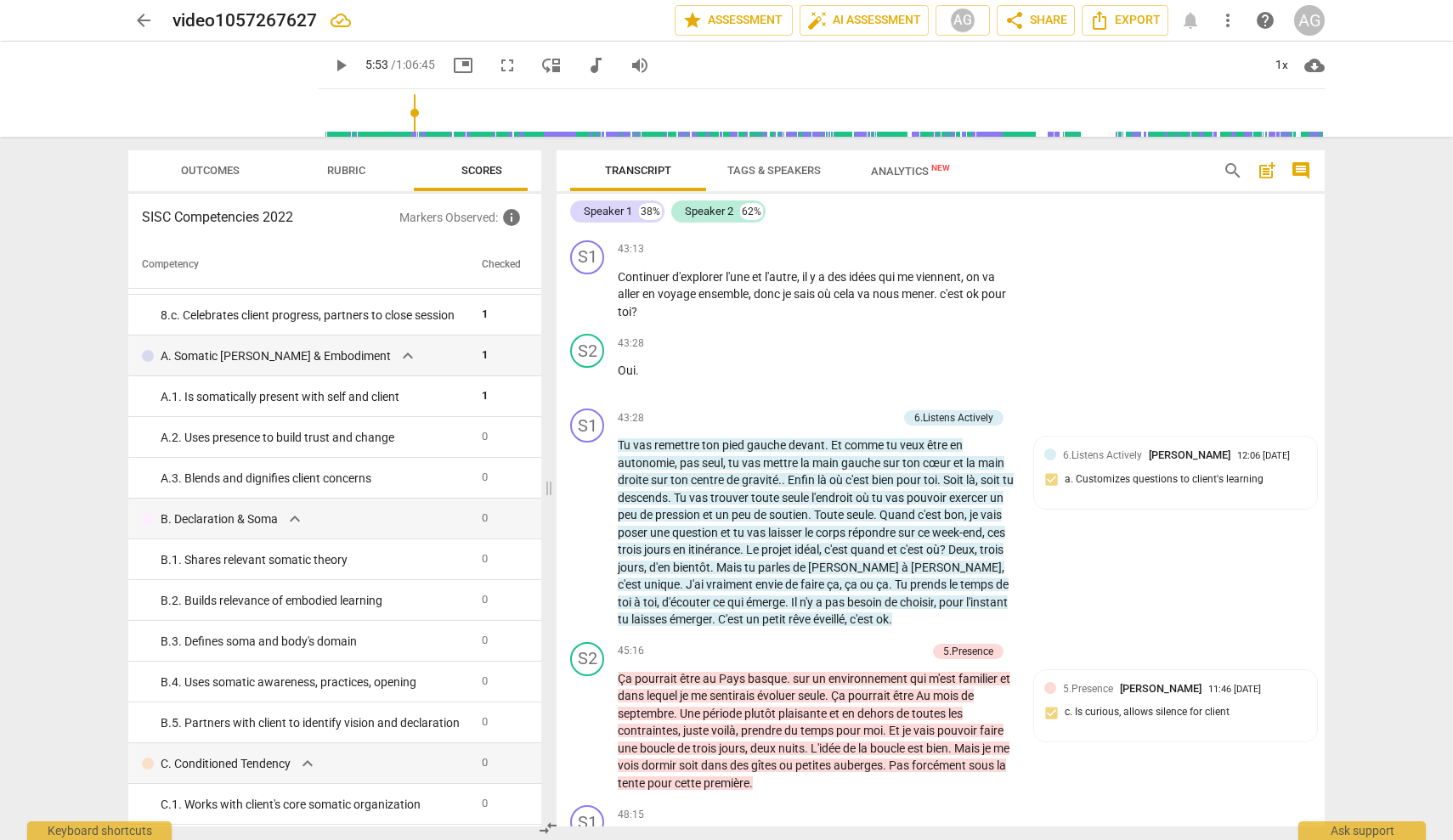
scroll to position [12344, 0]
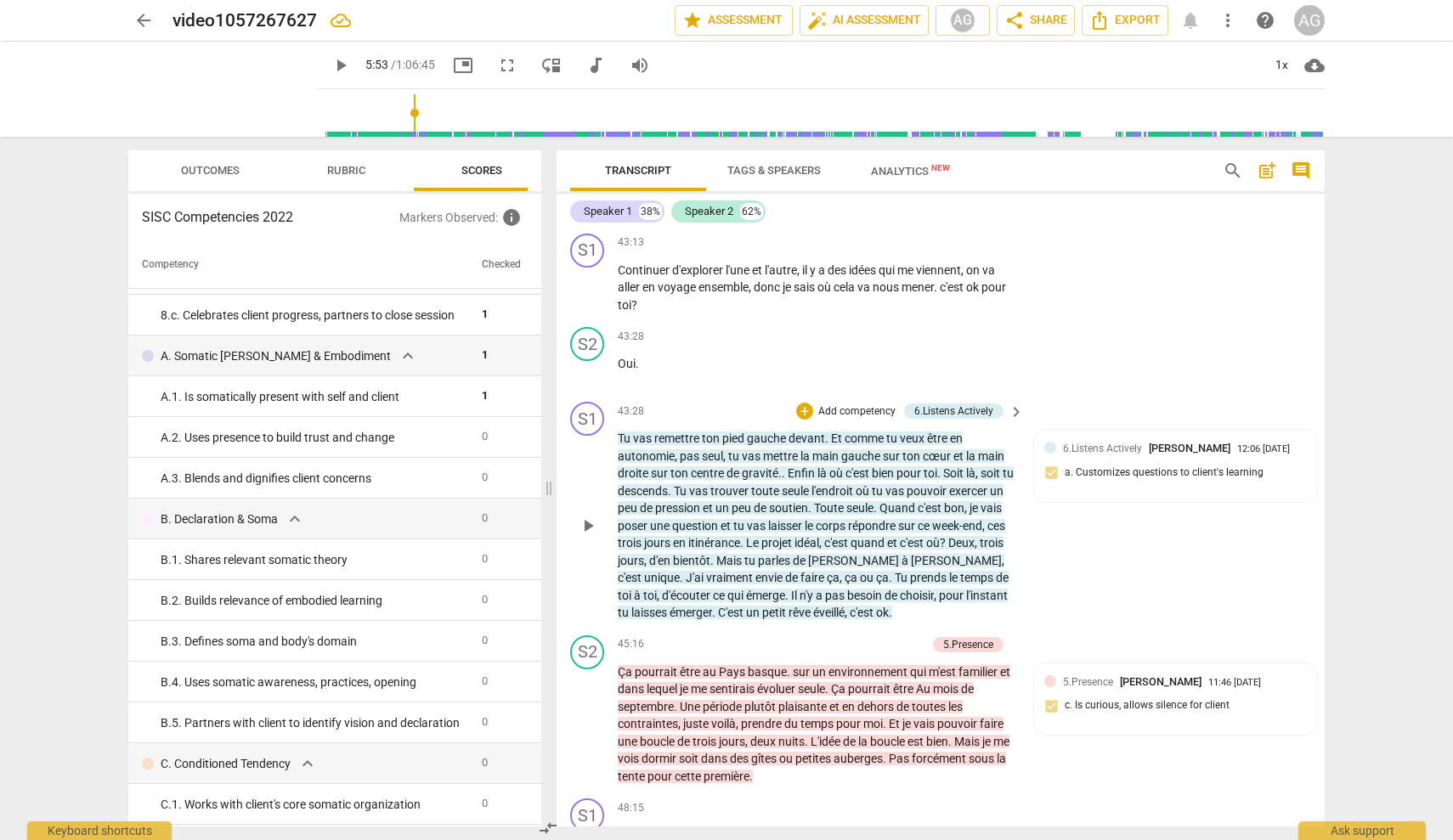
click at [843, 415] on p "Add competency" at bounding box center [856, 411] width 80 height 15
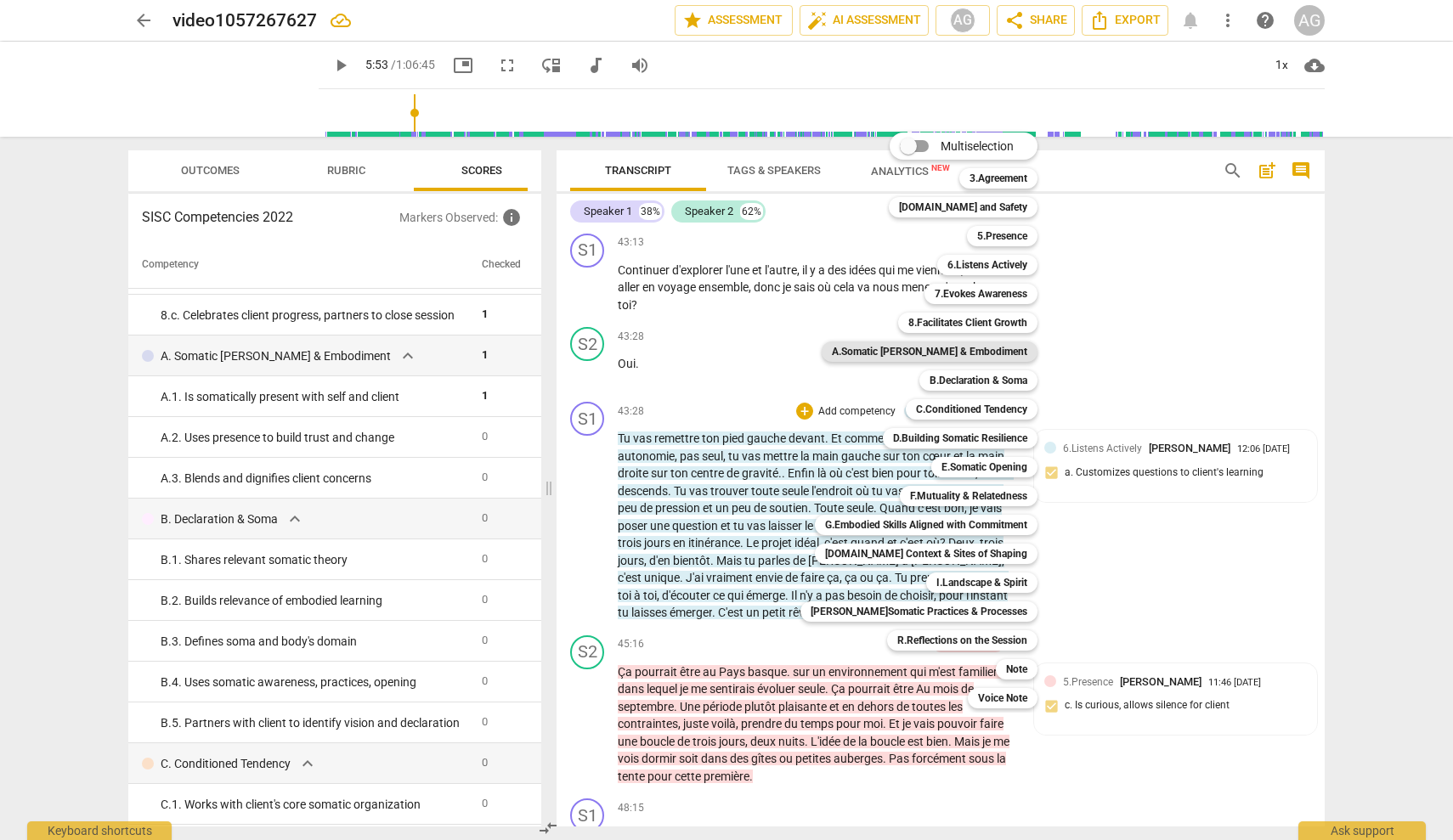
click at [862, 350] on b "A.Somatic [PERSON_NAME] & Embodiment" at bounding box center [929, 352] width 195 height 21
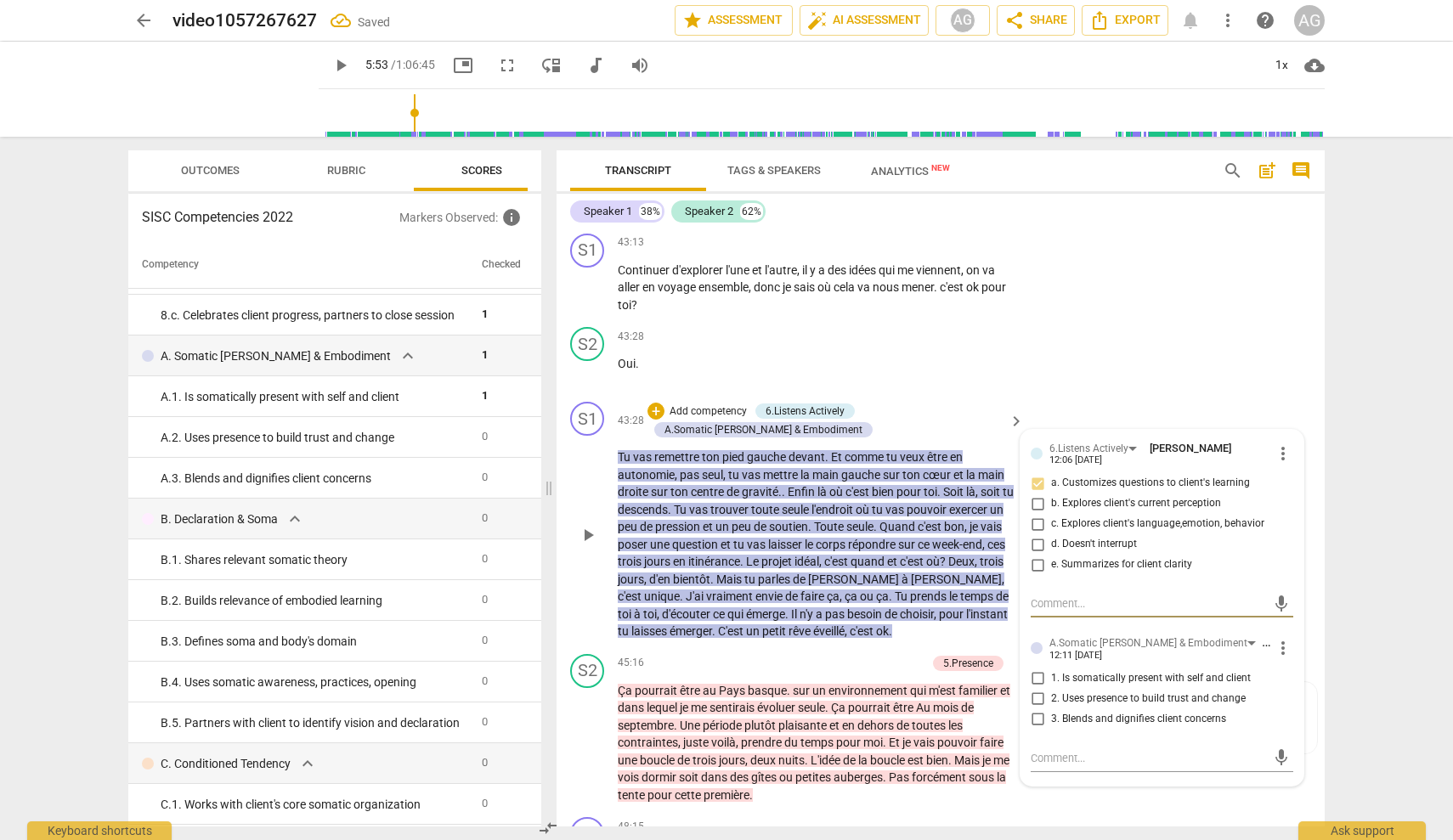
click at [862, 702] on input "2. Uses presence to build trust and change" at bounding box center [1037, 698] width 27 height 21
checkbox input "true"
click at [862, 384] on div "S2 play_arrow pause 43:28 + Add competency keyboard_arrow_right Oui ." at bounding box center [941, 357] width 768 height 74
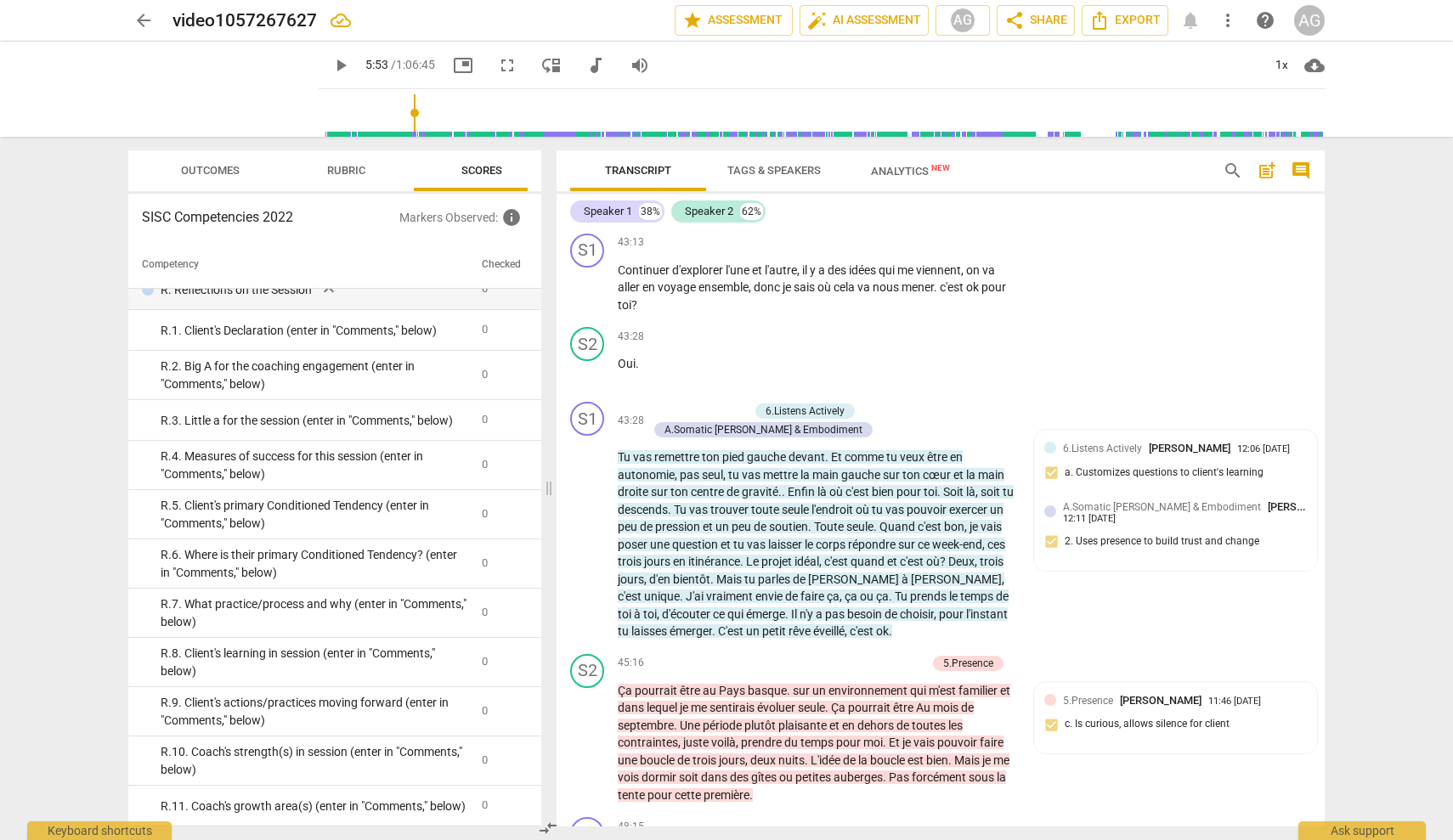
scroll to position [0, 0]
click at [258, 687] on td "R. 9. Client's actions/practices moving forward (enter in "Comments," below)" at bounding box center [301, 712] width 347 height 50
click at [862, 20] on span "auto_fix_high AI Assessment" at bounding box center [864, 20] width 114 height 21
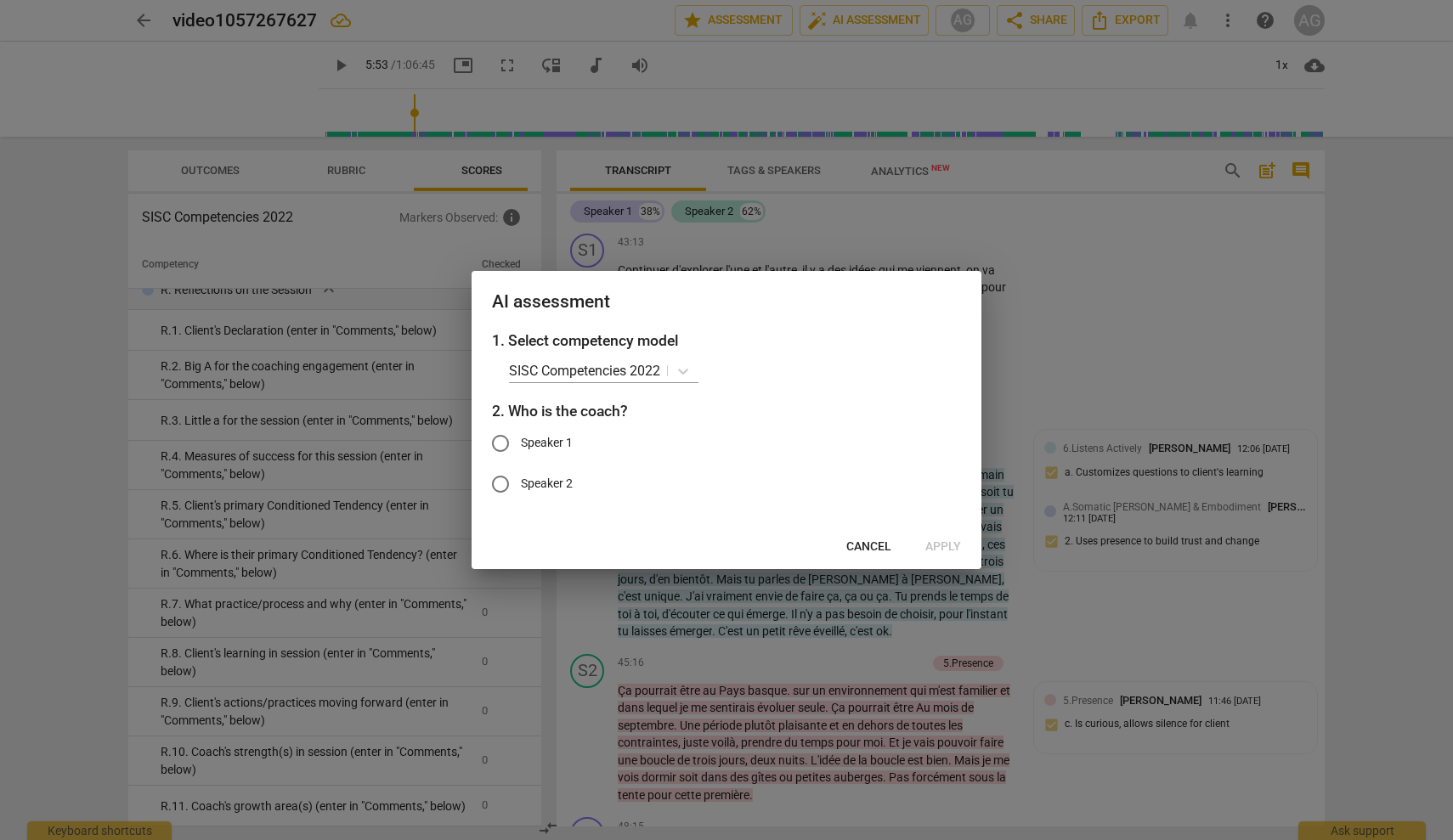
drag, startPoint x: 544, startPoint y: 441, endPoint x: 581, endPoint y: 450, distance: 38.1
click at [544, 441] on span "Speaker 1" at bounding box center [547, 443] width 52 height 18
click at [521, 441] on input "Speaker 1" at bounding box center [500, 443] width 41 height 41
radio input "true"
click at [862, 545] on span "Apply" at bounding box center [944, 547] width 36 height 17
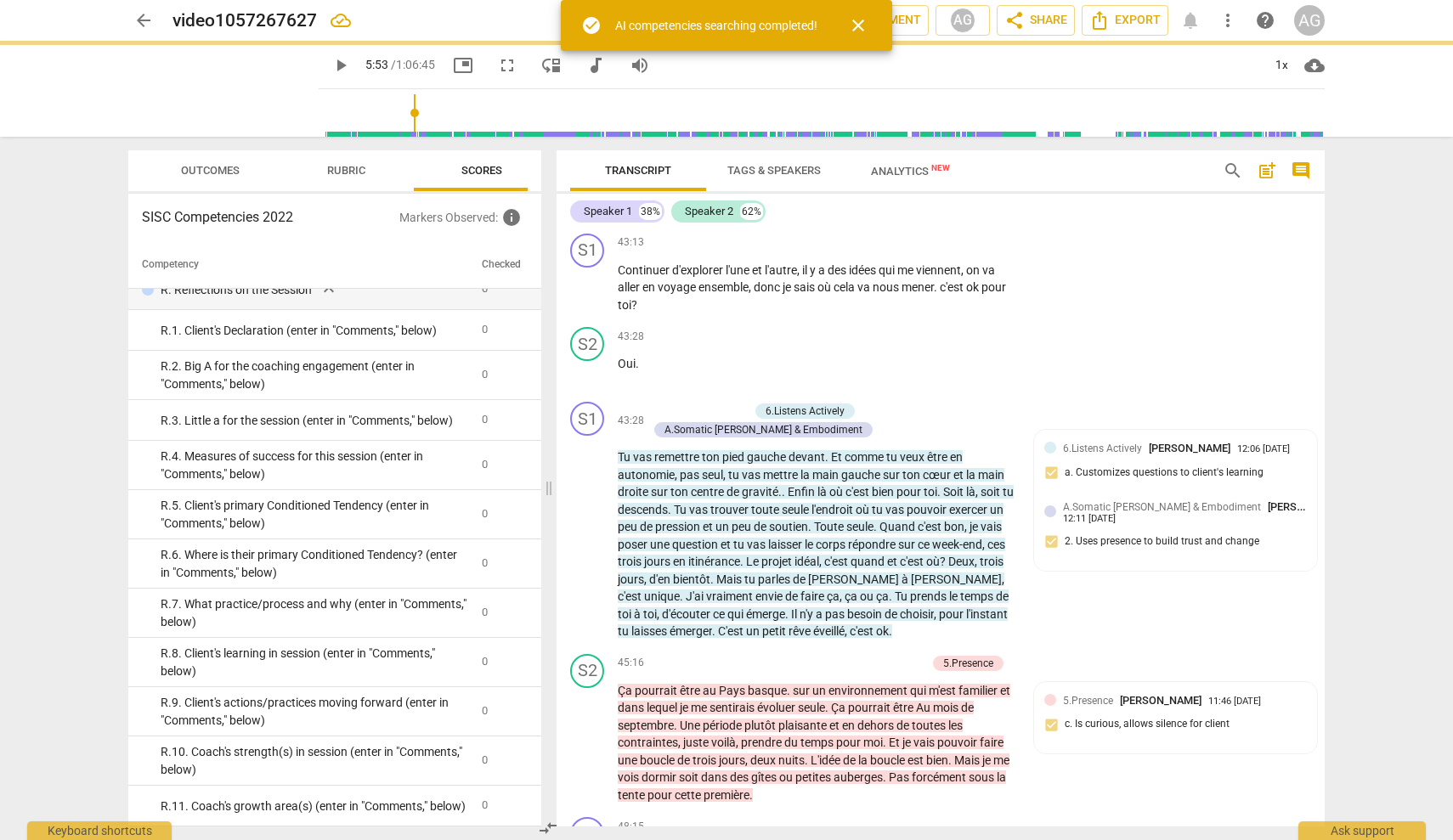
type input "353"
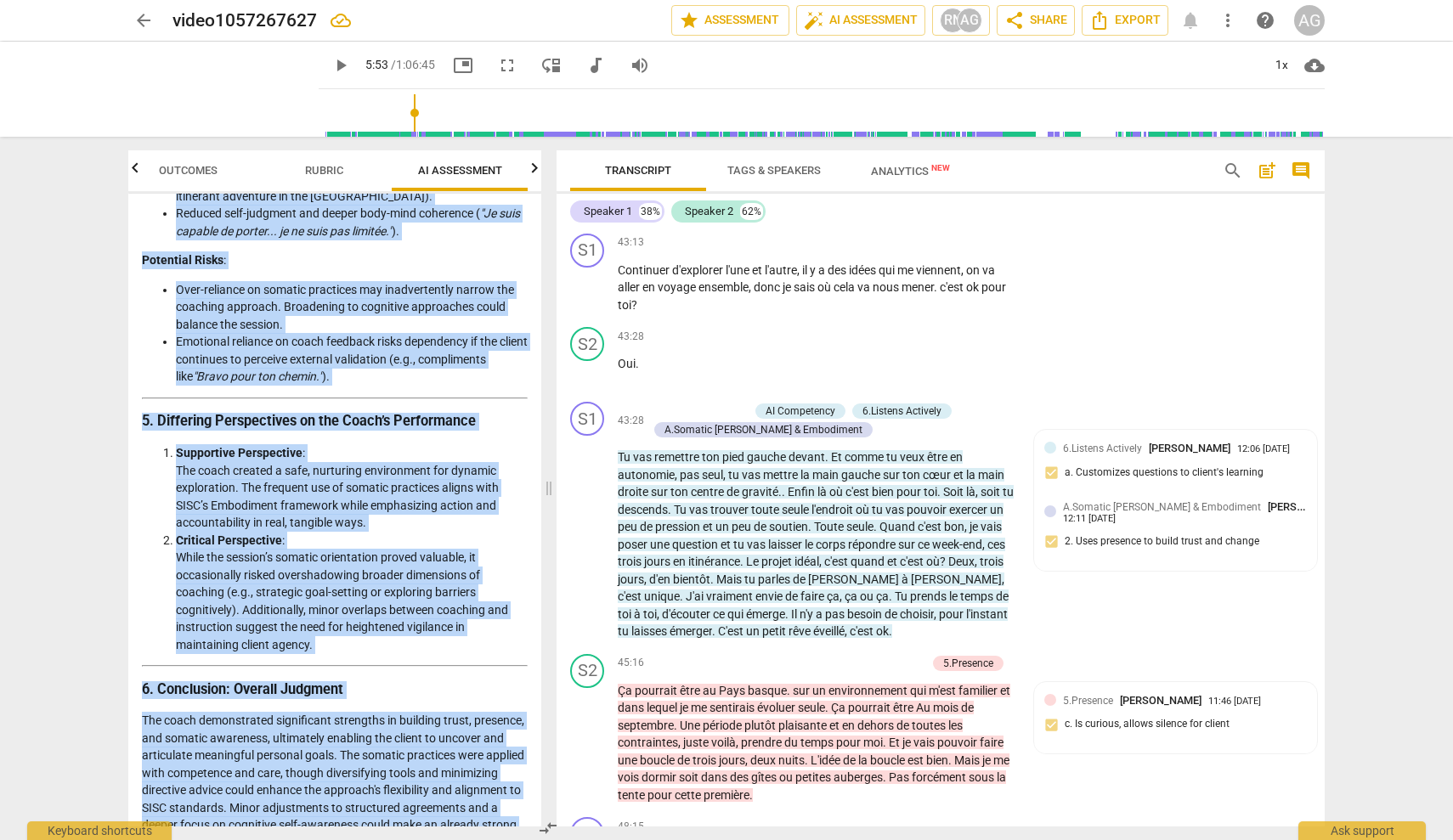
scroll to position [2984, 0]
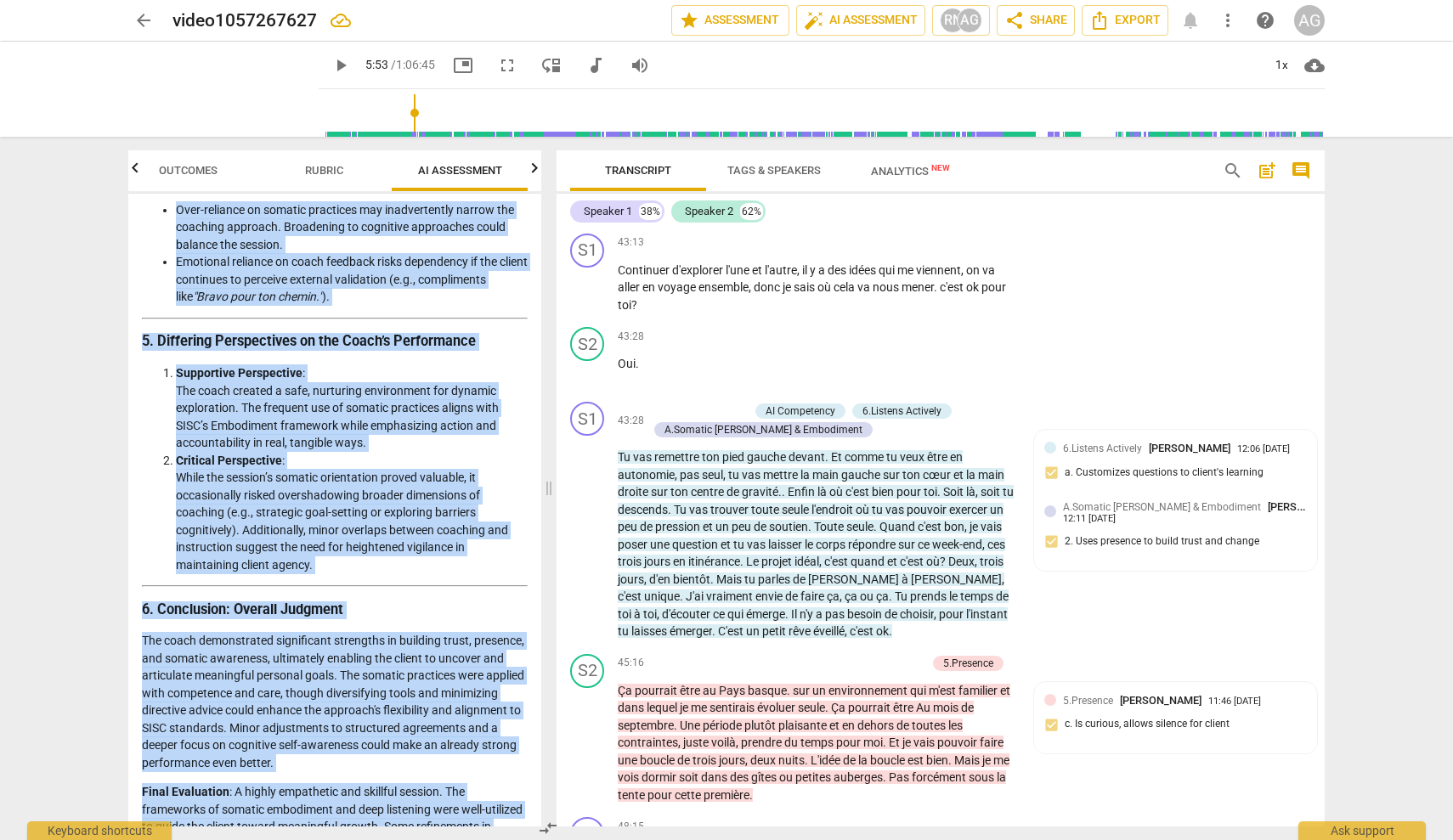
drag, startPoint x: 143, startPoint y: 212, endPoint x: 440, endPoint y: 837, distance: 692.0
click at [440, 765] on div "Outcomes Rubric AI Assessment Scores Disclaimer: AI can make mistakes. Consult …" at bounding box center [331, 488] width 433 height 703
copy div "Loremipsum: DO sit amet consecte. Adipisc e seddoeius tempor incid utlabo etdol…"
click at [862, 22] on span "Export" at bounding box center [1125, 20] width 71 height 21
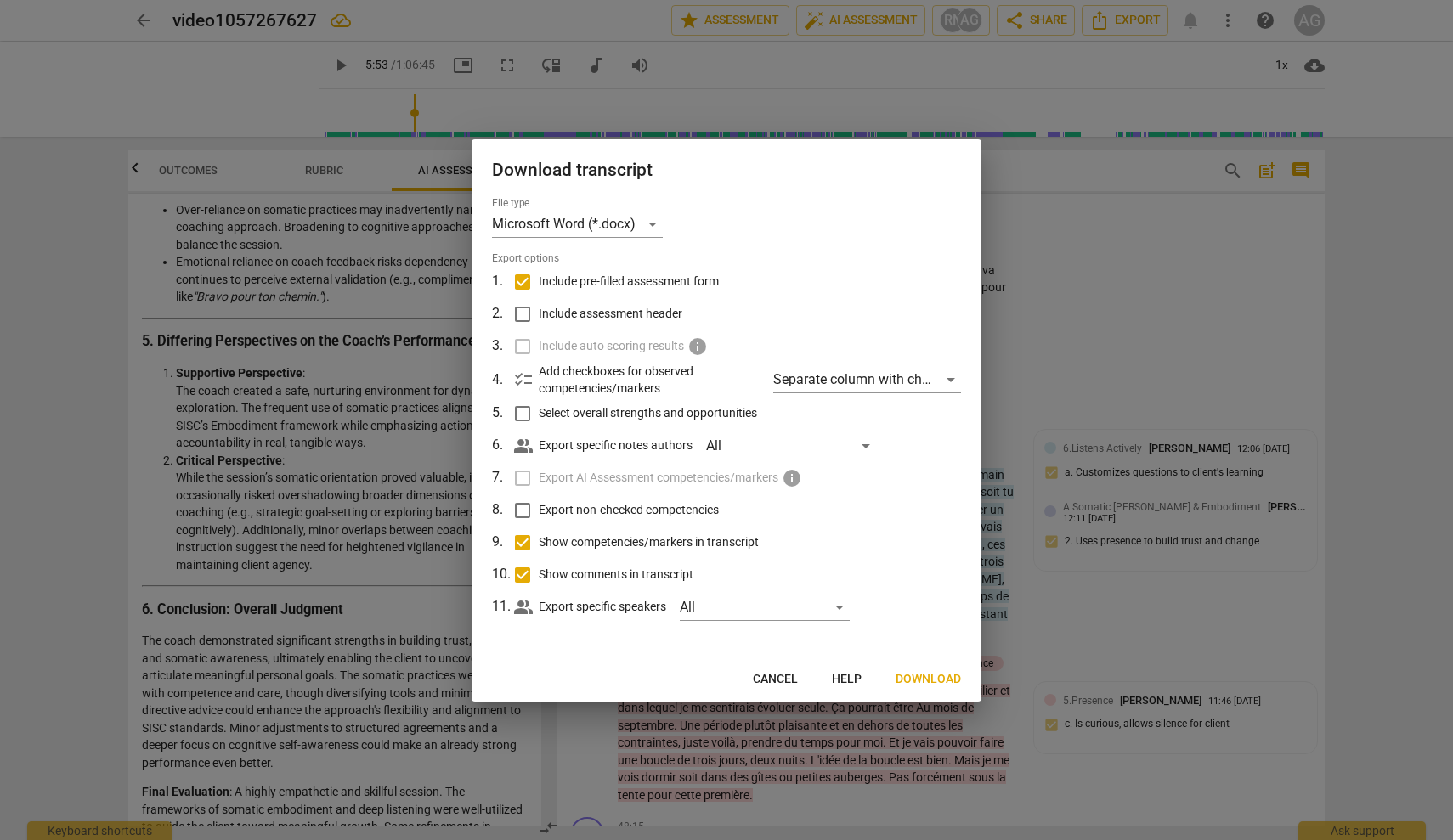
click at [862, 348] on div at bounding box center [726, 420] width 1453 height 840
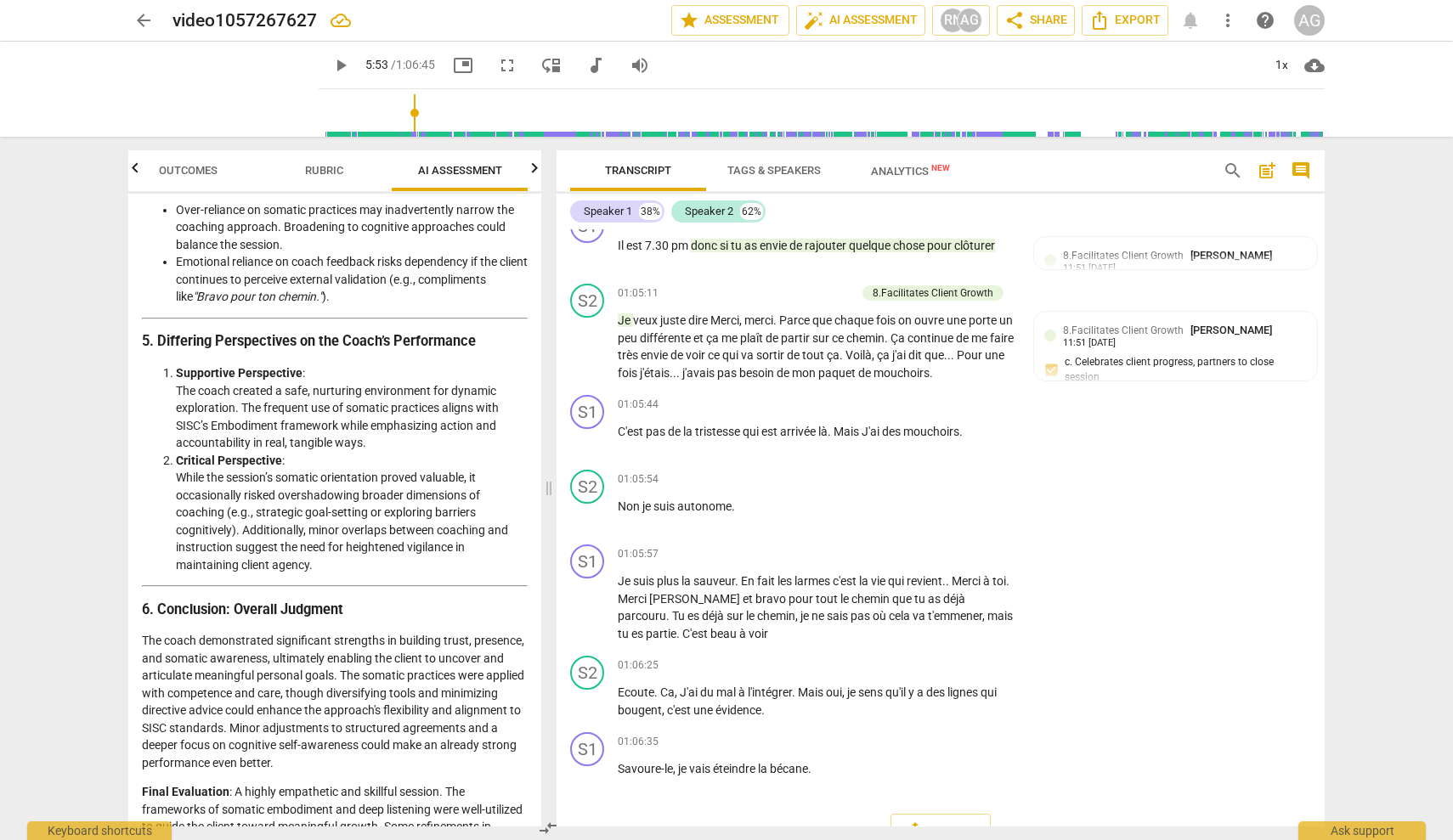
scroll to position [0, 0]
click at [862, 735] on p "Add competency" at bounding box center [962, 742] width 80 height 15
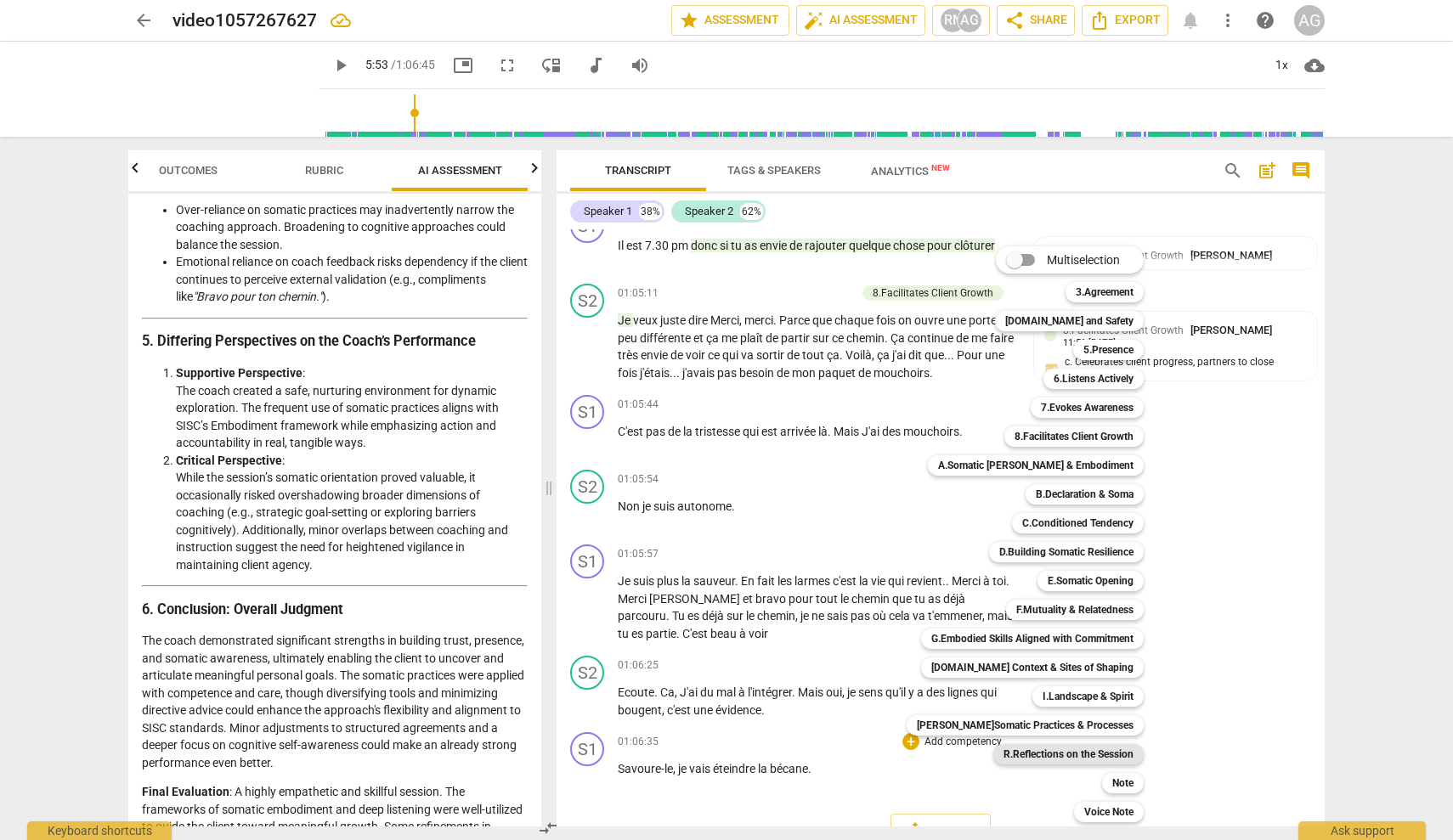
click at [862, 751] on b "R.Reflections on the Session" at bounding box center [1068, 754] width 130 height 21
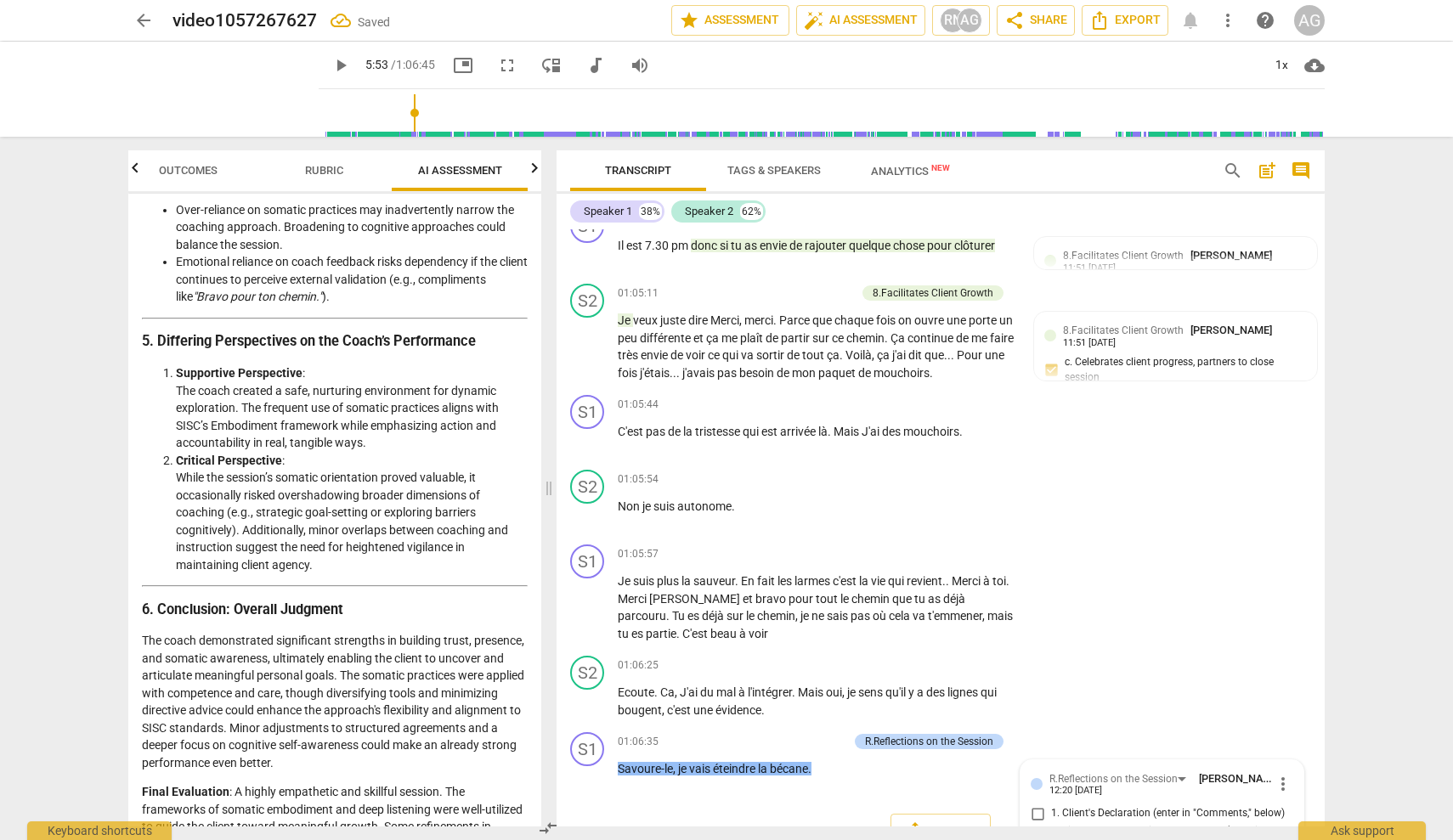
scroll to position [17902, 0]
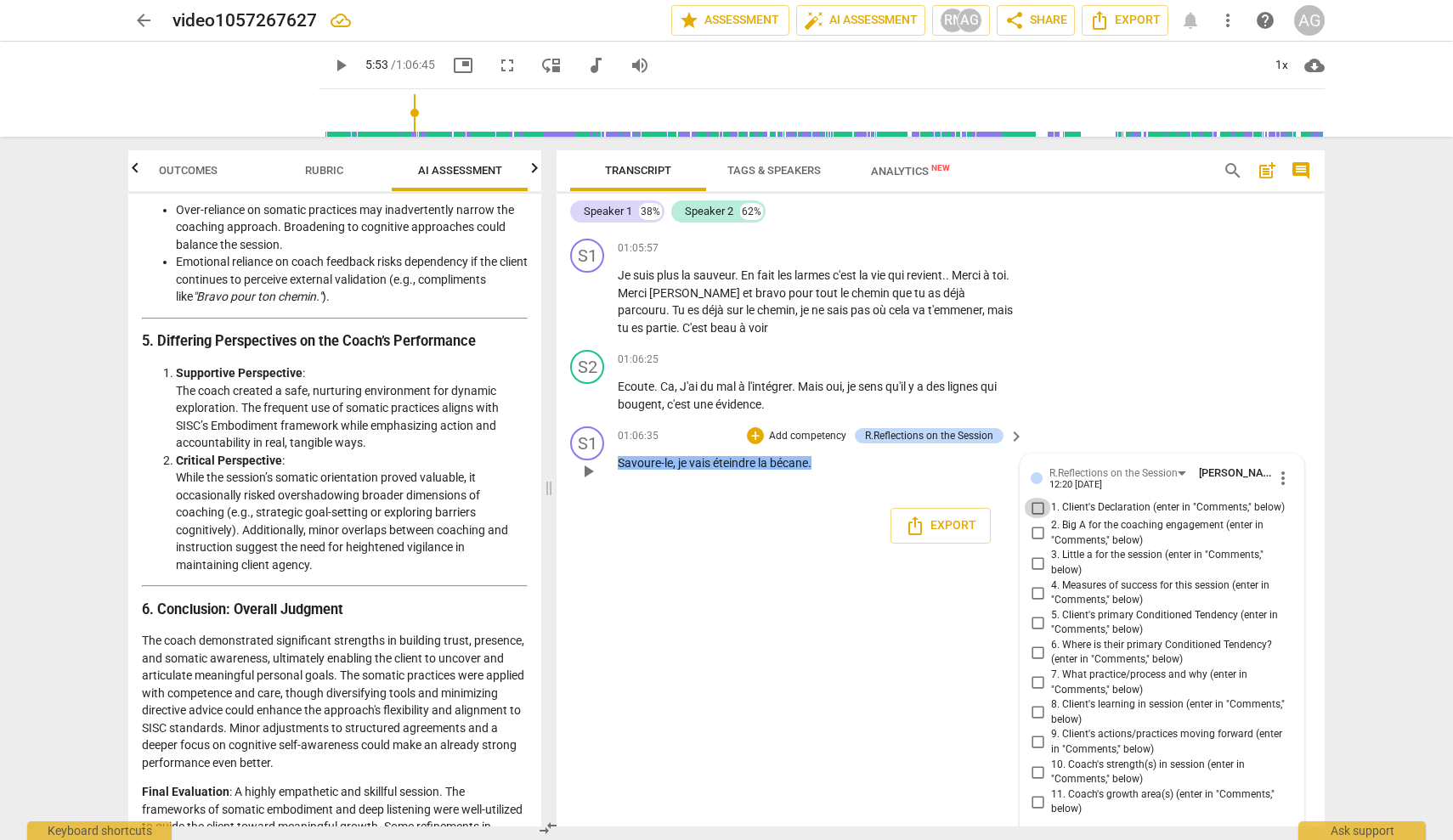
click at [862, 497] on input "1. Client's Declaration (enter in "Comments," below)" at bounding box center [1037, 507] width 27 height 21
checkbox input "true"
